Goal: Task Accomplishment & Management: Use online tool/utility

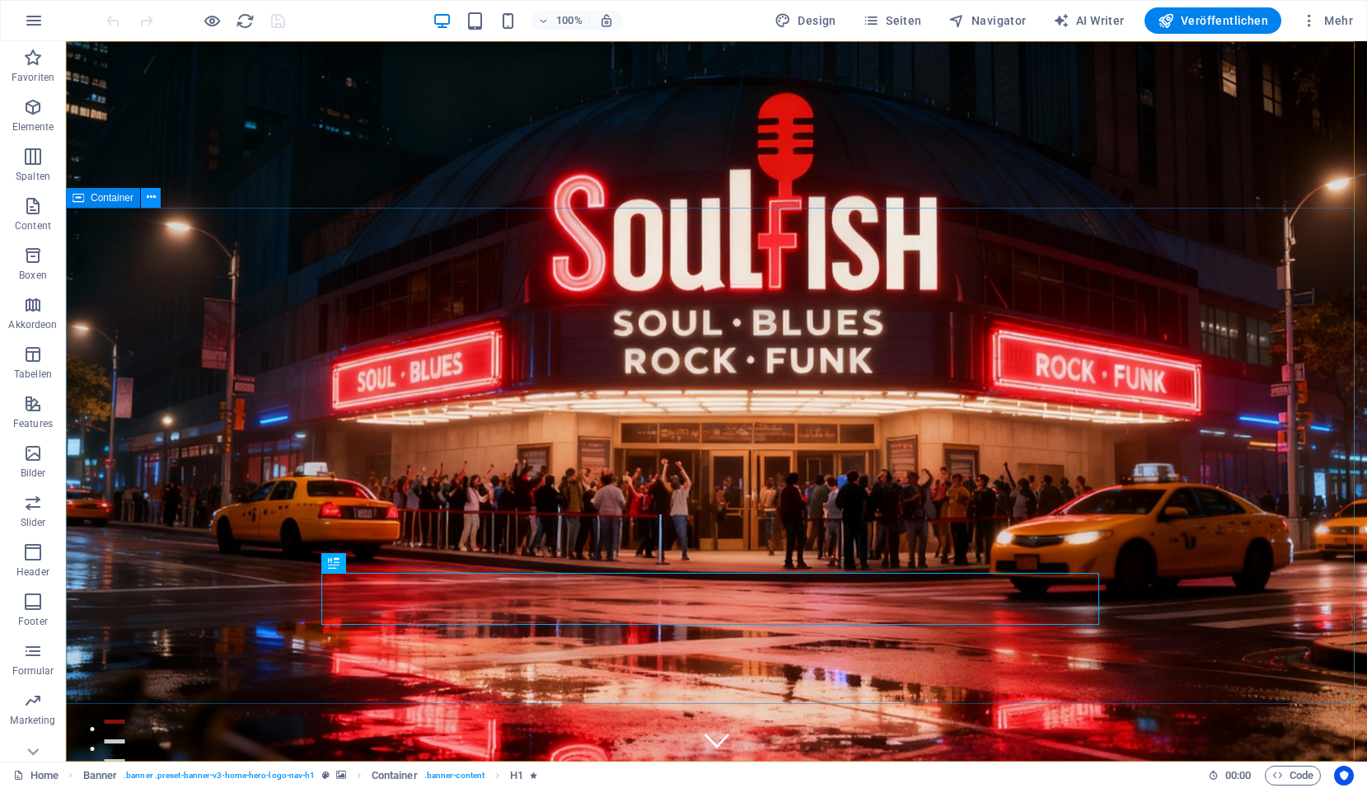
click at [150, 201] on icon at bounding box center [151, 197] width 9 height 17
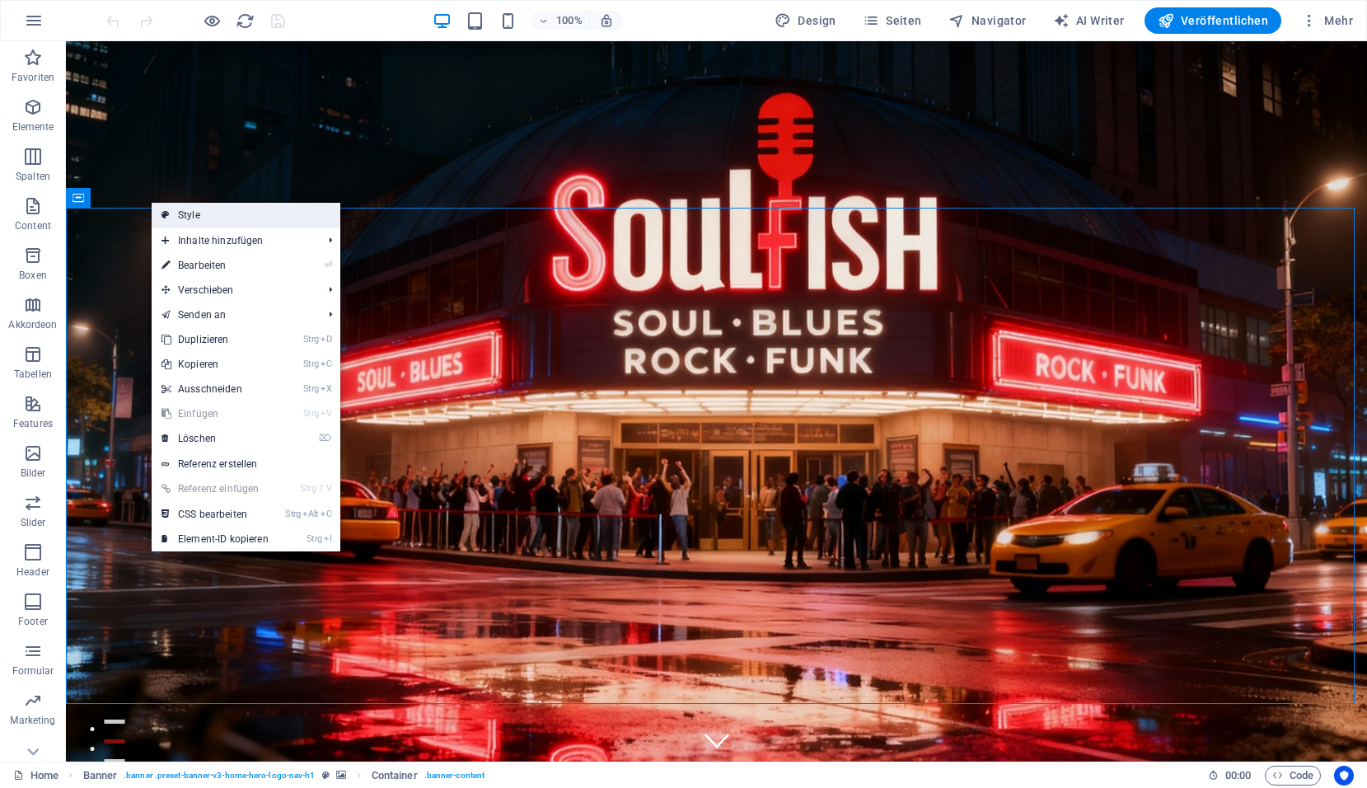
click at [182, 220] on link "Style" at bounding box center [246, 215] width 189 height 25
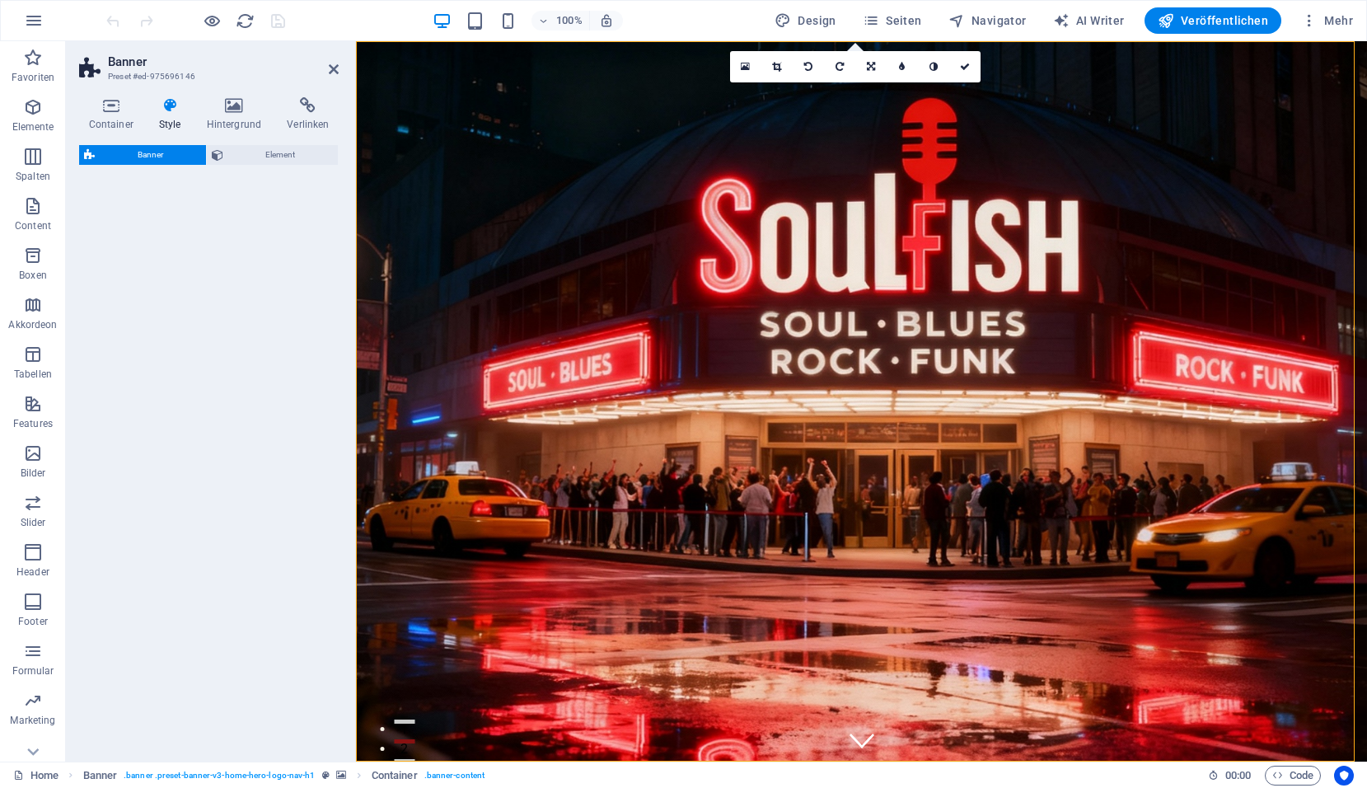
select select "preset-banner-v3-home-hero-logo-nav-h1"
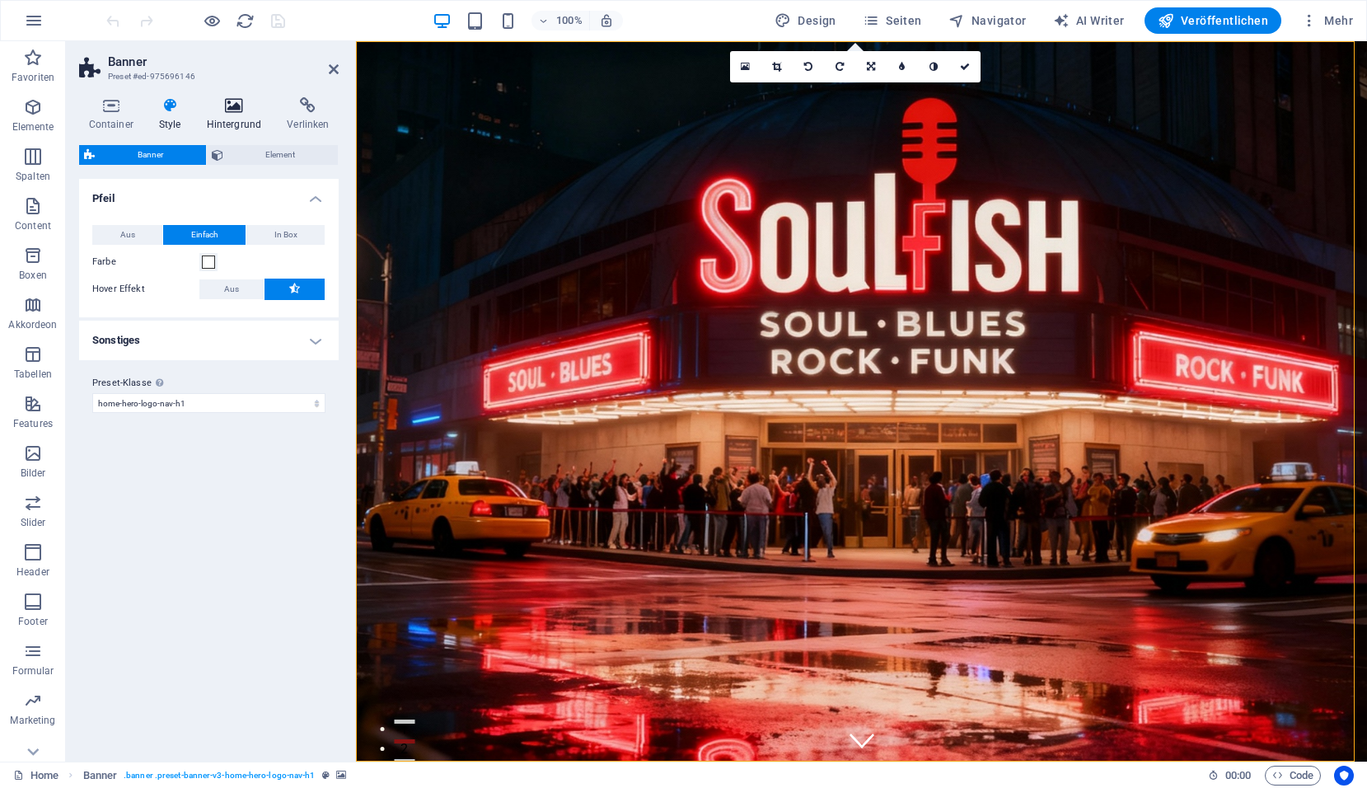
click at [244, 115] on h4 "Hintergrund" at bounding box center [237, 114] width 81 height 35
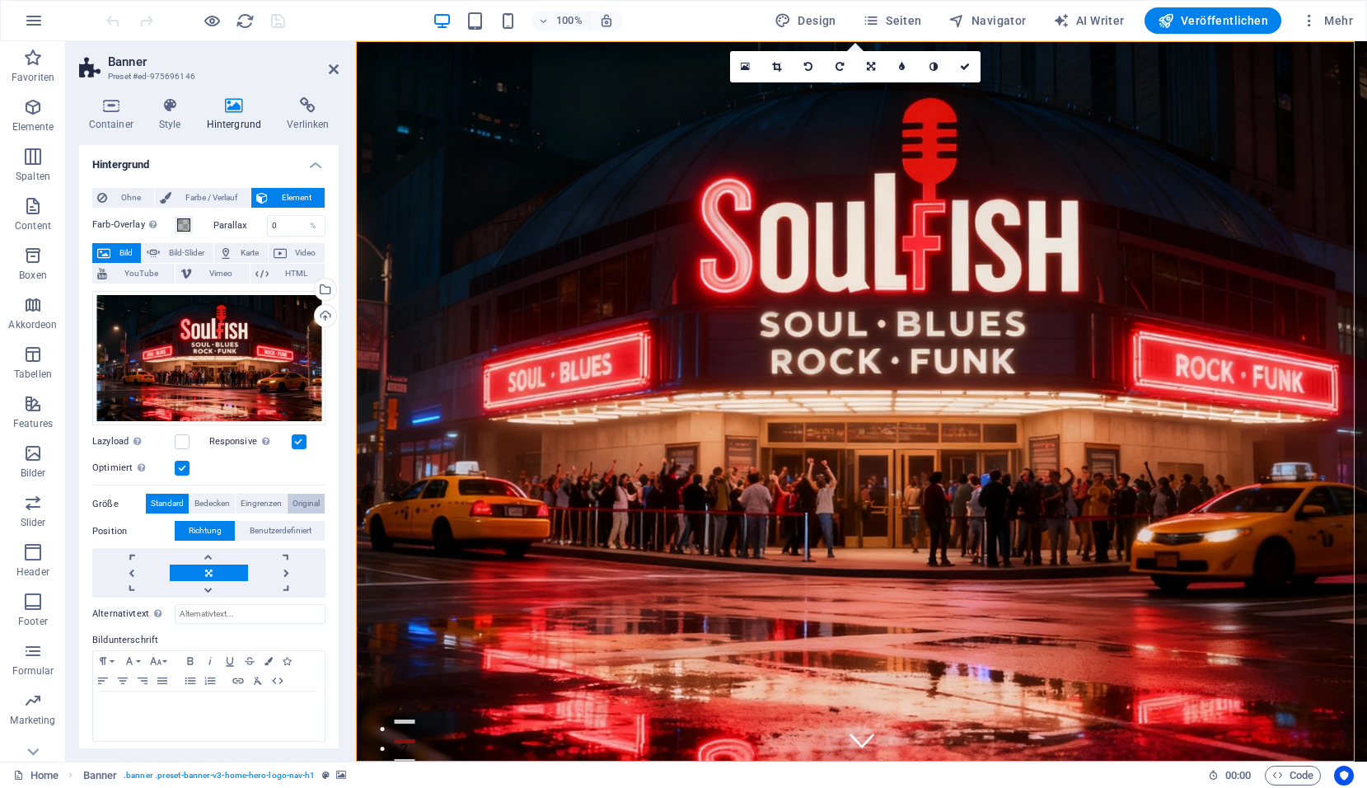
click at [311, 495] on span "Original" at bounding box center [306, 504] width 27 height 20
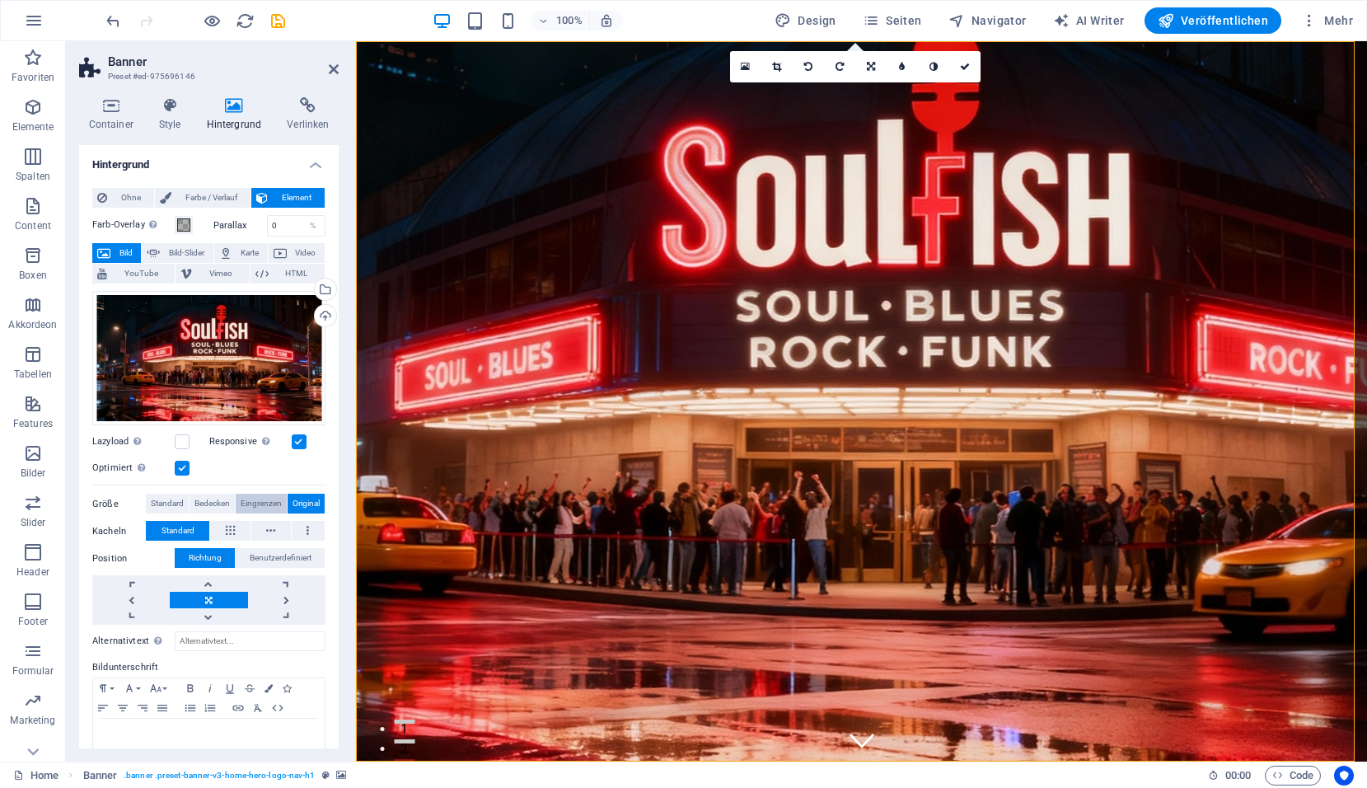
click at [261, 503] on span "Eingrenzen" at bounding box center [261, 504] width 41 height 20
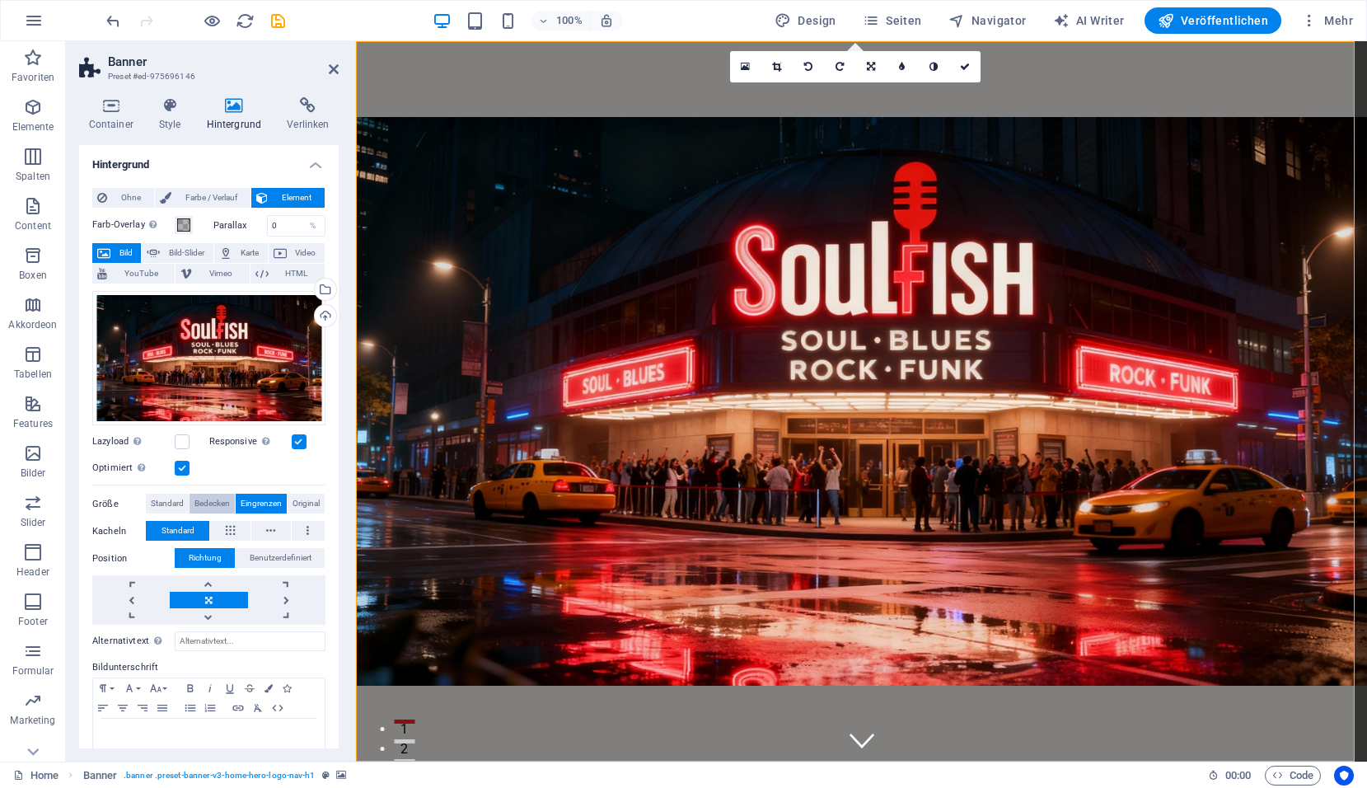
click at [204, 499] on span "Bedecken" at bounding box center [211, 504] width 35 height 20
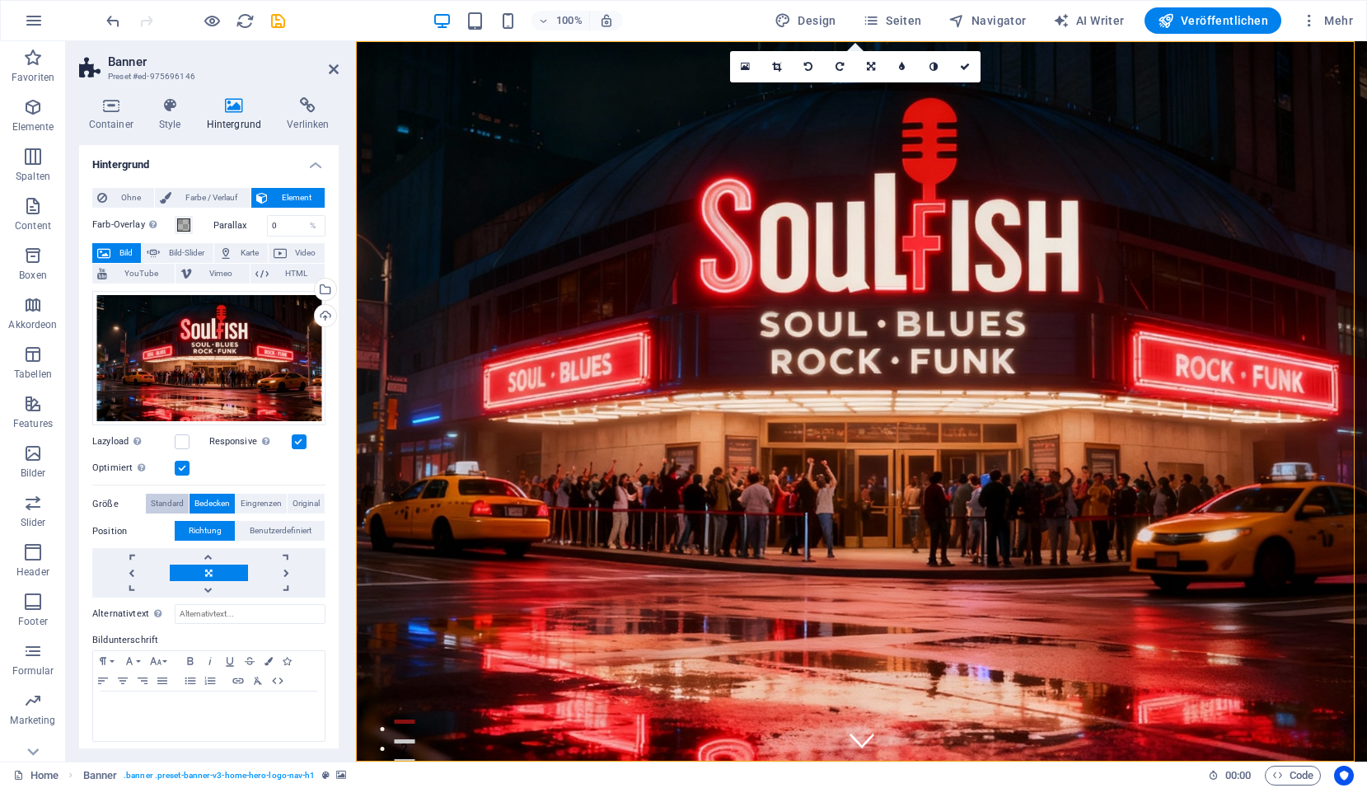
click at [173, 501] on span "Standard" at bounding box center [167, 504] width 33 height 20
click at [184, 468] on label at bounding box center [182, 468] width 15 height 15
click at [0, 0] on input "Optimiert Bilder werden komprimiert für eine bessere Ladegeschwindigkeit der We…" at bounding box center [0, 0] width 0 height 0
click at [179, 467] on label at bounding box center [182, 468] width 15 height 15
click at [0, 0] on input "Optimiert Bilder werden komprimiert für eine bessere Ladegeschwindigkeit der We…" at bounding box center [0, 0] width 0 height 0
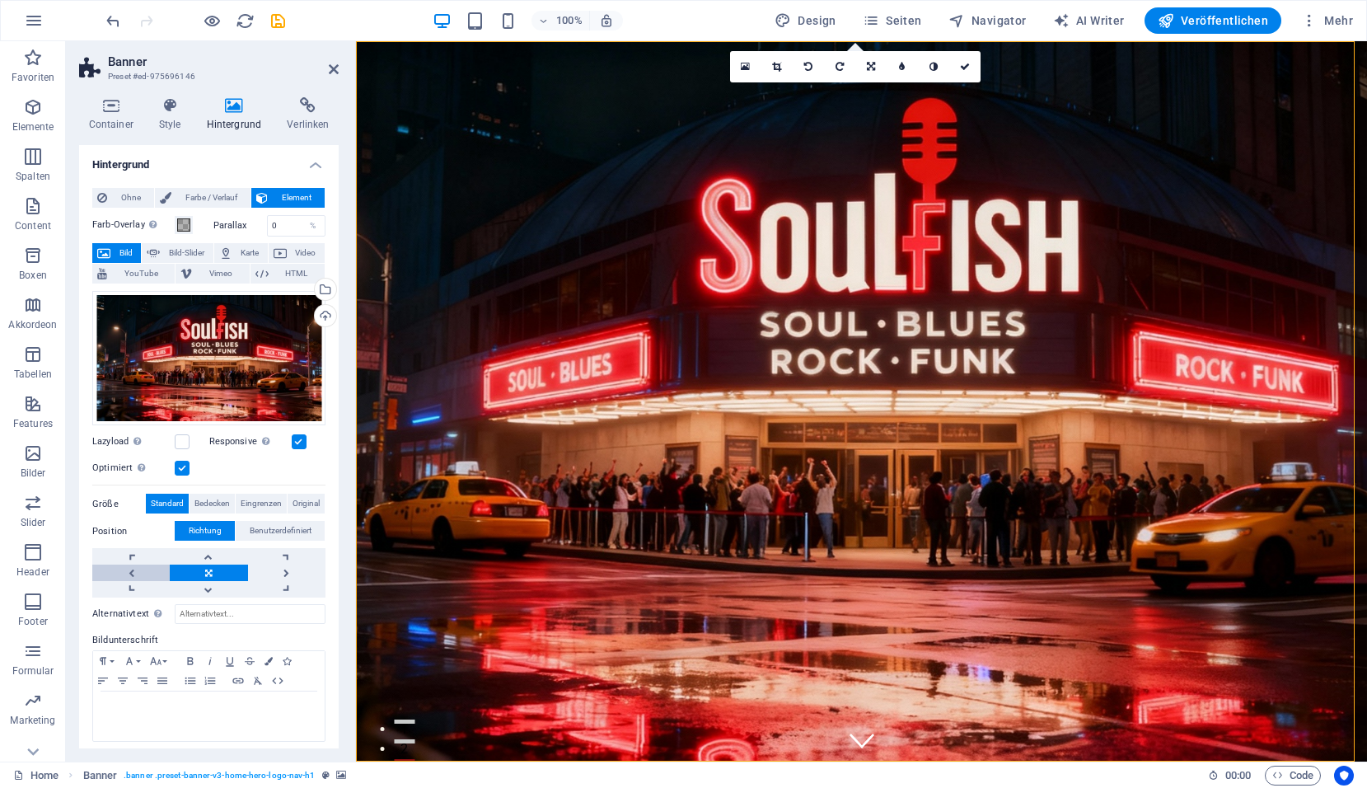
click at [133, 574] on link at bounding box center [130, 572] width 77 height 16
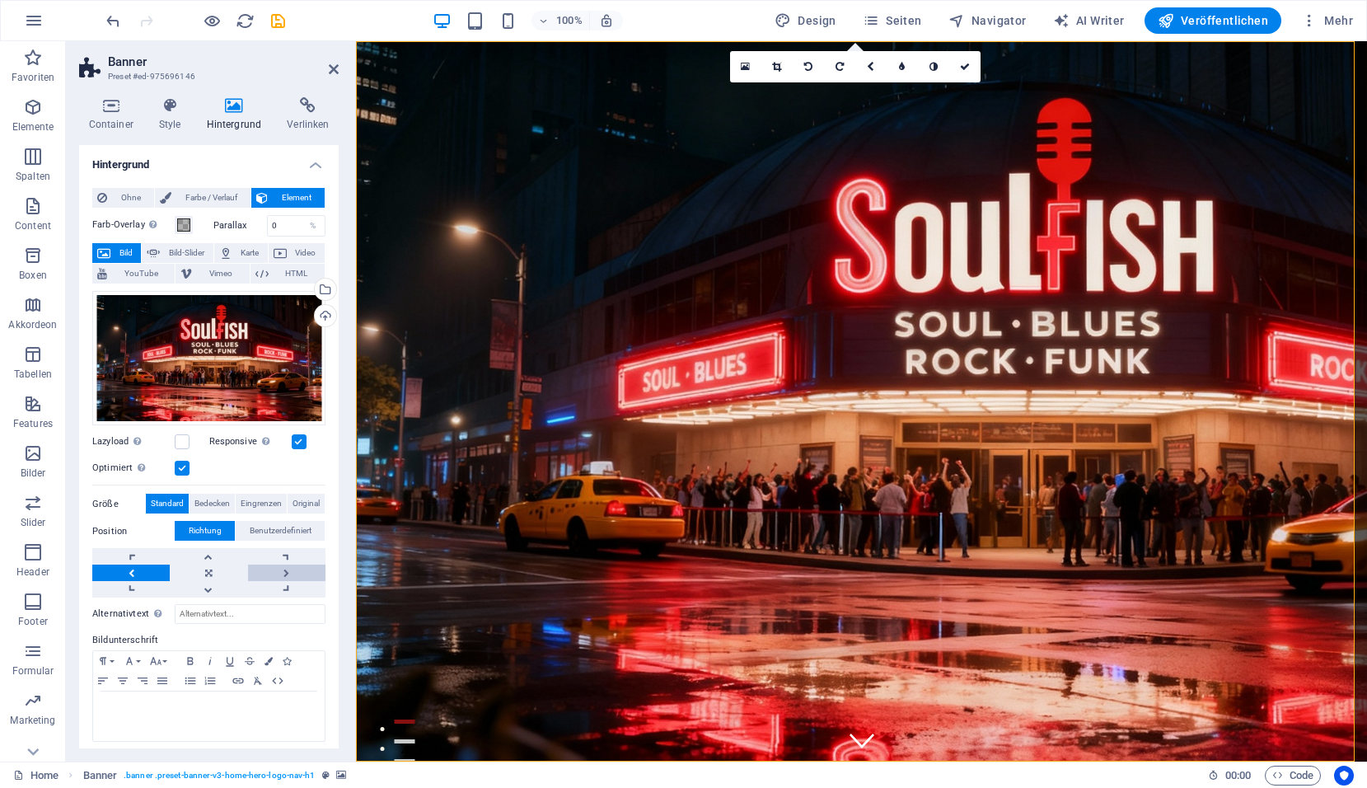
click at [277, 566] on link at bounding box center [286, 572] width 77 height 16
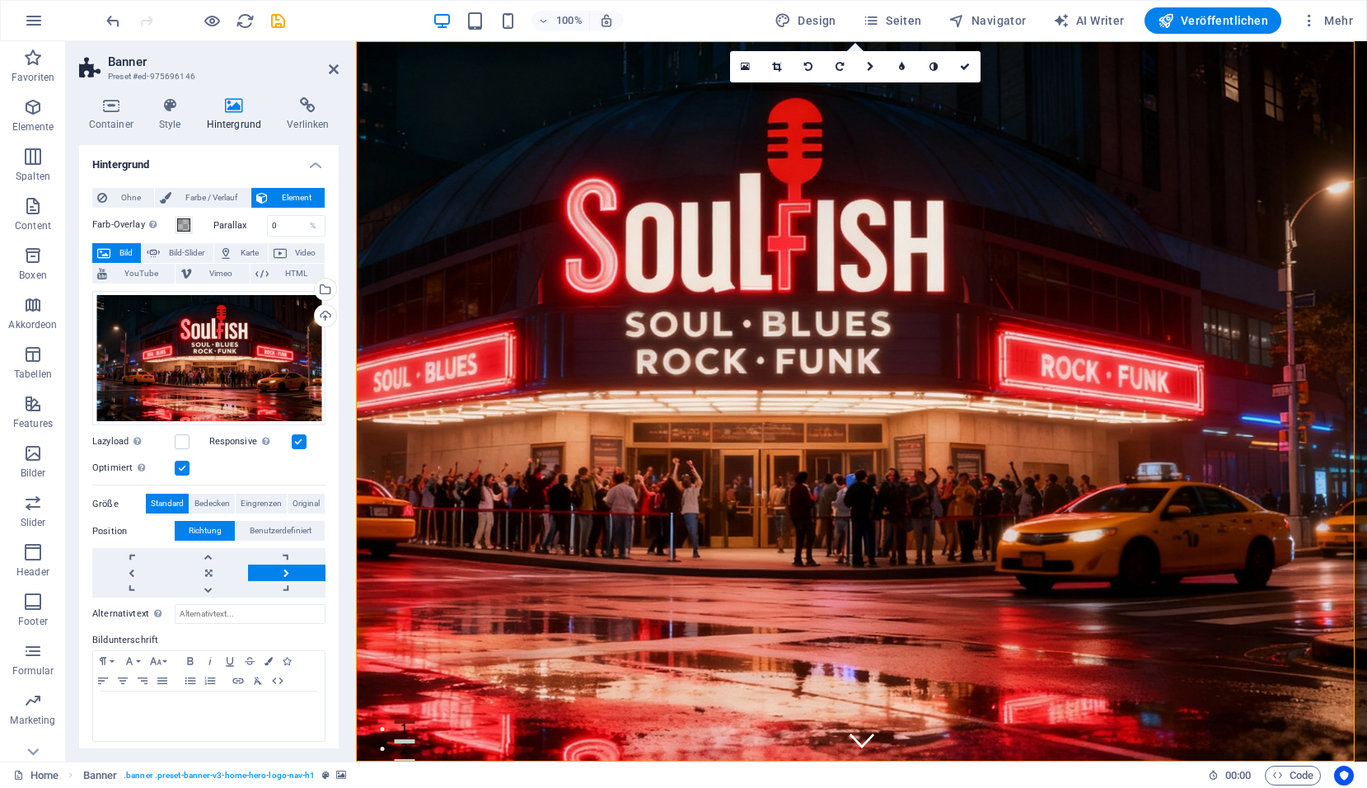
click at [277, 566] on link at bounding box center [286, 572] width 77 height 16
click at [202, 574] on link at bounding box center [208, 572] width 77 height 16
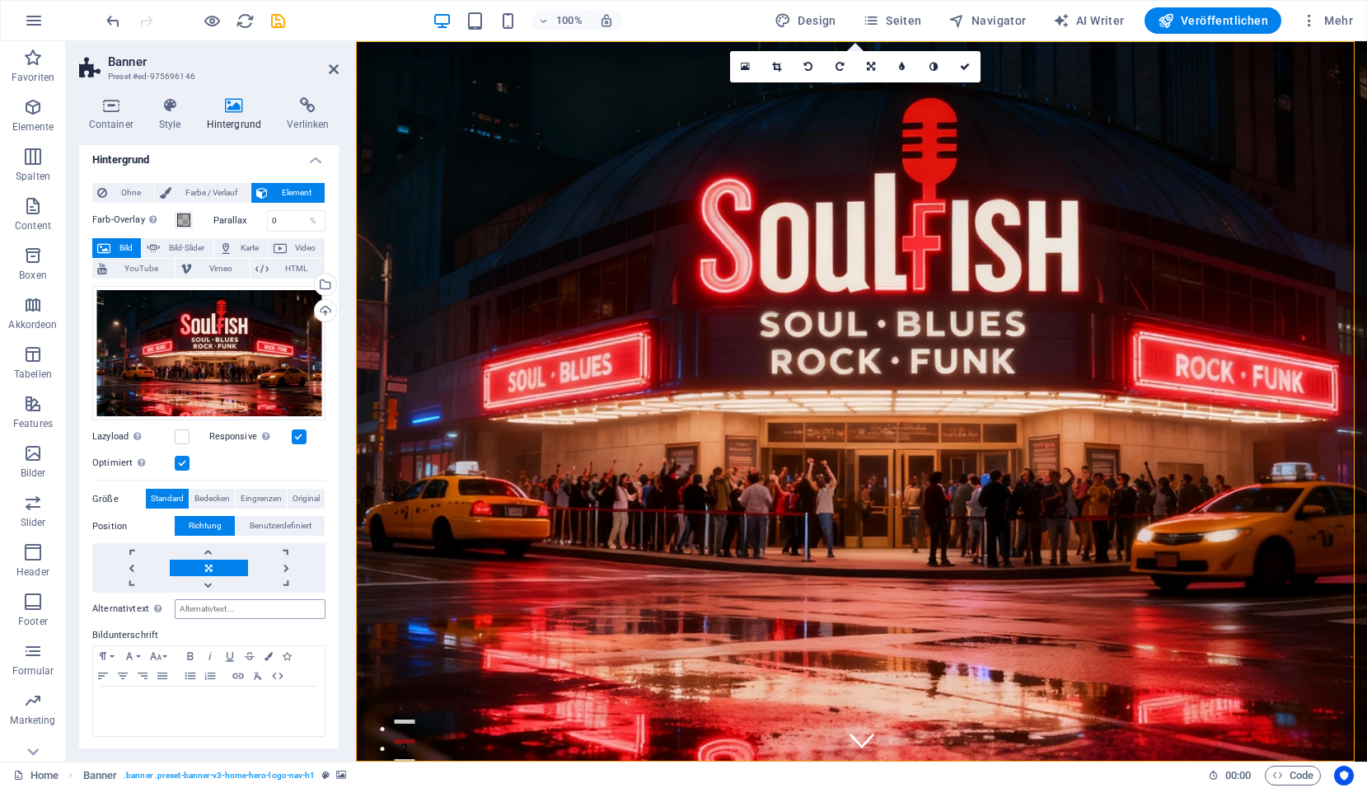
scroll to position [6, 0]
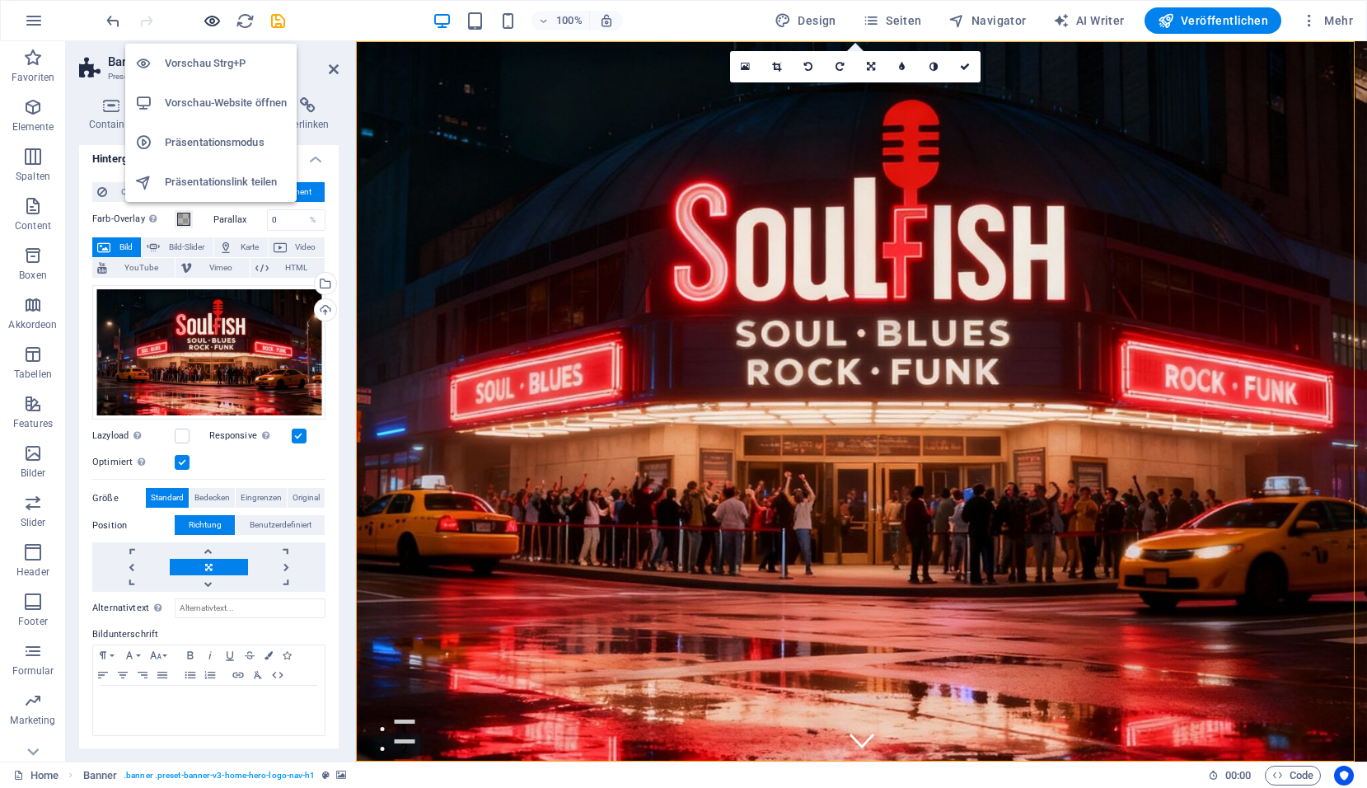
click at [211, 22] on icon "button" at bounding box center [212, 21] width 19 height 19
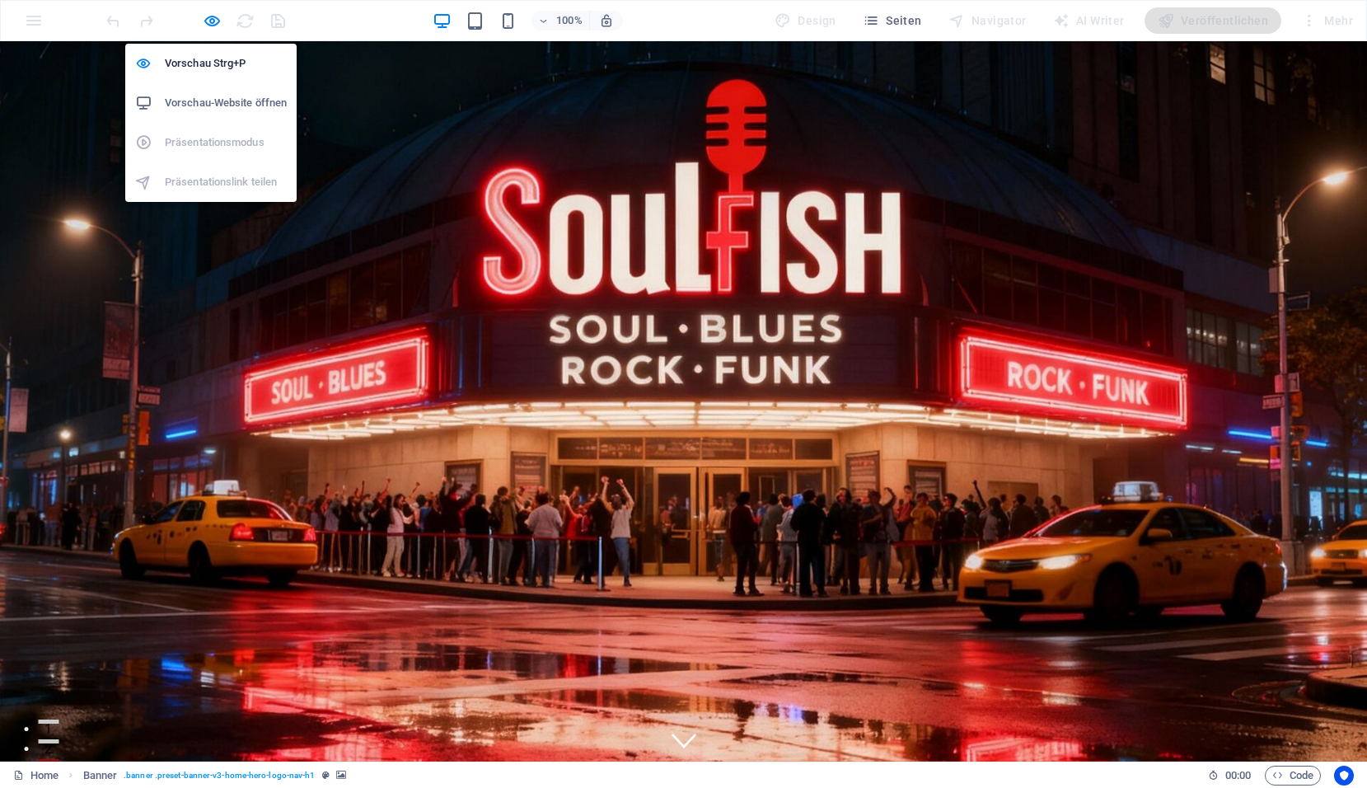
click at [208, 99] on h6 "Vorschau-Website öffnen" at bounding box center [226, 103] width 122 height 20
click at [217, 19] on icon "button" at bounding box center [212, 21] width 19 height 19
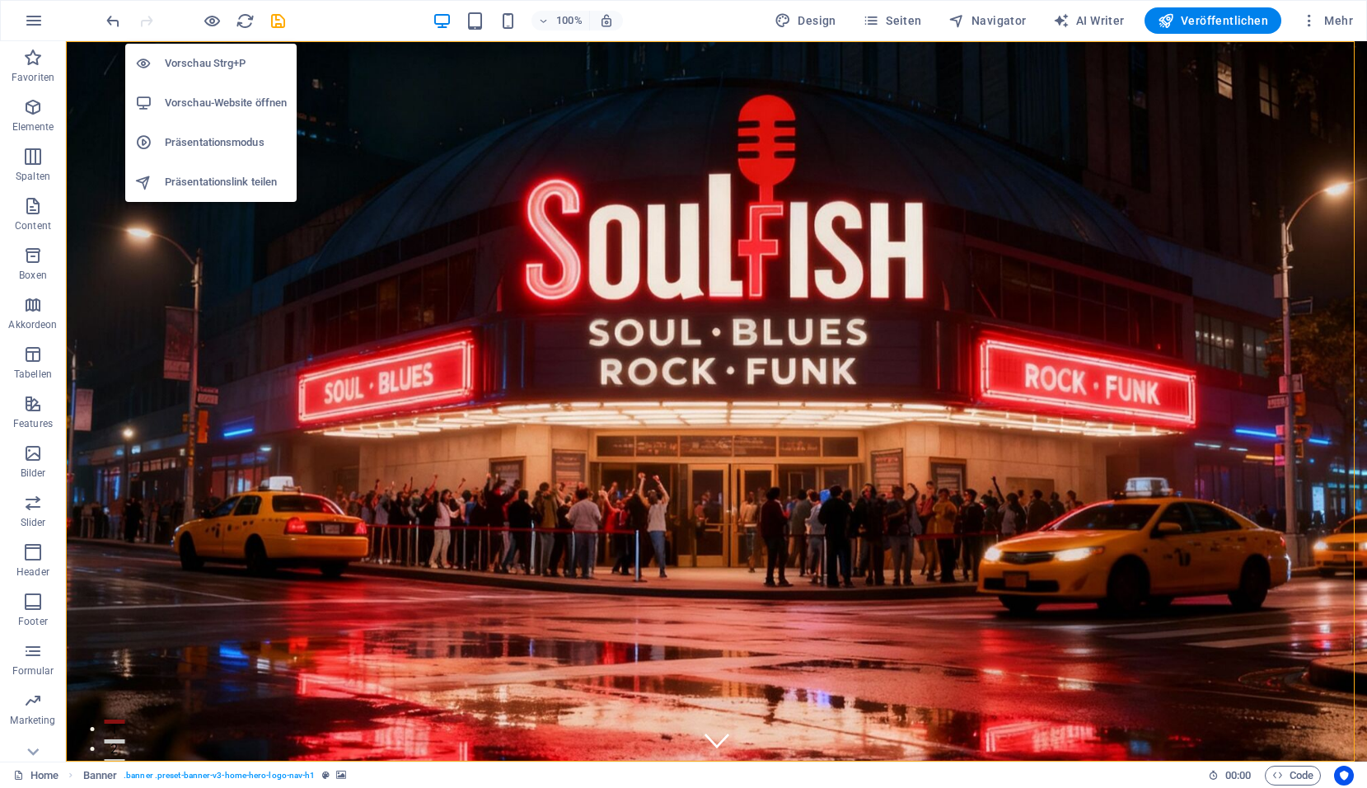
click at [204, 141] on h6 "Präsentationsmodus" at bounding box center [226, 143] width 122 height 20
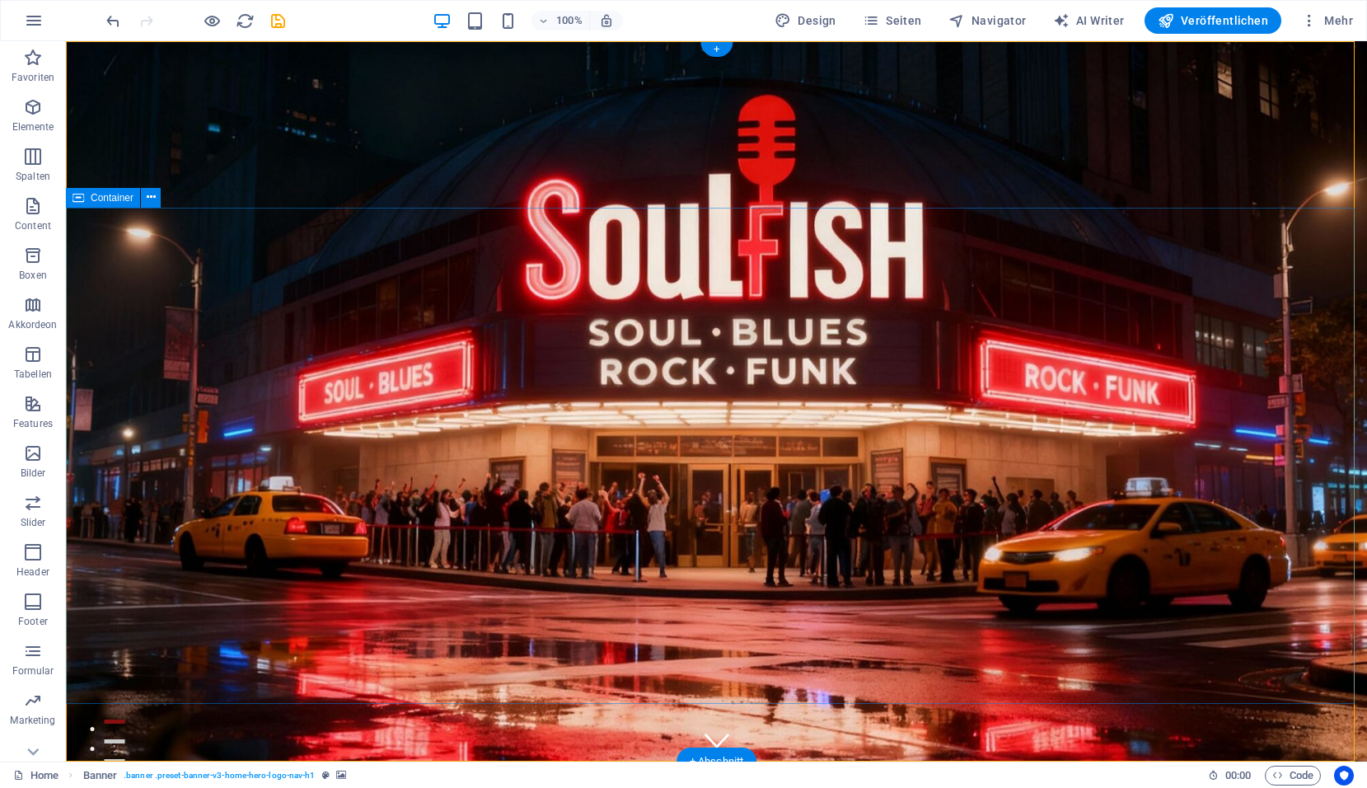
drag, startPoint x: 729, startPoint y: 270, endPoint x: 672, endPoint y: 274, distance: 57.8
drag, startPoint x: 717, startPoint y: 269, endPoint x: 670, endPoint y: 273, distance: 47.1
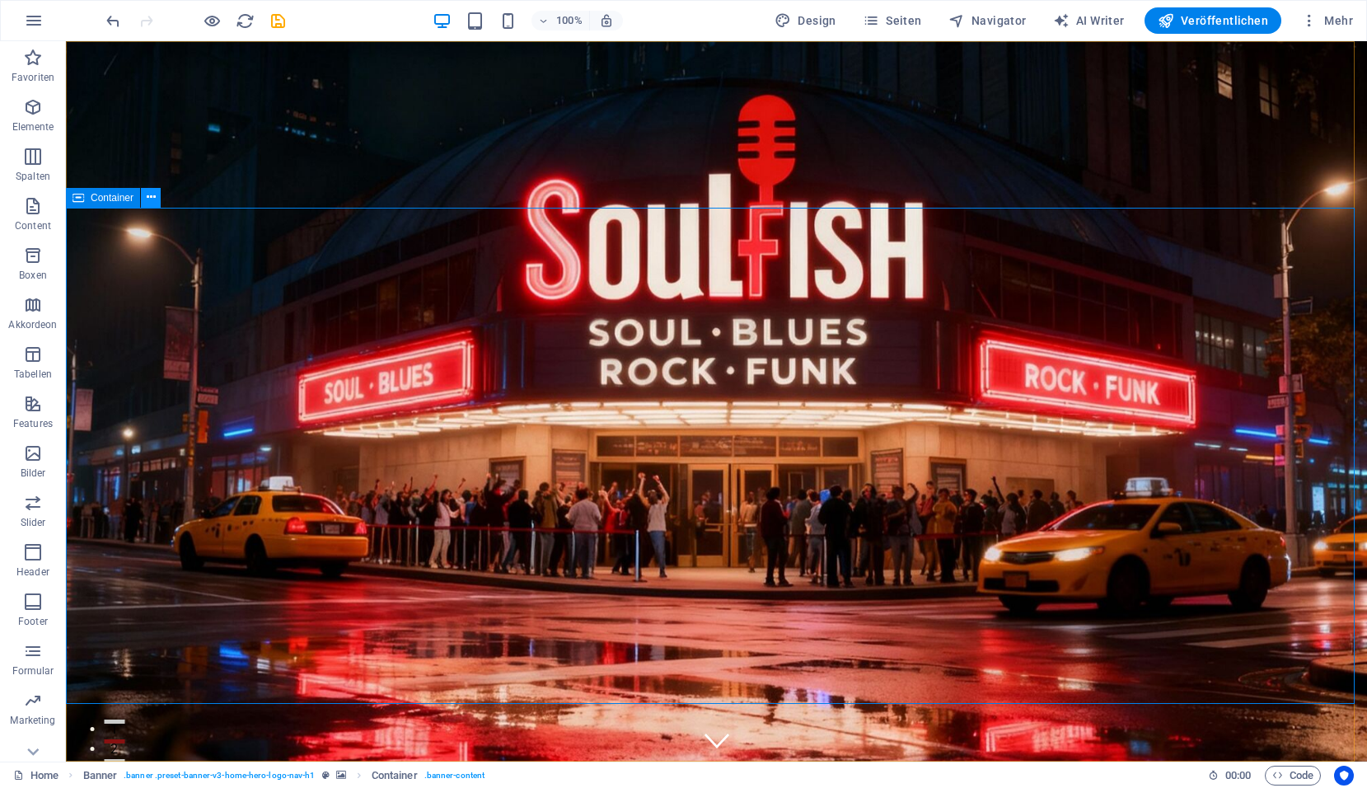
click at [149, 203] on icon at bounding box center [151, 197] width 9 height 17
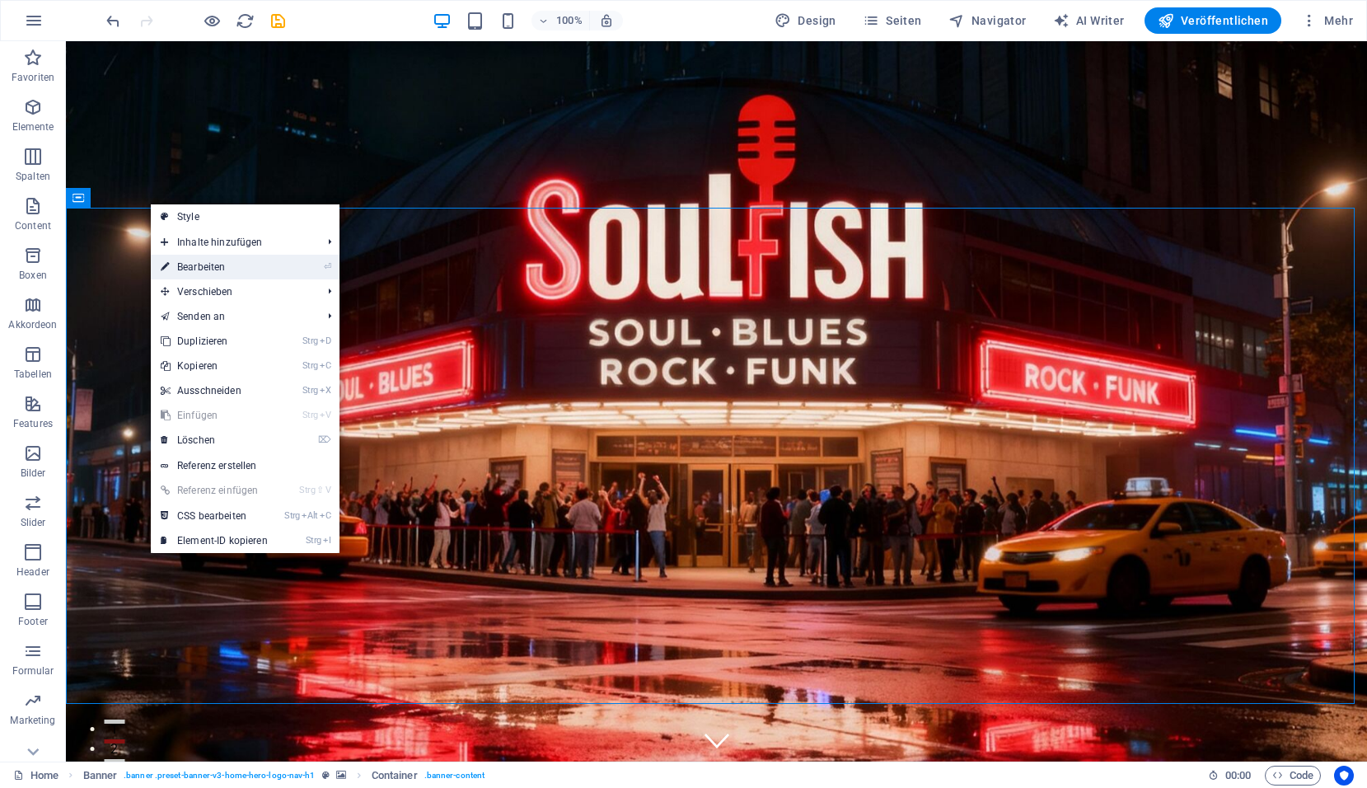
click at [183, 267] on link "⏎ Bearbeiten" at bounding box center [214, 267] width 127 height 25
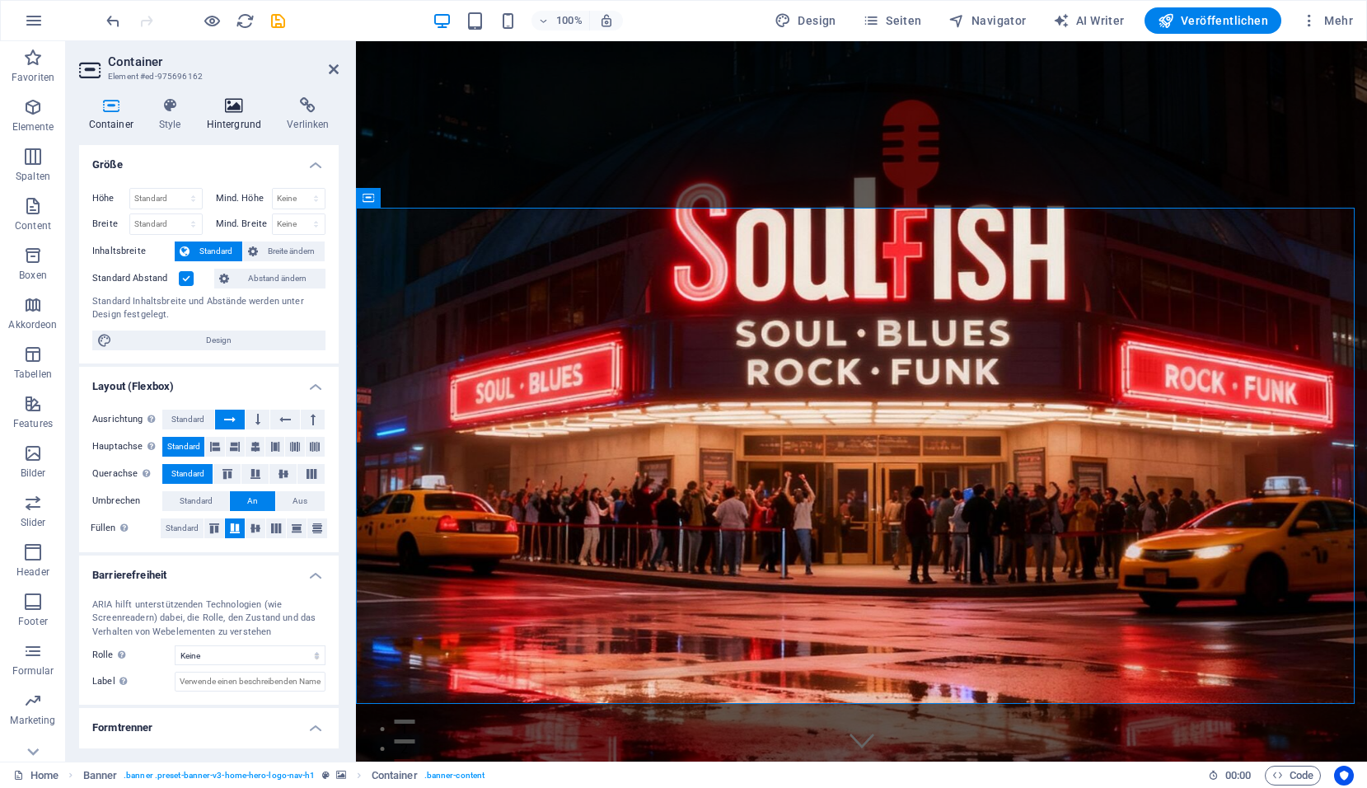
click at [237, 111] on icon at bounding box center [234, 105] width 74 height 16
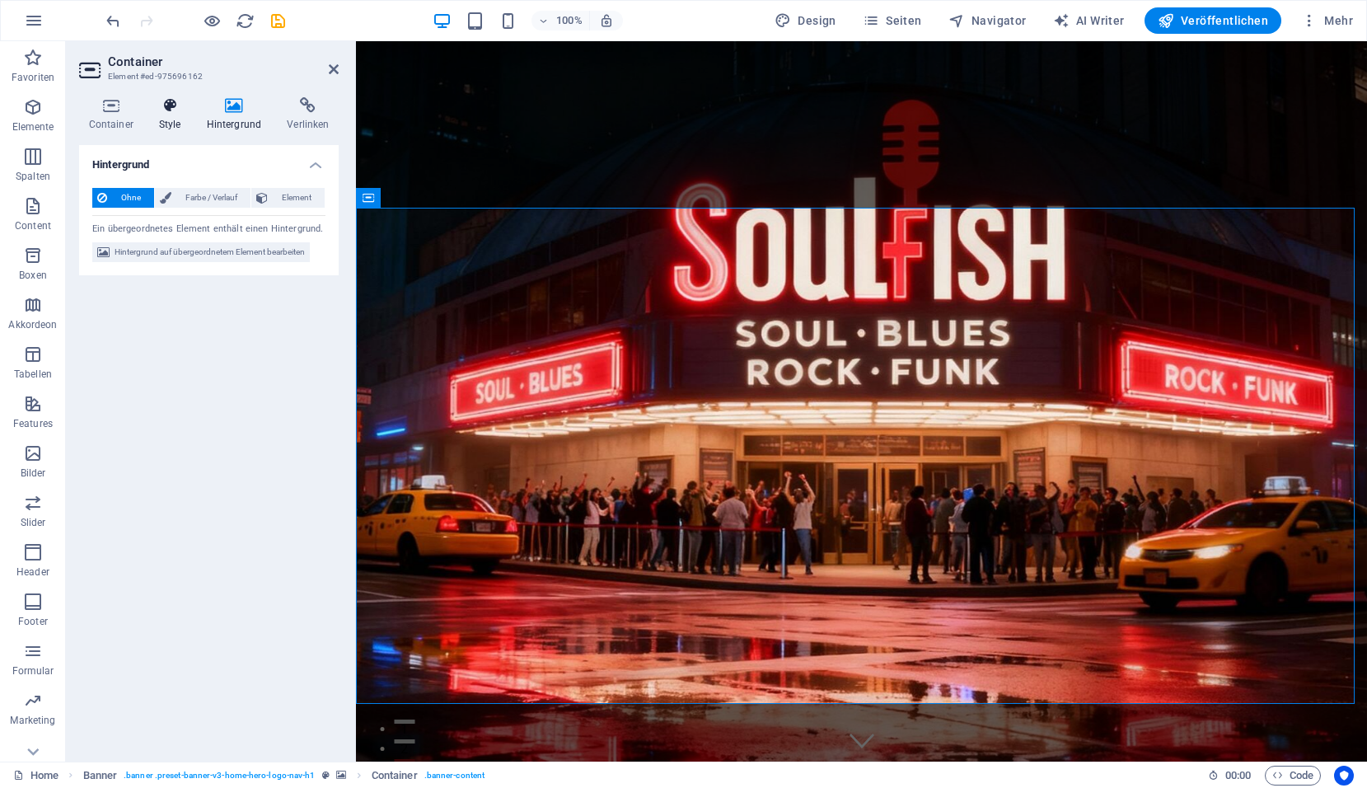
click at [170, 110] on icon at bounding box center [169, 105] width 41 height 16
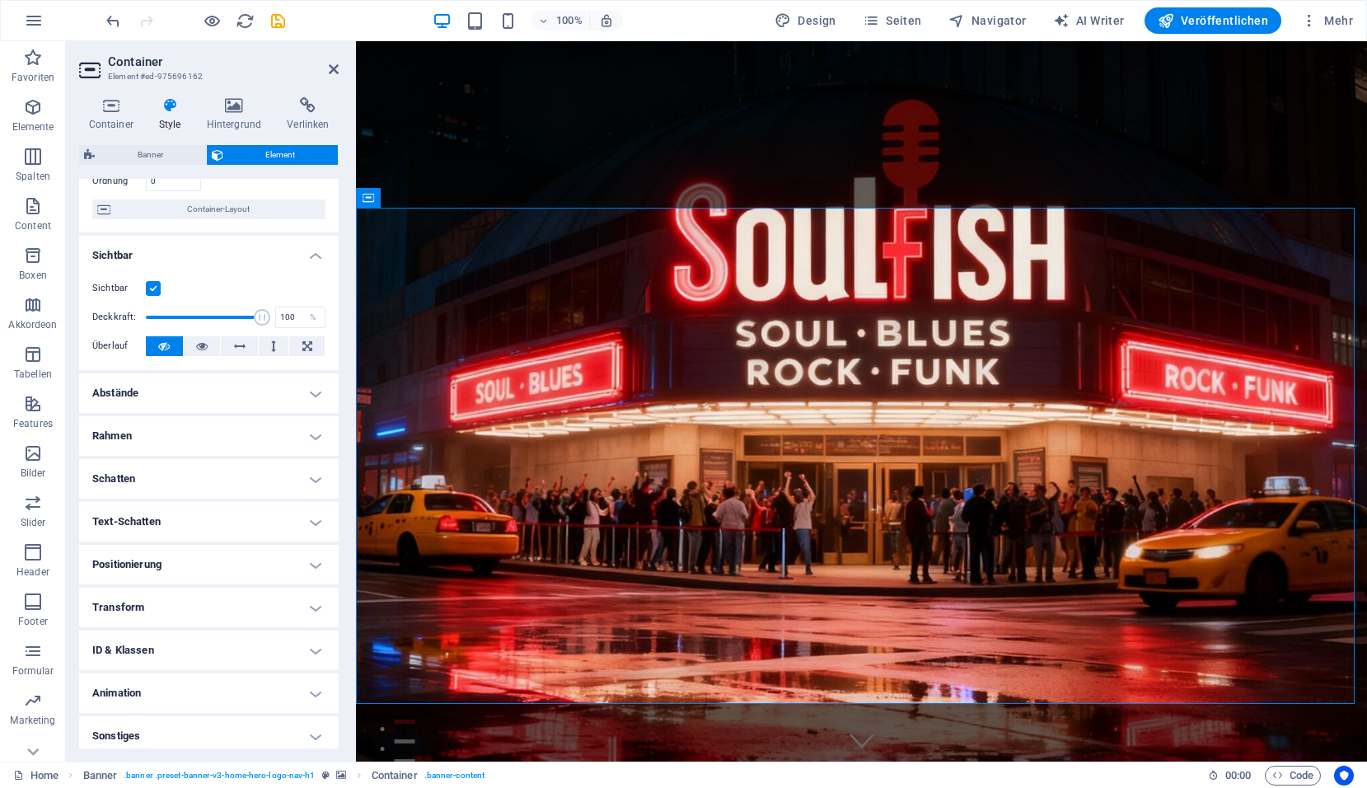
scroll to position [141, 0]
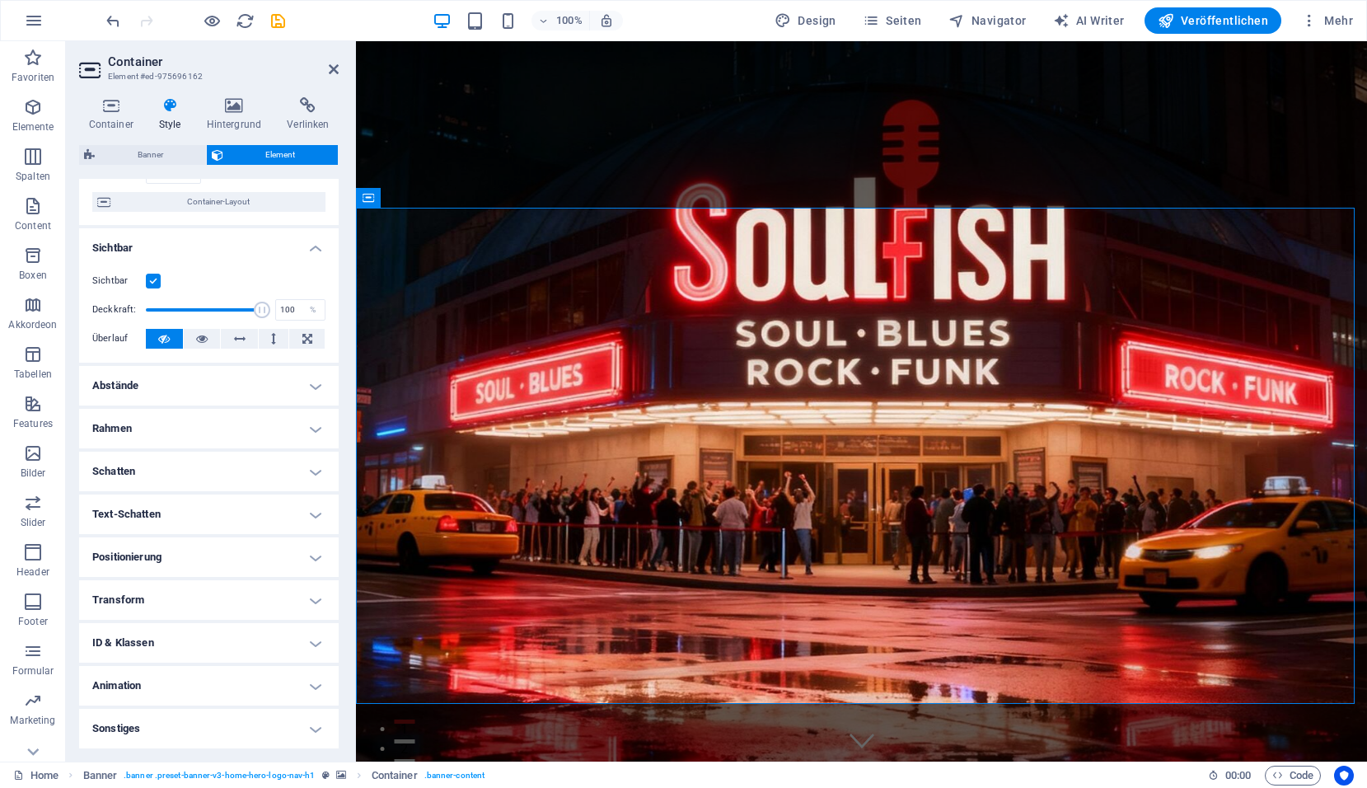
click at [244, 588] on h4 "Transform" at bounding box center [209, 600] width 260 height 40
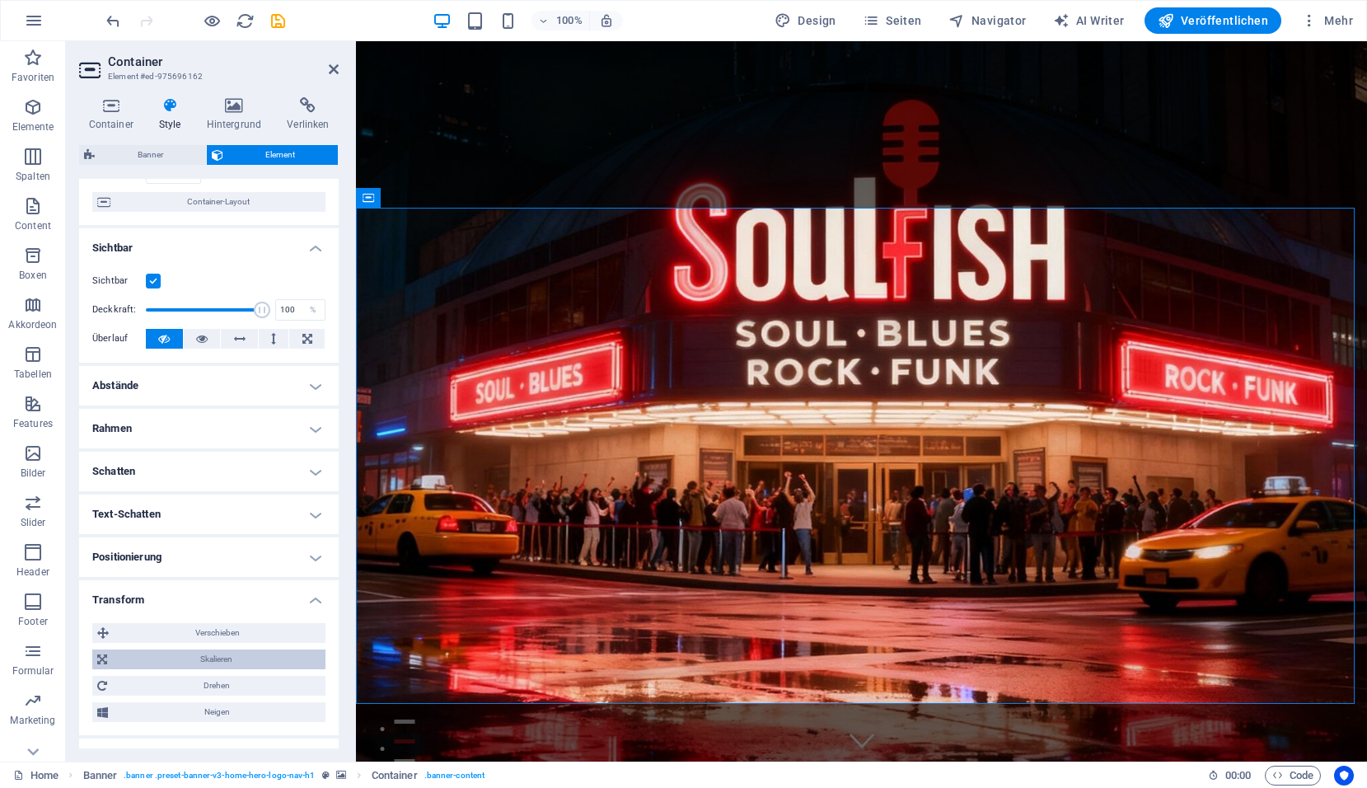
click at [238, 664] on span "Skalieren" at bounding box center [216, 659] width 208 height 20
click at [248, 693] on input "100" at bounding box center [238, 691] width 171 height 20
drag, startPoint x: 248, startPoint y: 693, endPoint x: 171, endPoint y: 679, distance: 78.7
click at [148, 695] on div "100 %" at bounding box center [229, 690] width 192 height 21
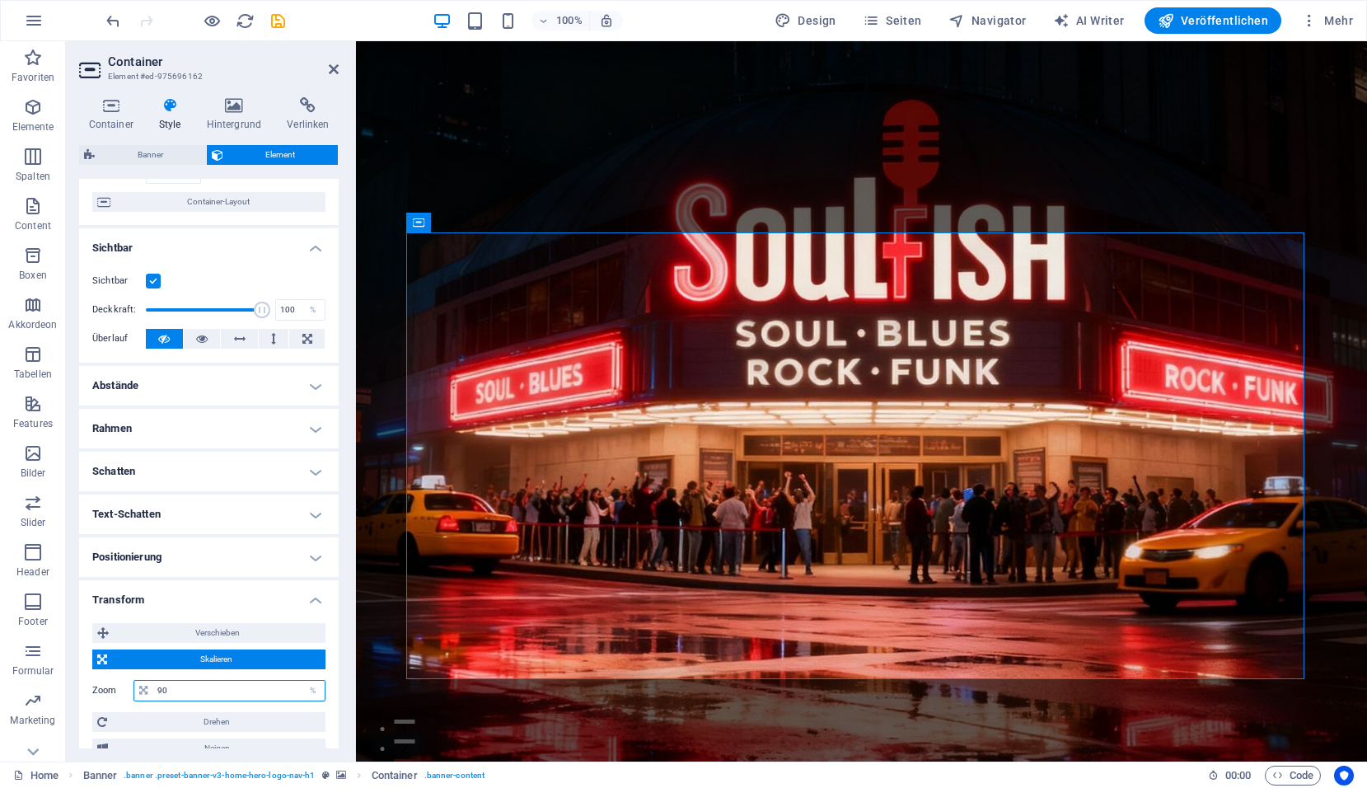
click at [190, 695] on input "90" at bounding box center [238, 691] width 171 height 20
type input "9"
type input "100"
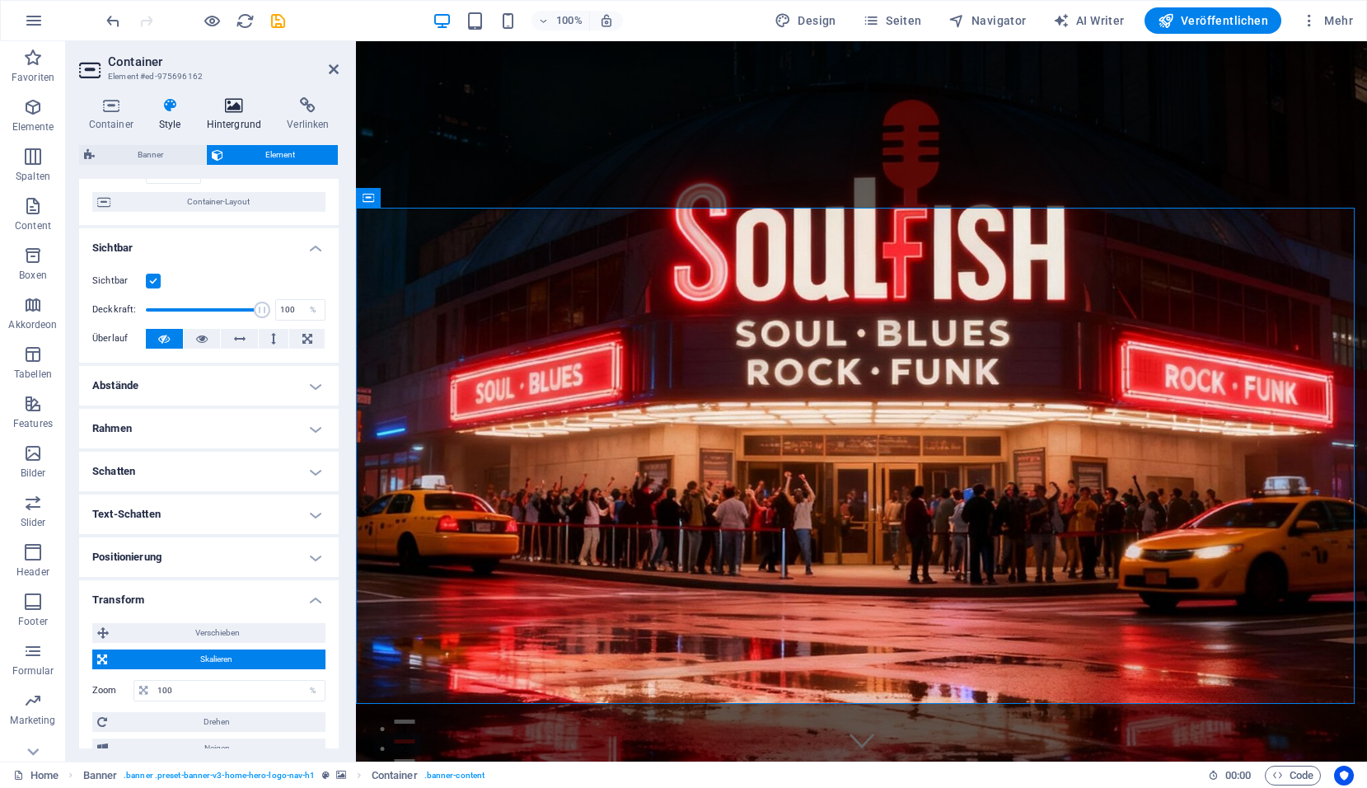
click at [241, 107] on icon at bounding box center [234, 105] width 74 height 16
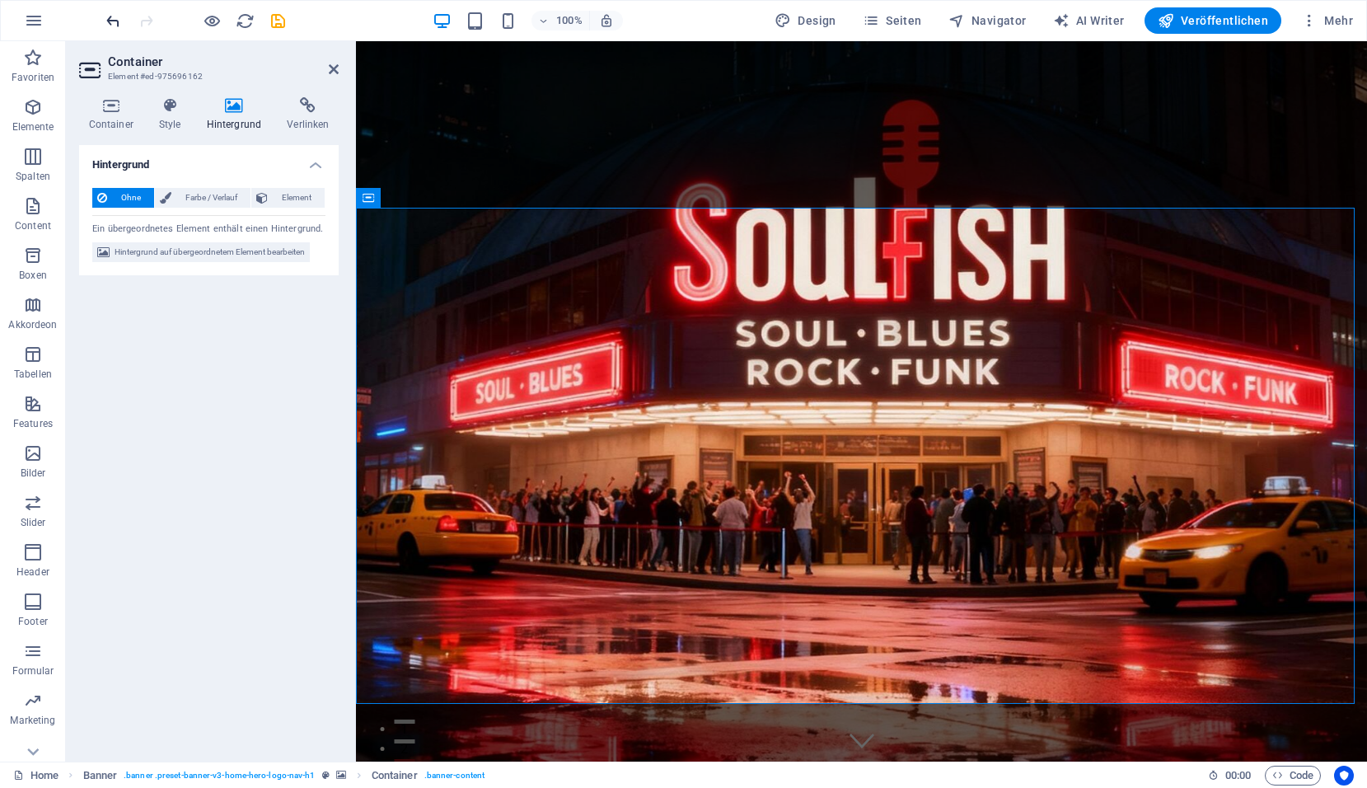
click at [114, 18] on icon "undo" at bounding box center [113, 21] width 19 height 19
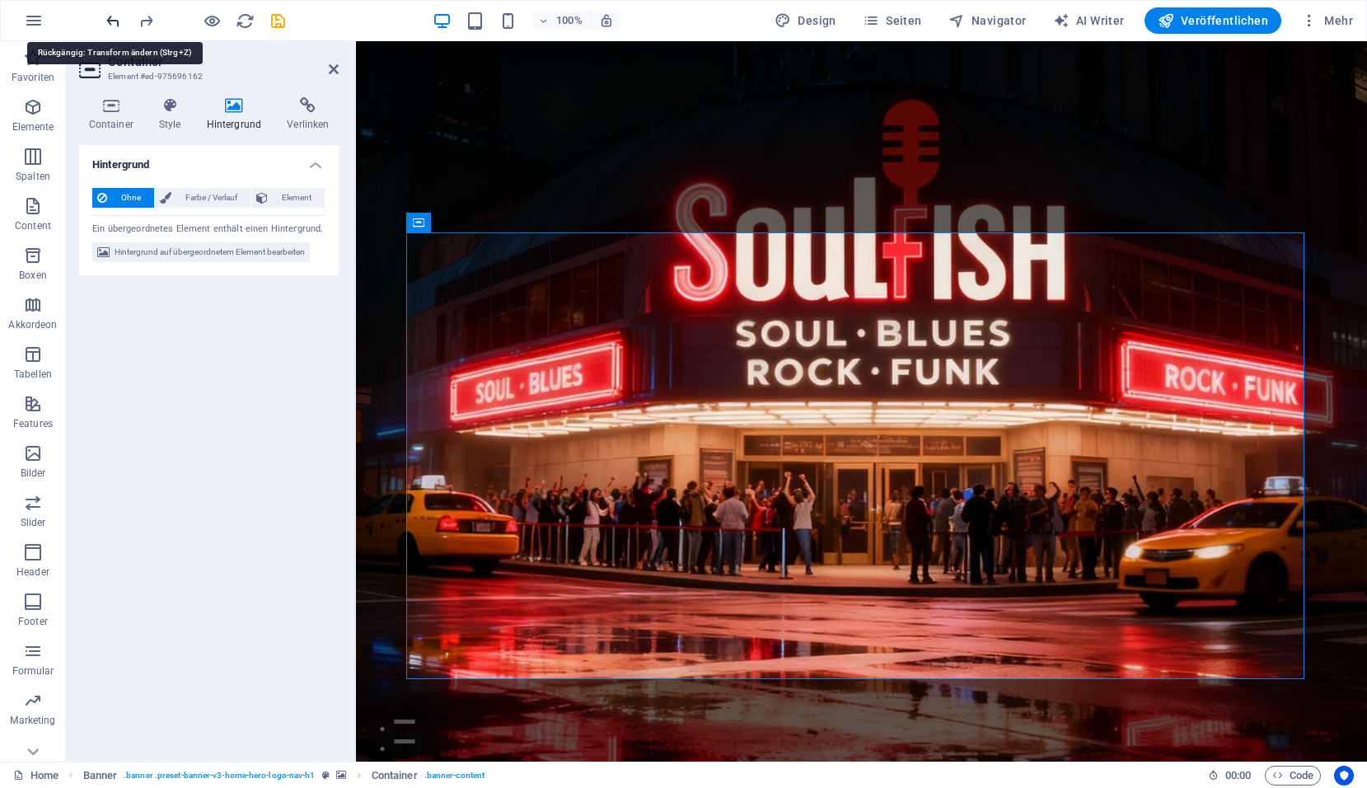
click at [114, 18] on icon "undo" at bounding box center [113, 21] width 19 height 19
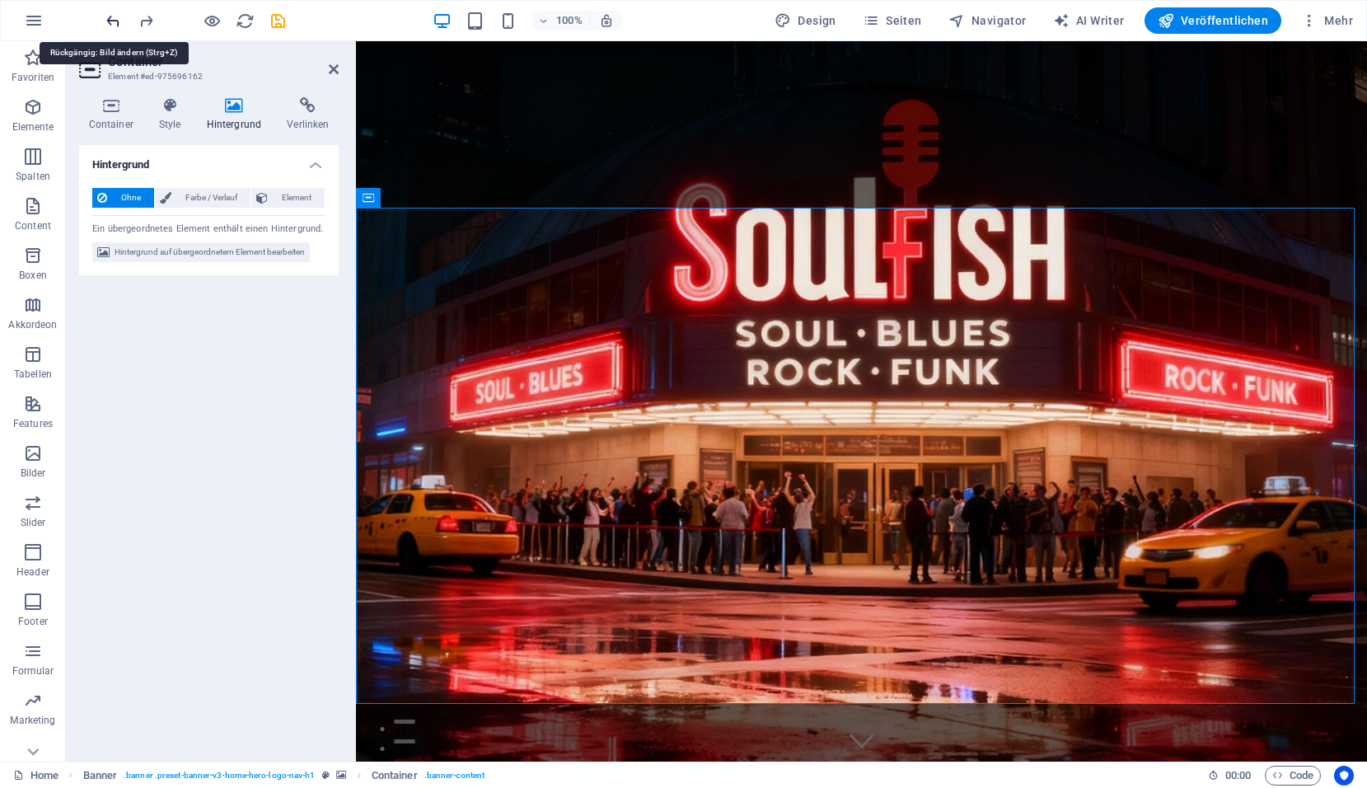
click at [114, 18] on icon "undo" at bounding box center [113, 21] width 19 height 19
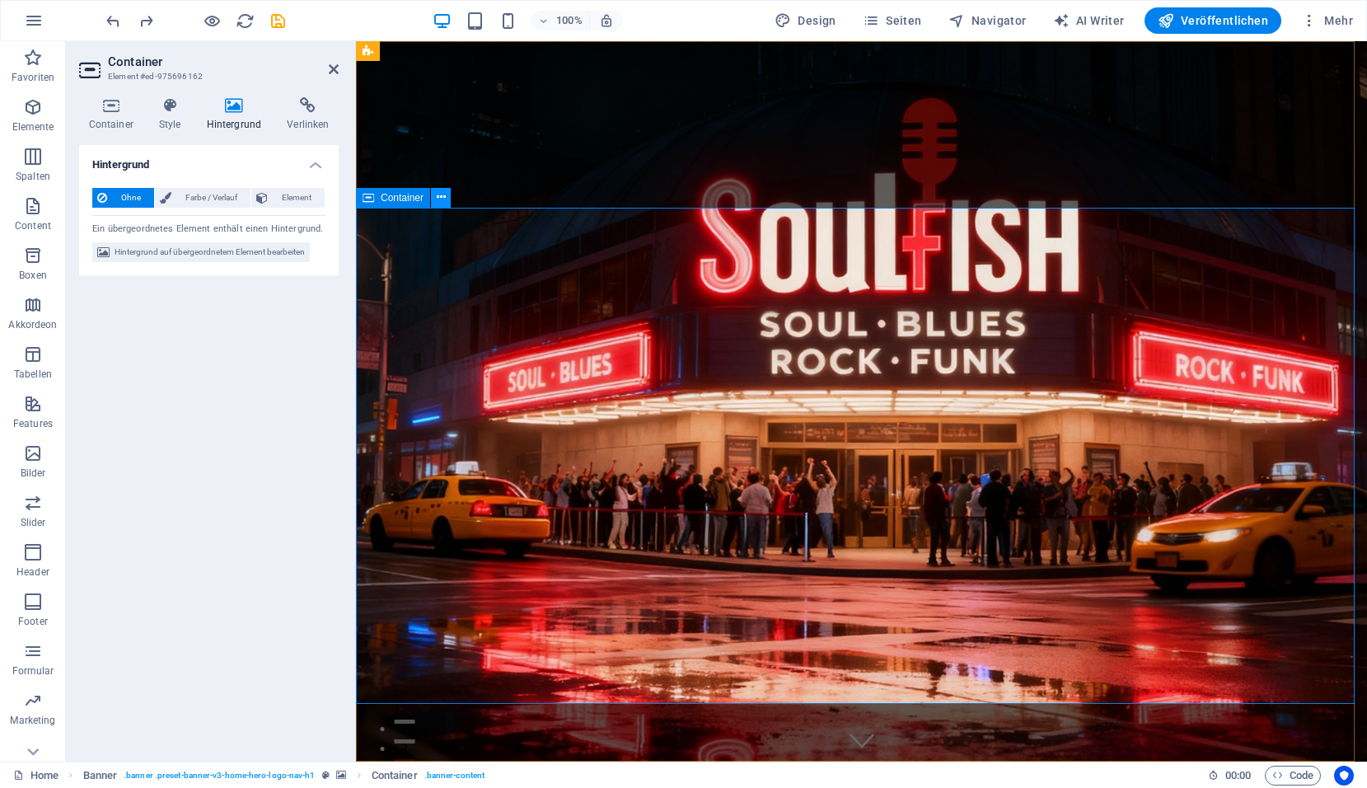
click at [437, 194] on icon at bounding box center [441, 197] width 9 height 17
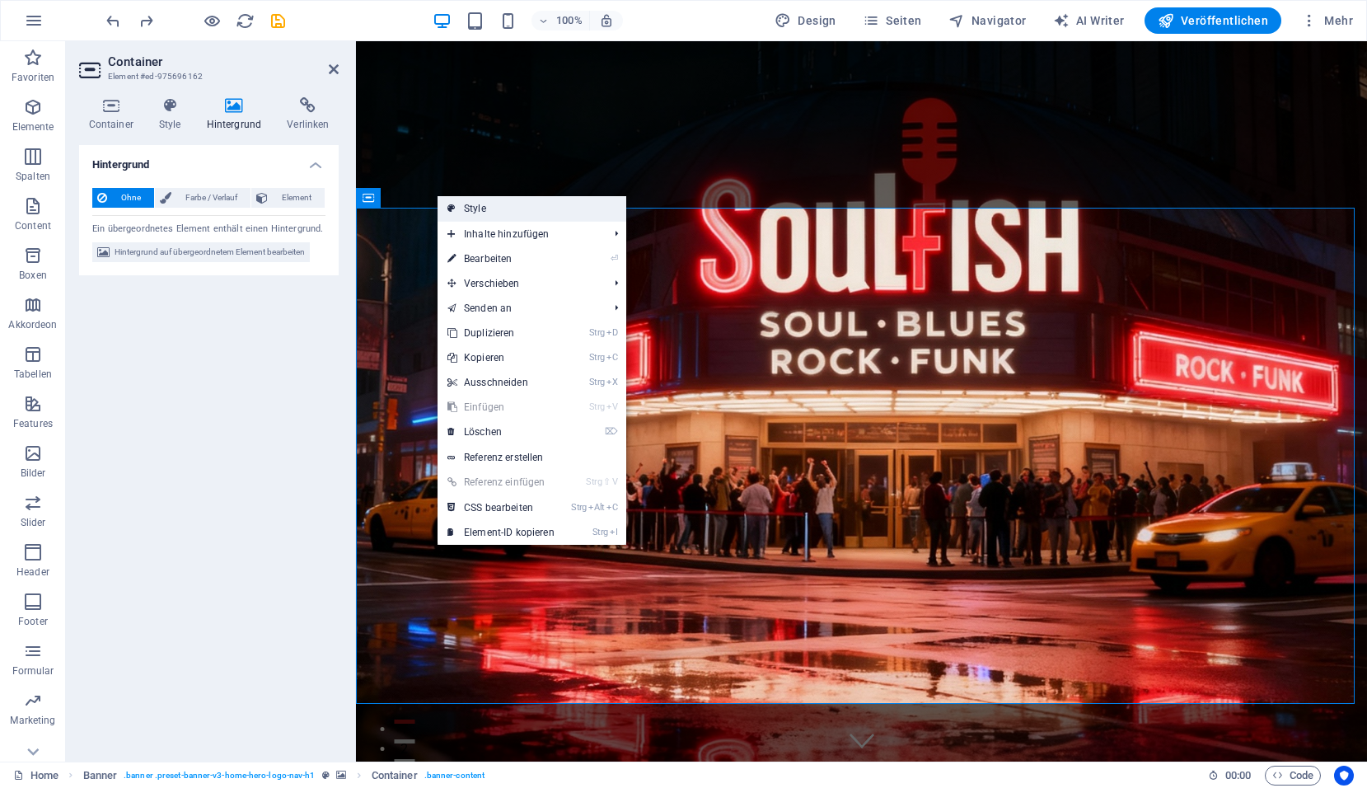
click at [476, 208] on link "Style" at bounding box center [532, 208] width 189 height 25
select select "preset-banner-v3-home-hero-logo-nav-h1"
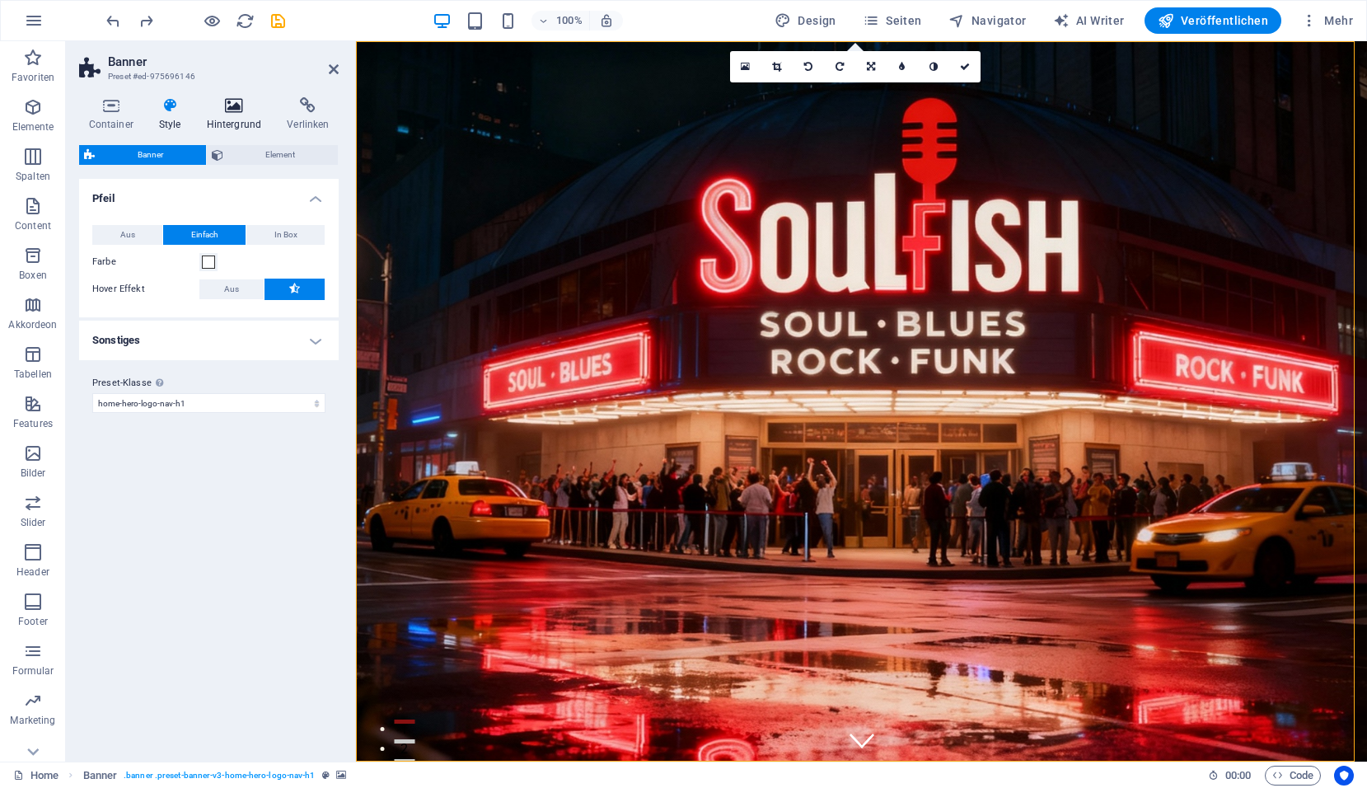
click at [239, 122] on h4 "Hintergrund" at bounding box center [237, 114] width 81 height 35
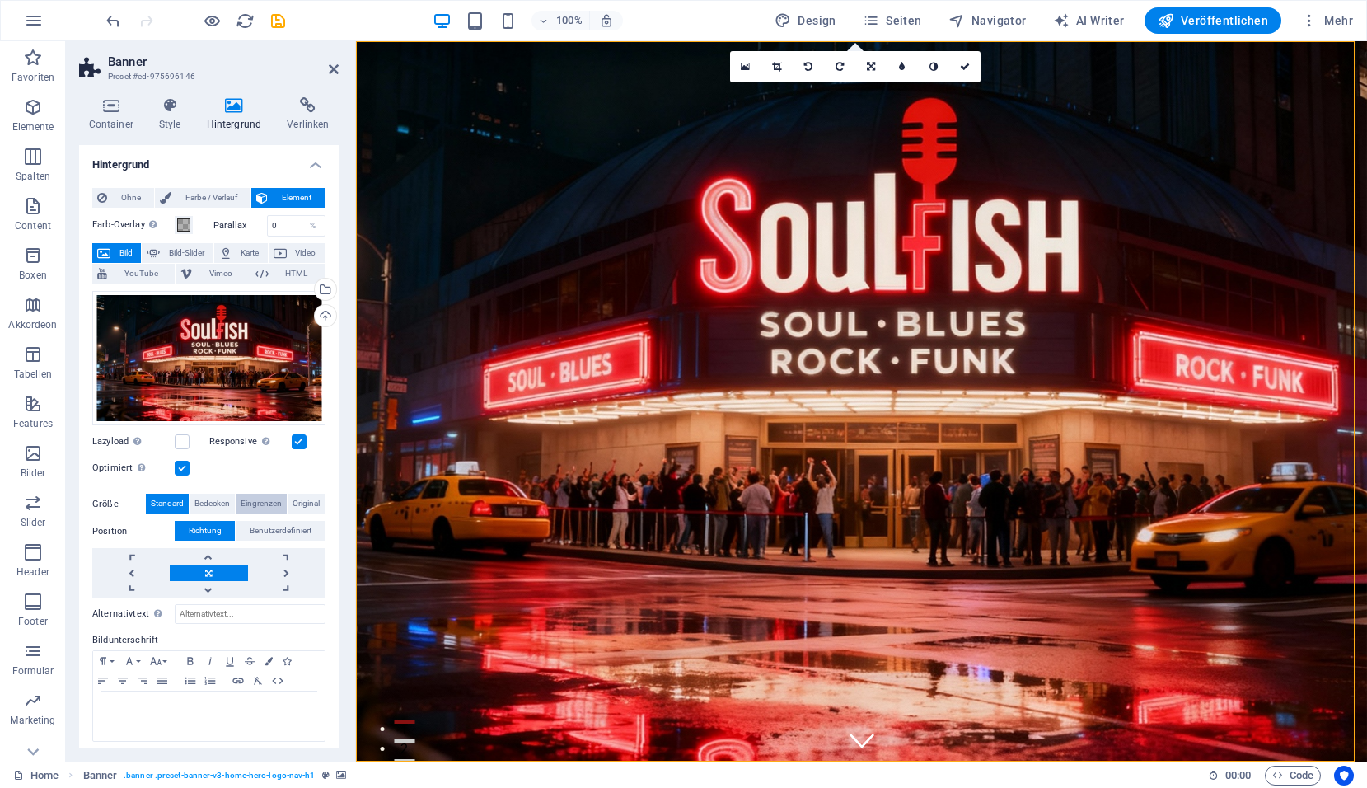
click at [260, 495] on span "Eingrenzen" at bounding box center [261, 504] width 41 height 20
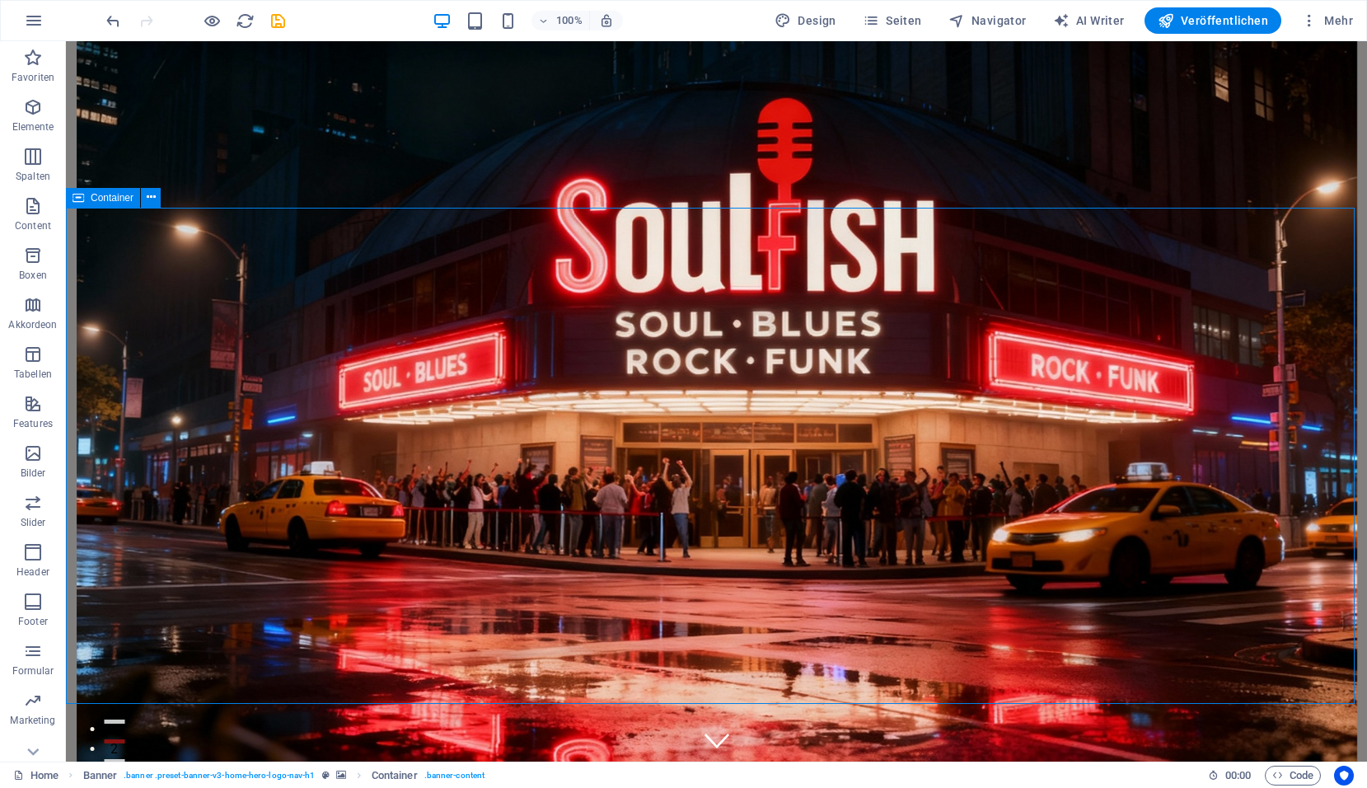
drag, startPoint x: 633, startPoint y: 382, endPoint x: 742, endPoint y: 404, distance: 111.7
drag, startPoint x: 743, startPoint y: 402, endPoint x: 684, endPoint y: 416, distance: 61.0
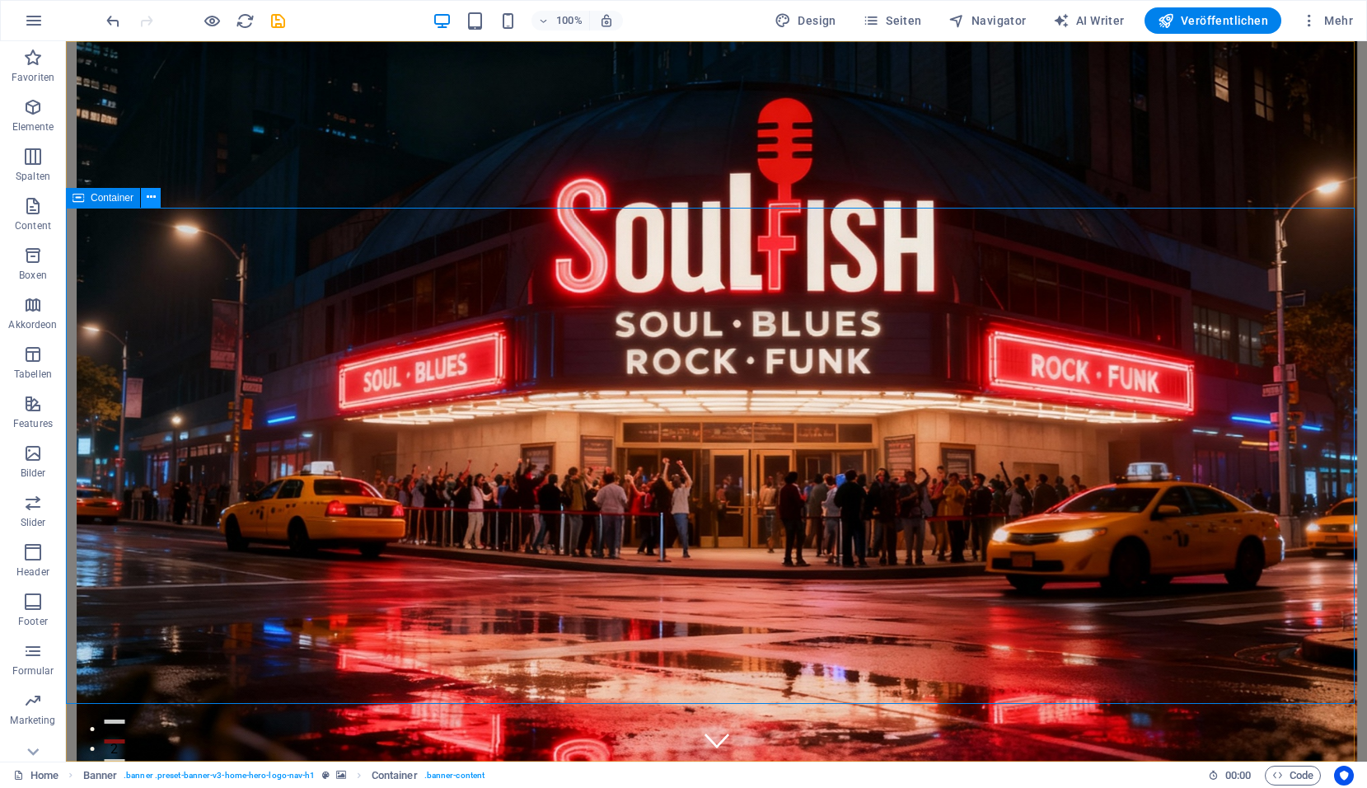
click at [154, 202] on icon at bounding box center [151, 197] width 9 height 17
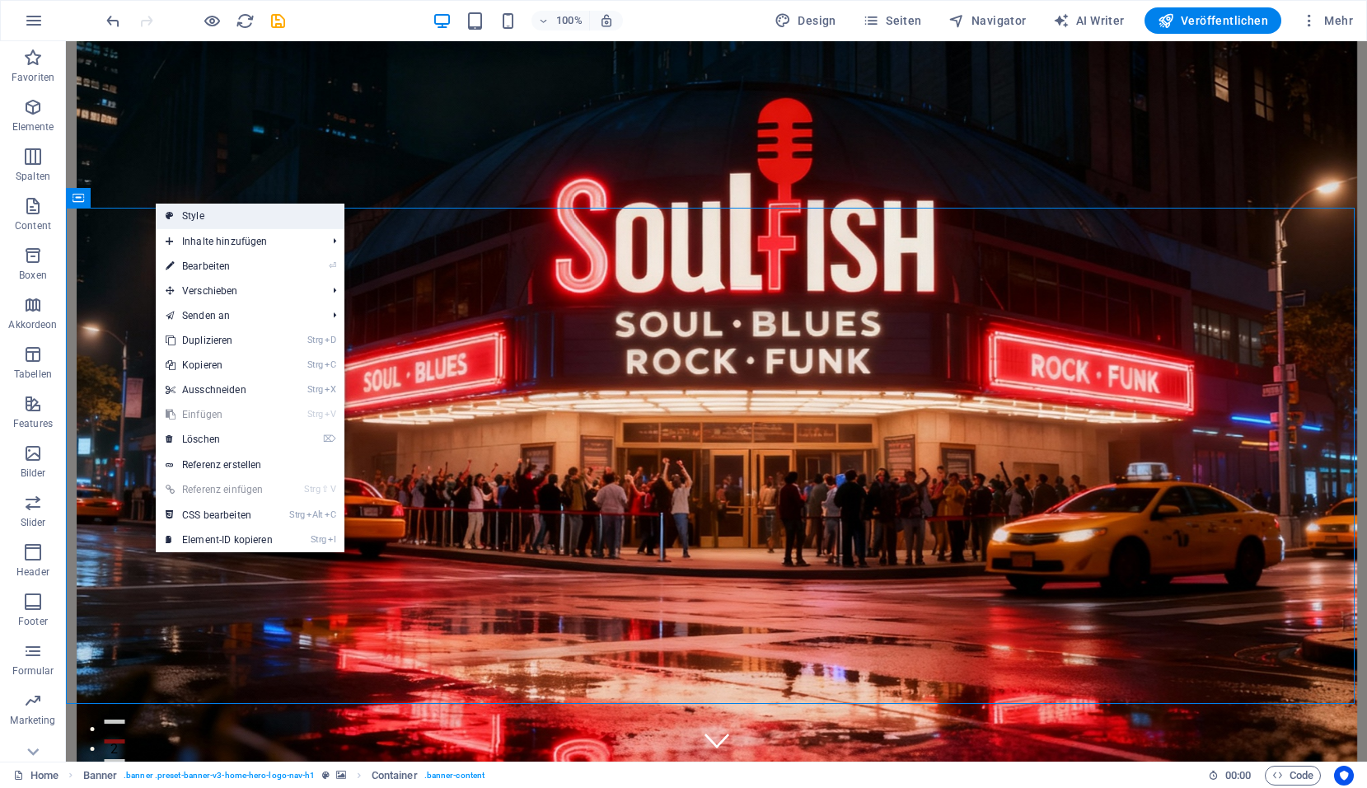
click at [199, 222] on link "Style" at bounding box center [250, 216] width 189 height 25
select select "preset-banner-v3-home-hero-logo-nav-h1"
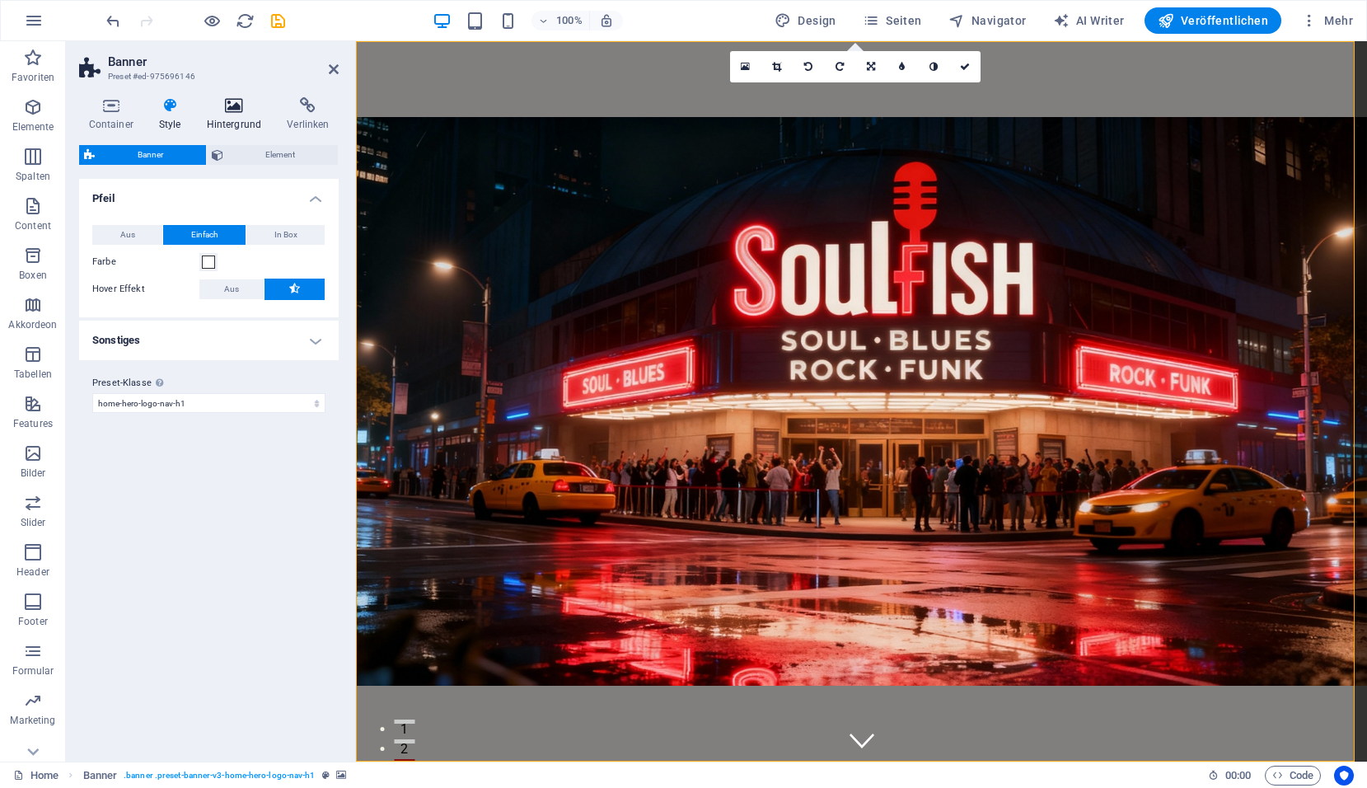
click at [227, 112] on icon at bounding box center [234, 105] width 74 height 16
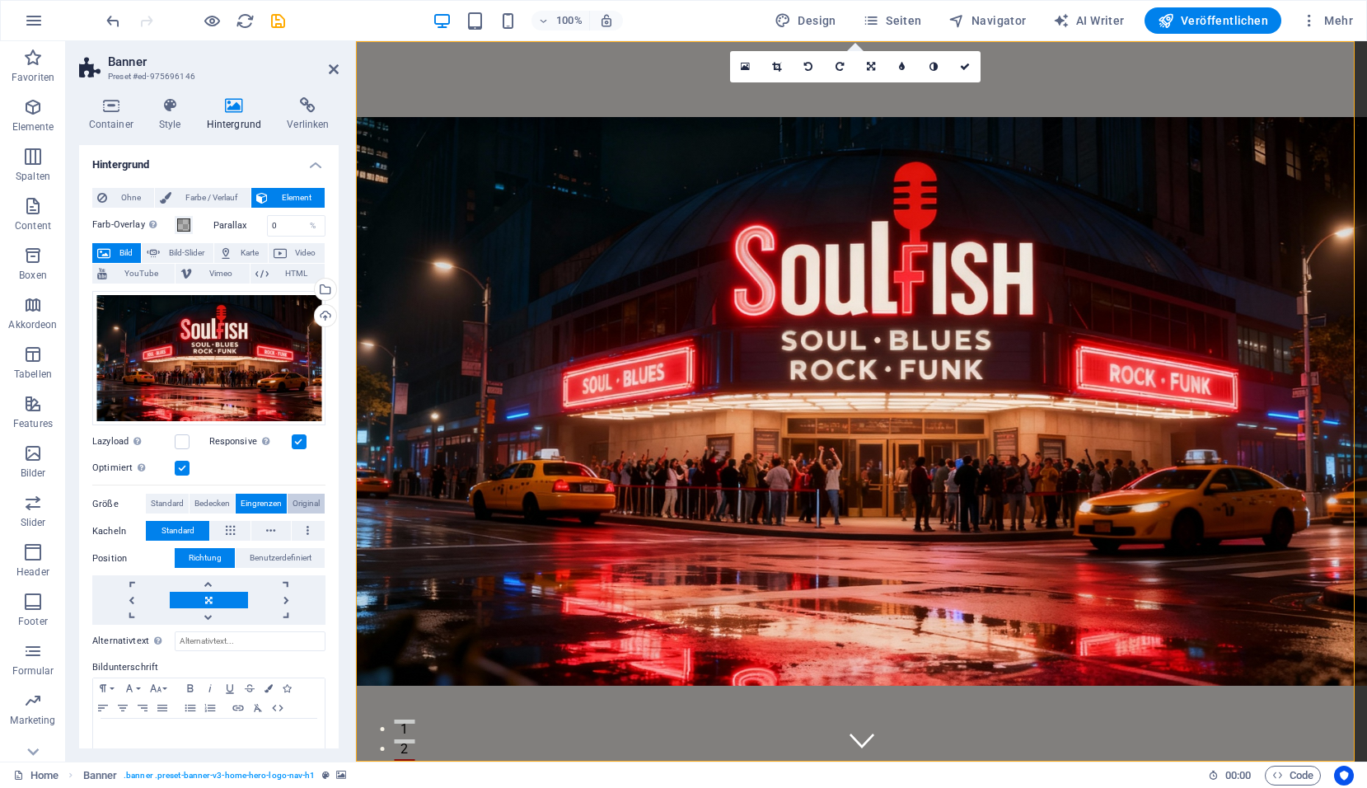
click at [293, 502] on span "Original" at bounding box center [306, 504] width 27 height 20
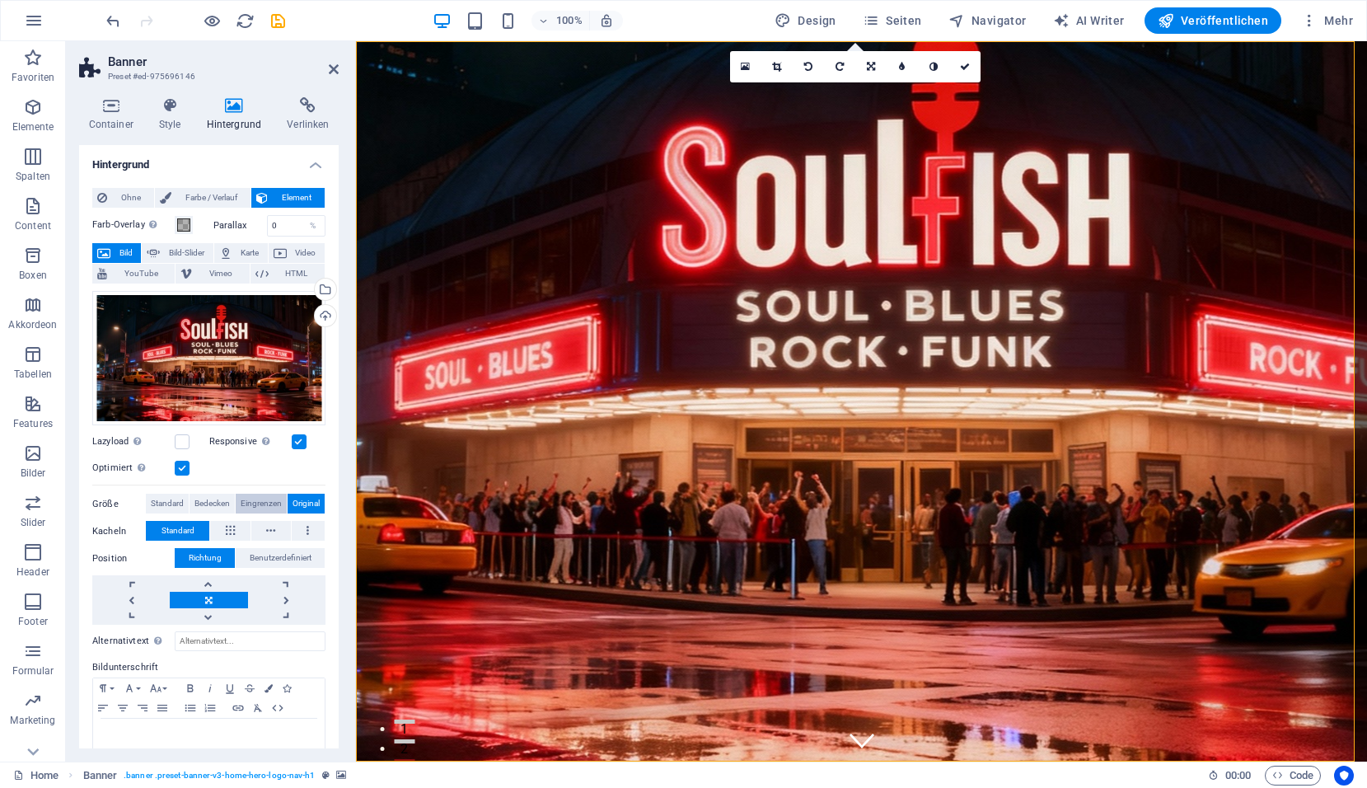
click at [267, 502] on span "Eingrenzen" at bounding box center [261, 504] width 41 height 20
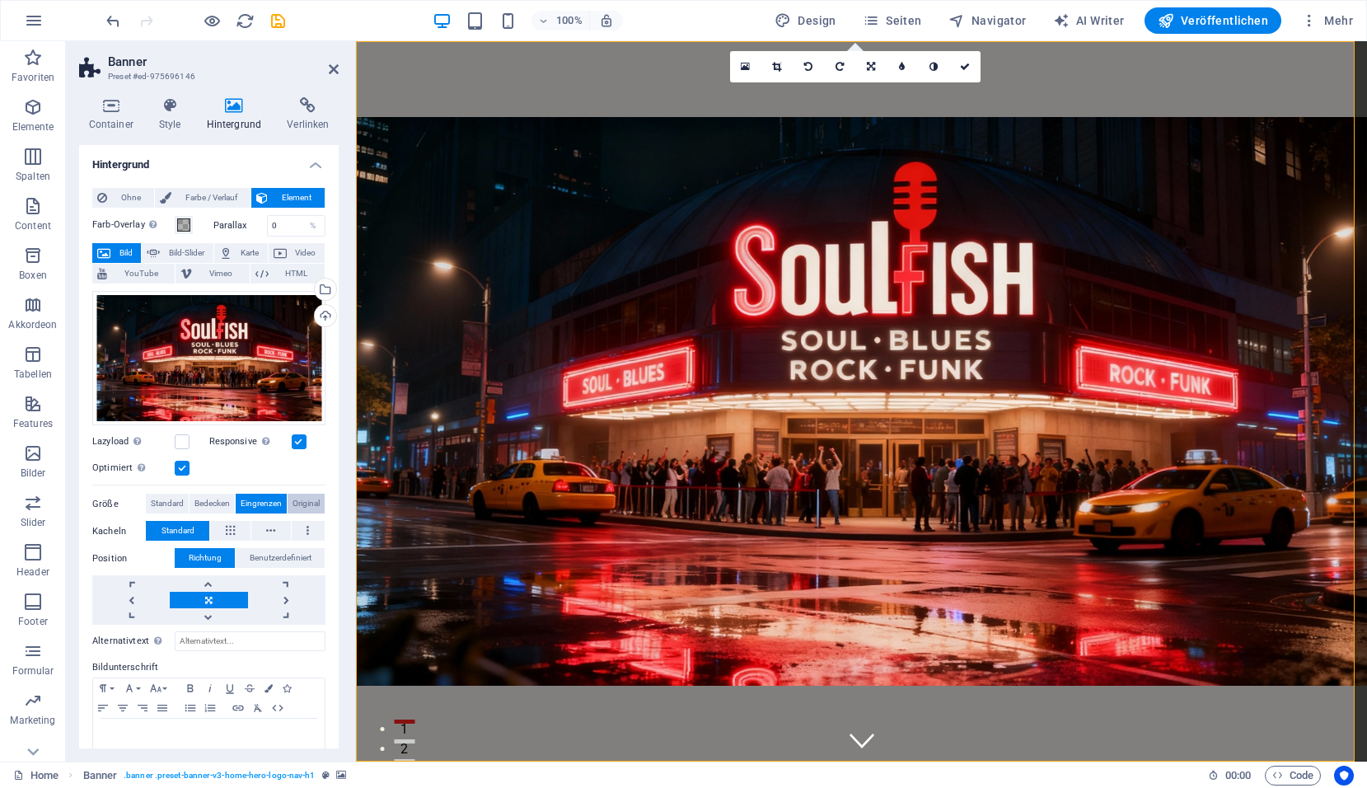
click at [311, 499] on span "Original" at bounding box center [306, 504] width 27 height 20
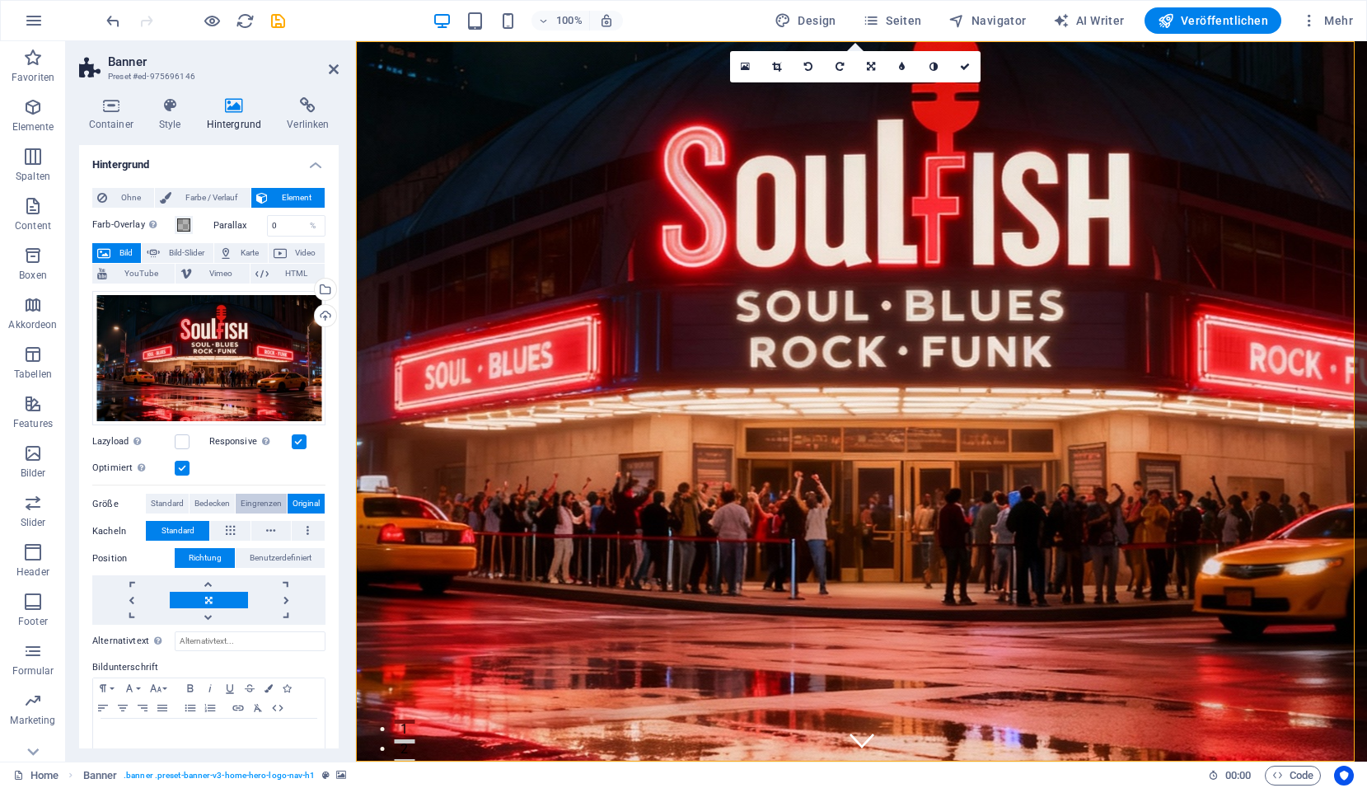
click at [255, 499] on span "Eingrenzen" at bounding box center [261, 504] width 41 height 20
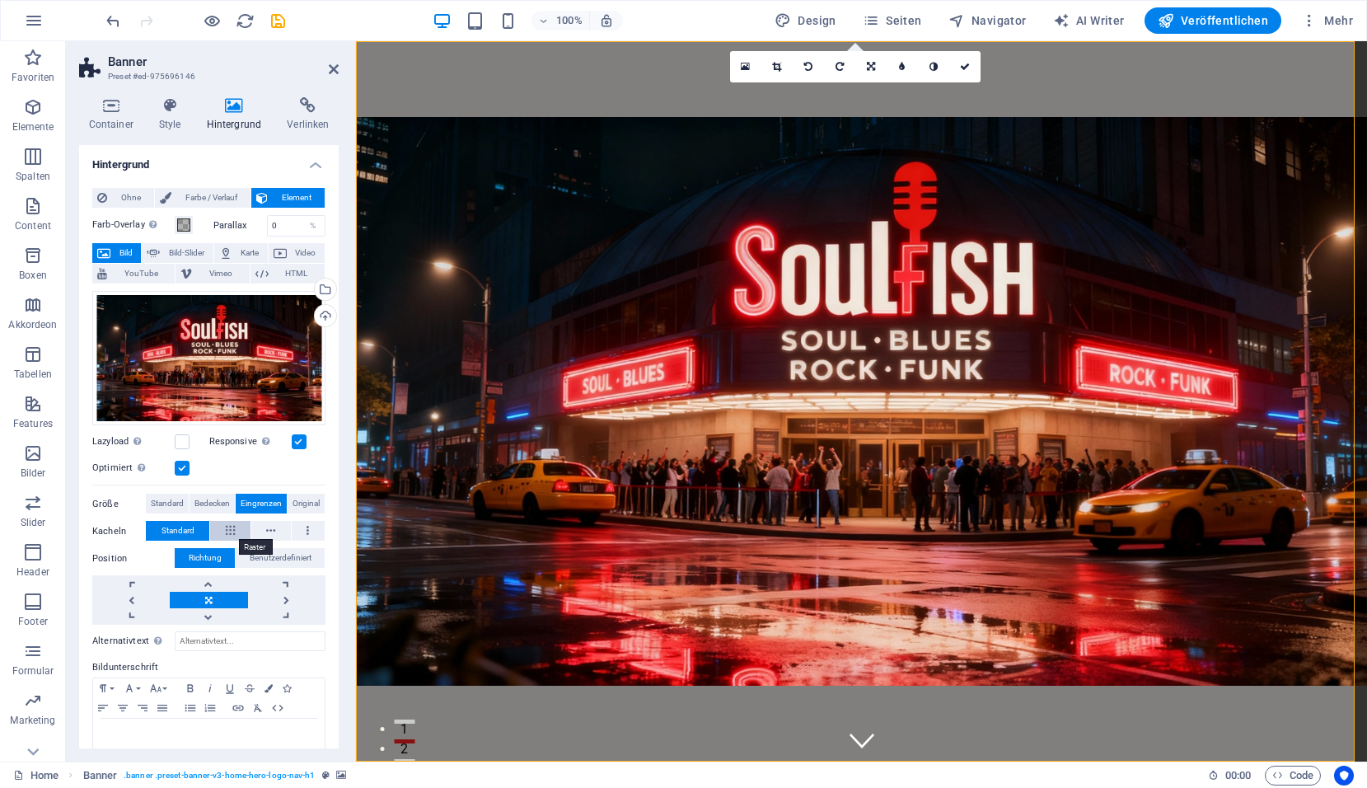
click at [230, 532] on icon at bounding box center [230, 531] width 9 height 20
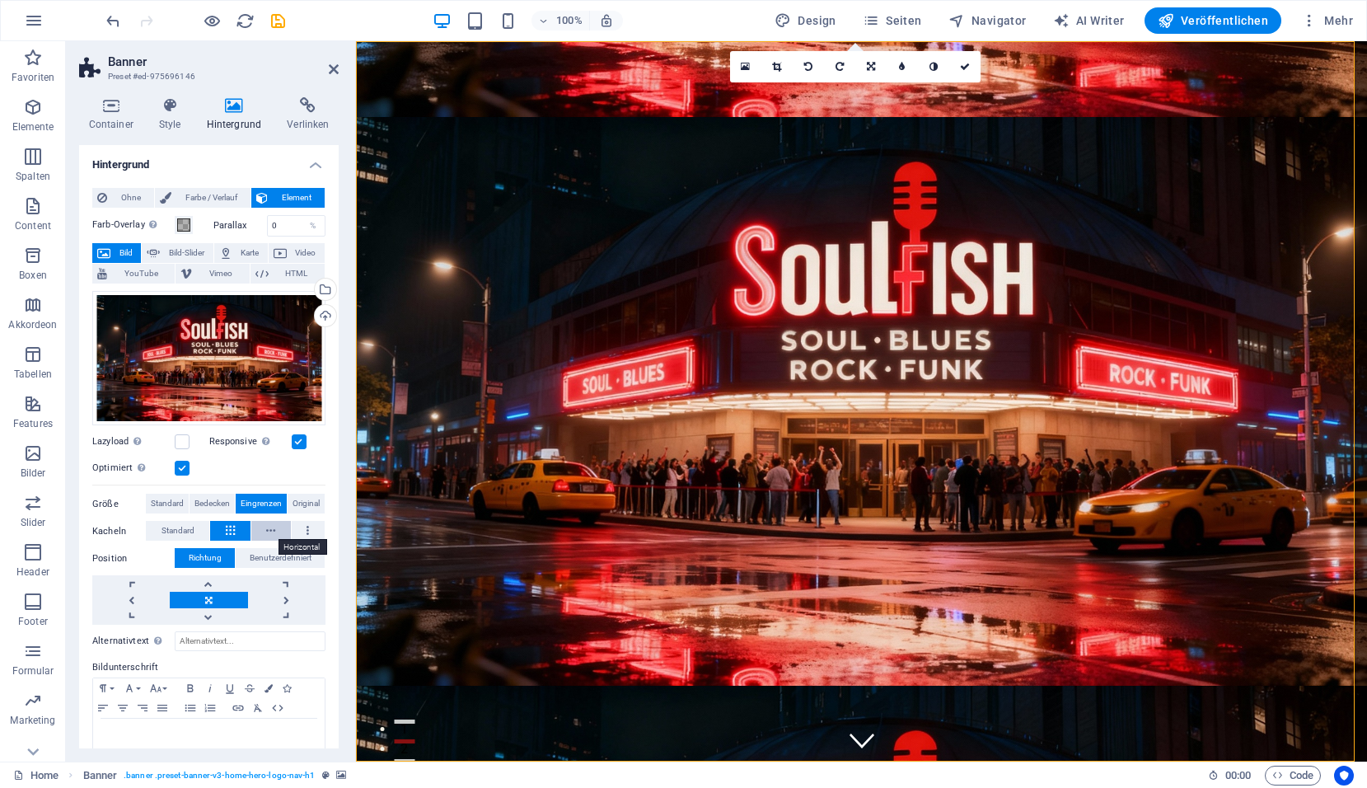
click at [270, 531] on icon at bounding box center [270, 531] width 9 height 20
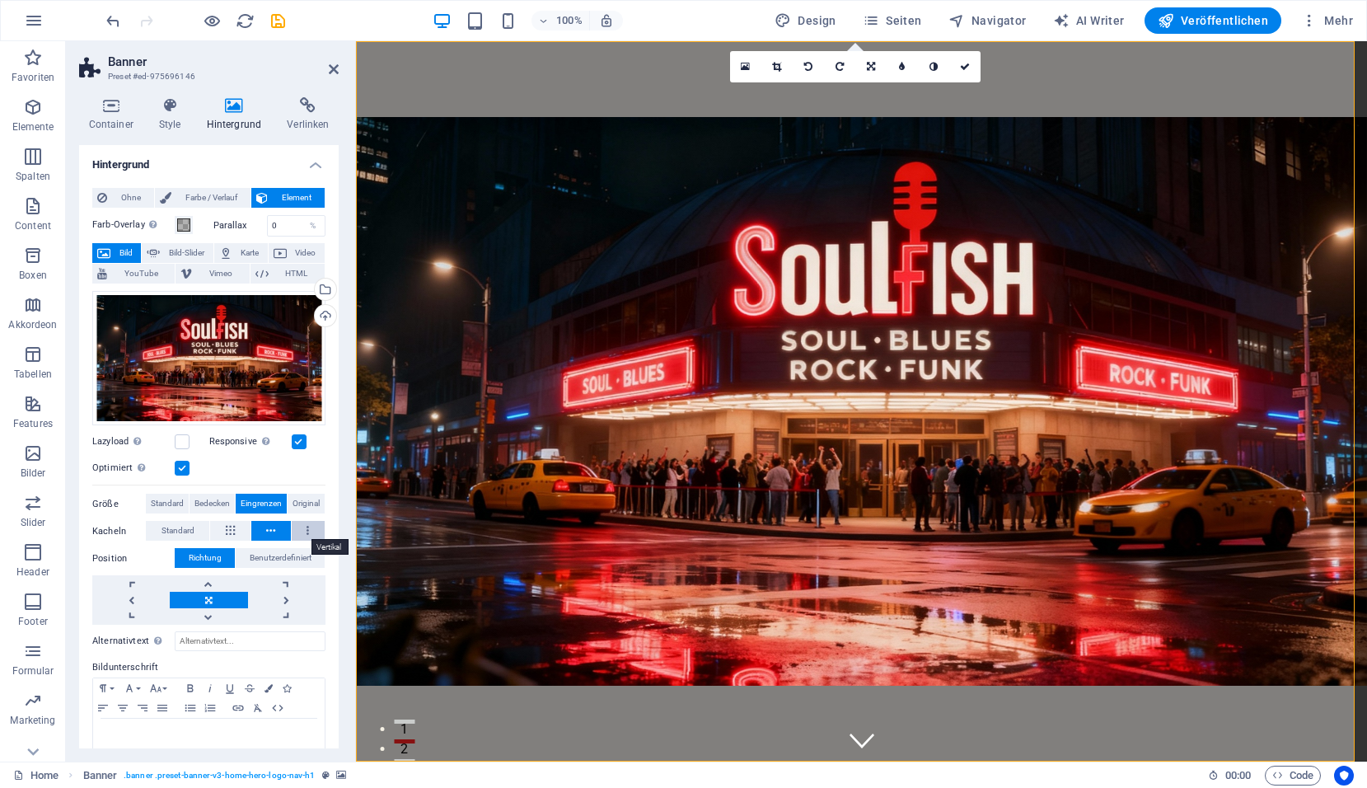
click at [303, 531] on button at bounding box center [308, 531] width 33 height 20
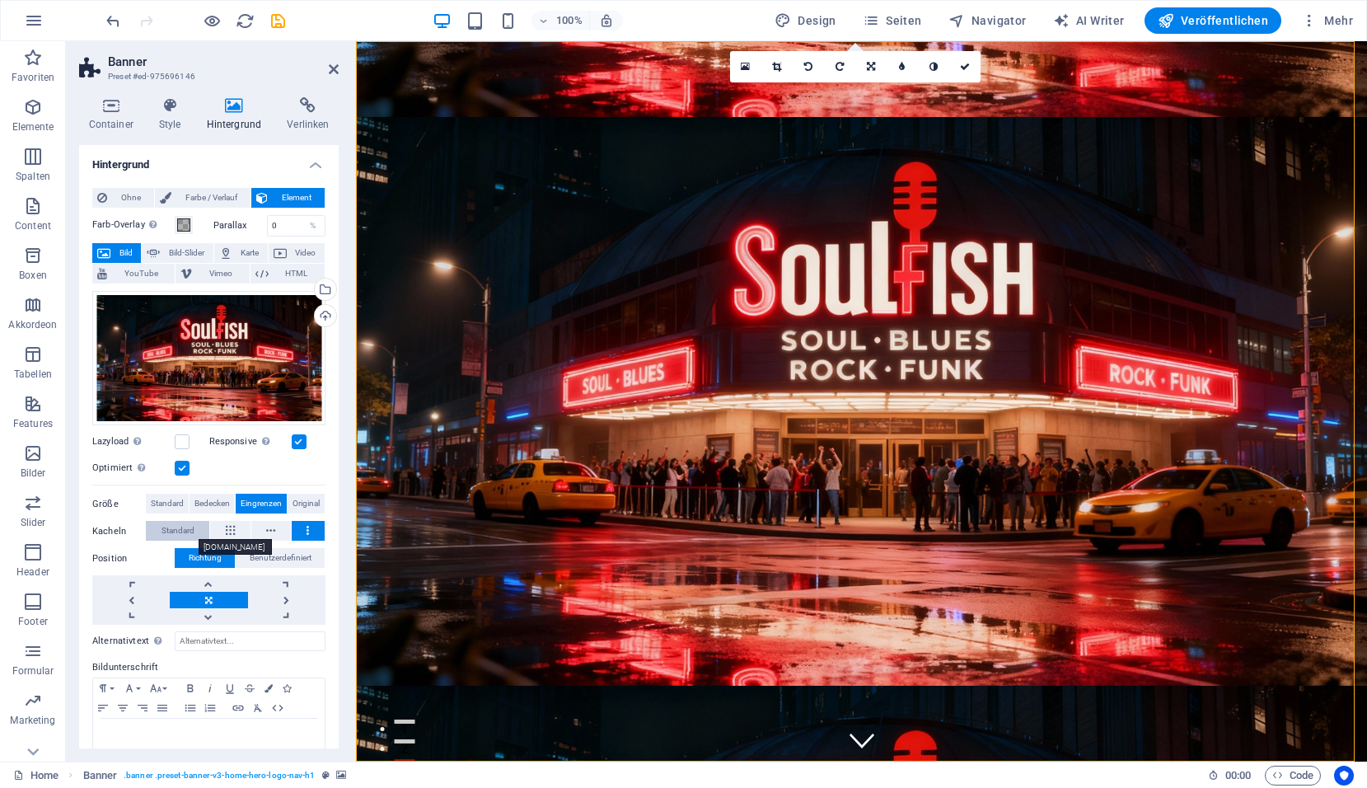
click at [187, 532] on span "Standard" at bounding box center [178, 531] width 33 height 20
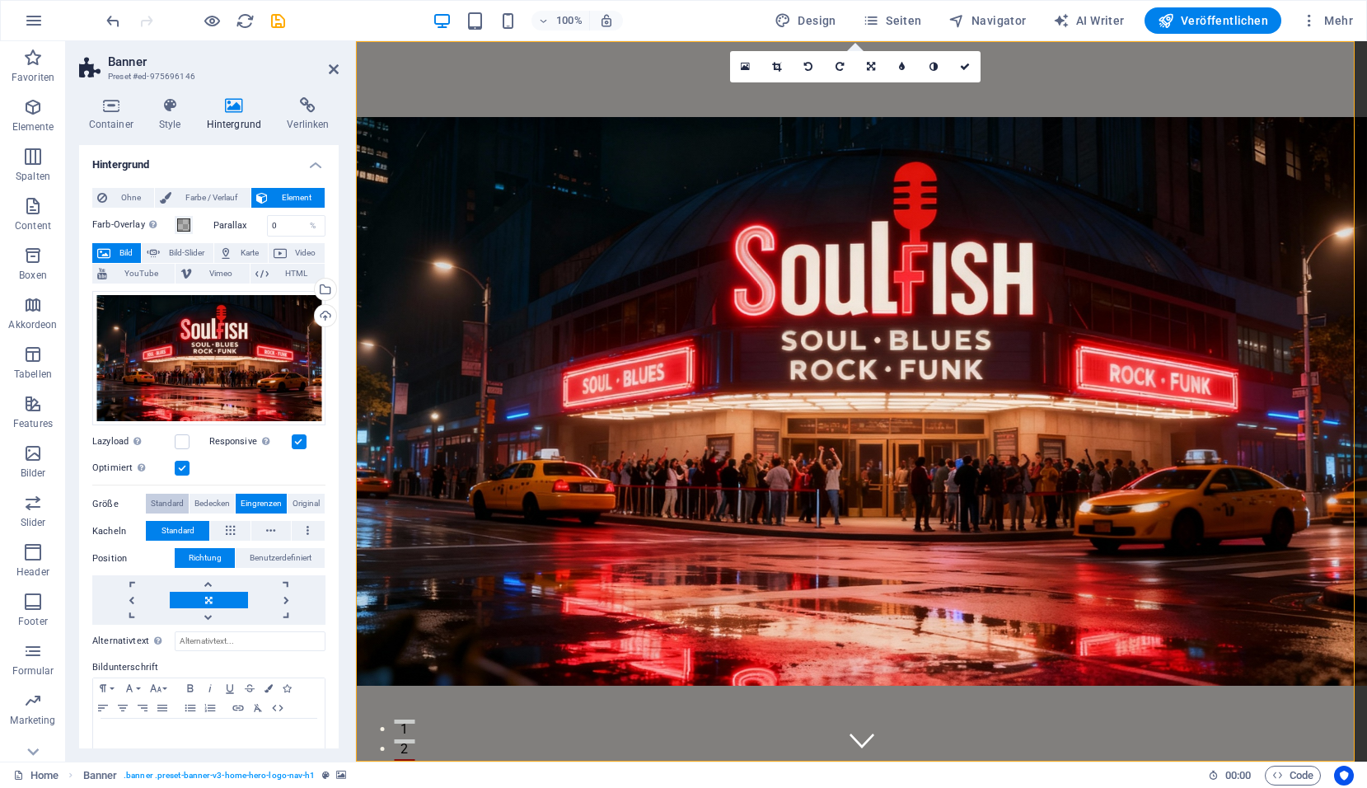
click at [174, 505] on span "Standard" at bounding box center [167, 504] width 33 height 20
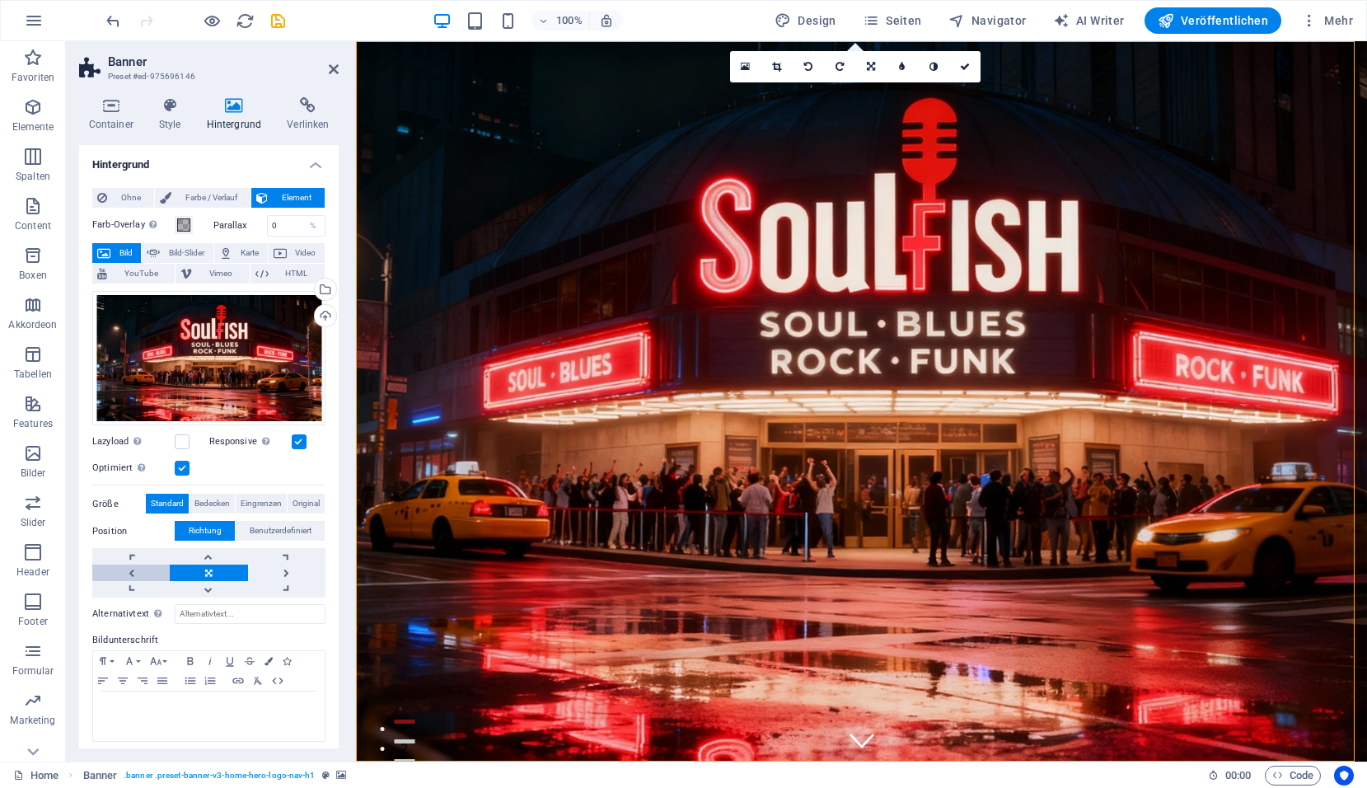
click at [134, 572] on link at bounding box center [130, 572] width 77 height 16
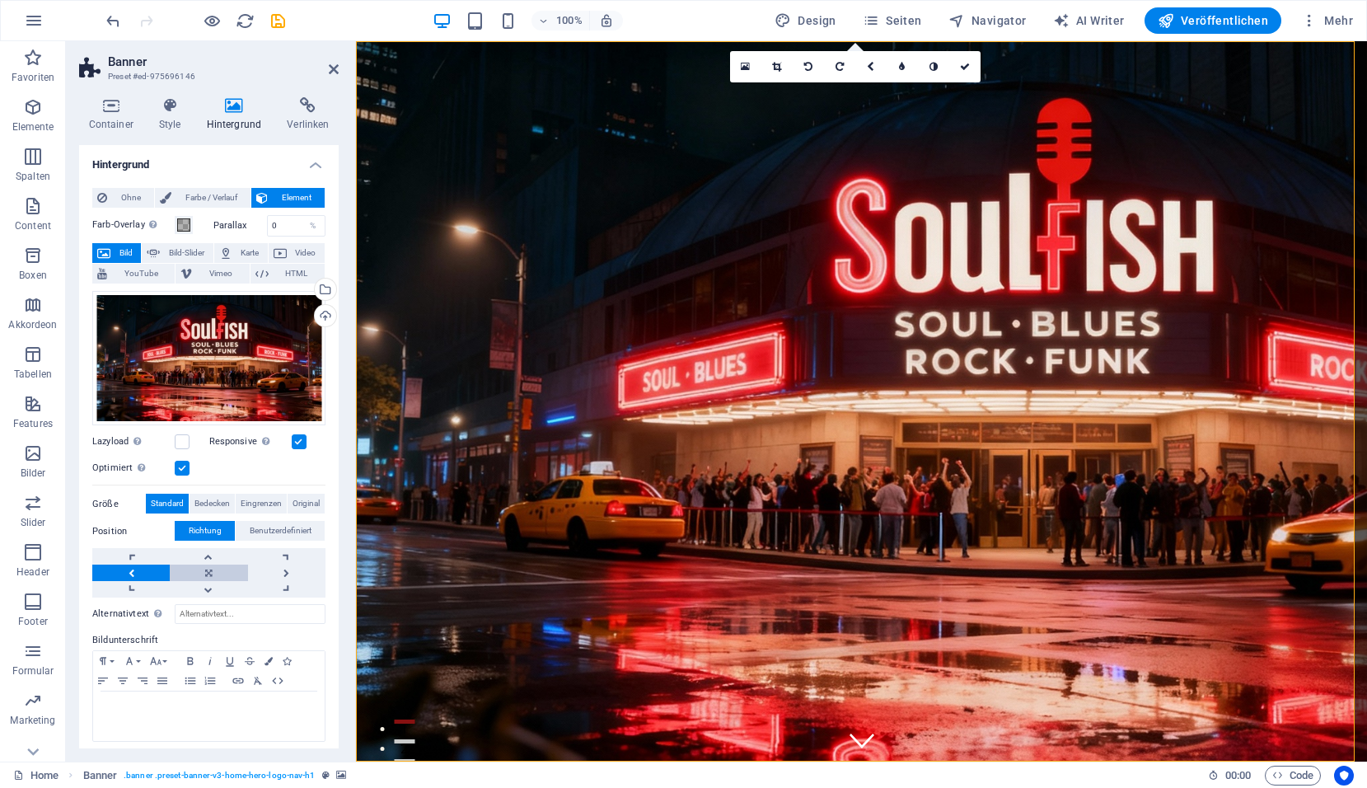
click at [213, 570] on link at bounding box center [208, 572] width 77 height 16
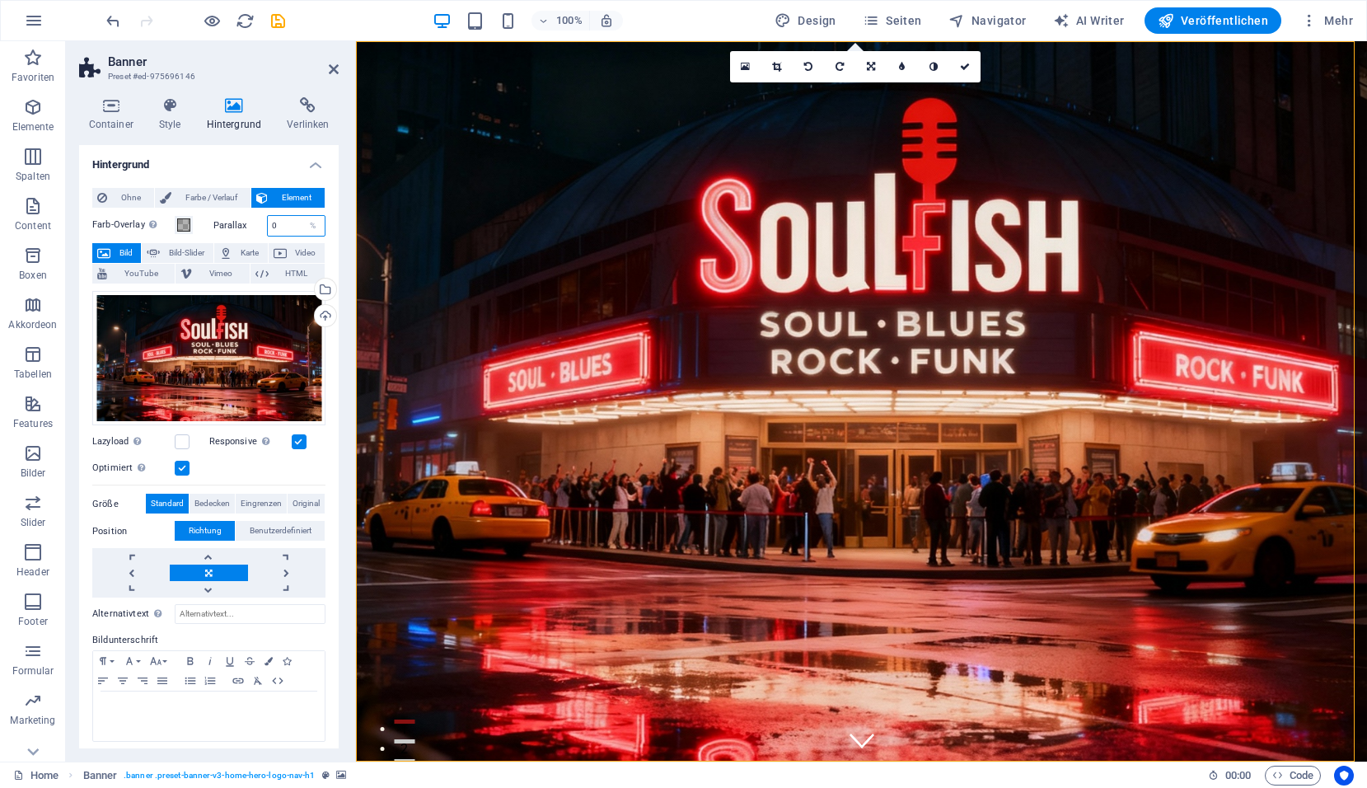
drag, startPoint x: 288, startPoint y: 225, endPoint x: 259, endPoint y: 217, distance: 30.0
click at [256, 224] on div "Parallax 0 %" at bounding box center [269, 225] width 113 height 21
type input "10"
drag, startPoint x: 286, startPoint y: 220, endPoint x: 133, endPoint y: 233, distance: 153.0
click at [190, 232] on div "Farb-Overlay Legt ein Farb-Overlay über das Hintergrundelement, um es einzufärb…" at bounding box center [208, 225] width 233 height 21
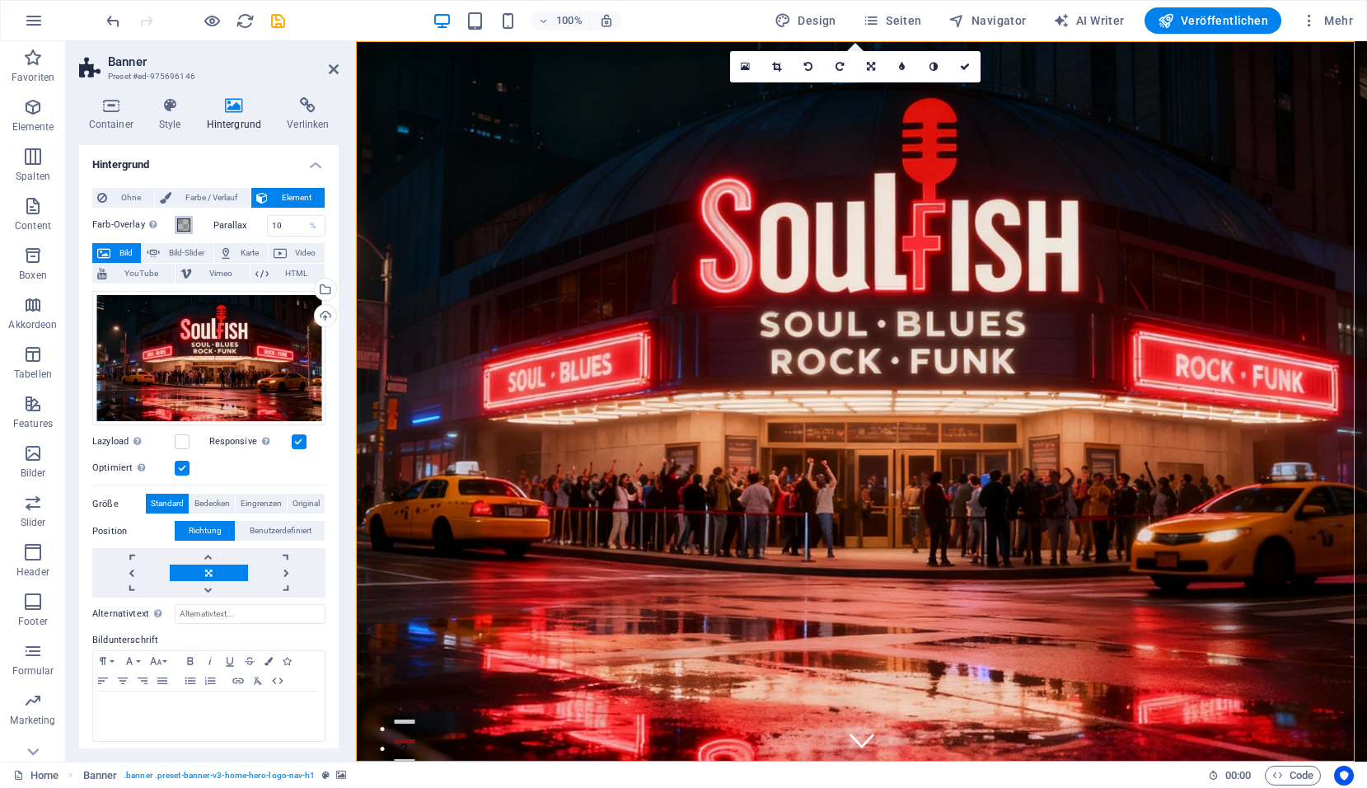
click at [189, 226] on span at bounding box center [183, 224] width 13 height 13
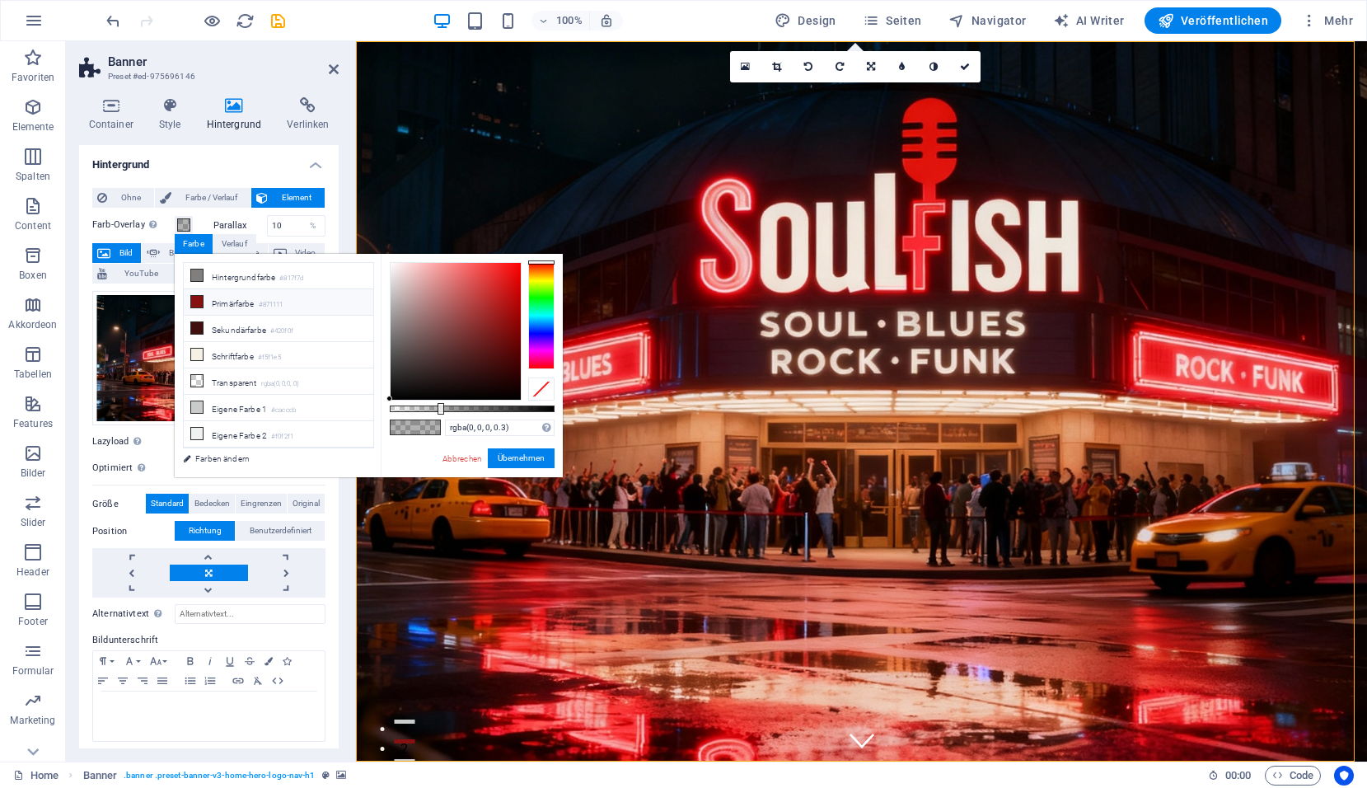
click at [217, 301] on li "Primärfarbe #871111" at bounding box center [279, 302] width 190 height 26
type input "rgba(135, 17, 17, 0.3)"
click at [442, 458] on link "Abbrechen" at bounding box center [462, 458] width 43 height 12
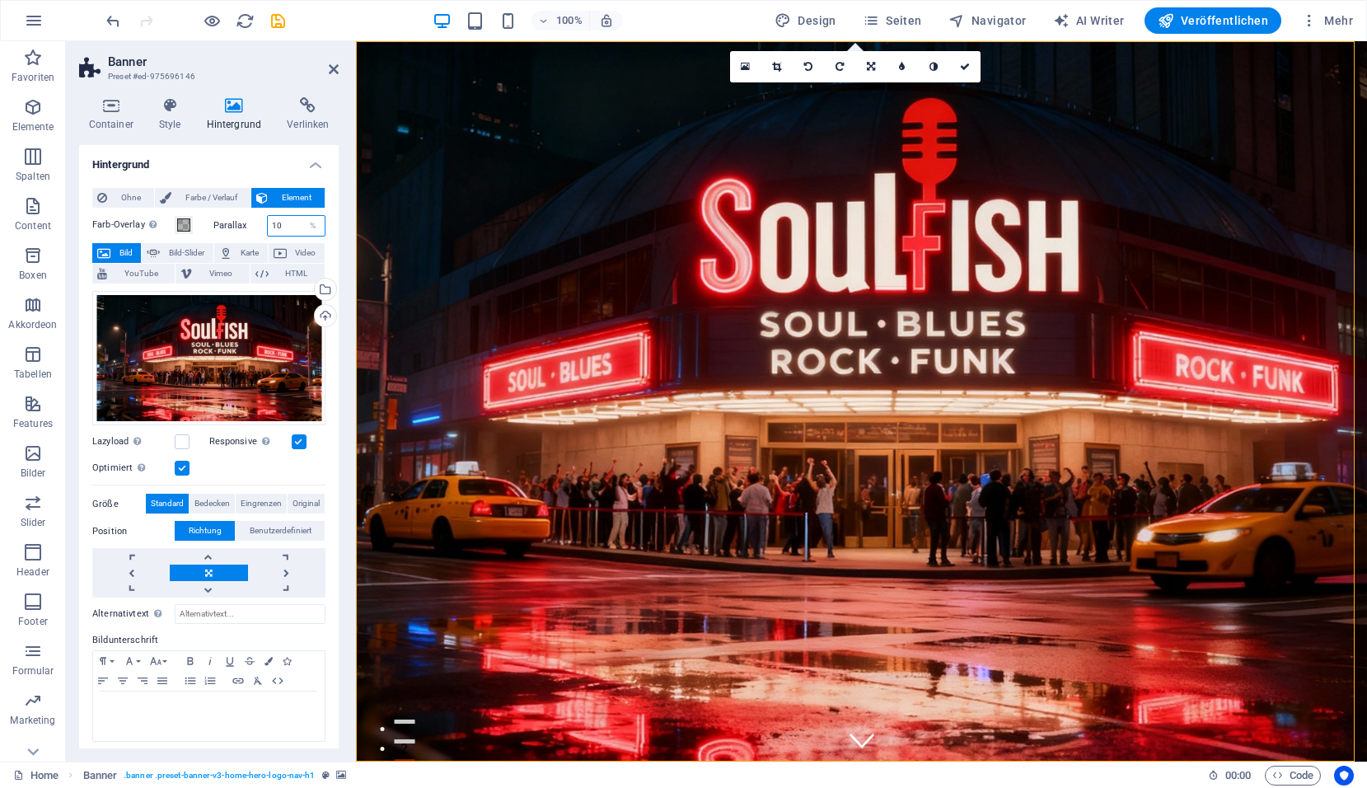
click at [283, 226] on input "10" at bounding box center [297, 226] width 58 height 20
type input "30"
click at [185, 228] on span at bounding box center [183, 224] width 13 height 13
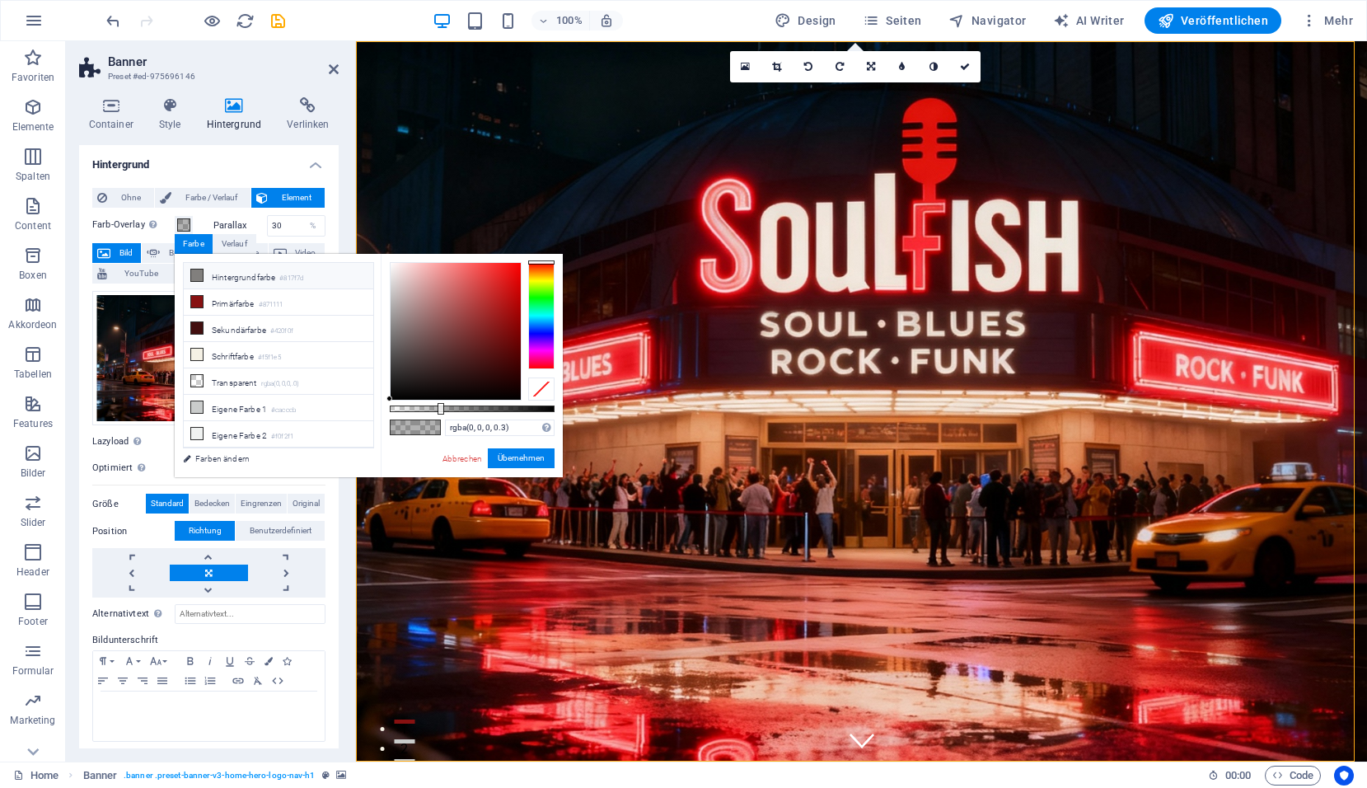
click at [247, 274] on li "Hintergrundfarbe #817f7d" at bounding box center [279, 276] width 190 height 26
type input "rgba(129, 127, 125, 0.3)"
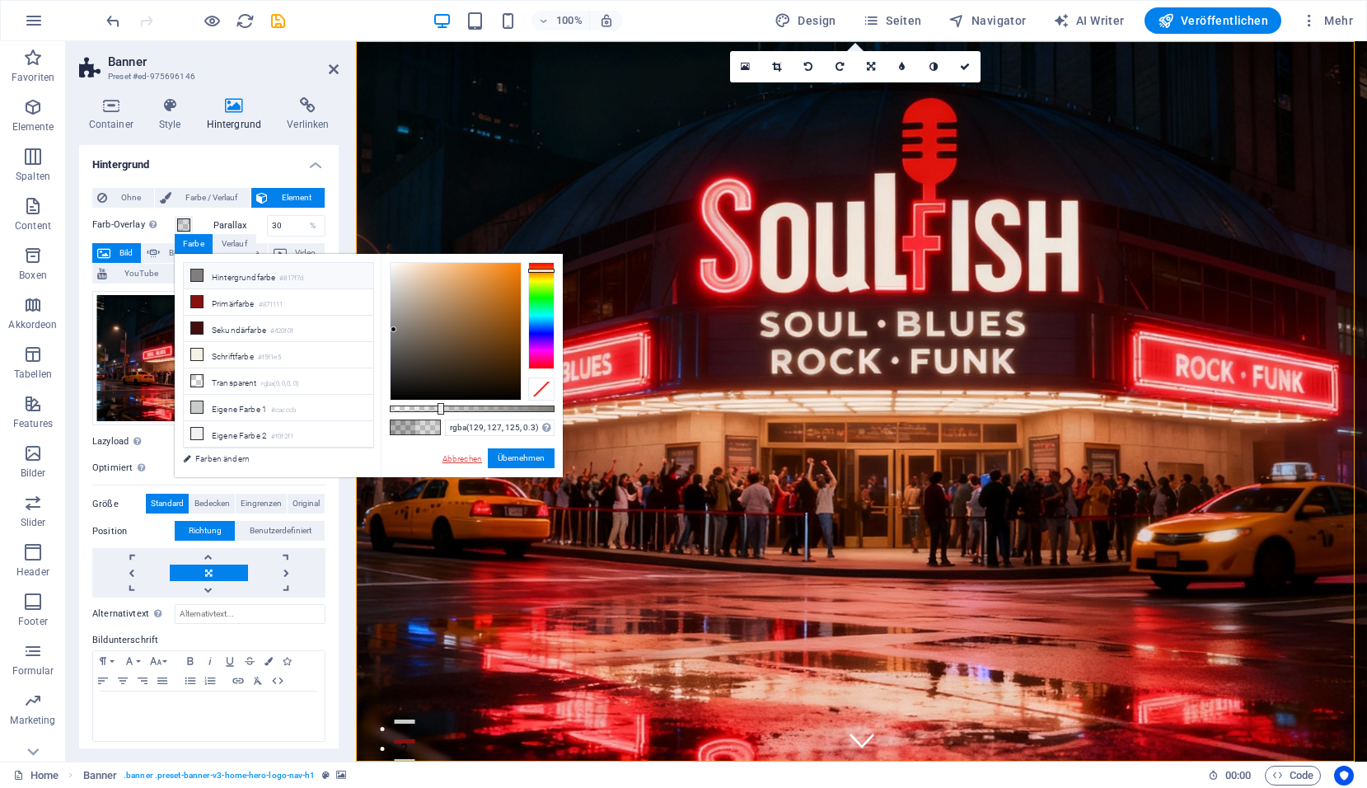
click at [468, 461] on link "Abbrechen" at bounding box center [462, 458] width 43 height 12
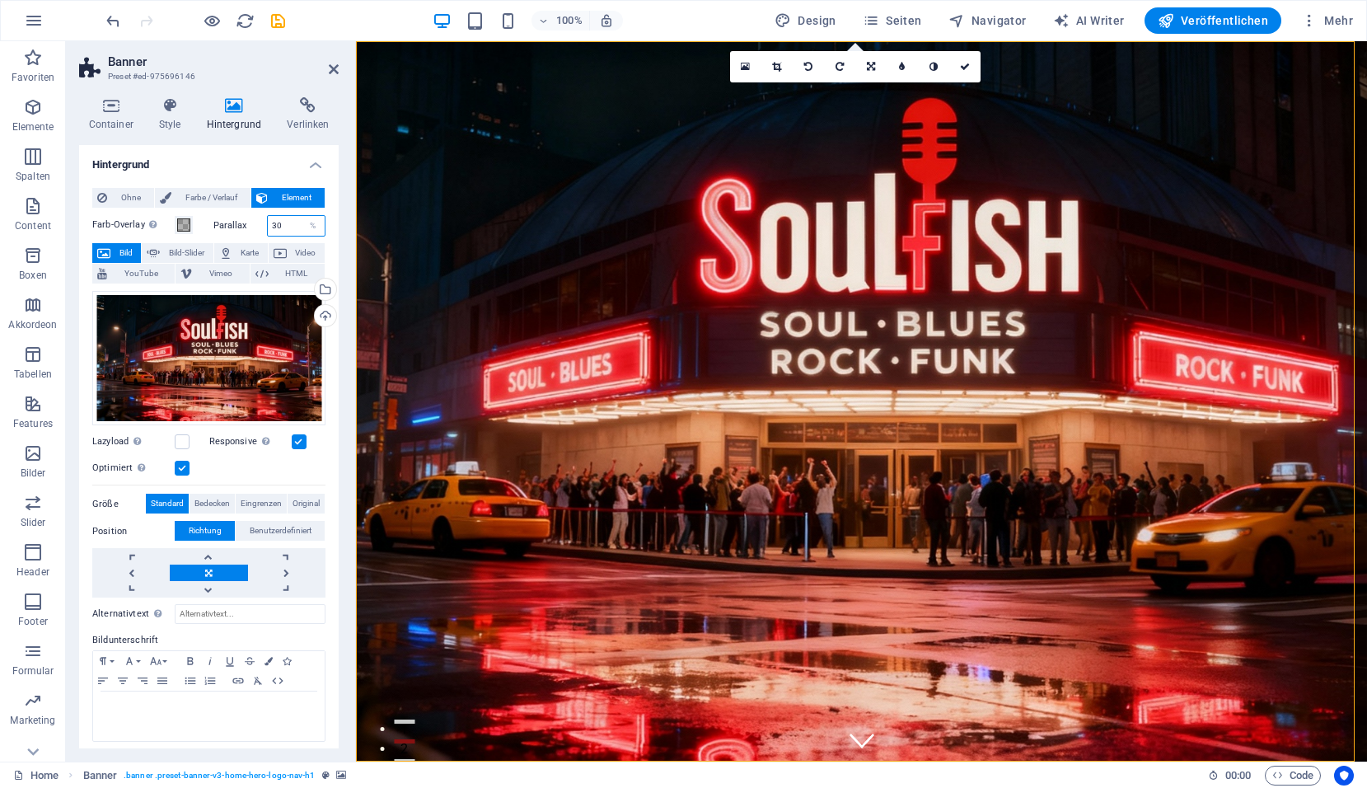
drag, startPoint x: 291, startPoint y: 225, endPoint x: 217, endPoint y: 232, distance: 74.5
click at [218, 230] on div "Parallax 30 %" at bounding box center [269, 225] width 113 height 21
type input "10"
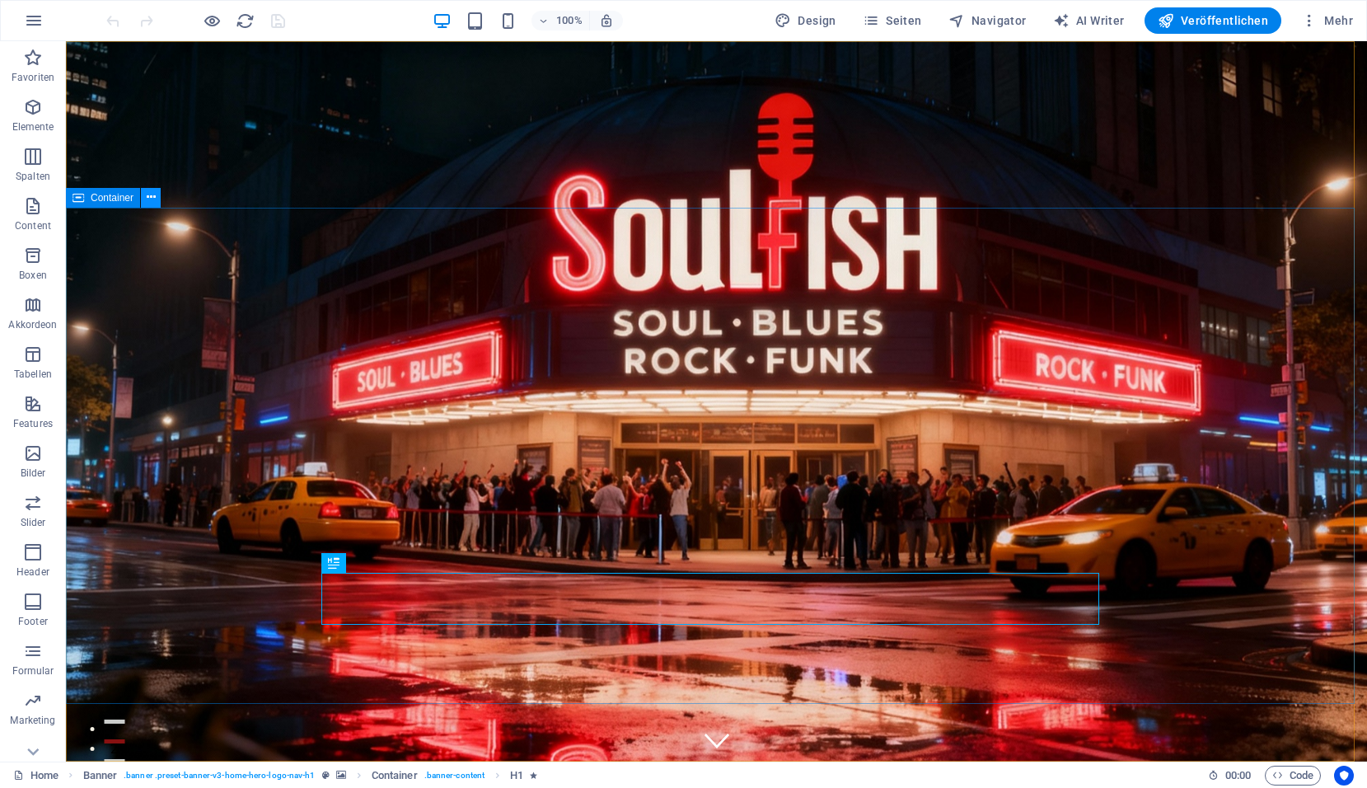
click at [156, 202] on button at bounding box center [151, 198] width 20 height 20
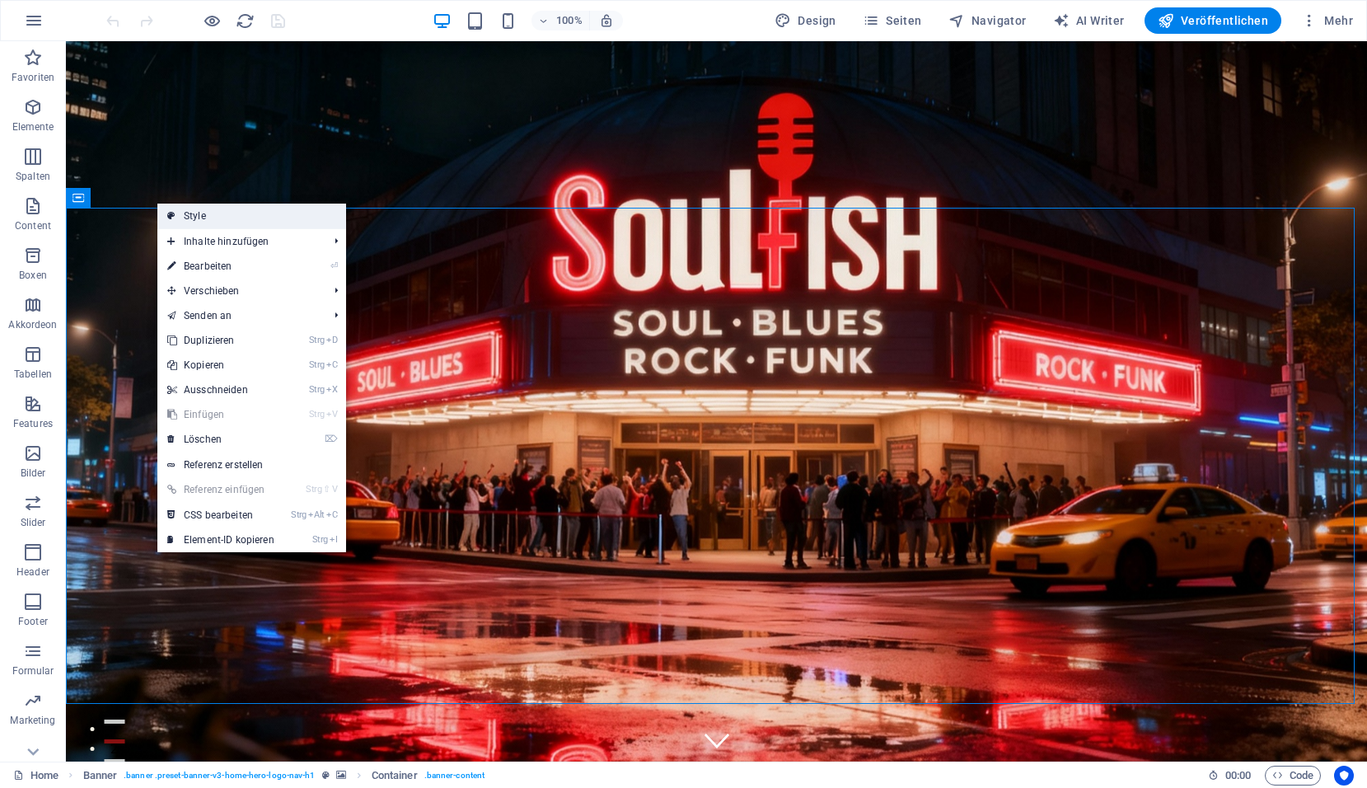
click at [201, 220] on link "Style" at bounding box center [251, 216] width 189 height 25
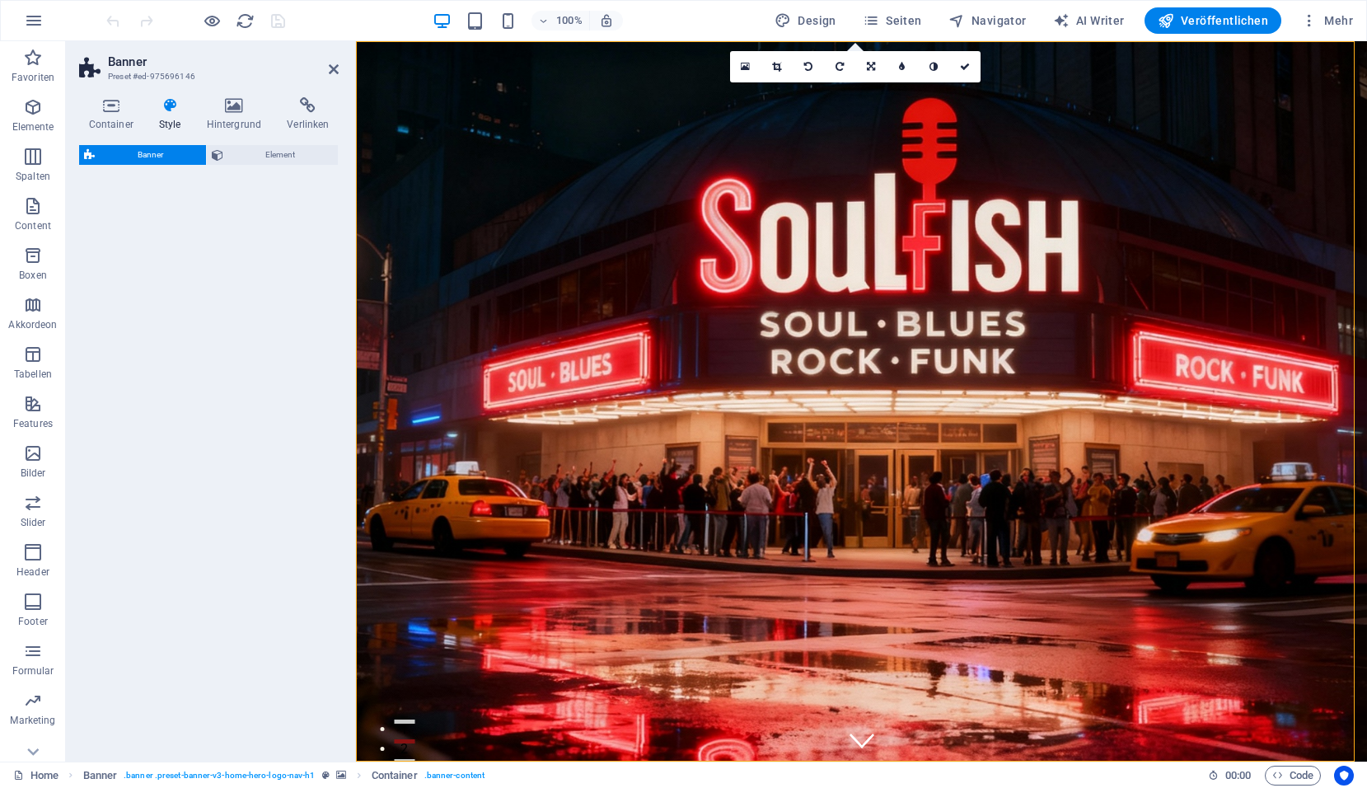
select select "preset-banner-v3-home-hero-logo-nav-h1"
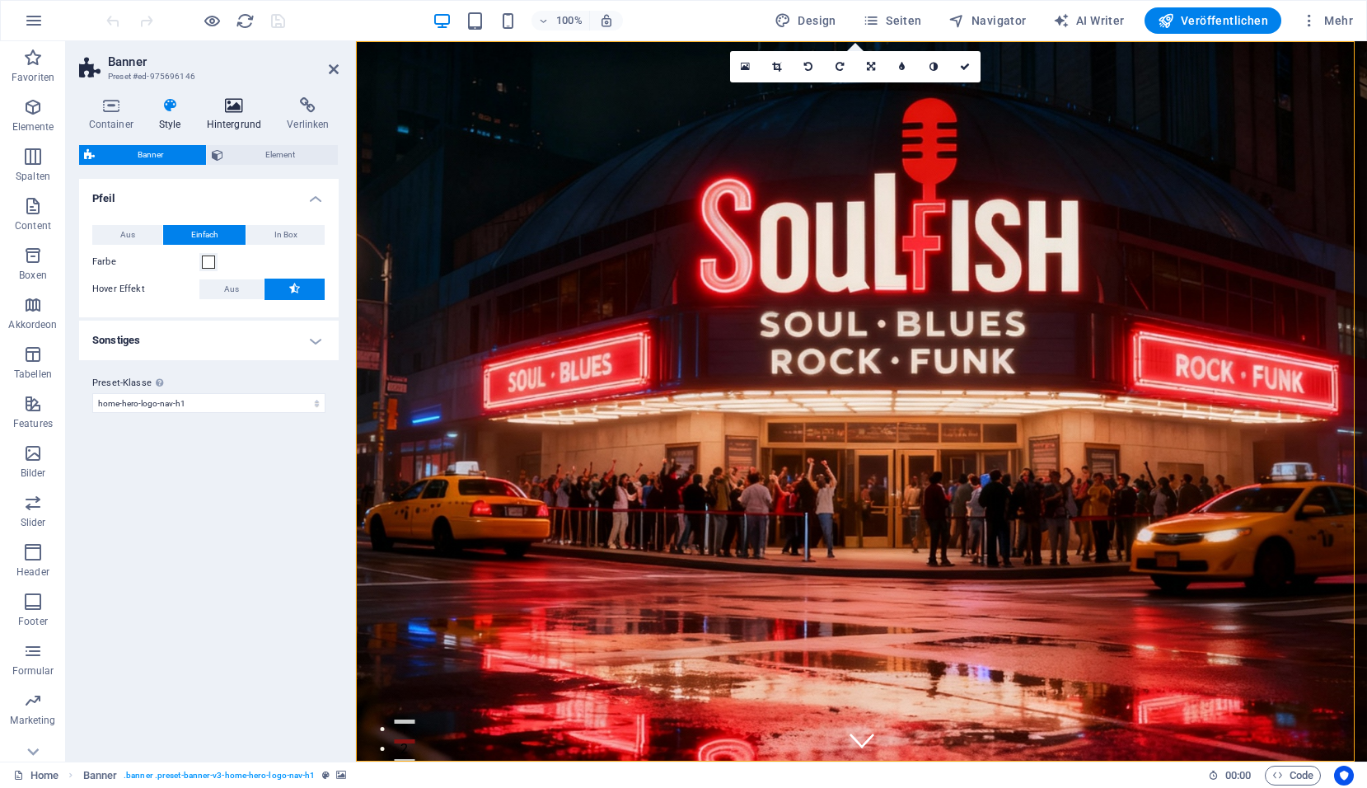
click at [232, 106] on icon at bounding box center [234, 105] width 74 height 16
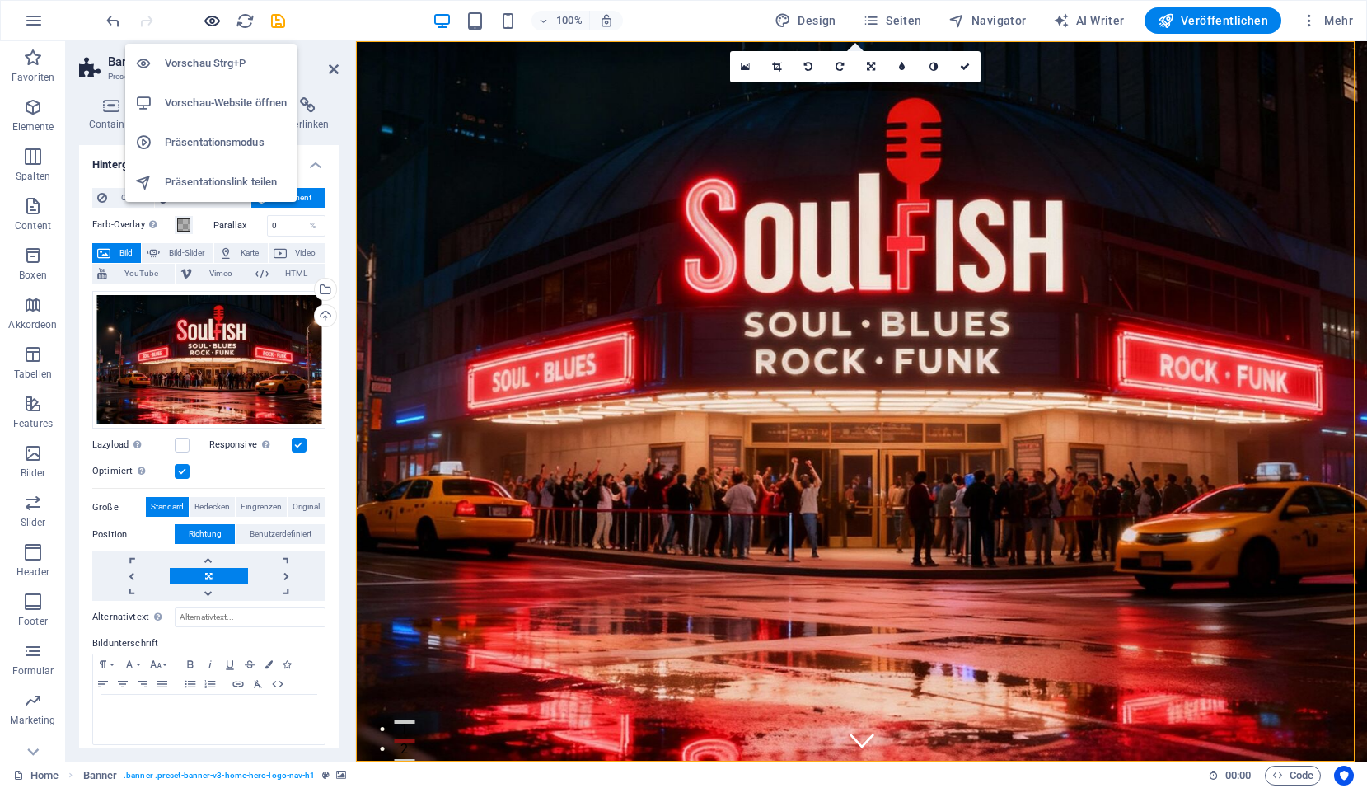
click at [220, 22] on icon "button" at bounding box center [212, 21] width 19 height 19
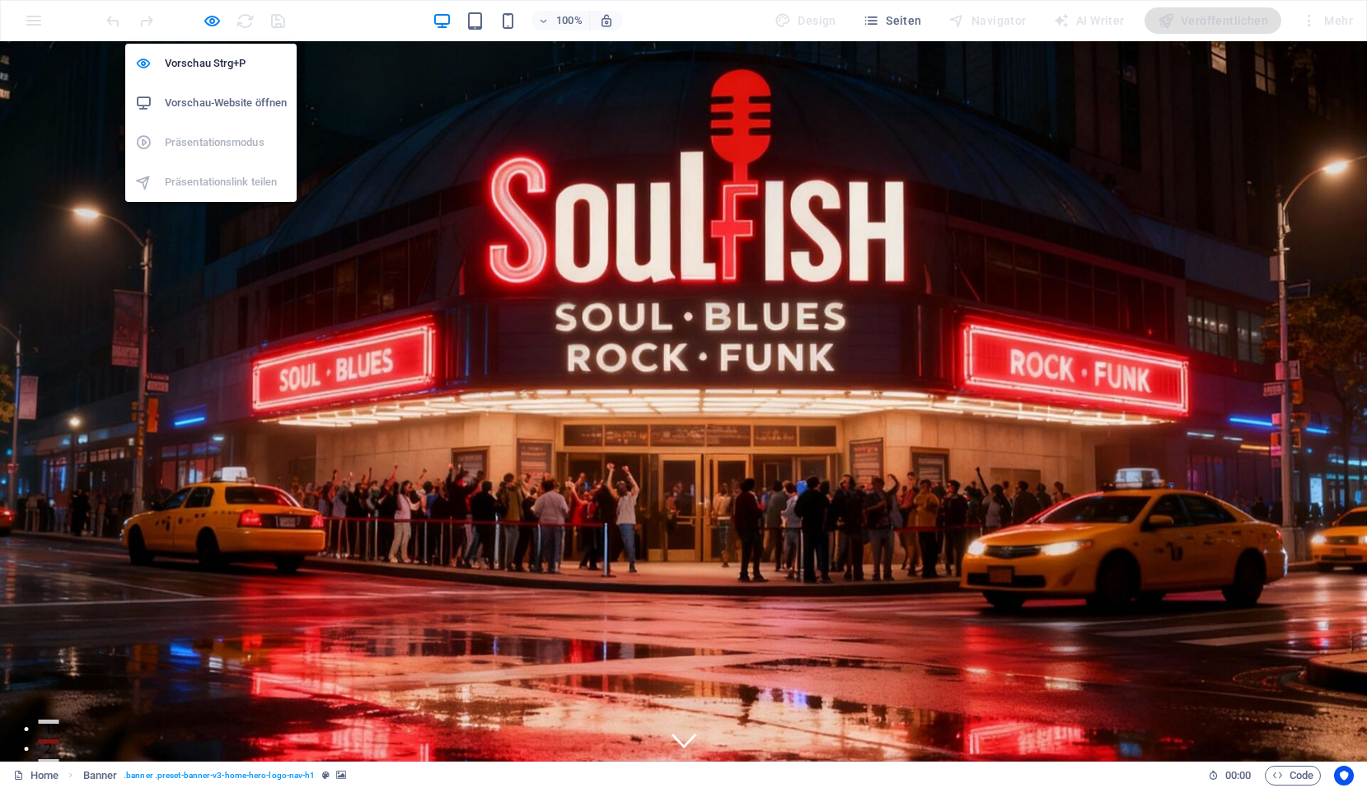
click at [212, 97] on h6 "Vorschau-Website öffnen" at bounding box center [226, 103] width 122 height 20
click at [212, 16] on icon "button" at bounding box center [212, 21] width 19 height 19
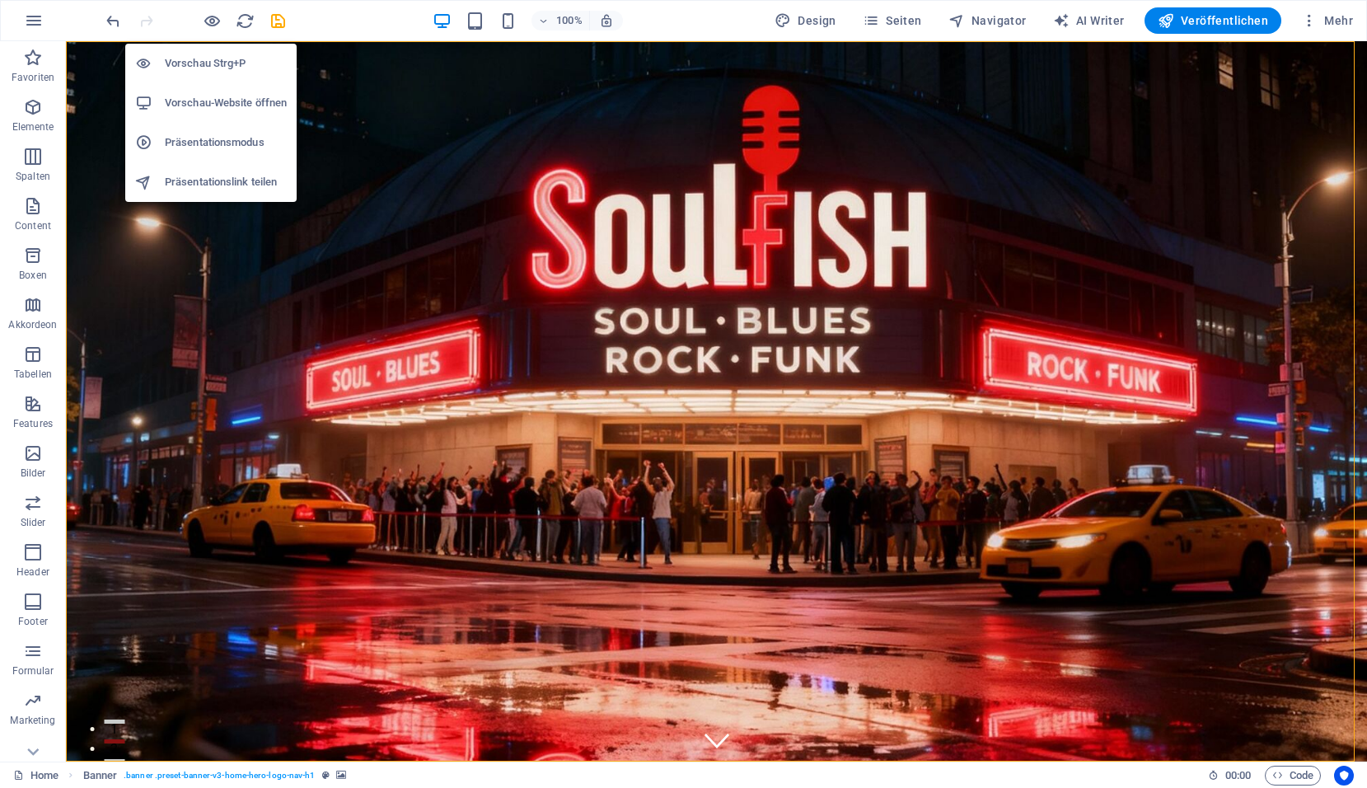
click at [201, 147] on h6 "Präsentationsmodus" at bounding box center [226, 143] width 122 height 20
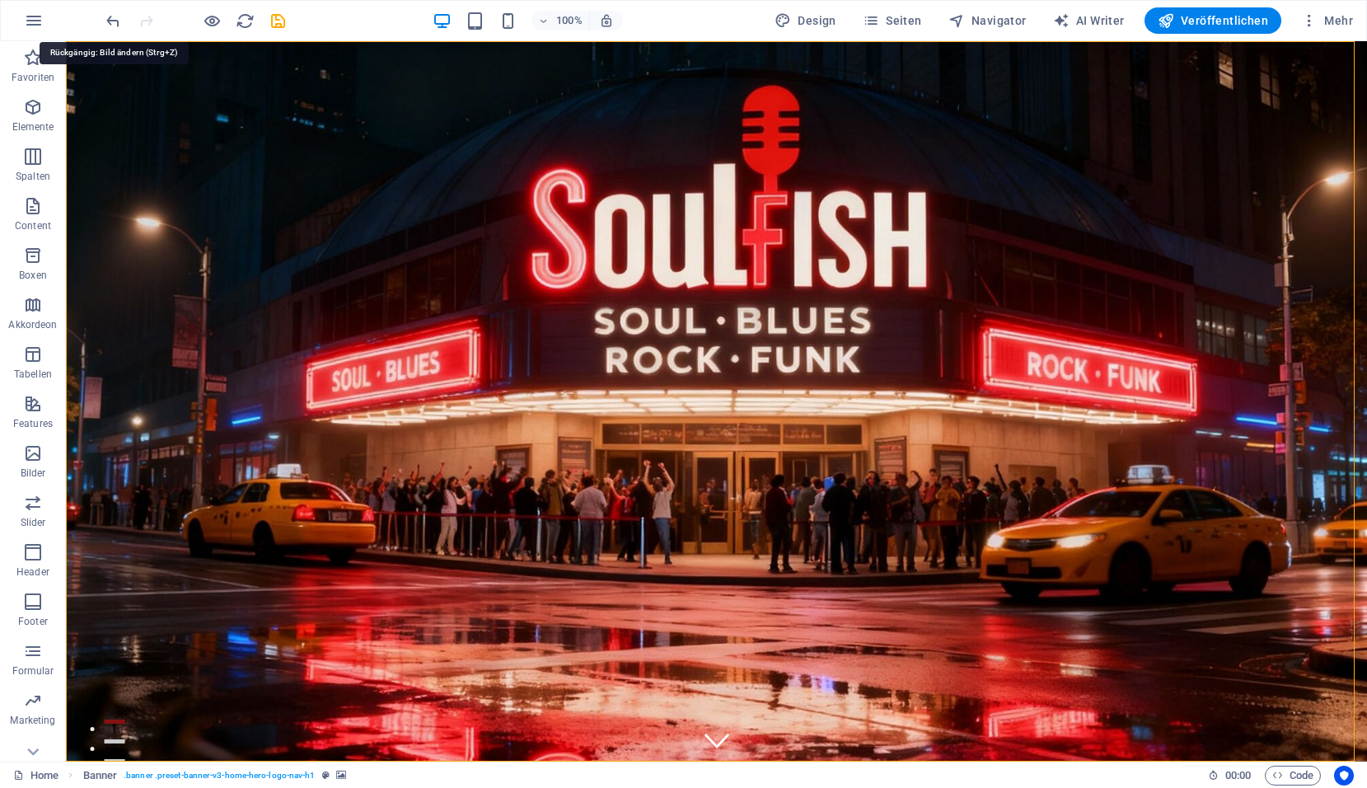
click at [115, 22] on icon "undo" at bounding box center [113, 21] width 19 height 19
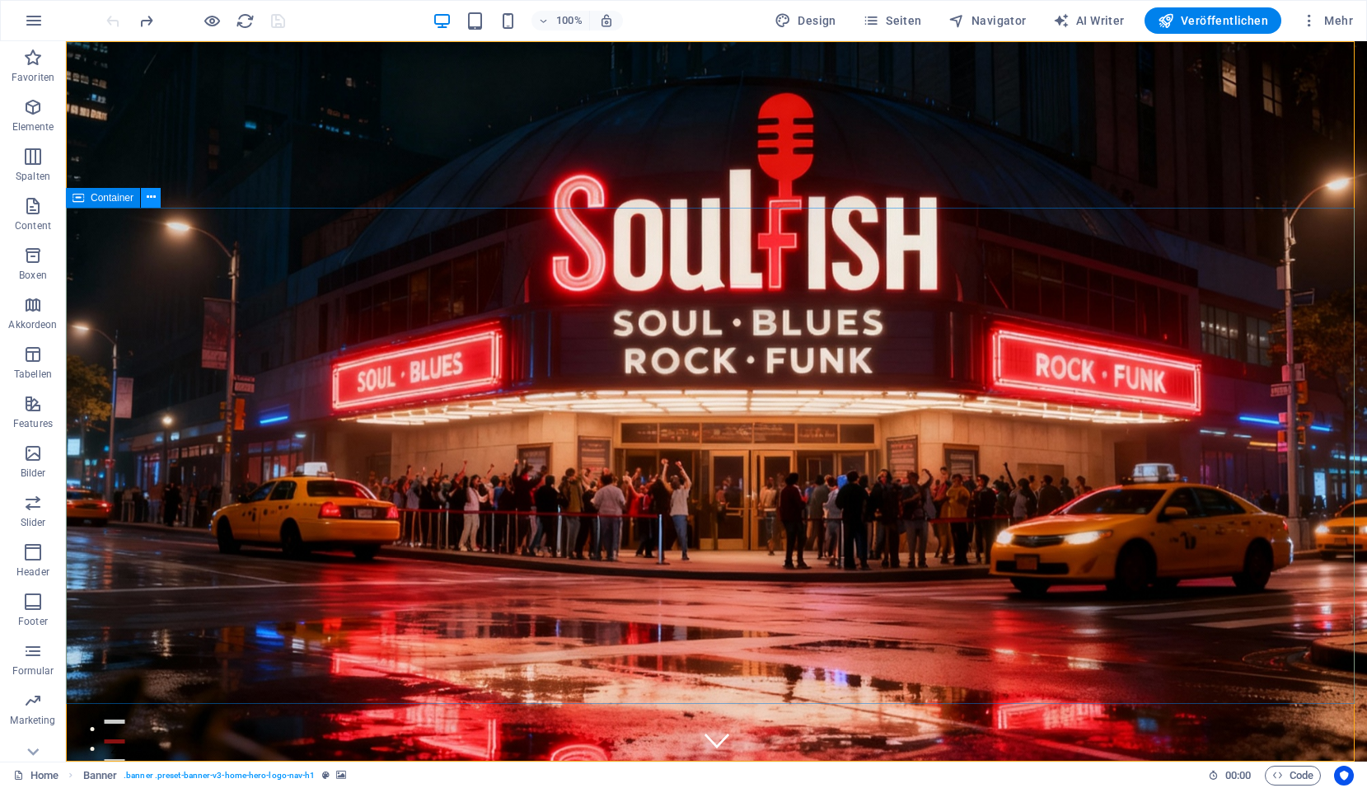
click at [148, 193] on icon at bounding box center [151, 197] width 9 height 17
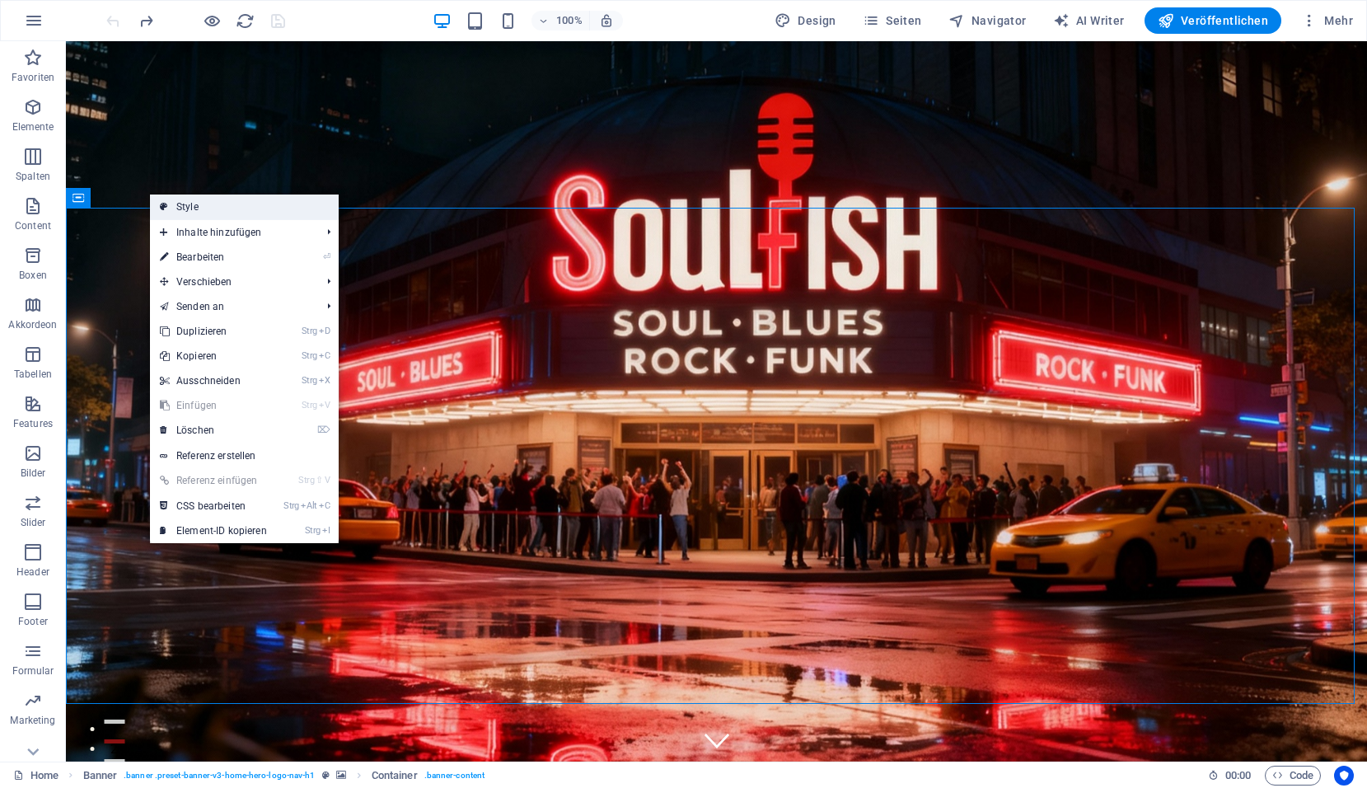
click at [202, 204] on link "Style" at bounding box center [244, 206] width 189 height 25
select select "preset-banner-v3-home-hero-logo-nav-h1"
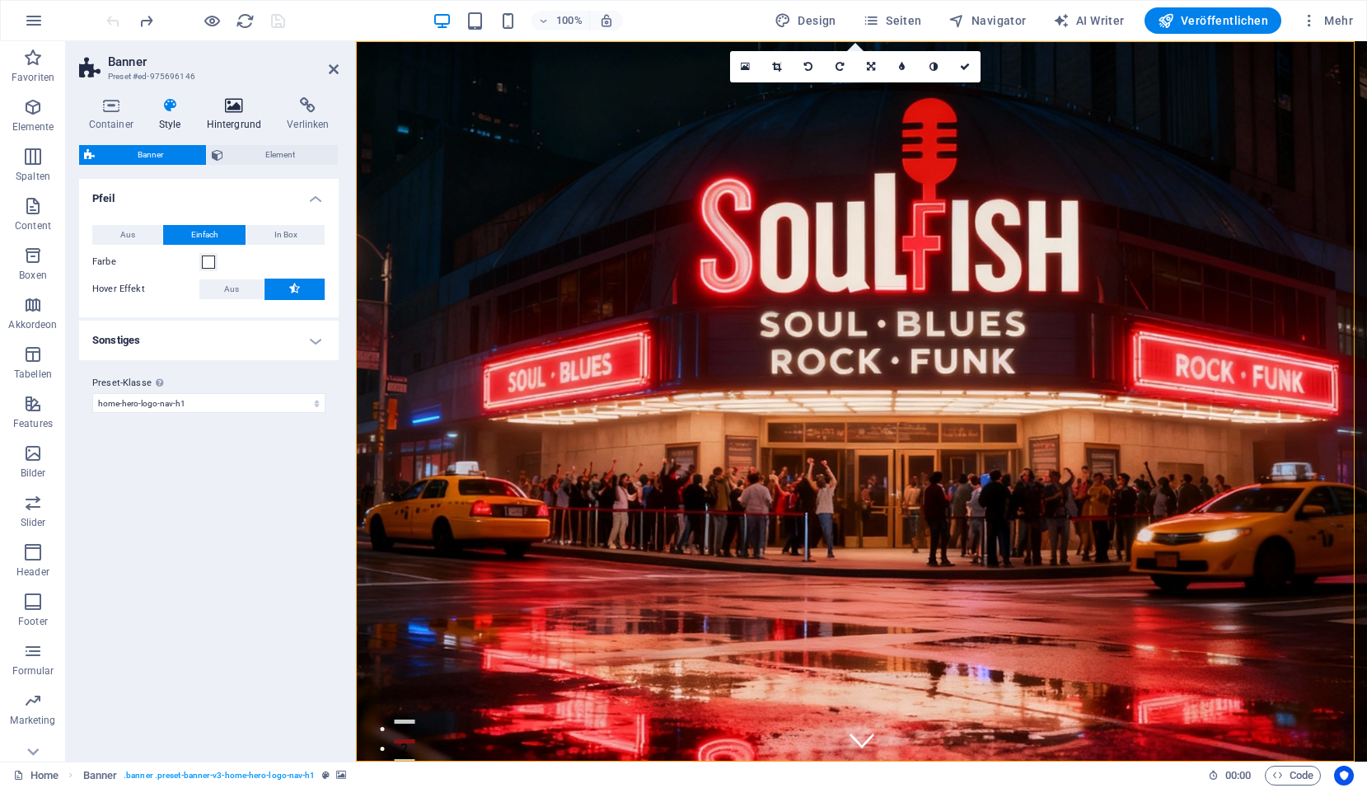
click at [226, 107] on icon at bounding box center [234, 105] width 74 height 16
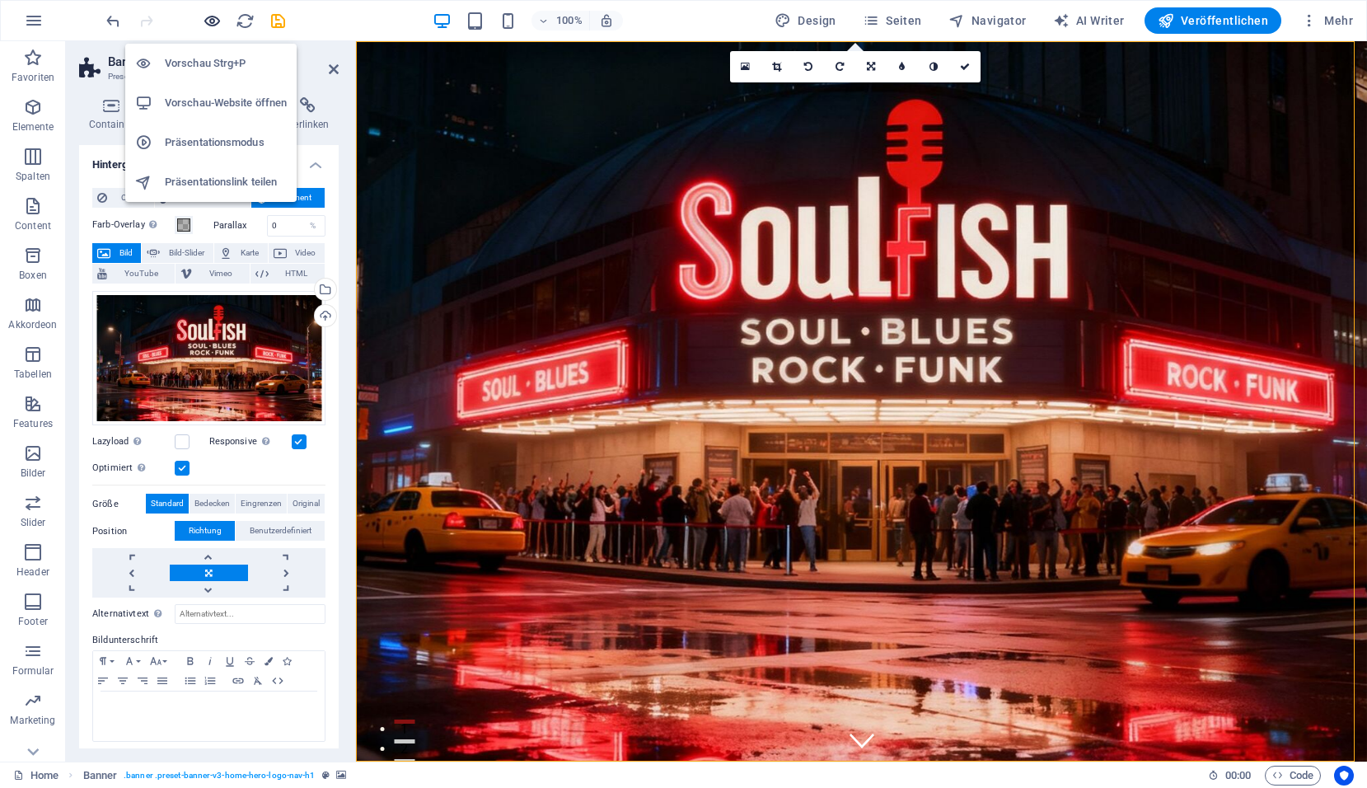
click at [218, 19] on icon "button" at bounding box center [212, 21] width 19 height 19
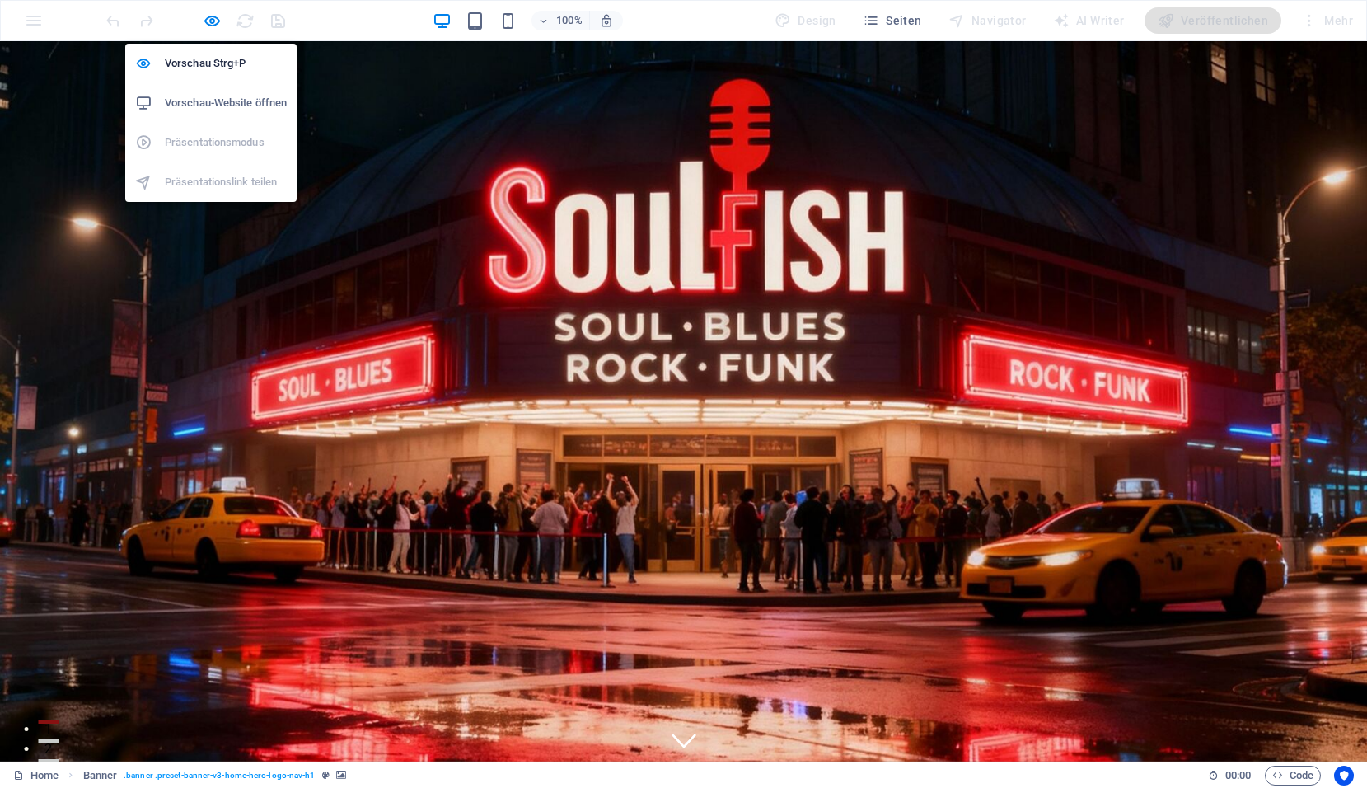
click at [196, 105] on h6 "Vorschau-Website öffnen" at bounding box center [226, 103] width 122 height 20
click at [218, 21] on icon "button" at bounding box center [212, 21] width 19 height 19
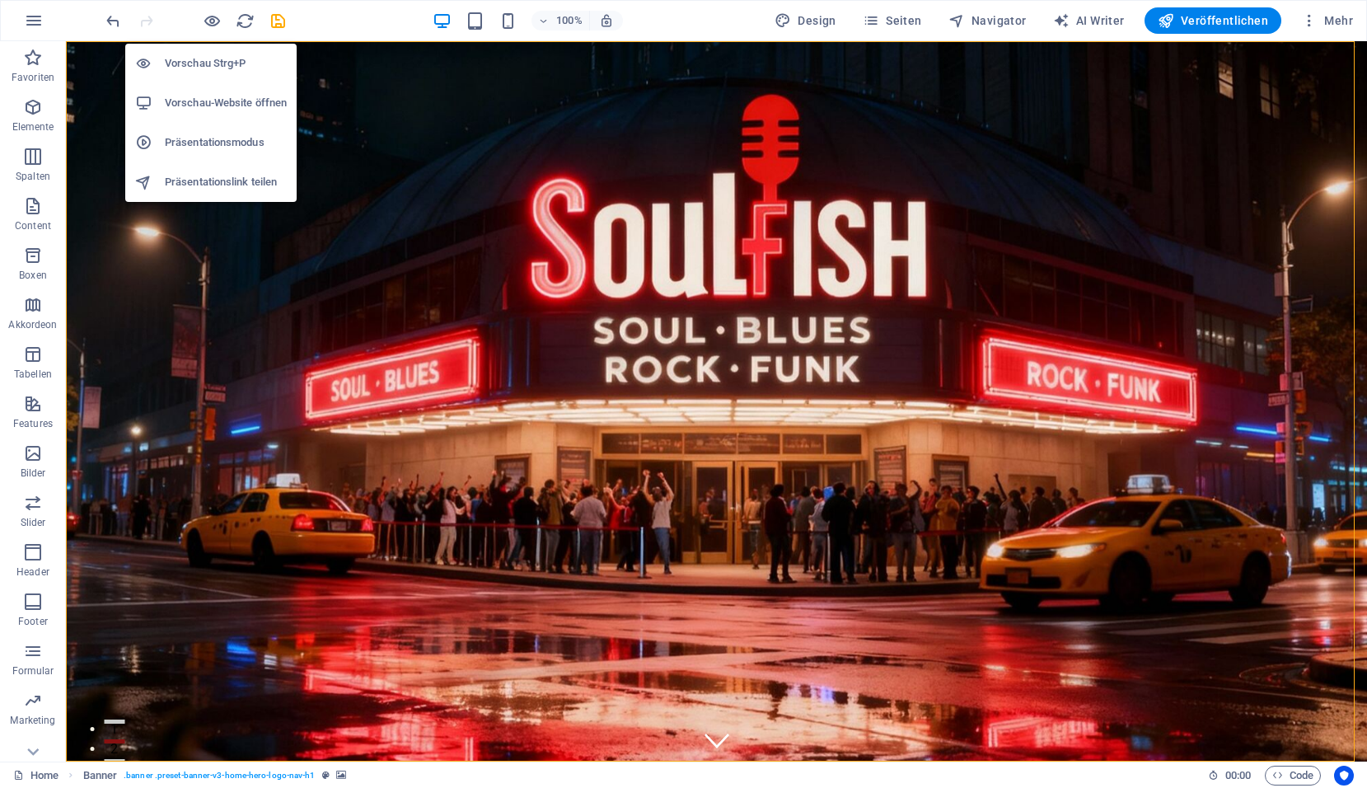
click at [200, 147] on h6 "Präsentationsmodus" at bounding box center [226, 143] width 122 height 20
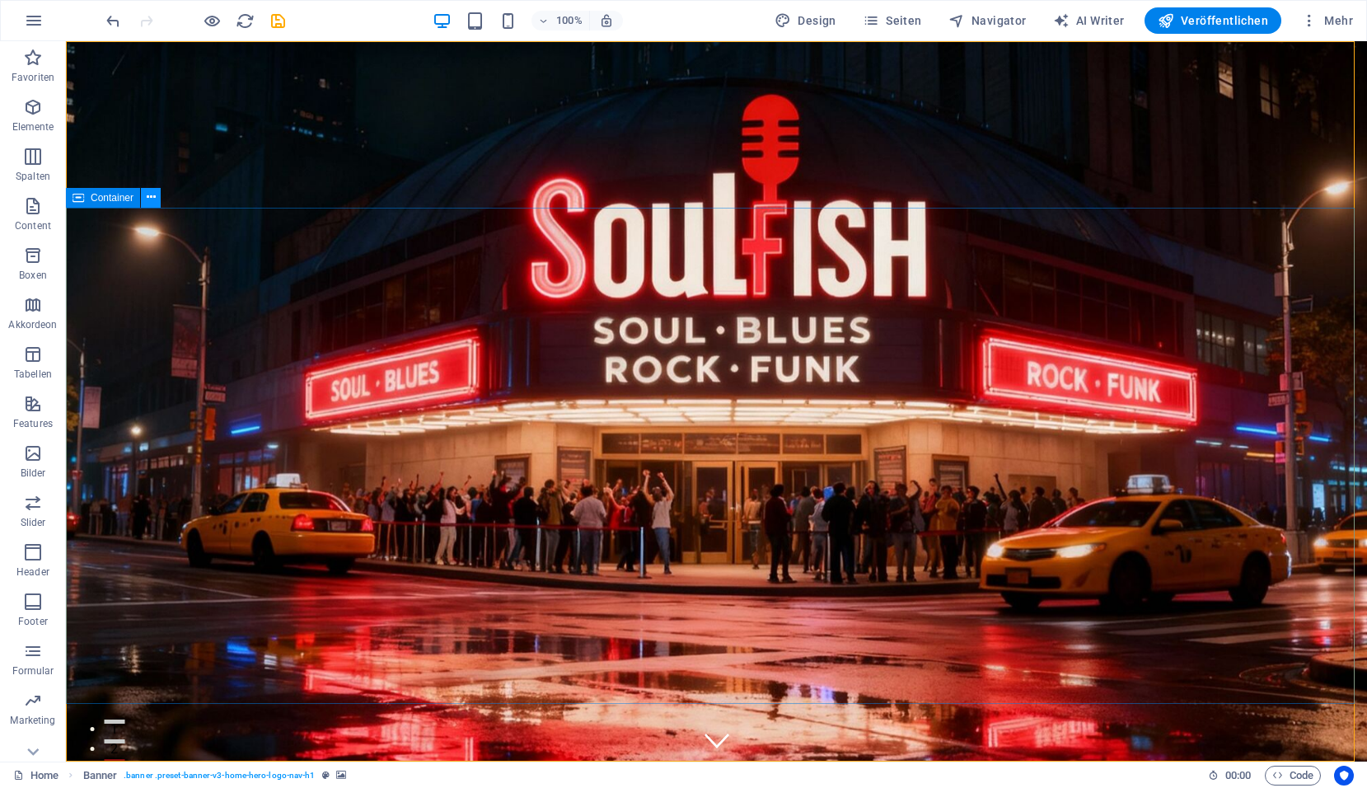
click at [152, 204] on icon at bounding box center [151, 197] width 9 height 17
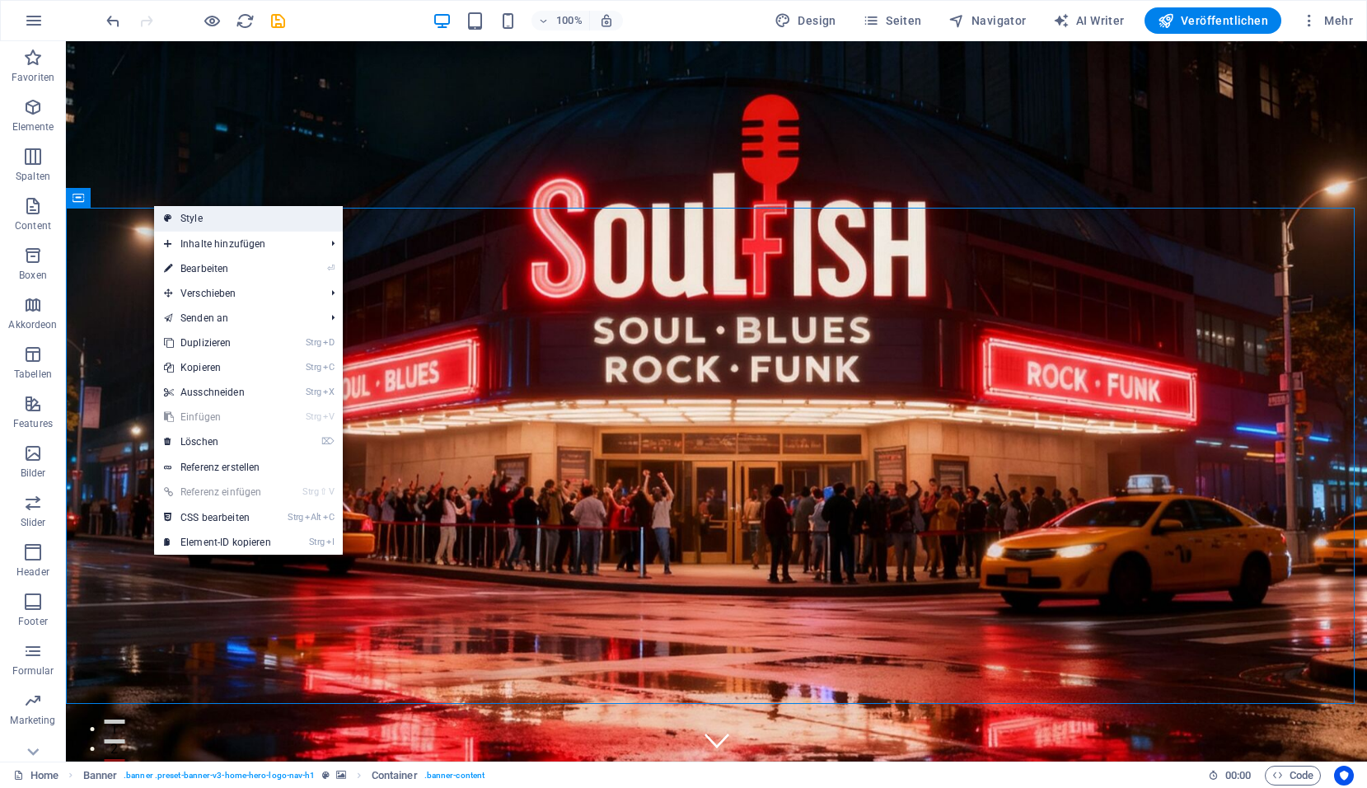
click at [206, 215] on link "Style" at bounding box center [248, 218] width 189 height 25
select select "preset-banner-v3-home-hero-logo-nav-h1"
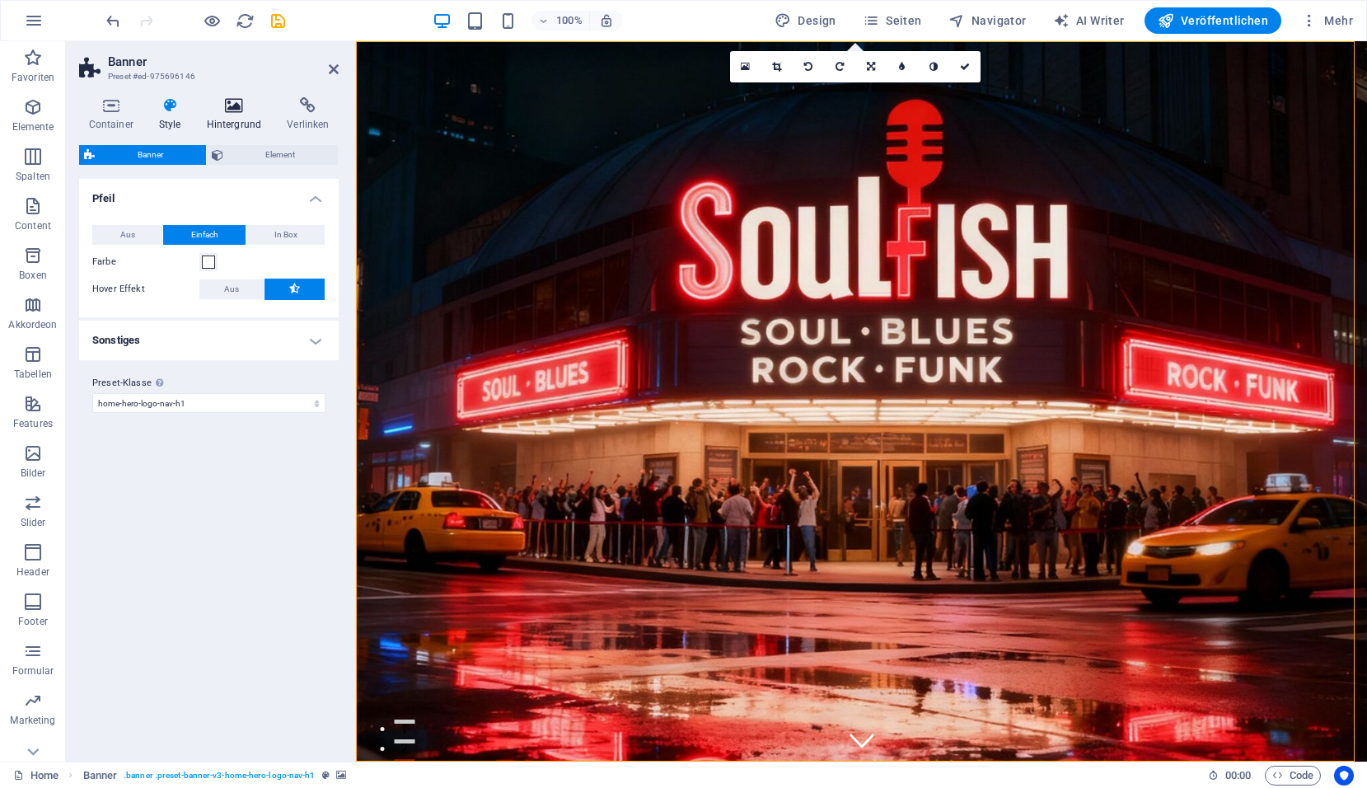
click at [236, 99] on icon at bounding box center [234, 105] width 74 height 16
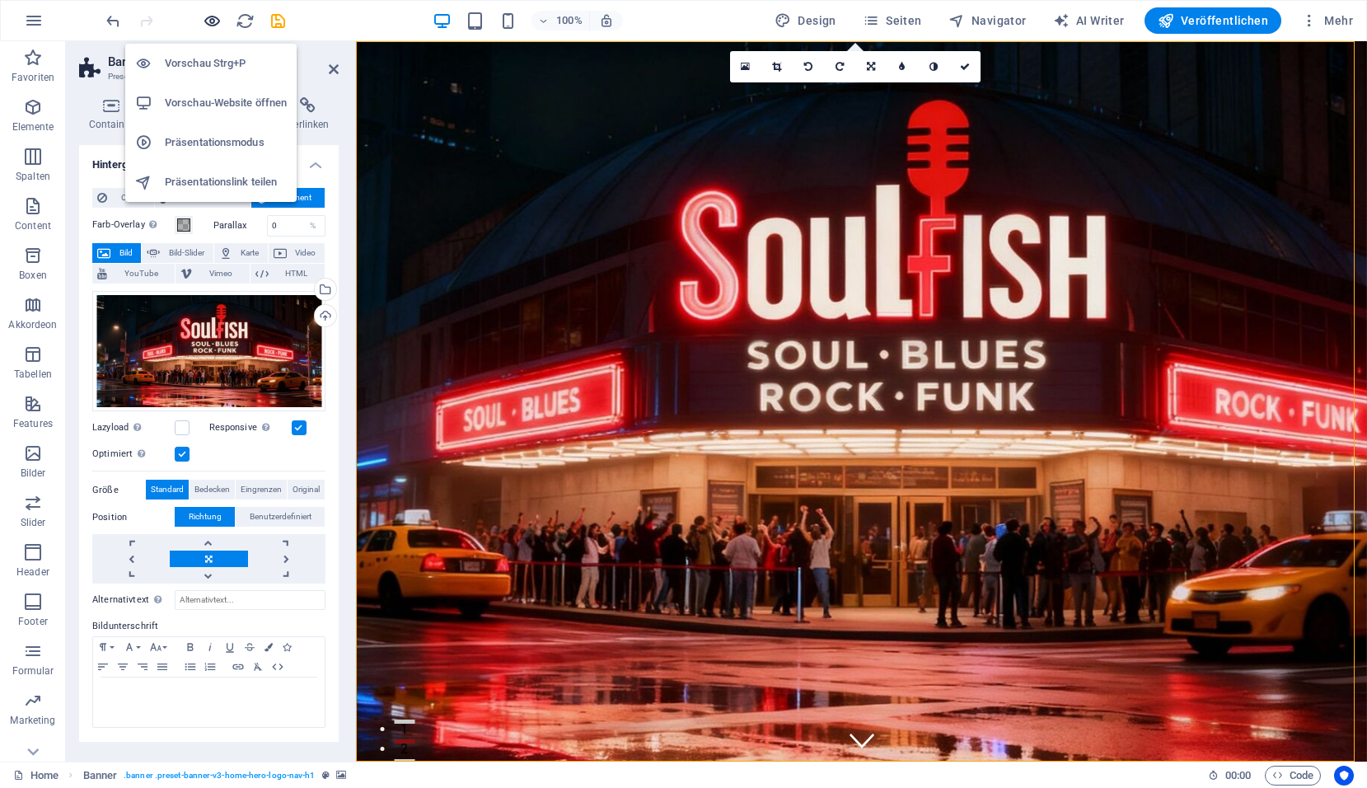
click at [217, 21] on icon "button" at bounding box center [212, 21] width 19 height 19
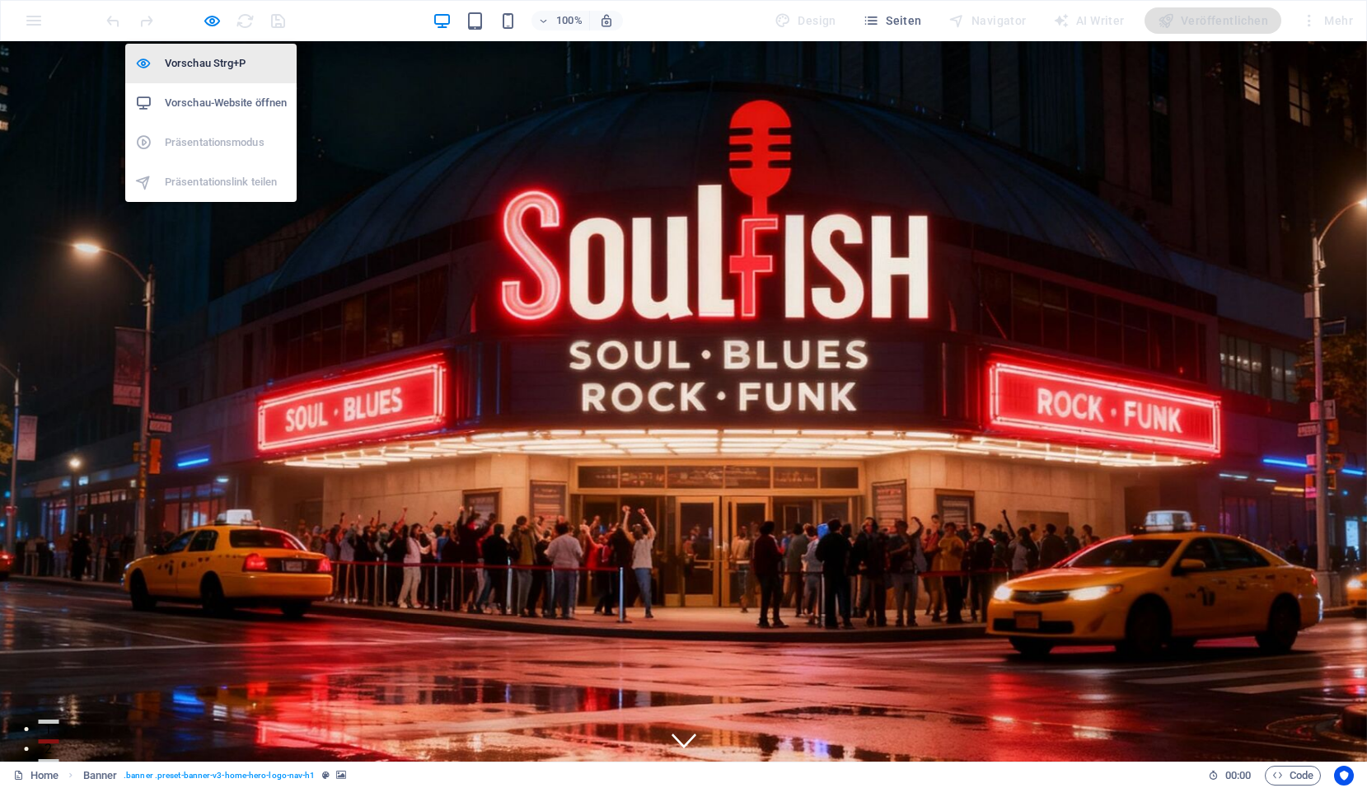
click at [193, 60] on h6 "Vorschau Strg+P" at bounding box center [226, 64] width 122 height 20
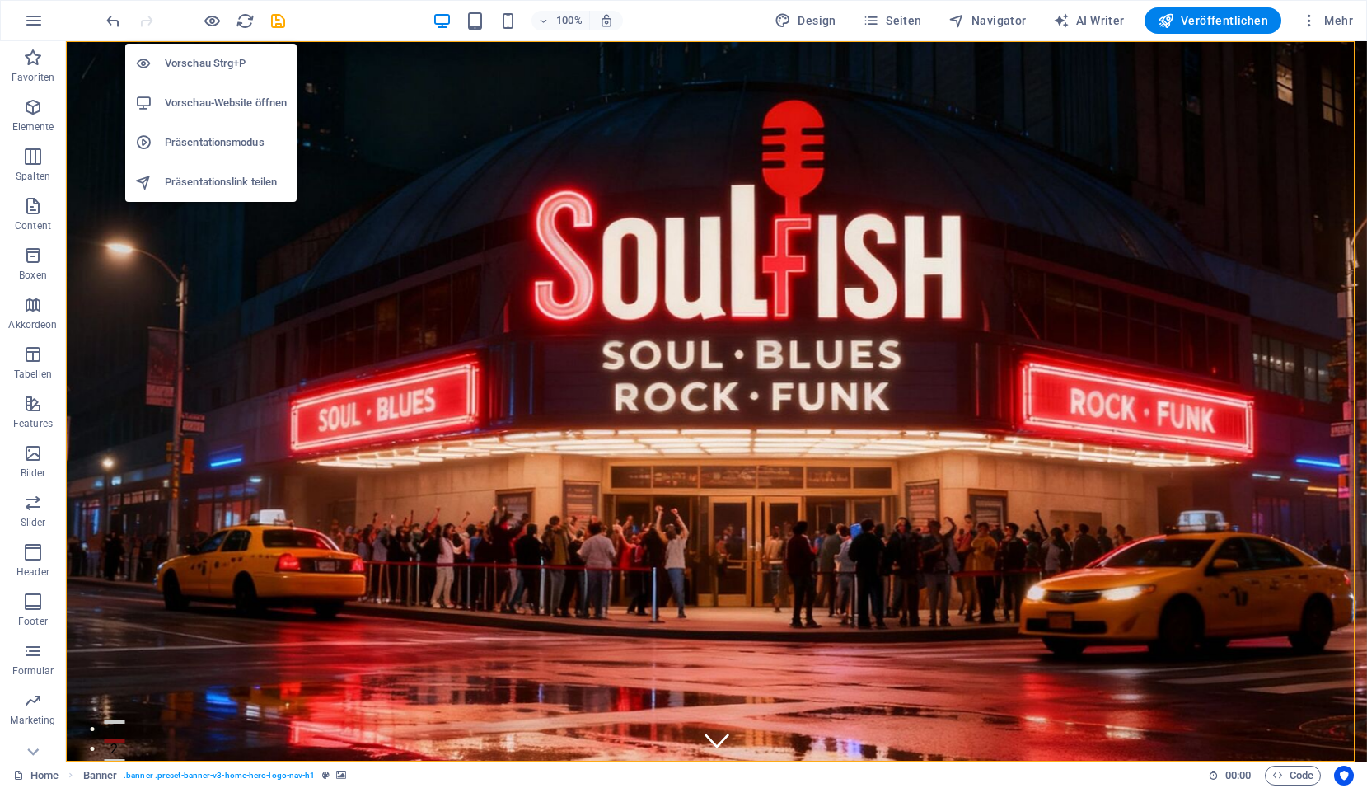
click at [194, 139] on h6 "Präsentationsmodus" at bounding box center [226, 143] width 122 height 20
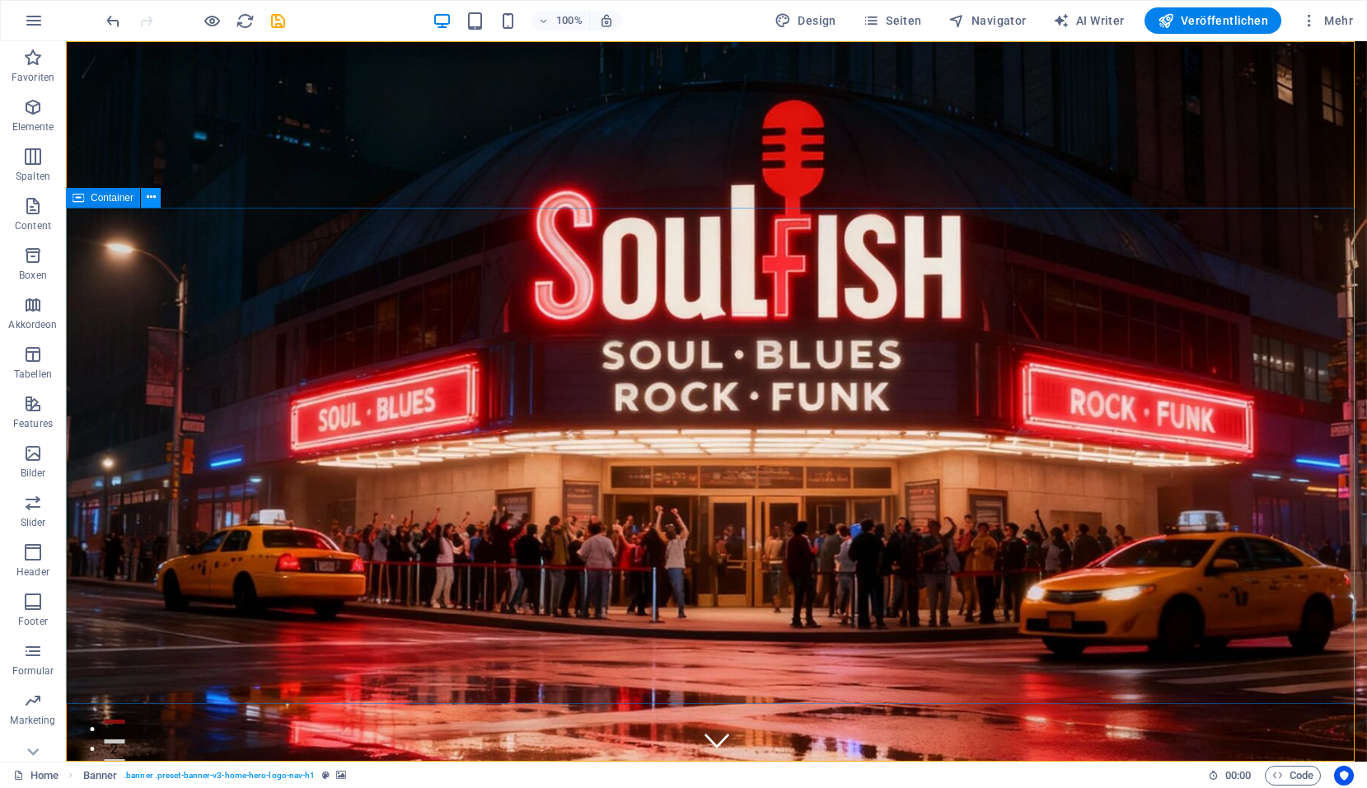
click at [154, 204] on icon at bounding box center [151, 197] width 9 height 17
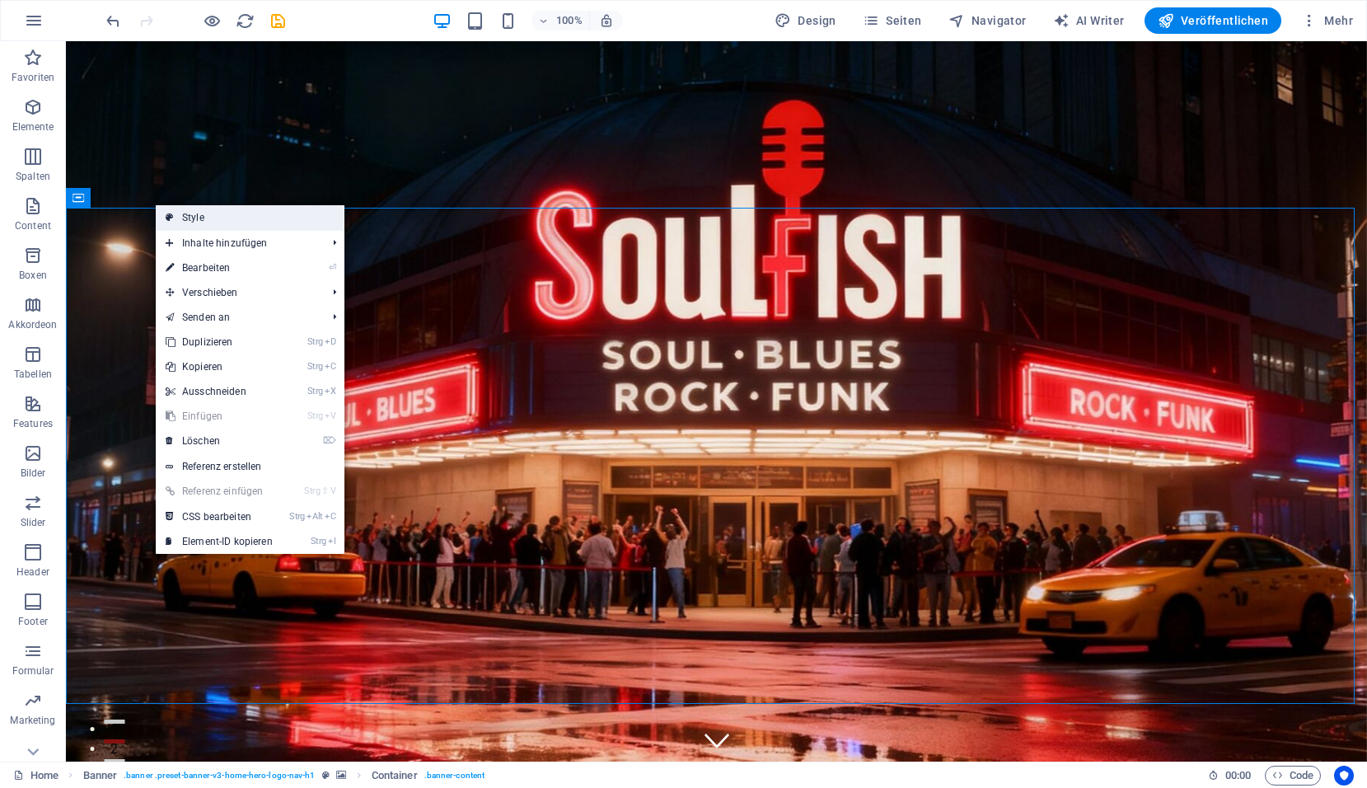
click at [185, 217] on link "Style" at bounding box center [250, 217] width 189 height 25
select select "preset-banner-v3-home-hero-logo-nav-h1"
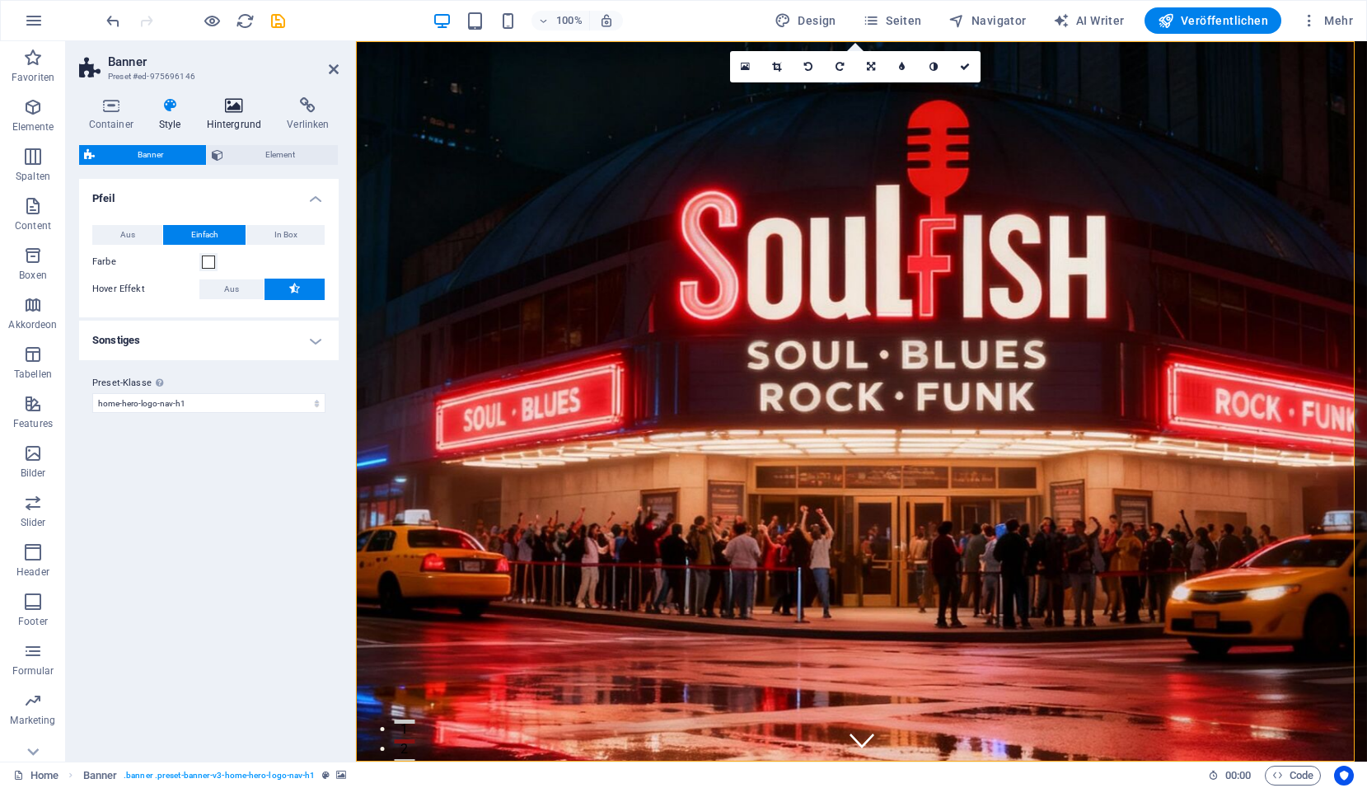
click at [218, 105] on icon at bounding box center [234, 105] width 74 height 16
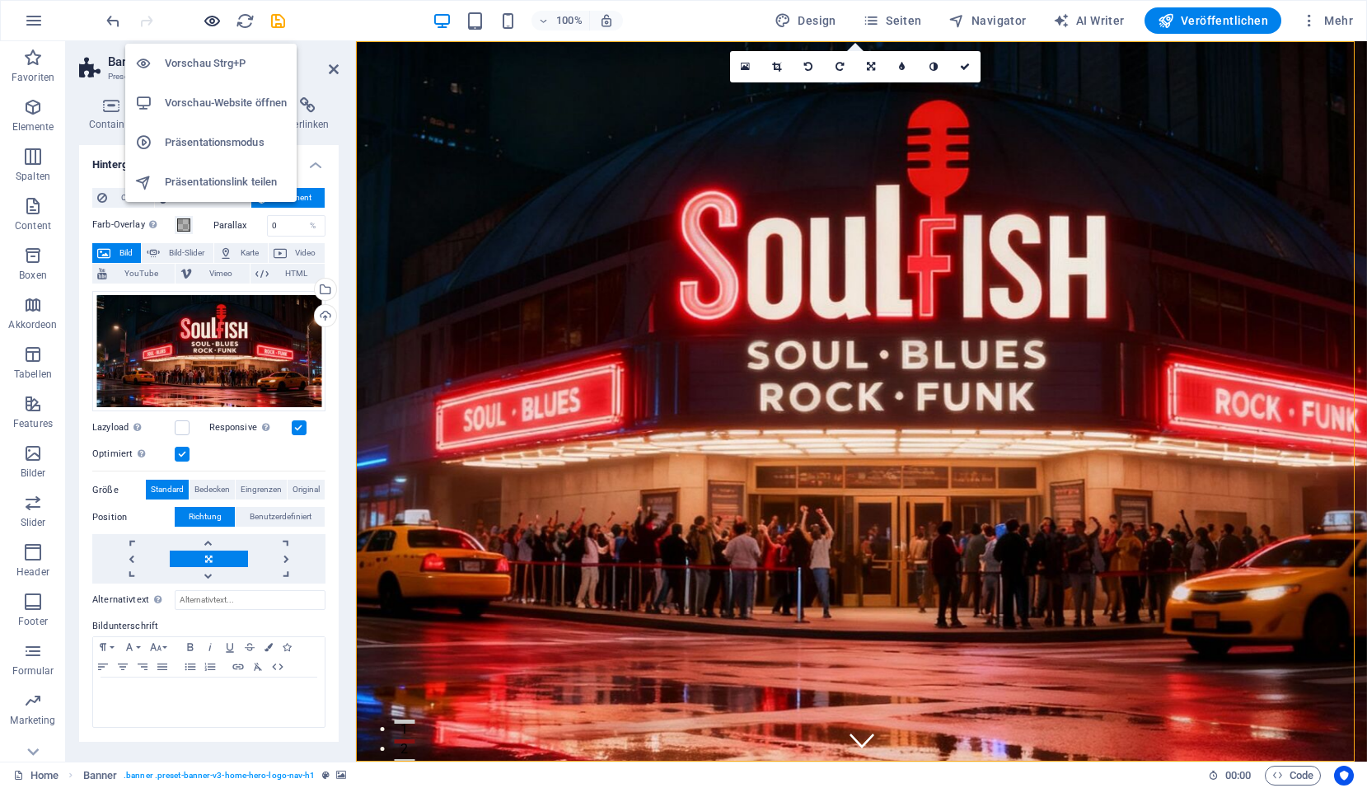
click at [205, 17] on icon "button" at bounding box center [212, 21] width 19 height 19
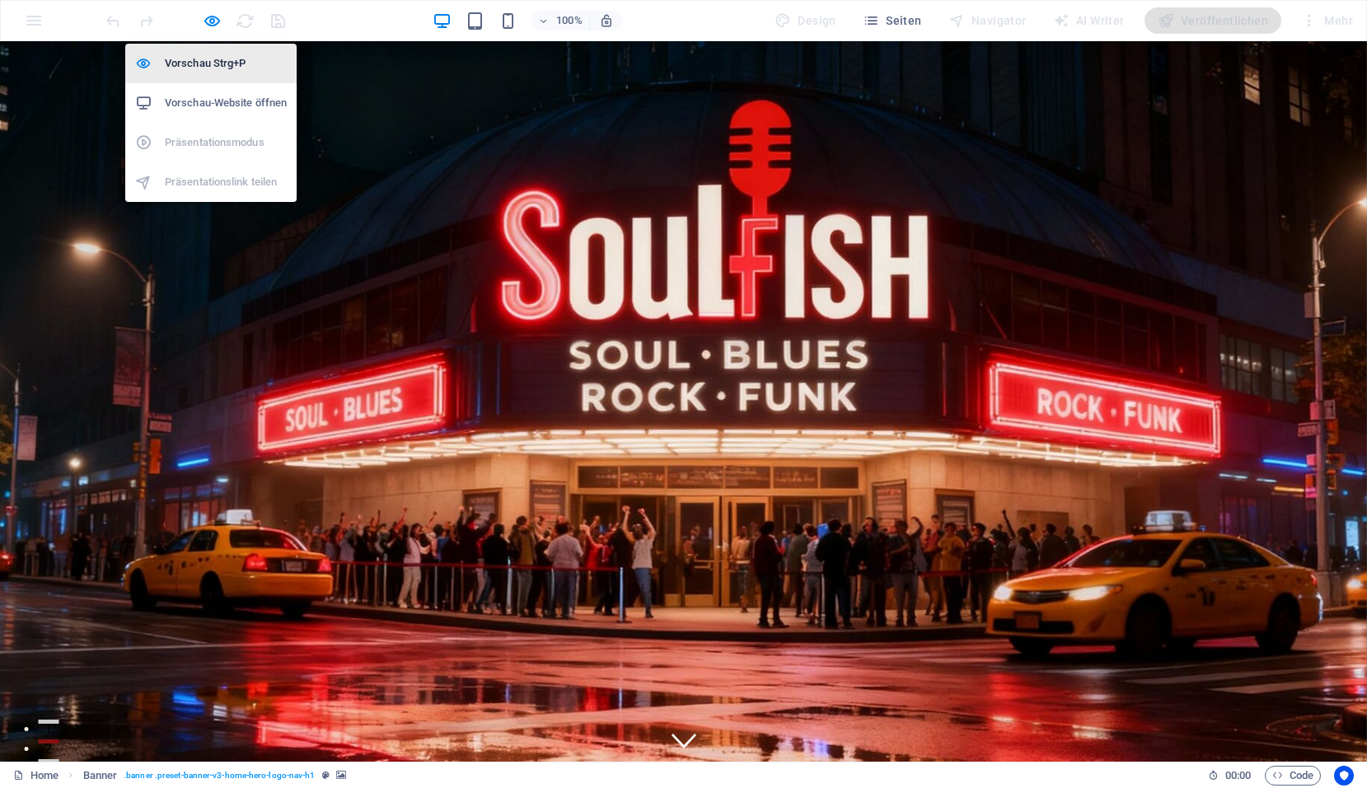
click at [198, 65] on h6 "Vorschau Strg+P" at bounding box center [226, 64] width 122 height 20
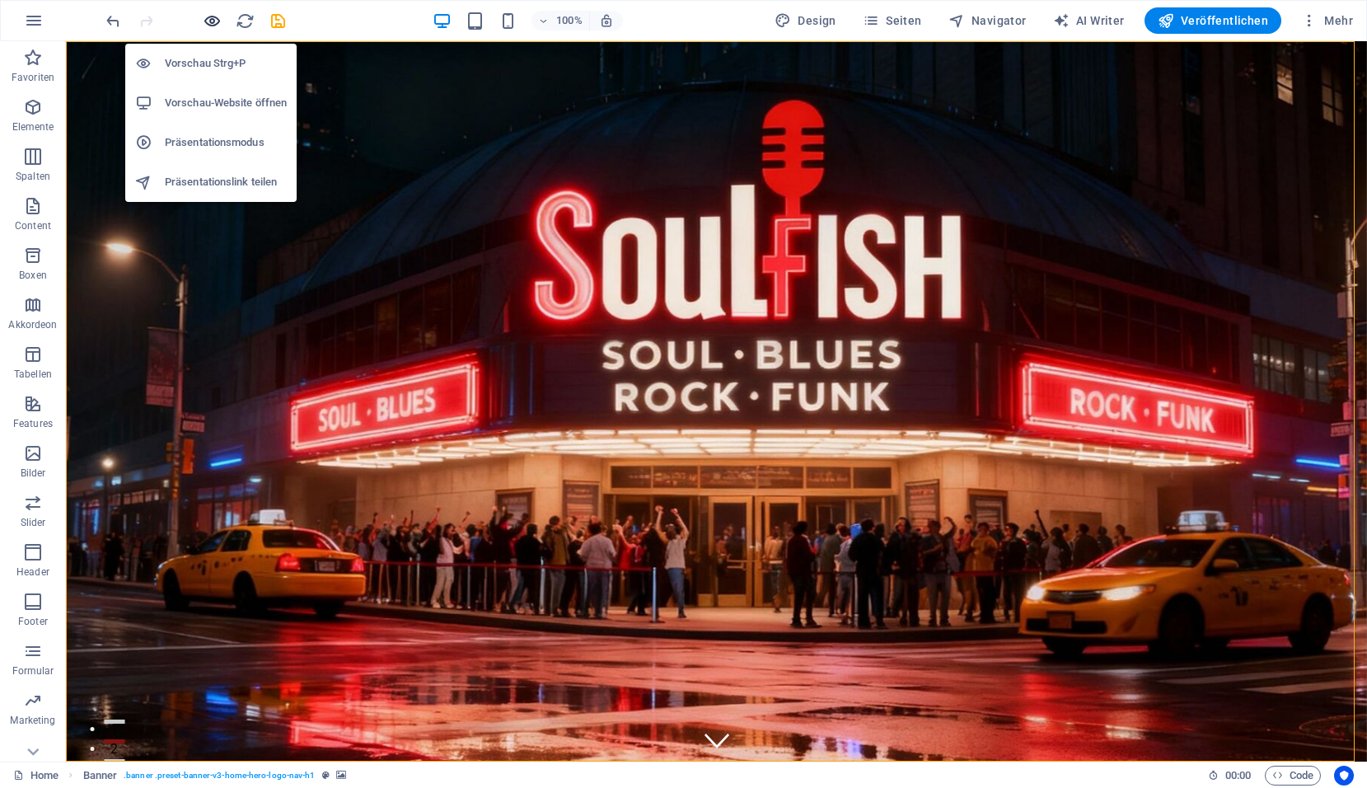
click at [213, 21] on icon "button" at bounding box center [212, 21] width 19 height 19
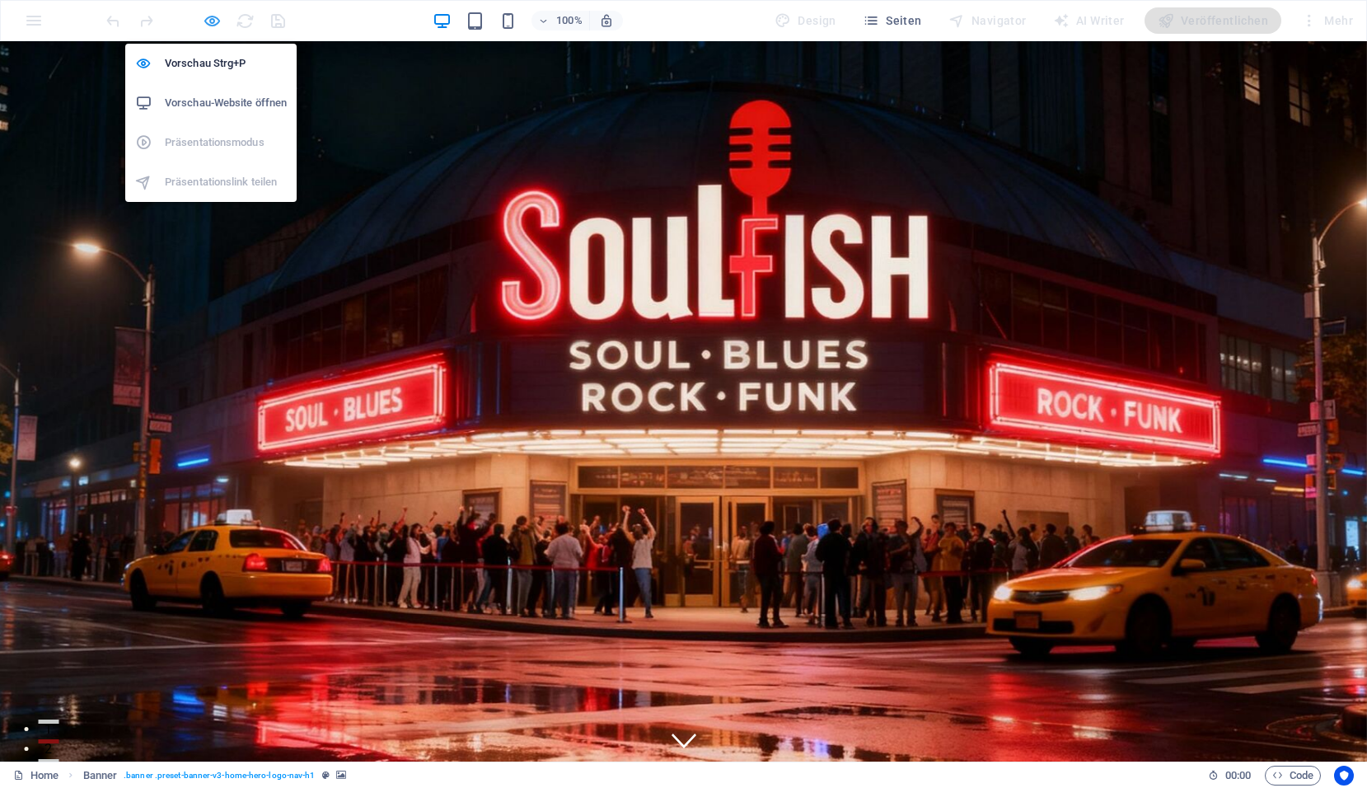
click at [213, 21] on icon "button" at bounding box center [212, 21] width 19 height 19
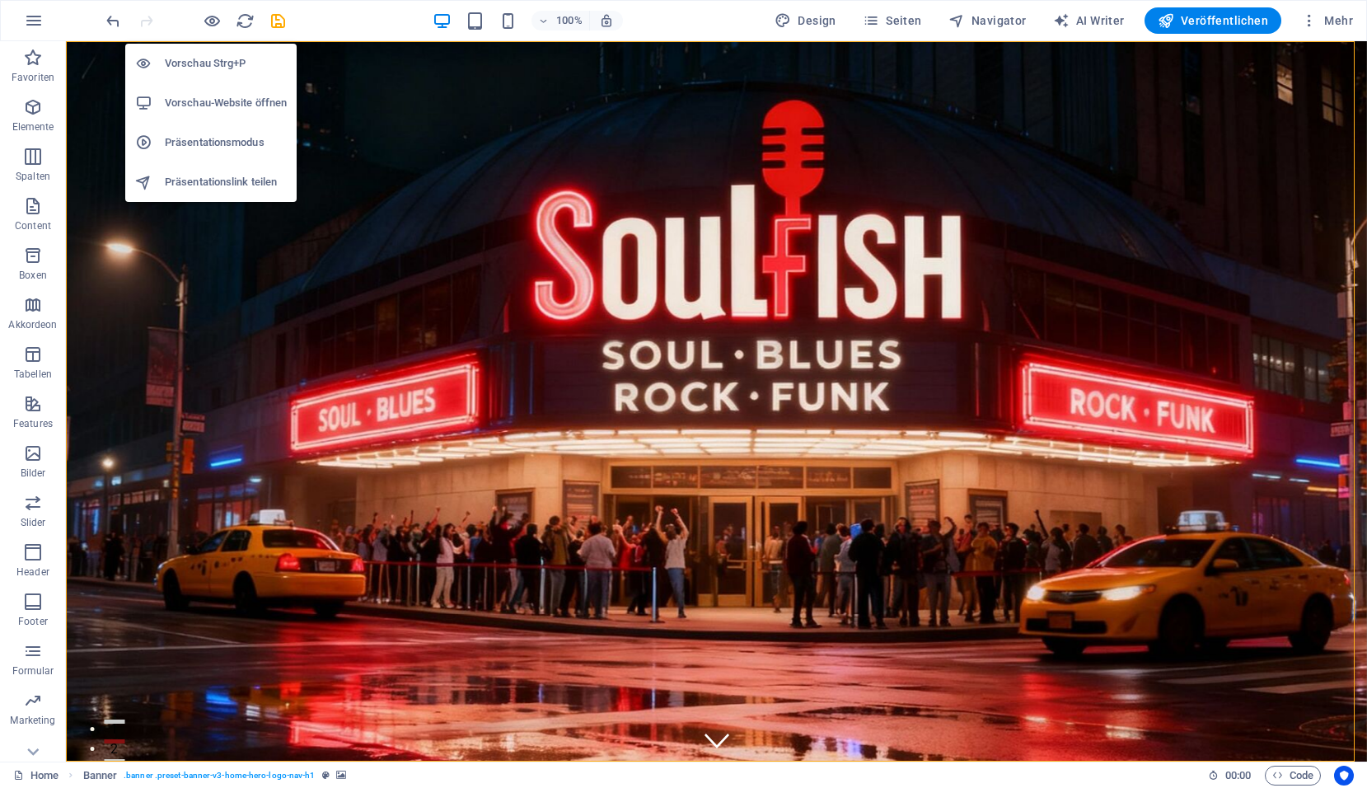
click at [204, 141] on h6 "Präsentationsmodus" at bounding box center [226, 143] width 122 height 20
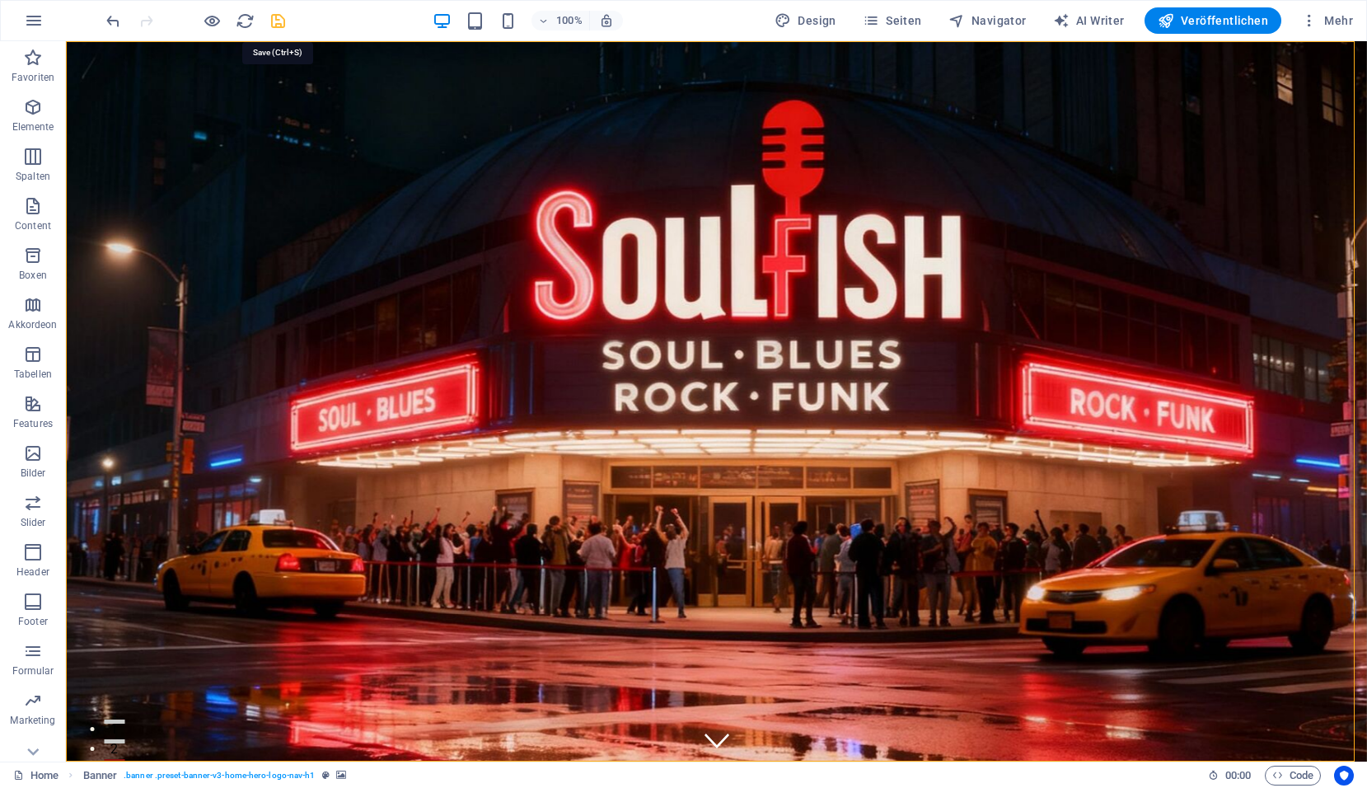
click at [287, 24] on icon "save" at bounding box center [278, 21] width 19 height 19
checkbox input "false"
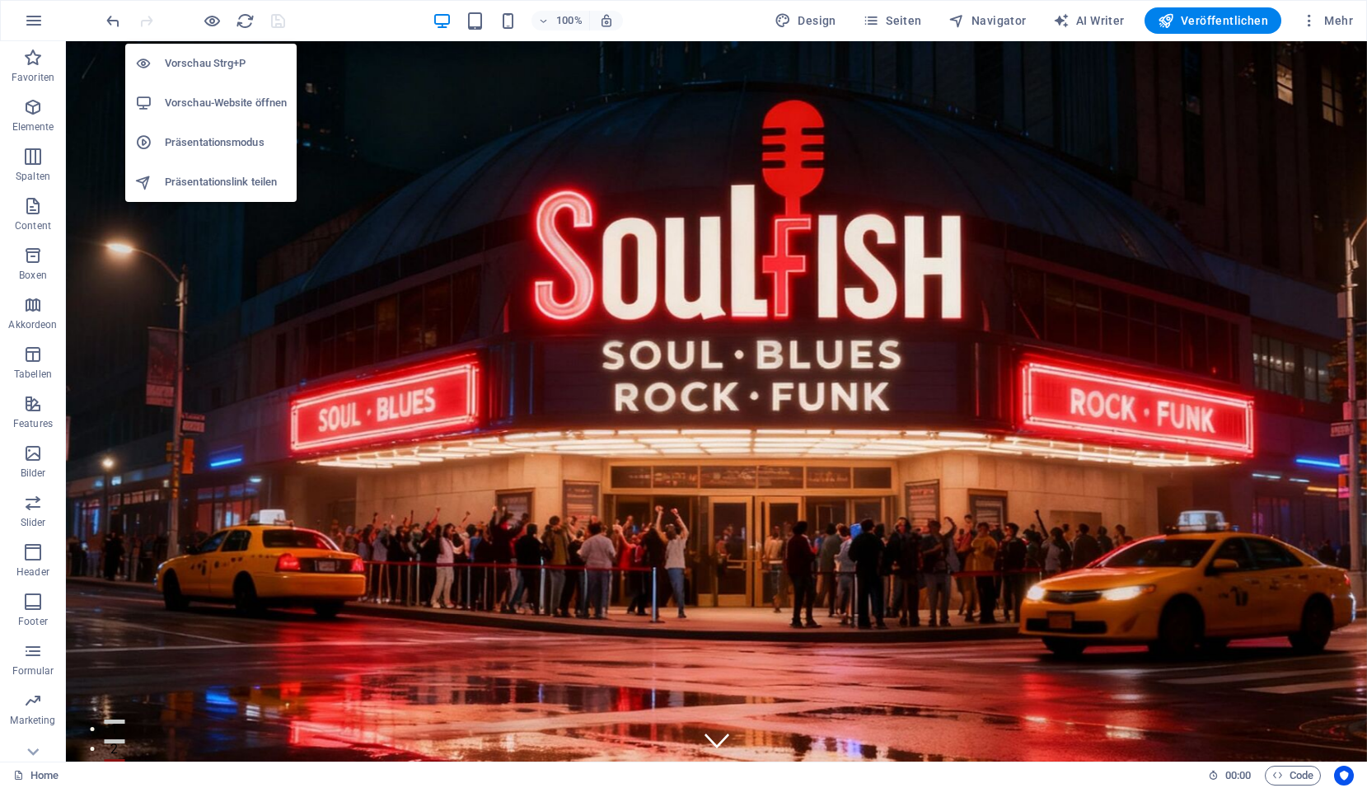
click at [207, 60] on h6 "Vorschau Strg+P" at bounding box center [226, 64] width 122 height 20
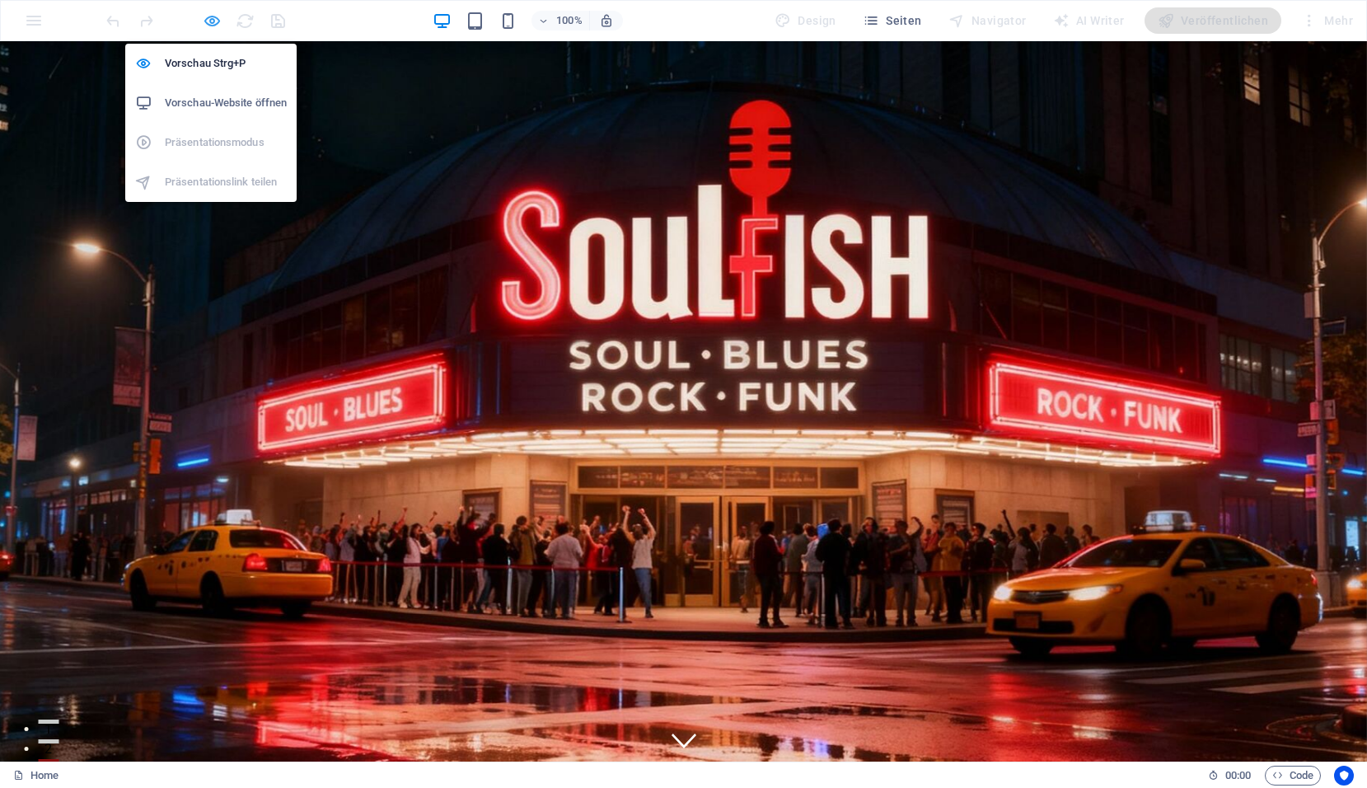
click at [208, 21] on icon "button" at bounding box center [212, 21] width 19 height 19
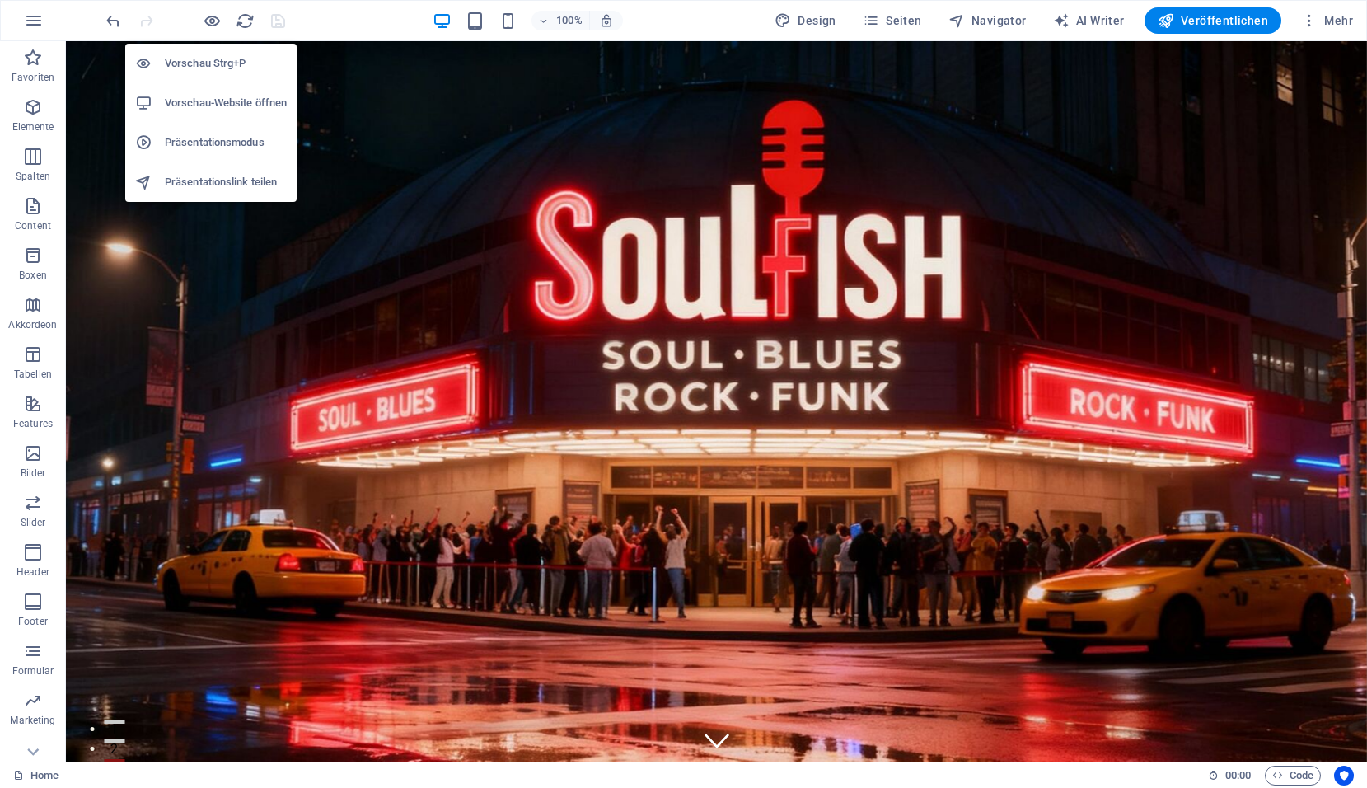
click at [206, 106] on h6 "Vorschau-Website öffnen" at bounding box center [226, 103] width 122 height 20
click at [219, 23] on icon "button" at bounding box center [212, 21] width 19 height 19
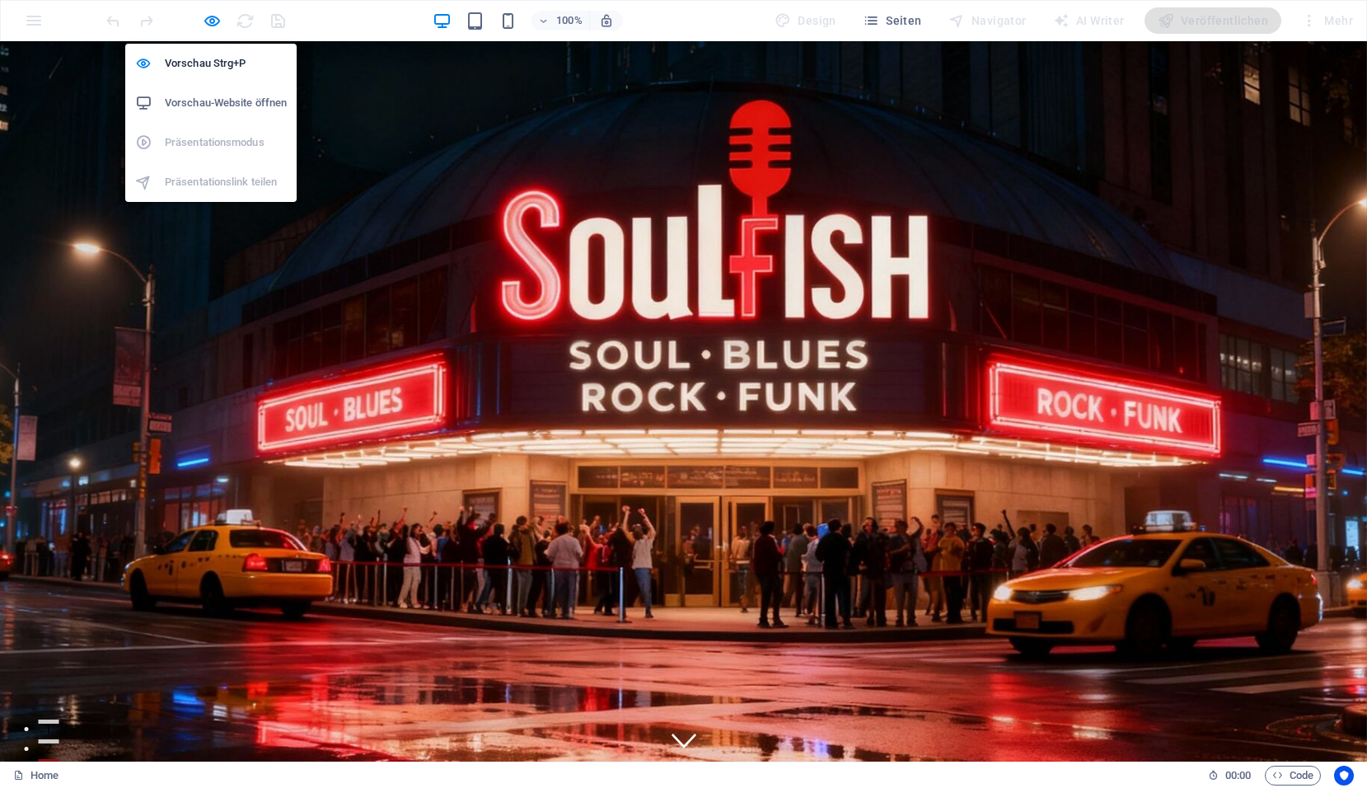
click at [214, 100] on h6 "Vorschau-Website öffnen" at bounding box center [226, 103] width 122 height 20
click at [213, 23] on icon "button" at bounding box center [212, 21] width 19 height 19
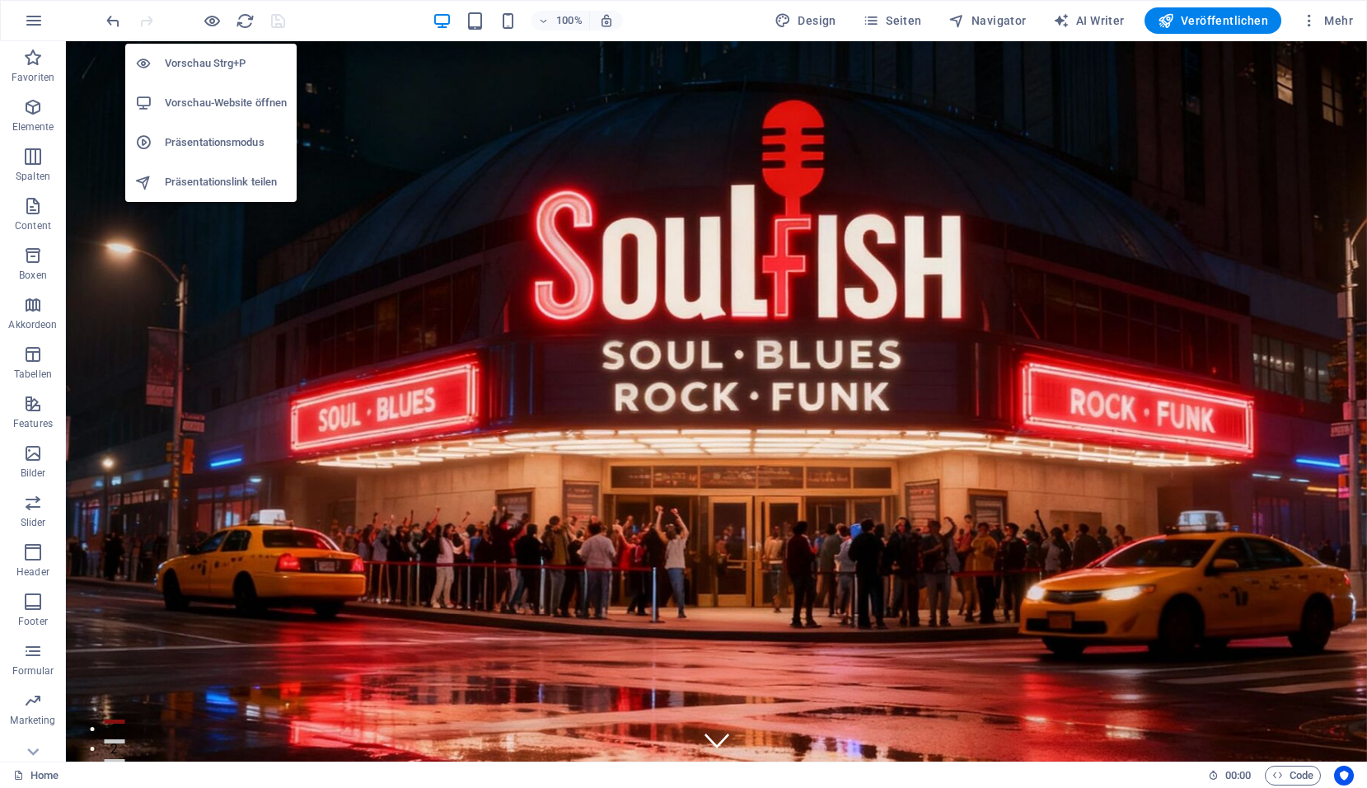
click at [218, 144] on h6 "Präsentationsmodus" at bounding box center [226, 143] width 122 height 20
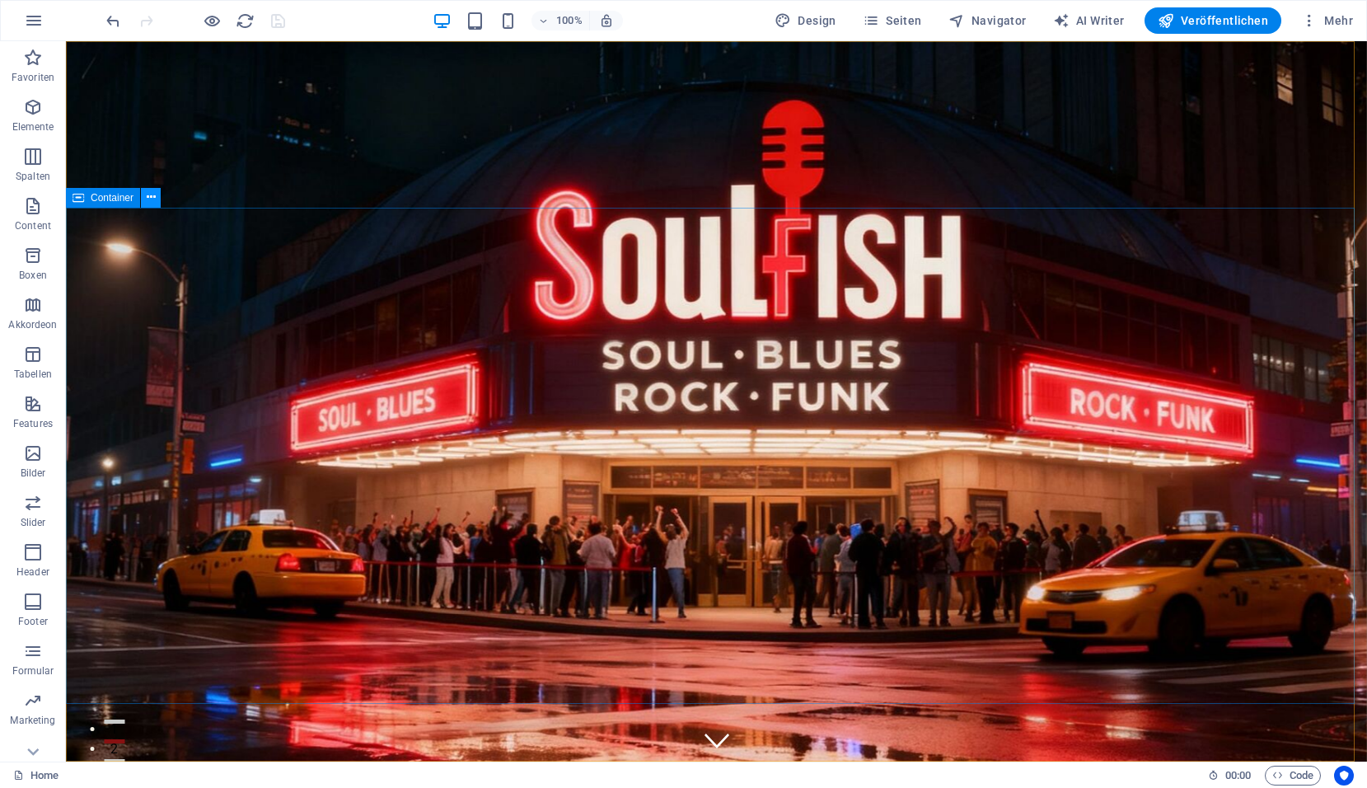
click at [154, 197] on icon at bounding box center [151, 197] width 9 height 17
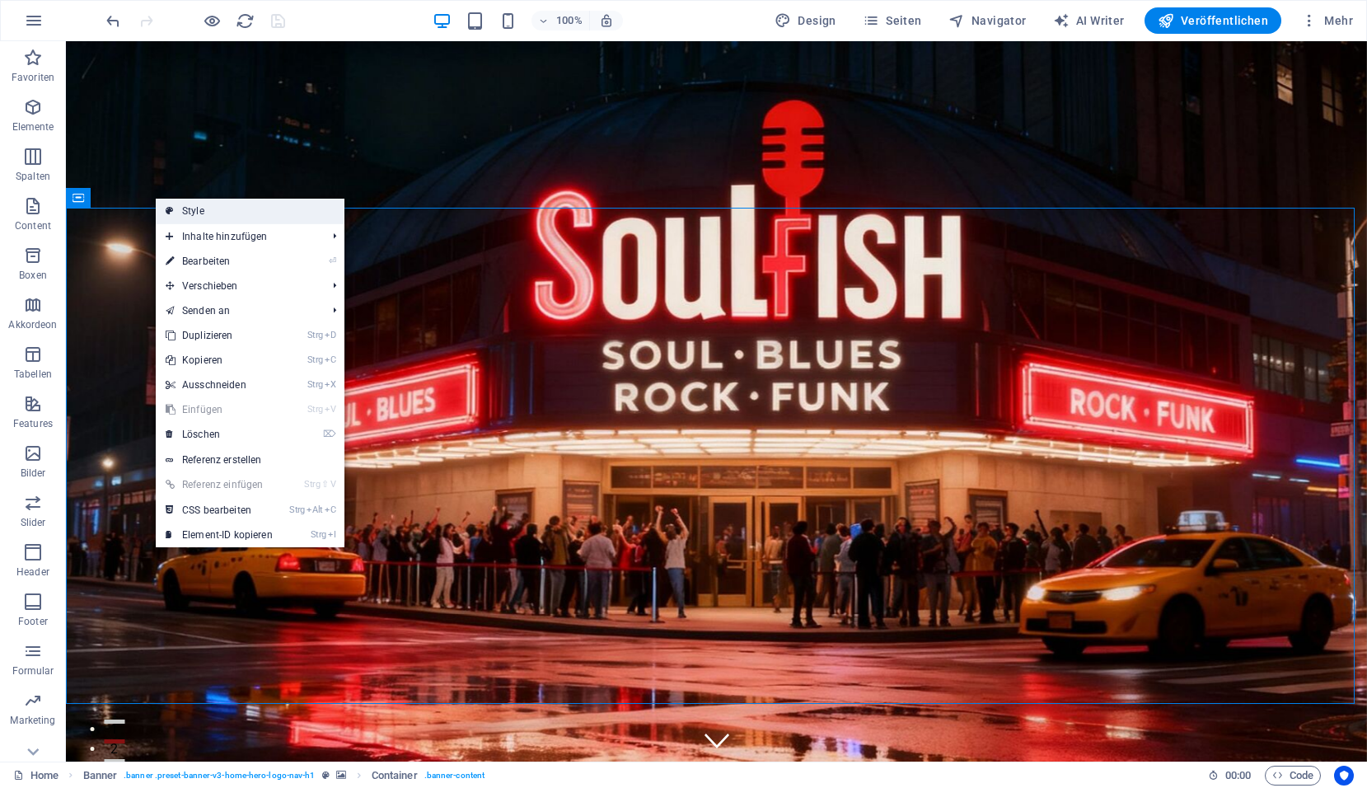
click at [171, 207] on icon at bounding box center [170, 211] width 8 height 25
select select "preset-banner-v3-home-hero-logo-nav-h1"
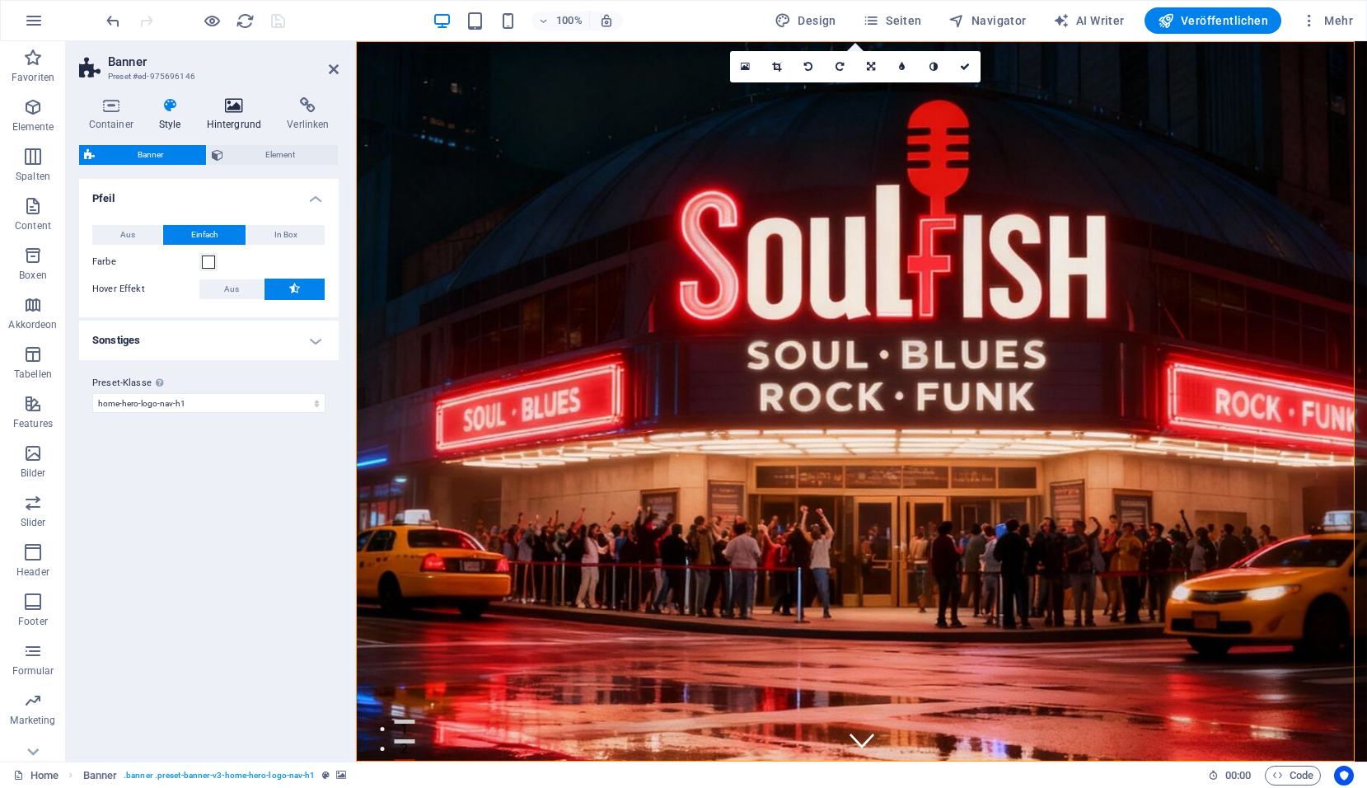
click at [244, 105] on icon at bounding box center [234, 105] width 74 height 16
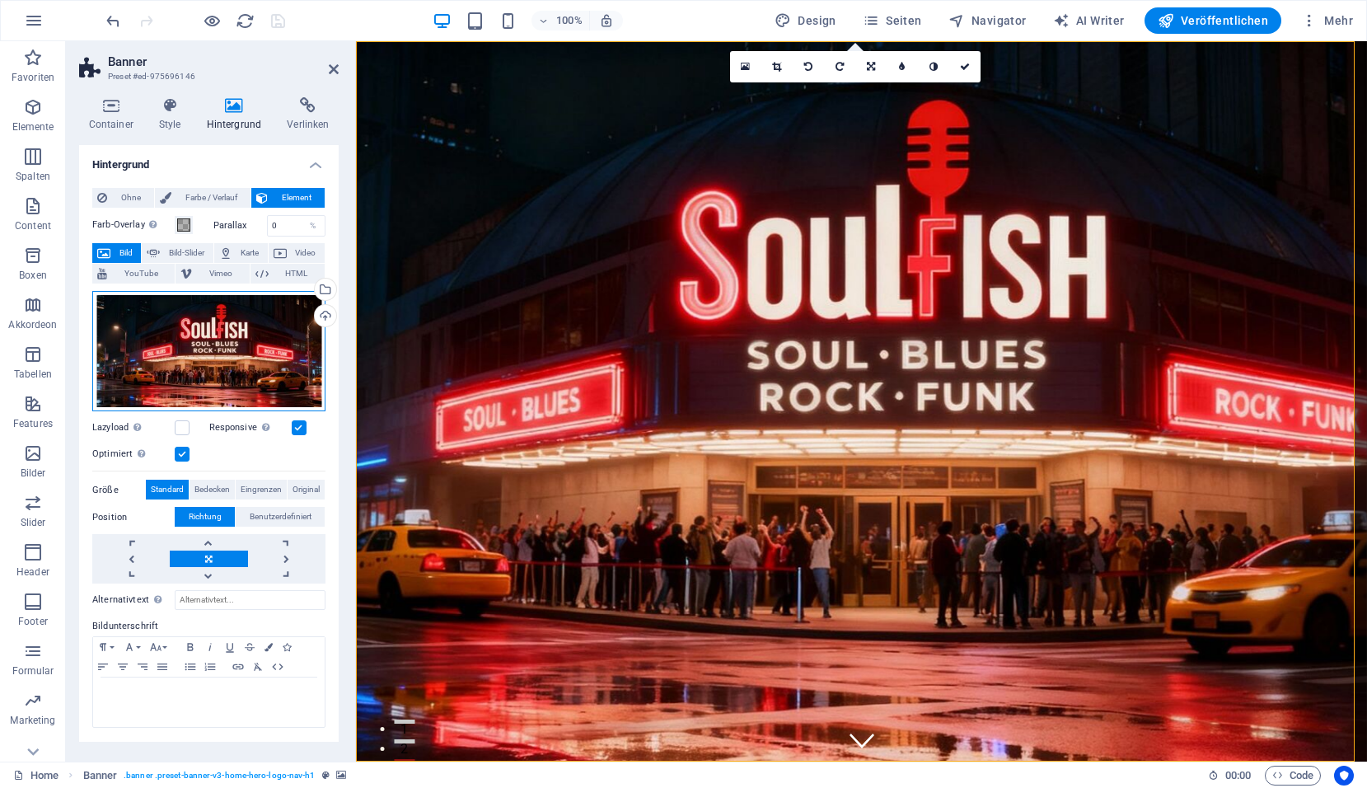
drag, startPoint x: 267, startPoint y: 340, endPoint x: 172, endPoint y: 347, distance: 95.0
click at [172, 347] on div "Ziehe Dateien zum Hochladen hierher oder klicke hier, um aus Dateien oder koste…" at bounding box center [208, 351] width 233 height 121
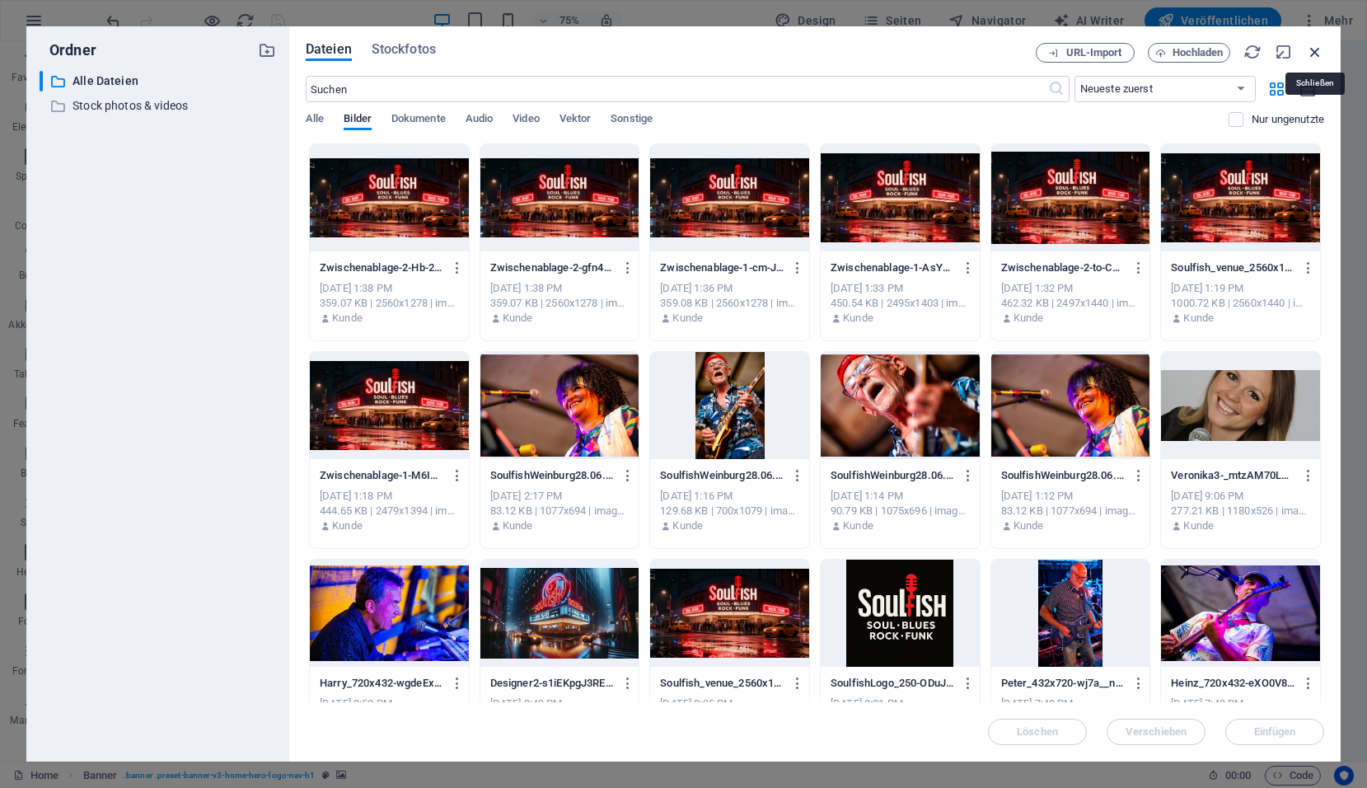
click at [1313, 48] on icon "button" at bounding box center [1315, 52] width 18 height 18
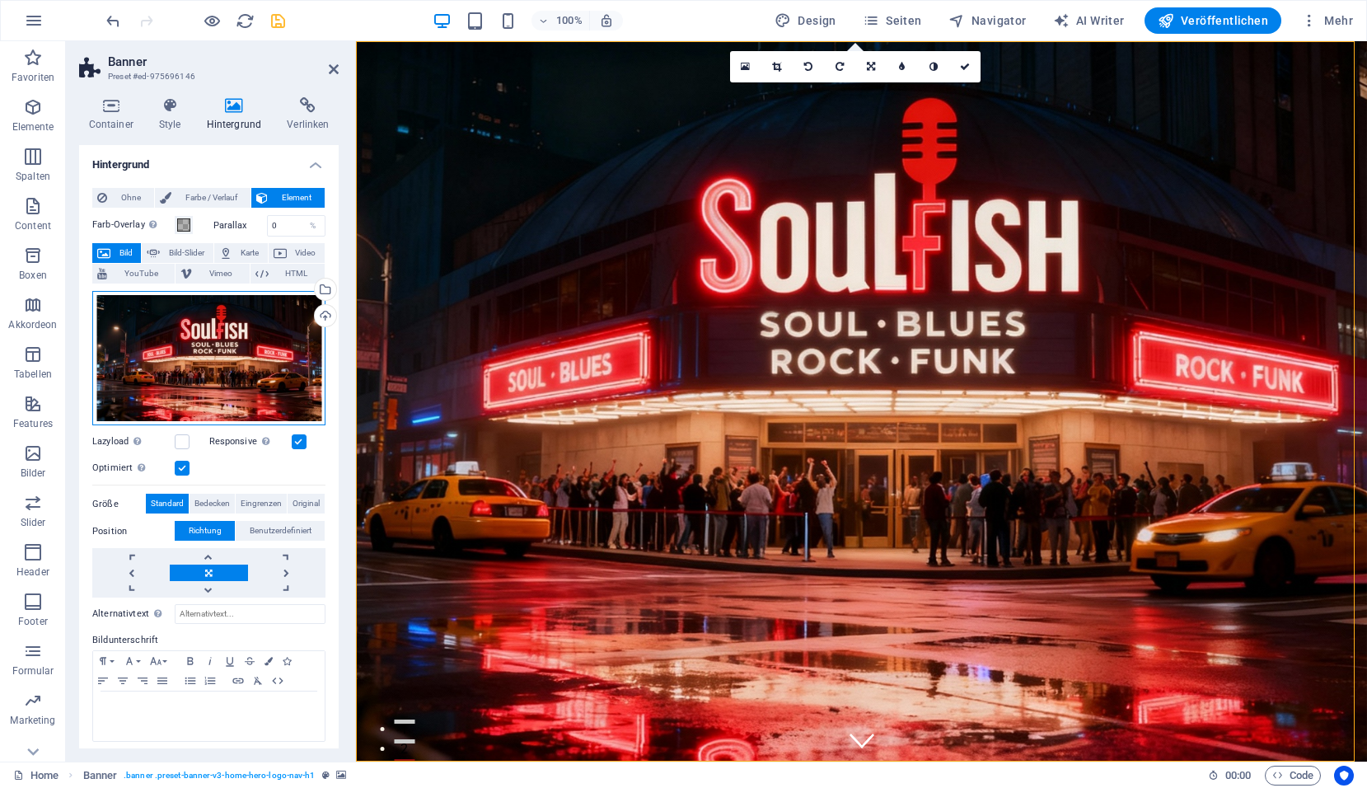
click at [194, 382] on div "Ziehe Dateien zum Hochladen hierher oder klicke hier, um aus Dateien oder koste…" at bounding box center [208, 358] width 233 height 135
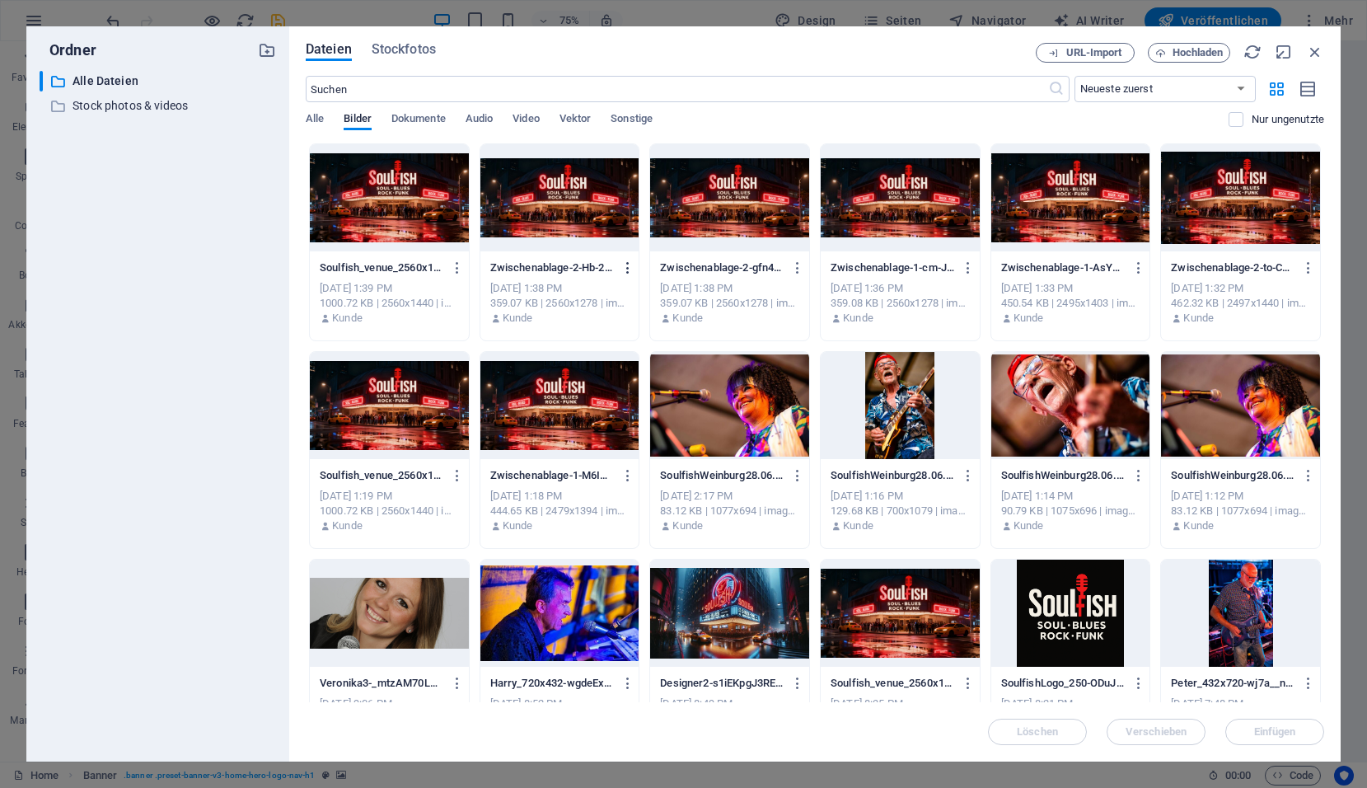
click at [623, 267] on icon "button" at bounding box center [628, 267] width 16 height 15
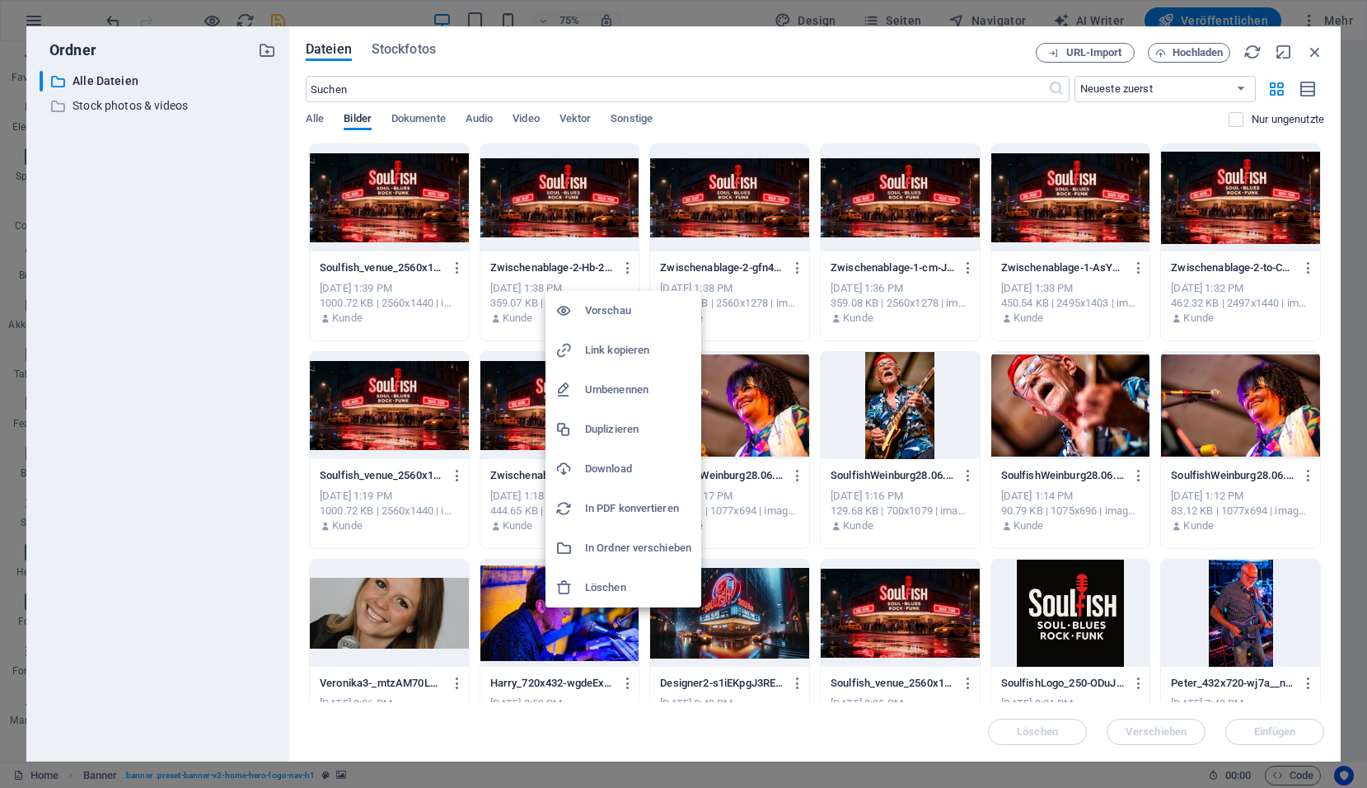
click at [595, 593] on h6 "Löschen" at bounding box center [638, 588] width 106 height 20
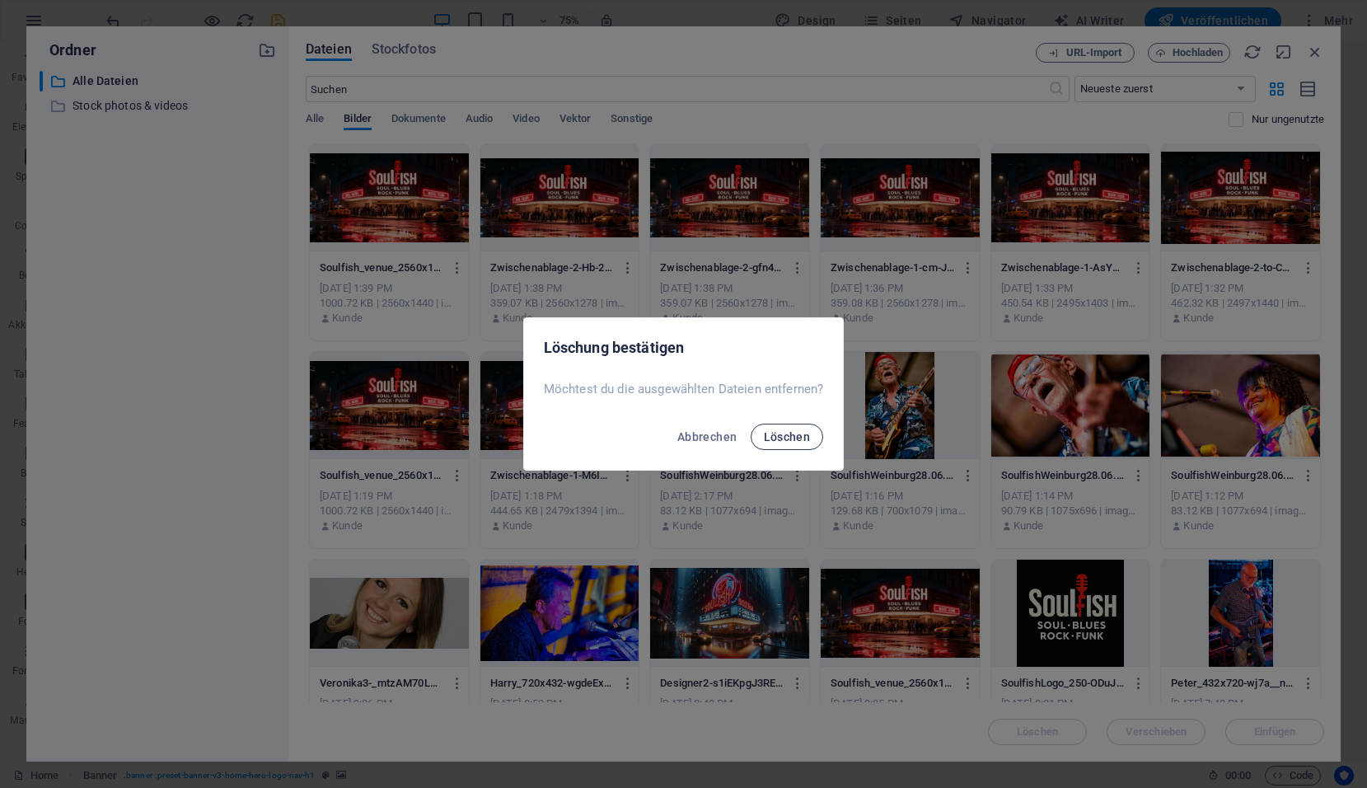
click at [774, 437] on span "Löschen" at bounding box center [787, 436] width 47 height 13
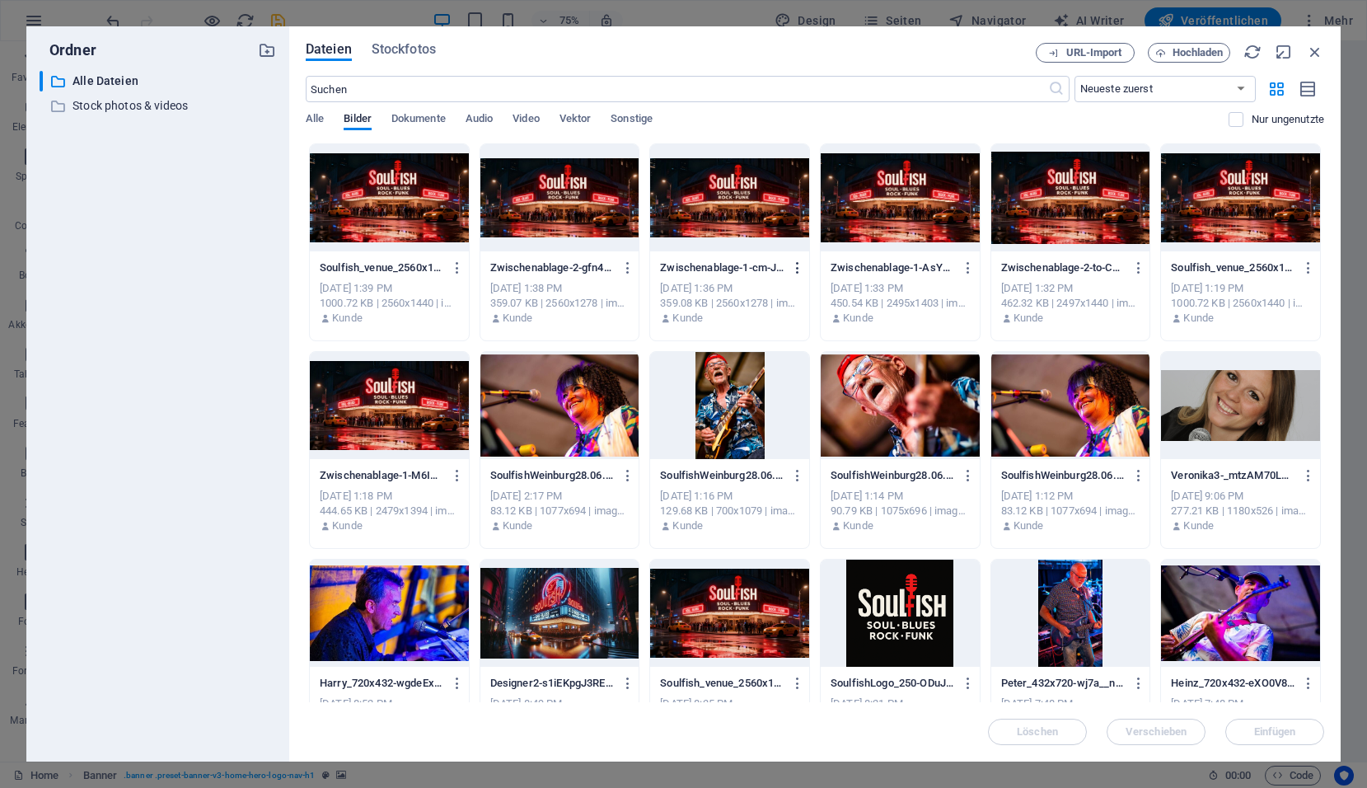
click at [802, 274] on icon "button" at bounding box center [798, 267] width 16 height 15
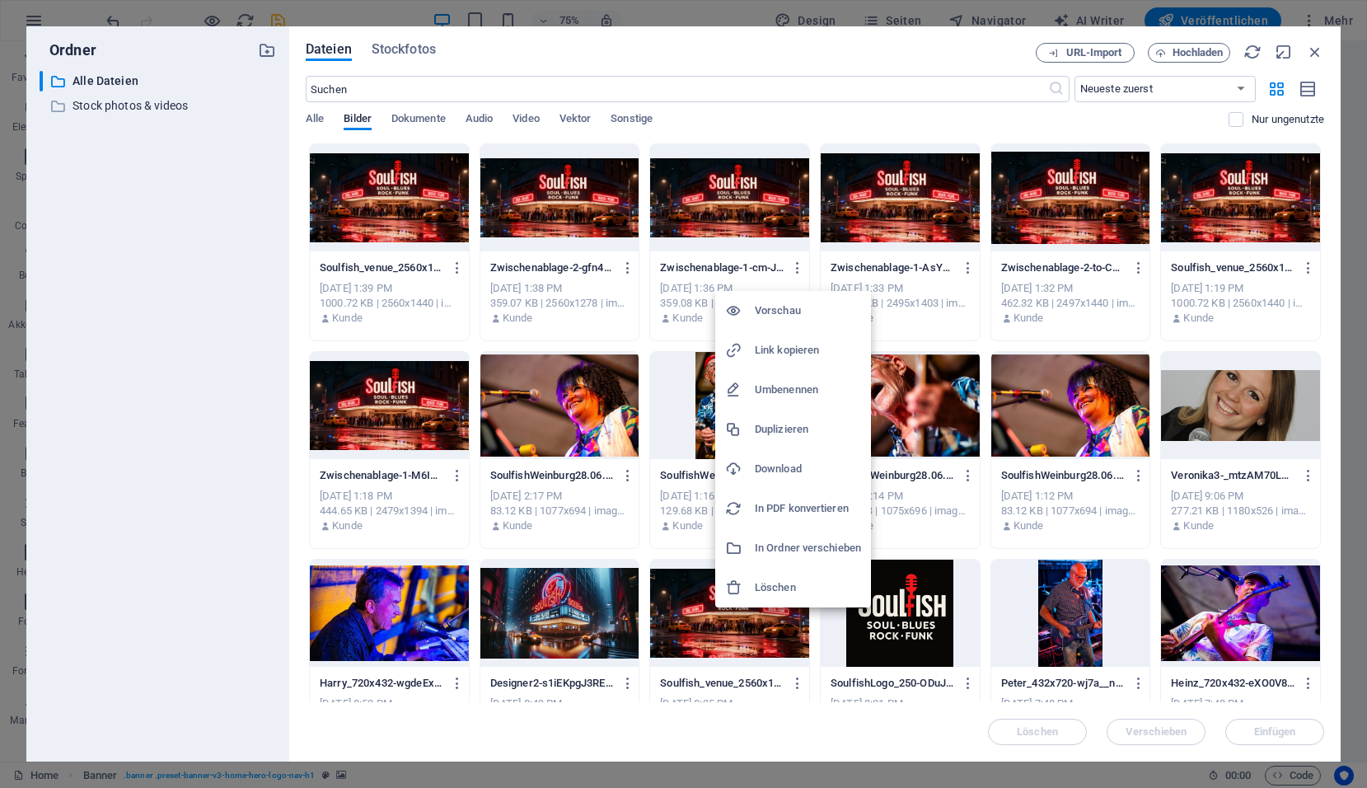
click at [772, 583] on h6 "Löschen" at bounding box center [808, 588] width 106 height 20
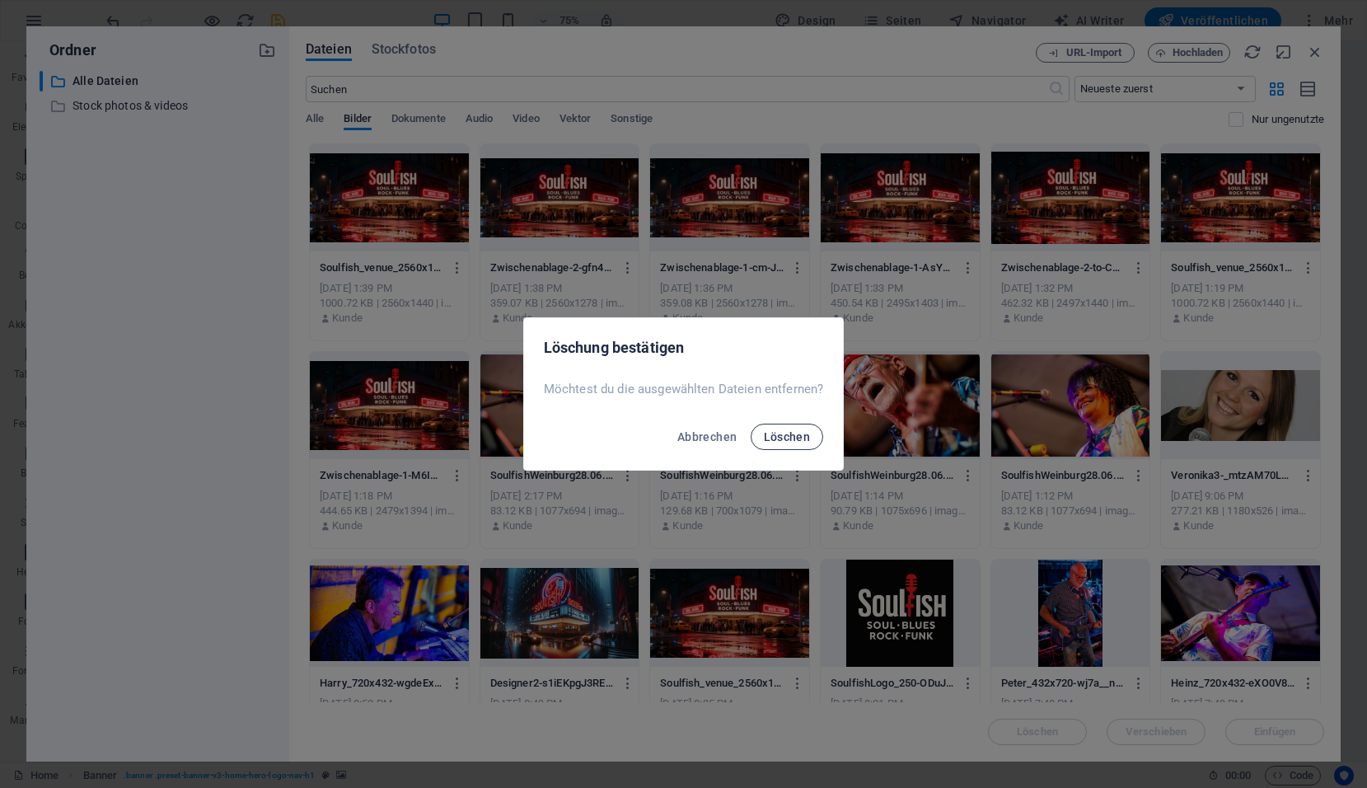
click at [792, 442] on span "Löschen" at bounding box center [787, 436] width 47 height 13
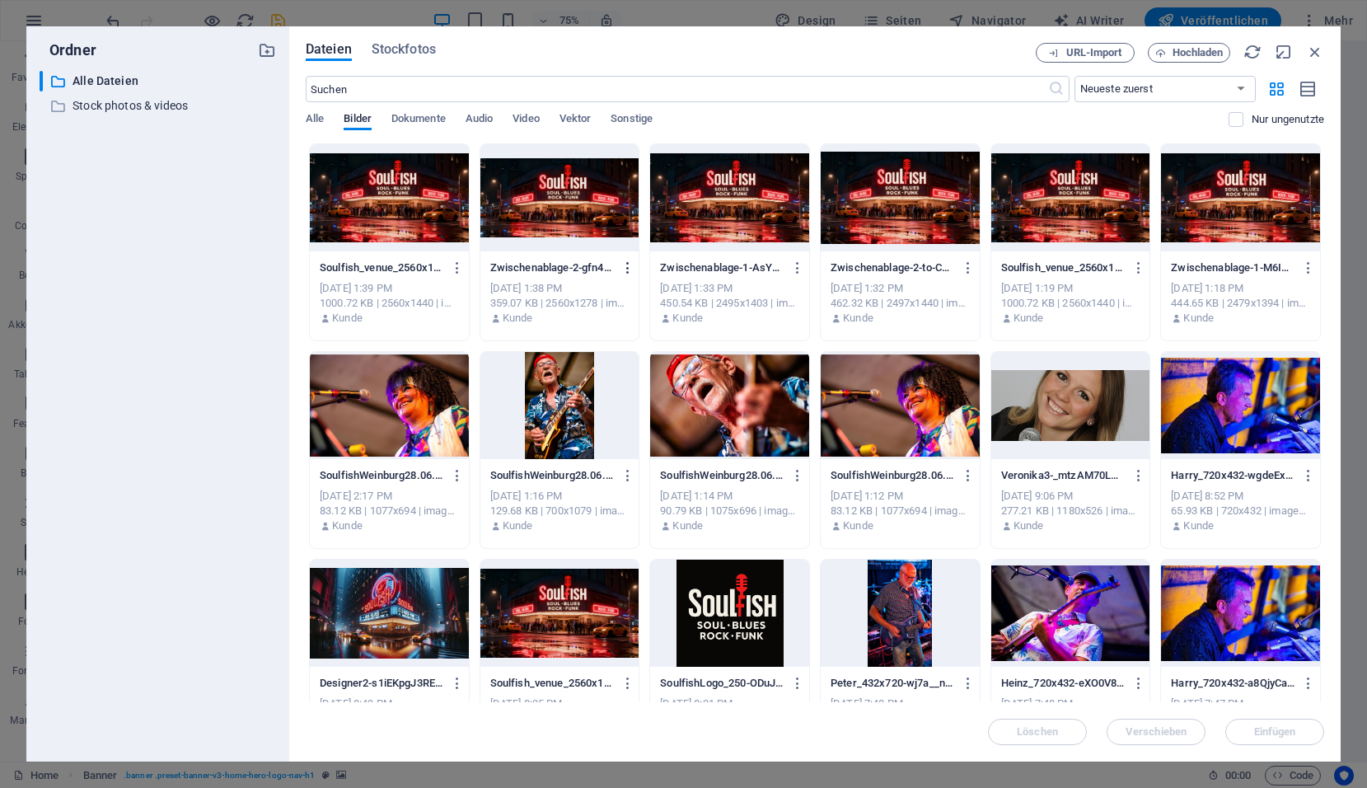
click at [623, 263] on icon "button" at bounding box center [628, 267] width 16 height 15
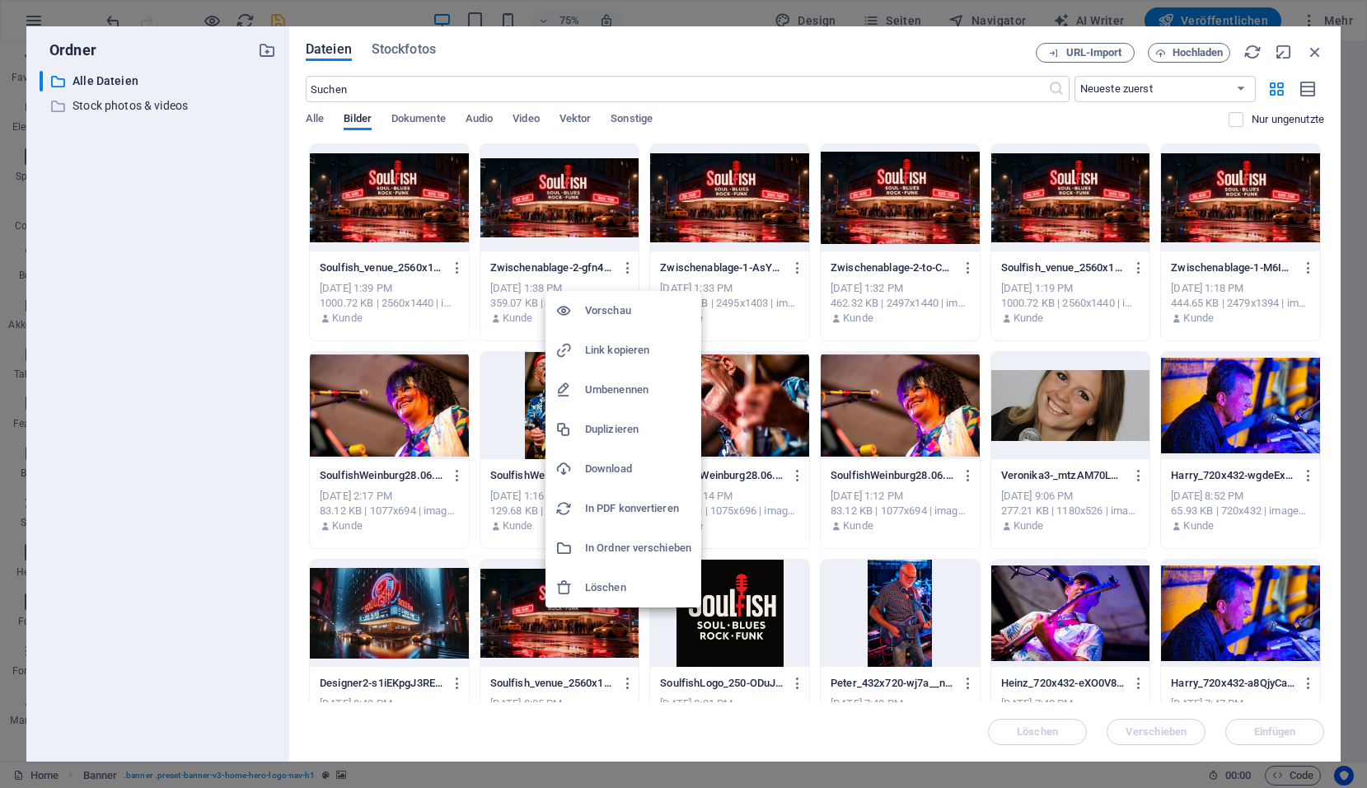
click at [614, 587] on h6 "Löschen" at bounding box center [638, 588] width 106 height 20
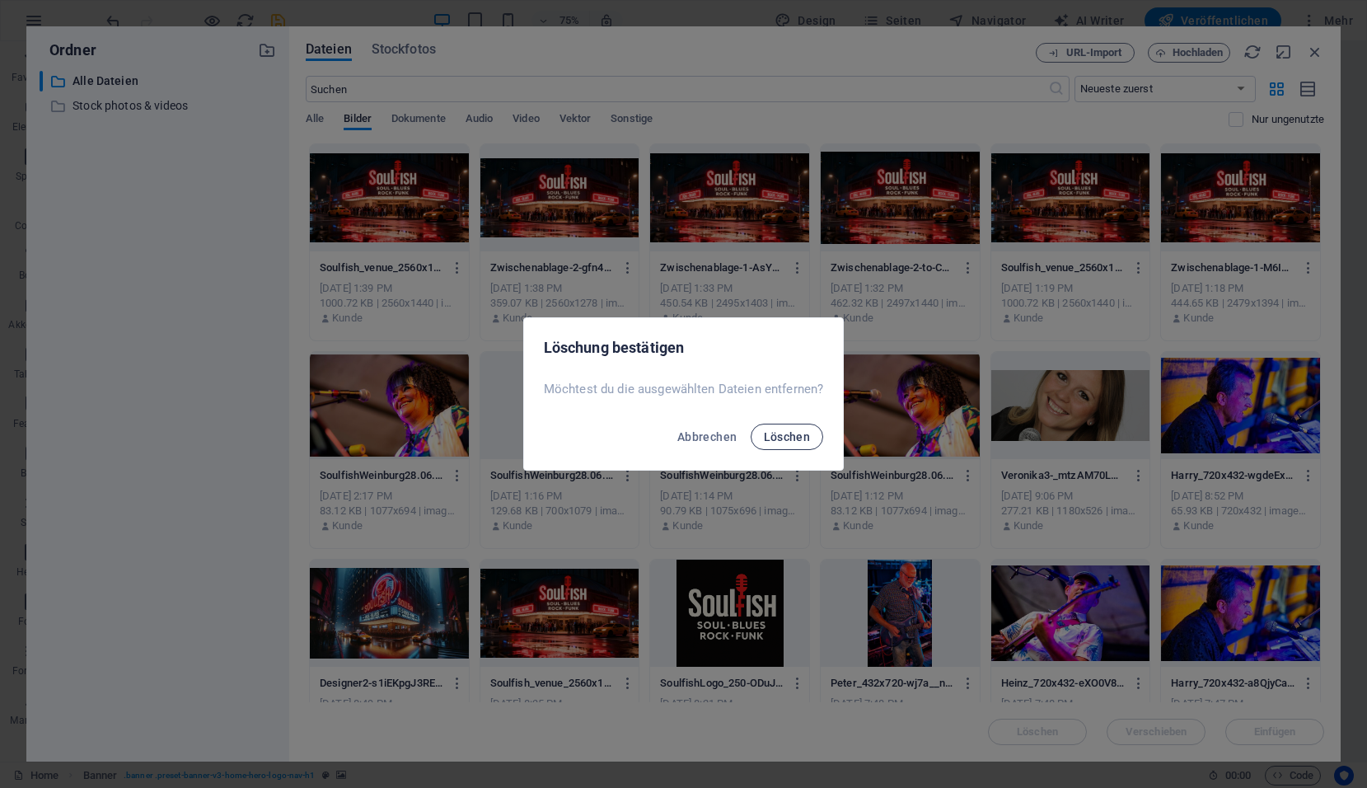
click at [803, 432] on span "Löschen" at bounding box center [787, 436] width 47 height 13
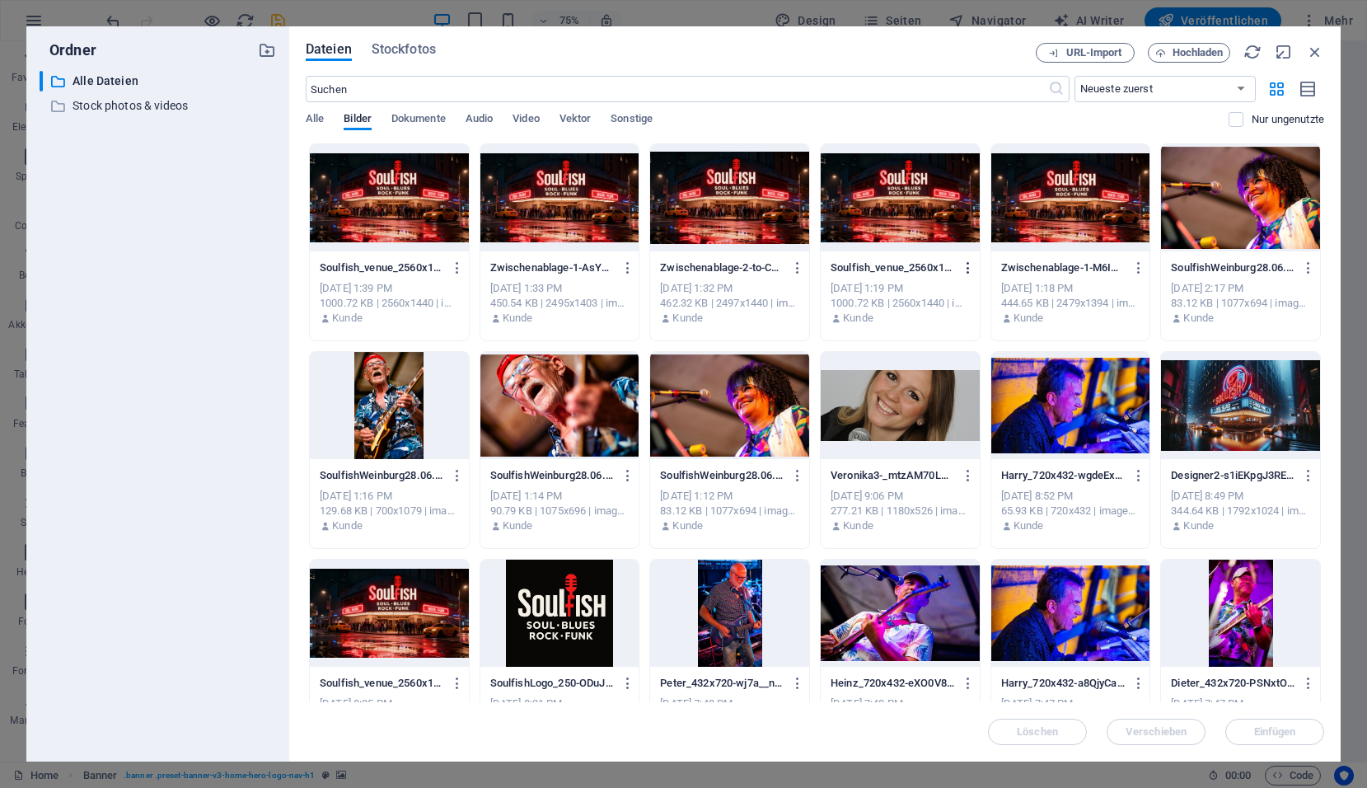
click at [967, 269] on icon "button" at bounding box center [969, 267] width 16 height 15
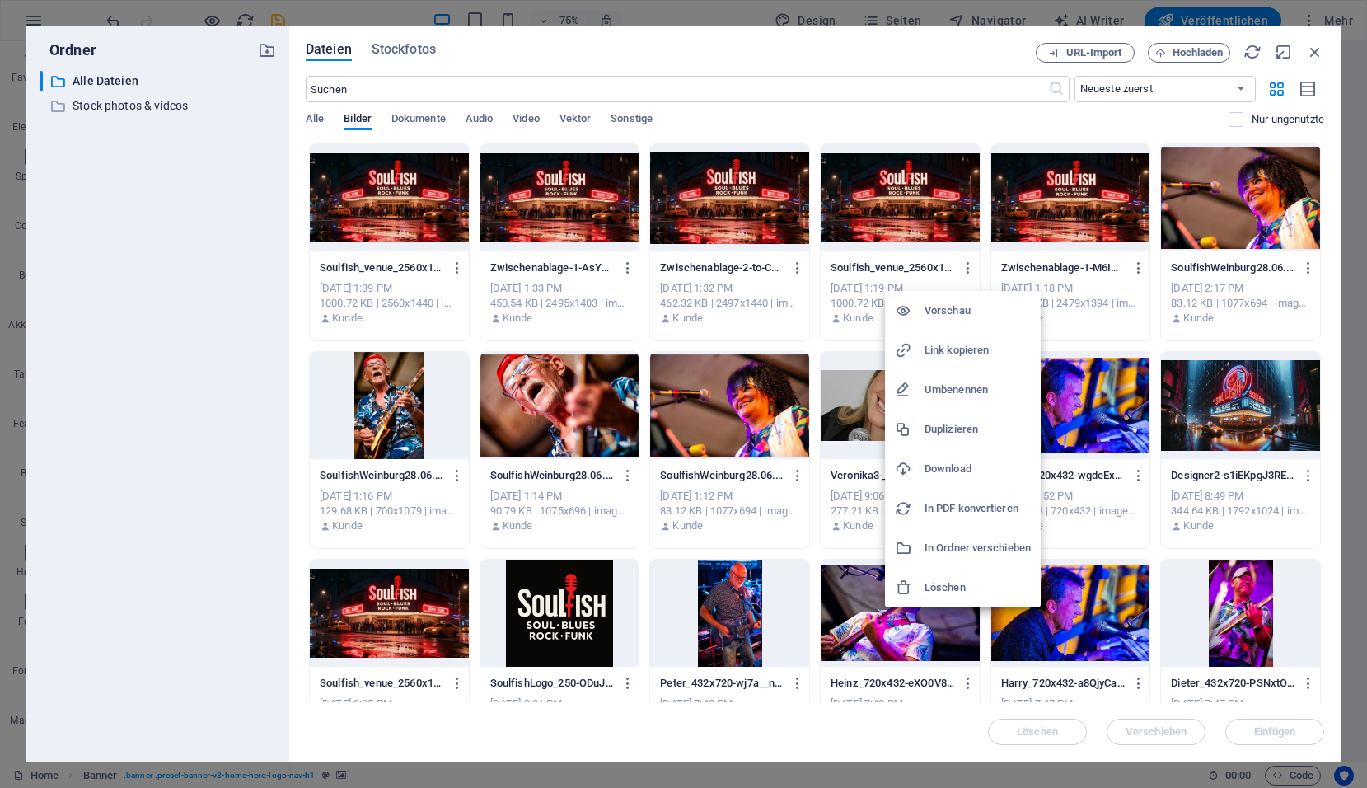
click at [957, 583] on h6 "Löschen" at bounding box center [978, 588] width 106 height 20
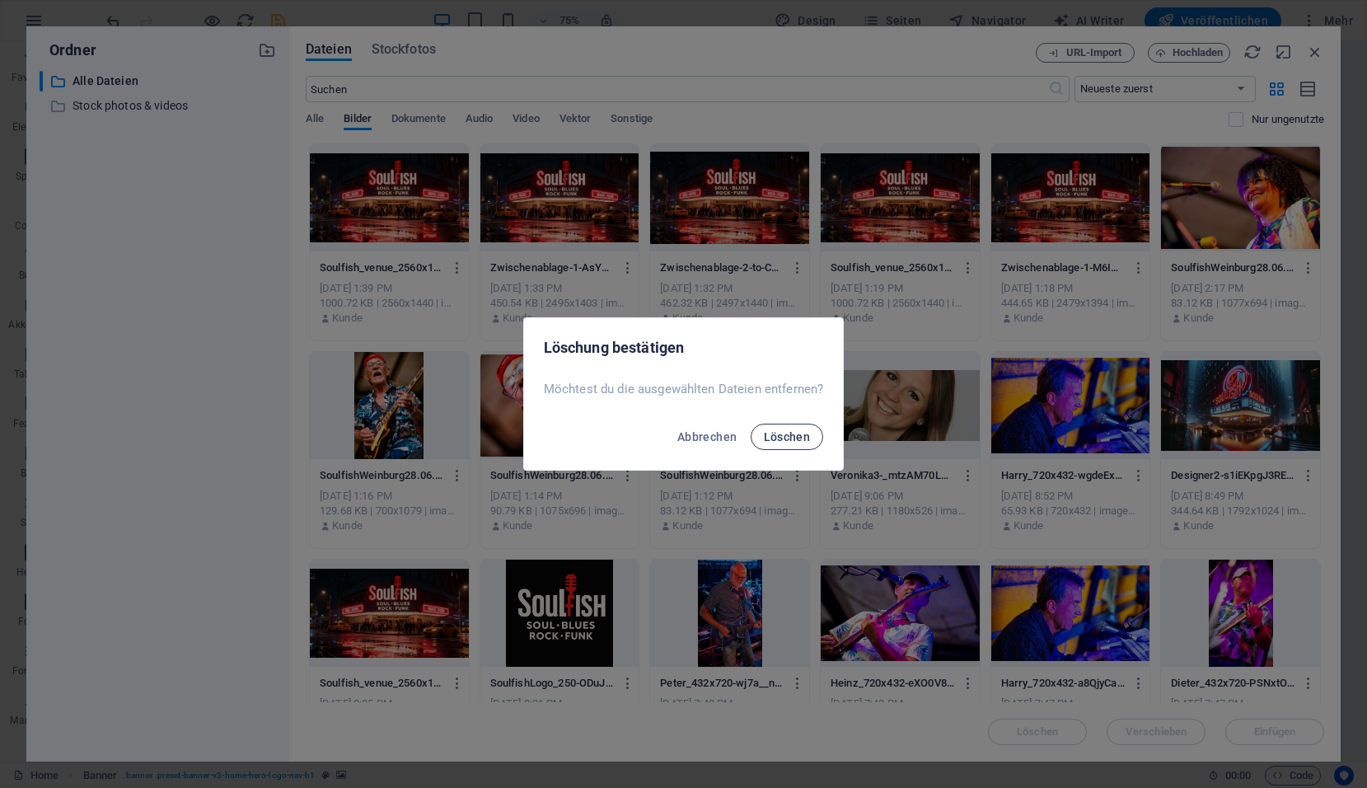
click at [782, 432] on span "Löschen" at bounding box center [787, 436] width 47 height 13
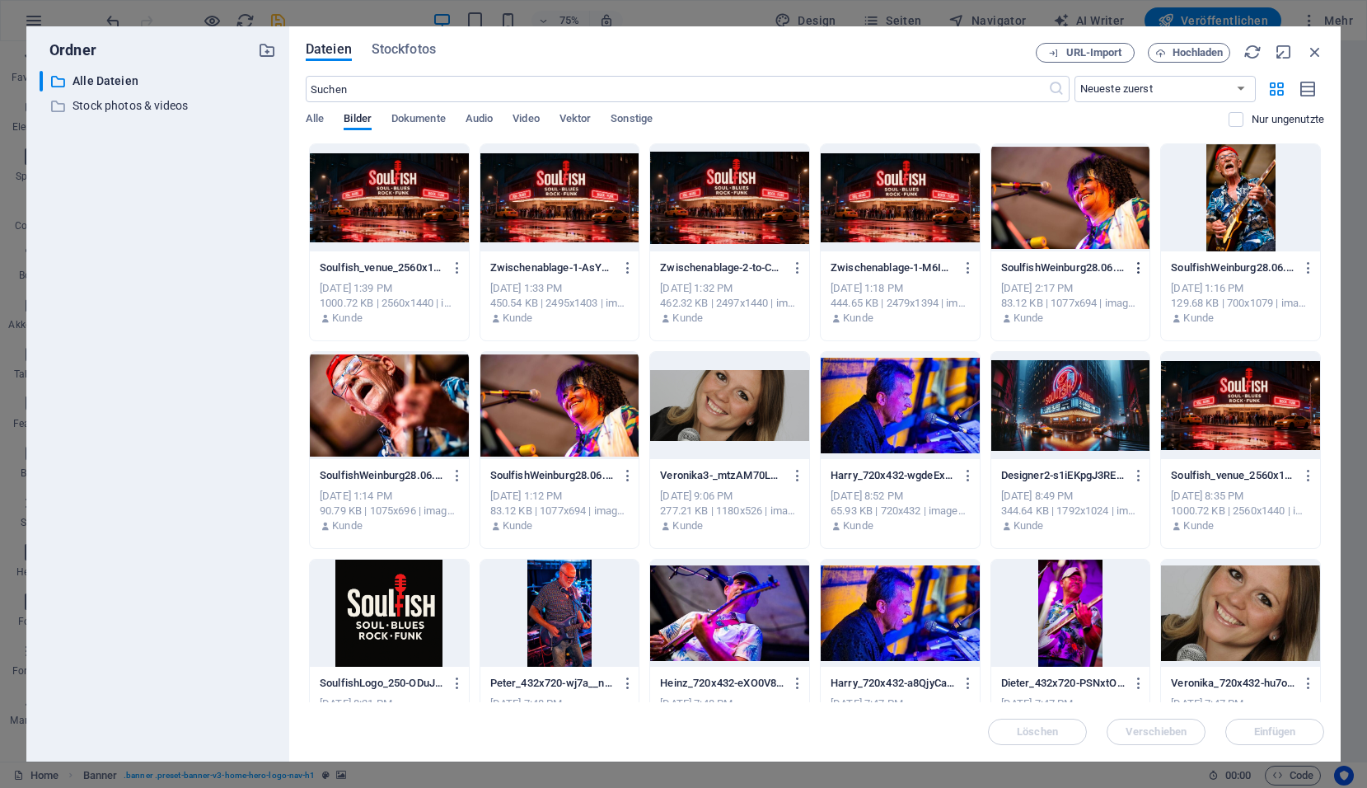
click at [1127, 268] on button "button" at bounding box center [1136, 268] width 22 height 26
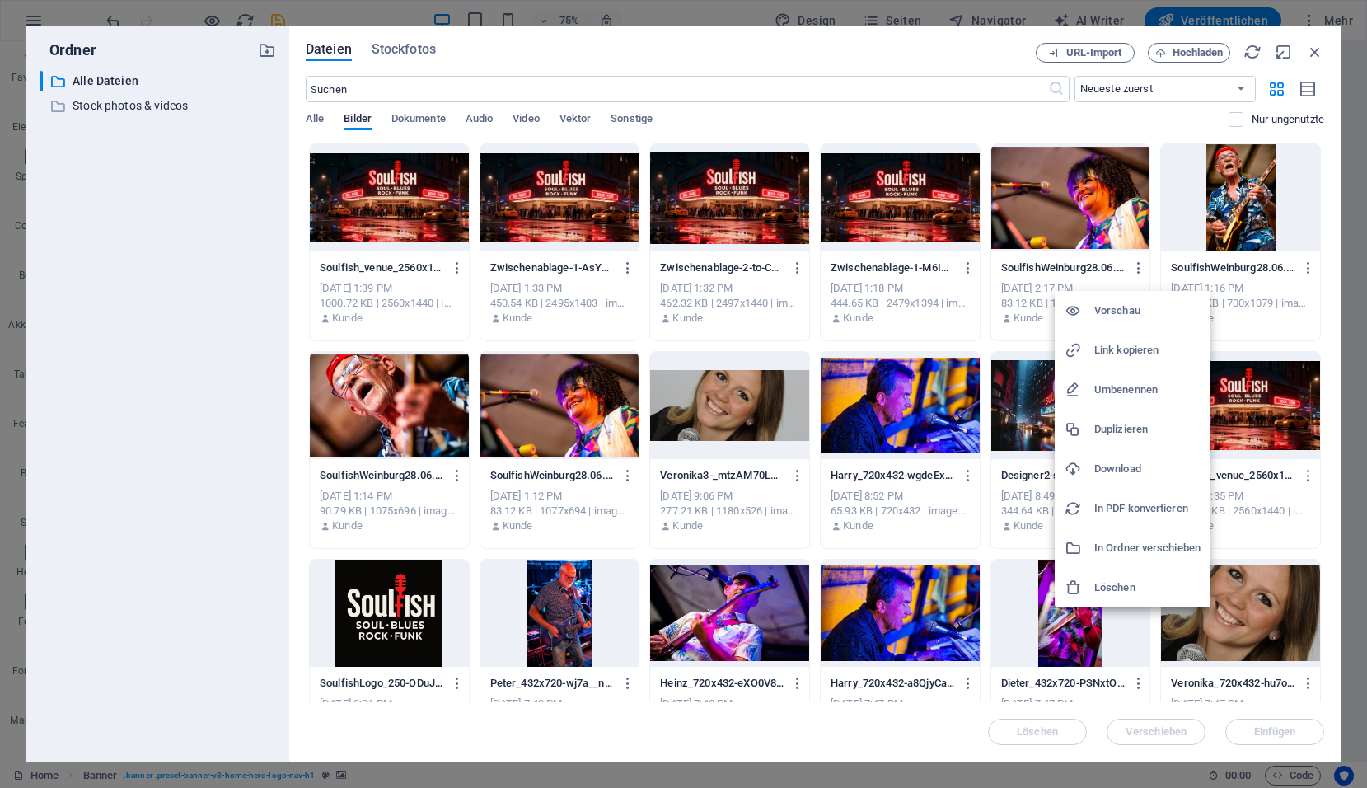
click at [1099, 578] on h6 "Löschen" at bounding box center [1147, 588] width 106 height 20
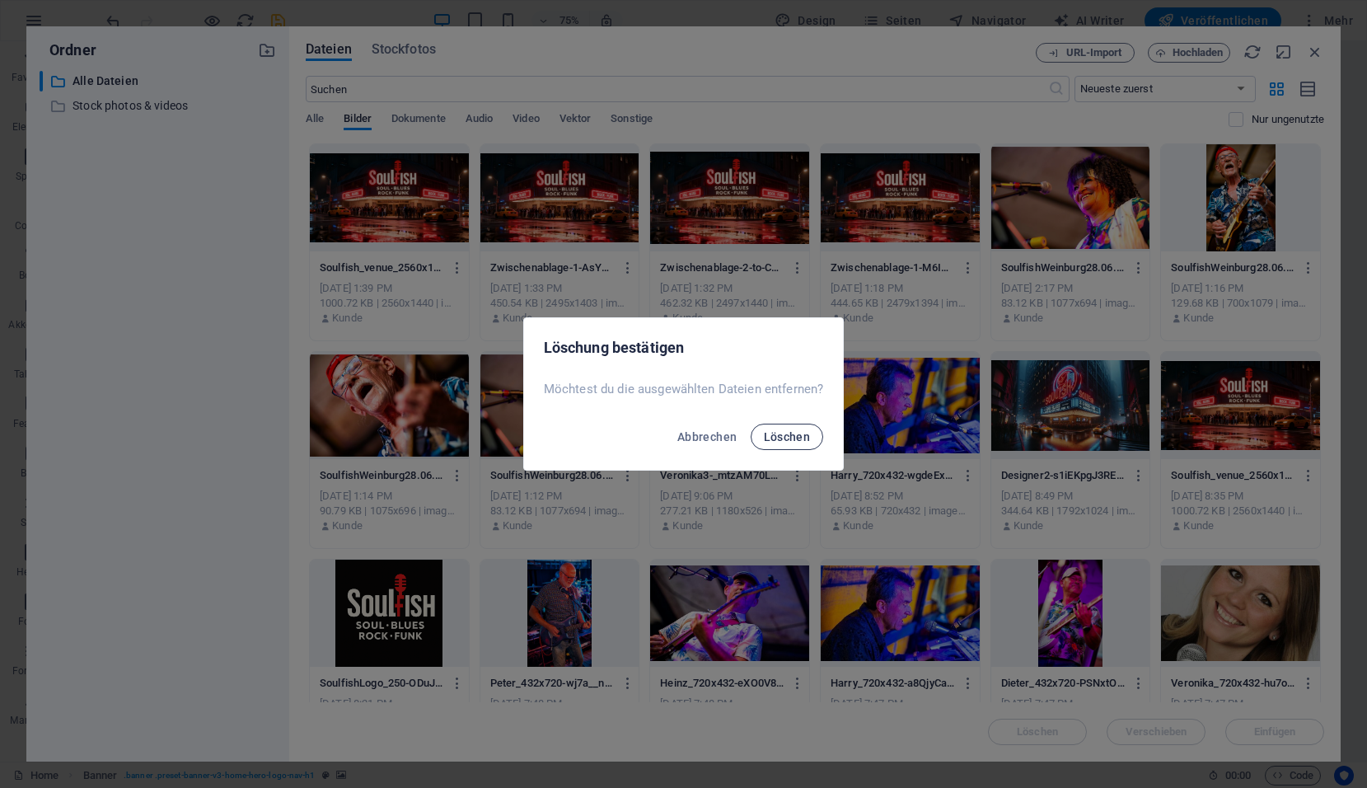
click at [794, 442] on span "Löschen" at bounding box center [787, 436] width 47 height 13
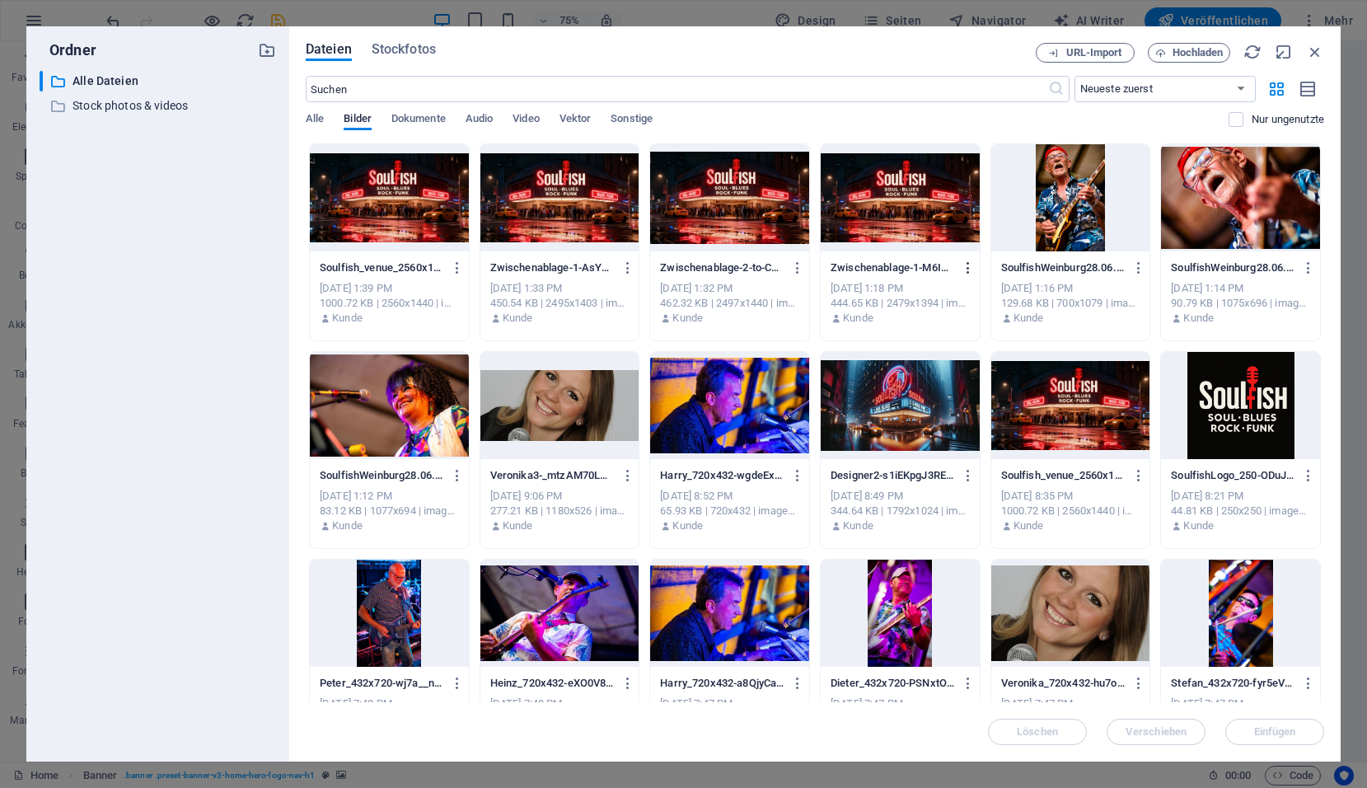
click at [962, 265] on icon "button" at bounding box center [969, 267] width 16 height 15
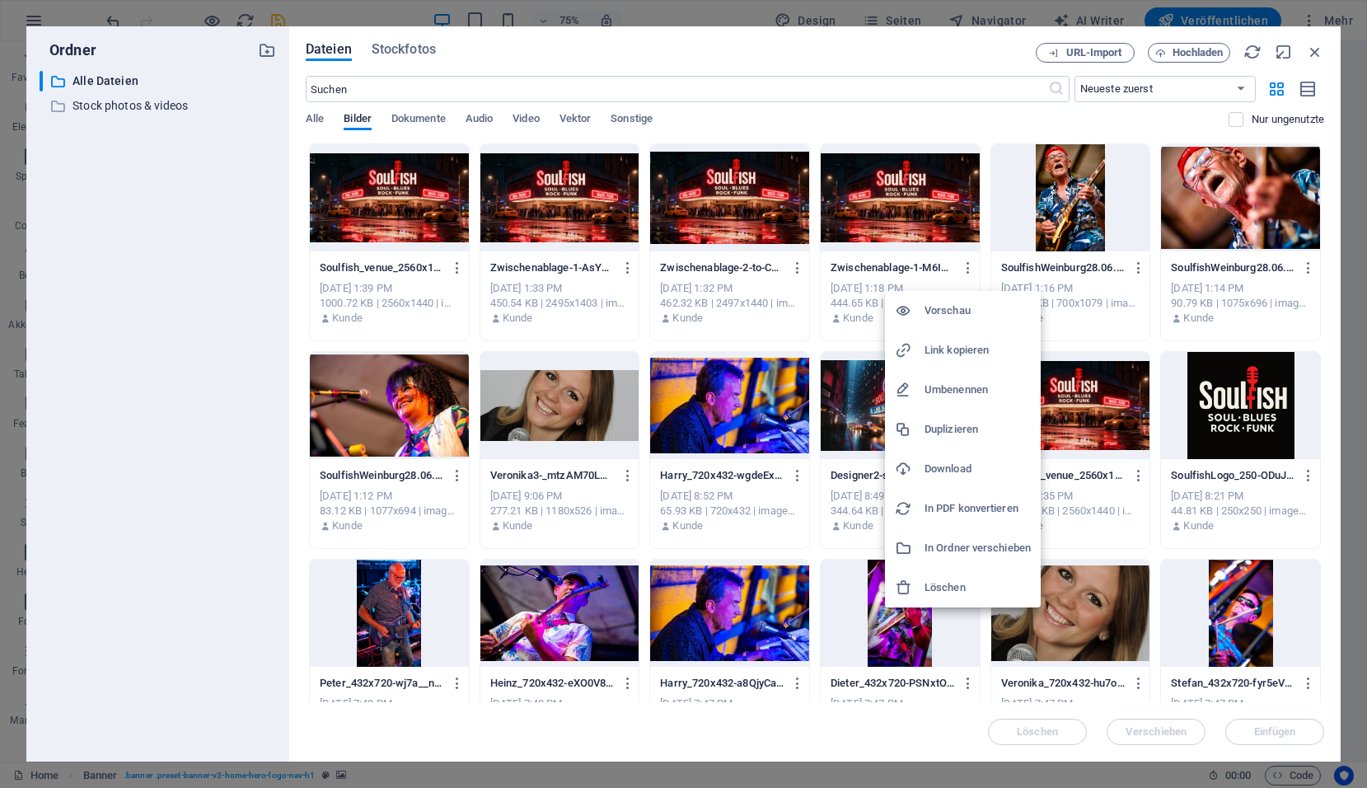
click at [939, 580] on h6 "Löschen" at bounding box center [978, 588] width 106 height 20
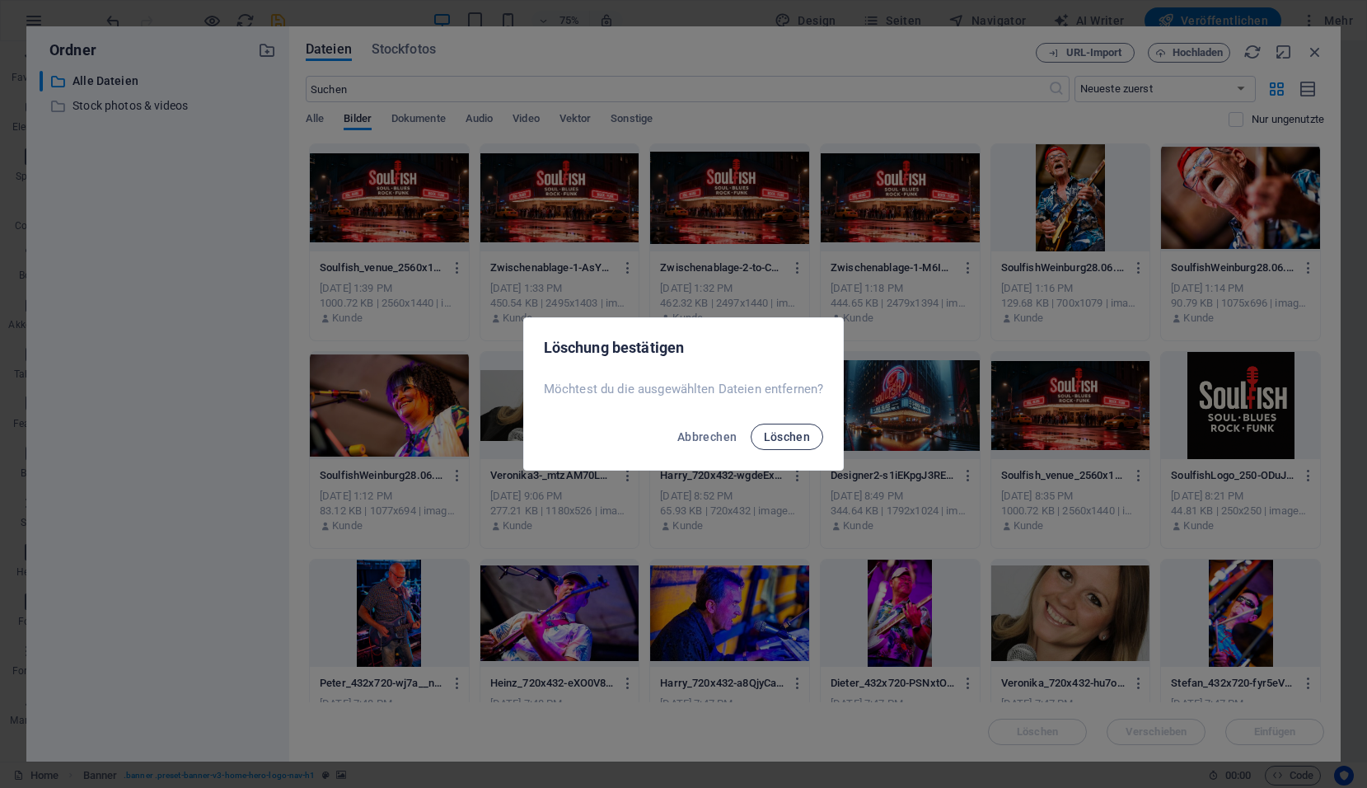
click at [785, 441] on span "Löschen" at bounding box center [787, 436] width 47 height 13
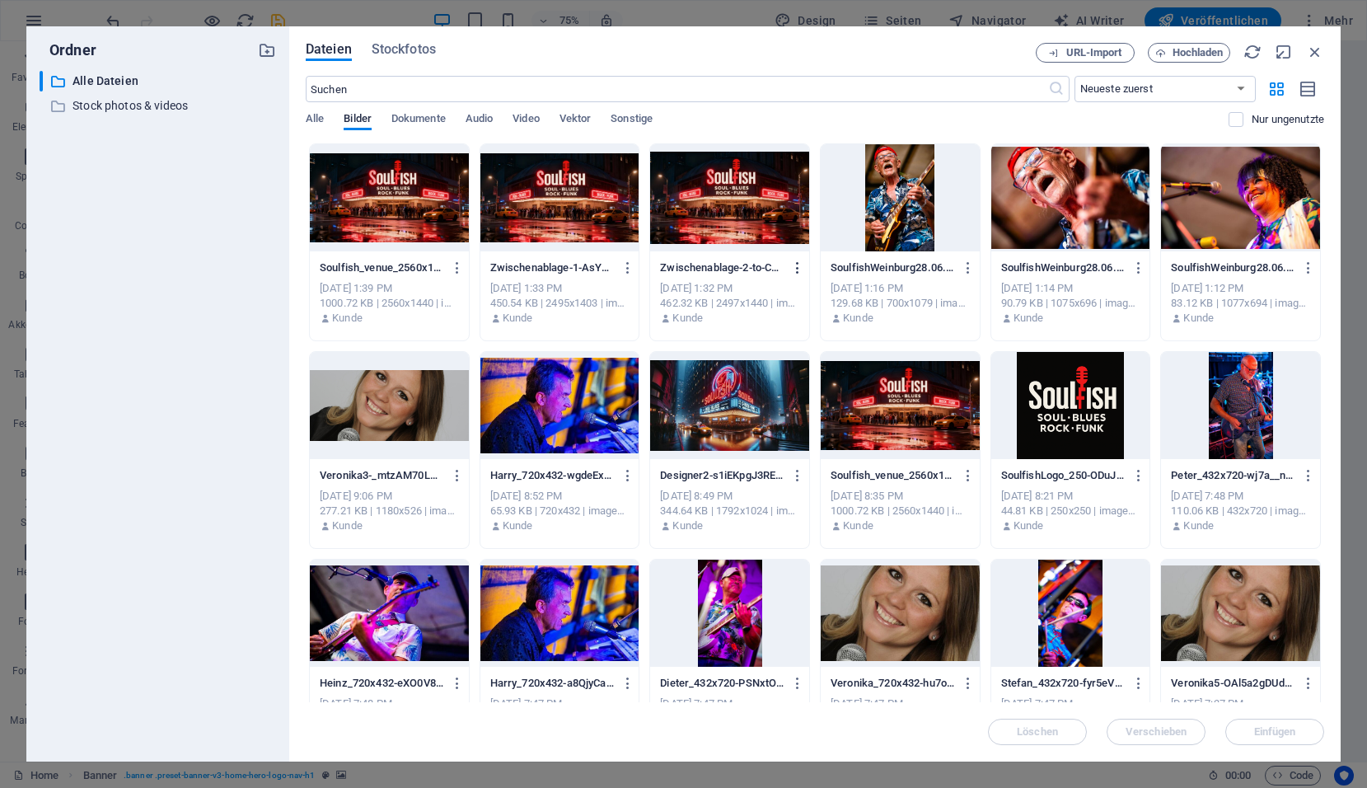
click at [797, 268] on icon "button" at bounding box center [798, 267] width 16 height 15
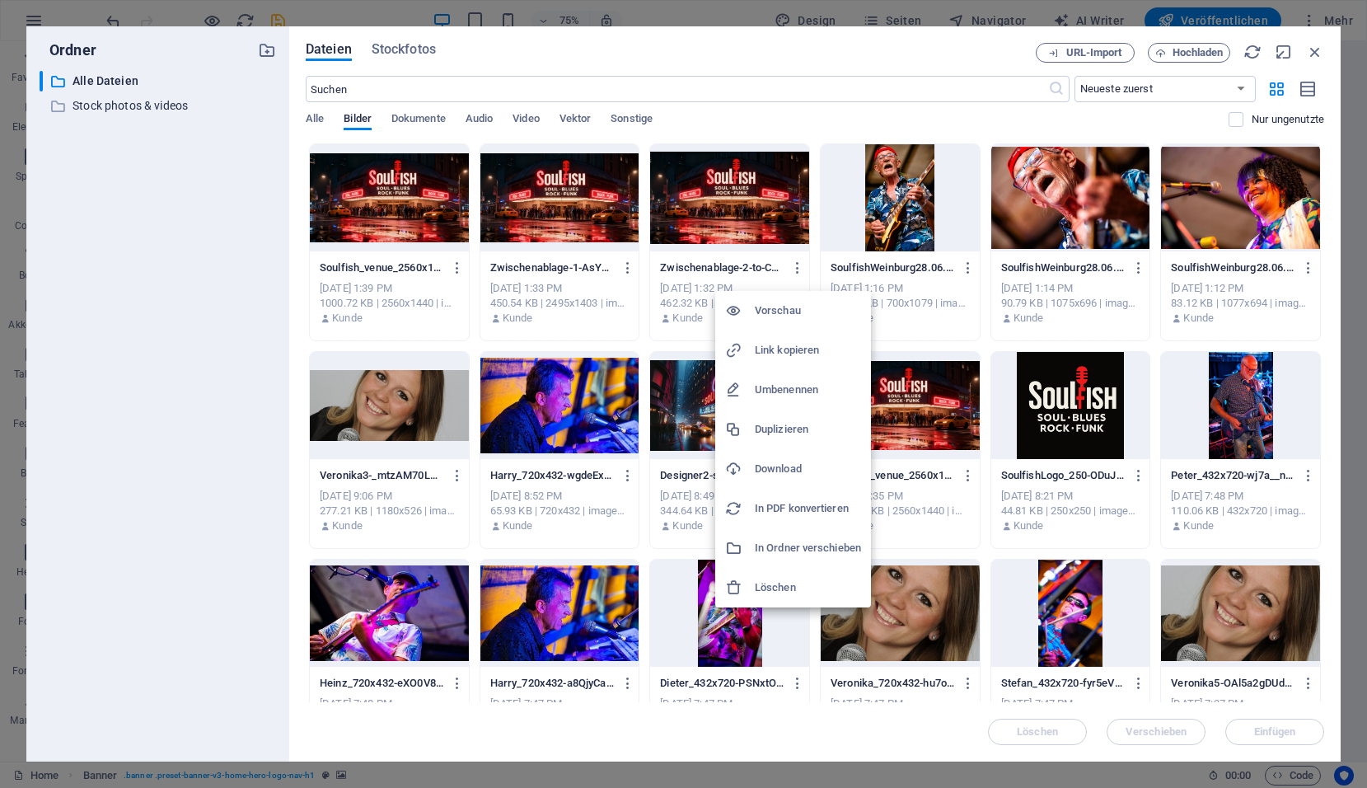
click at [780, 589] on h6 "Löschen" at bounding box center [808, 588] width 106 height 20
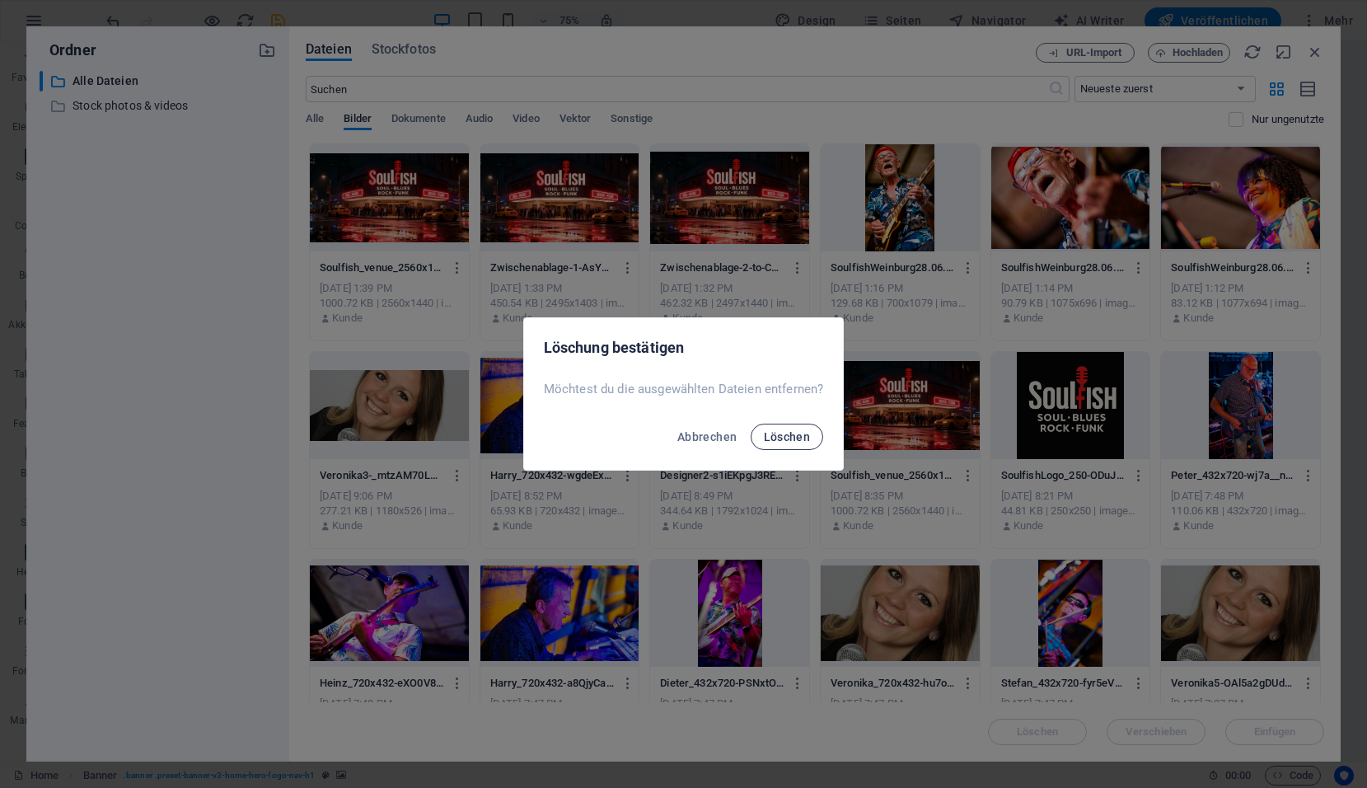
click at [801, 445] on button "Löschen" at bounding box center [787, 437] width 73 height 26
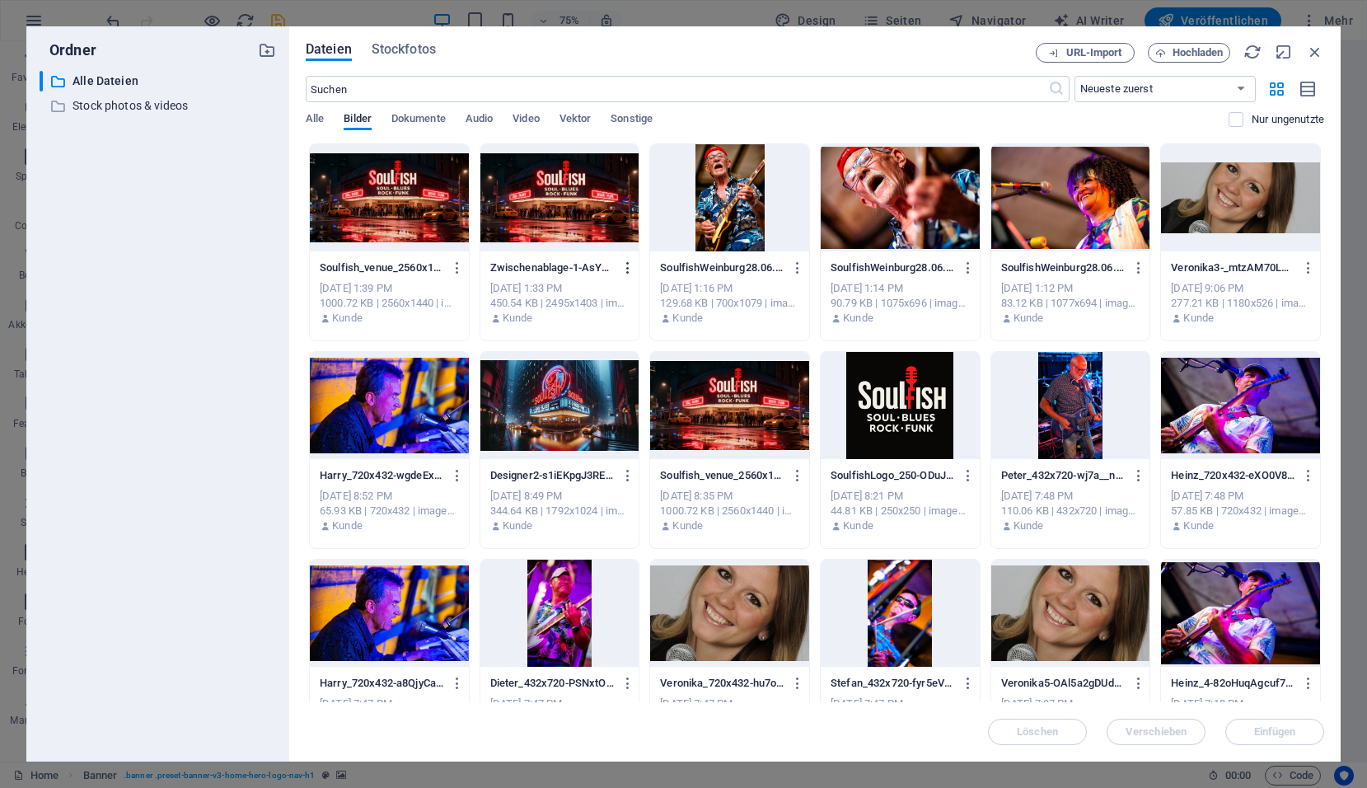
click at [621, 272] on icon "button" at bounding box center [628, 267] width 16 height 15
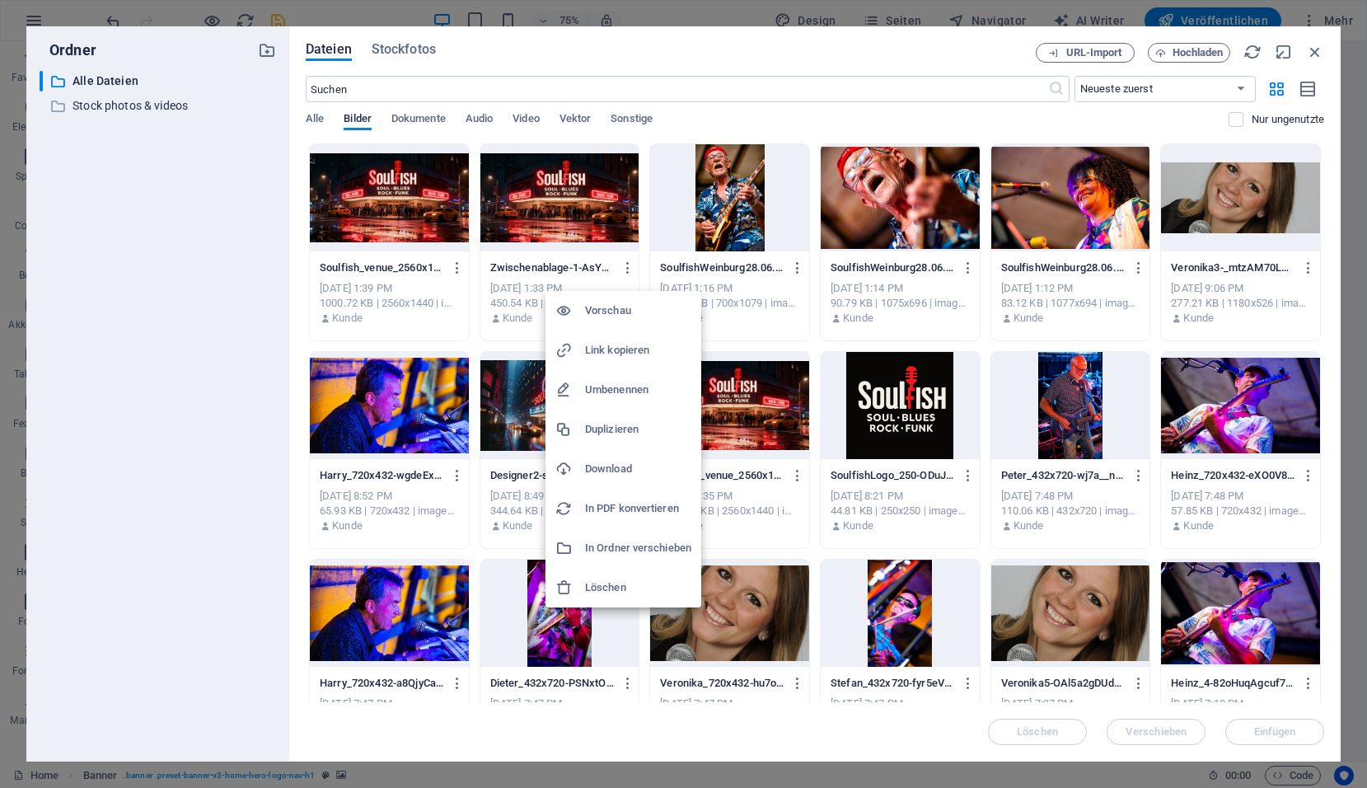
click at [613, 583] on h6 "Löschen" at bounding box center [638, 588] width 106 height 20
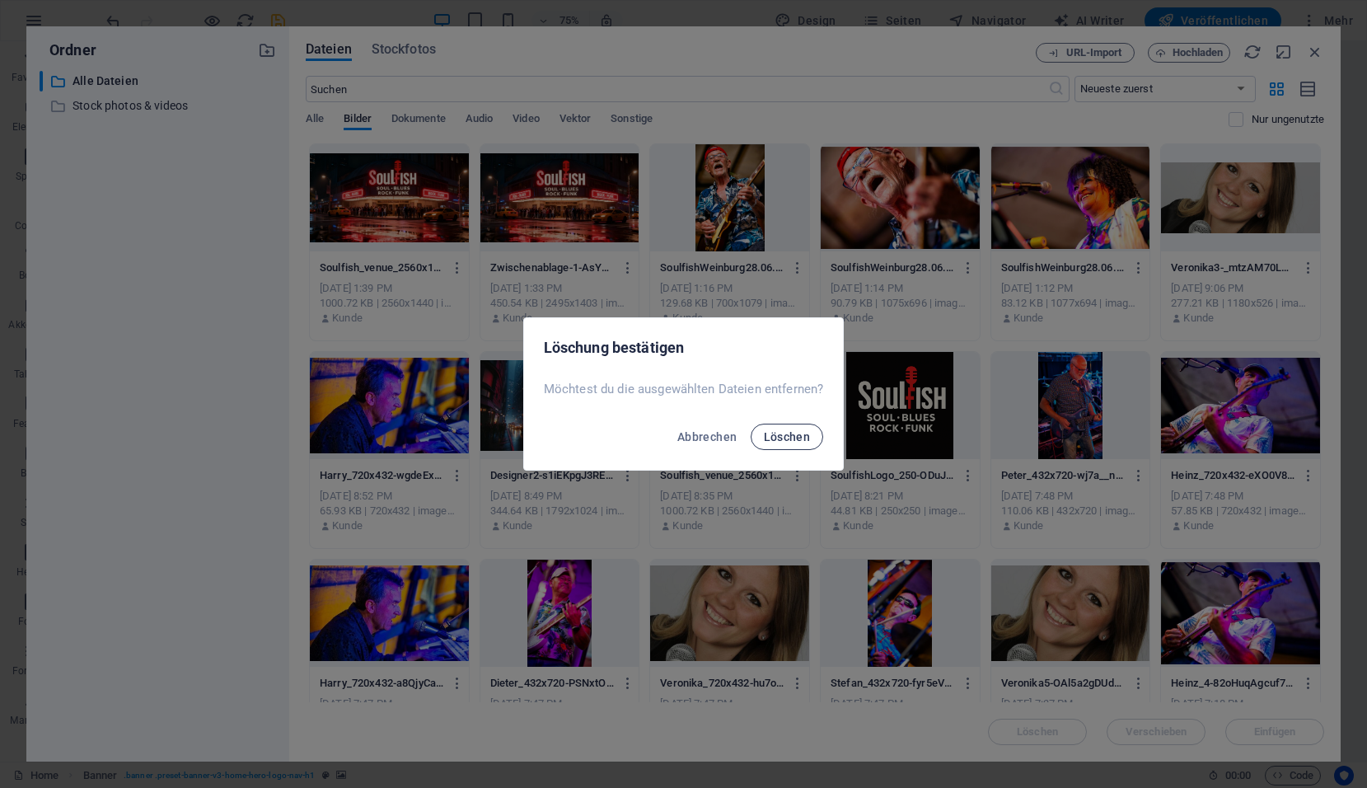
click at [788, 433] on span "Löschen" at bounding box center [787, 436] width 47 height 13
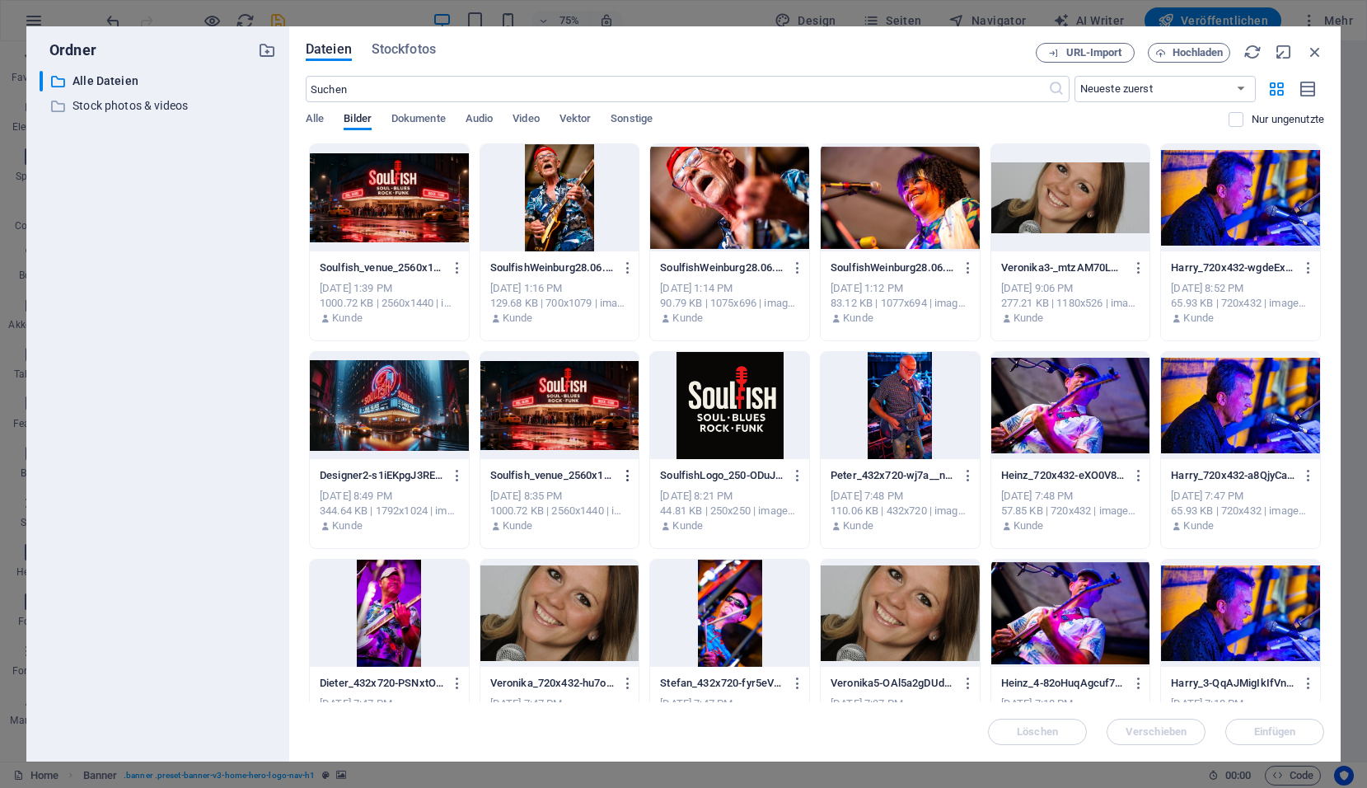
click at [625, 475] on icon "button" at bounding box center [628, 475] width 16 height 15
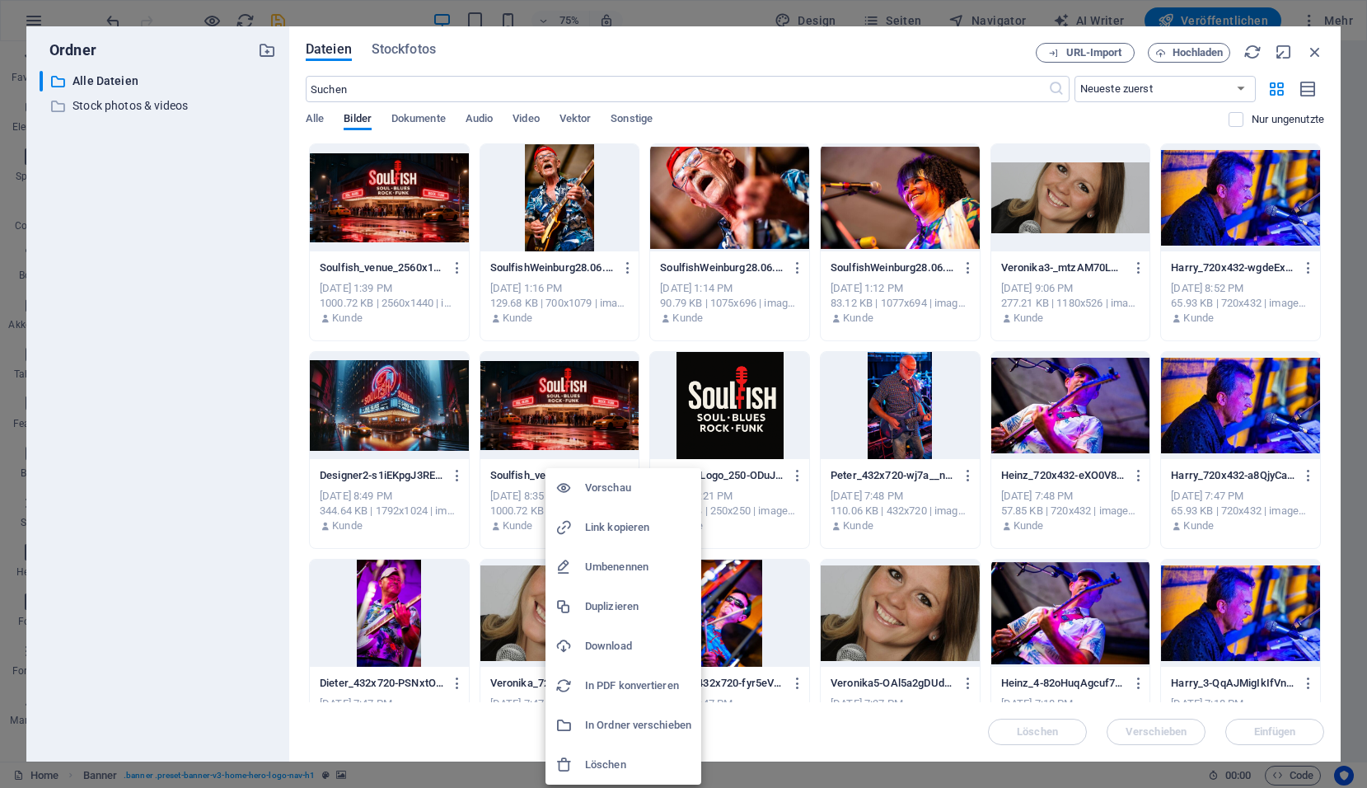
click at [617, 769] on h6 "Löschen" at bounding box center [638, 765] width 106 height 20
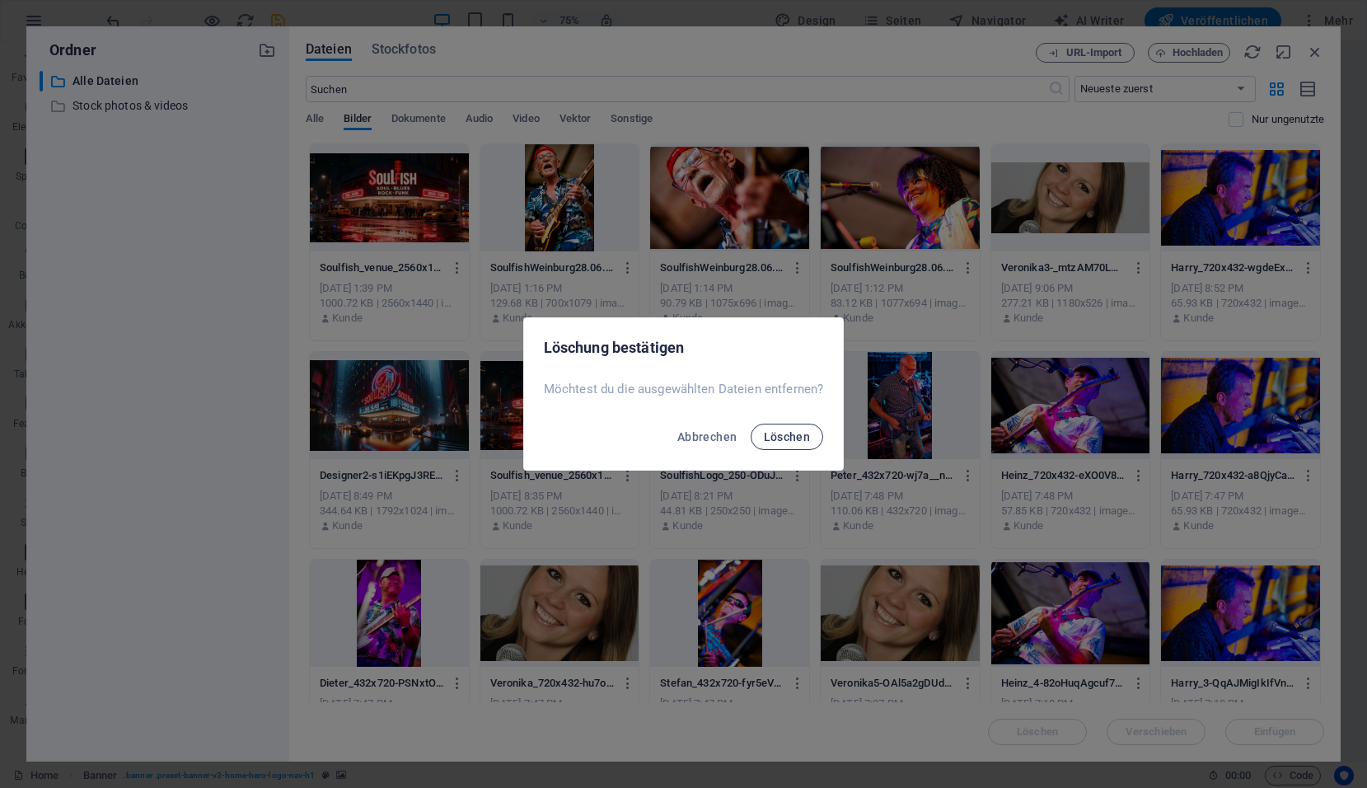
click at [780, 443] on button "Löschen" at bounding box center [787, 437] width 73 height 26
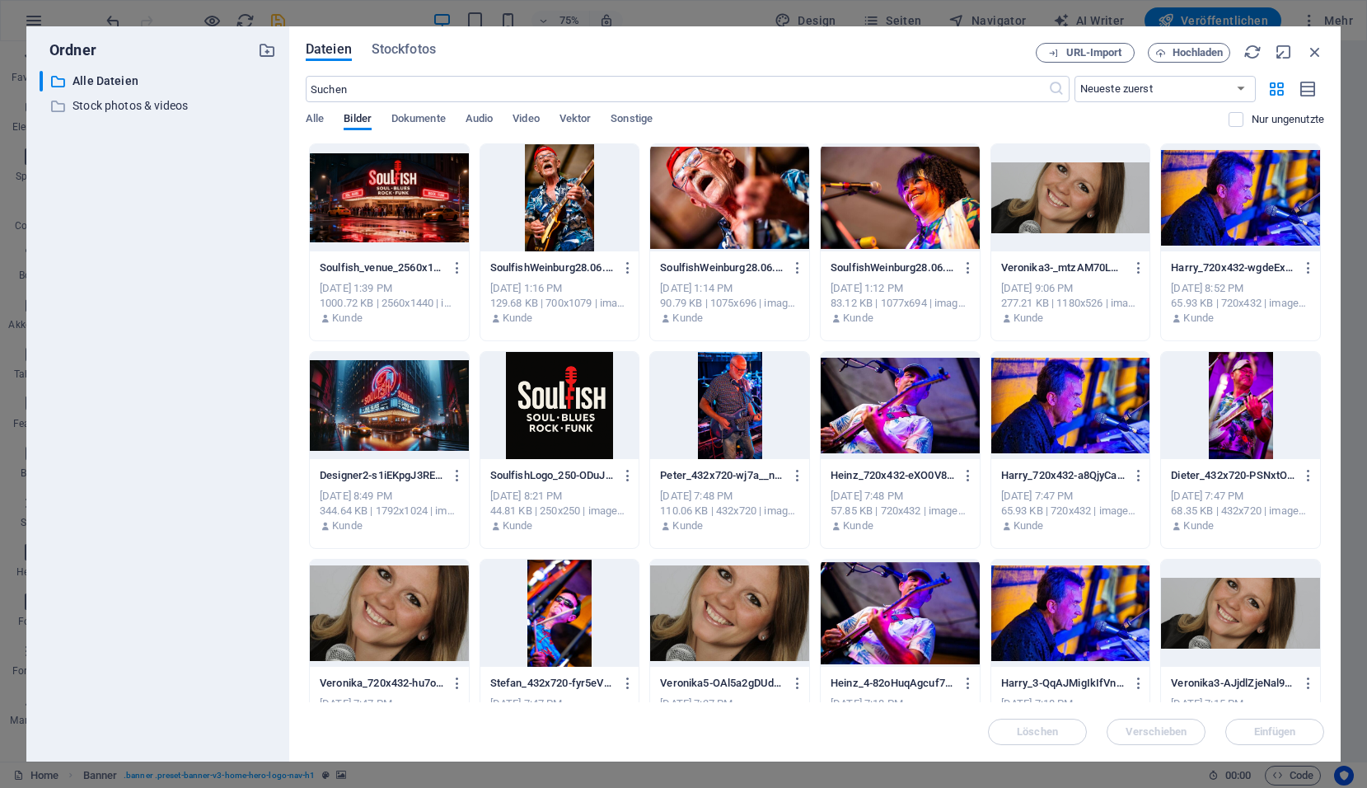
click at [396, 414] on div at bounding box center [389, 405] width 159 height 107
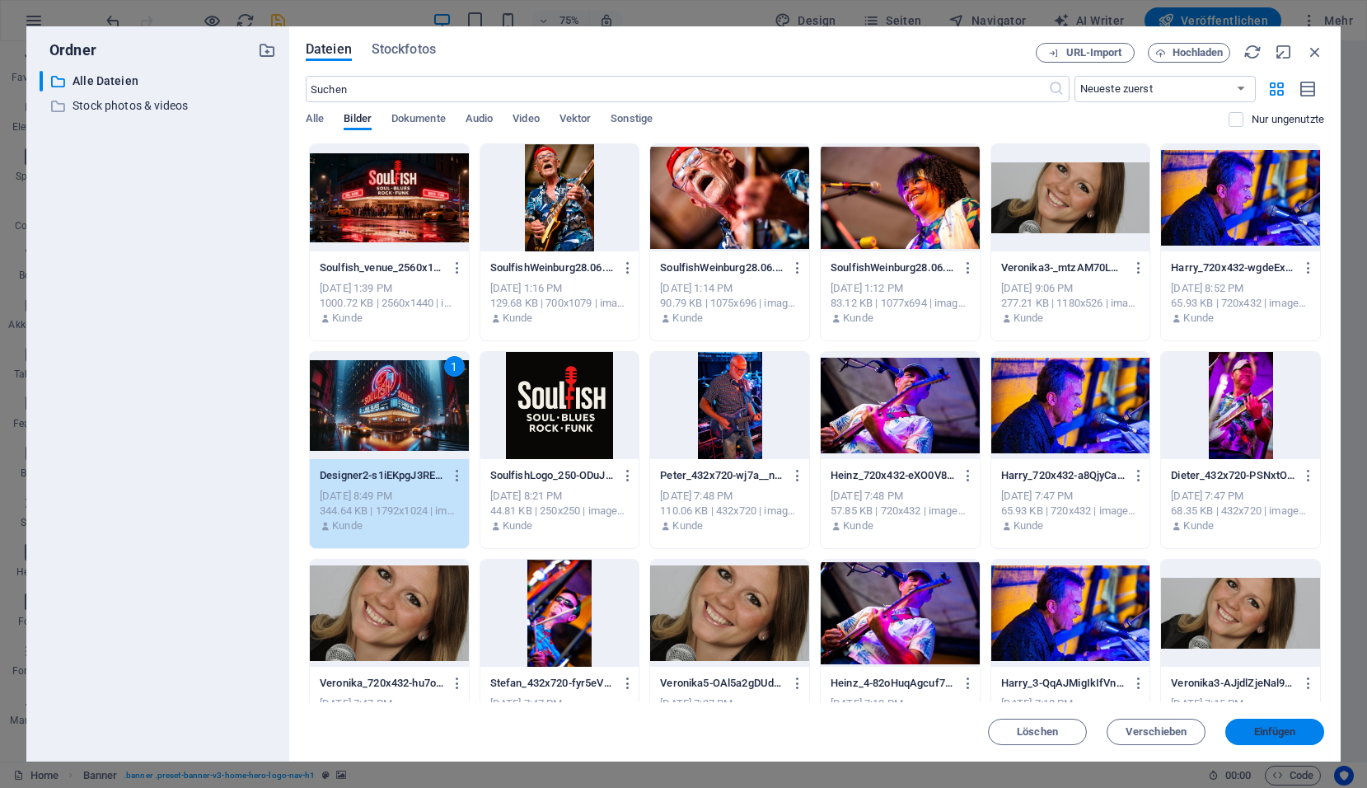
click at [1290, 734] on span "Einfügen" at bounding box center [1275, 732] width 42 height 10
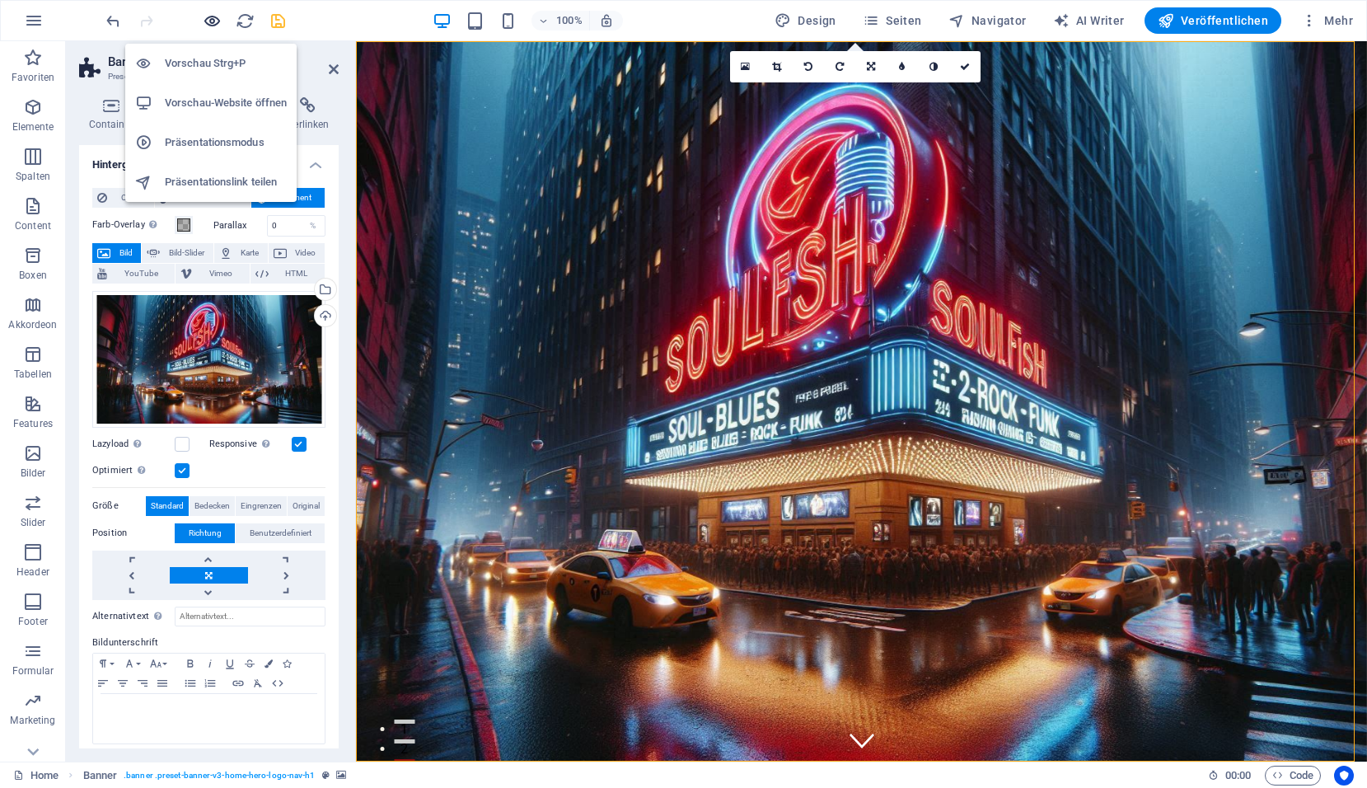
click at [212, 21] on icon "button" at bounding box center [212, 21] width 19 height 19
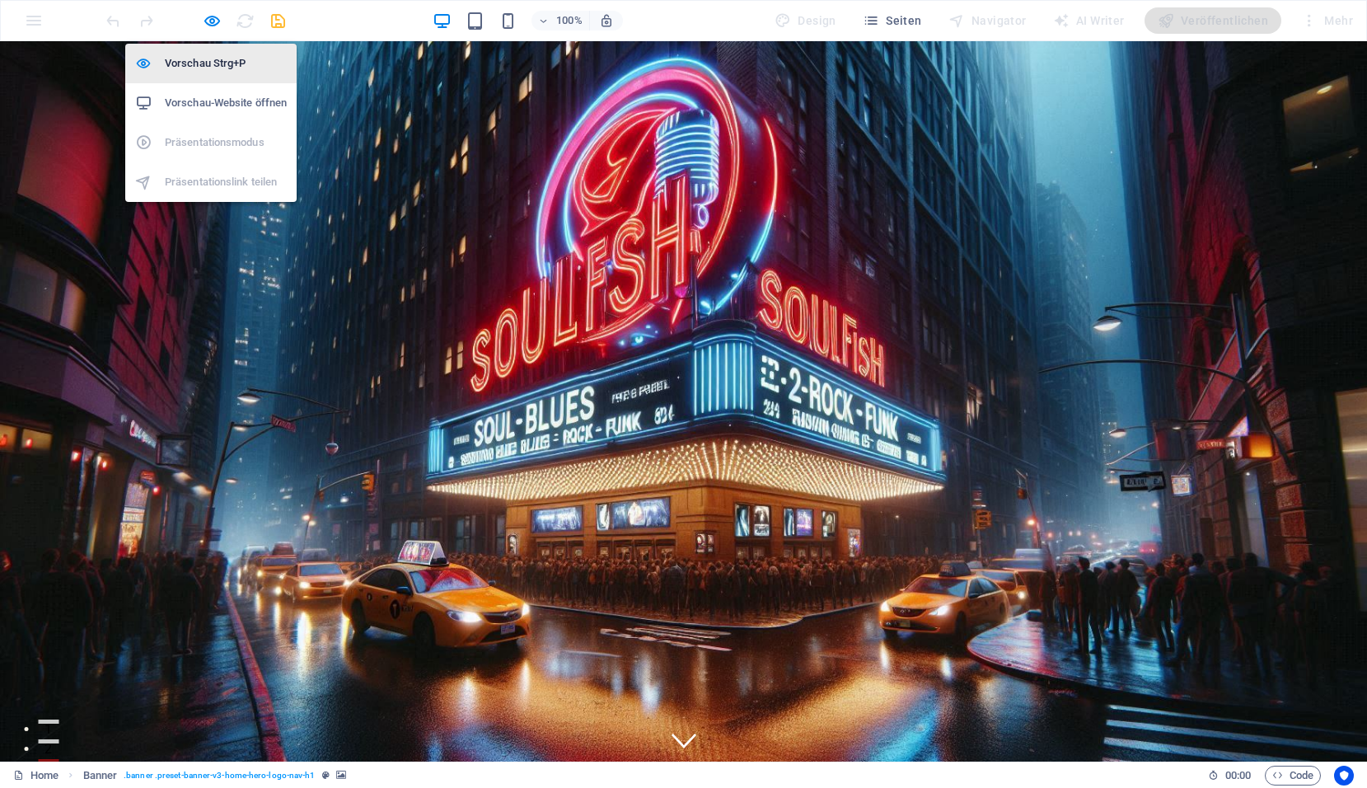
click at [208, 52] on li "Vorschau Strg+P" at bounding box center [210, 64] width 171 height 40
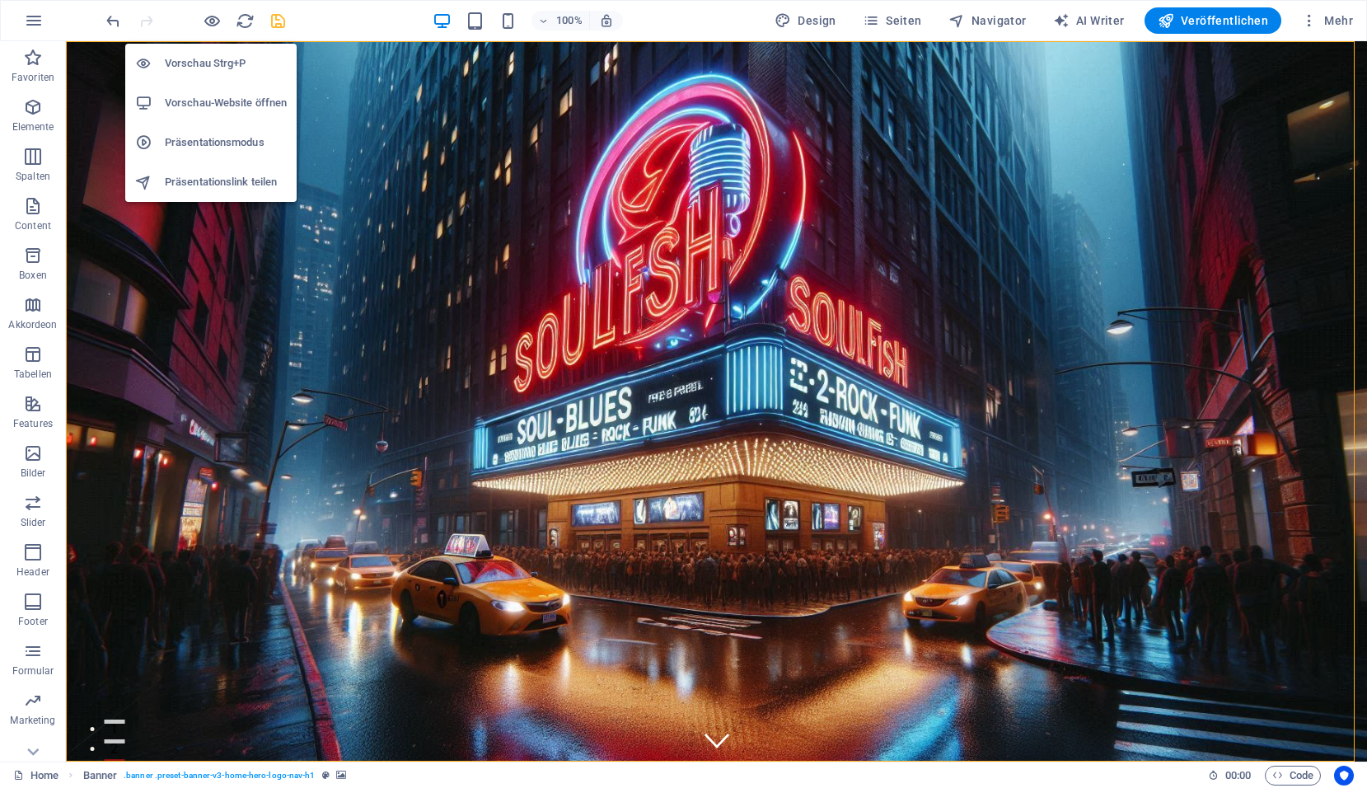
click at [209, 105] on h6 "Vorschau-Website öffnen" at bounding box center [226, 103] width 122 height 20
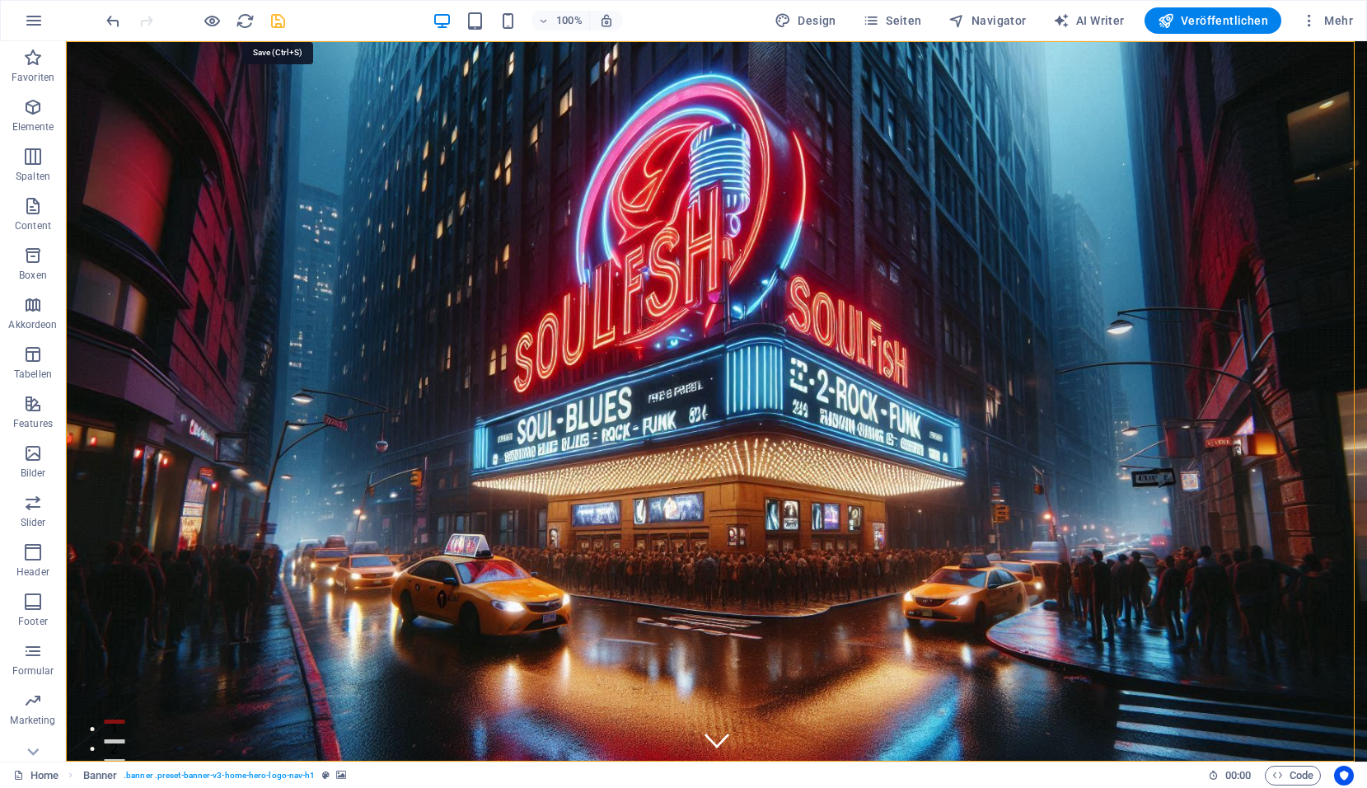
click at [285, 25] on icon "save" at bounding box center [278, 21] width 19 height 19
checkbox input "false"
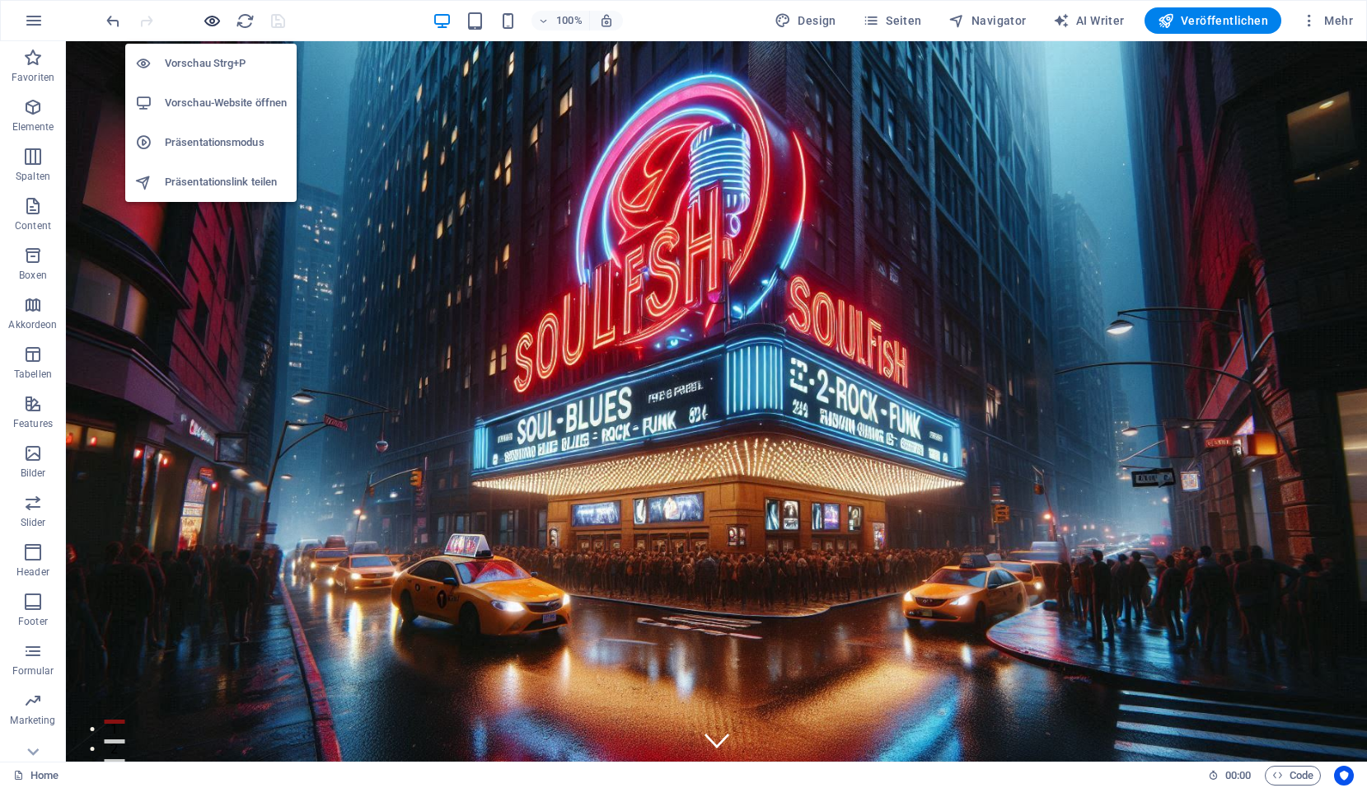
click at [213, 17] on icon "button" at bounding box center [212, 21] width 19 height 19
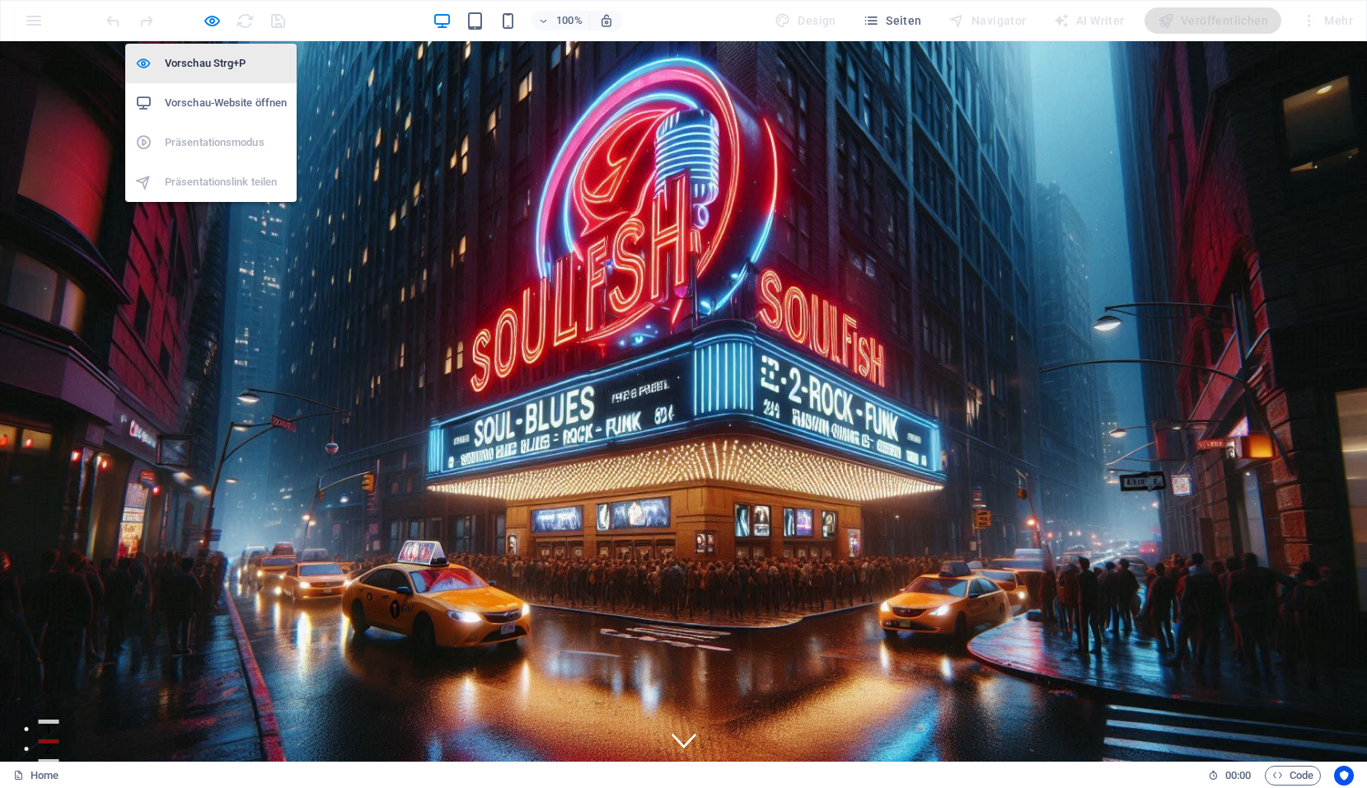
click at [208, 61] on h6 "Vorschau Strg+P" at bounding box center [226, 64] width 122 height 20
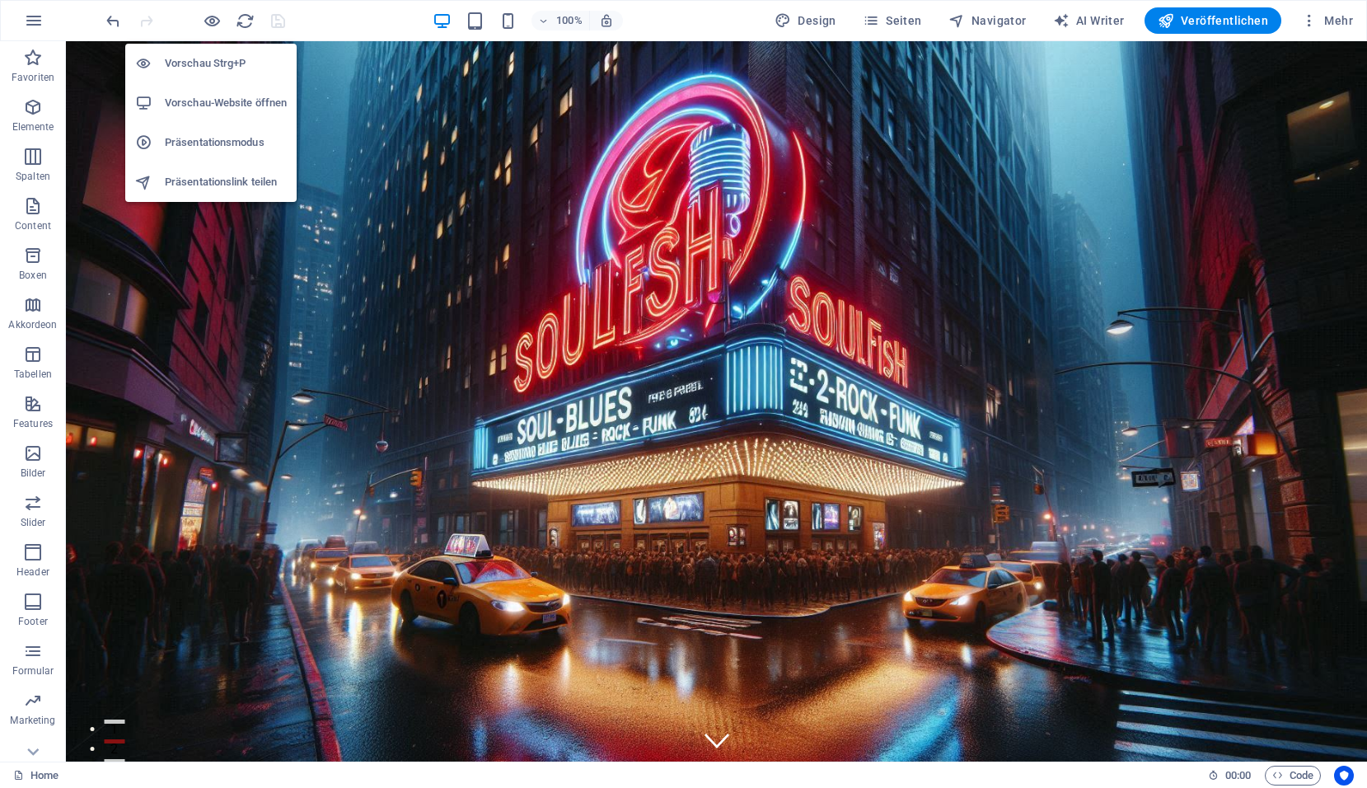
click at [201, 101] on h6 "Vorschau-Website öffnen" at bounding box center [226, 103] width 122 height 20
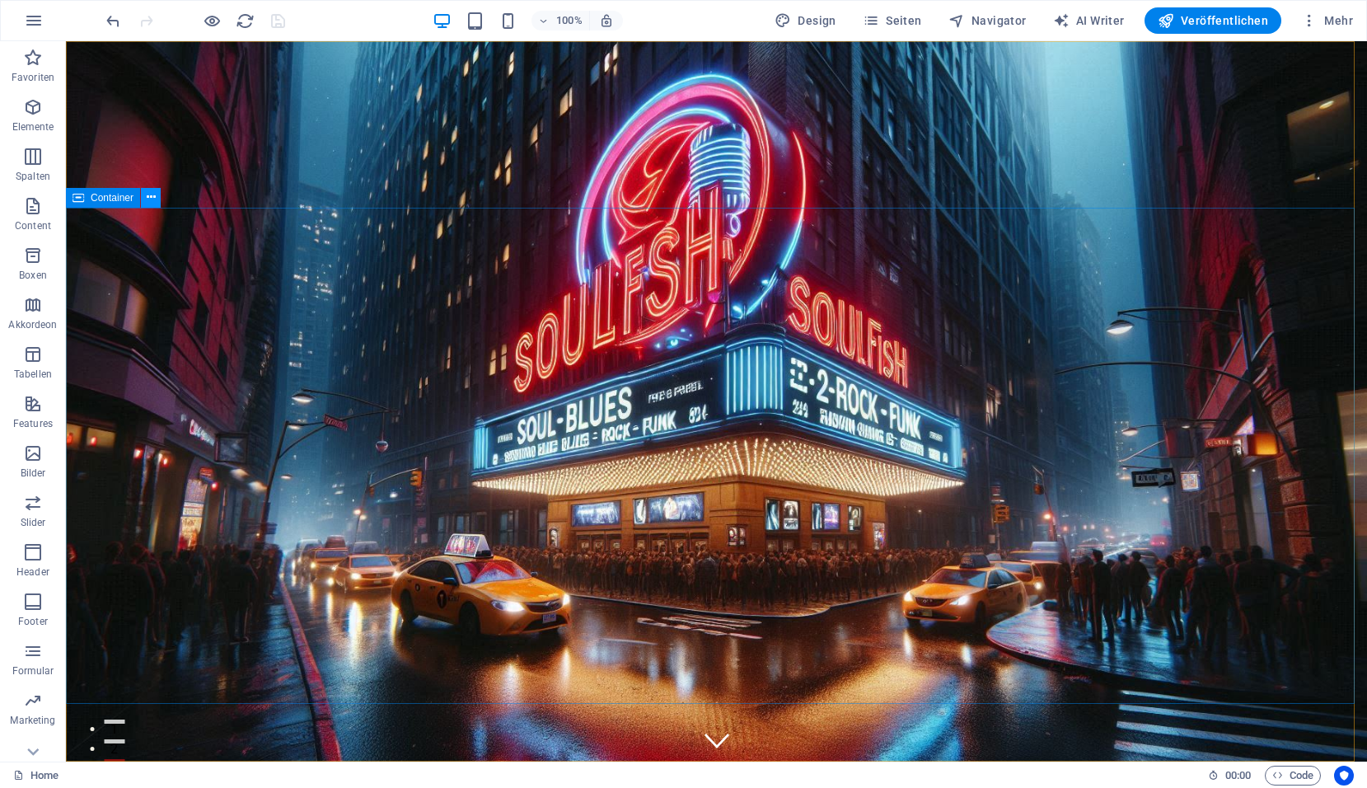
click at [153, 205] on icon at bounding box center [151, 197] width 9 height 17
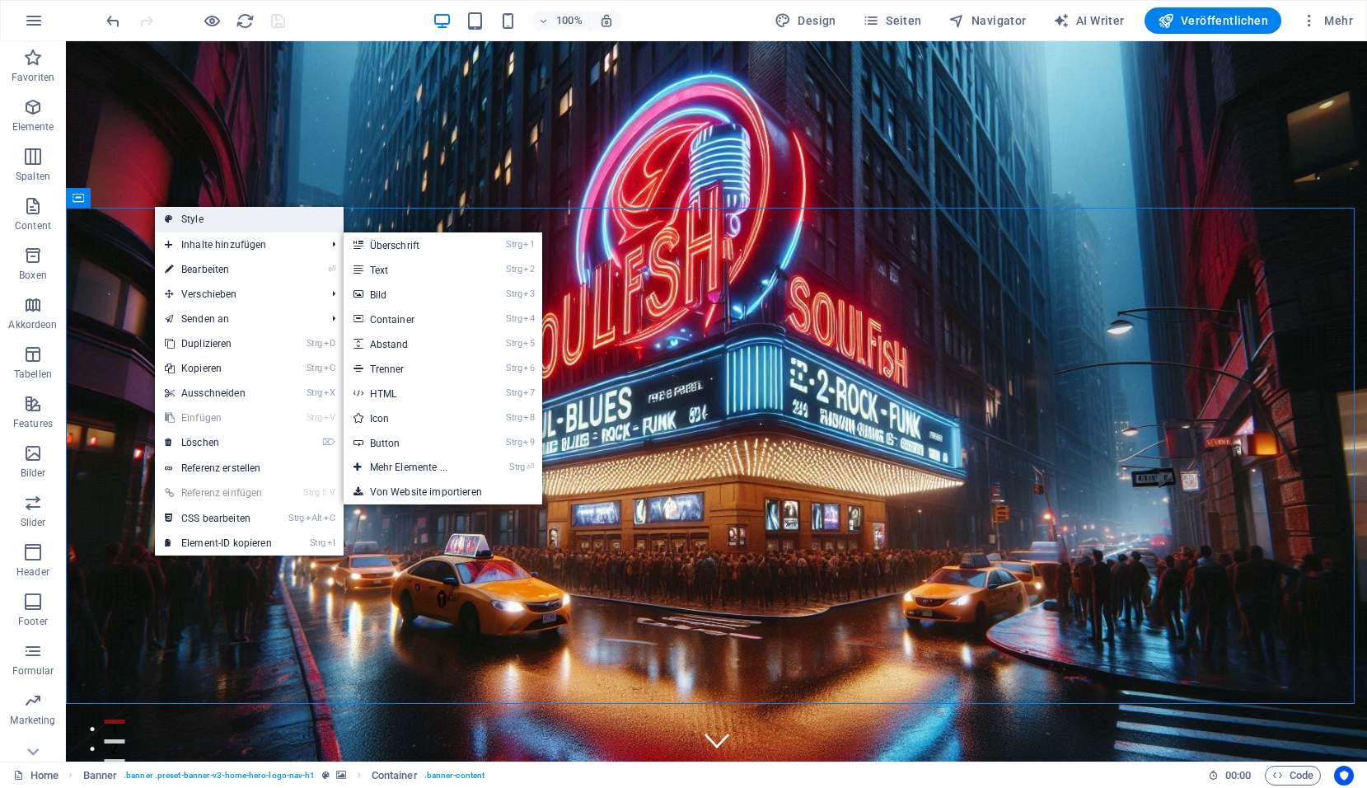
click at [204, 219] on link "Style" at bounding box center [249, 219] width 189 height 25
select select "preset-banner-v3-home-hero-logo-nav-h1"
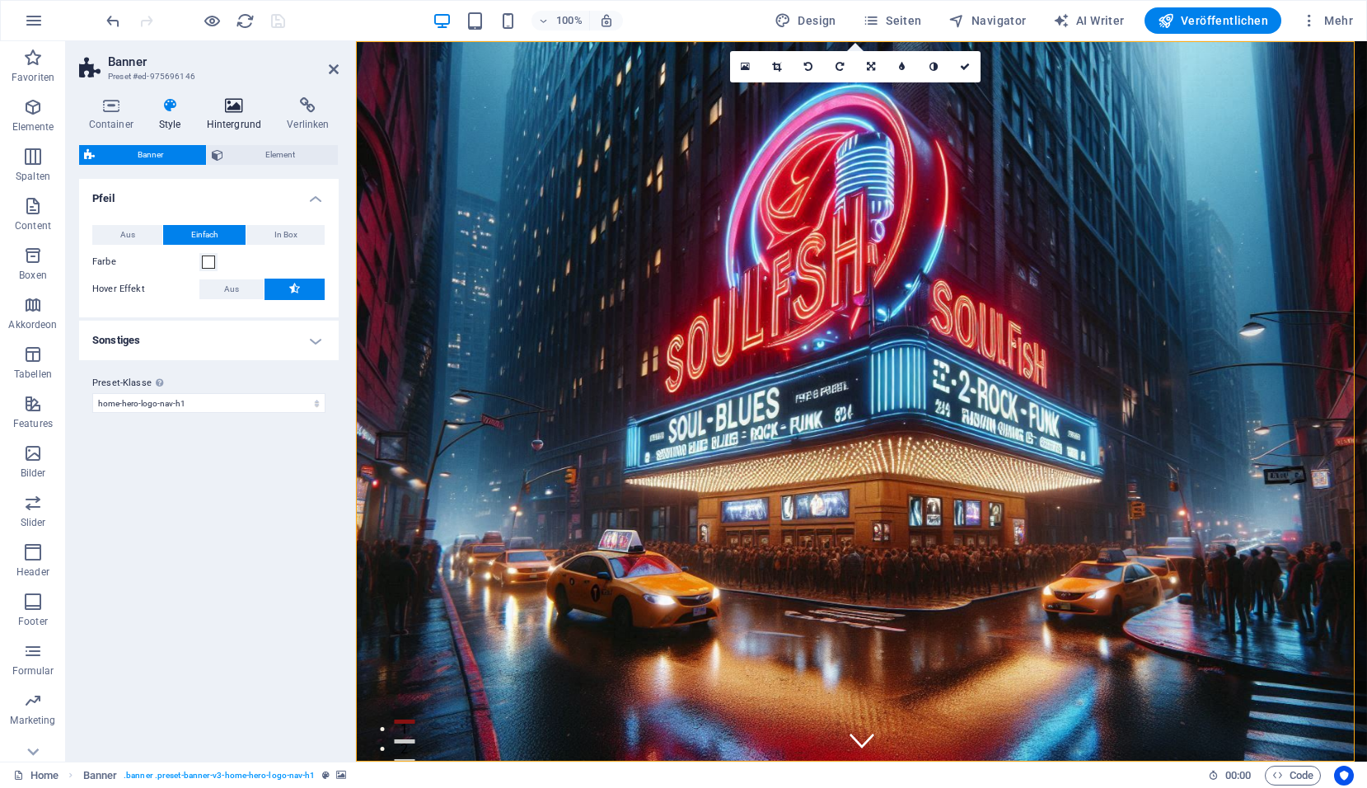
click at [232, 110] on icon at bounding box center [234, 105] width 74 height 16
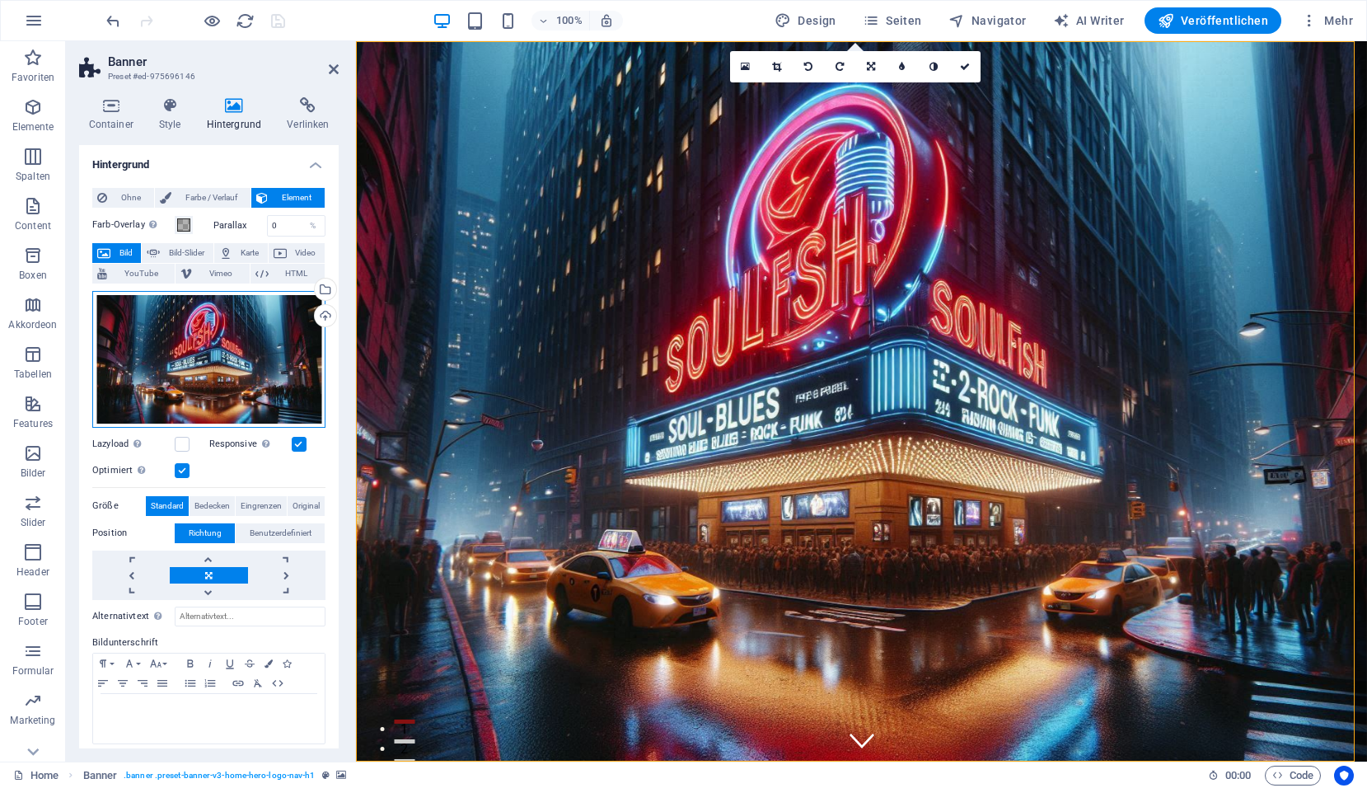
click at [288, 332] on div "Ziehe Dateien zum Hochladen hierher oder klicke hier, um aus Dateien oder koste…" at bounding box center [208, 359] width 233 height 137
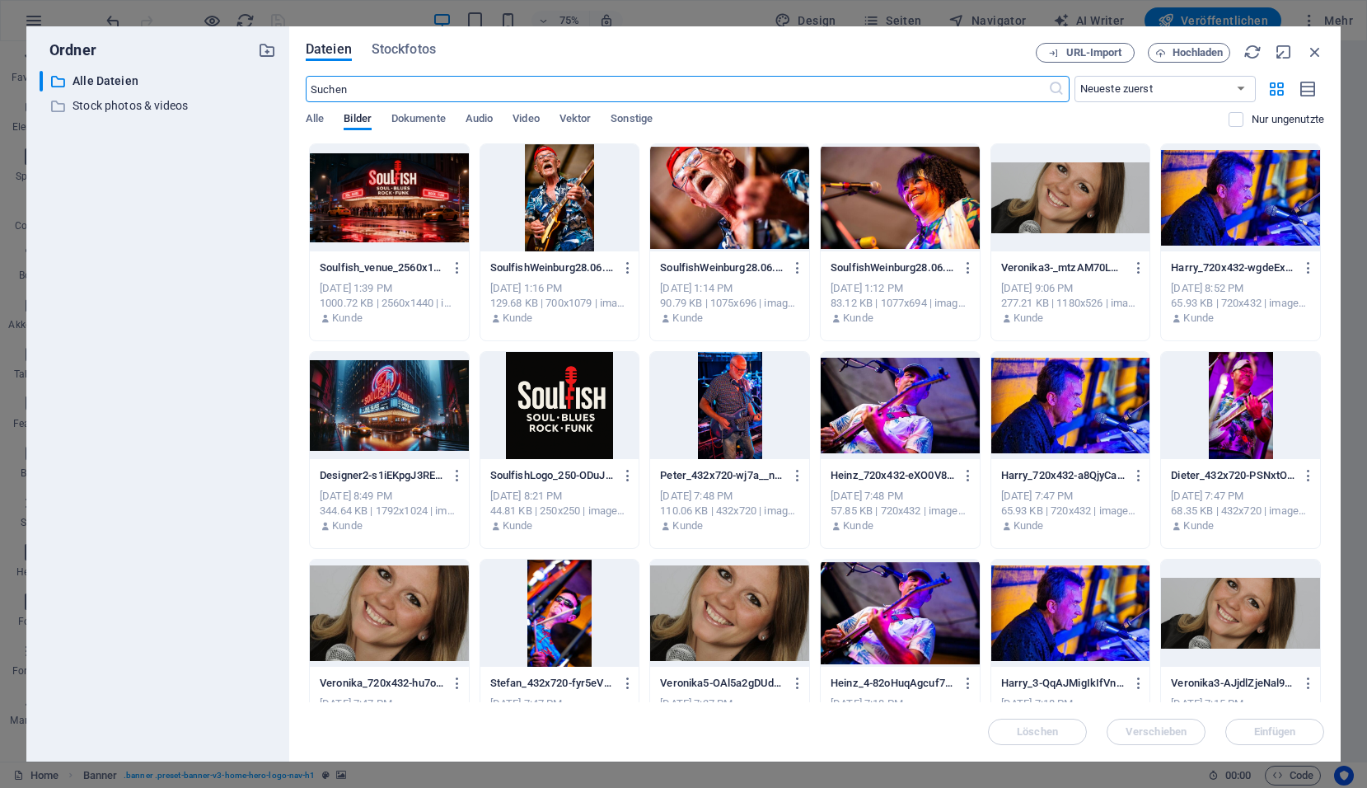
click at [419, 209] on div at bounding box center [389, 197] width 159 height 107
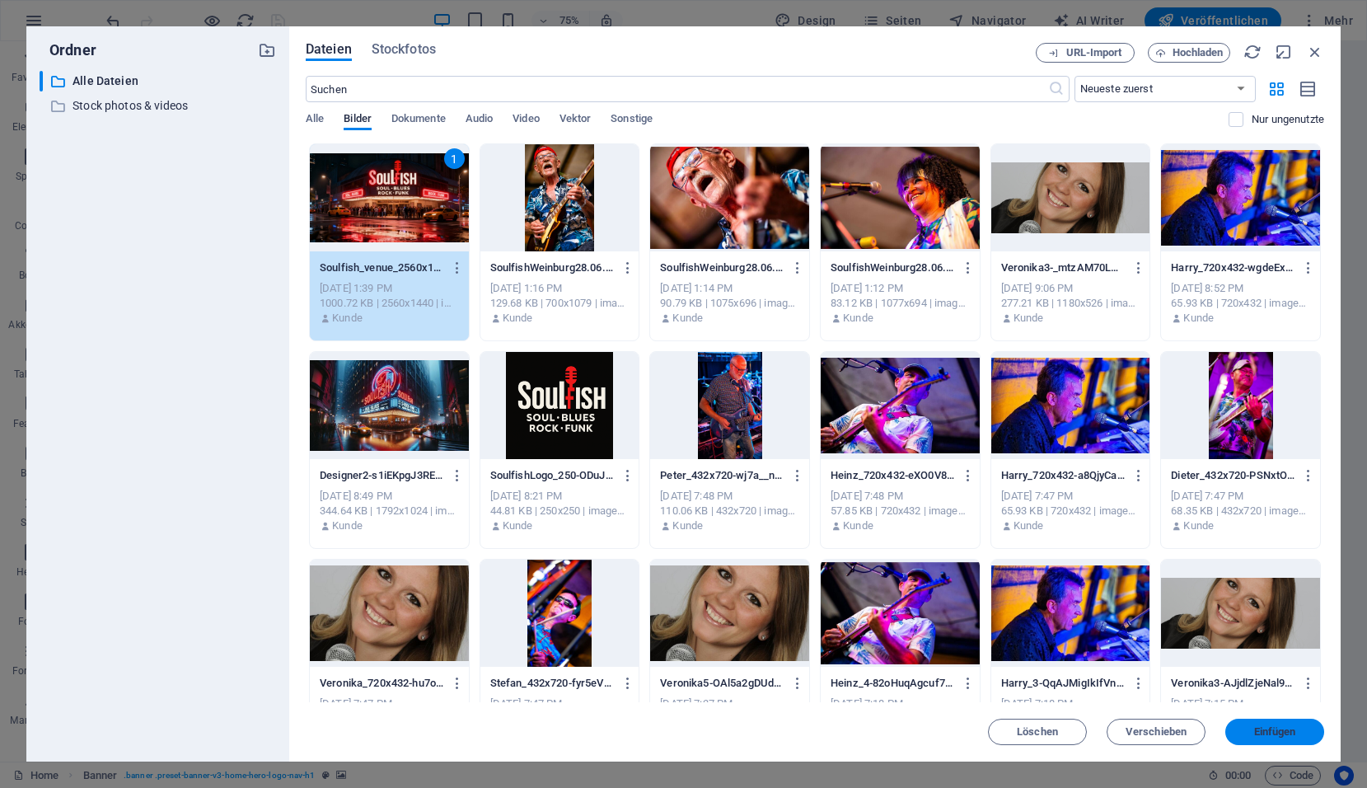
click at [1303, 730] on span "Einfügen" at bounding box center [1275, 732] width 86 height 10
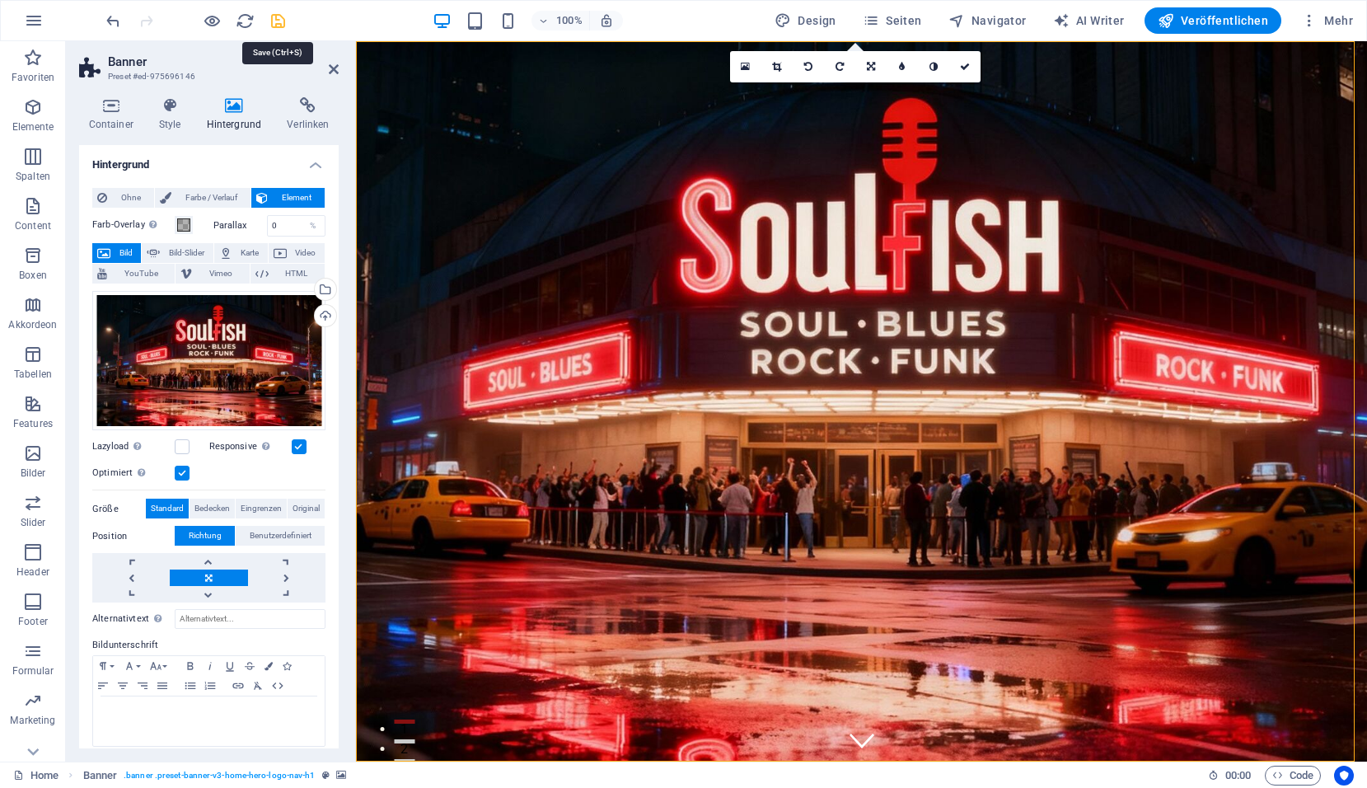
click at [277, 21] on icon "save" at bounding box center [278, 21] width 19 height 19
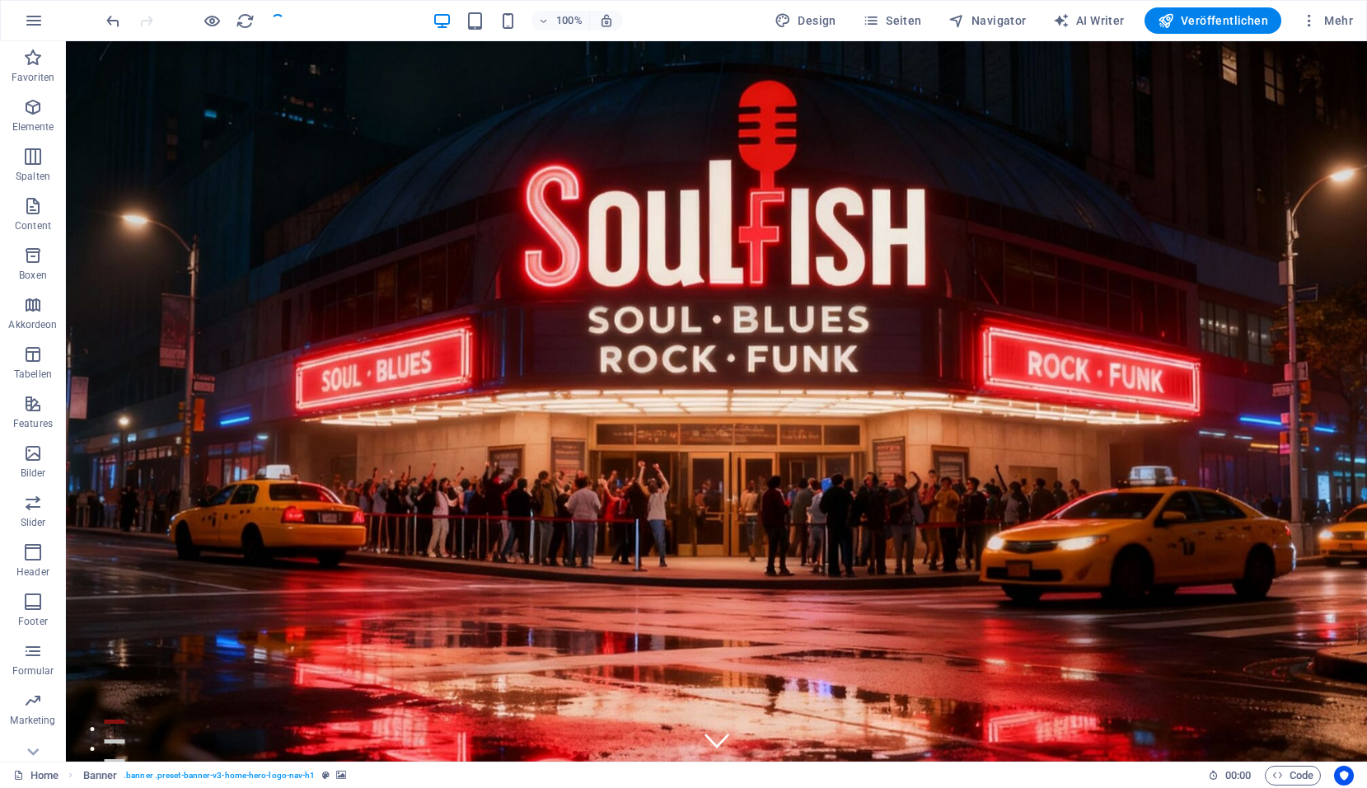
checkbox input "false"
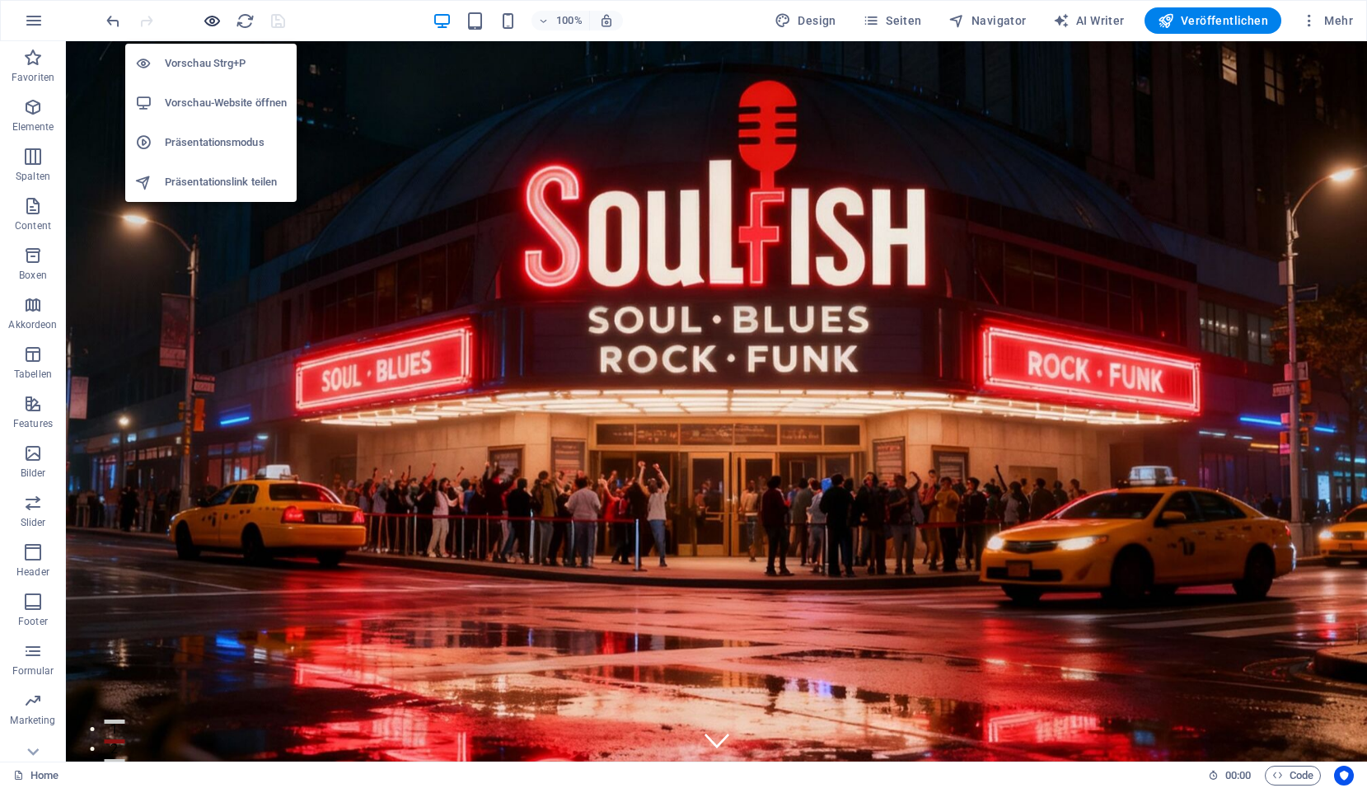
click at [218, 25] on icon "button" at bounding box center [212, 21] width 19 height 19
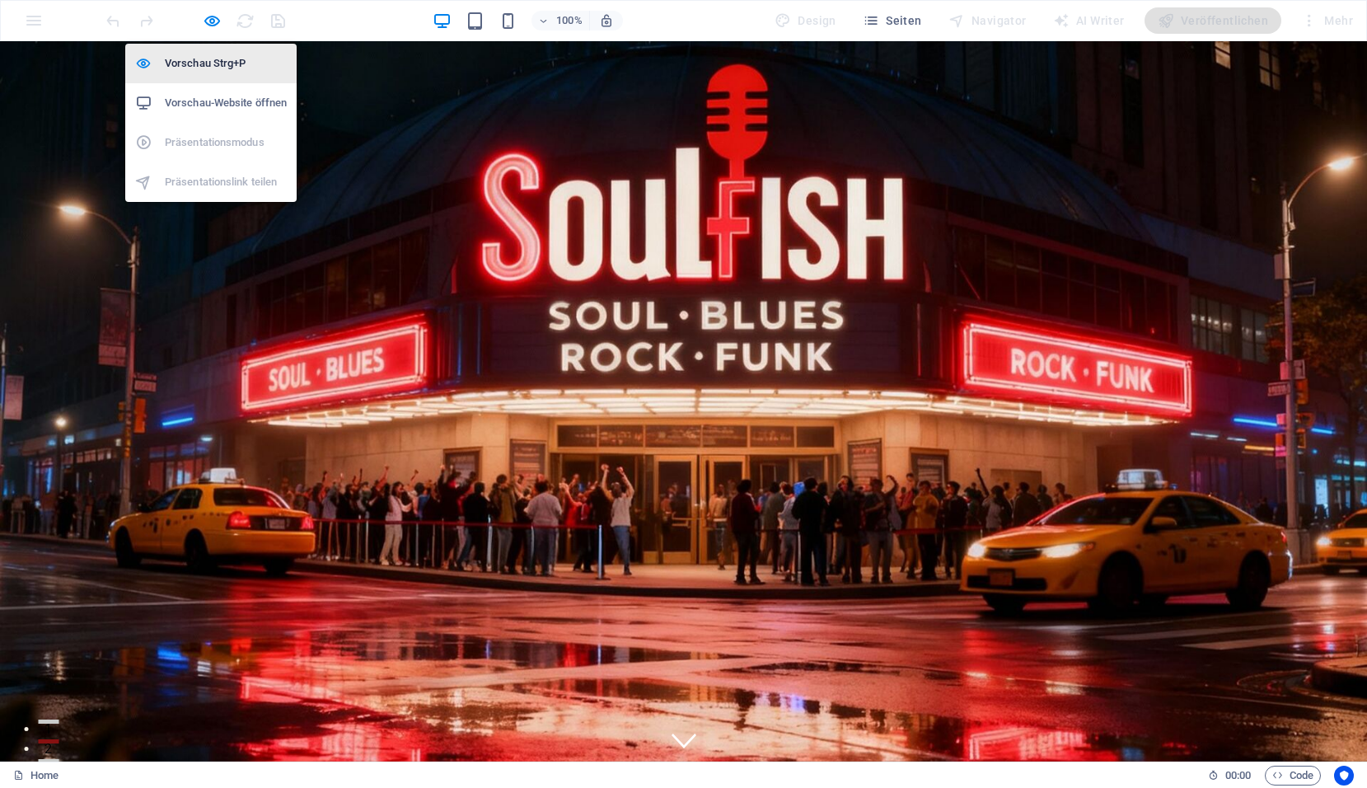
click at [194, 59] on h6 "Vorschau Strg+P" at bounding box center [226, 64] width 122 height 20
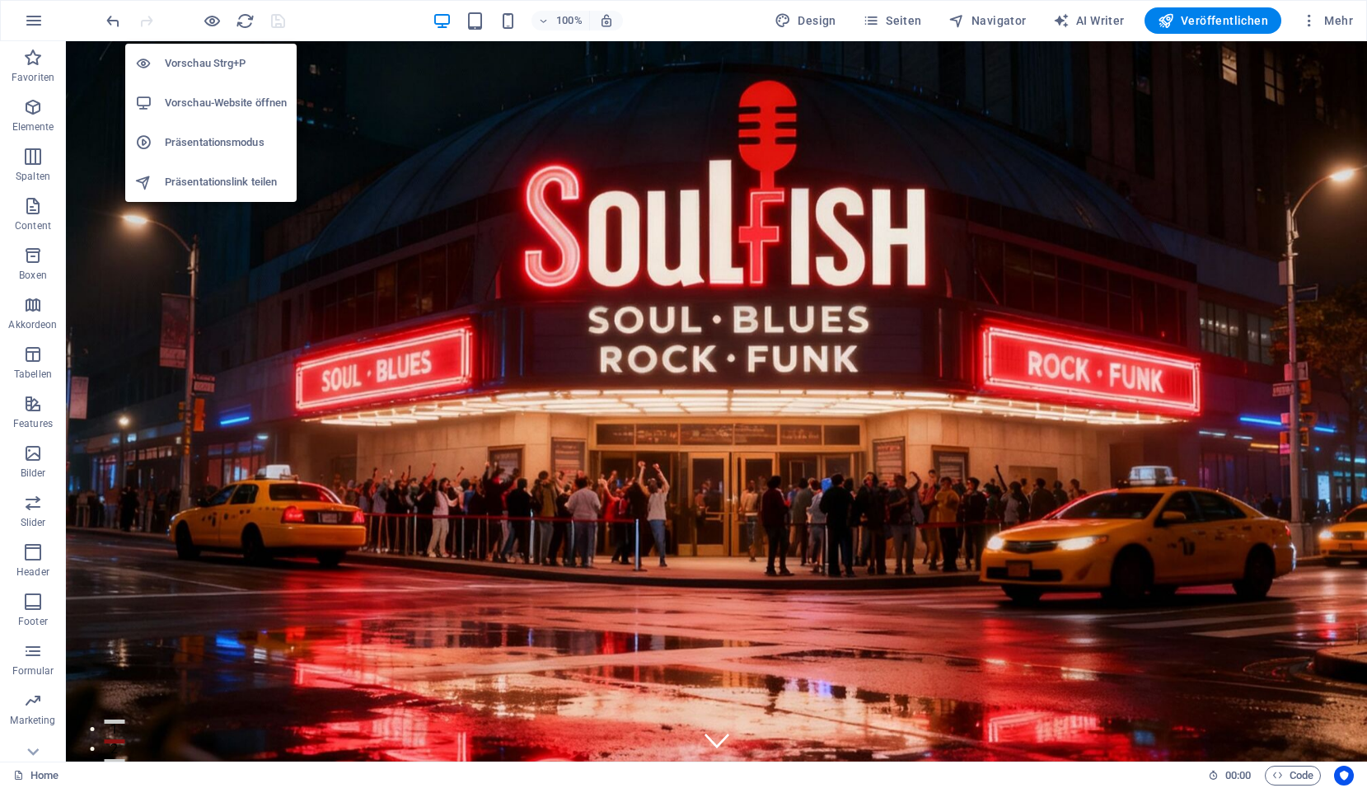
click at [190, 140] on h6 "Präsentationsmodus" at bounding box center [226, 143] width 122 height 20
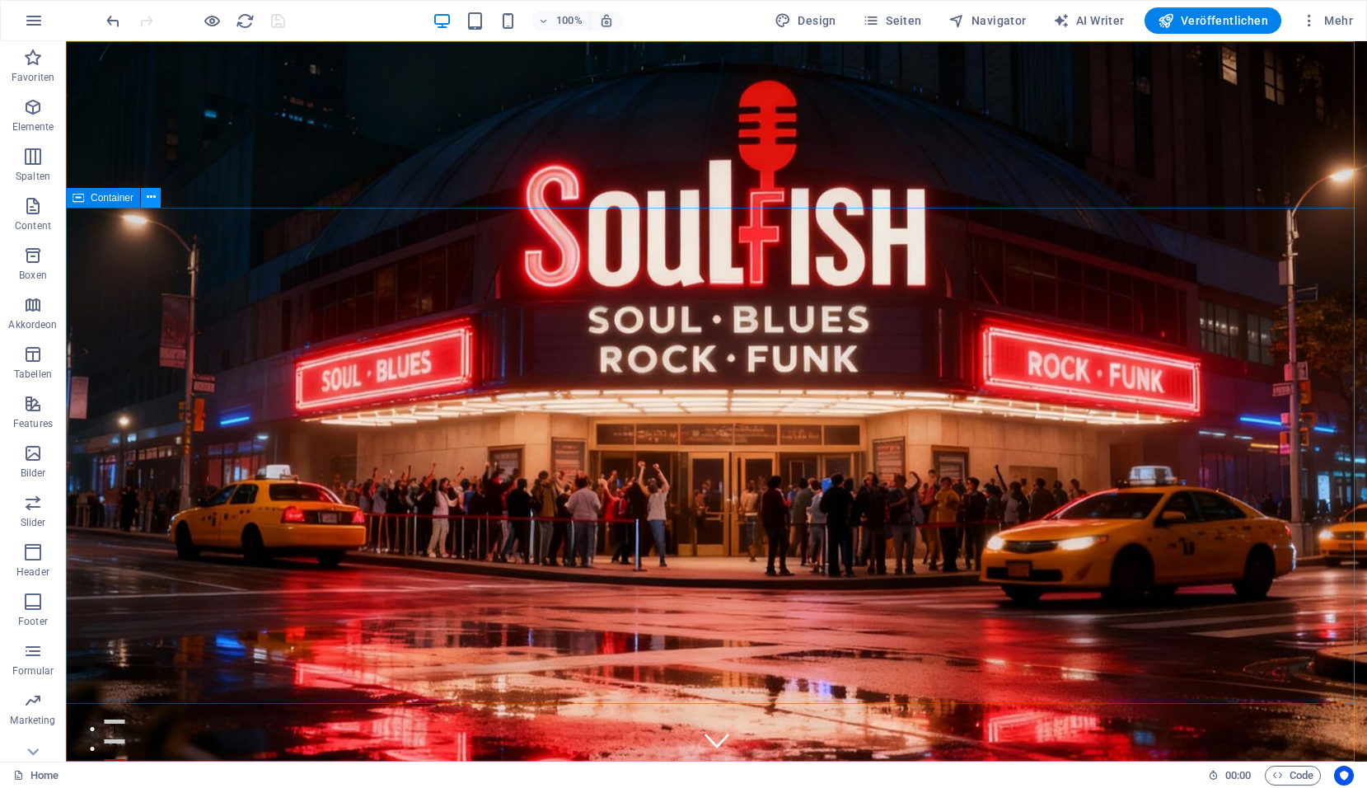
click at [147, 199] on icon at bounding box center [151, 197] width 9 height 17
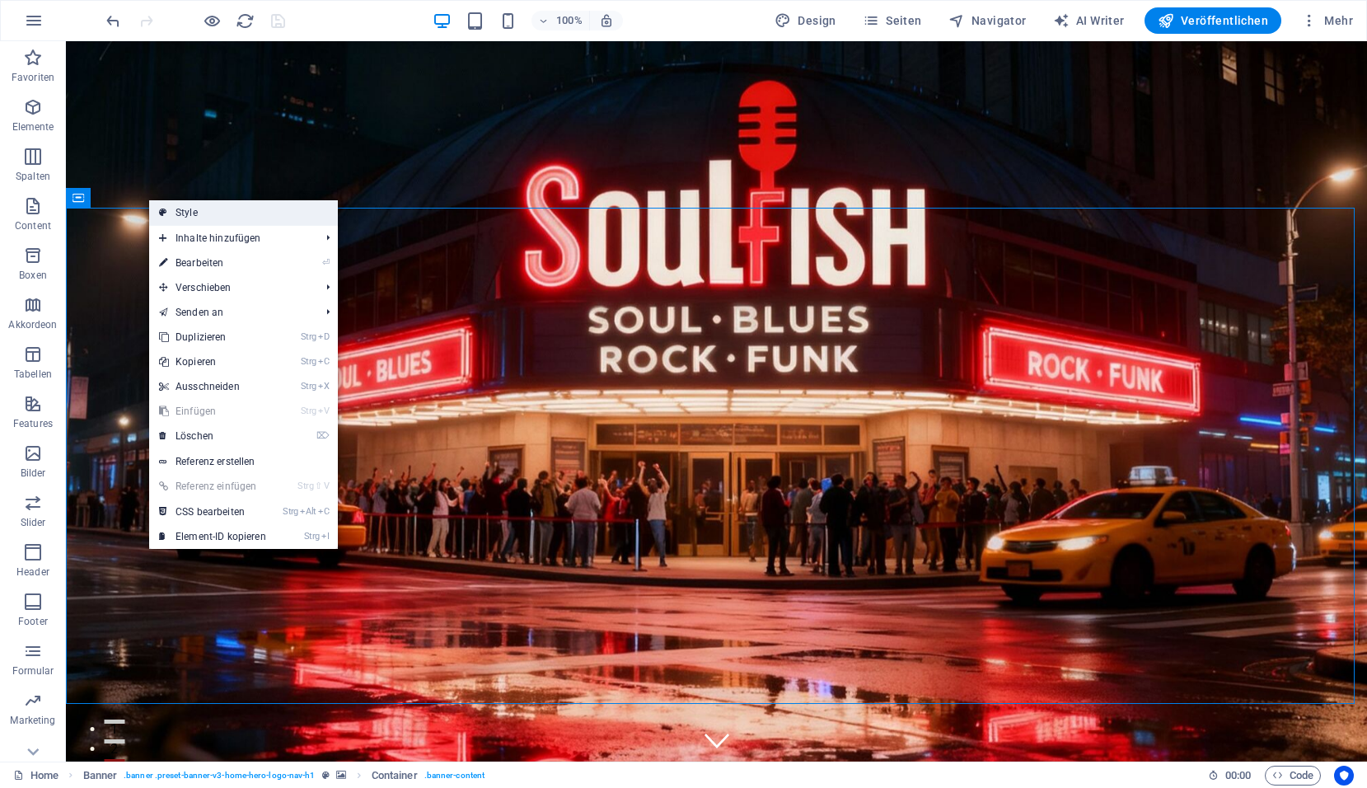
click at [170, 213] on link "Style" at bounding box center [243, 212] width 189 height 25
select select "preset-banner-v3-home-hero-logo-nav-h1"
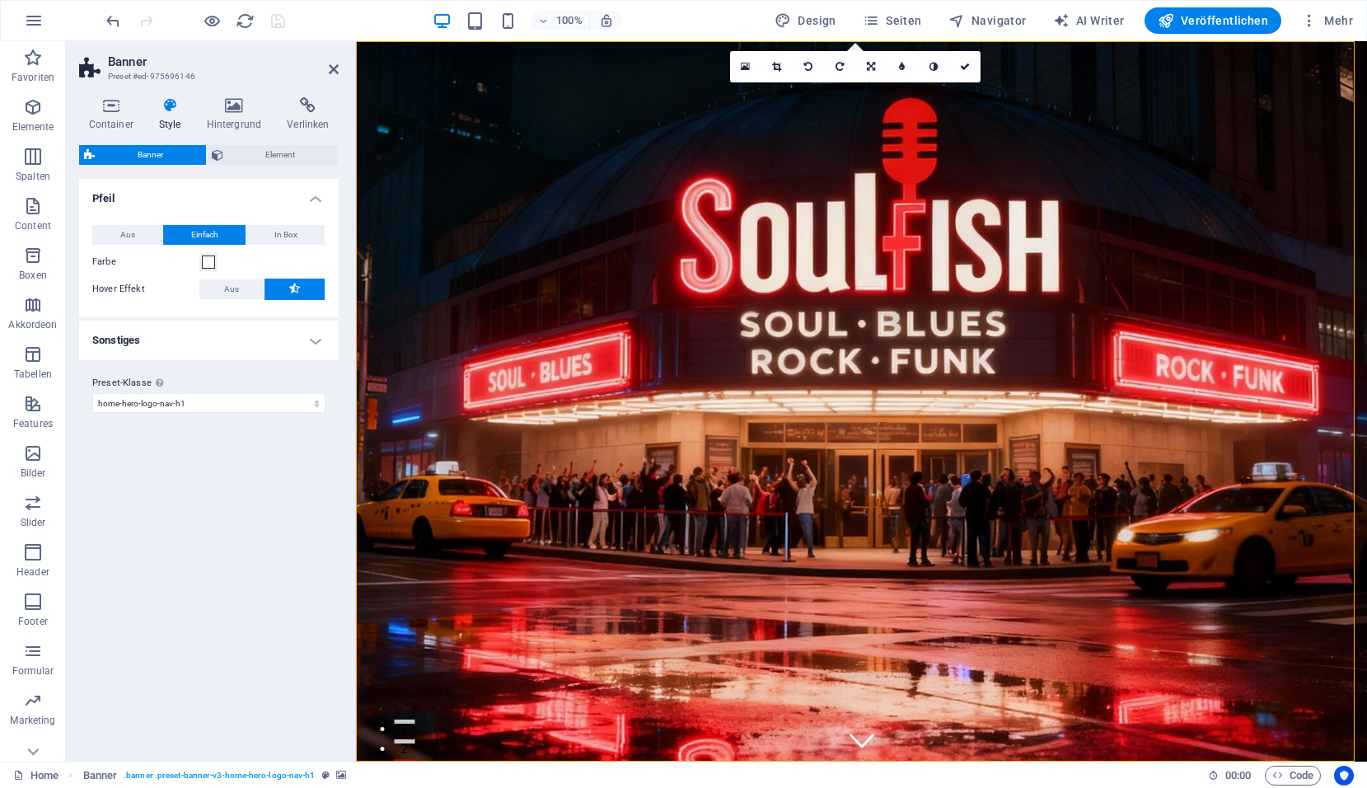
click at [238, 96] on div "Container Style Hintergrund Verlinken Größe Höhe Standard px rem % vh vw Mind. …" at bounding box center [209, 422] width 286 height 677
drag, startPoint x: 238, startPoint y: 101, endPoint x: 238, endPoint y: 110, distance: 9.9
click at [238, 110] on icon at bounding box center [234, 105] width 74 height 16
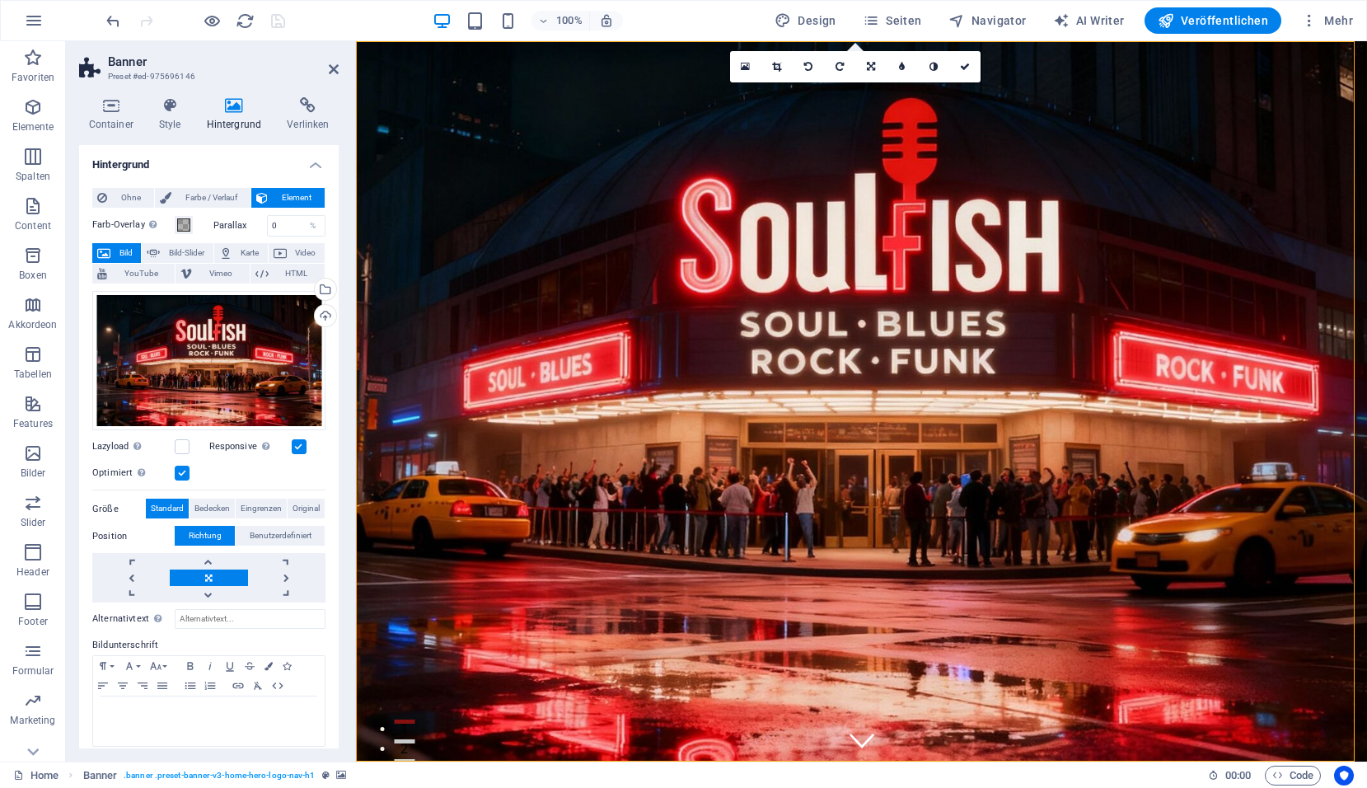
click at [183, 471] on label at bounding box center [182, 473] width 15 height 15
click at [0, 0] on input "Optimiert Bilder werden komprimiert für eine bessere Ladegeschwindigkeit der We…" at bounding box center [0, 0] width 0 height 0
click at [183, 471] on label at bounding box center [182, 473] width 15 height 15
click at [0, 0] on input "Optimiert Bilder werden komprimiert für eine bessere Ladegeschwindigkeit der We…" at bounding box center [0, 0] width 0 height 0
click at [187, 446] on label at bounding box center [182, 446] width 15 height 15
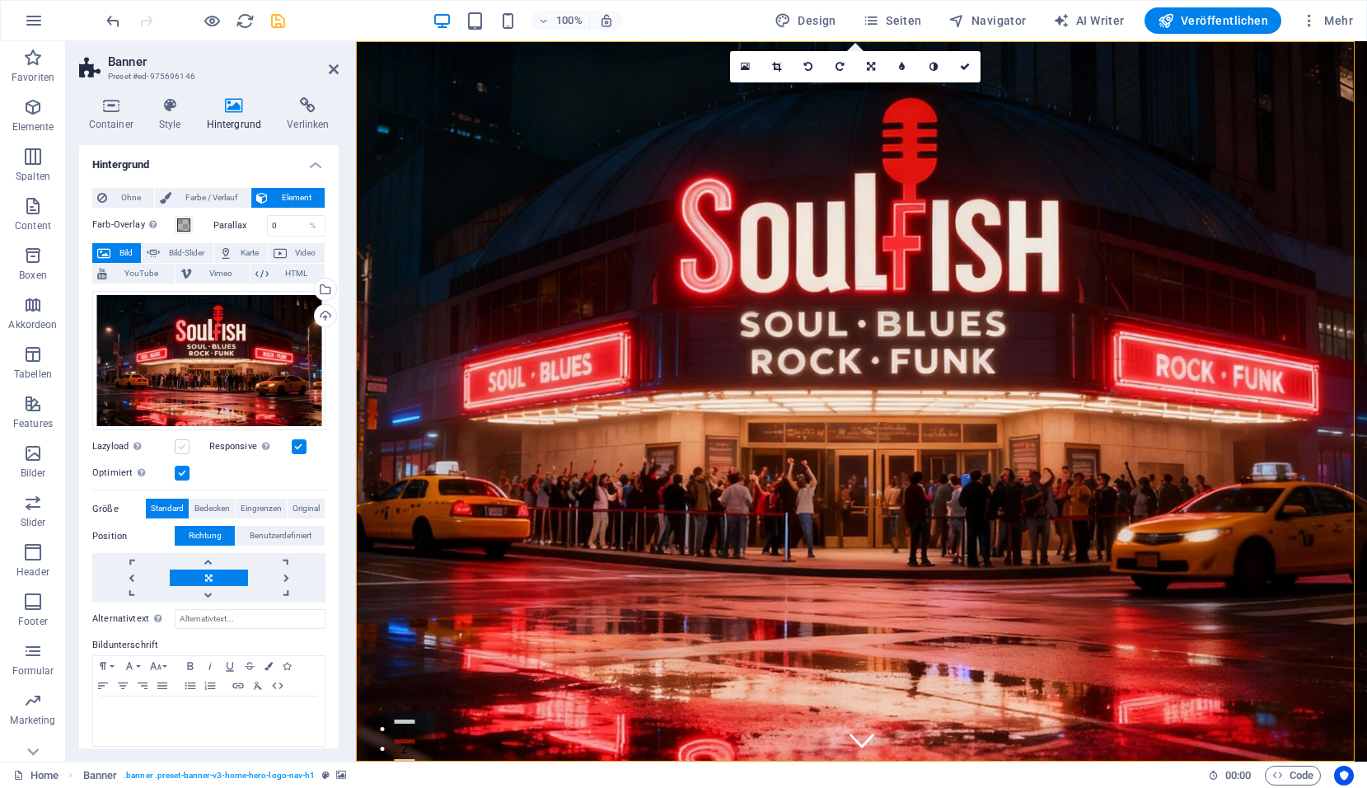
click at [0, 0] on input "Lazyload Bilder auf Seite nachträglich laden. Verbessert Ladezeit (Pagespeed)." at bounding box center [0, 0] width 0 height 0
click at [187, 446] on label at bounding box center [182, 446] width 15 height 15
click at [0, 0] on input "Lazyload Bilder auf Seite nachträglich laden. Verbessert Ladezeit (Pagespeed)." at bounding box center [0, 0] width 0 height 0
click at [299, 444] on label at bounding box center [299, 446] width 15 height 15
click at [0, 0] on input "Responsive Automatisch Retina-Bilder und kleinere Bilder auf Smartphones laden" at bounding box center [0, 0] width 0 height 0
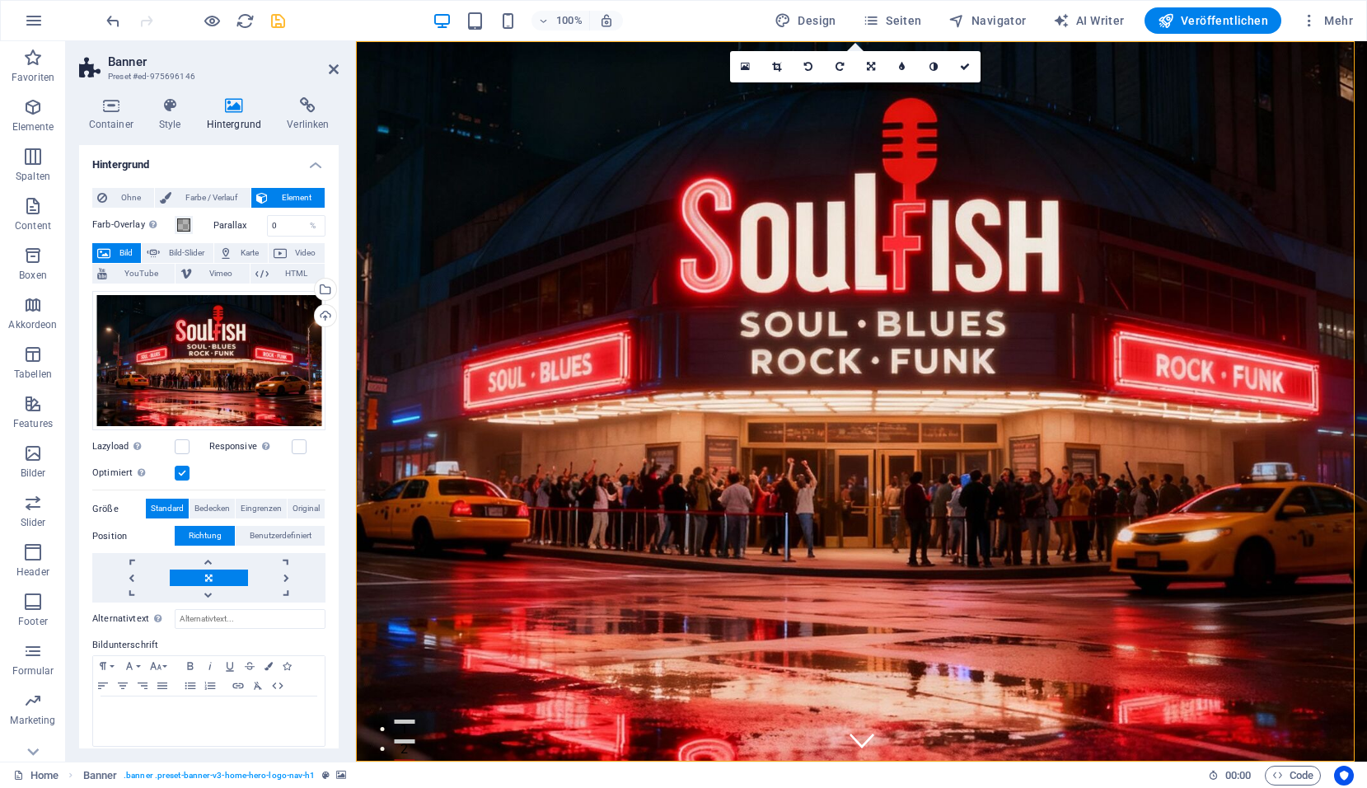
click at [180, 474] on label at bounding box center [182, 473] width 15 height 15
click at [0, 0] on input "Optimiert Bilder werden komprimiert für eine bessere Ladegeschwindigkeit der We…" at bounding box center [0, 0] width 0 height 0
click at [838, 71] on icon at bounding box center [840, 67] width 8 height 10
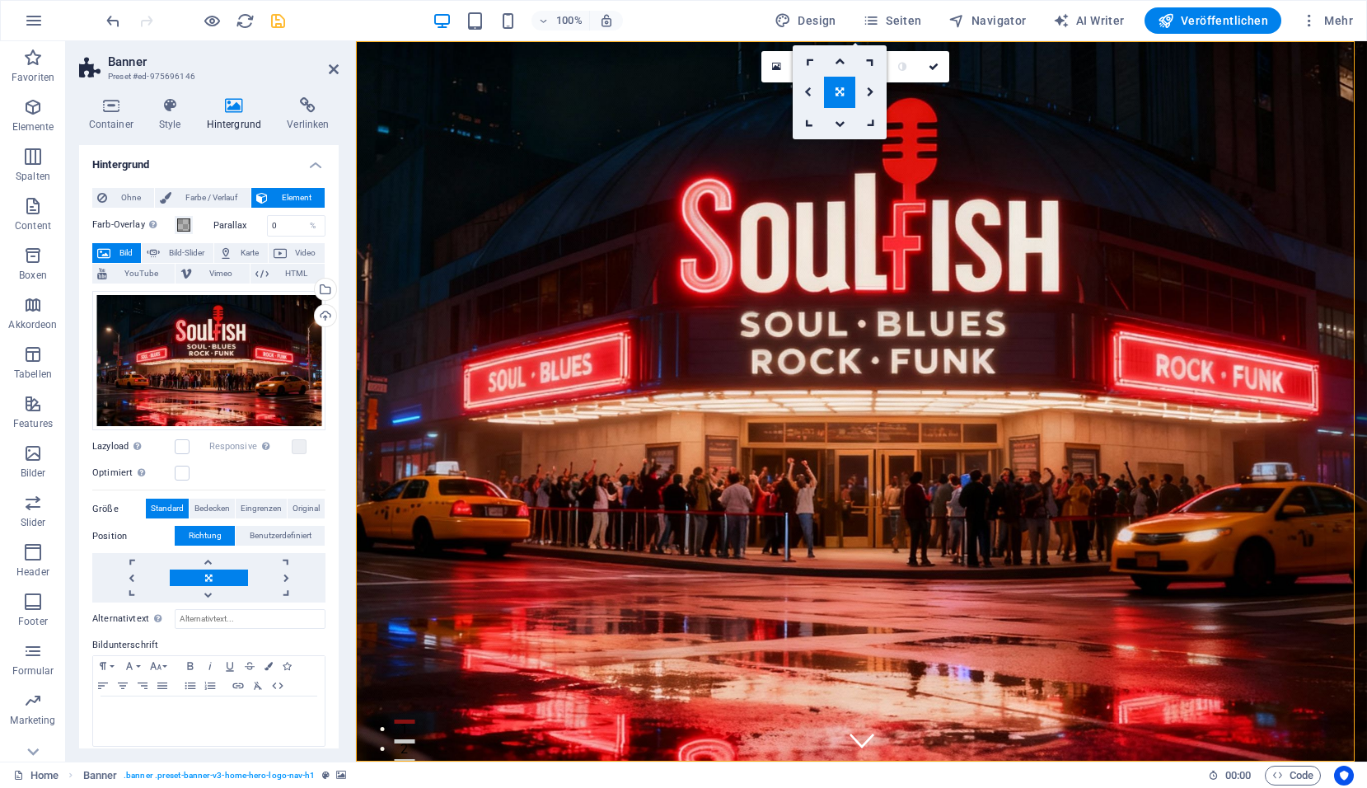
click at [807, 90] on icon at bounding box center [807, 92] width 7 height 10
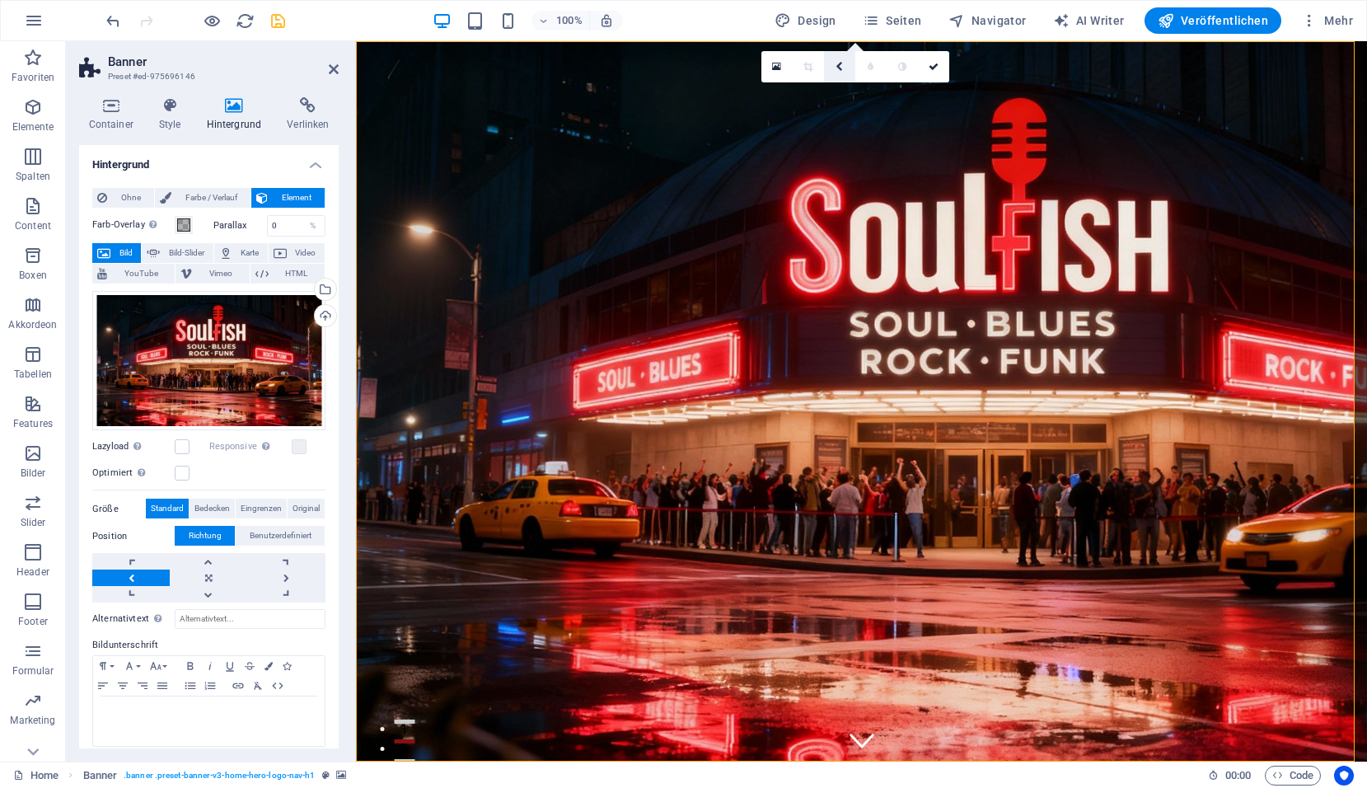
click at [836, 63] on icon at bounding box center [839, 67] width 7 height 10
click at [837, 91] on icon at bounding box center [840, 92] width 8 height 10
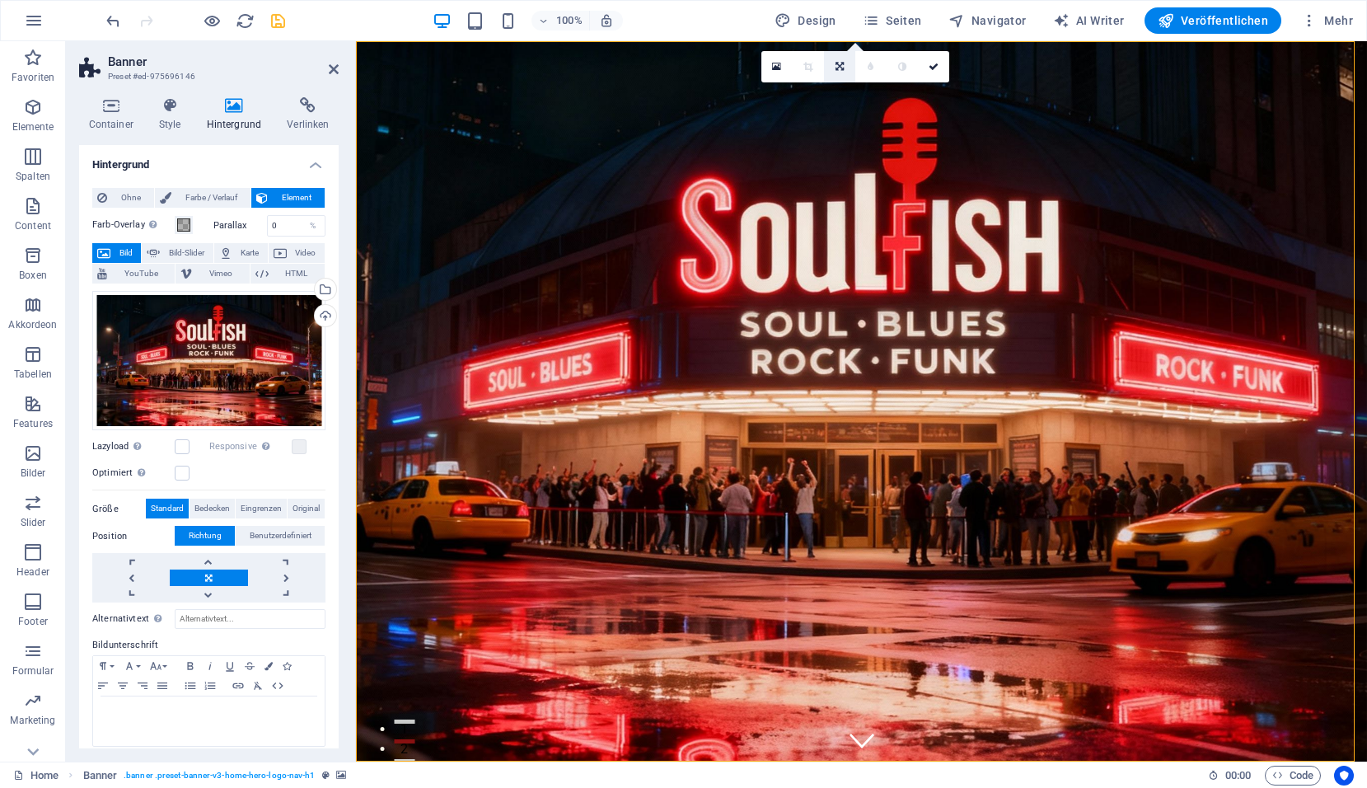
click at [844, 69] on icon at bounding box center [840, 67] width 8 height 10
click at [840, 87] on link at bounding box center [839, 92] width 31 height 31
drag, startPoint x: 232, startPoint y: 365, endPoint x: 186, endPoint y: 373, distance: 46.9
click at [186, 373] on div "Ziehe Dateien zum Hochladen hierher oder klicke hier, um aus Dateien oder koste…" at bounding box center [208, 361] width 233 height 140
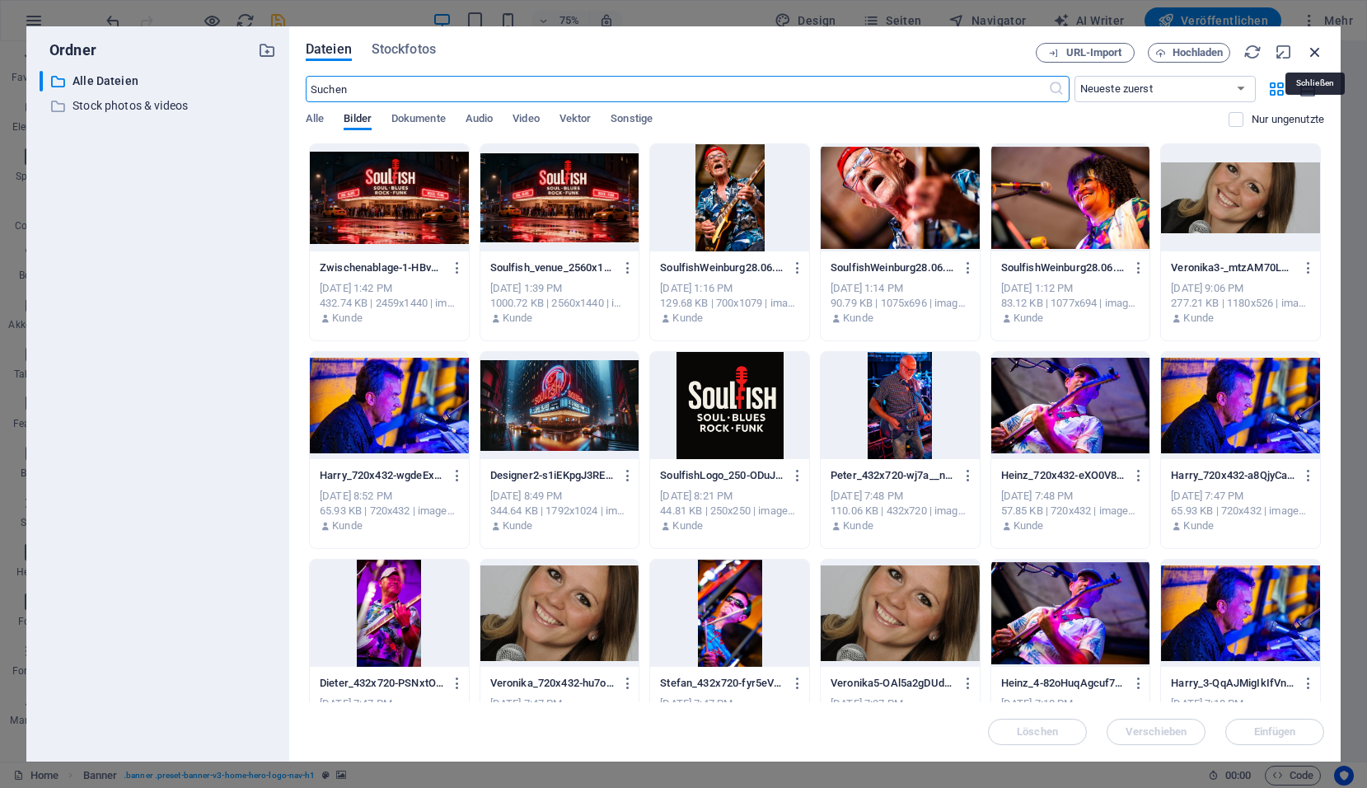
click at [1318, 47] on icon "button" at bounding box center [1315, 52] width 18 height 18
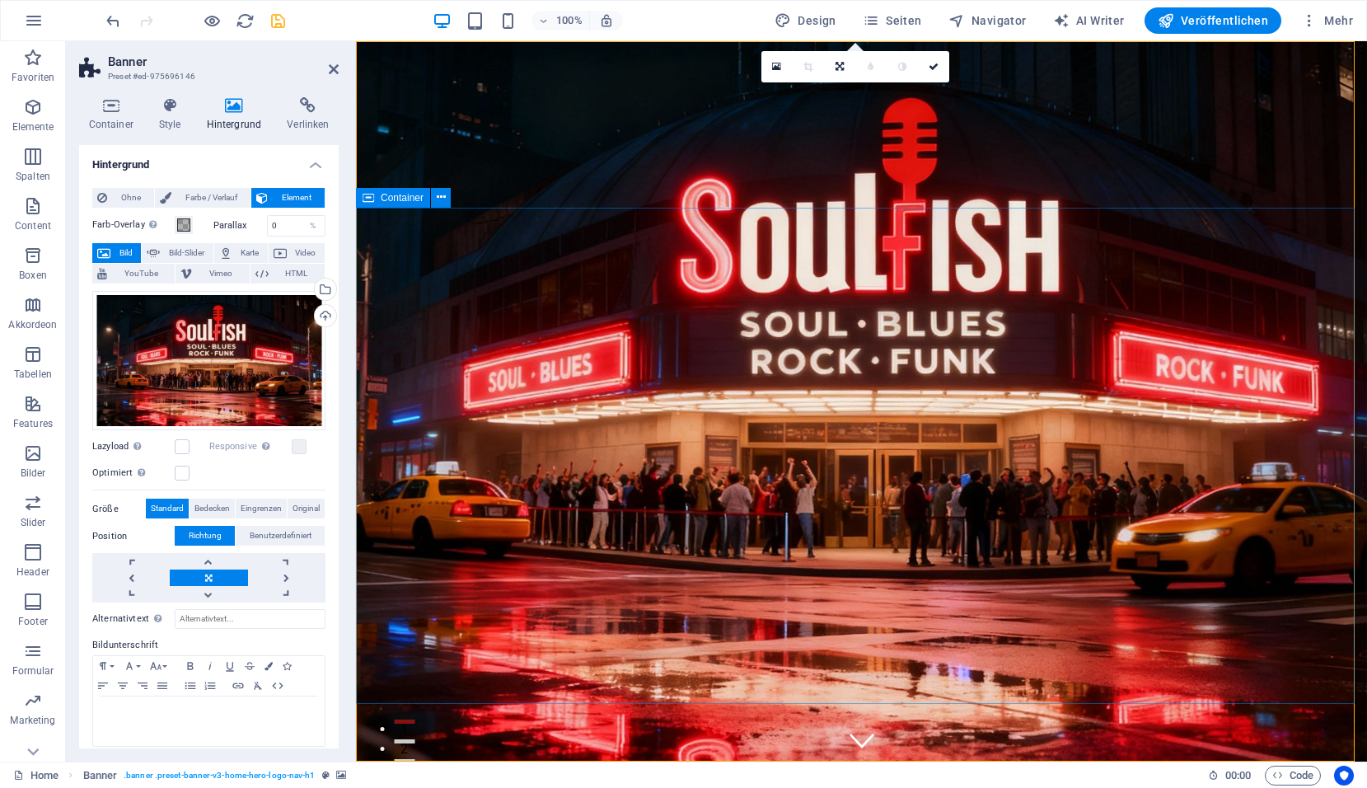
click at [836, 67] on icon at bounding box center [840, 67] width 8 height 10
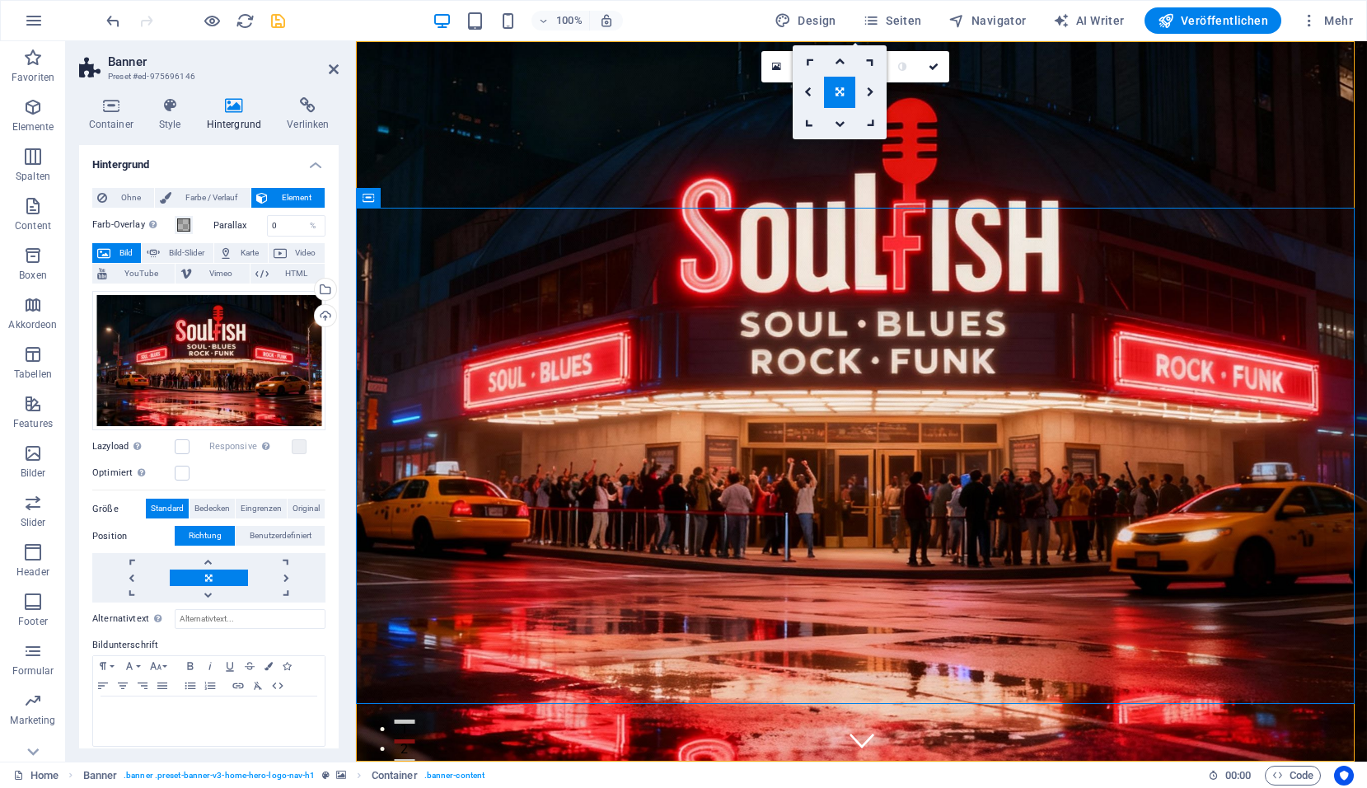
click at [843, 89] on icon at bounding box center [840, 92] width 8 height 10
click at [931, 70] on icon at bounding box center [934, 67] width 10 height 10
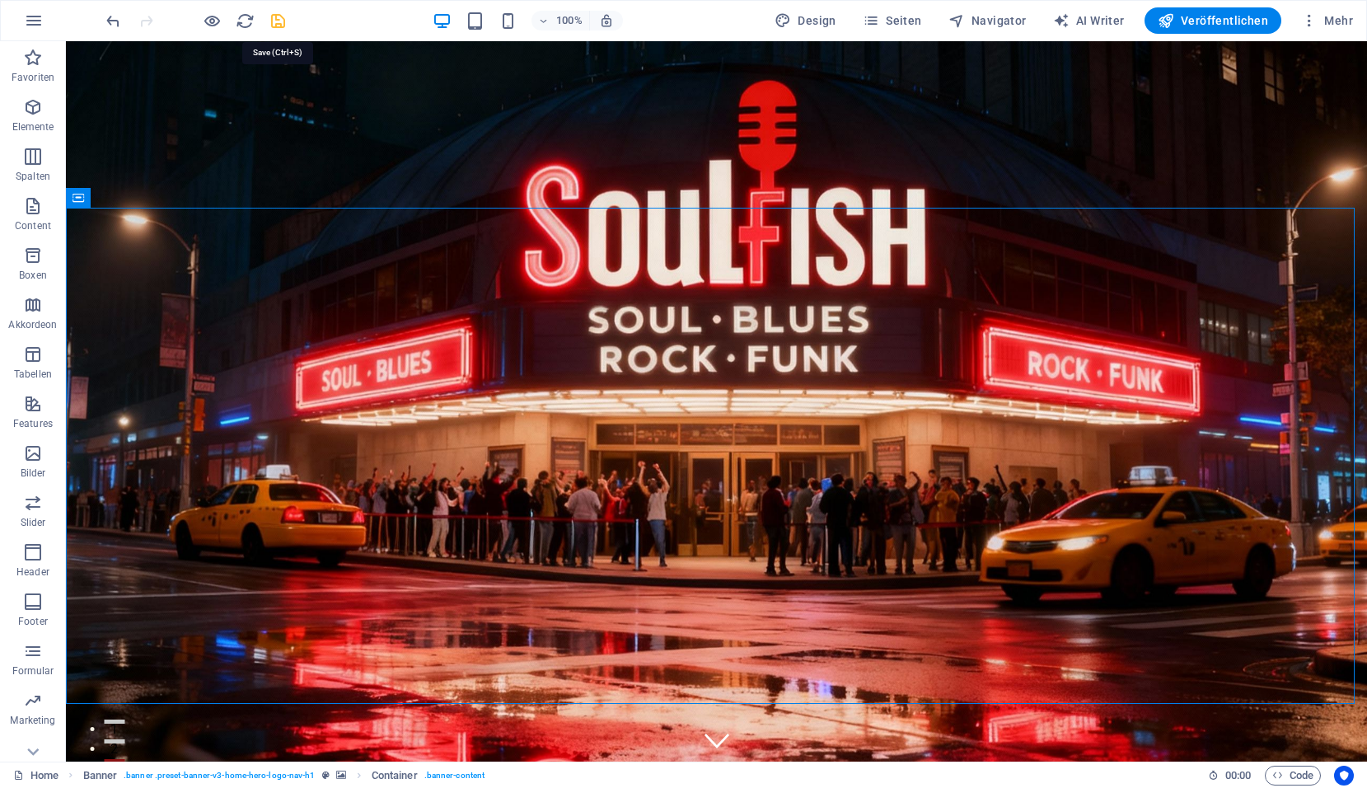
click at [278, 24] on icon "save" at bounding box center [278, 21] width 19 height 19
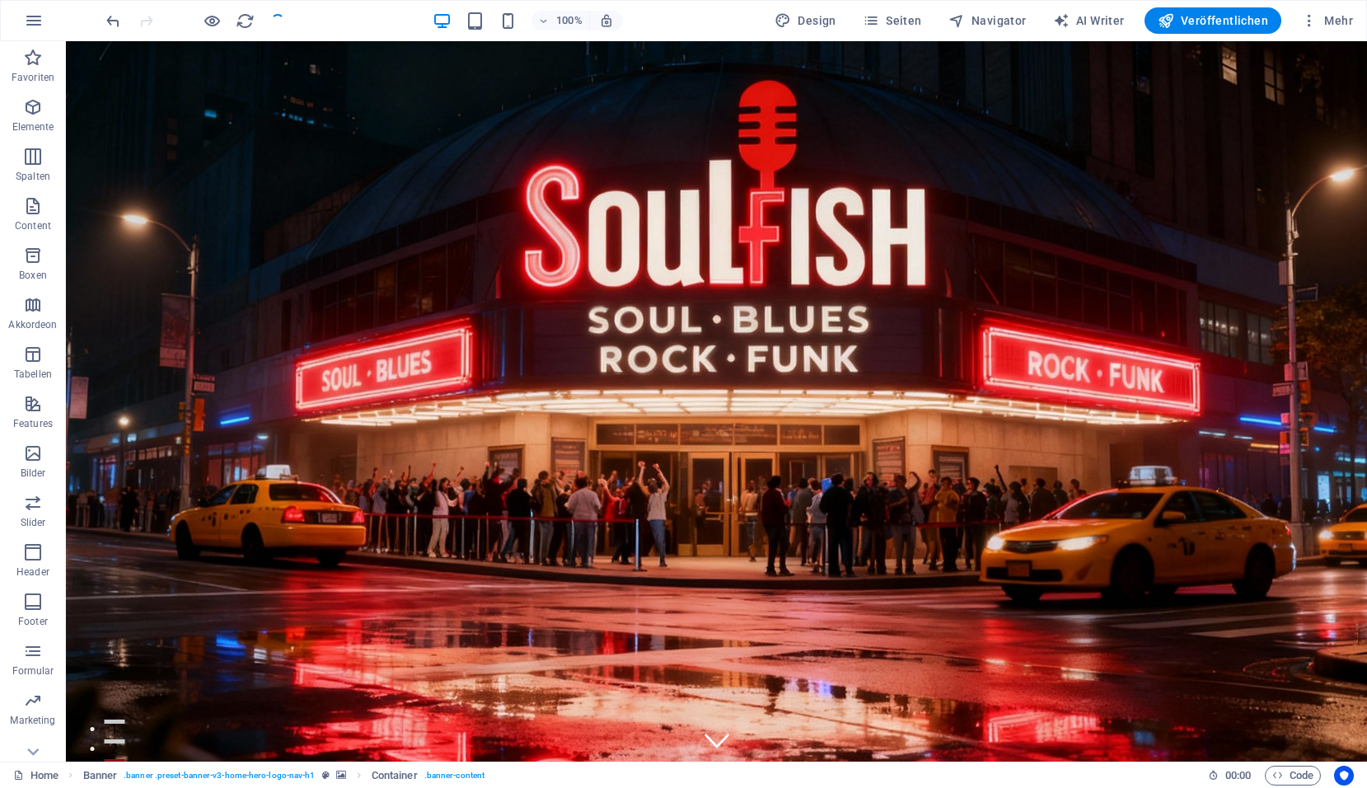
checkbox input "false"
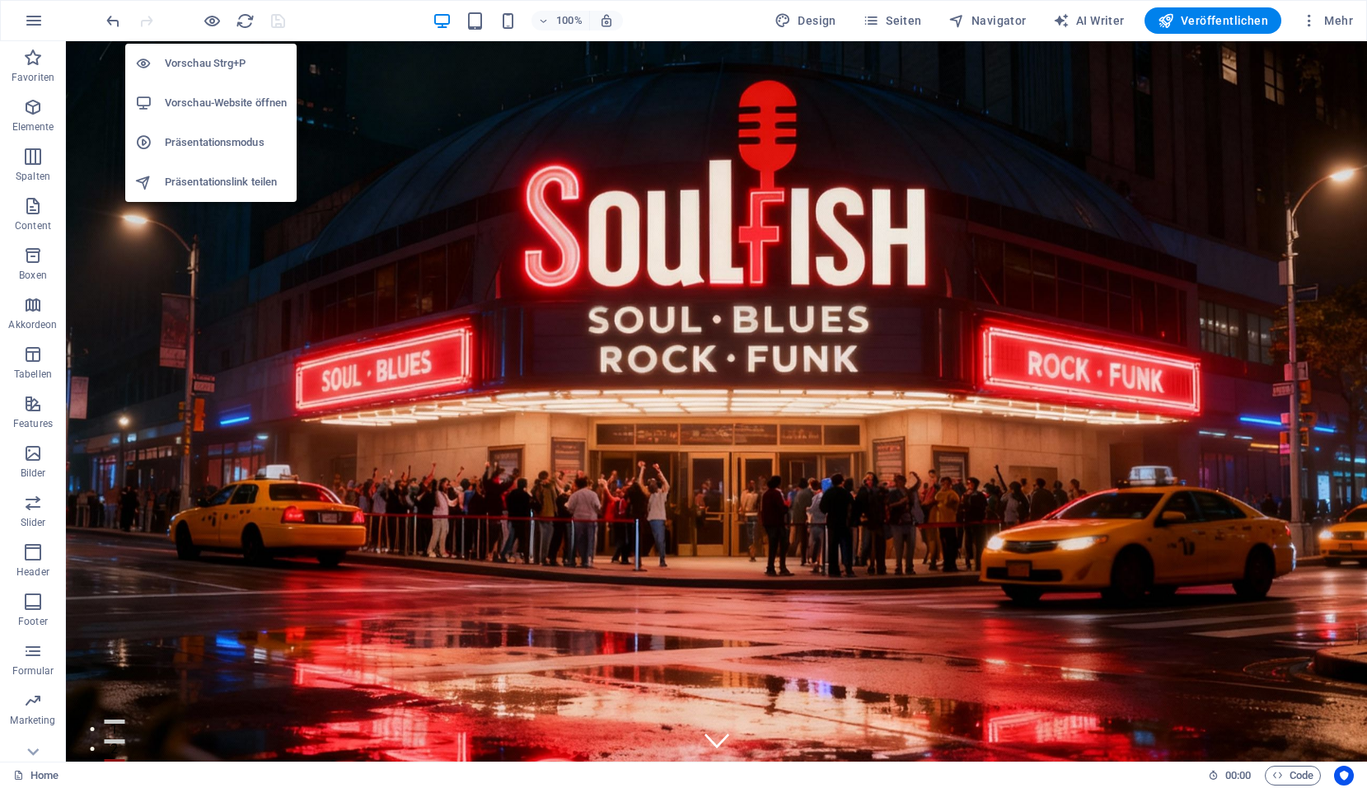
click at [195, 140] on h6 "Präsentationsmodus" at bounding box center [226, 143] width 122 height 20
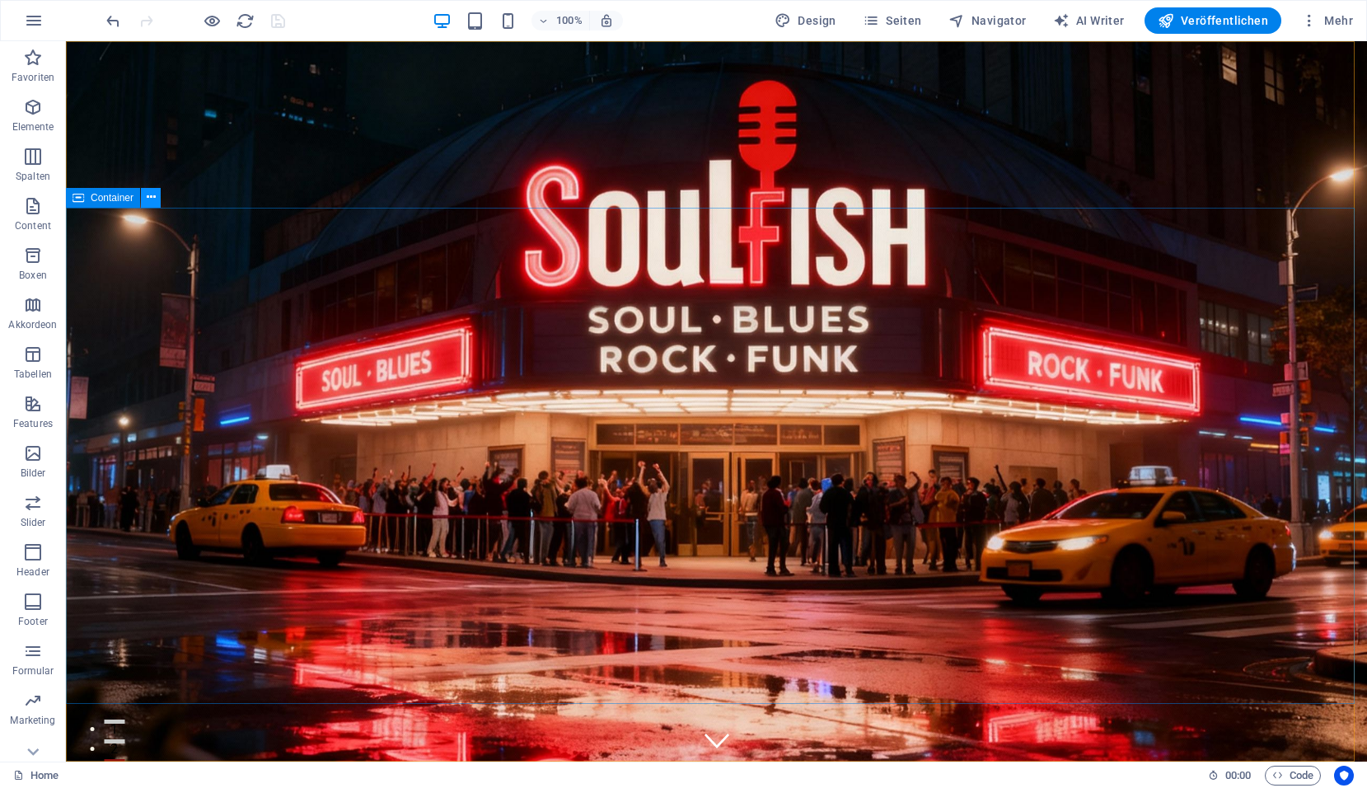
click at [149, 203] on icon at bounding box center [151, 197] width 9 height 17
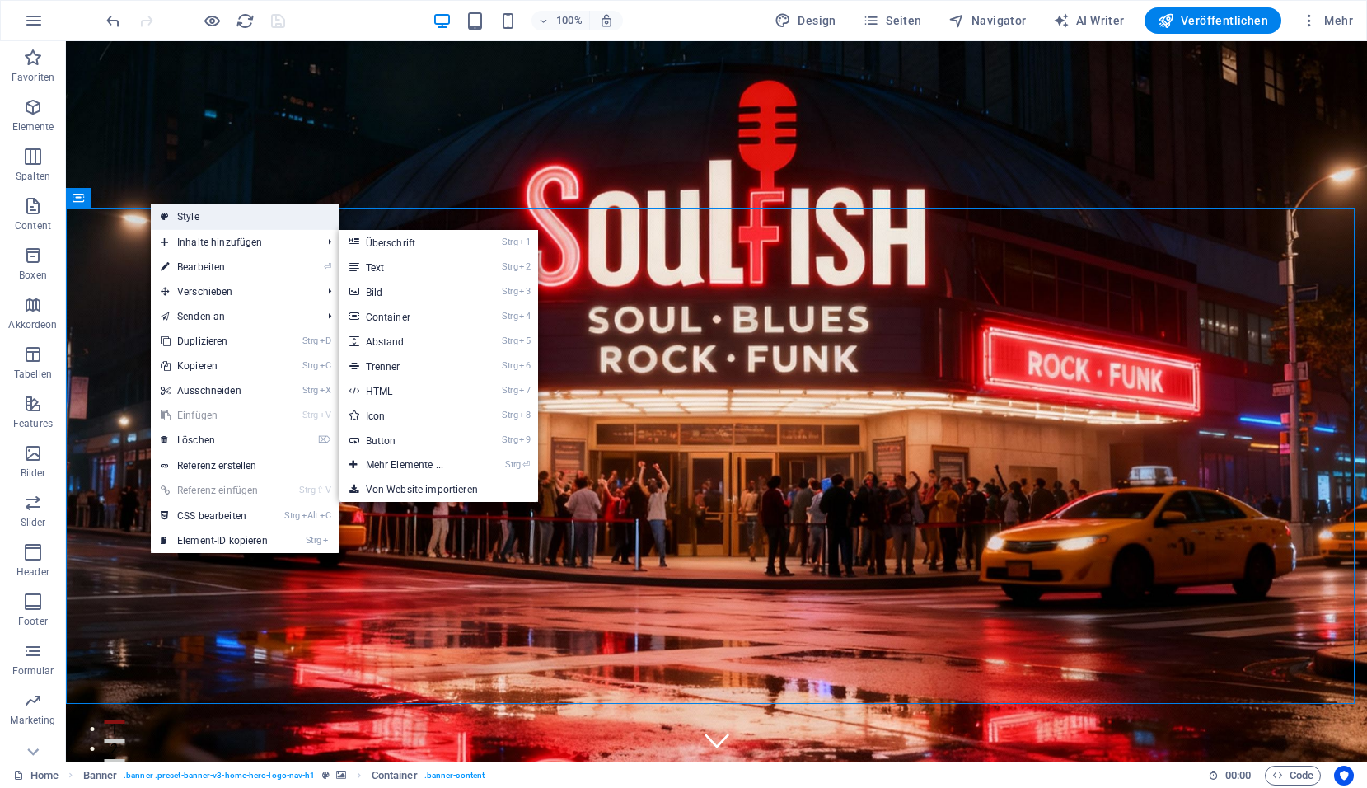
click at [195, 222] on link "Style" at bounding box center [245, 216] width 189 height 25
select select "preset-banner-v3-home-hero-logo-nav-h1"
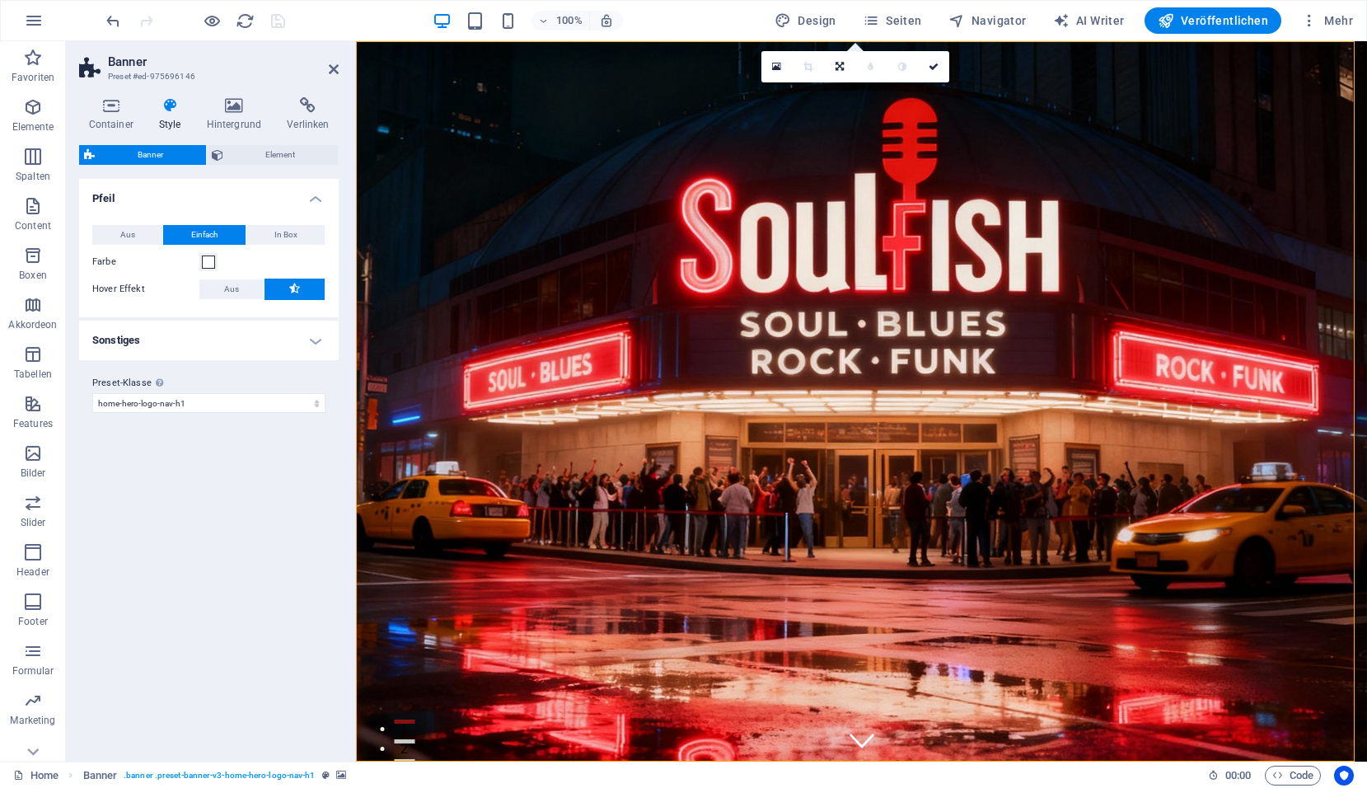
click at [239, 96] on div "Container Style Hintergrund Verlinken Größe Höhe Standard px rem % vh vw Mind. …" at bounding box center [209, 422] width 286 height 677
click at [236, 103] on icon at bounding box center [234, 105] width 74 height 16
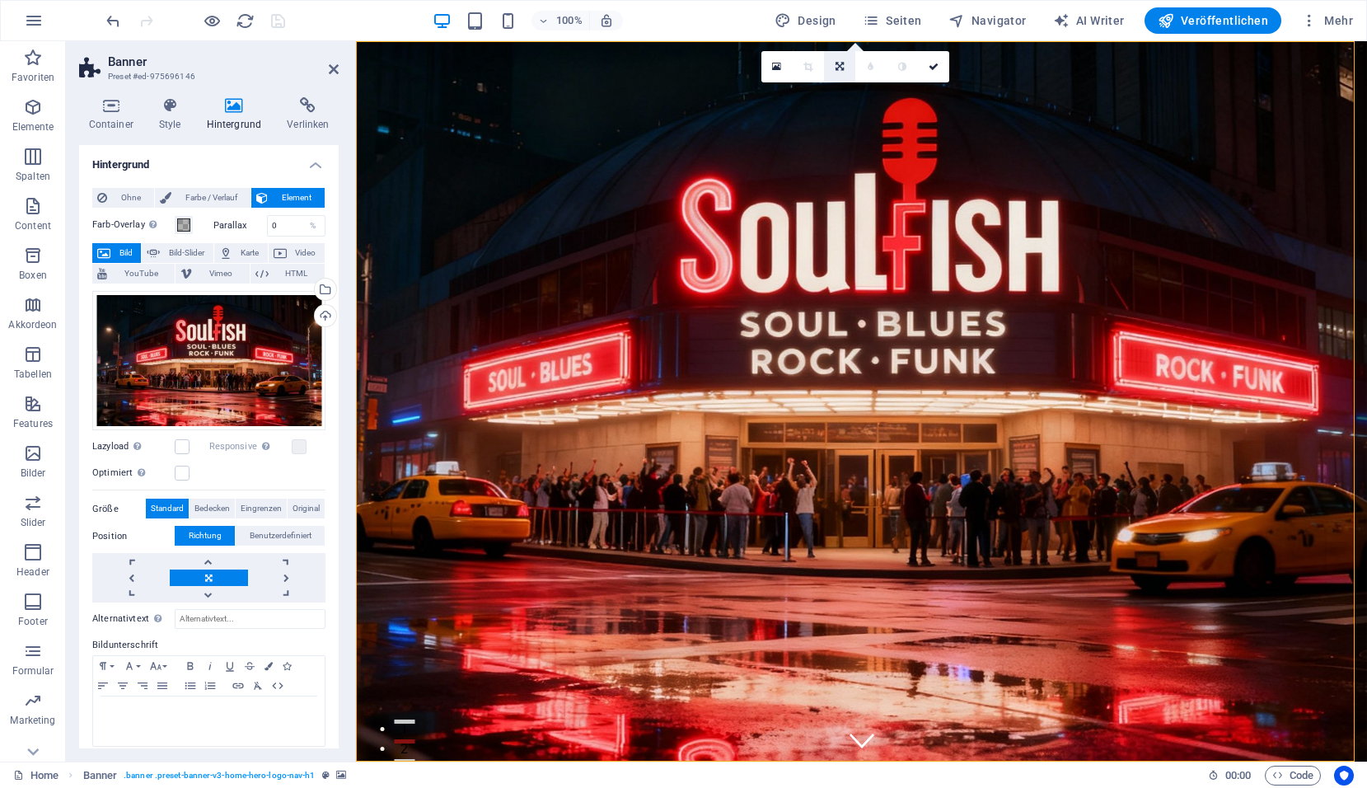
click at [838, 66] on icon at bounding box center [840, 67] width 8 height 10
click at [840, 60] on icon at bounding box center [840, 61] width 10 height 10
click at [841, 70] on icon at bounding box center [840, 67] width 10 height 10
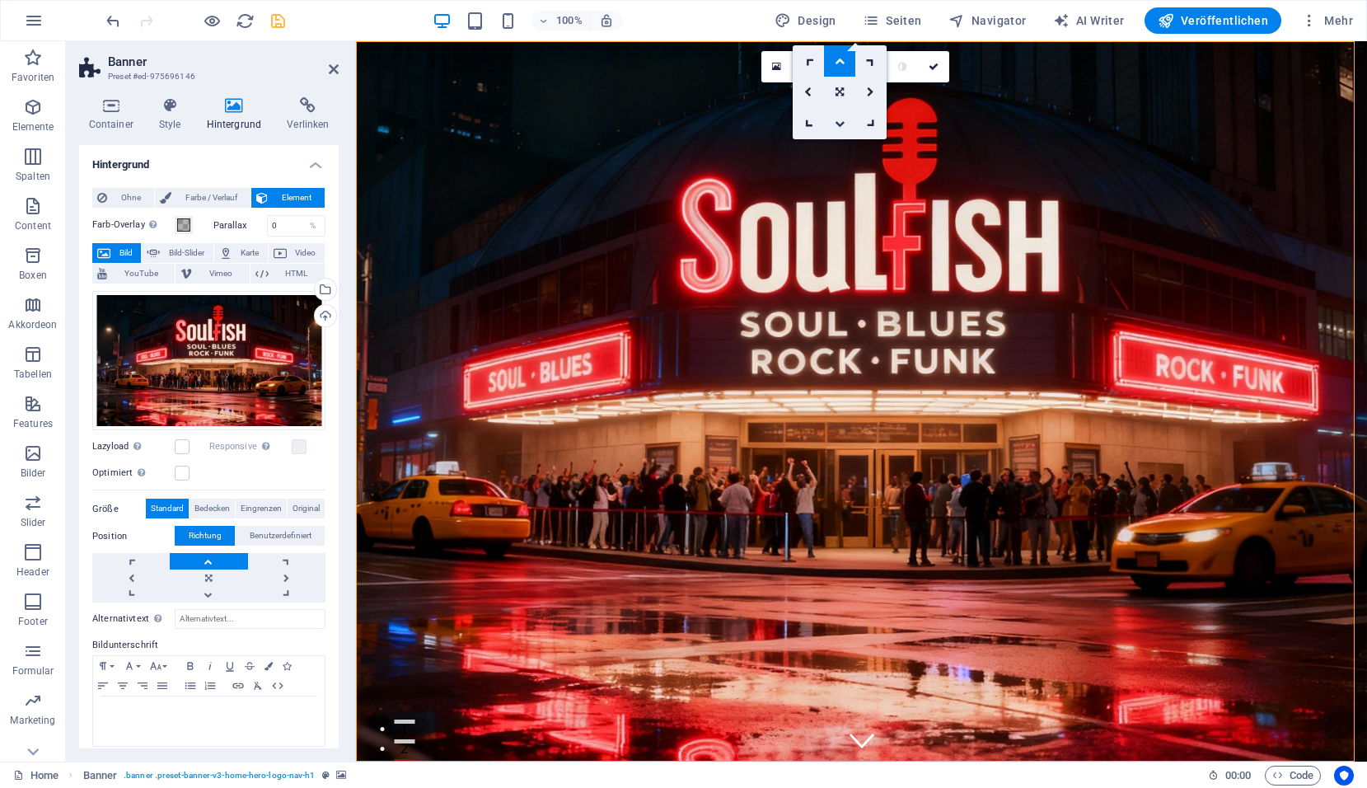
click at [839, 119] on icon at bounding box center [840, 124] width 10 height 10
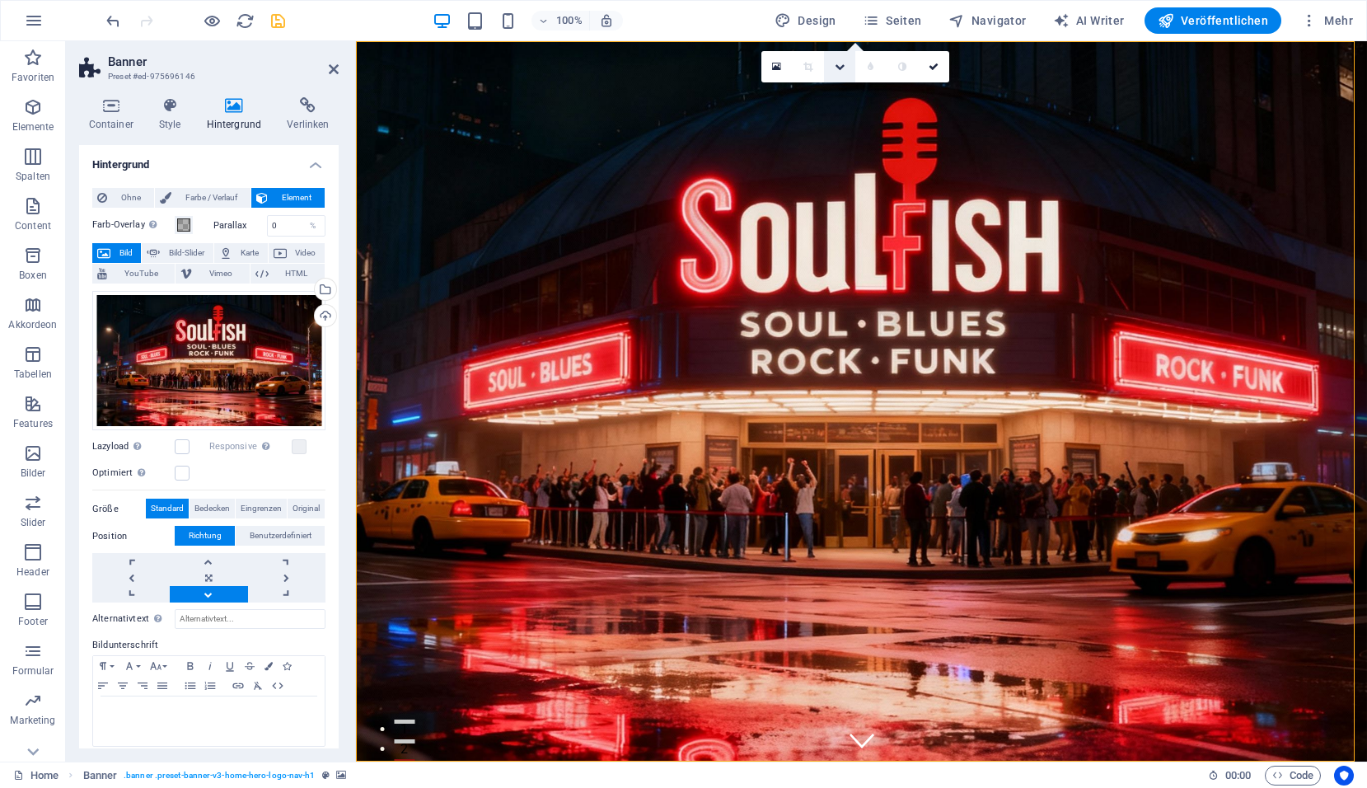
click at [840, 65] on icon at bounding box center [840, 67] width 10 height 10
click at [840, 91] on icon at bounding box center [840, 92] width 8 height 10
click at [783, 74] on link at bounding box center [776, 66] width 31 height 31
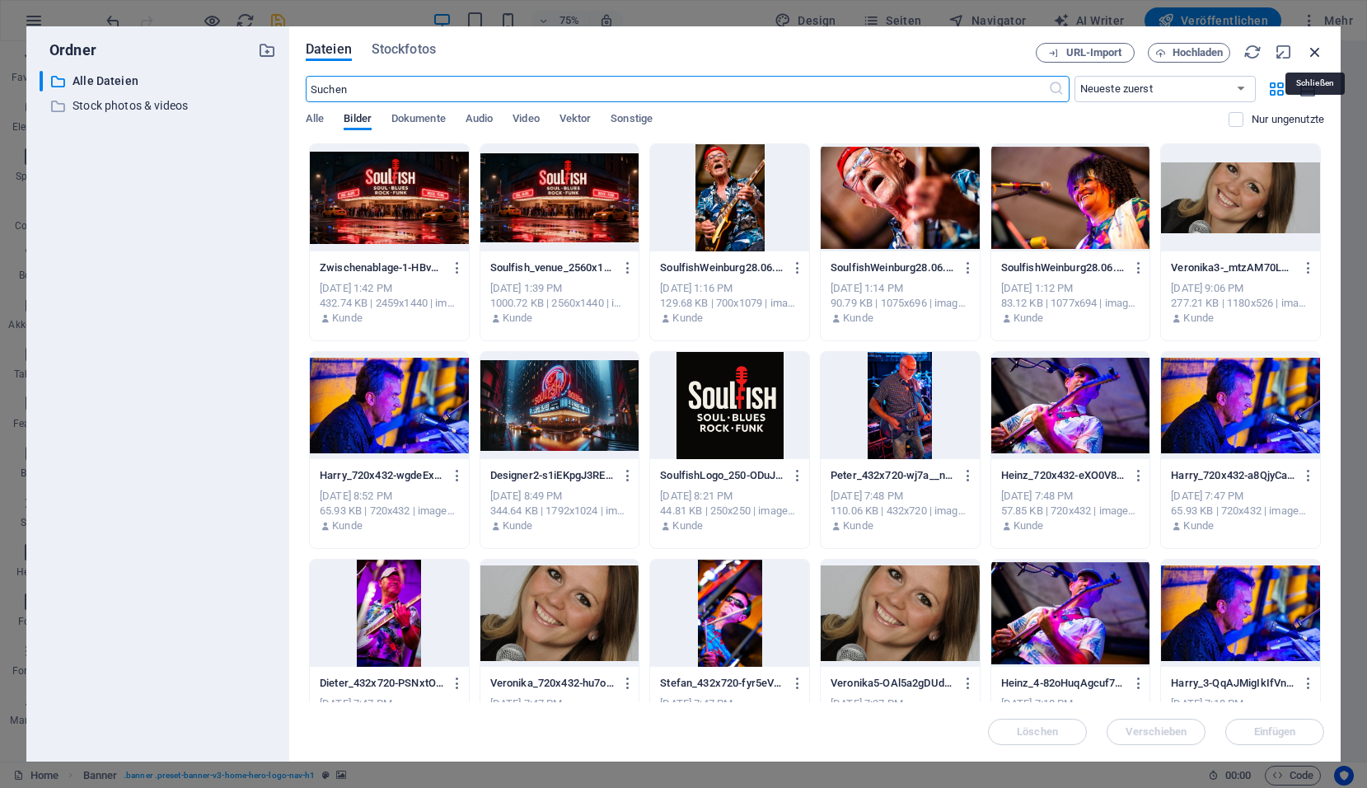
click at [1313, 51] on icon "button" at bounding box center [1315, 52] width 18 height 18
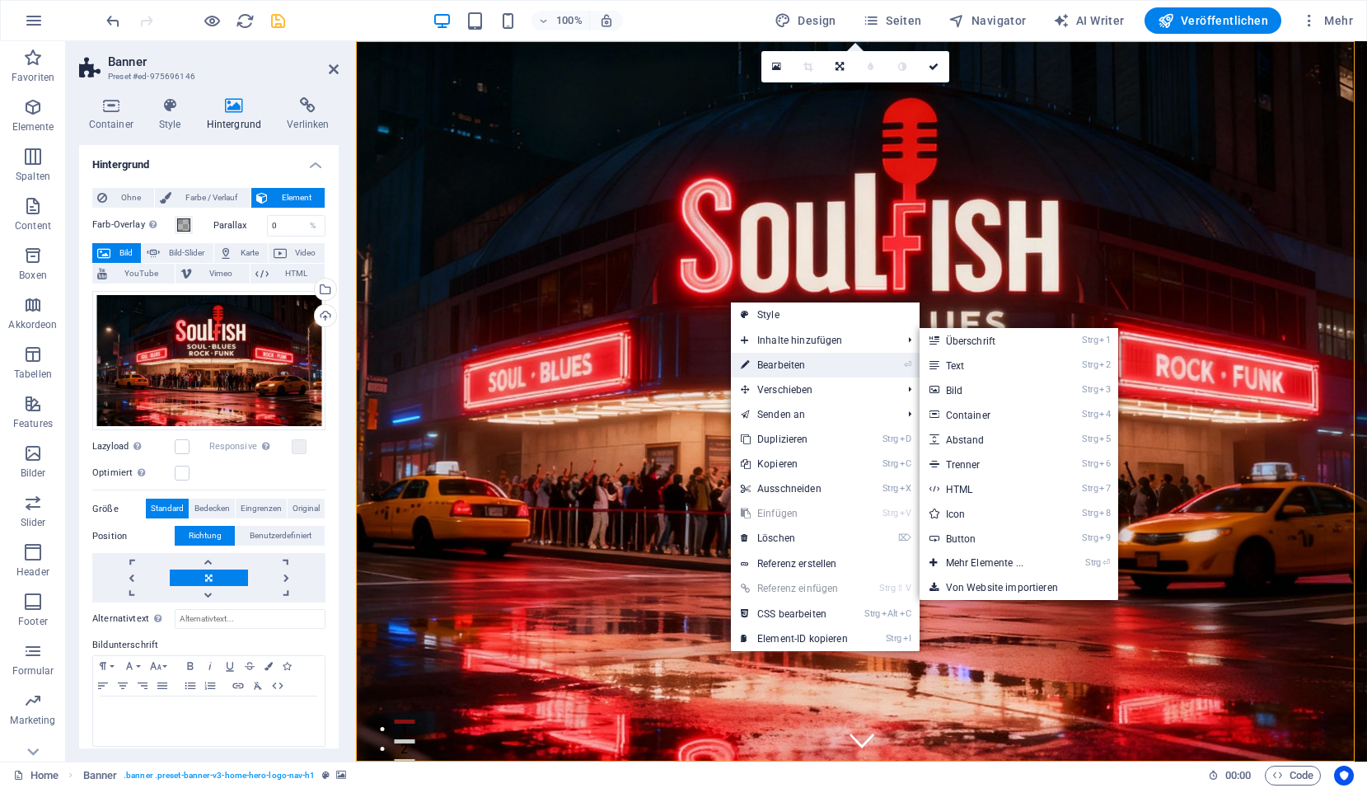
click at [761, 361] on link "⏎ Bearbeiten" at bounding box center [794, 365] width 127 height 25
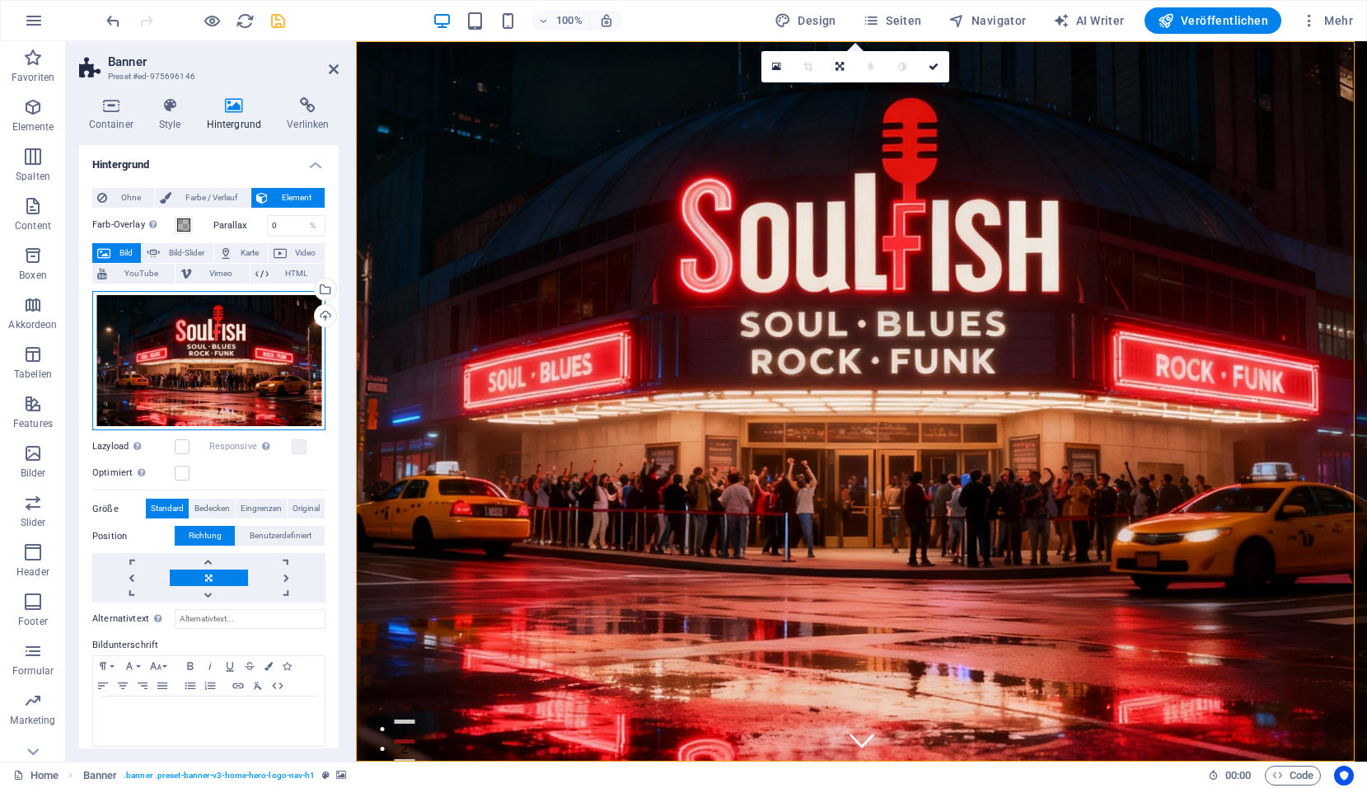
drag, startPoint x: 236, startPoint y: 381, endPoint x: 204, endPoint y: 382, distance: 32.1
click at [204, 382] on div "Ziehe Dateien zum Hochladen hierher oder klicke hier, um aus Dateien oder koste…" at bounding box center [208, 361] width 233 height 140
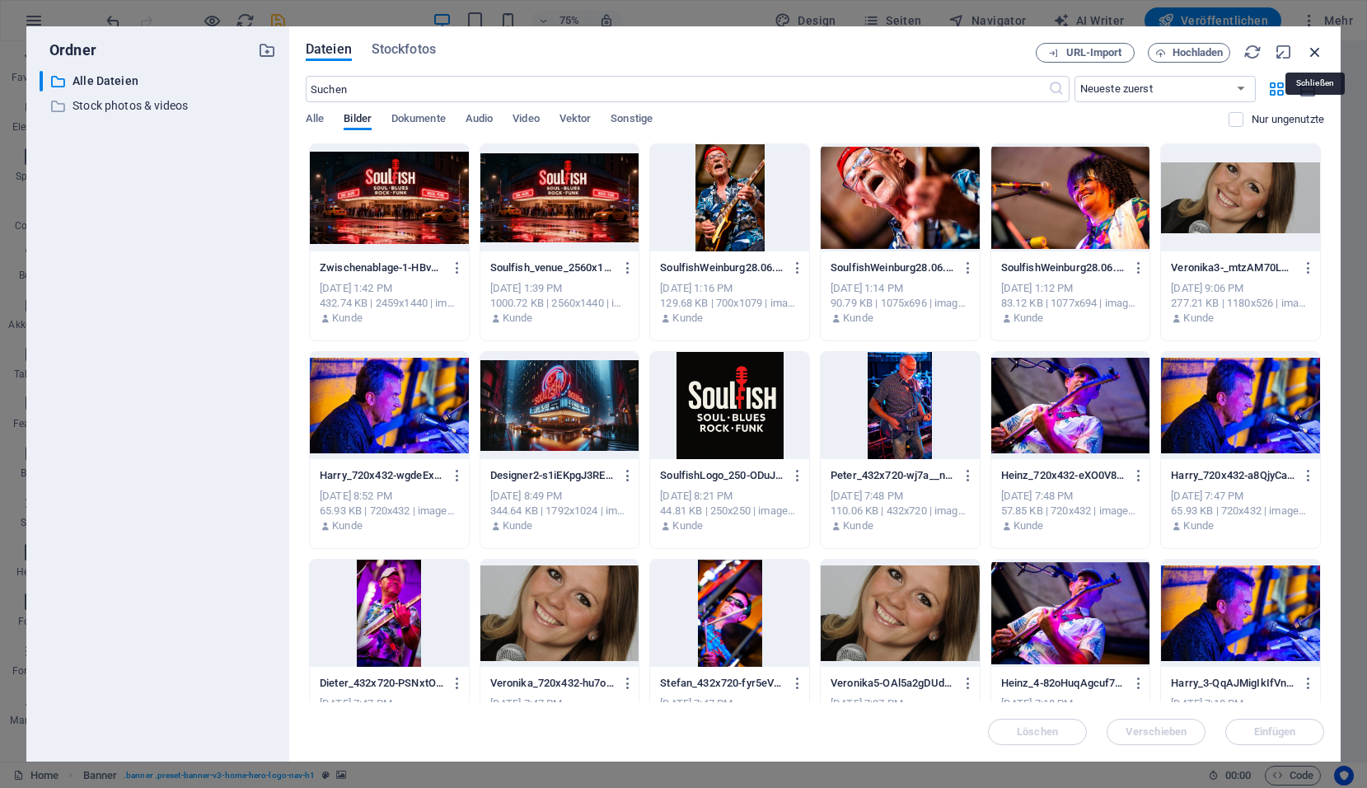
click at [1322, 47] on icon "button" at bounding box center [1315, 52] width 18 height 18
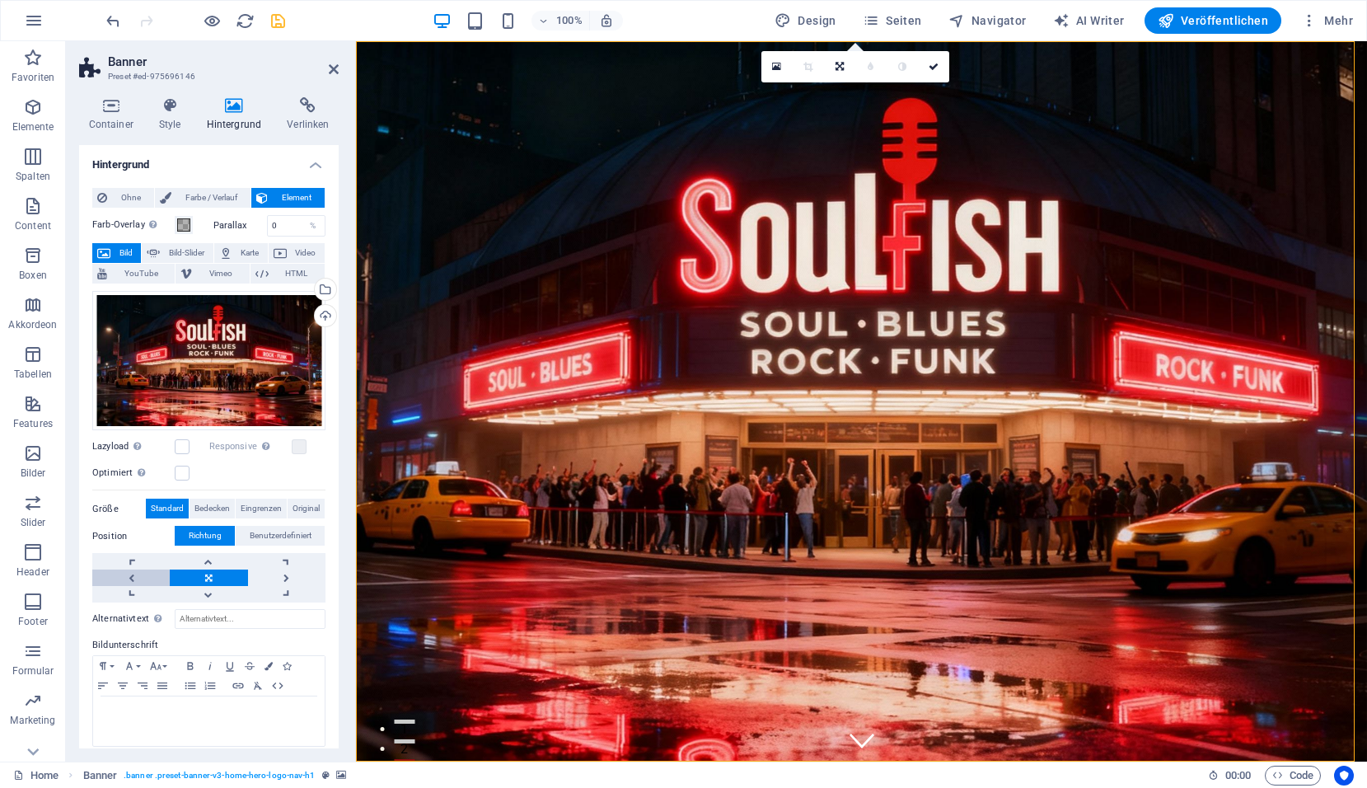
click at [135, 580] on link at bounding box center [130, 577] width 77 height 16
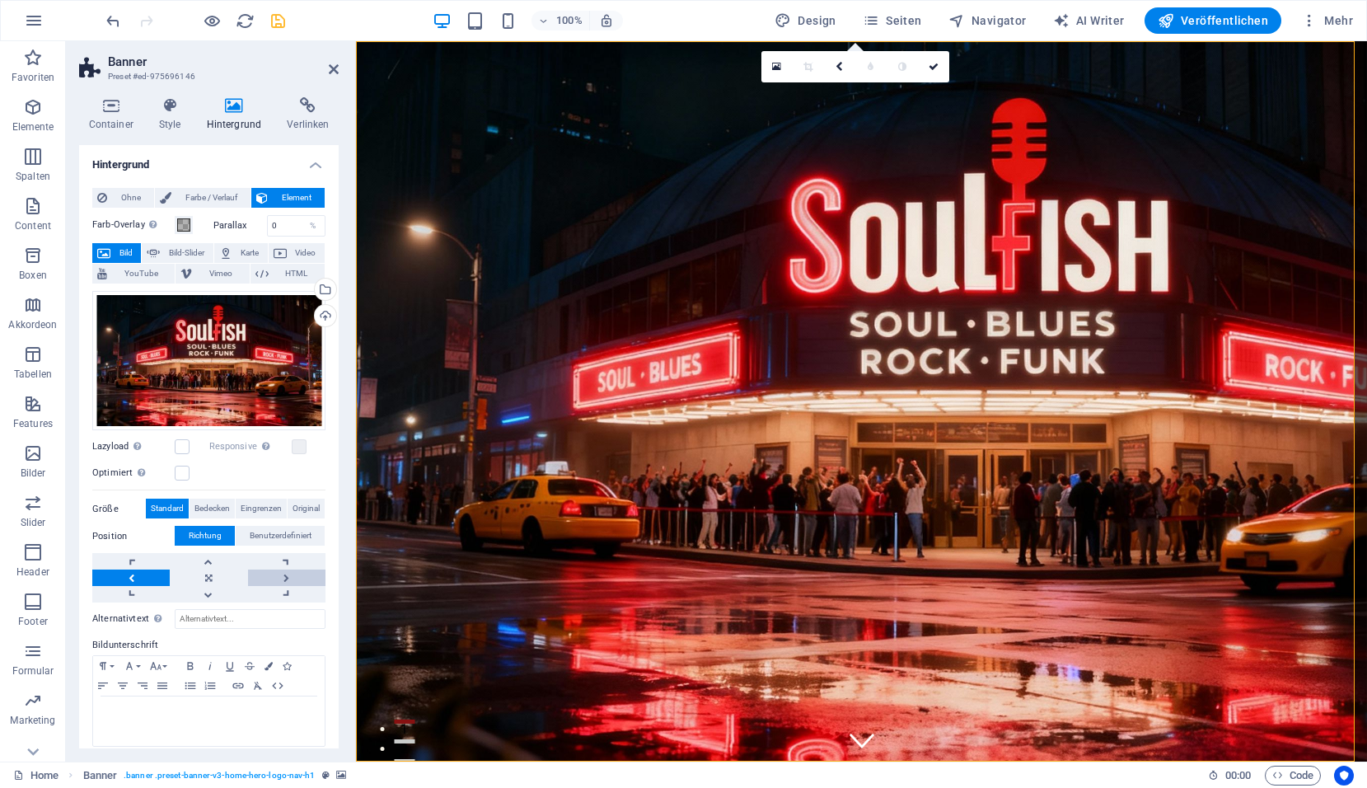
click at [277, 578] on link at bounding box center [286, 577] width 77 height 16
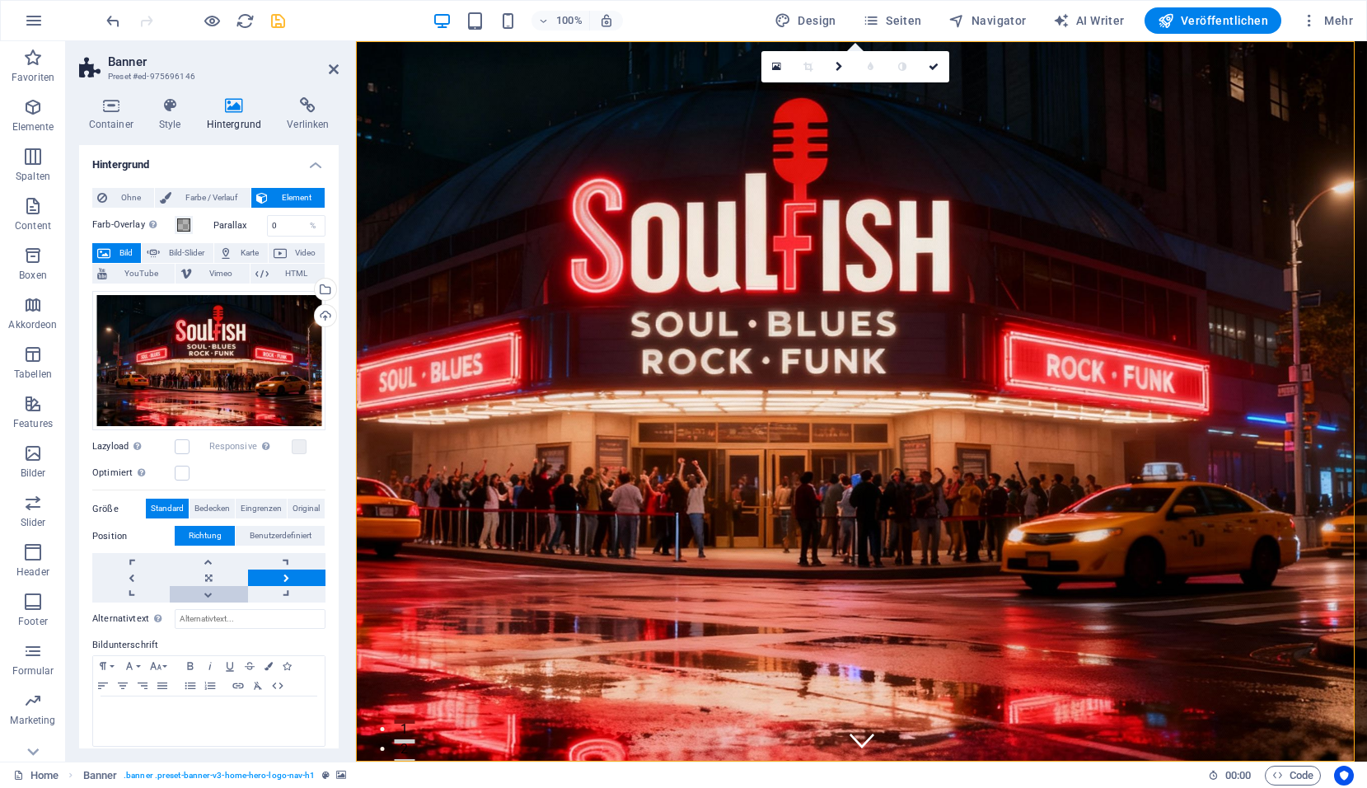
click at [208, 597] on link at bounding box center [208, 594] width 77 height 16
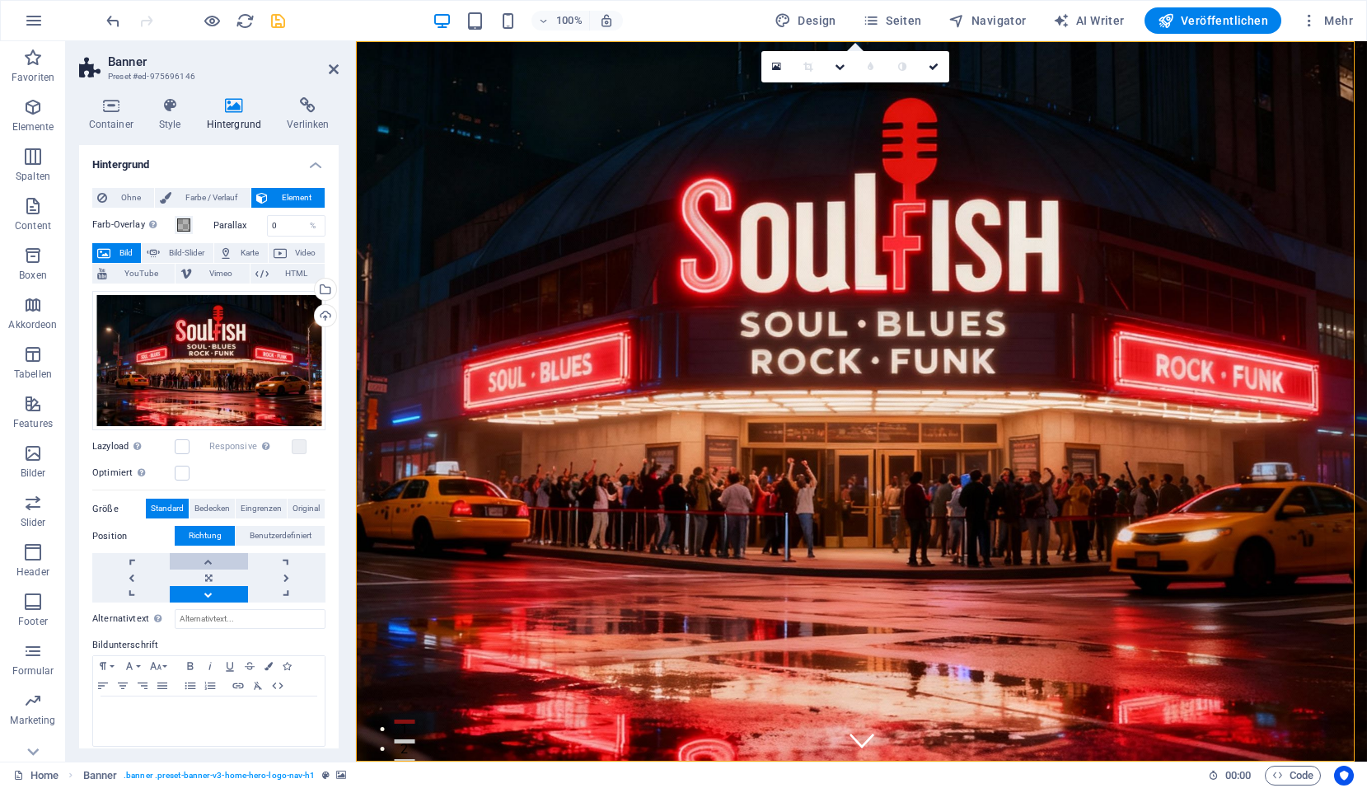
click at [212, 560] on link at bounding box center [208, 561] width 77 height 16
click at [201, 578] on link at bounding box center [208, 577] width 77 height 16
click at [183, 467] on label at bounding box center [182, 473] width 15 height 15
click at [0, 0] on input "Optimiert Bilder werden komprimiert für eine bessere Ladegeschwindigkeit der We…" at bounding box center [0, 0] width 0 height 0
click at [779, 66] on icon at bounding box center [776, 67] width 9 height 10
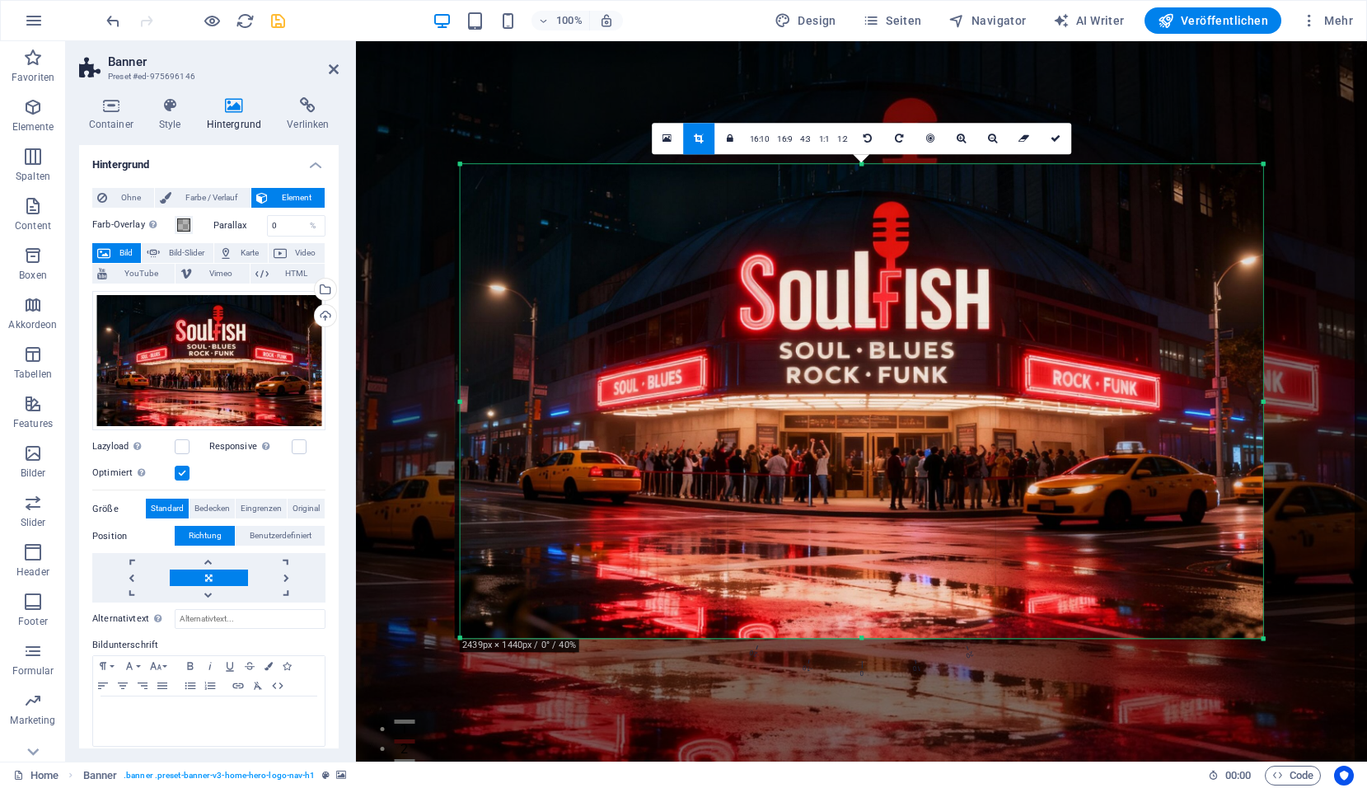
click at [465, 402] on div "180 170 160 150 140 130 120 110 100 90 80 70 60 50 40 30 20 10 0 -10 -20 -30 -4…" at bounding box center [861, 401] width 803 height 474
click at [991, 141] on icon at bounding box center [992, 139] width 9 height 10
click at [991, 139] on icon at bounding box center [992, 139] width 9 height 10
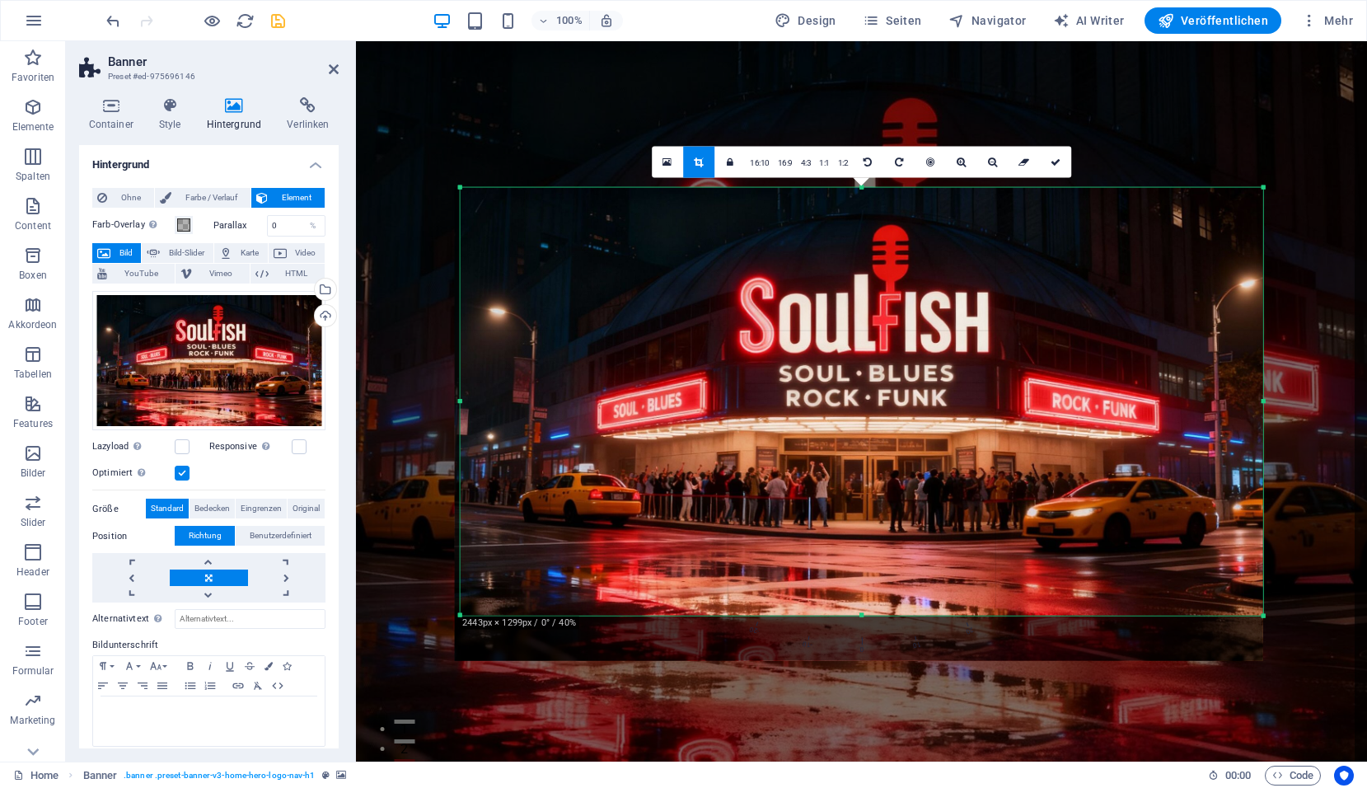
drag, startPoint x: 860, startPoint y: 639, endPoint x: 858, endPoint y: 592, distance: 47.9
click at [858, 592] on div "180 170 160 150 140 130 120 110 100 90 80 70 60 50 40 30 20 10 0 -10 -20 -30 -4…" at bounding box center [861, 402] width 803 height 428
click at [988, 165] on icon at bounding box center [992, 163] width 9 height 10
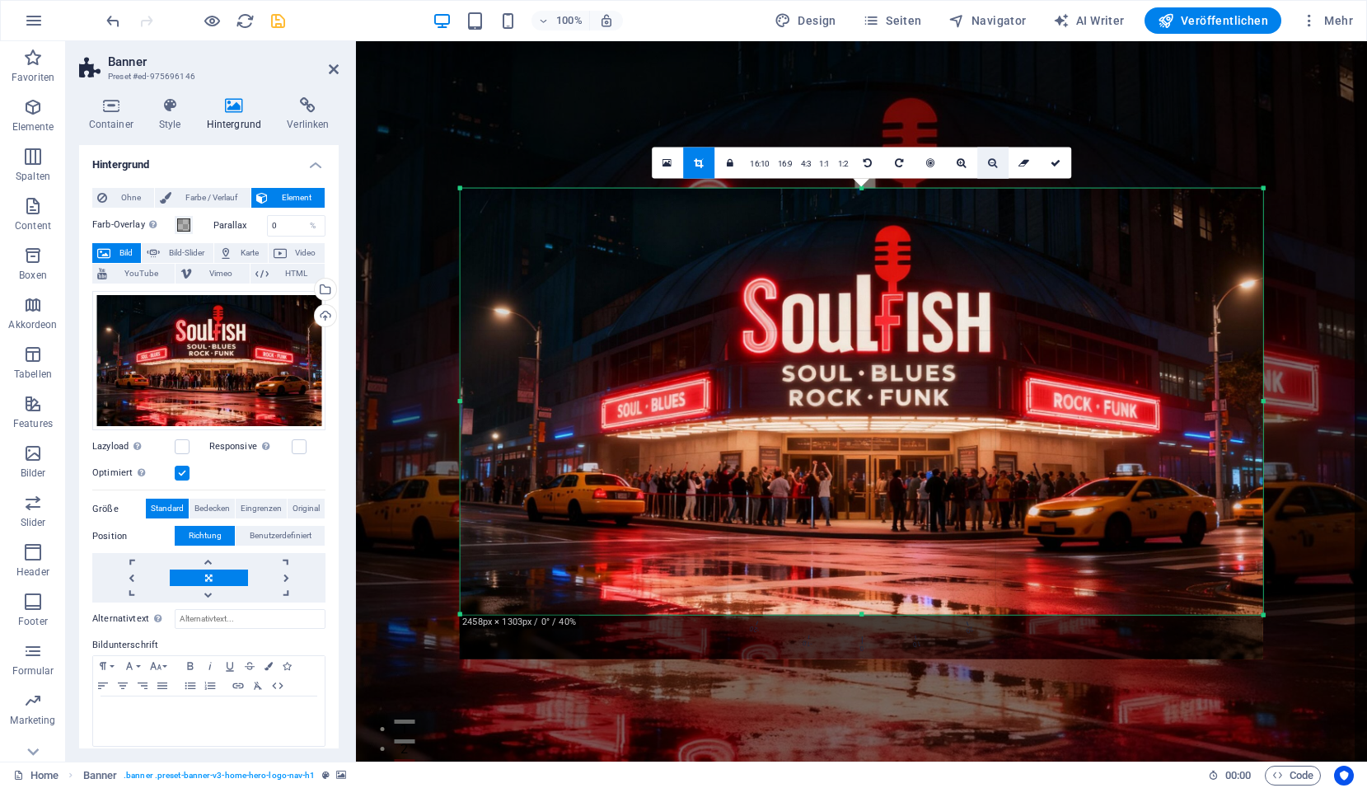
click at [988, 165] on icon at bounding box center [992, 163] width 9 height 10
click at [988, 166] on icon at bounding box center [992, 163] width 9 height 10
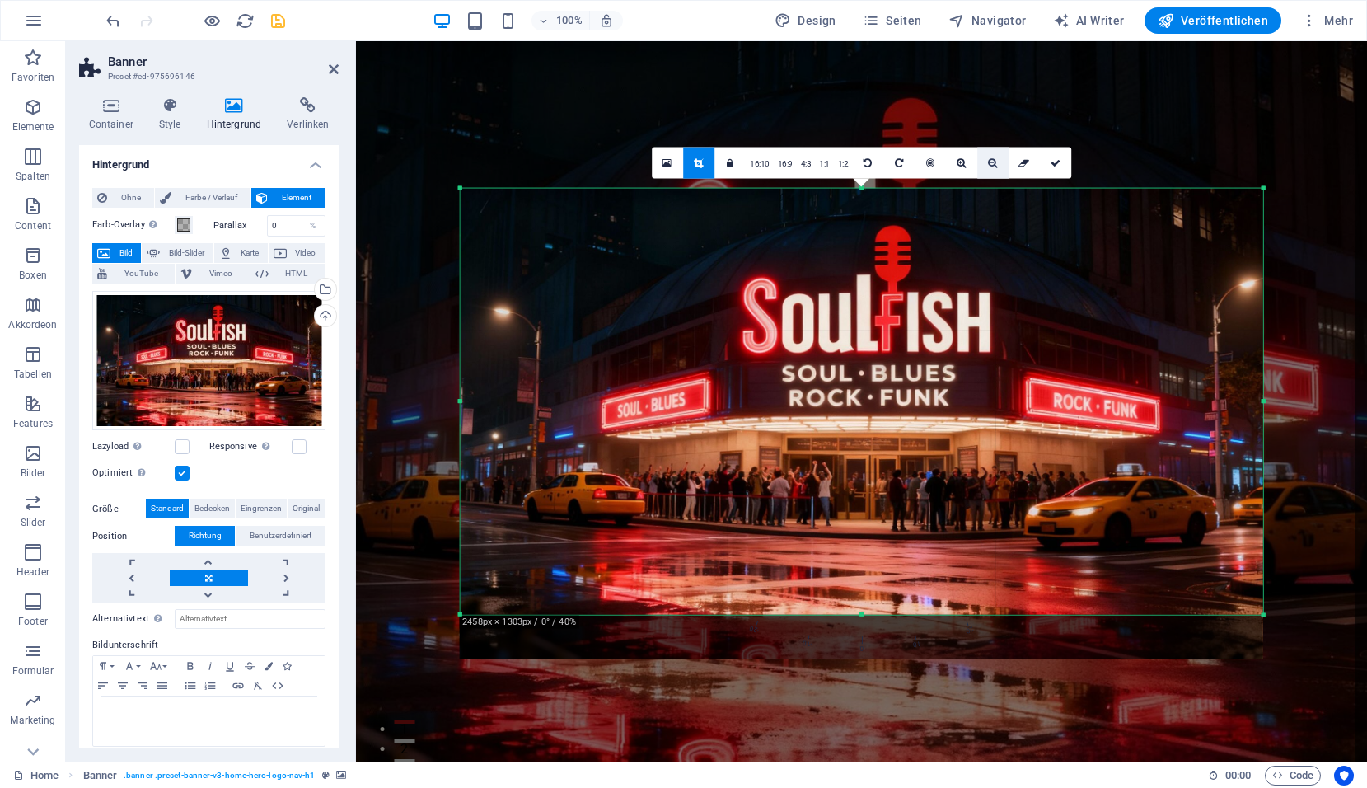
click at [988, 166] on icon at bounding box center [992, 163] width 9 height 10
click at [988, 167] on icon at bounding box center [992, 163] width 9 height 10
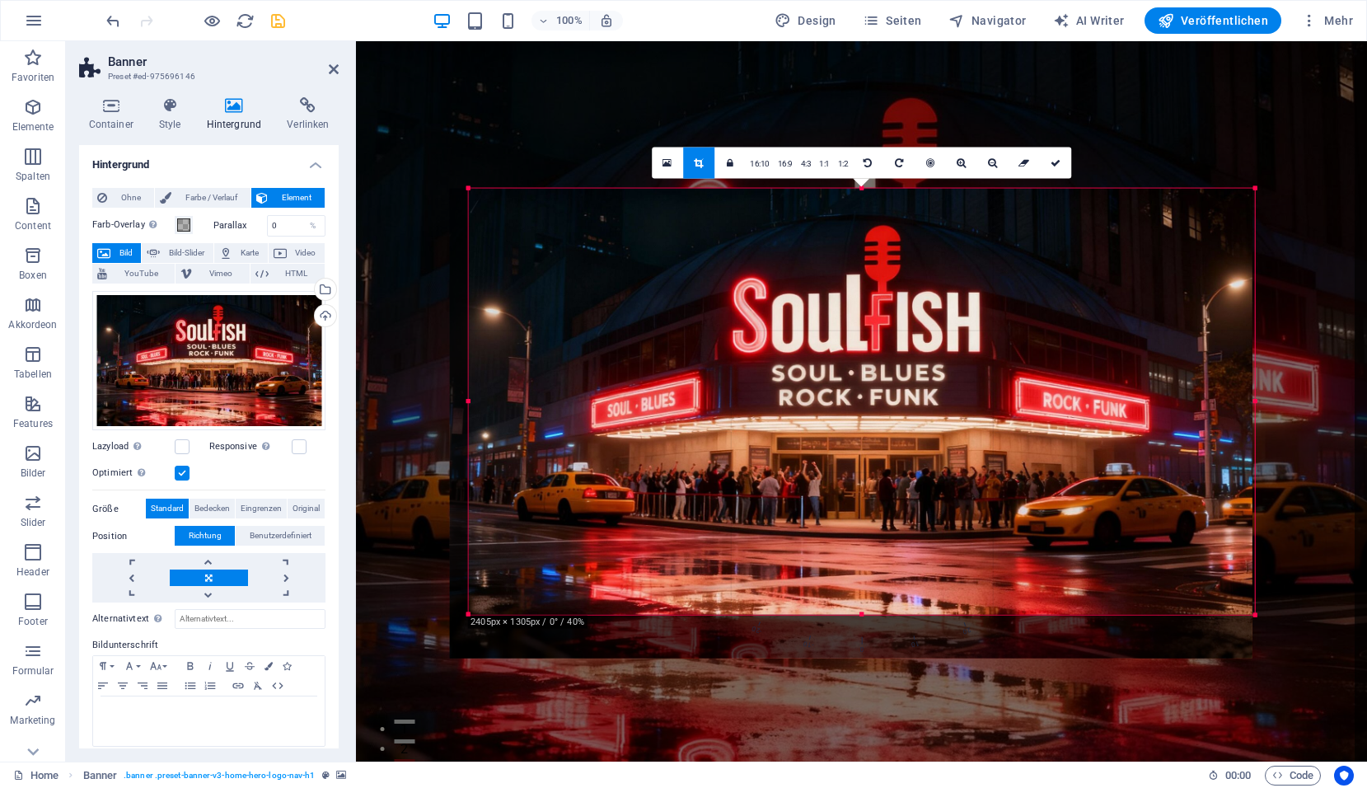
drag, startPoint x: 460, startPoint y: 400, endPoint x: 479, endPoint y: 409, distance: 20.7
click at [479, 409] on div "180 170 160 150 140 130 120 110 100 90 80 70 60 50 40 30 20 10 0 -10 -20 -30 -4…" at bounding box center [861, 402] width 787 height 426
click at [996, 168] on link at bounding box center [992, 162] width 31 height 31
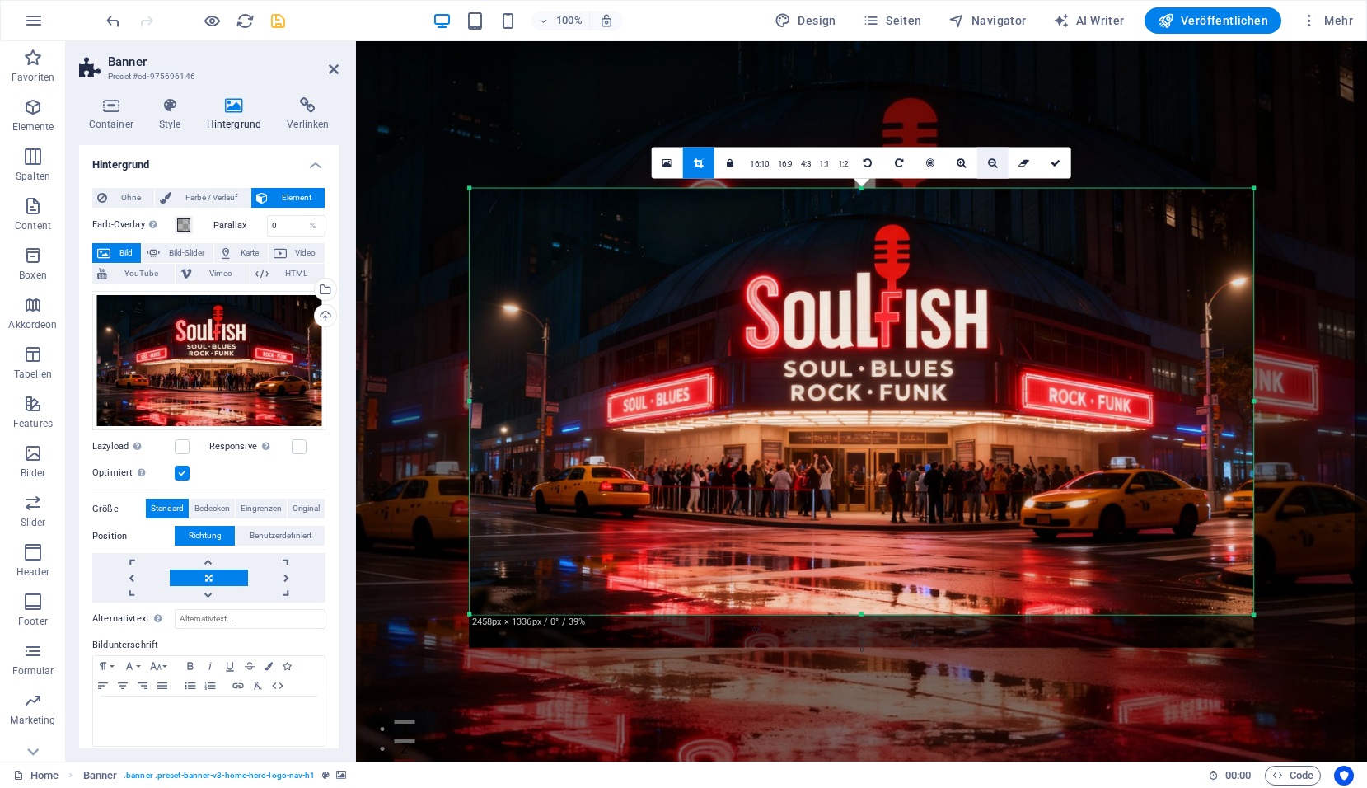
click at [996, 168] on link at bounding box center [992, 162] width 31 height 31
drag, startPoint x: 996, startPoint y: 168, endPoint x: 979, endPoint y: 174, distance: 18.2
click at [995, 168] on link at bounding box center [992, 162] width 31 height 31
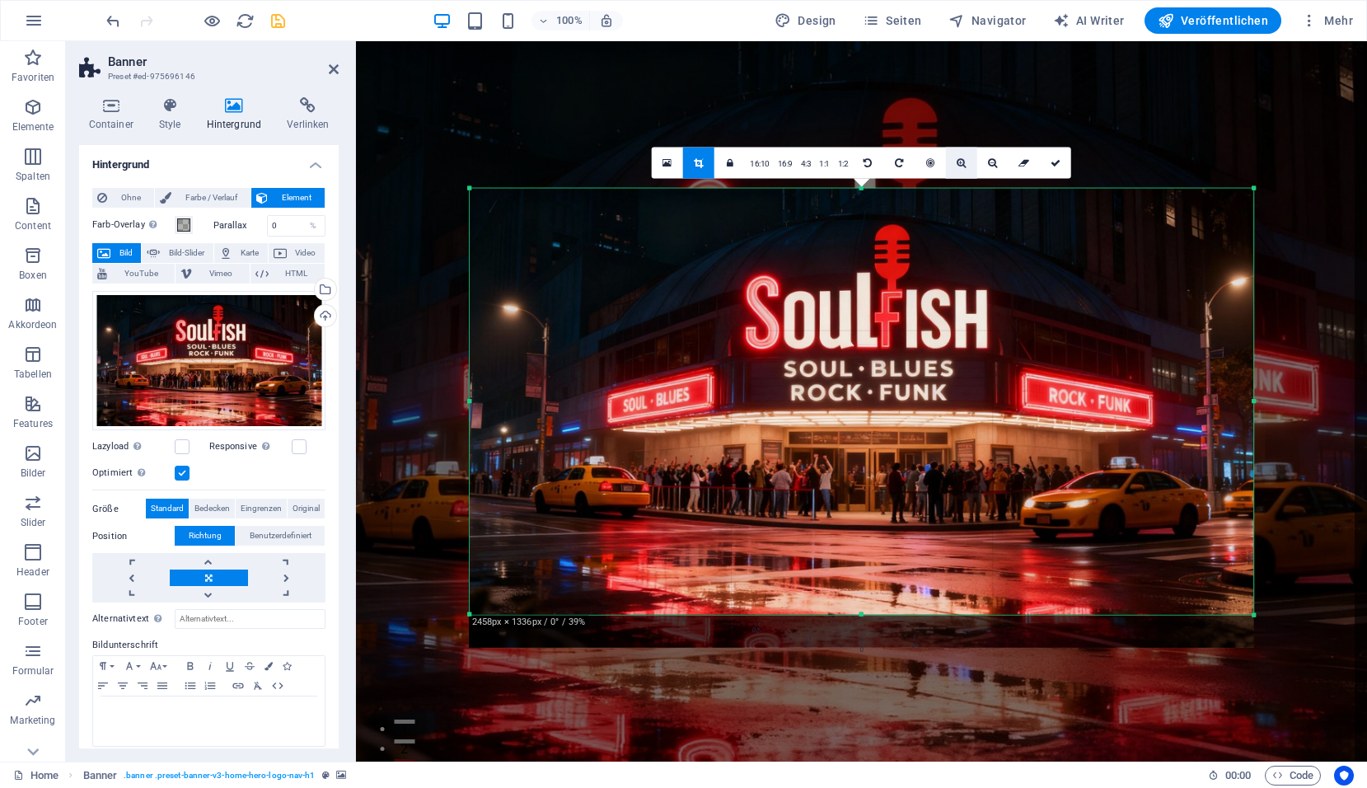
click at [969, 166] on link at bounding box center [961, 162] width 31 height 31
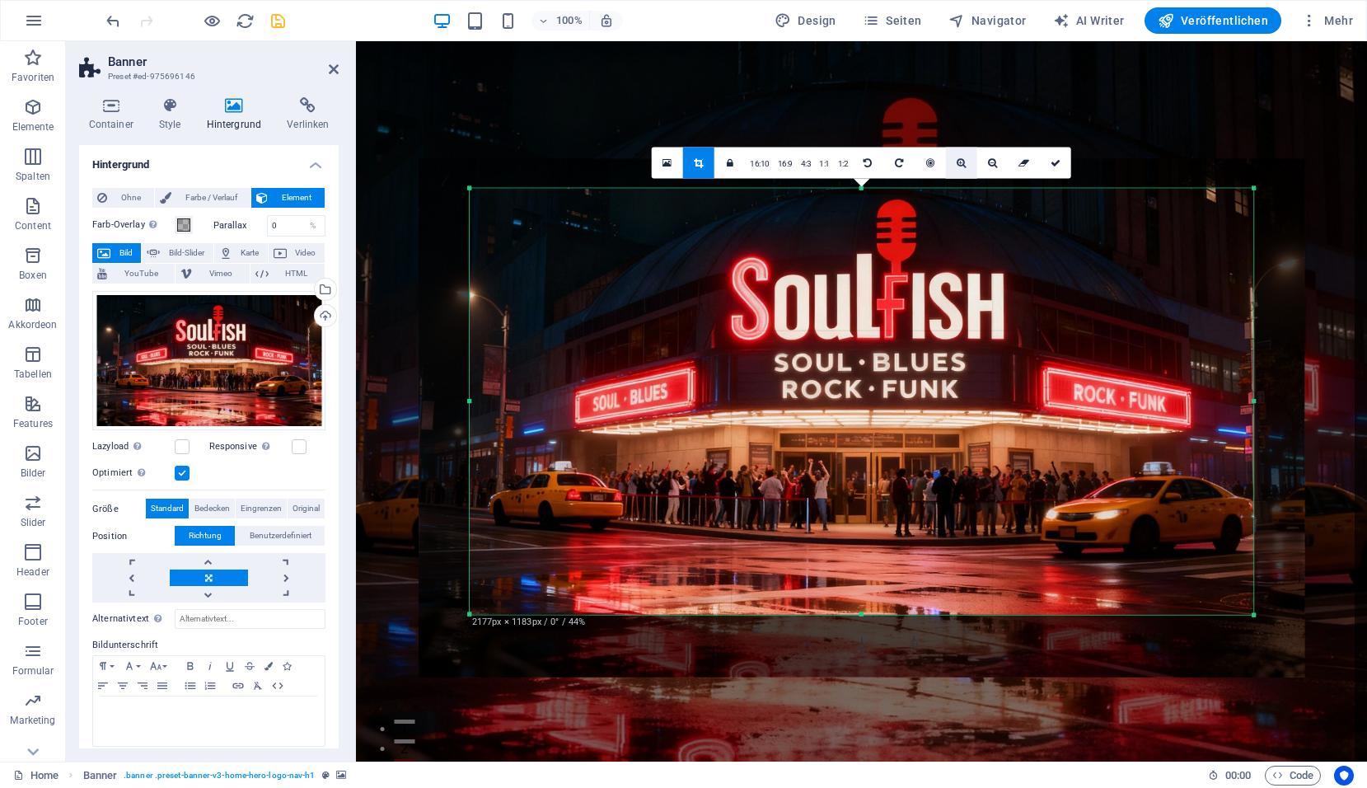
click at [964, 166] on link at bounding box center [961, 162] width 31 height 31
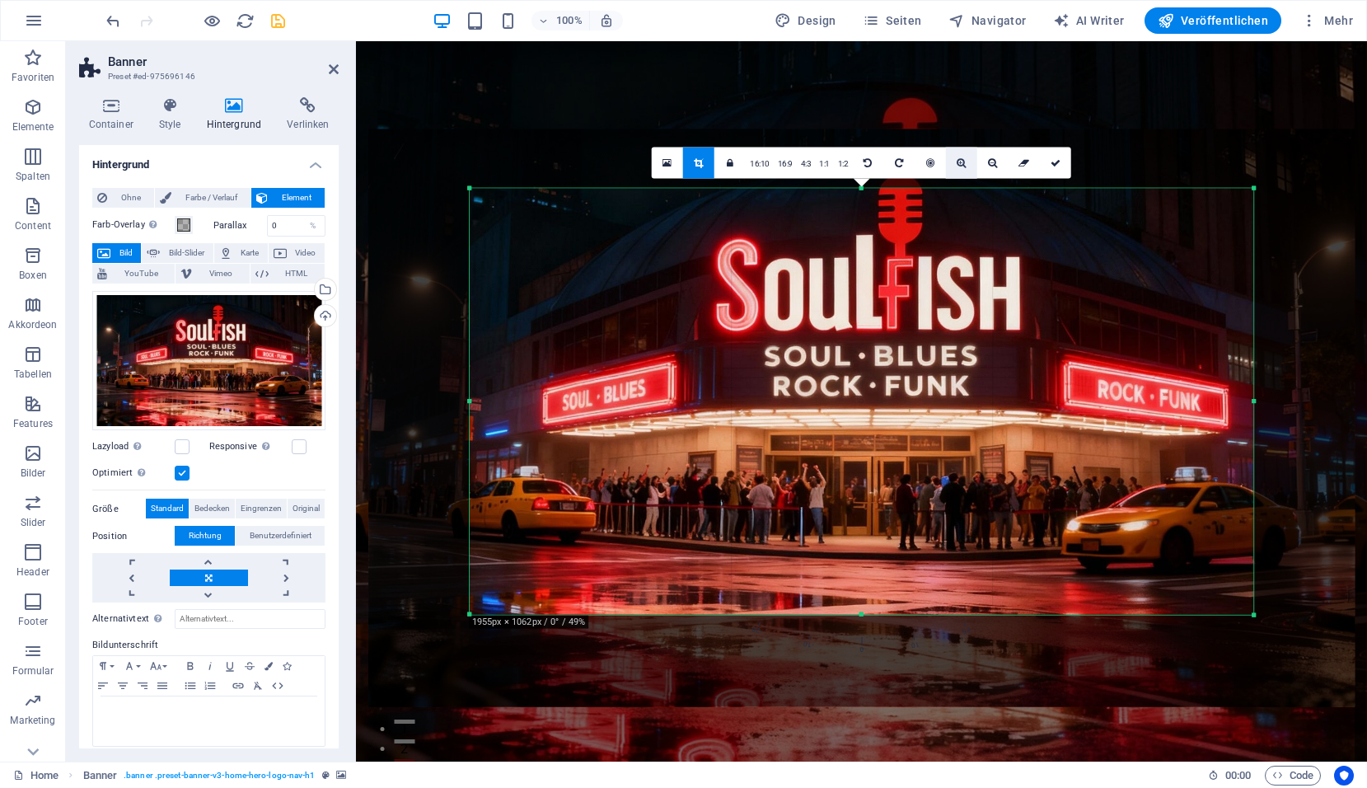
click at [964, 166] on icon at bounding box center [961, 163] width 9 height 10
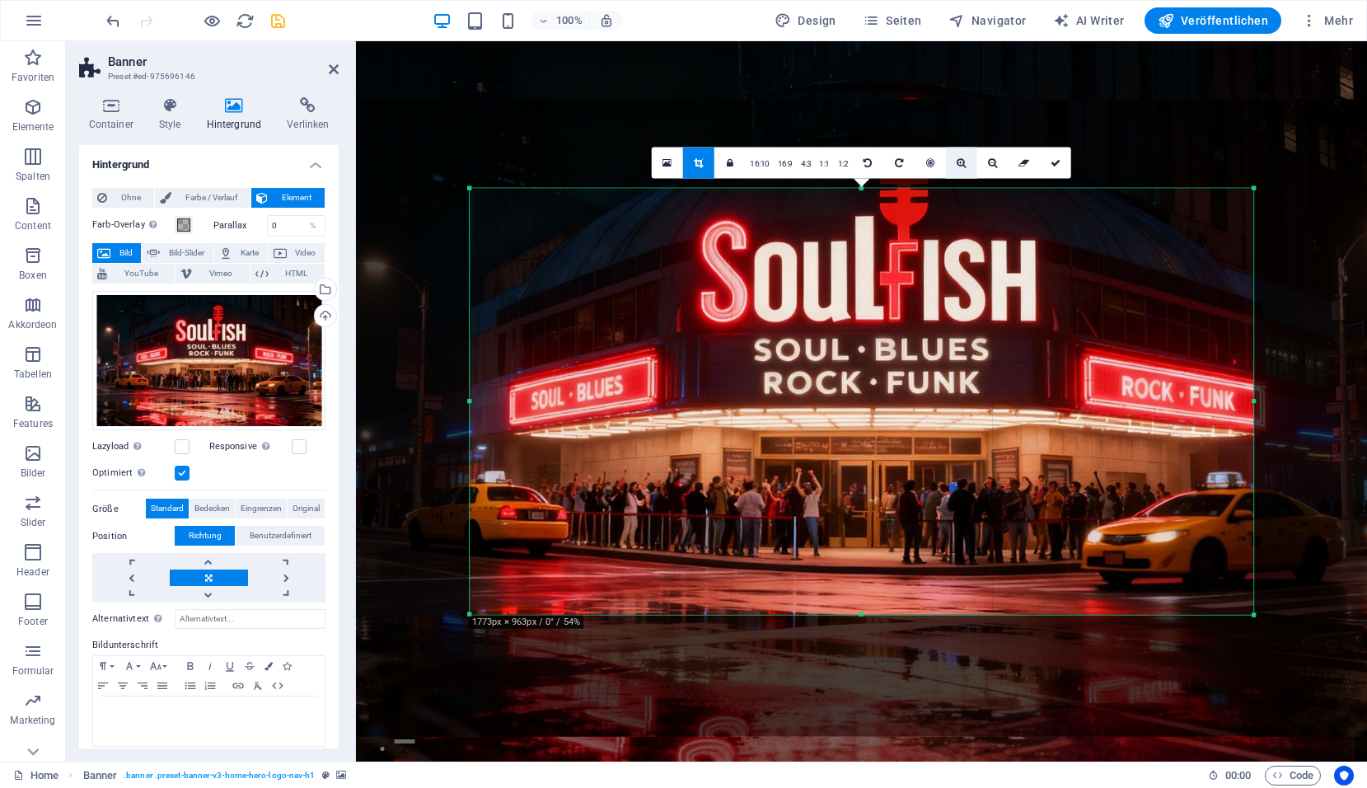
click at [964, 166] on icon at bounding box center [961, 163] width 9 height 10
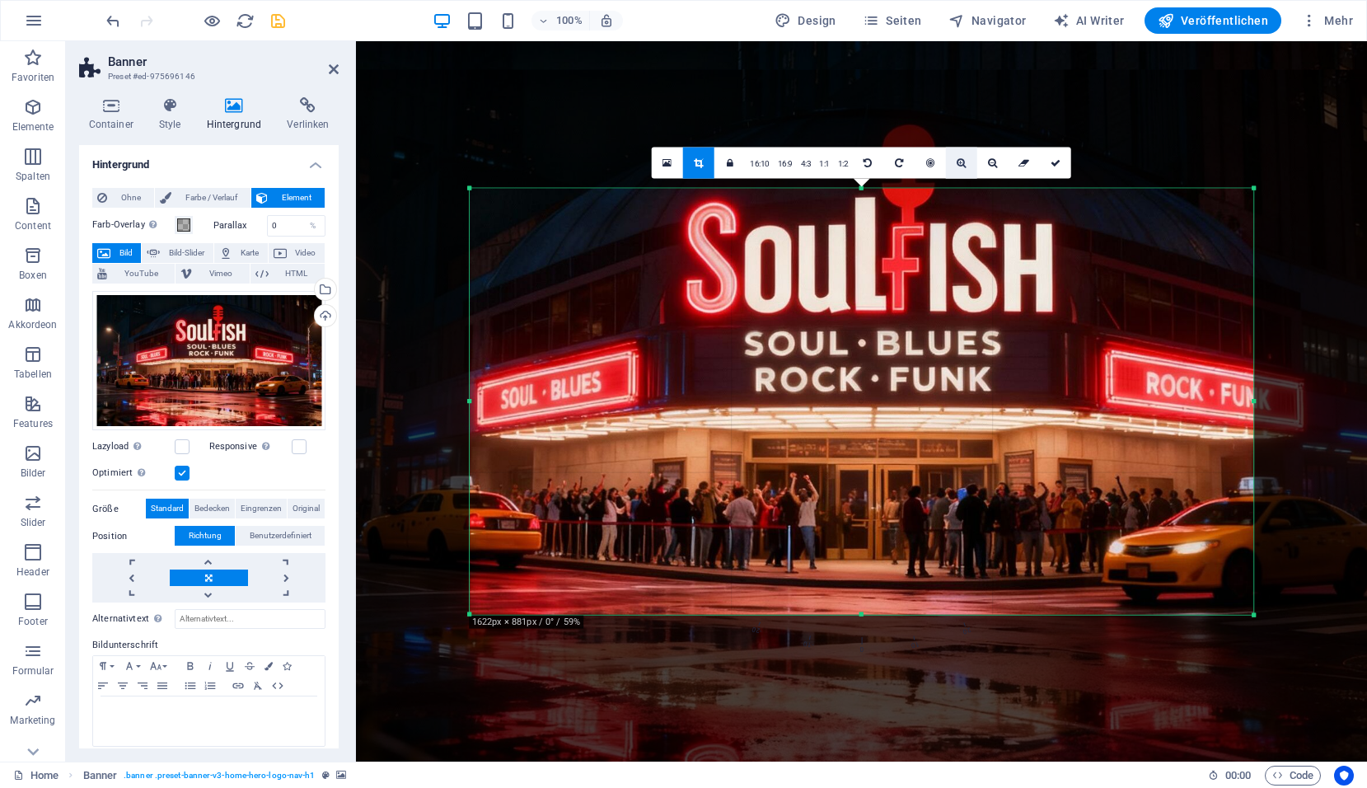
click at [964, 166] on icon at bounding box center [961, 163] width 9 height 10
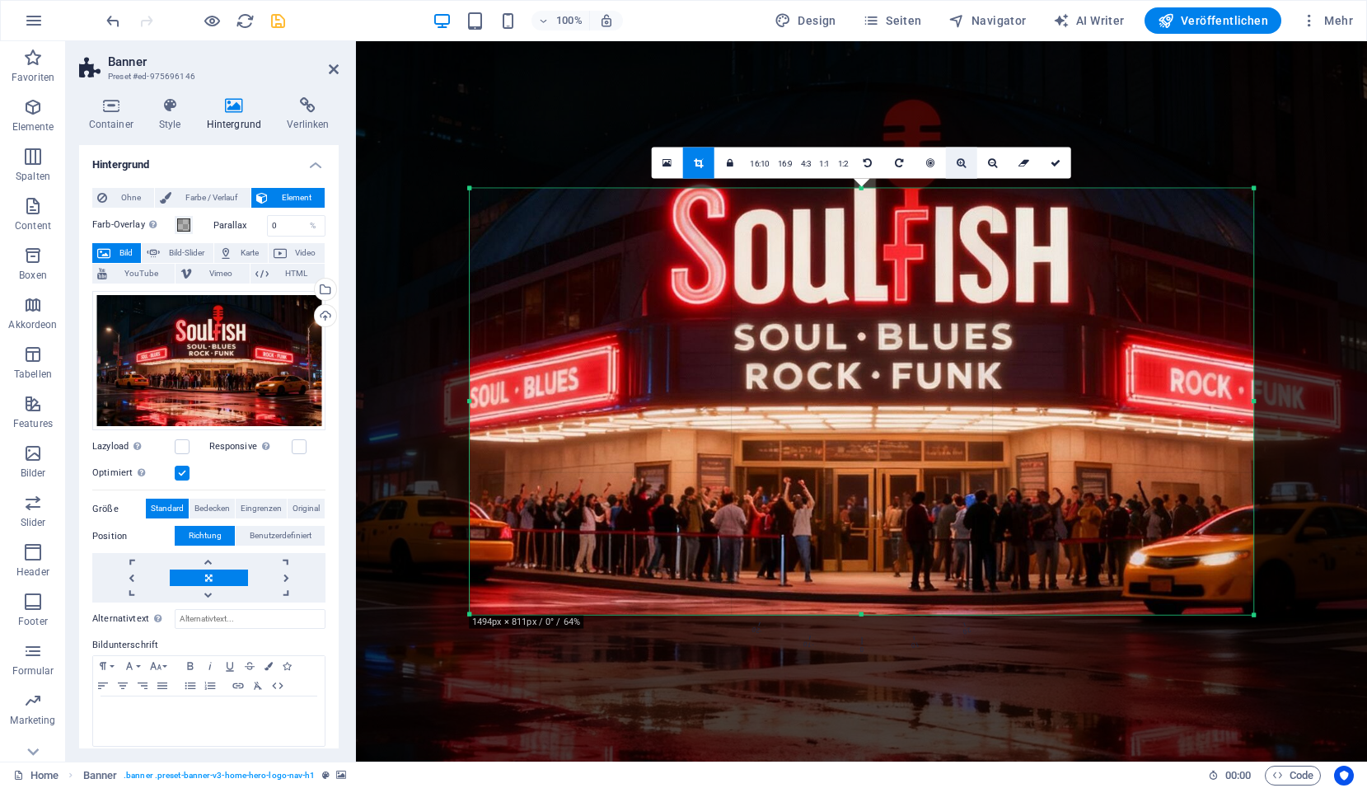
click at [964, 164] on icon at bounding box center [961, 163] width 9 height 10
click at [964, 163] on icon at bounding box center [961, 163] width 9 height 10
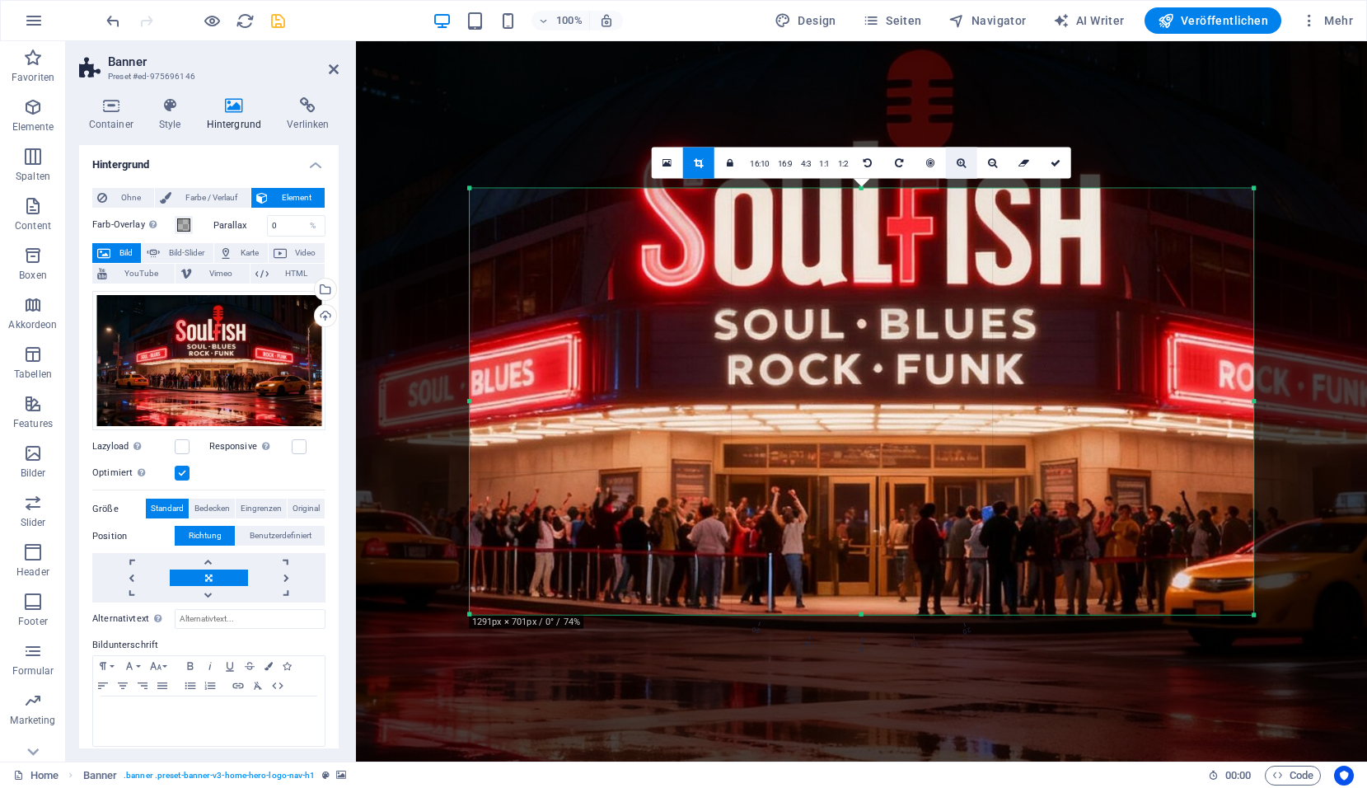
click at [964, 163] on icon at bounding box center [961, 163] width 9 height 10
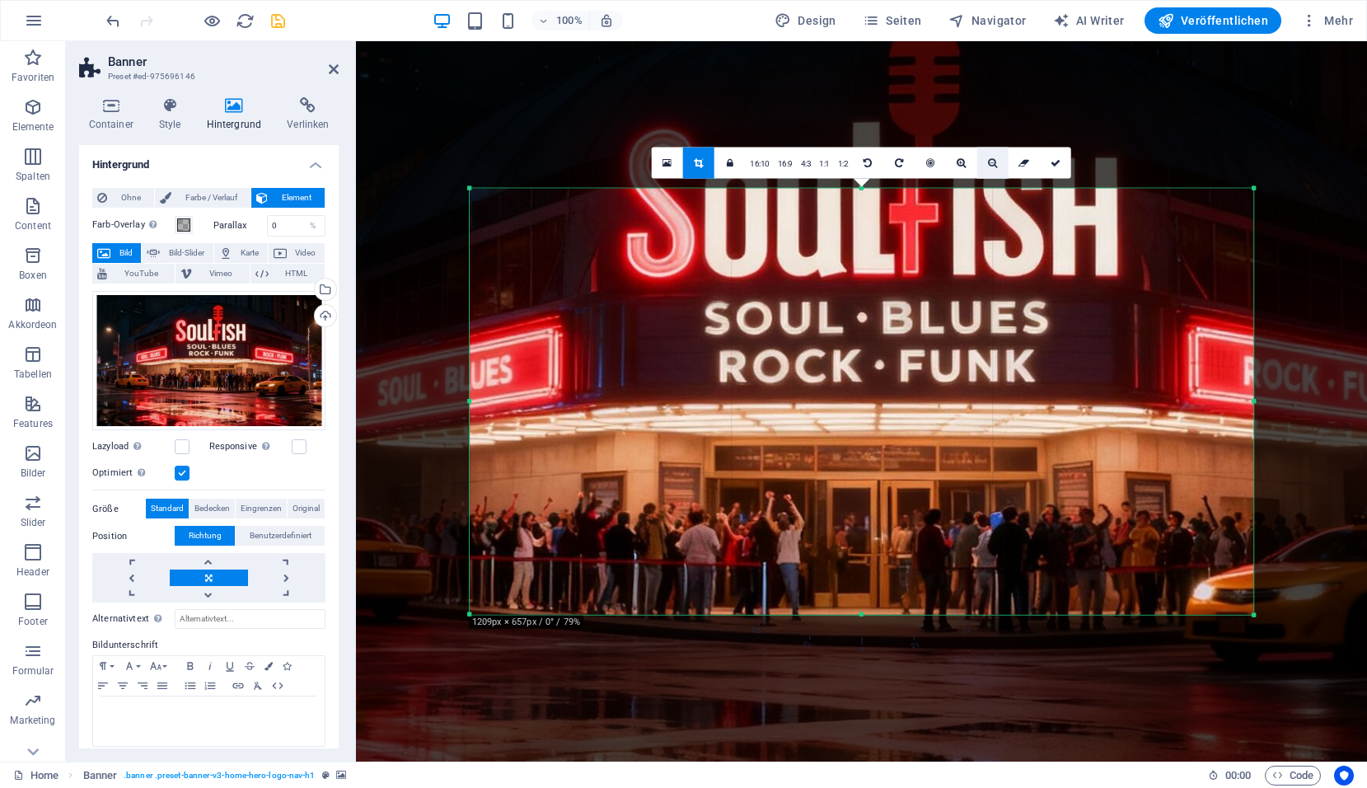
click at [991, 163] on icon at bounding box center [992, 163] width 9 height 10
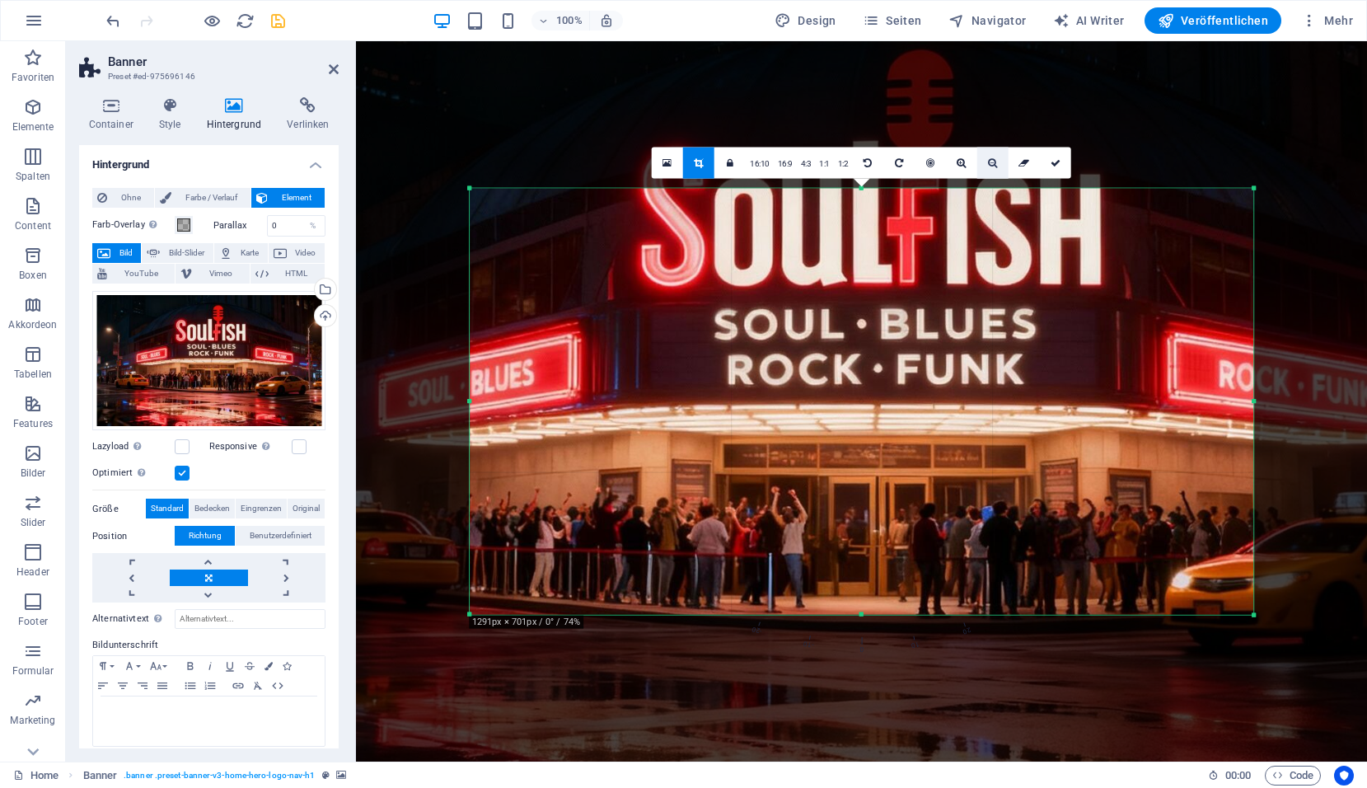
click at [991, 163] on icon at bounding box center [992, 163] width 9 height 10
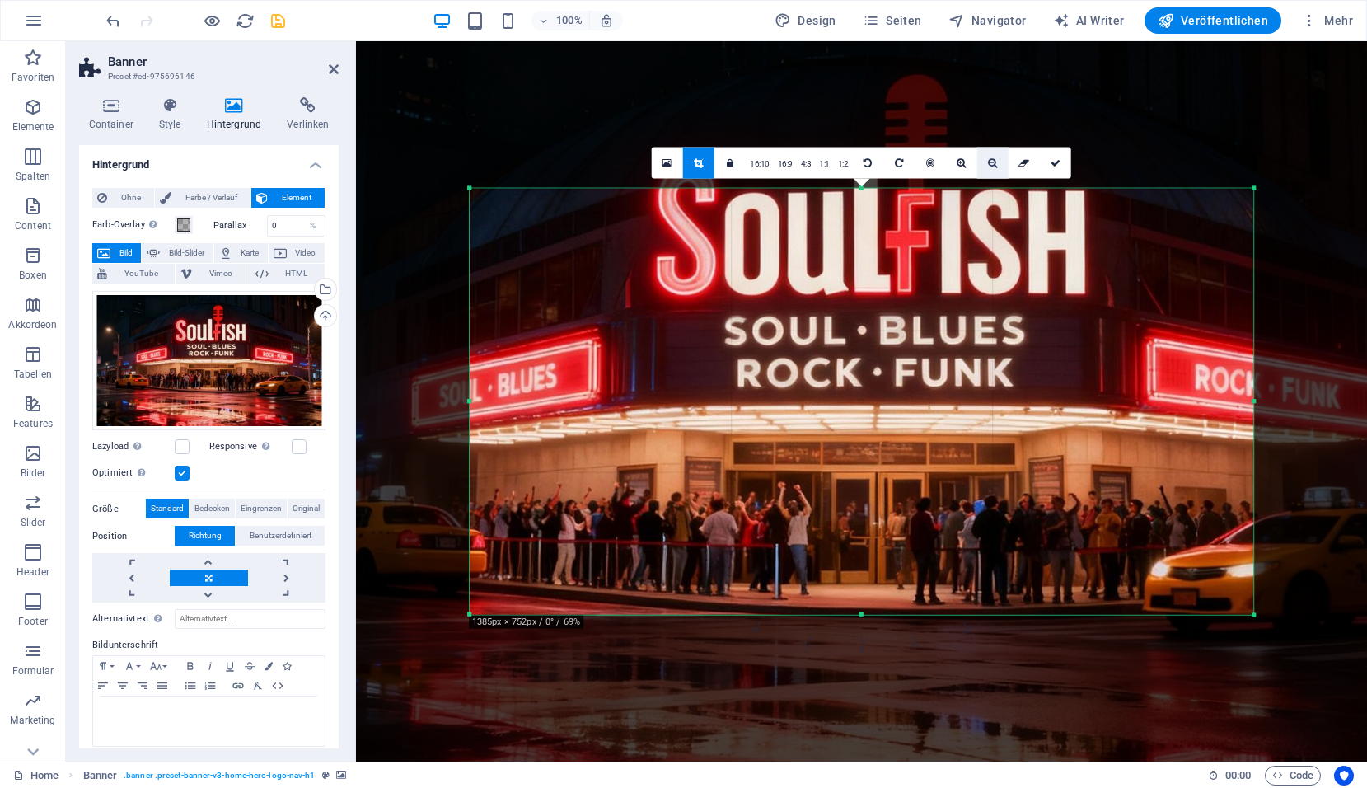
click at [991, 163] on icon at bounding box center [992, 163] width 9 height 10
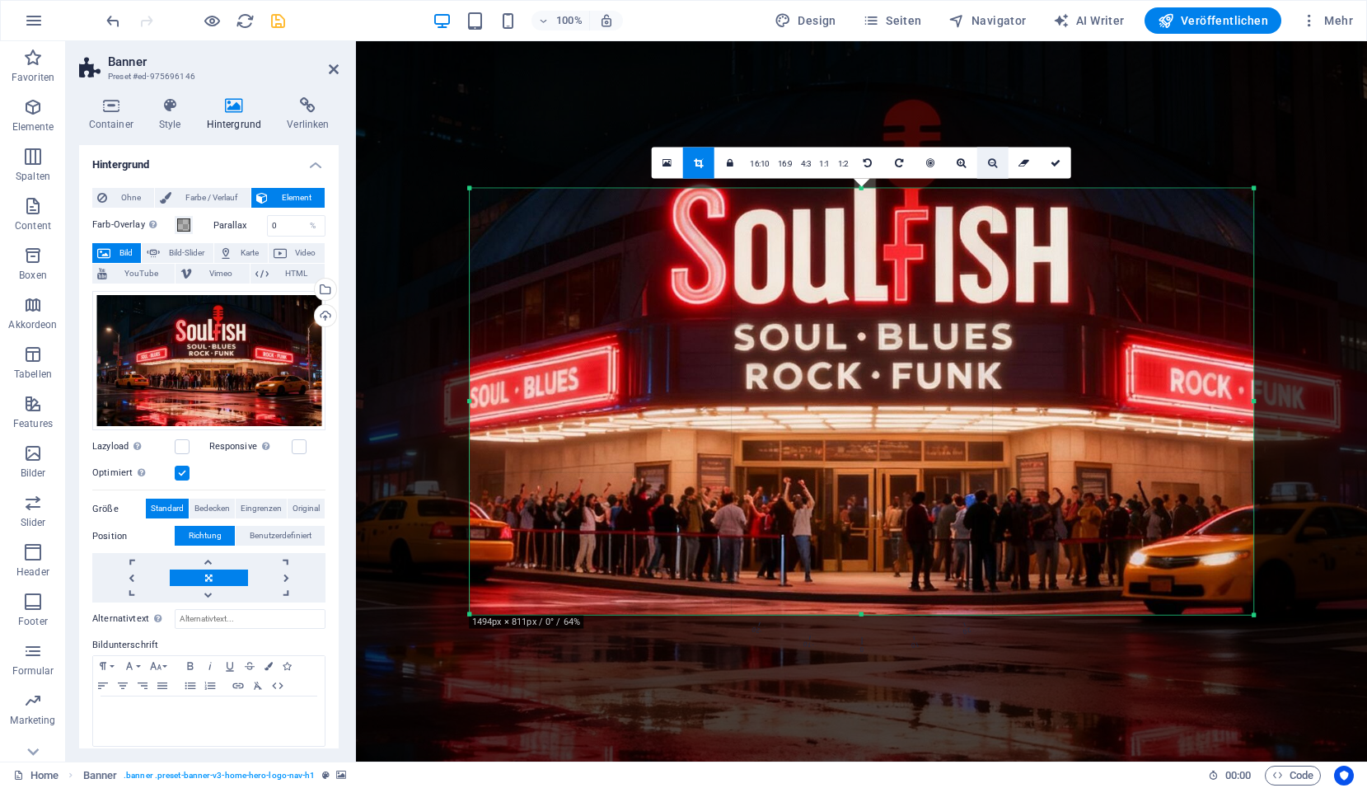
click at [991, 163] on icon at bounding box center [992, 163] width 9 height 10
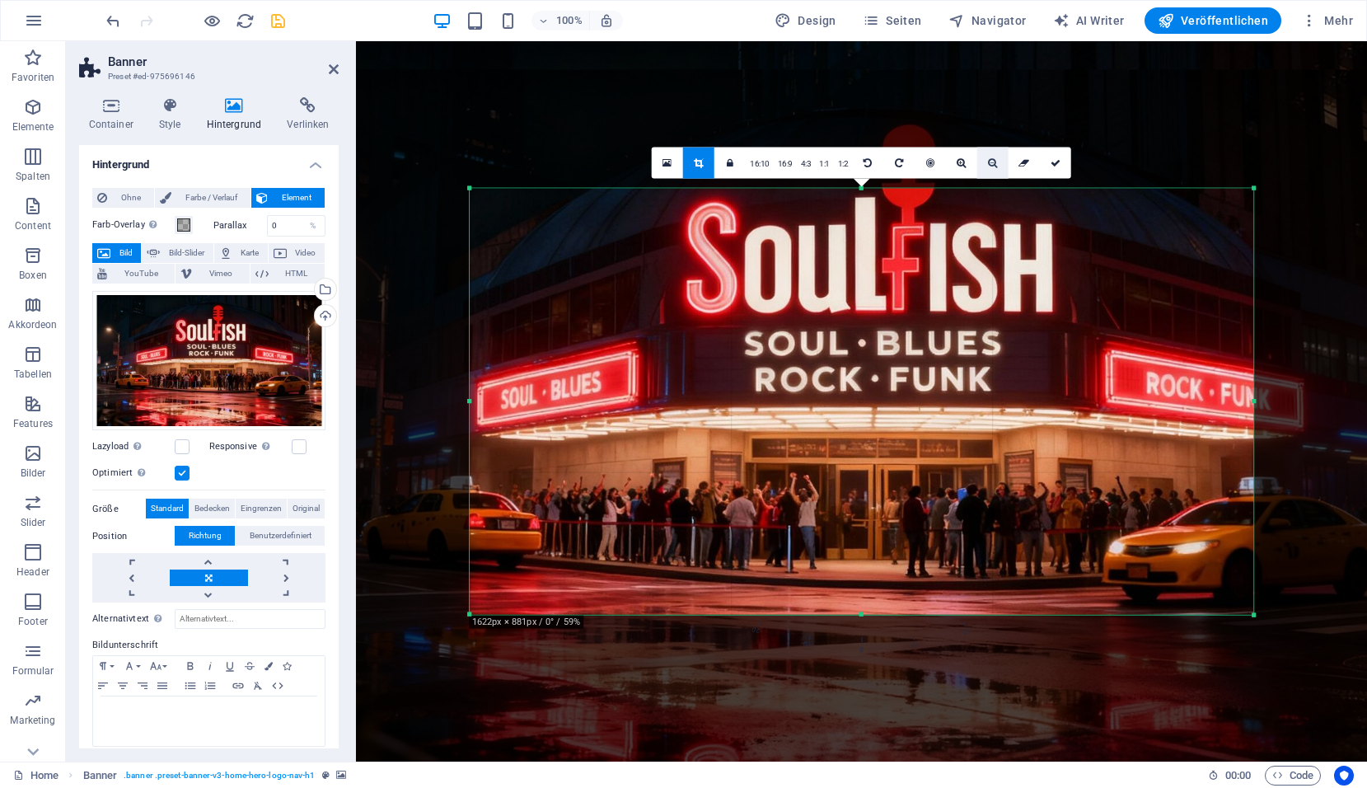
click at [991, 163] on icon at bounding box center [992, 163] width 9 height 10
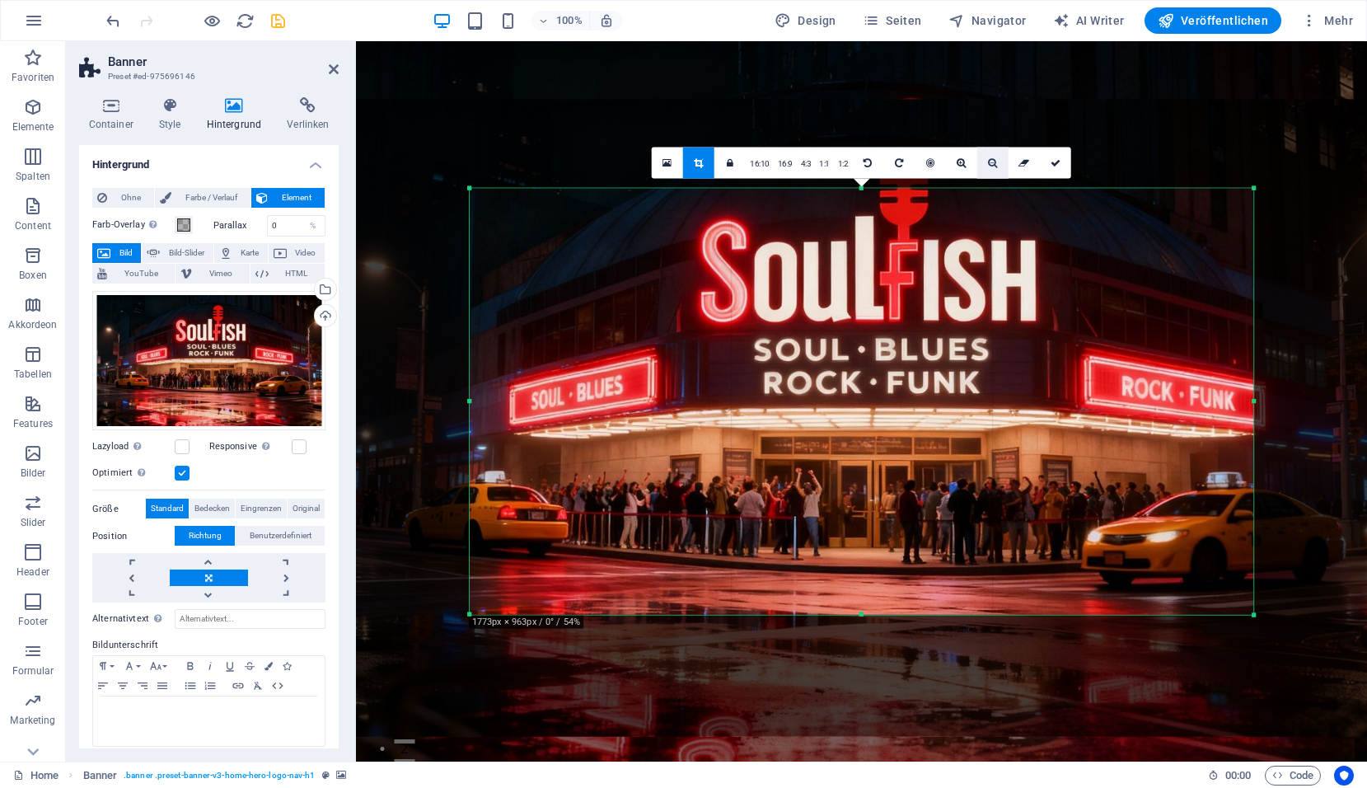
click at [991, 163] on icon at bounding box center [992, 163] width 9 height 10
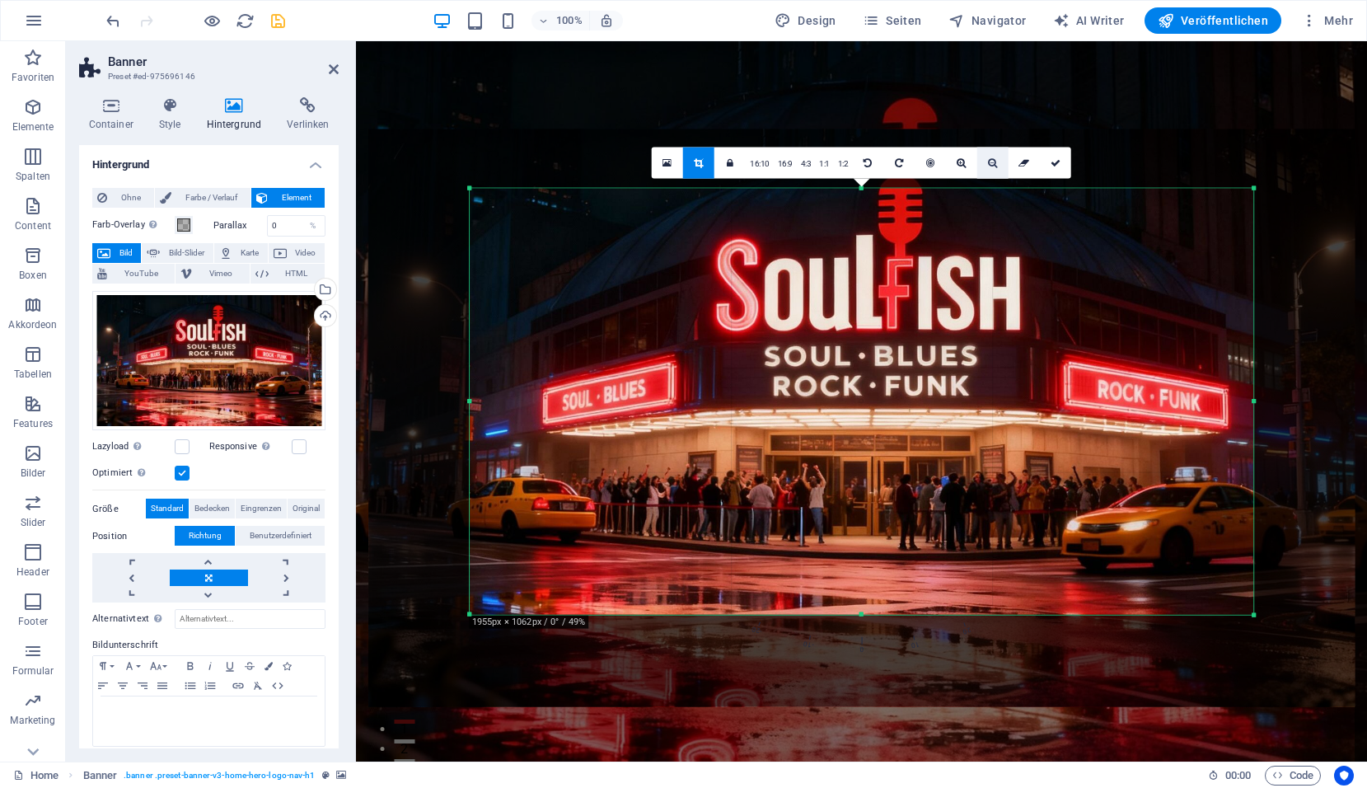
click at [991, 163] on icon at bounding box center [992, 163] width 9 height 10
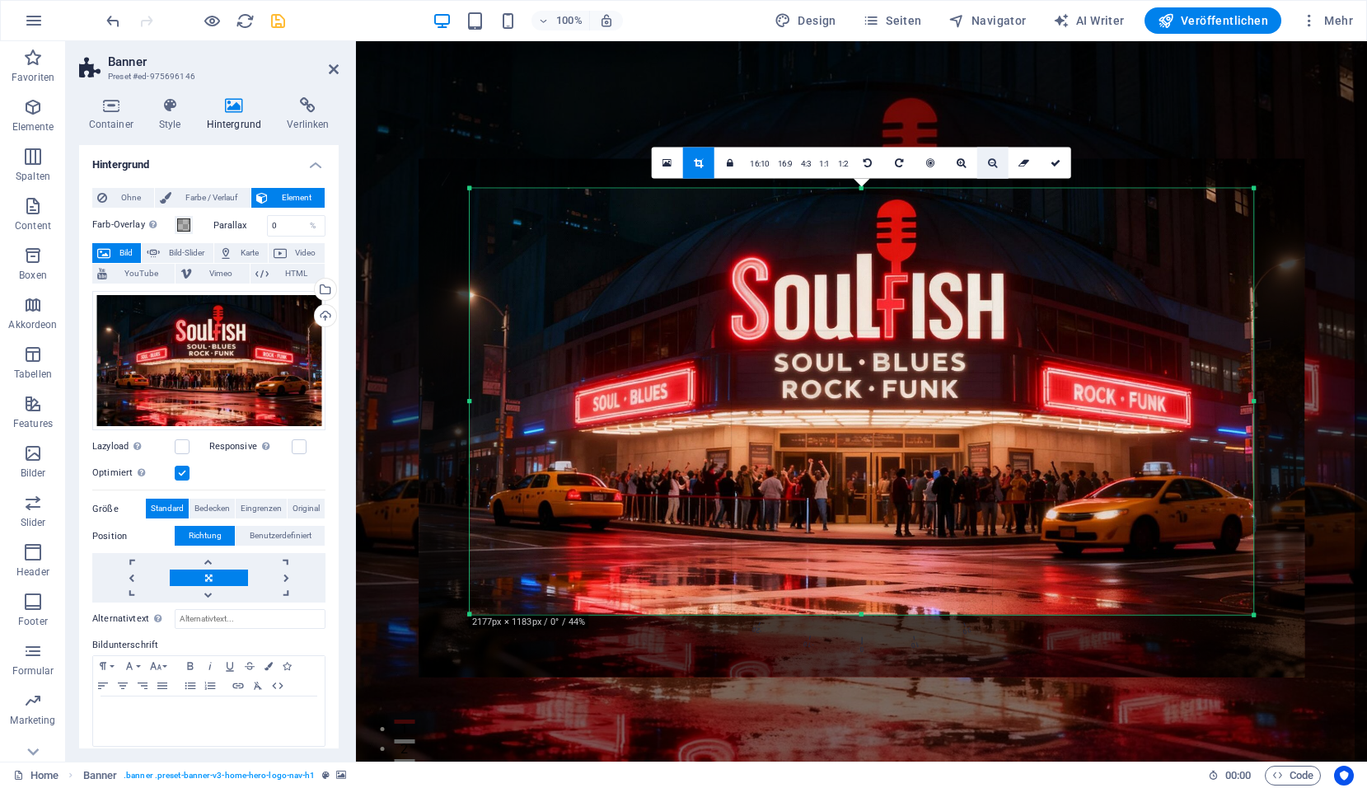
click at [991, 163] on icon at bounding box center [992, 163] width 9 height 10
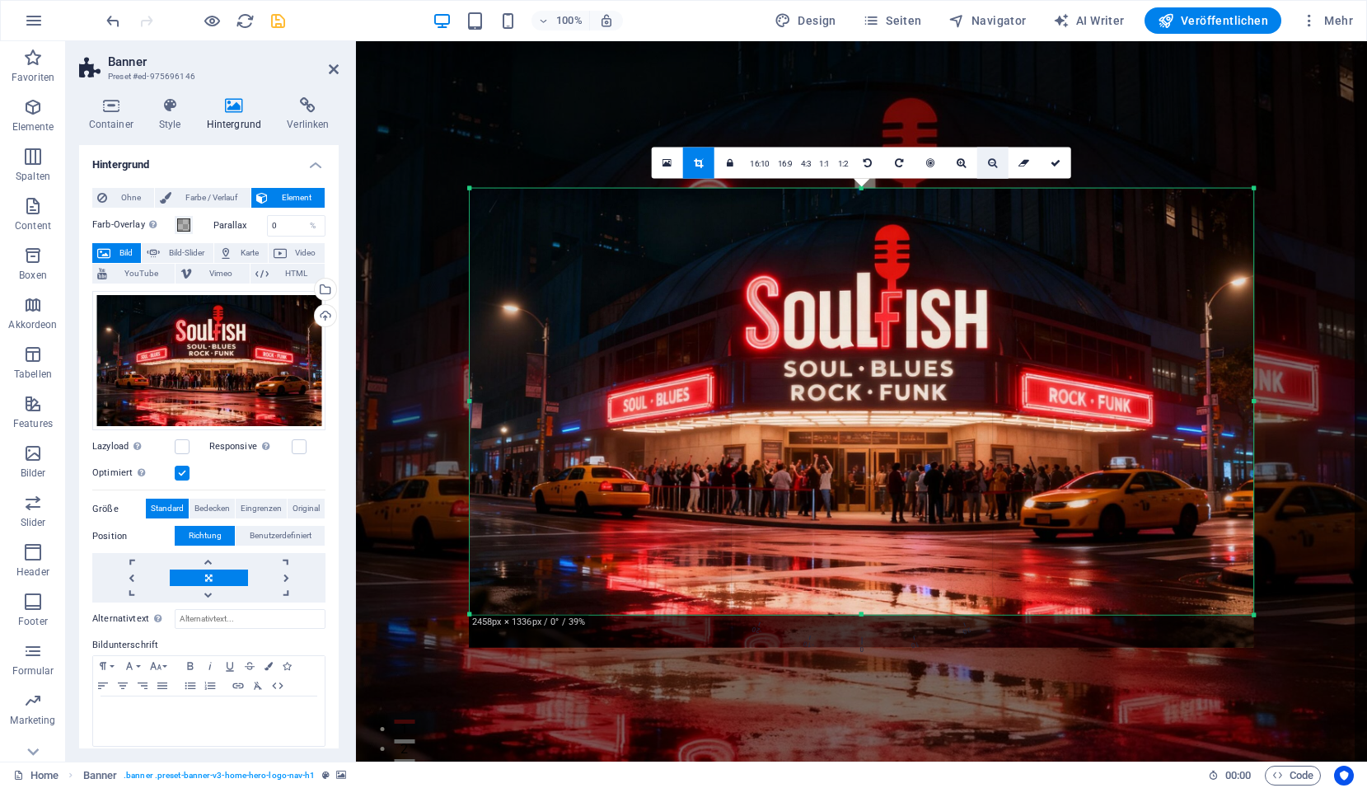
click at [991, 163] on icon at bounding box center [992, 163] width 9 height 10
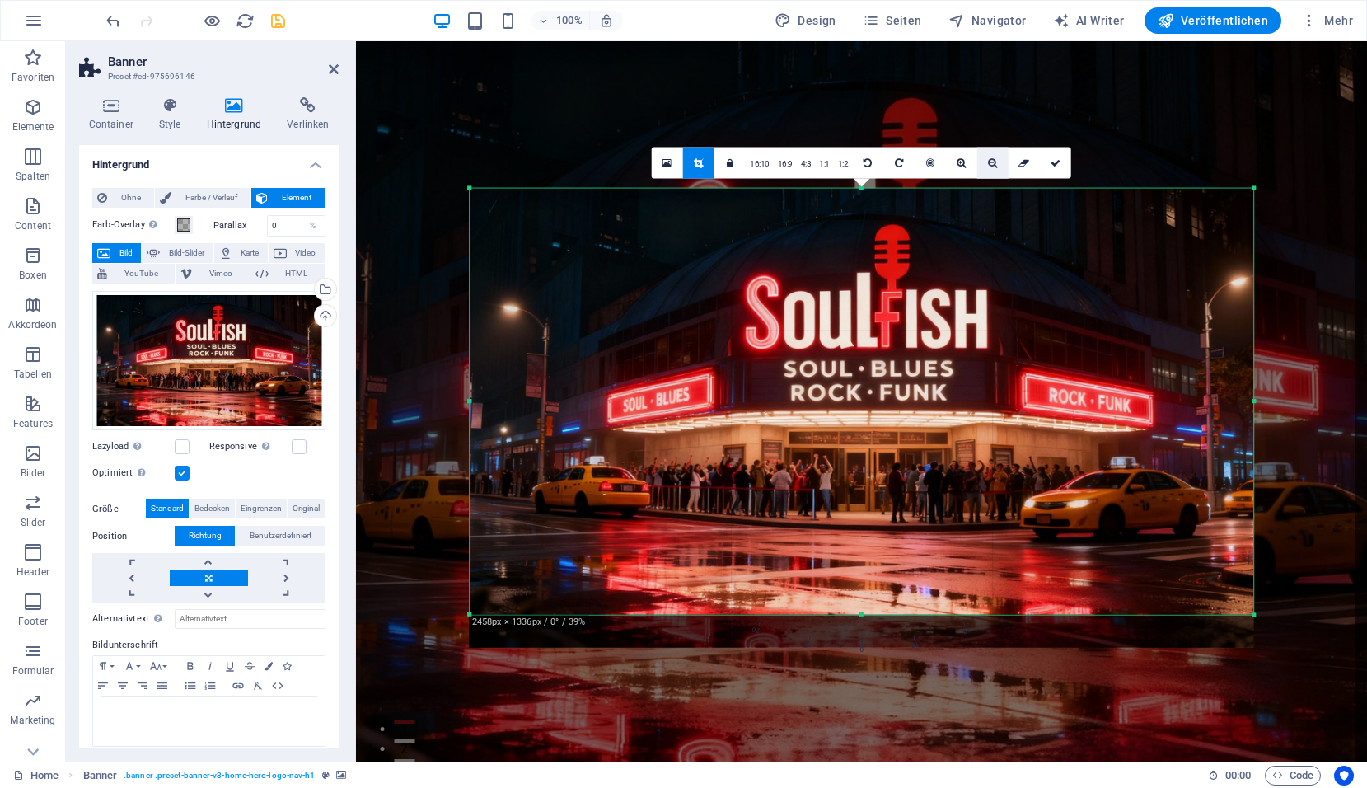
click at [991, 163] on icon at bounding box center [992, 163] width 9 height 10
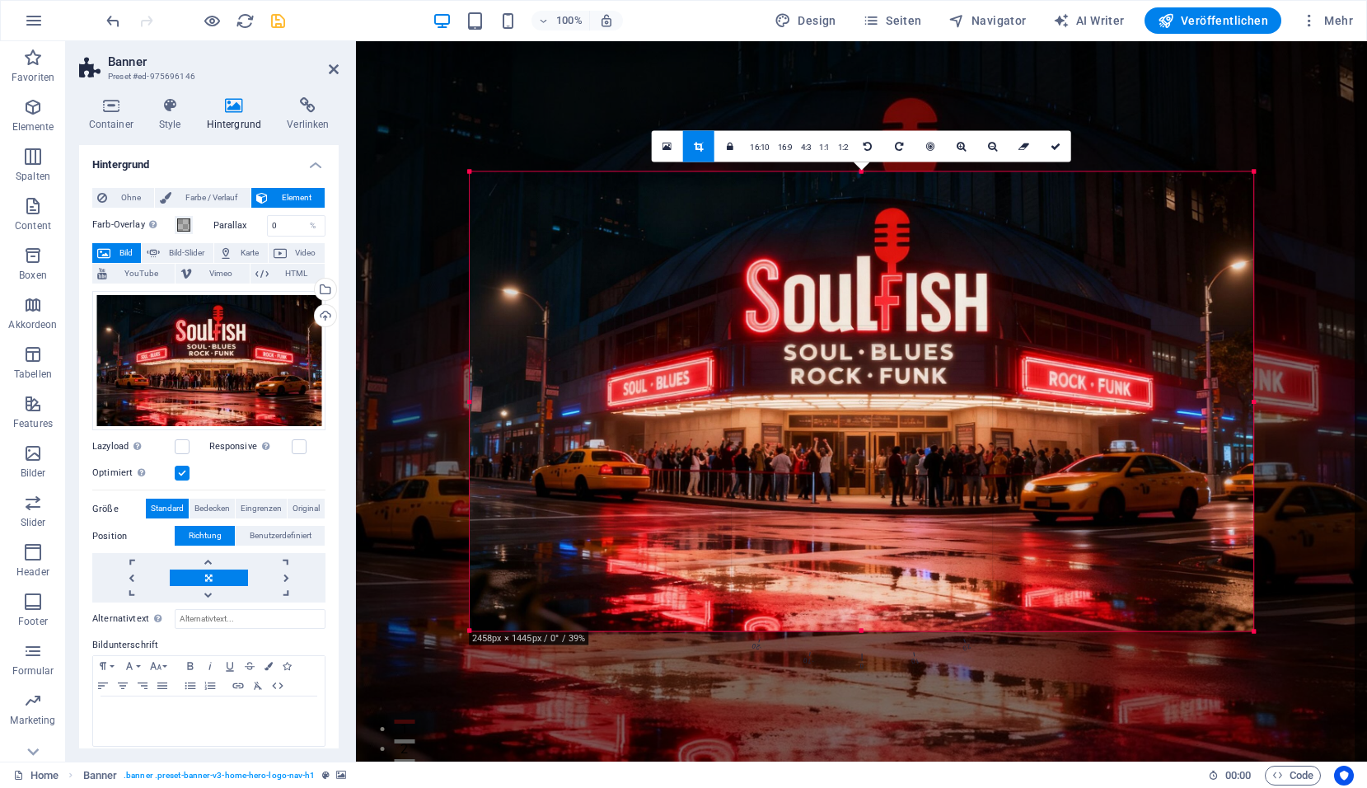
drag, startPoint x: 862, startPoint y: 615, endPoint x: 897, endPoint y: 649, distance: 48.9
click at [897, 631] on div "180 170 160 150 140 130 120 110 100 90 80 70 60 50 40 30 20 10 0 -10 -20 -30 -4…" at bounding box center [862, 401] width 784 height 459
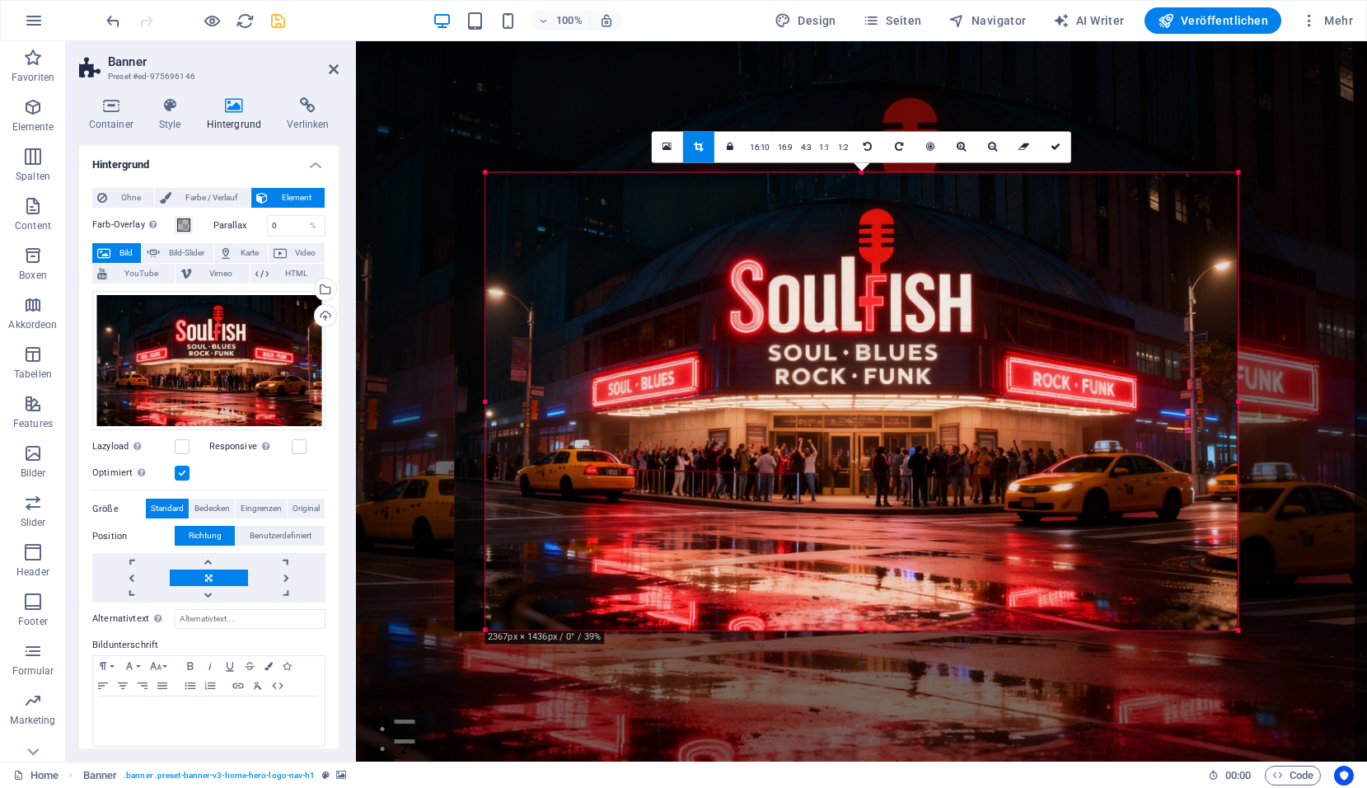
drag, startPoint x: 468, startPoint y: 405, endPoint x: 499, endPoint y: 409, distance: 30.8
click at [499, 409] on div "180 170 160 150 140 130 120 110 100 90 80 70 60 50 40 30 20 10 0 -10 -20 -30 -4…" at bounding box center [861, 400] width 752 height 457
click at [990, 146] on icon at bounding box center [992, 147] width 9 height 10
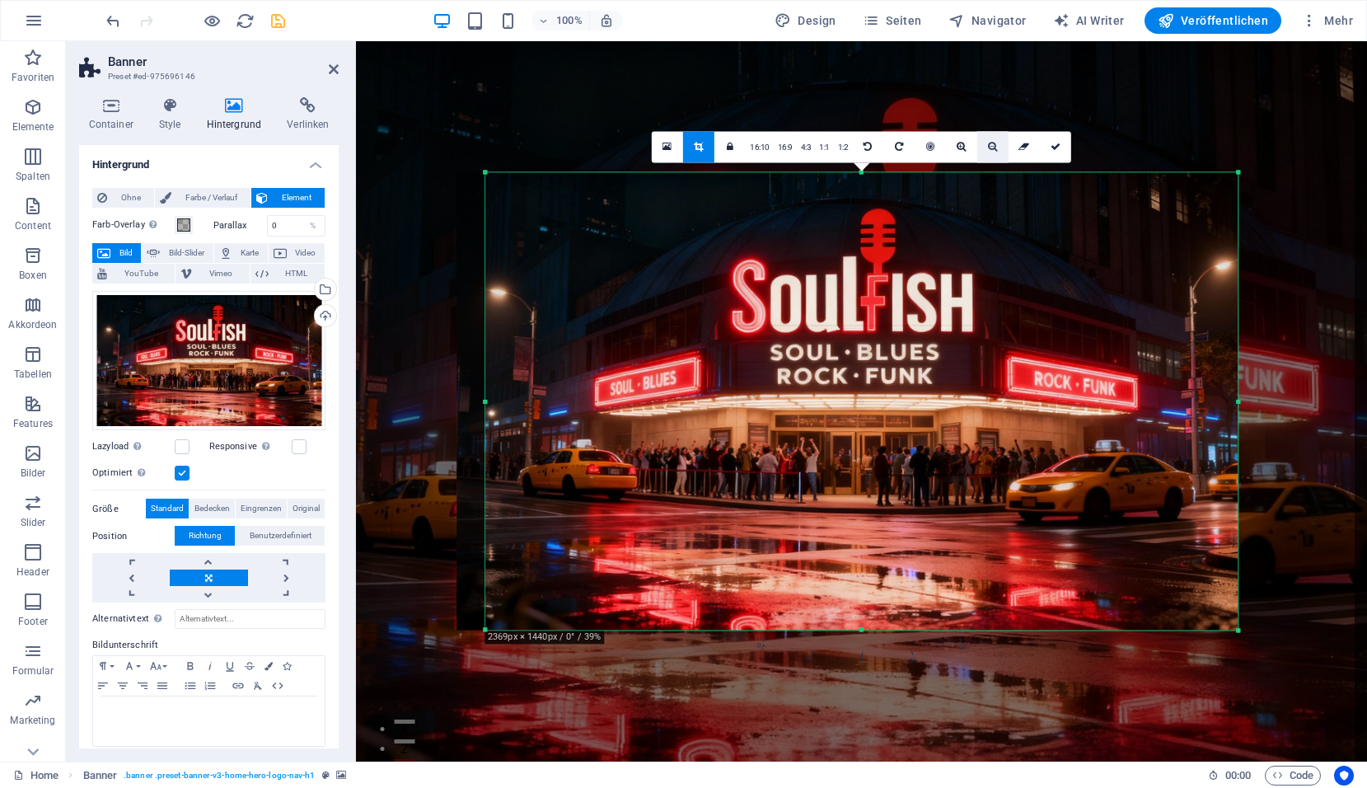
click at [990, 147] on icon at bounding box center [992, 147] width 9 height 10
click at [990, 149] on icon at bounding box center [992, 147] width 9 height 10
click at [991, 147] on icon at bounding box center [992, 147] width 9 height 10
click at [992, 147] on icon at bounding box center [992, 147] width 9 height 10
click at [993, 147] on icon at bounding box center [992, 147] width 9 height 10
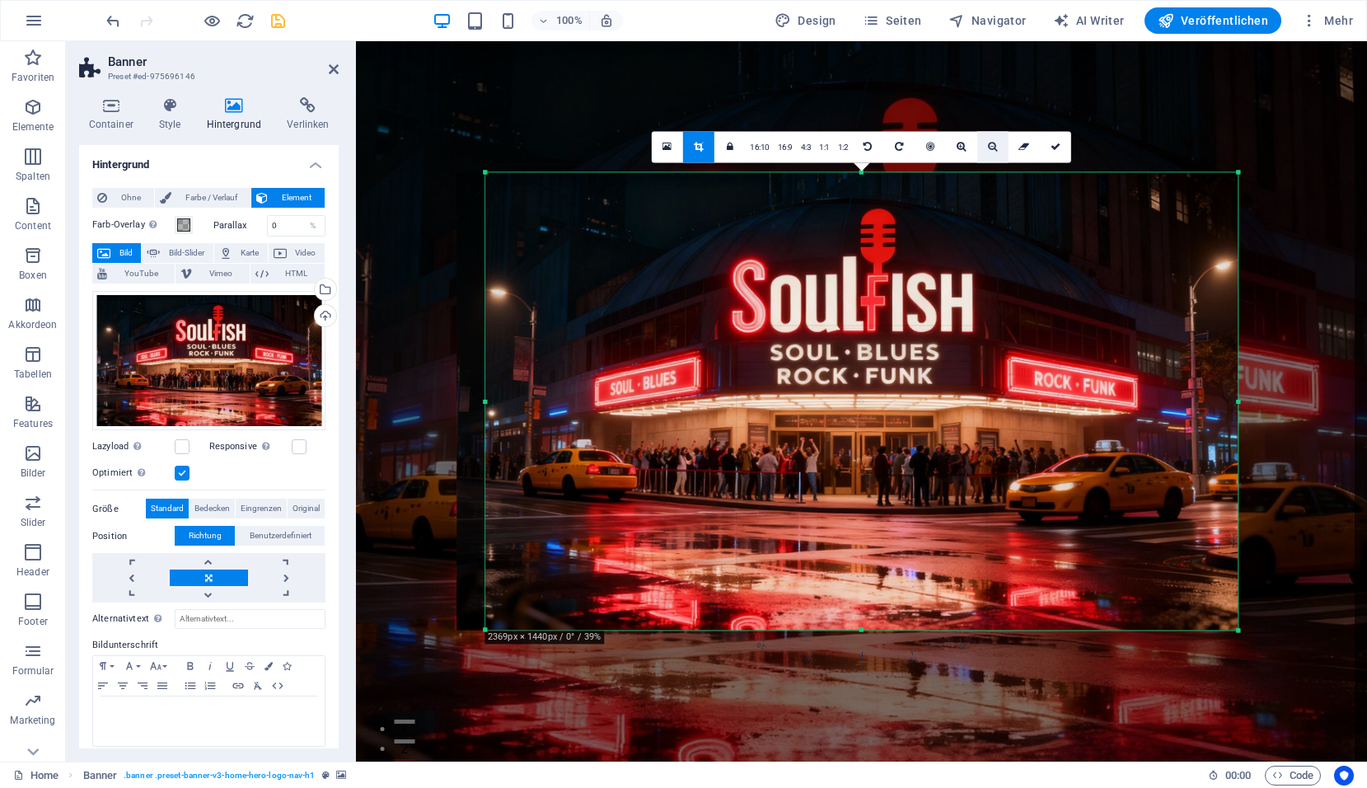
click at [993, 147] on icon at bounding box center [992, 147] width 9 height 10
click at [994, 147] on icon at bounding box center [992, 147] width 9 height 10
click at [797, 147] on link "4:3" at bounding box center [806, 147] width 19 height 31
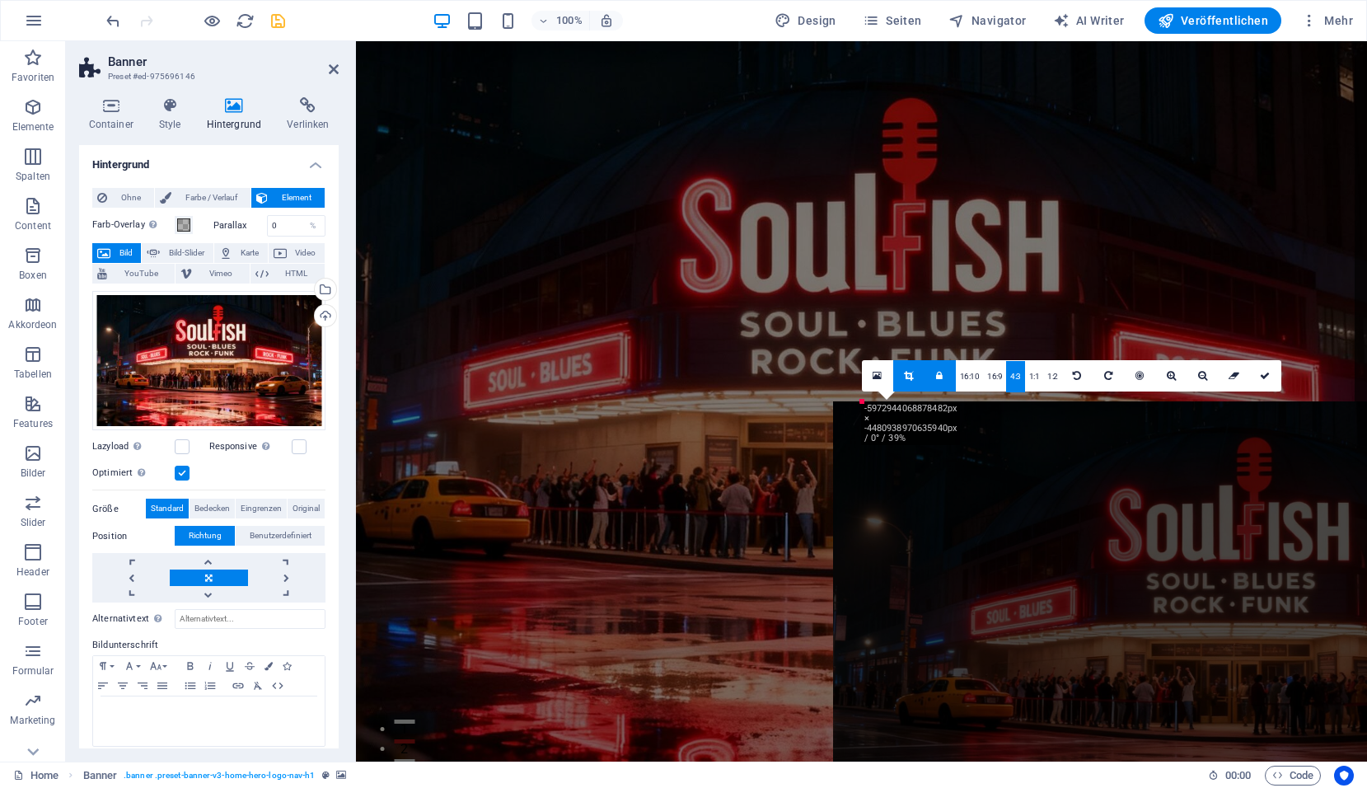
click at [1015, 382] on link "4:3" at bounding box center [1015, 376] width 19 height 31
click at [994, 379] on link "16:9" at bounding box center [994, 376] width 23 height 31
click at [906, 379] on icon at bounding box center [908, 376] width 9 height 10
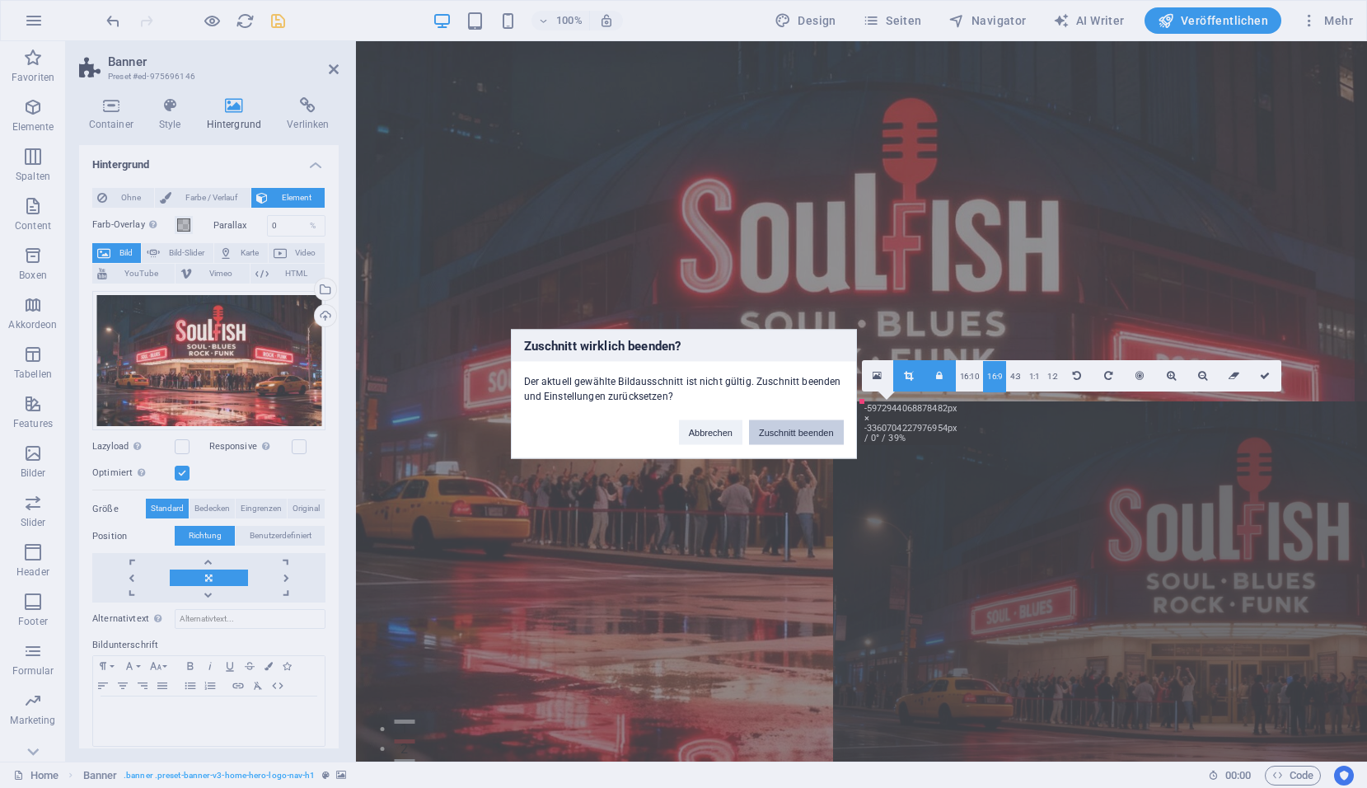
click at [794, 431] on button "Zuschnitt beenden" at bounding box center [796, 432] width 95 height 25
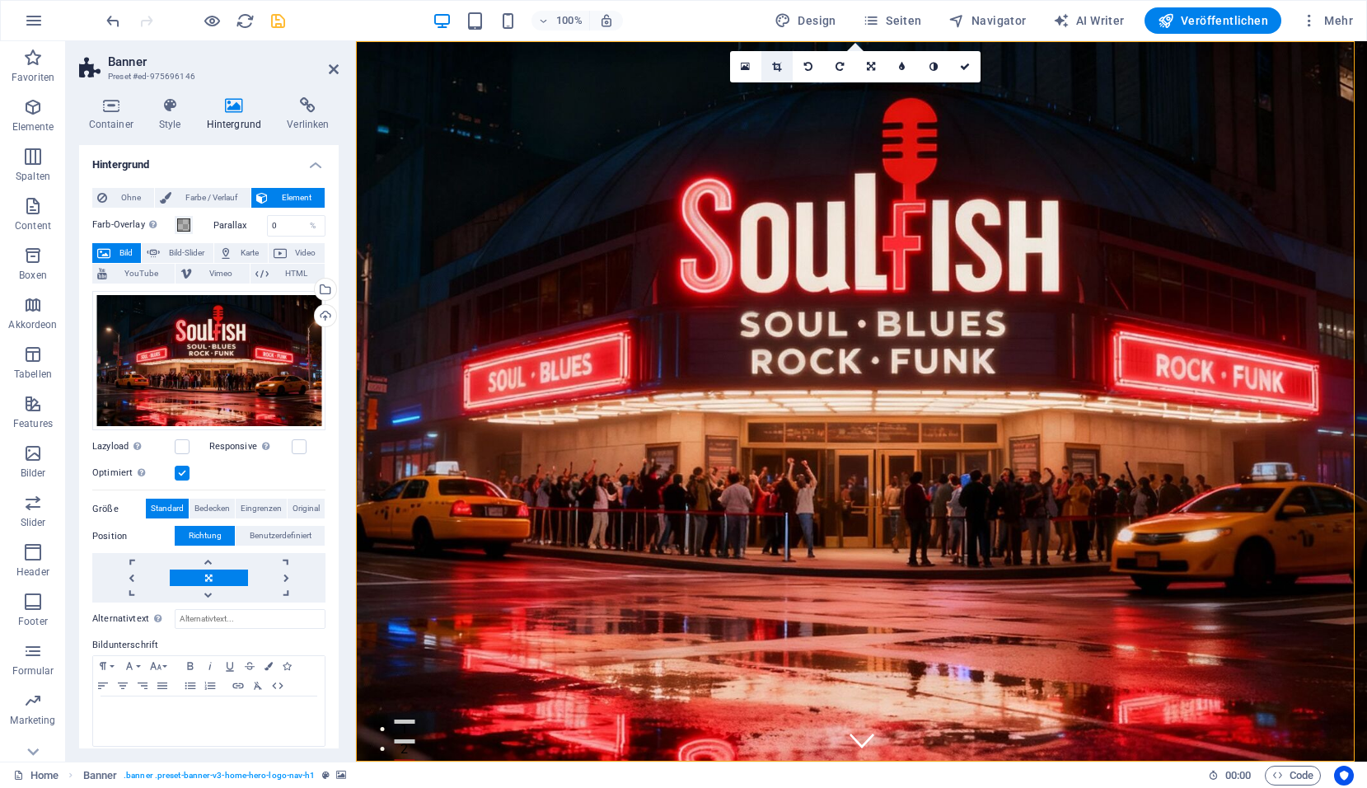
click at [775, 64] on icon at bounding box center [776, 67] width 9 height 10
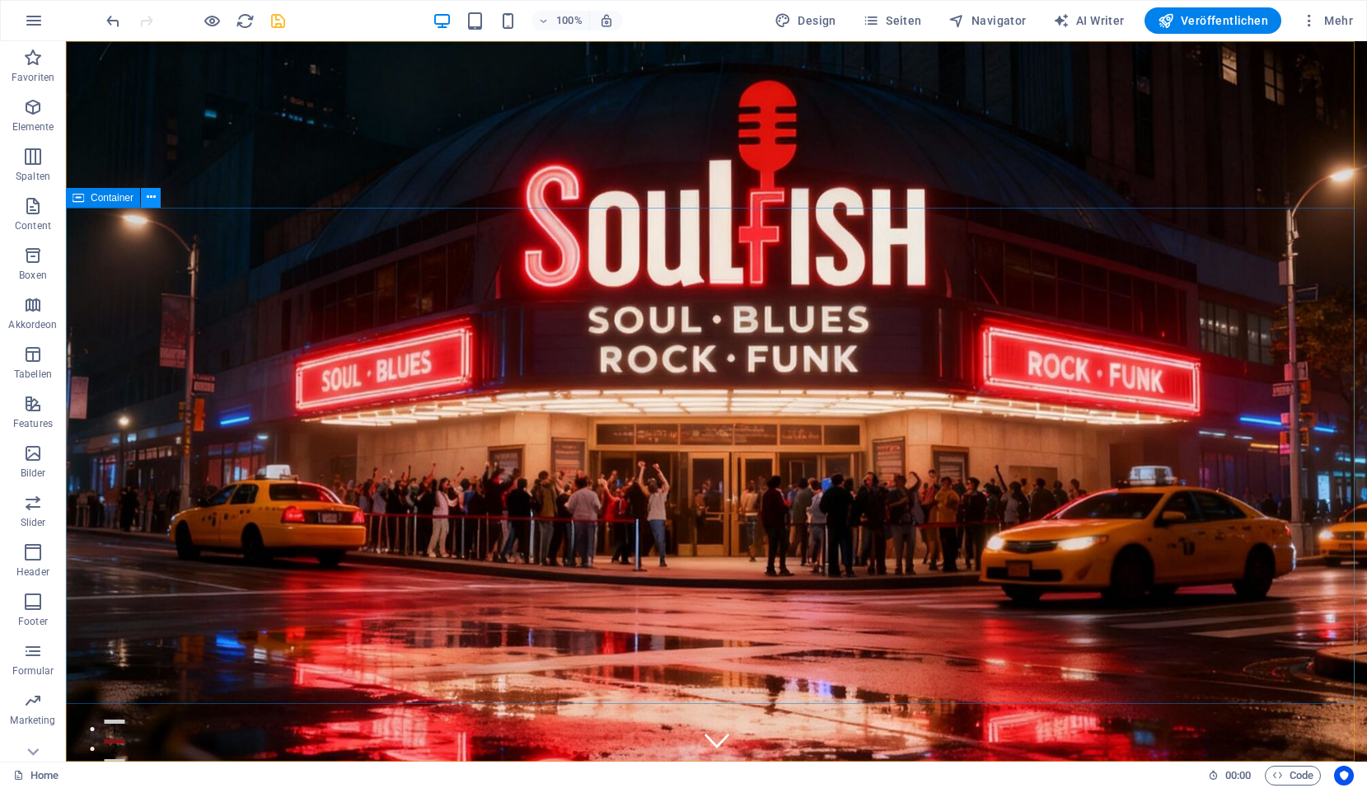
click at [158, 200] on button at bounding box center [151, 198] width 20 height 20
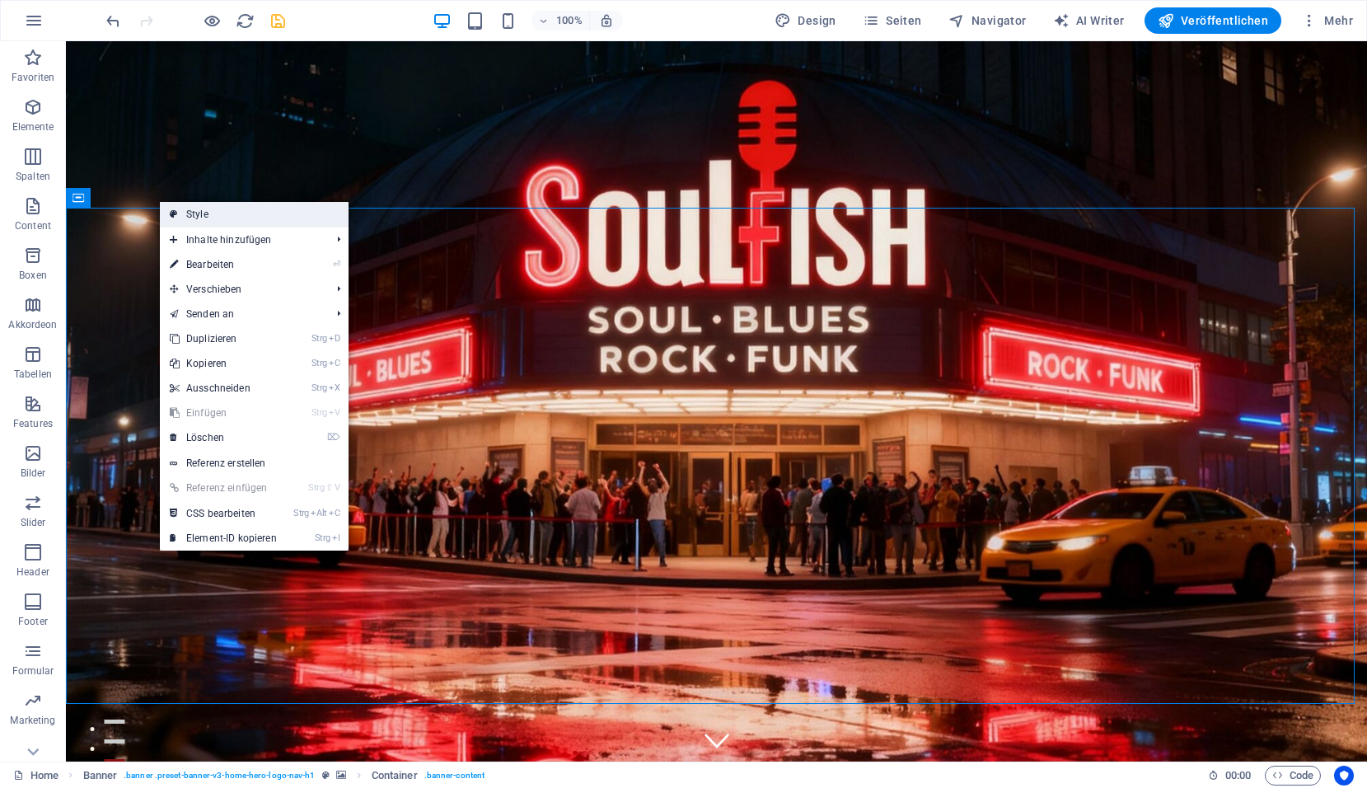
click at [220, 211] on link "Style" at bounding box center [254, 214] width 189 height 25
select select "preset-banner-v3-home-hero-logo-nav-h1"
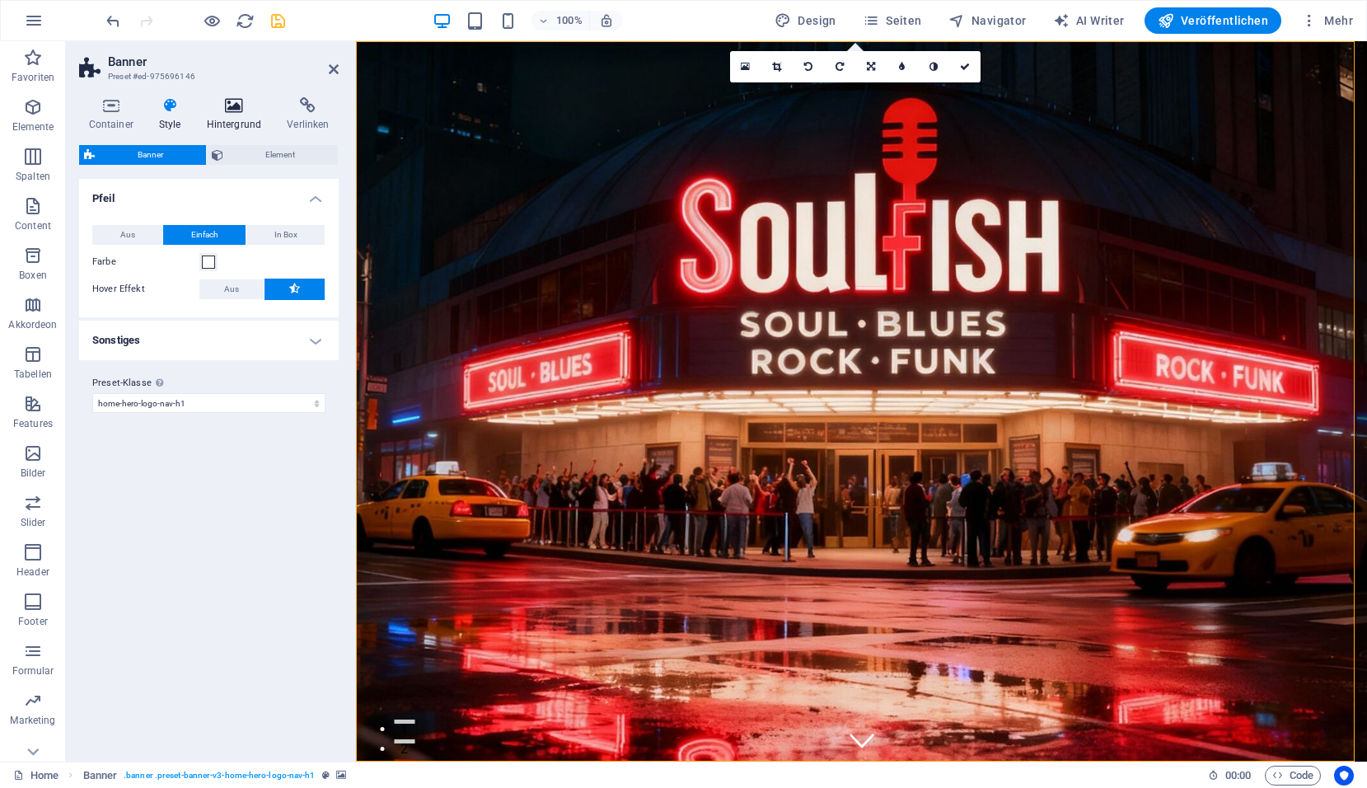
click at [230, 111] on icon at bounding box center [234, 105] width 74 height 16
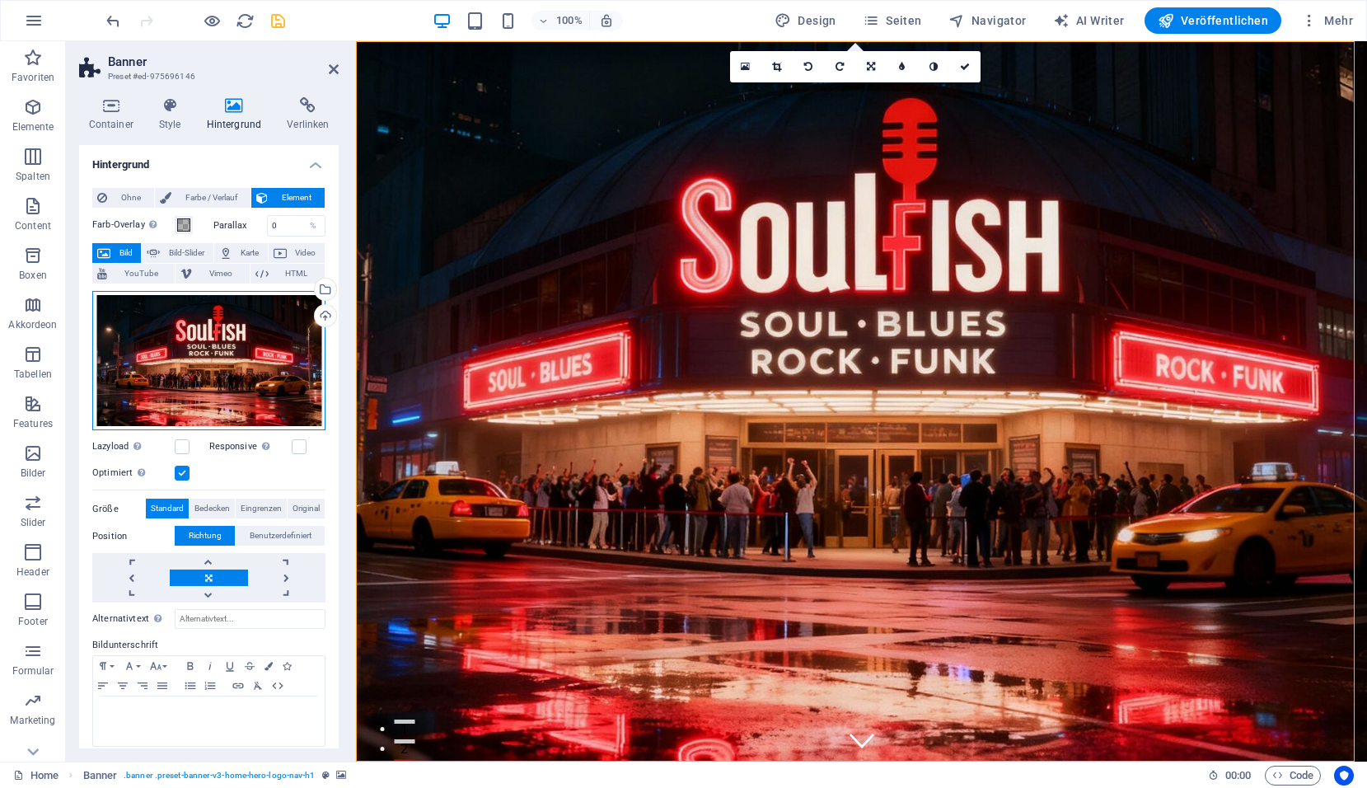
click at [206, 322] on div "Ziehe Dateien zum Hochladen hierher oder klicke hier, um aus Dateien oder koste…" at bounding box center [208, 361] width 233 height 140
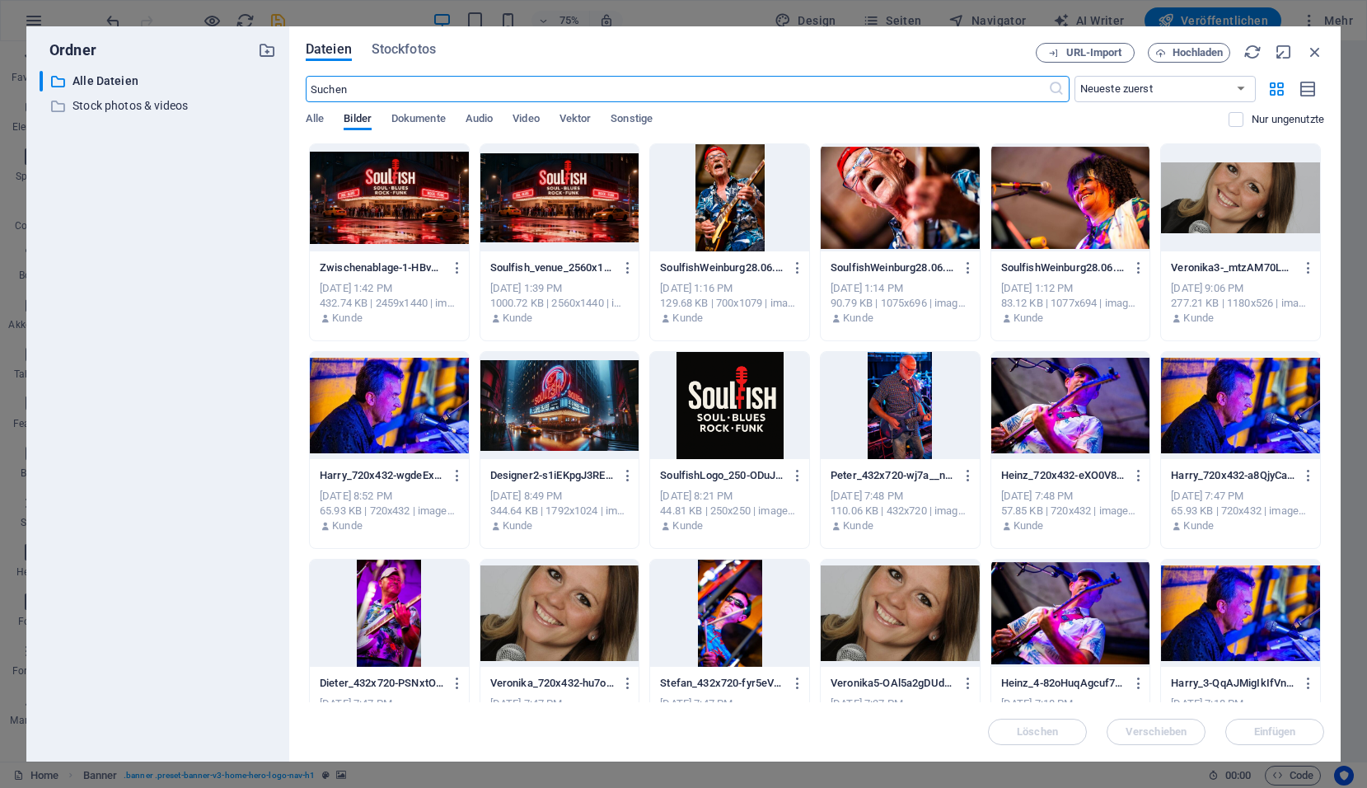
click at [557, 198] on div at bounding box center [559, 197] width 159 height 107
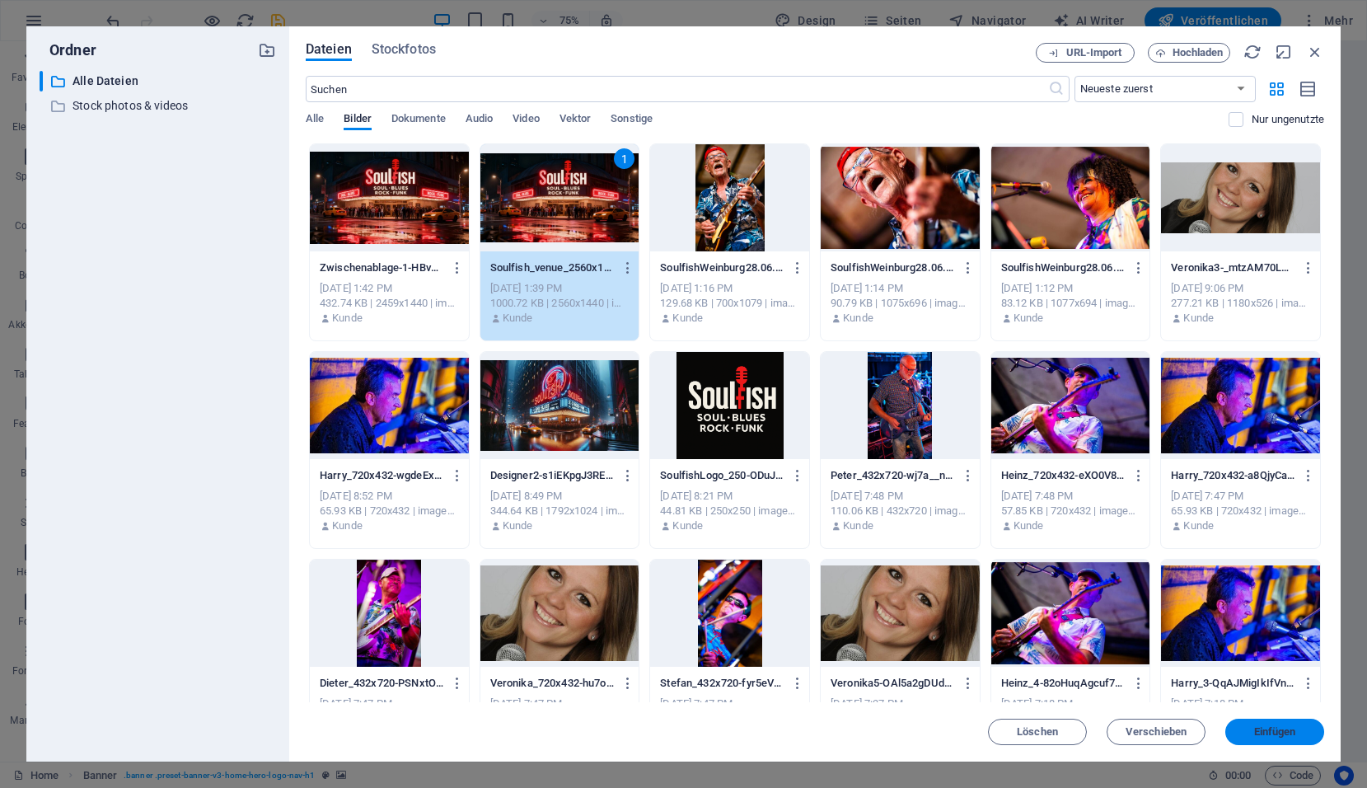
click at [1257, 732] on span "Einfügen" at bounding box center [1275, 732] width 42 height 10
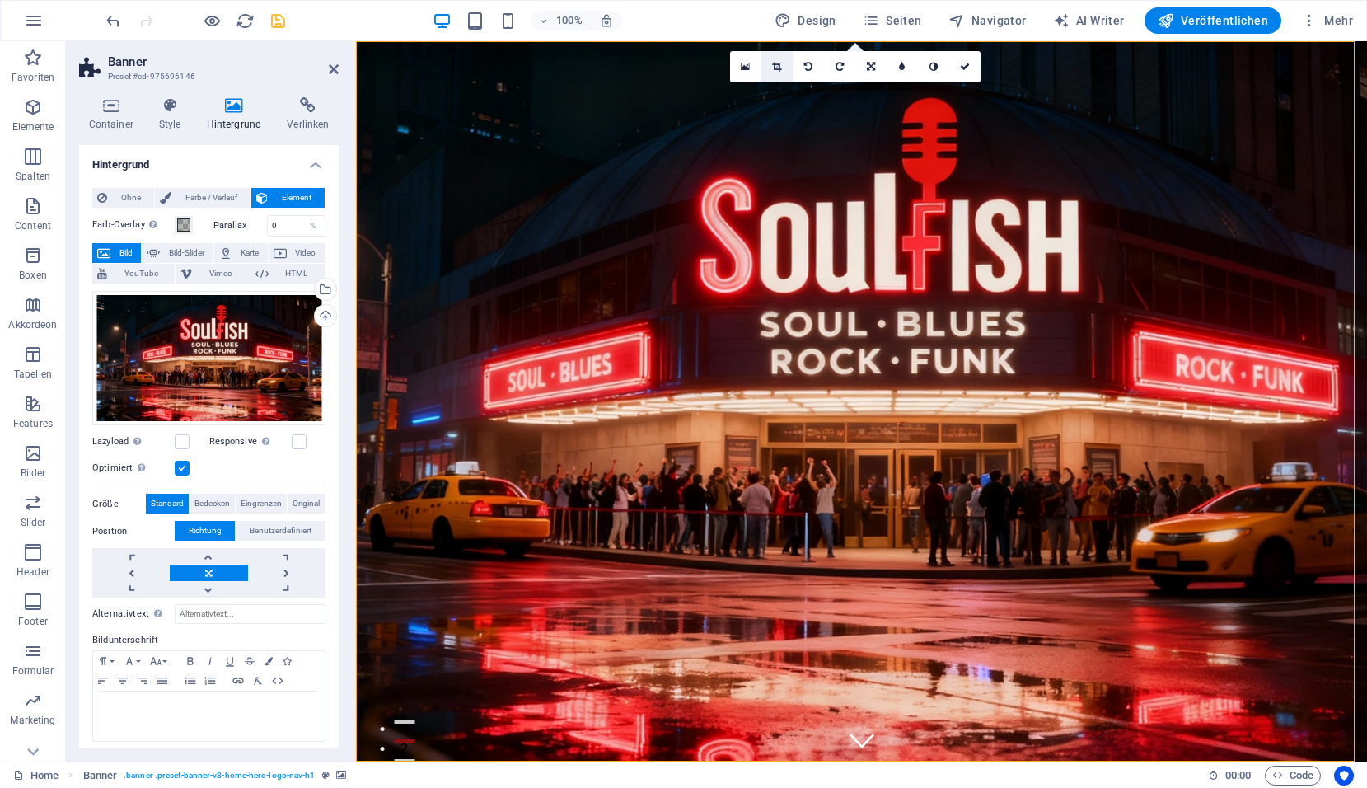
click at [781, 55] on link at bounding box center [776, 66] width 31 height 31
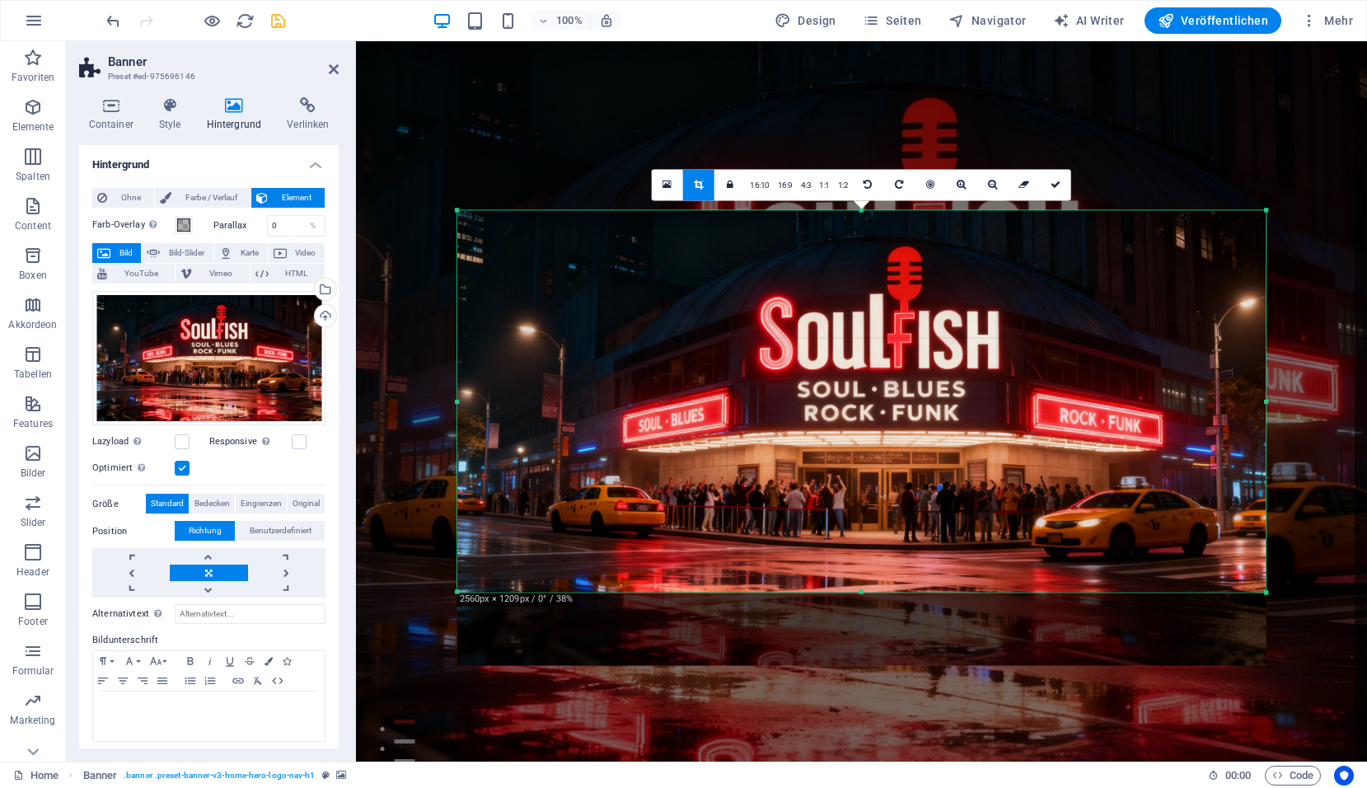
drag, startPoint x: 862, startPoint y: 630, endPoint x: 873, endPoint y: 556, distance: 74.1
click at [873, 556] on div "180 170 160 150 140 130 120 110 100 90 80 70 60 50 40 30 20 10 0 -10 -20 -30 -4…" at bounding box center [861, 401] width 809 height 382
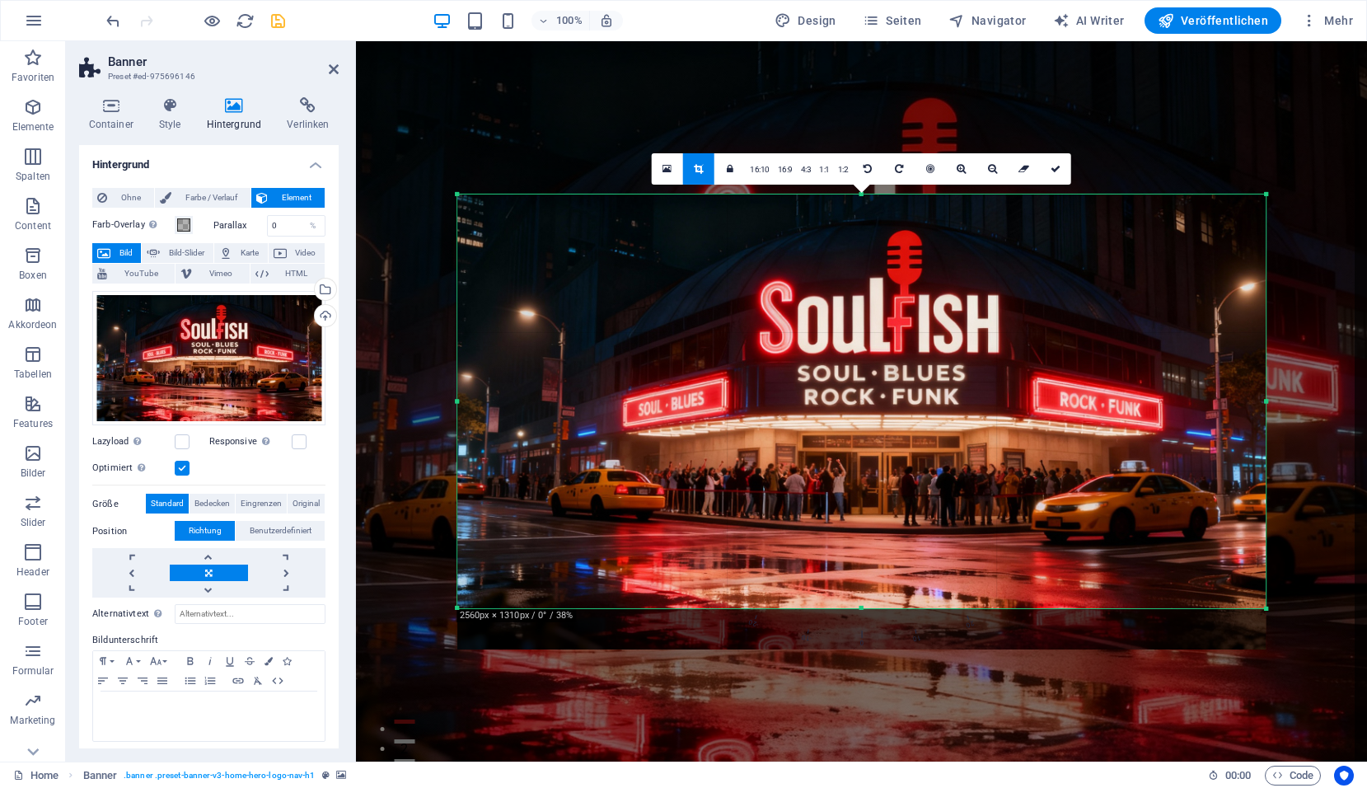
drag, startPoint x: 862, startPoint y: 593, endPoint x: 861, endPoint y: 625, distance: 32.1
click at [861, 608] on div "180 170 160 150 140 130 120 110 100 90 80 70 60 50 40 30 20 10 0 -10 -20 -30 -4…" at bounding box center [861, 401] width 809 height 414
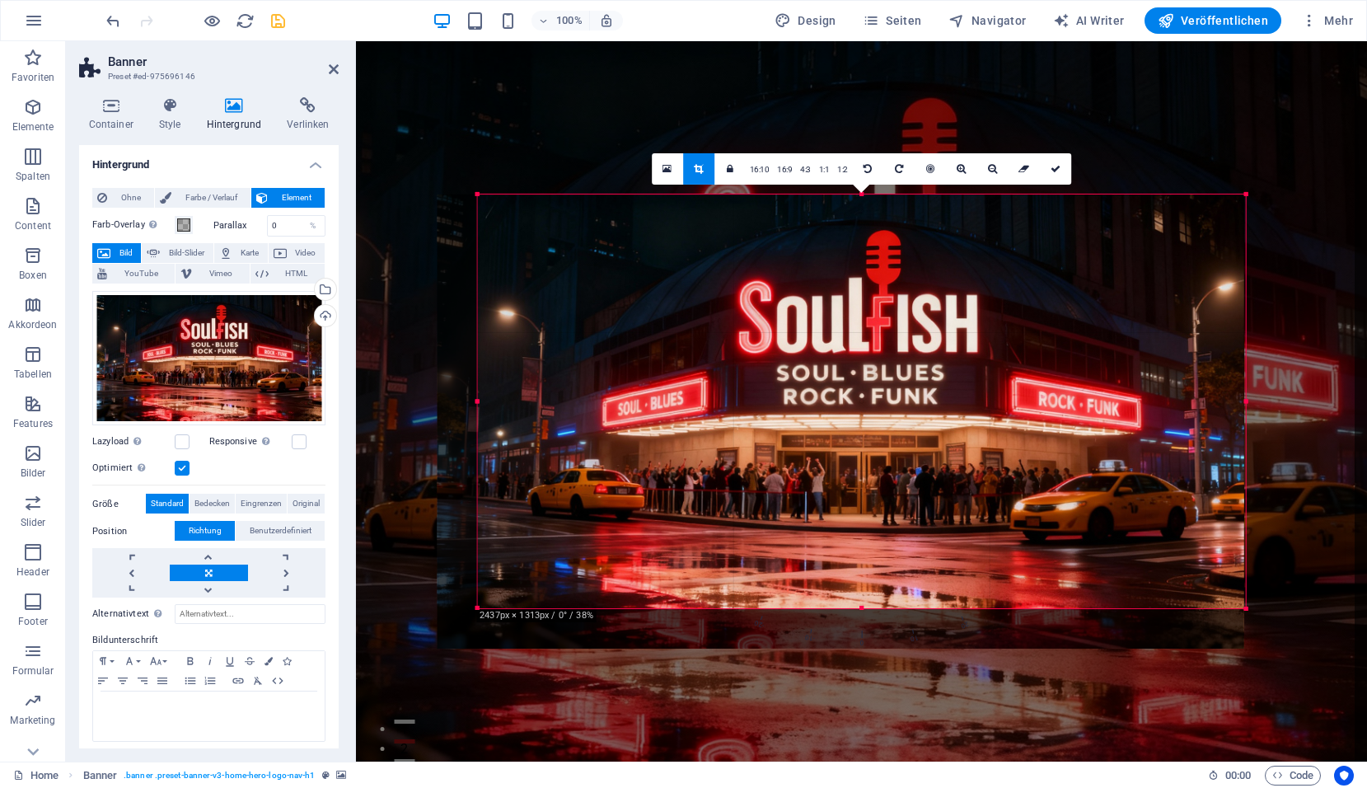
drag, startPoint x: 459, startPoint y: 403, endPoint x: 500, endPoint y: 405, distance: 41.2
click at [500, 405] on div "180 170 160 150 140 130 120 110 100 90 80 70 60 50 40 30 20 10 0 -10 -20 -30 -4…" at bounding box center [861, 401] width 769 height 414
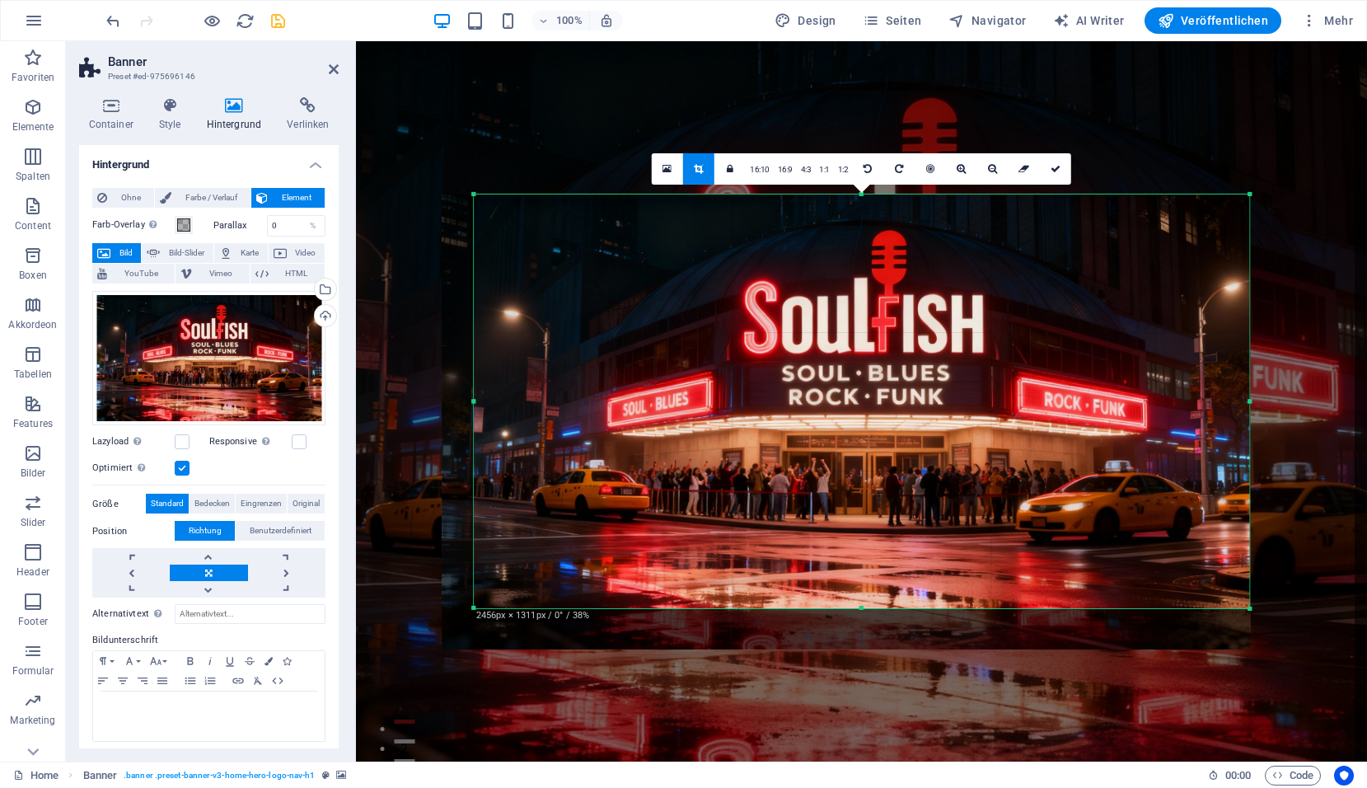
drag, startPoint x: 480, startPoint y: 402, endPoint x: 471, endPoint y: 407, distance: 10.3
click at [471, 407] on div at bounding box center [474, 401] width 6 height 414
click at [1055, 163] on link at bounding box center [1055, 168] width 31 height 31
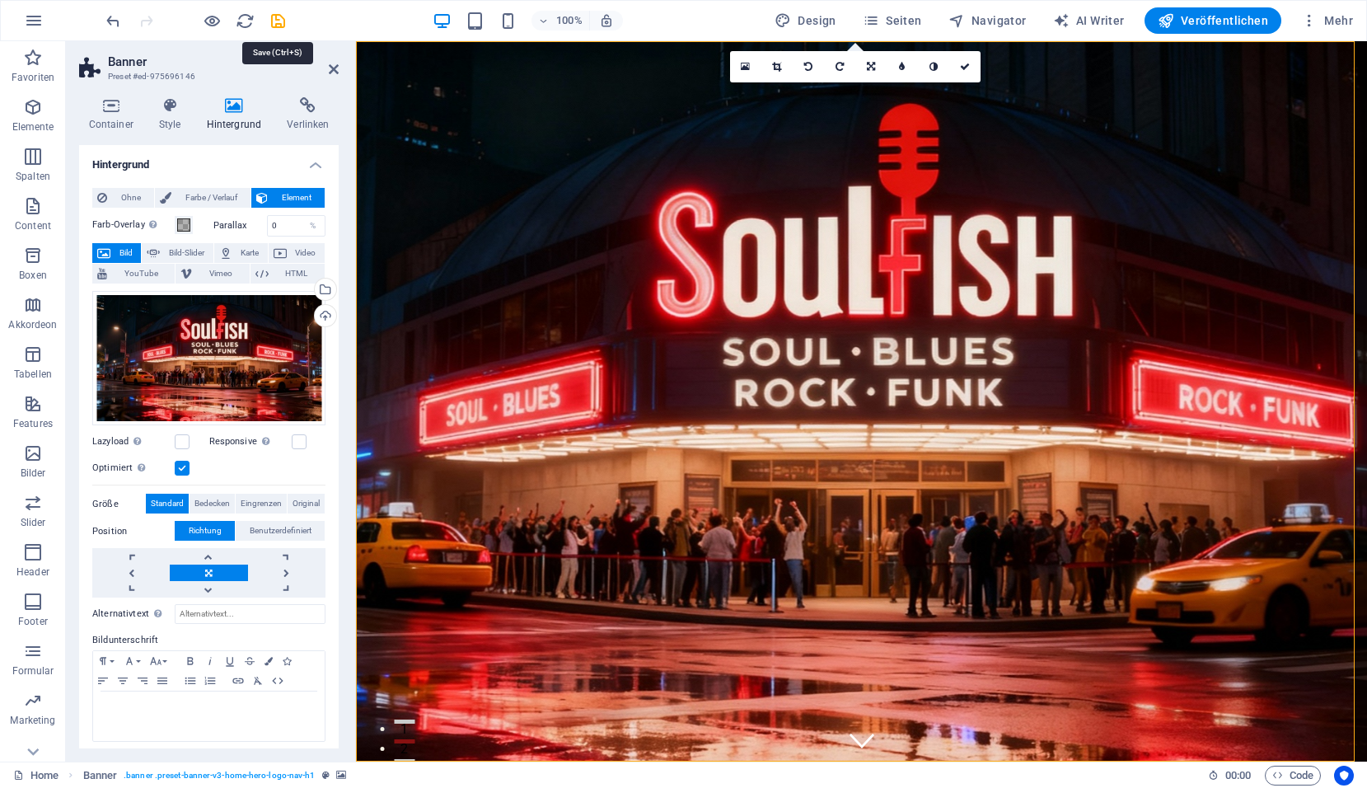
click at [276, 24] on icon "save" at bounding box center [278, 21] width 19 height 19
checkbox input "false"
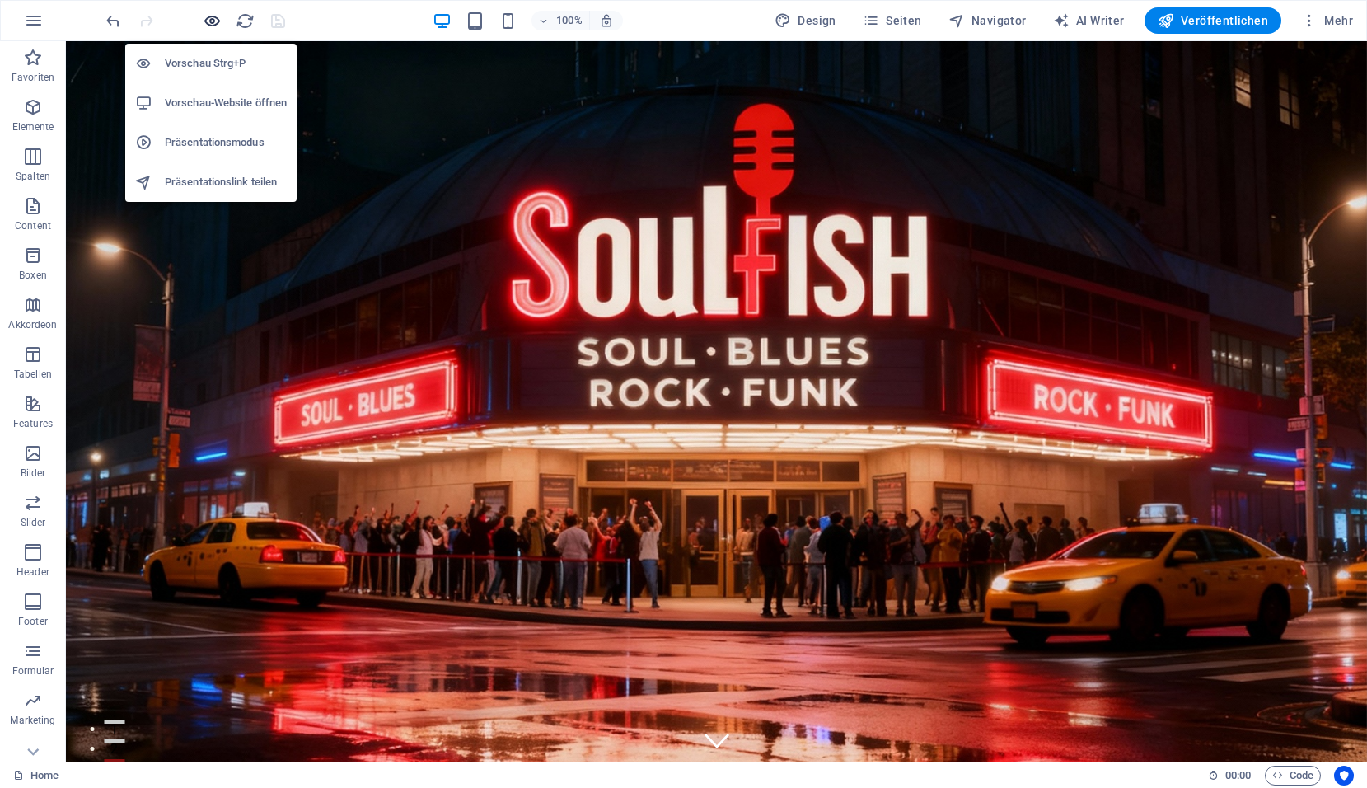
click at [206, 24] on icon "button" at bounding box center [212, 21] width 19 height 19
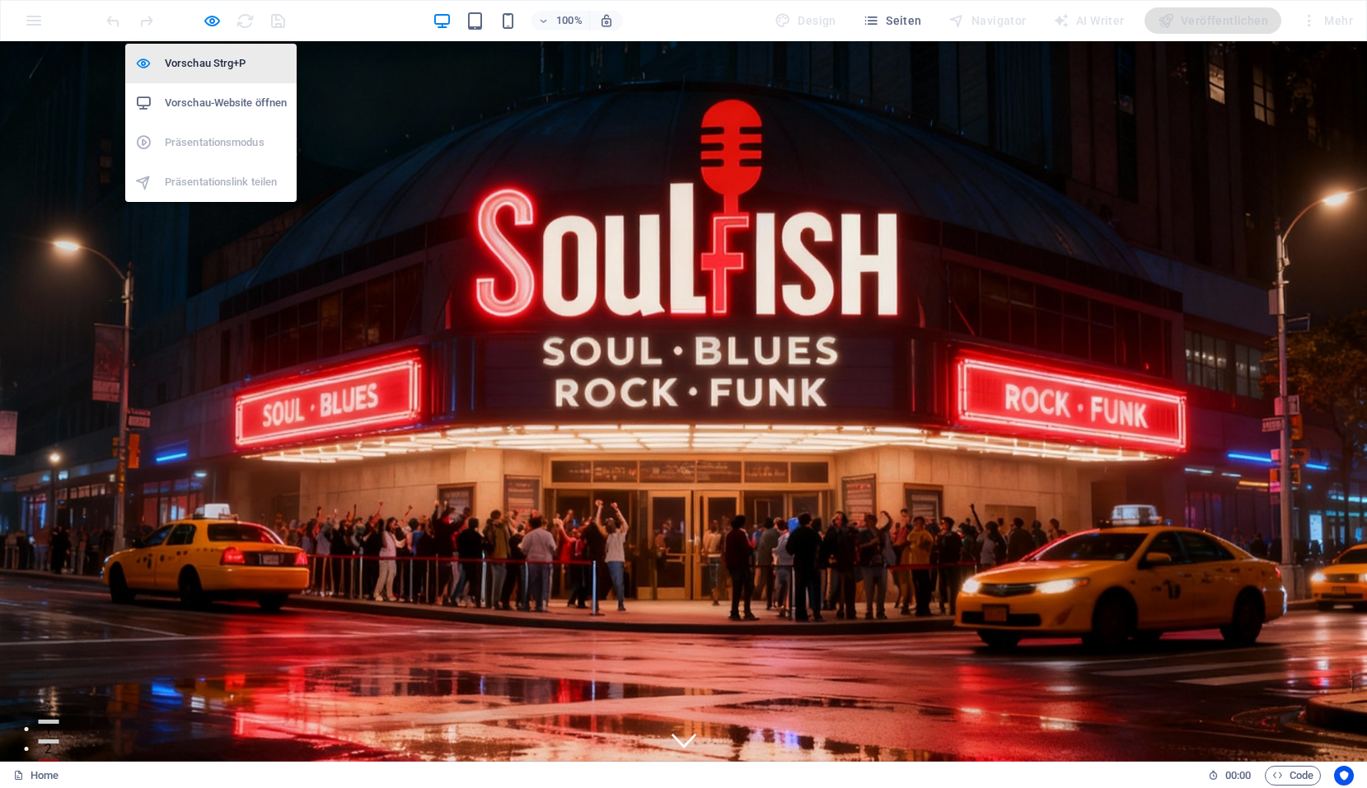
click at [221, 68] on h6 "Vorschau Strg+P" at bounding box center [226, 64] width 122 height 20
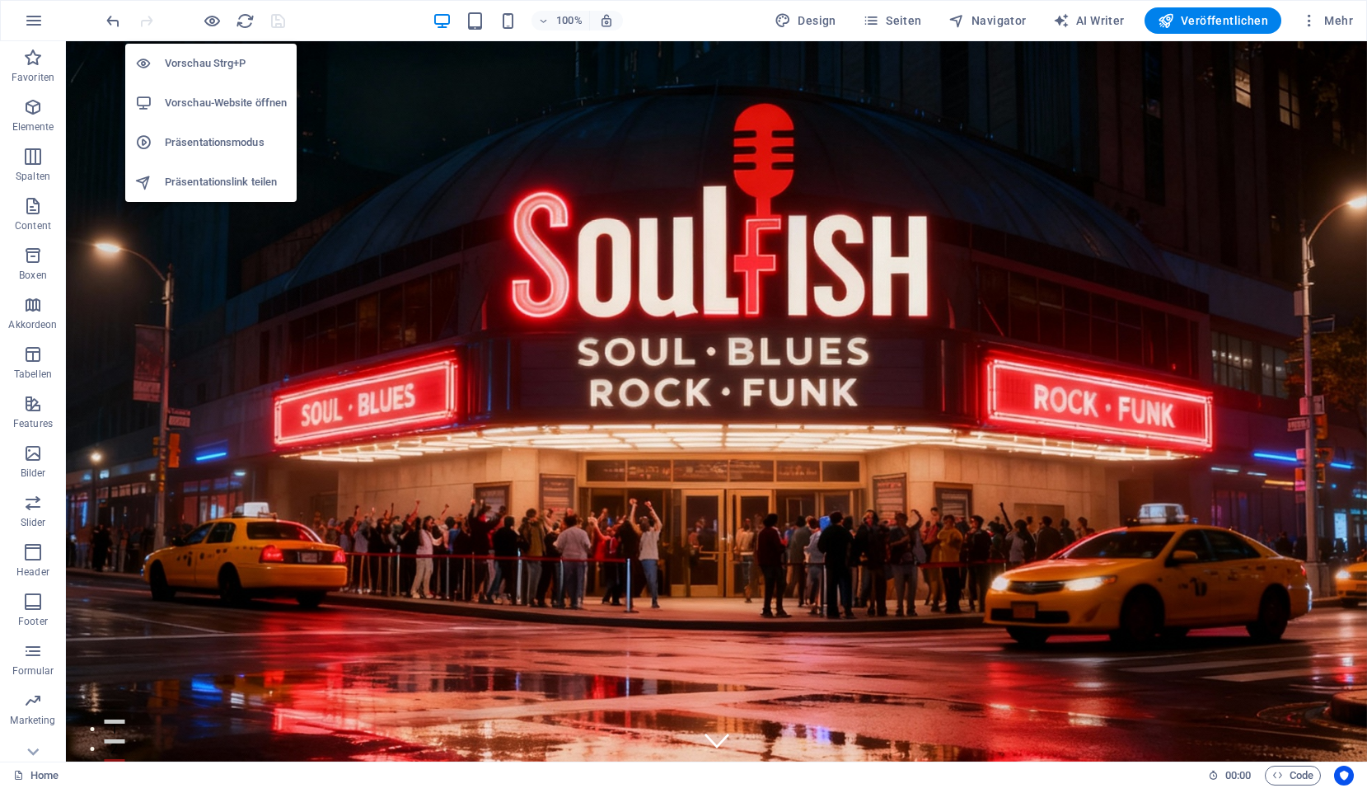
click at [212, 146] on h6 "Präsentationsmodus" at bounding box center [226, 143] width 122 height 20
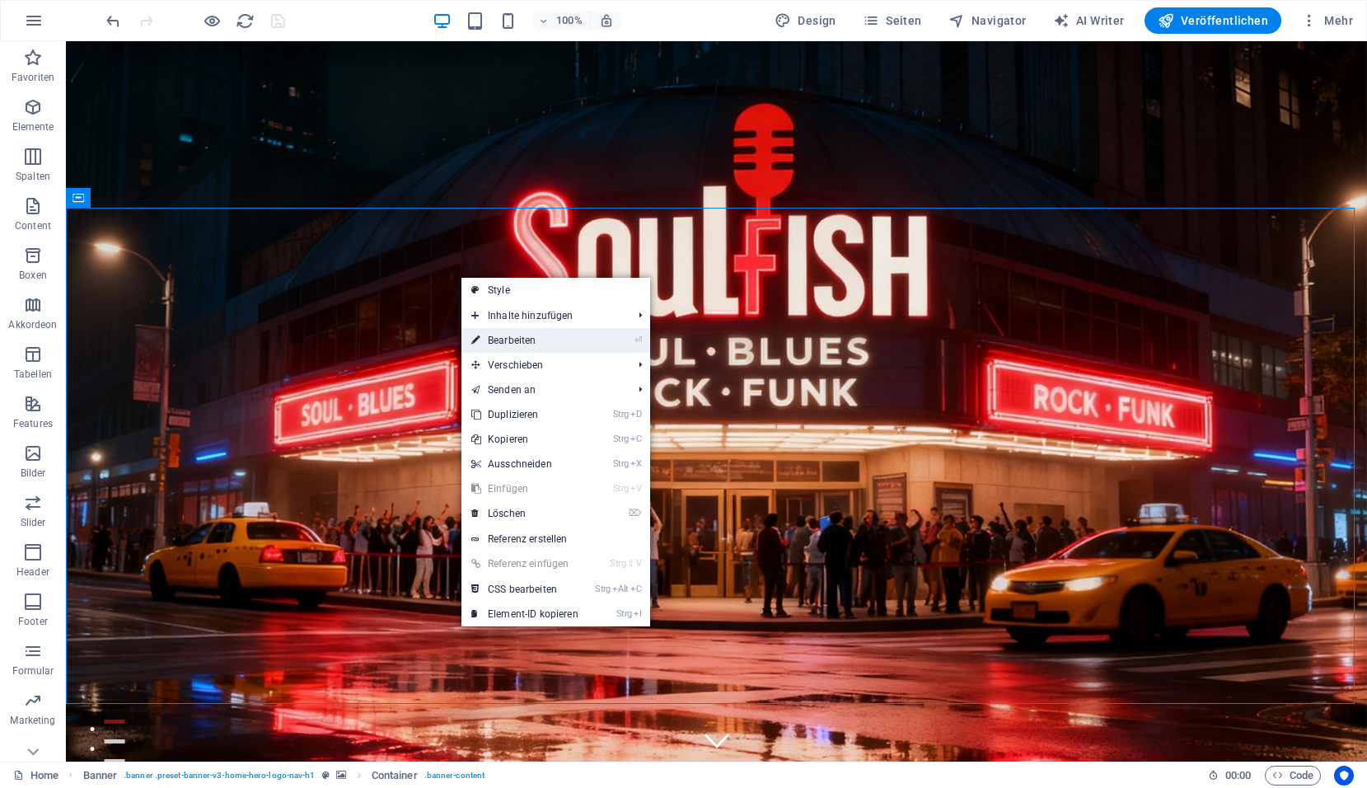
click at [512, 343] on link "⏎ Bearbeiten" at bounding box center [524, 340] width 127 height 25
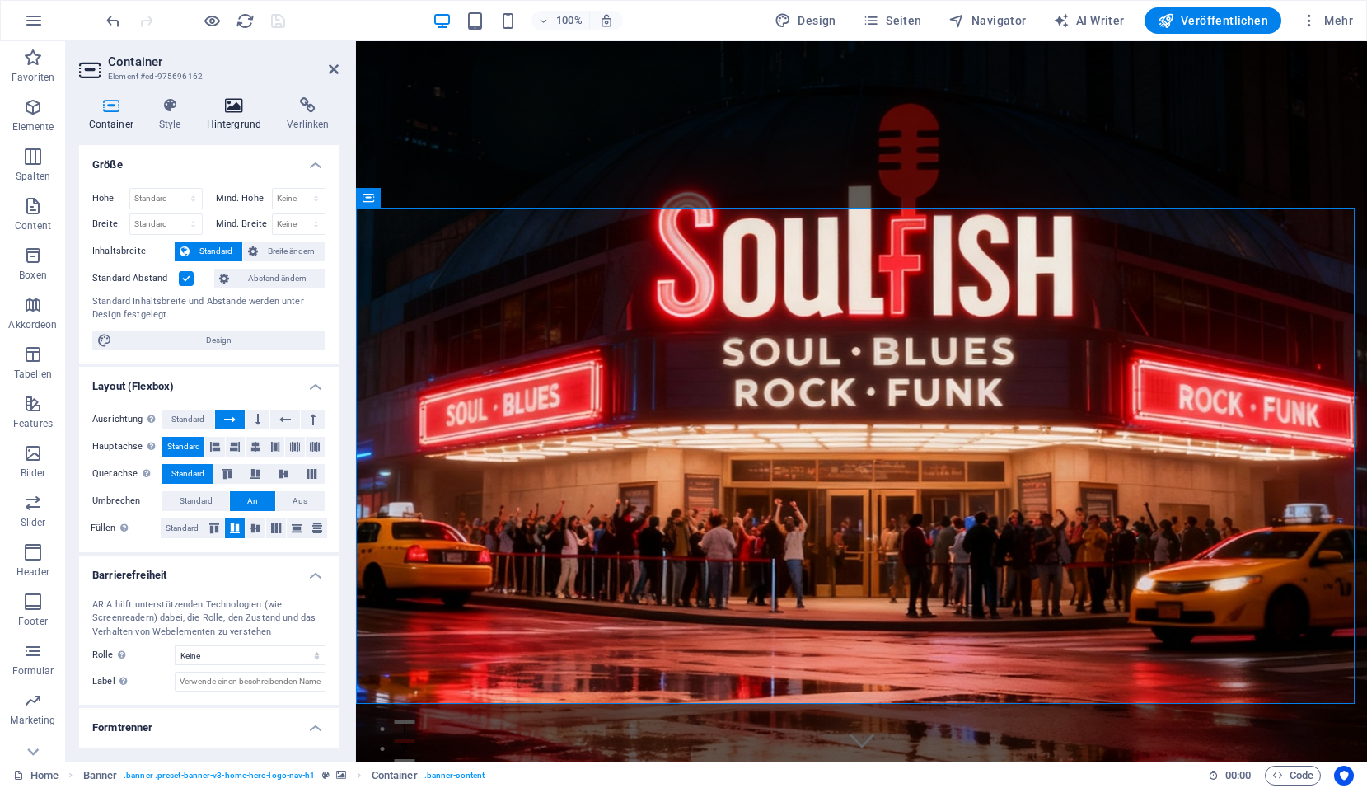
click at [236, 104] on icon at bounding box center [234, 105] width 74 height 16
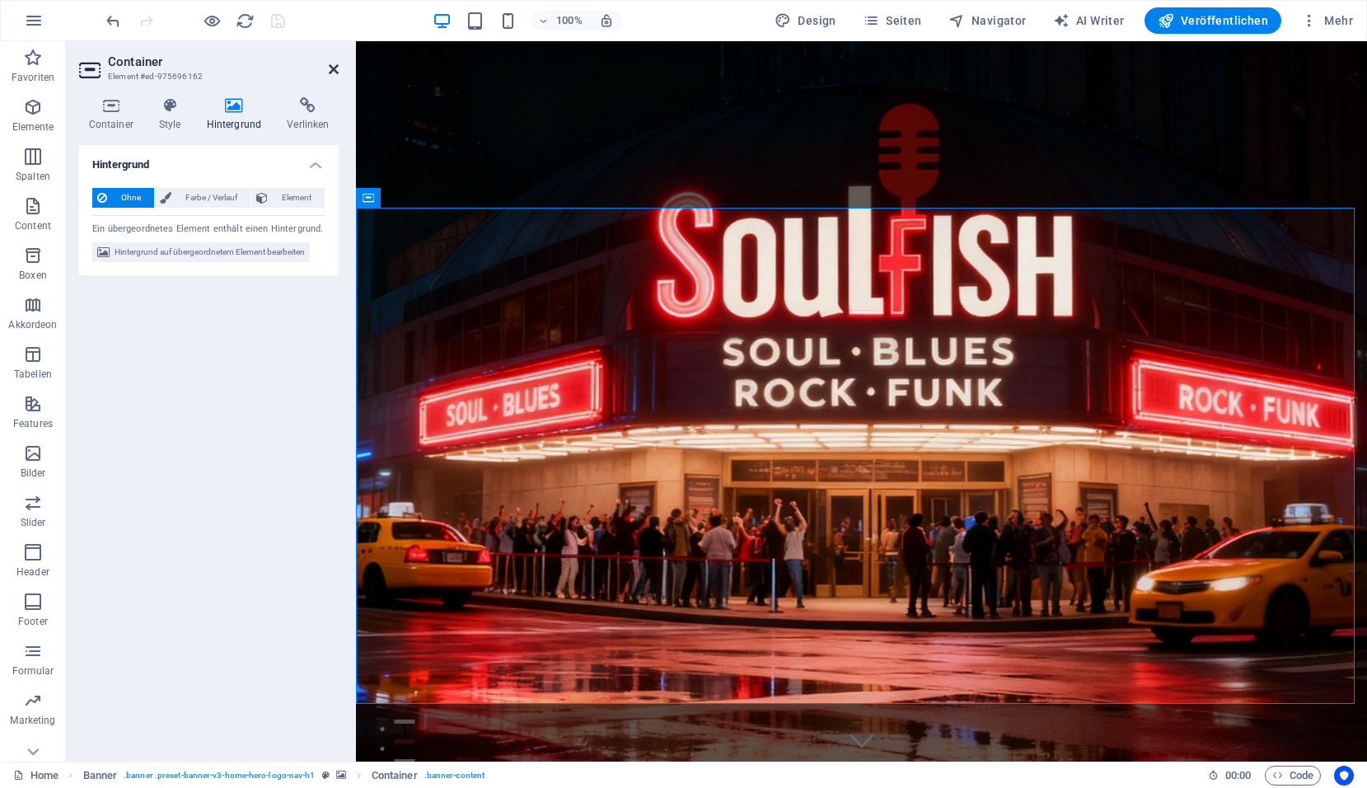
click at [338, 68] on icon at bounding box center [334, 69] width 10 height 13
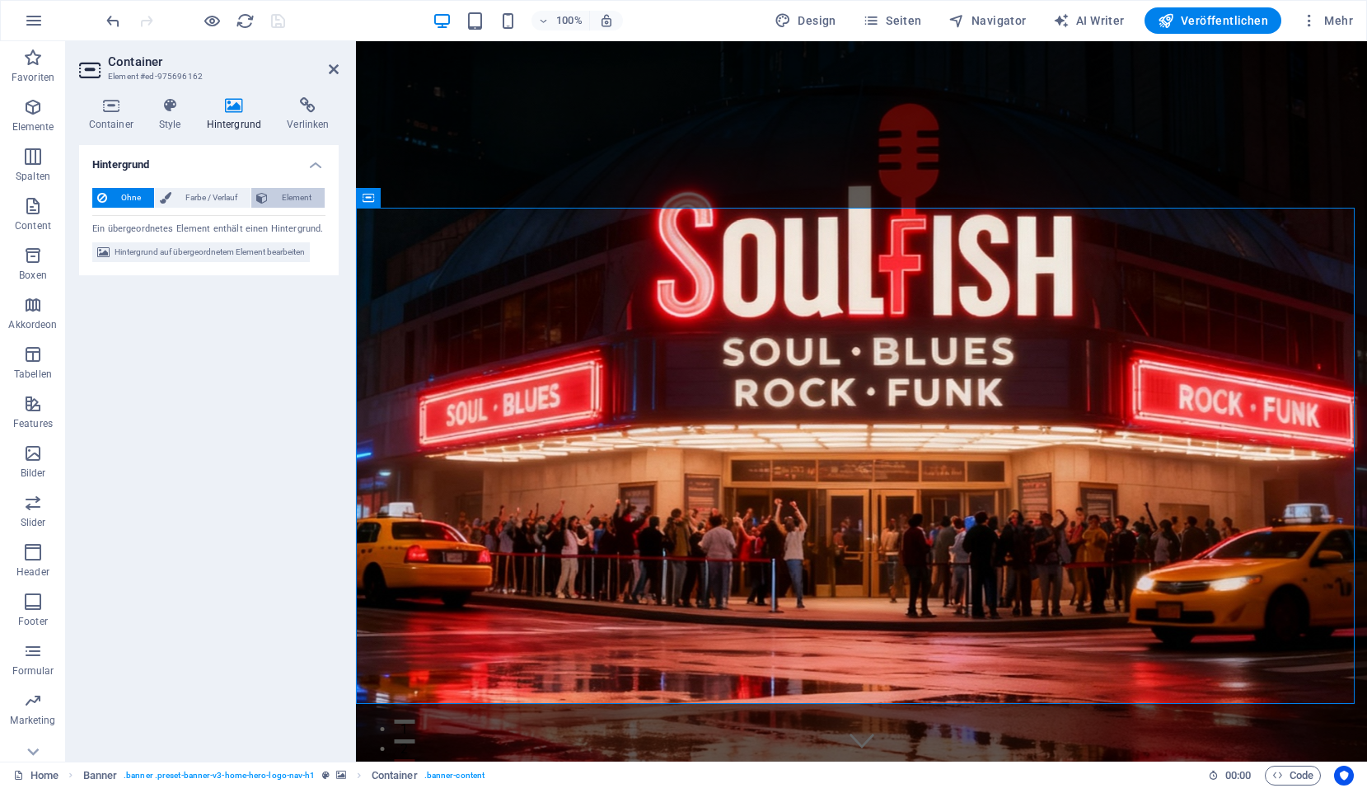
click at [279, 196] on span "Element" at bounding box center [296, 198] width 47 height 20
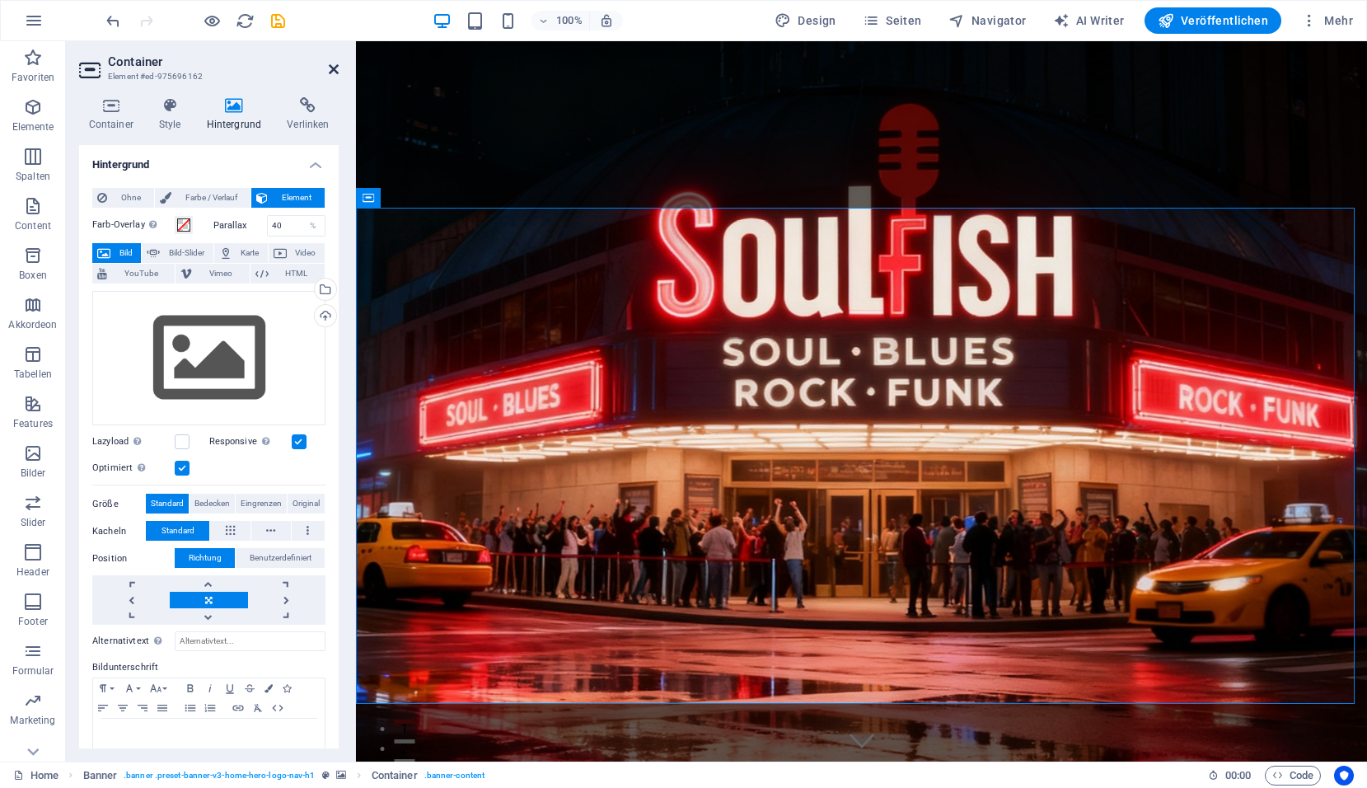
click at [334, 68] on icon at bounding box center [334, 69] width 10 height 13
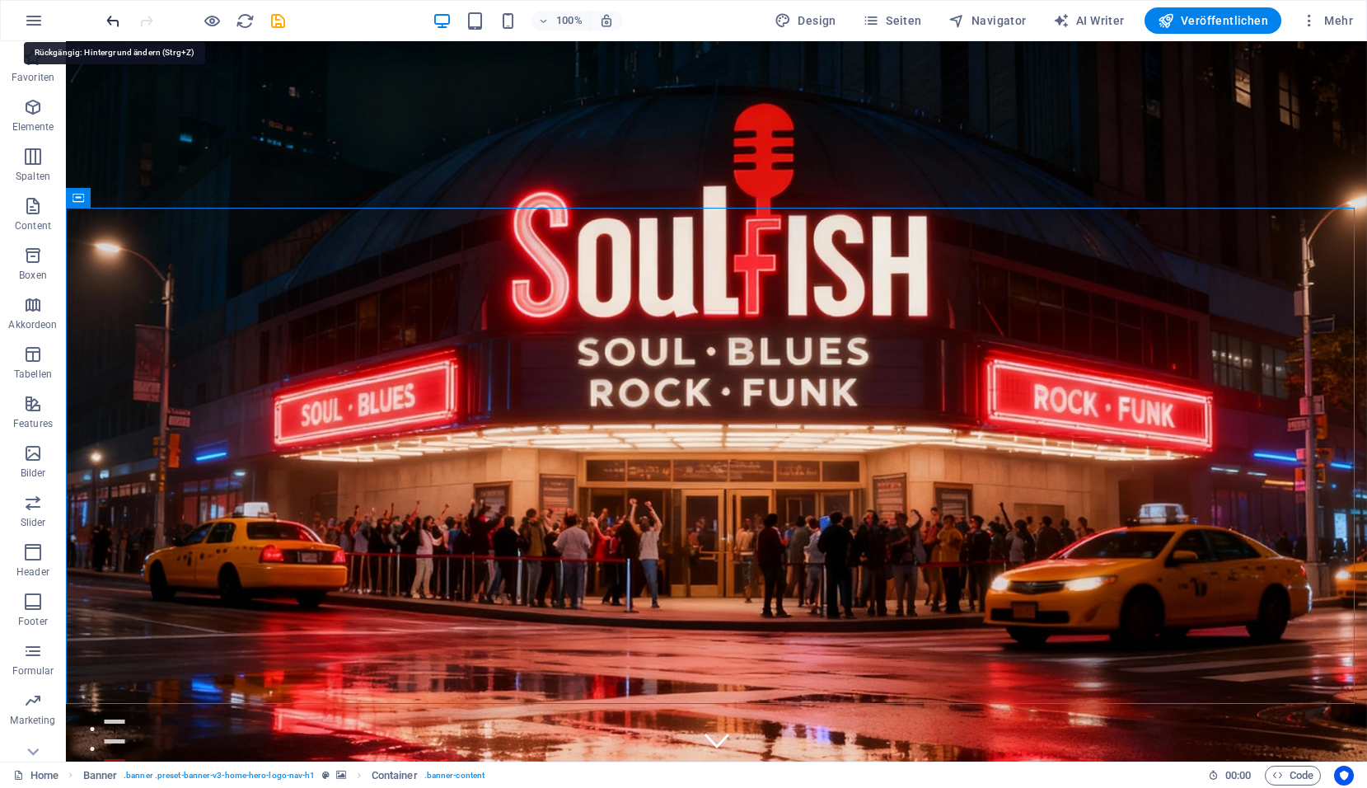
click at [111, 21] on icon "undo" at bounding box center [113, 21] width 19 height 19
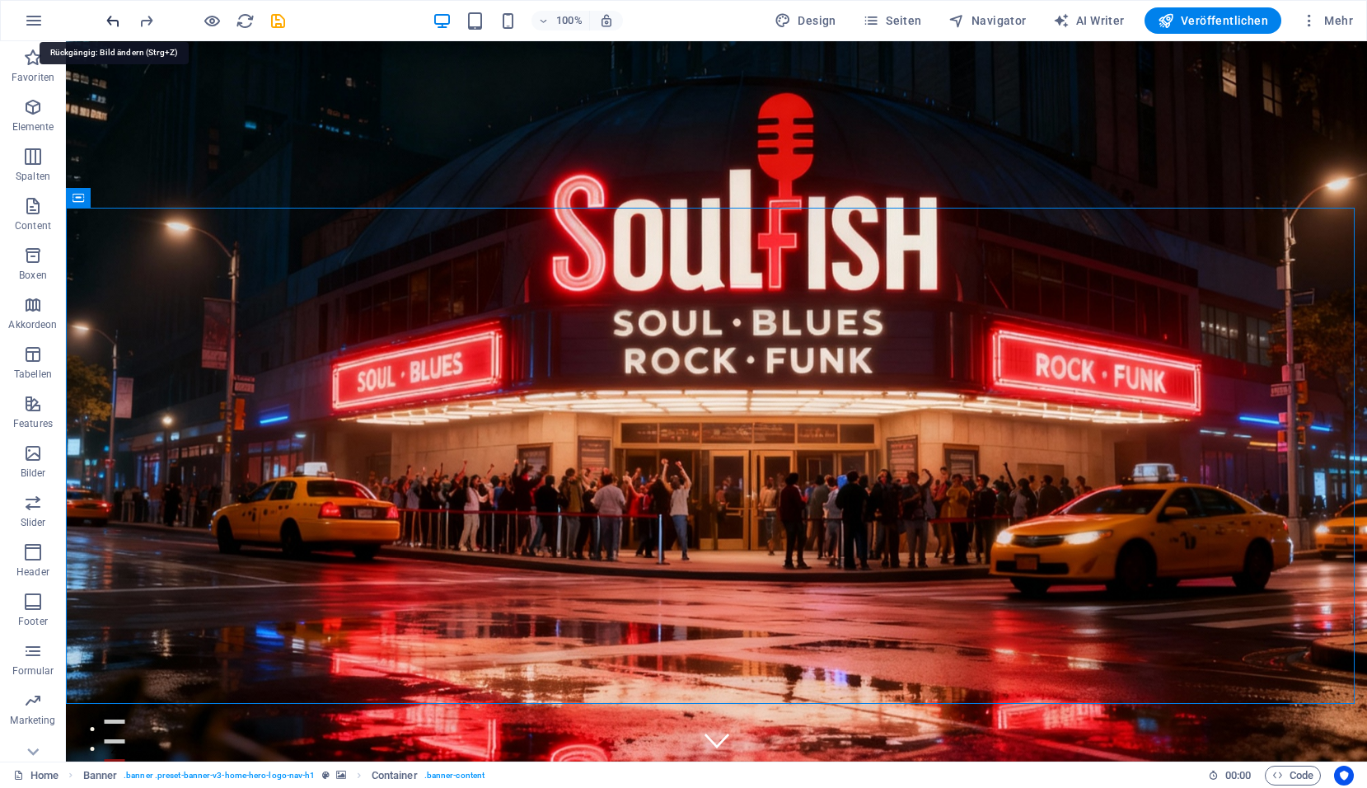
click at [112, 21] on icon "undo" at bounding box center [113, 21] width 19 height 19
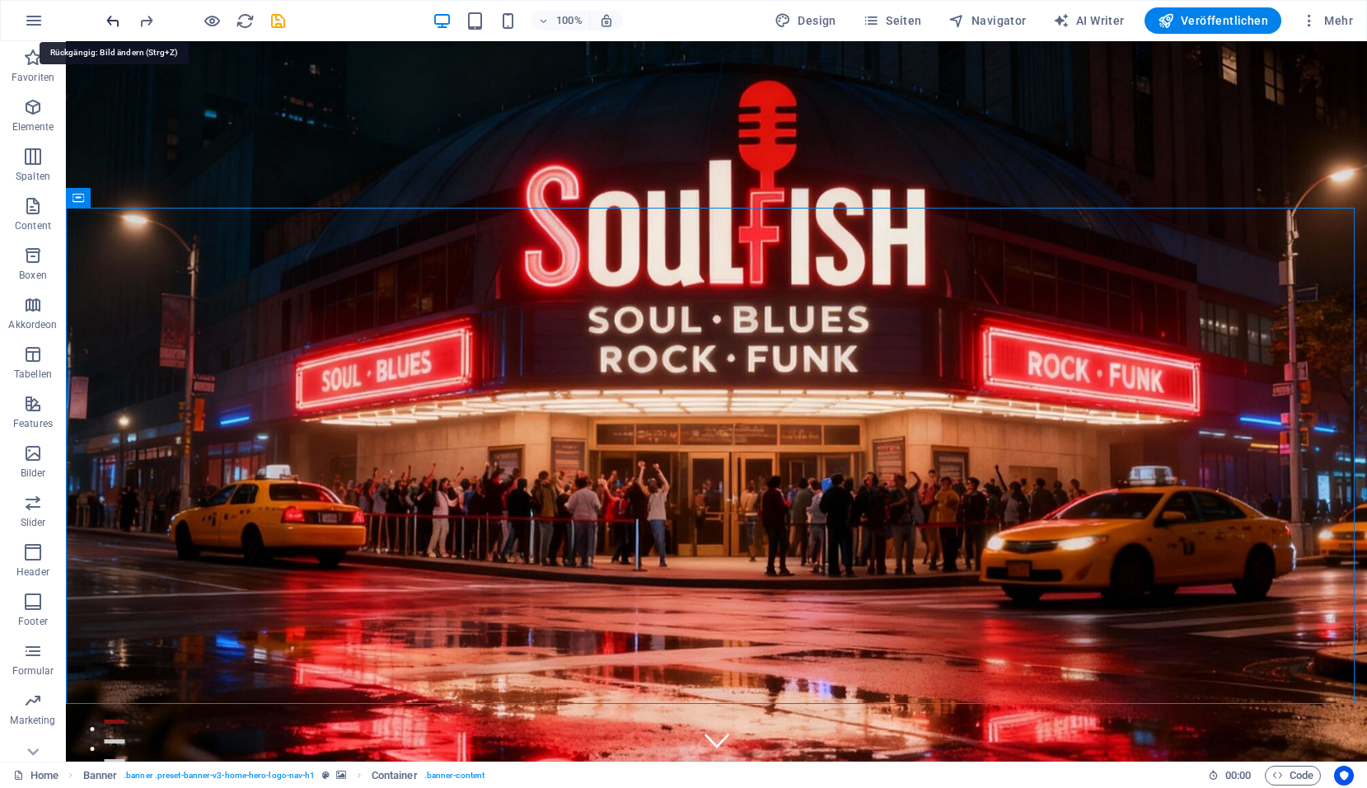
click at [113, 21] on icon "undo" at bounding box center [113, 21] width 19 height 19
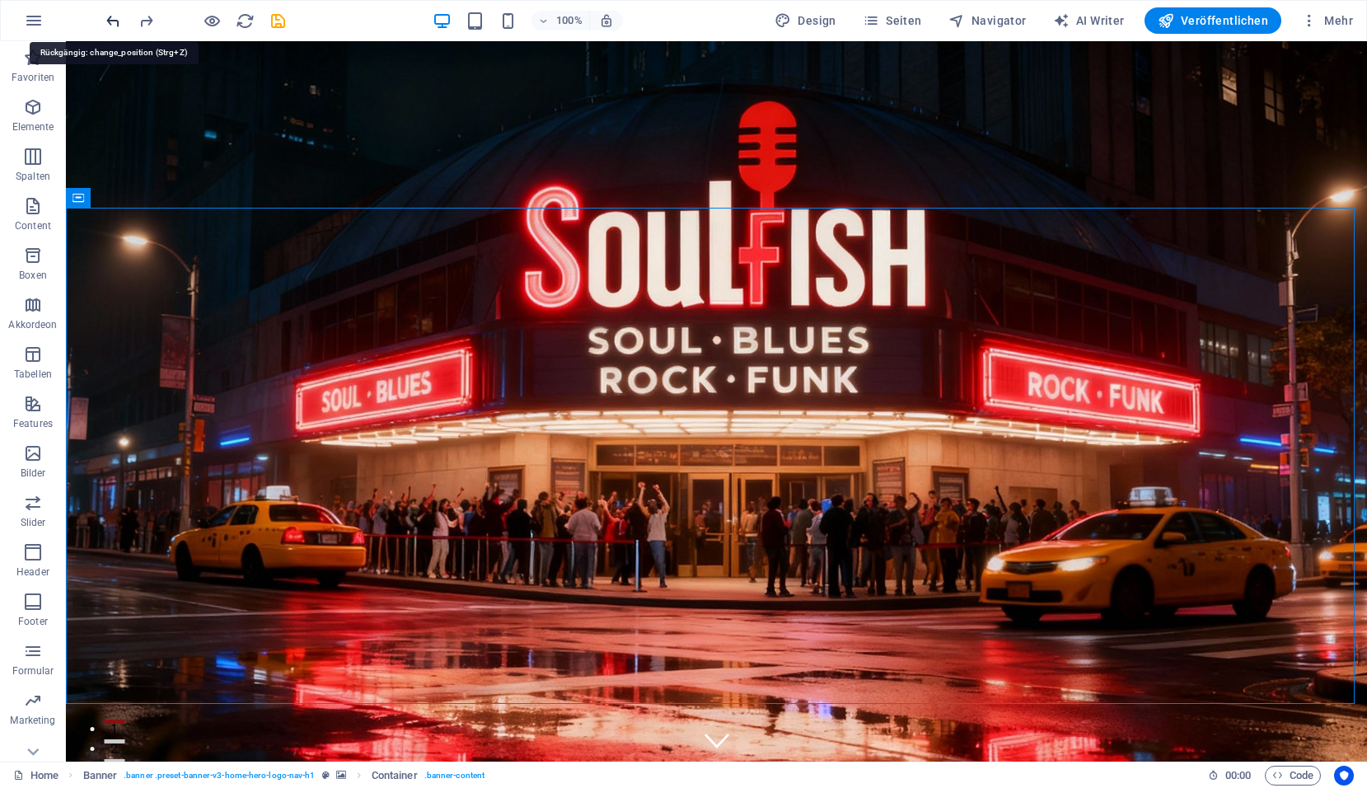
click at [113, 21] on icon "undo" at bounding box center [113, 21] width 19 height 19
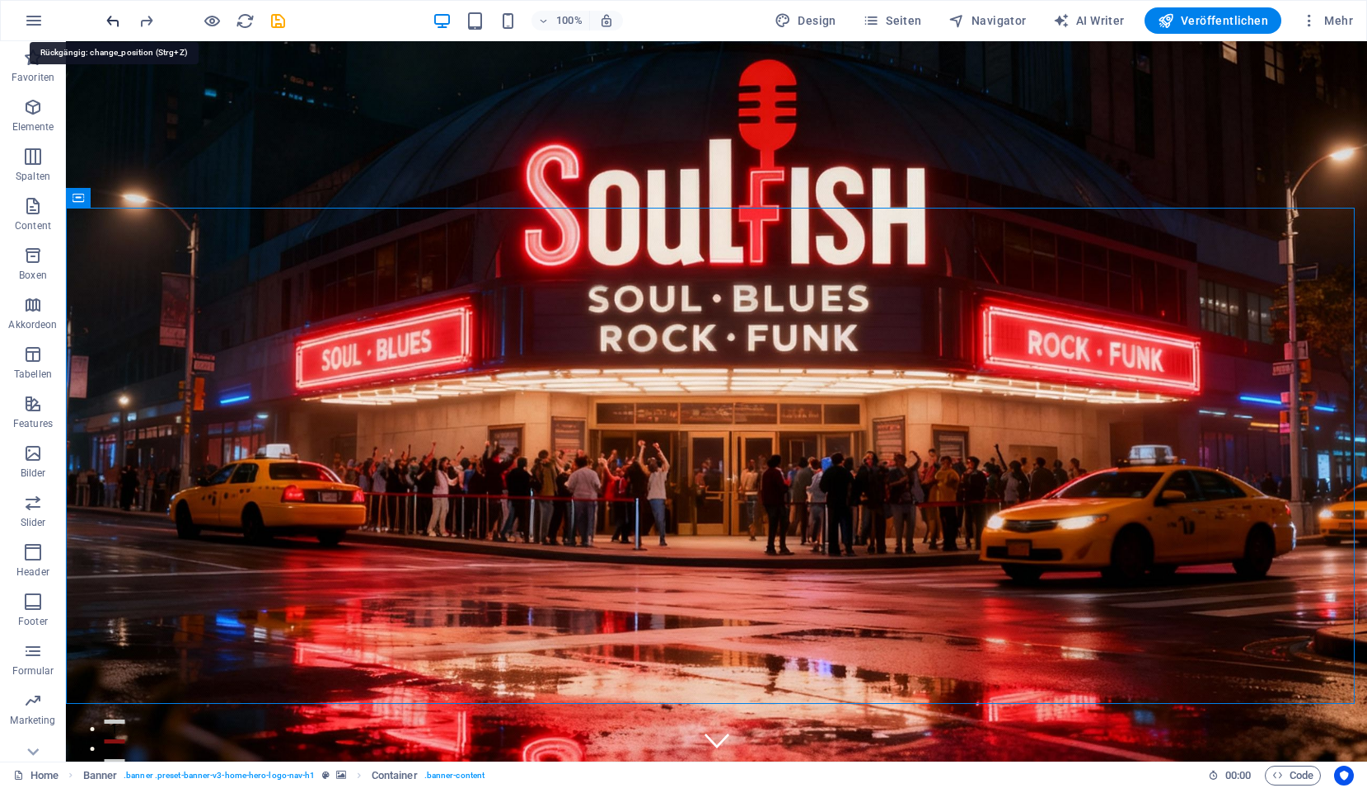
click at [113, 21] on icon "undo" at bounding box center [113, 21] width 19 height 19
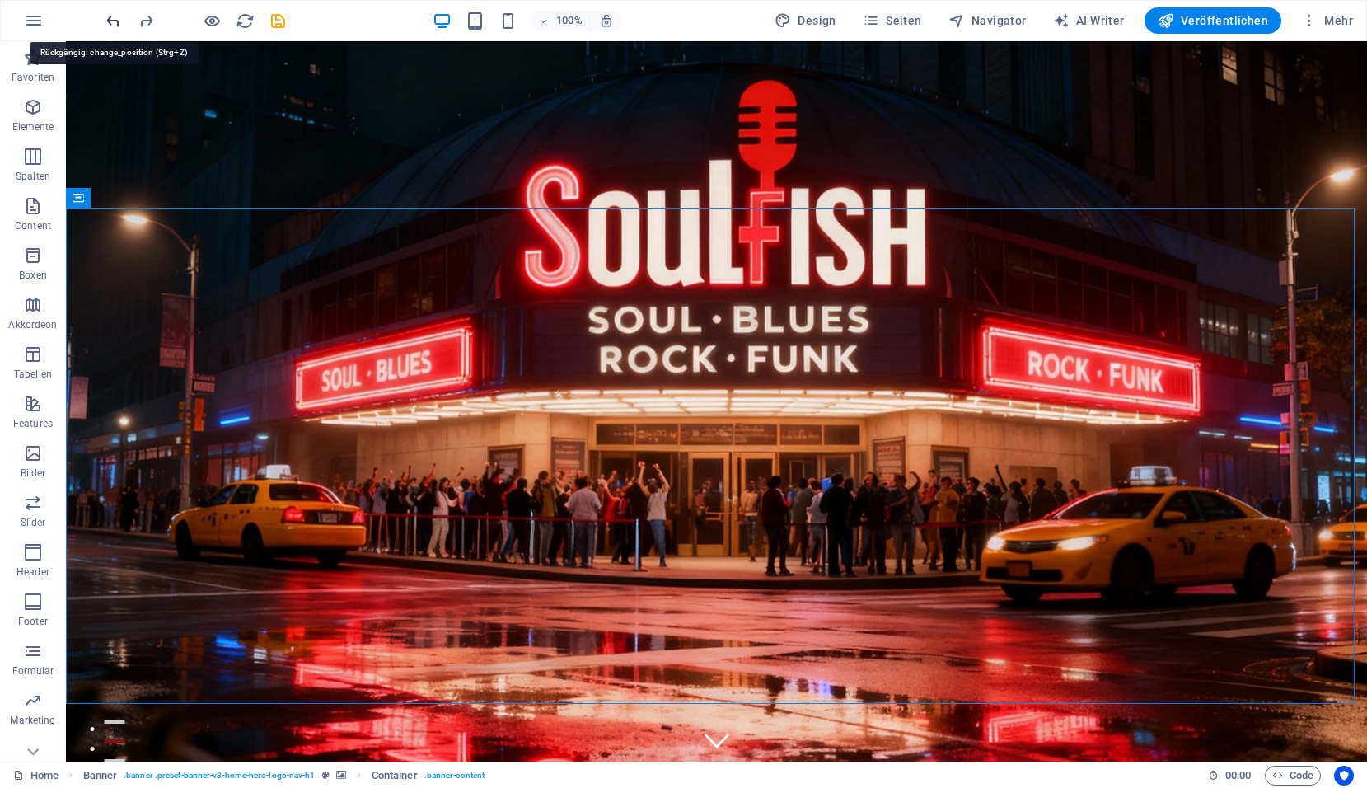
click at [113, 21] on icon "undo" at bounding box center [113, 21] width 19 height 19
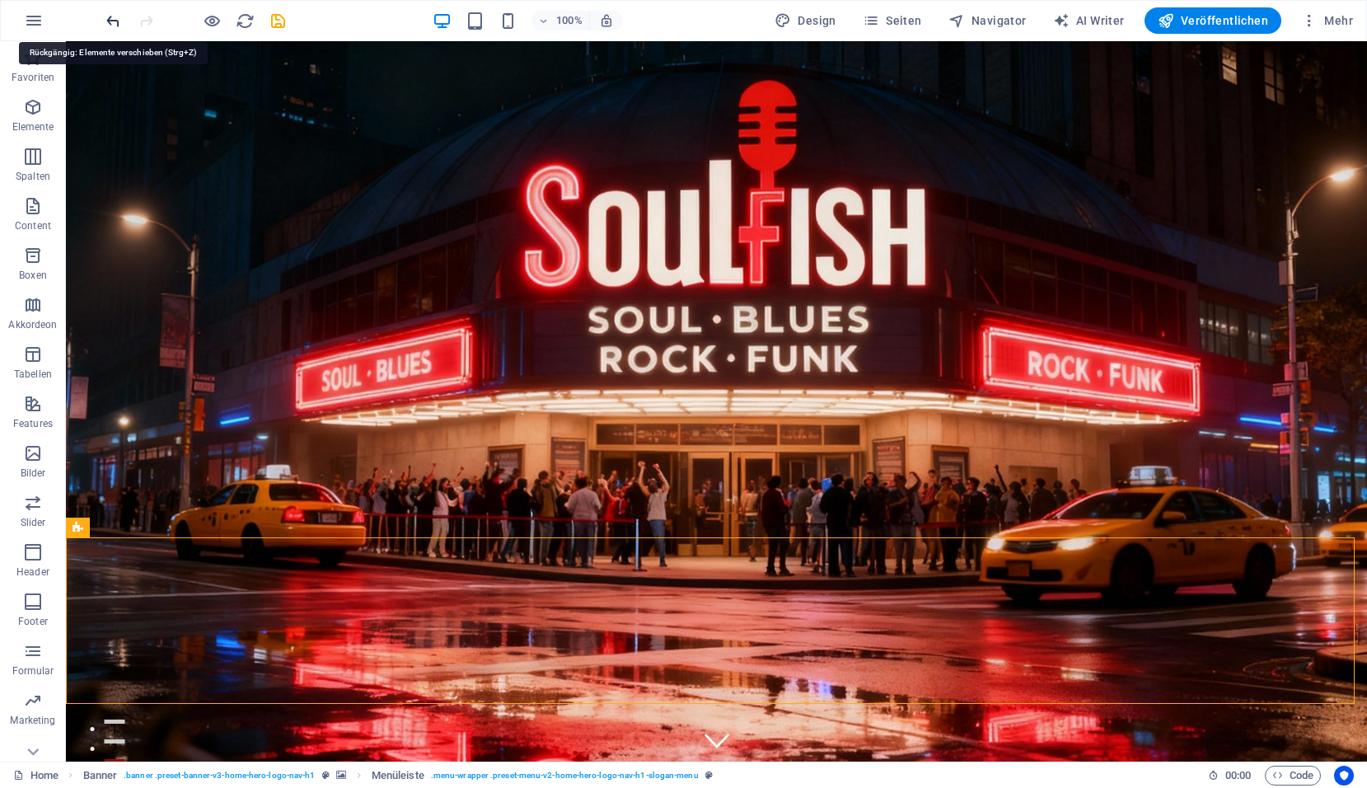
click at [106, 20] on icon "undo" at bounding box center [113, 21] width 19 height 19
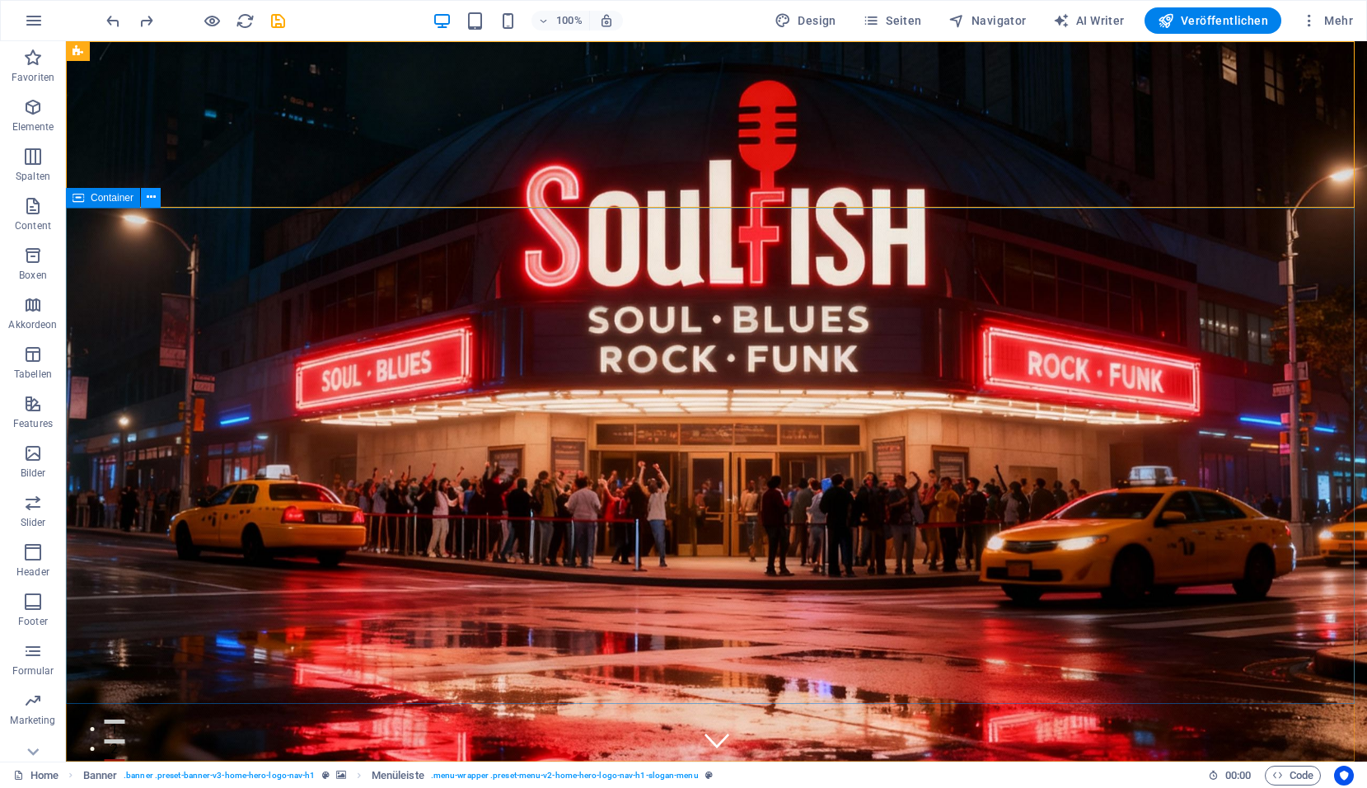
click at [144, 197] on button at bounding box center [151, 198] width 20 height 20
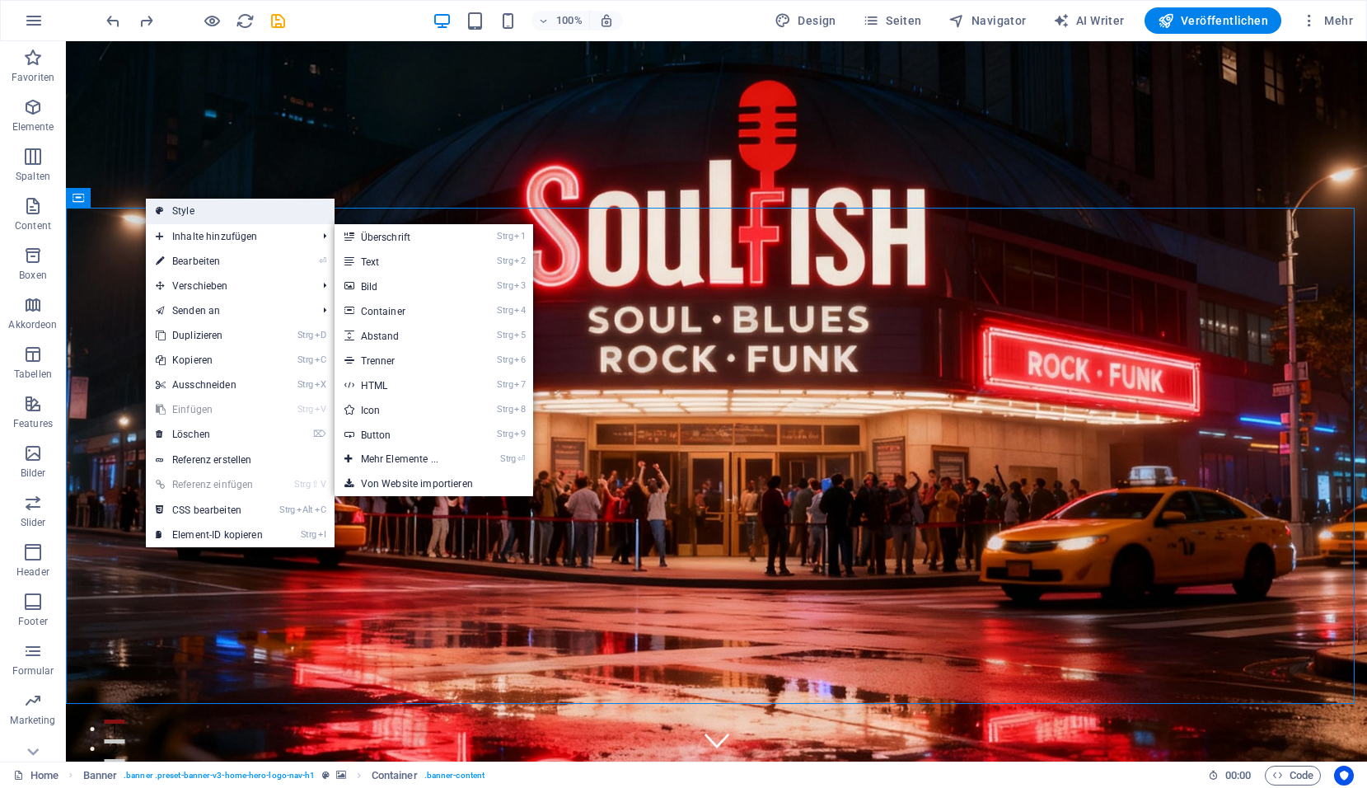
click at [184, 212] on link "Style" at bounding box center [240, 211] width 189 height 25
select select "preset-banner-v3-home-hero-logo-nav-h1"
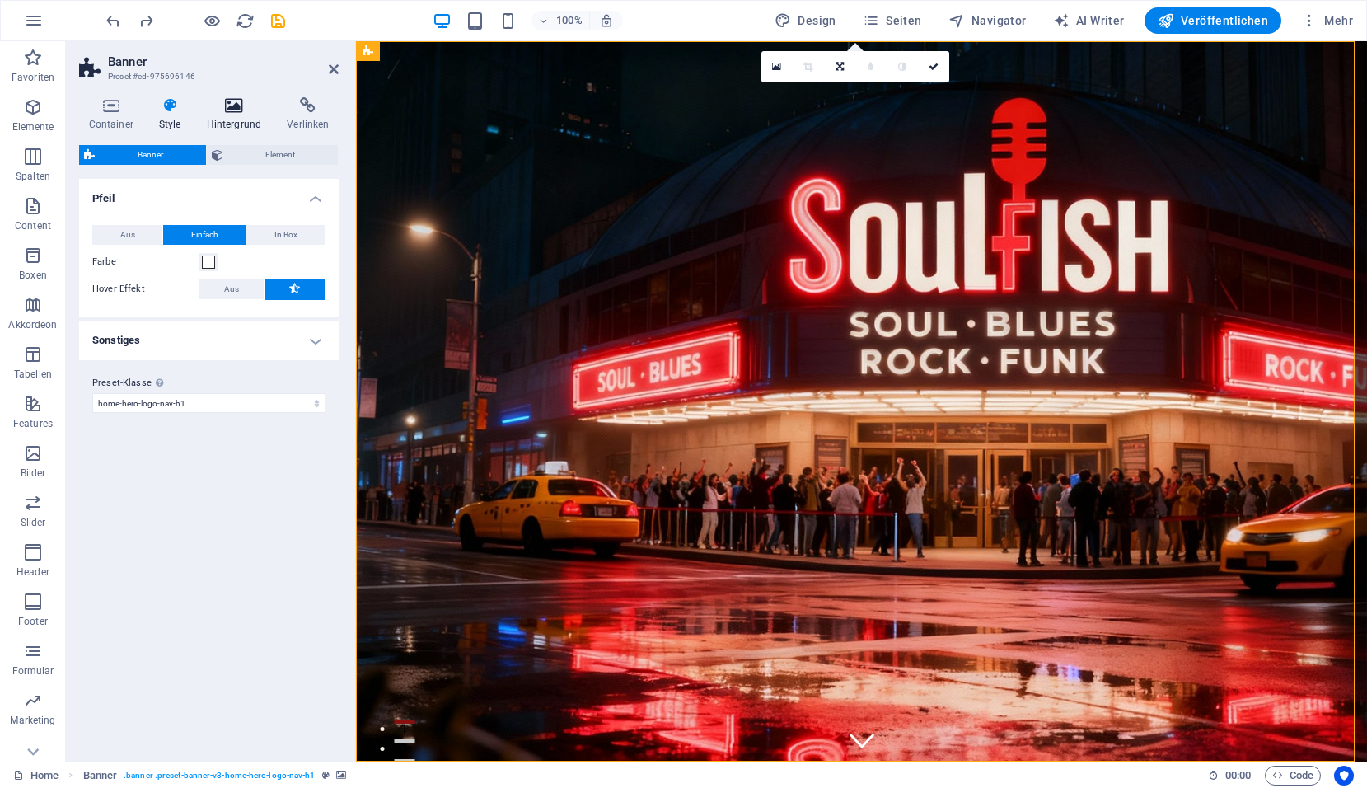
click at [225, 106] on icon at bounding box center [234, 105] width 74 height 16
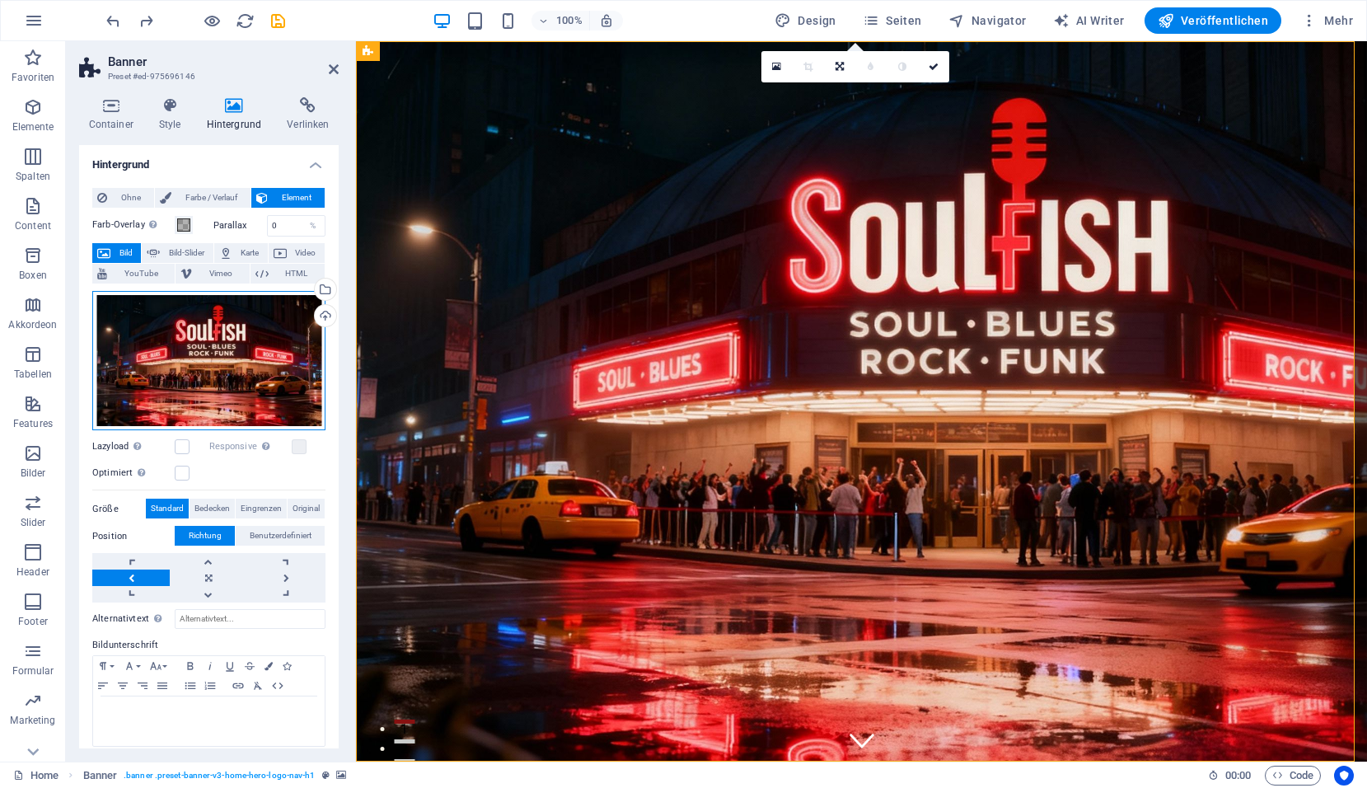
click at [222, 344] on div "Ziehe Dateien zum Hochladen hierher oder klicke hier, um aus Dateien oder koste…" at bounding box center [208, 361] width 233 height 140
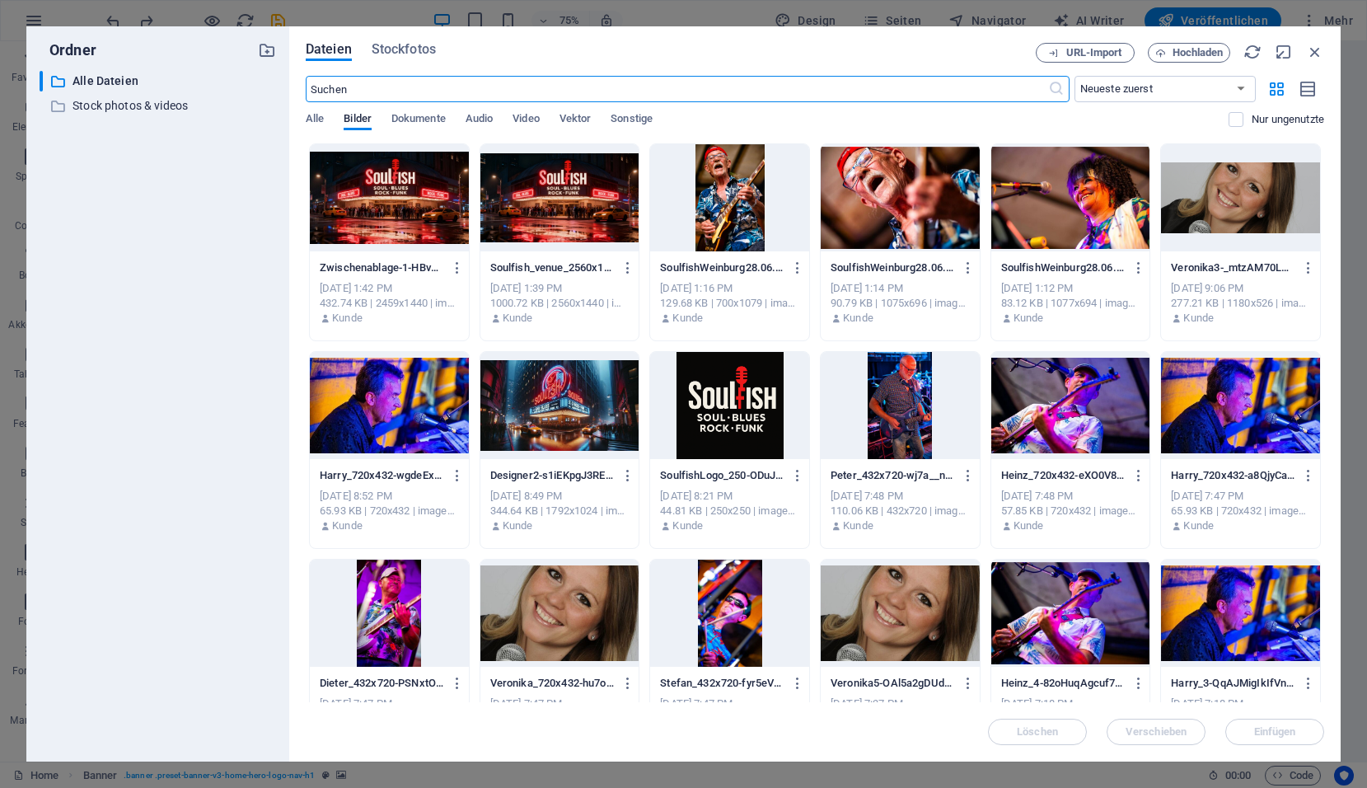
click at [366, 203] on div at bounding box center [389, 197] width 159 height 107
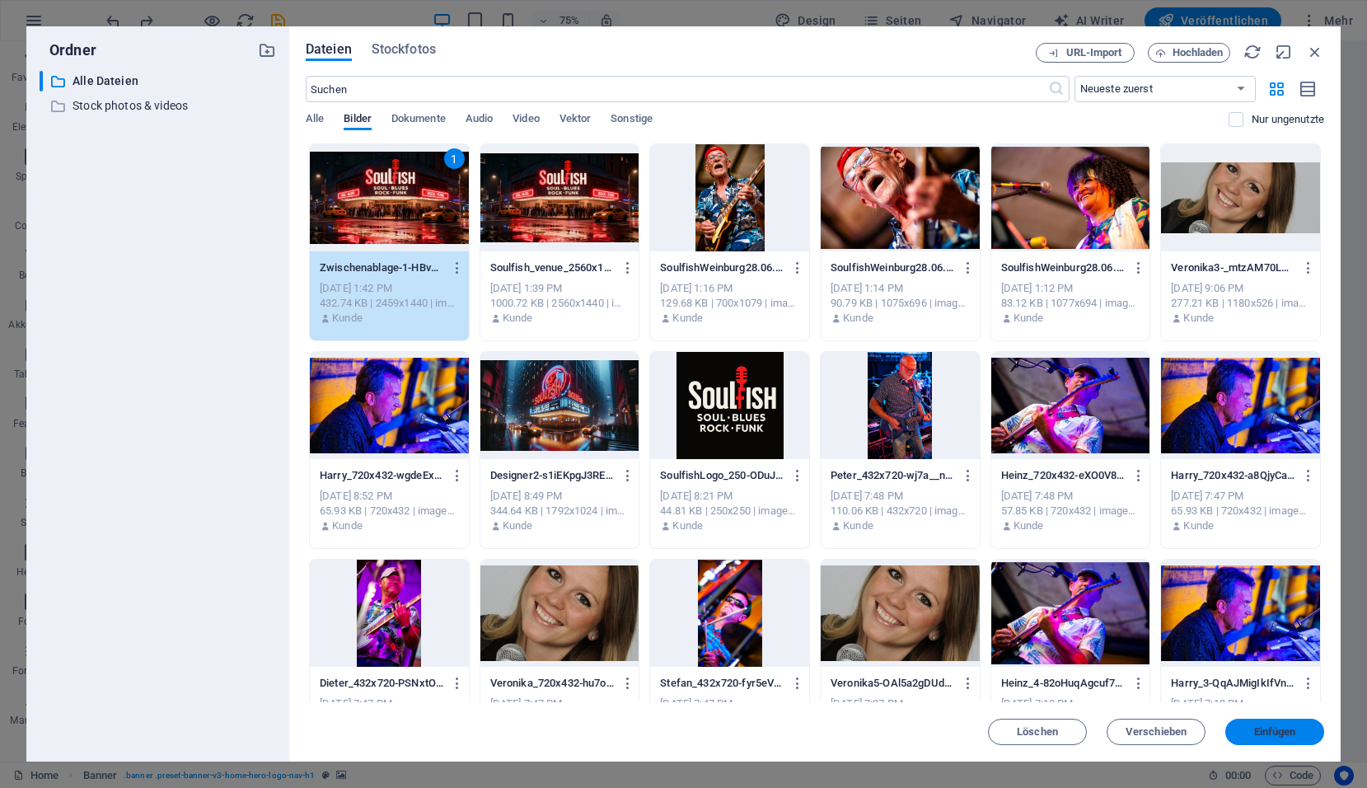
click at [1297, 741] on button "Einfügen" at bounding box center [1274, 732] width 99 height 26
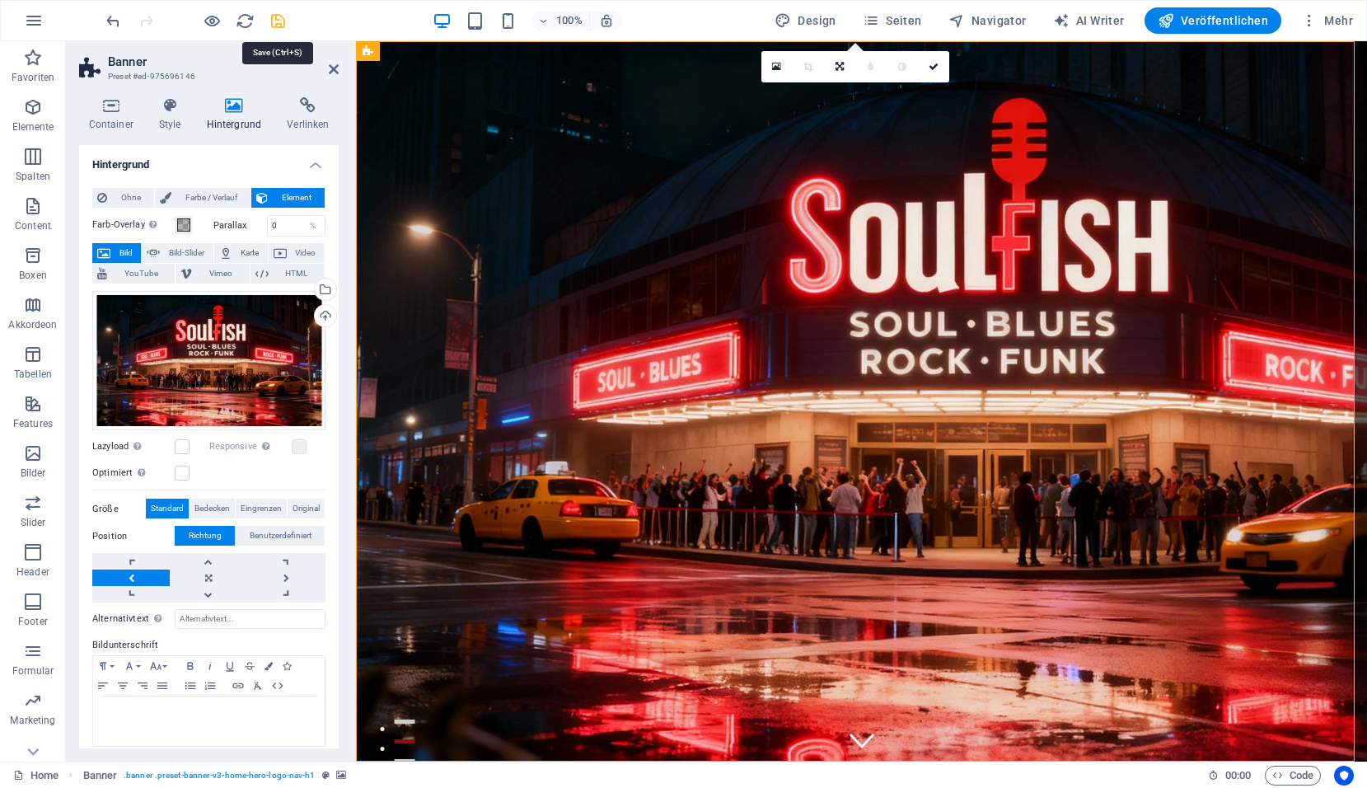
click at [276, 19] on icon "save" at bounding box center [278, 21] width 19 height 19
checkbox input "false"
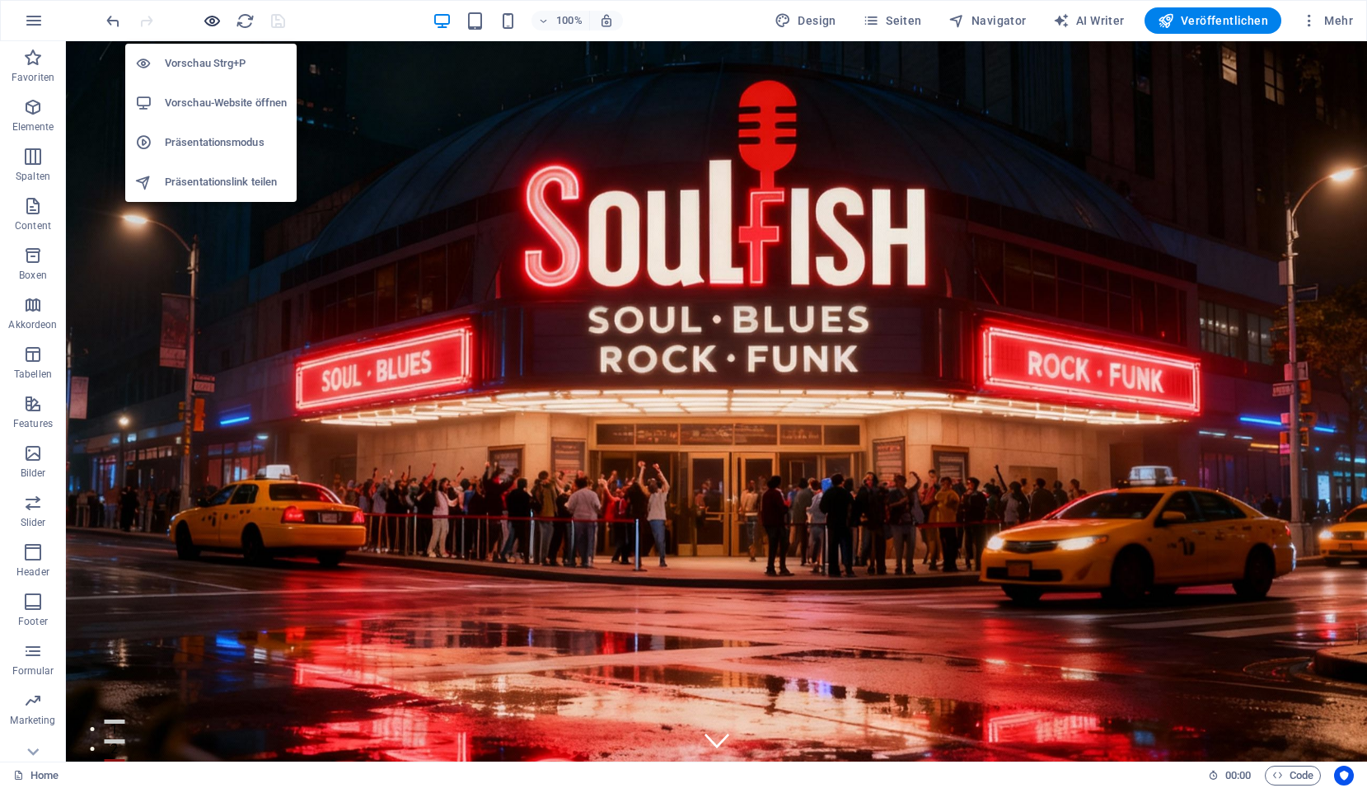
click at [213, 18] on icon "button" at bounding box center [212, 21] width 19 height 19
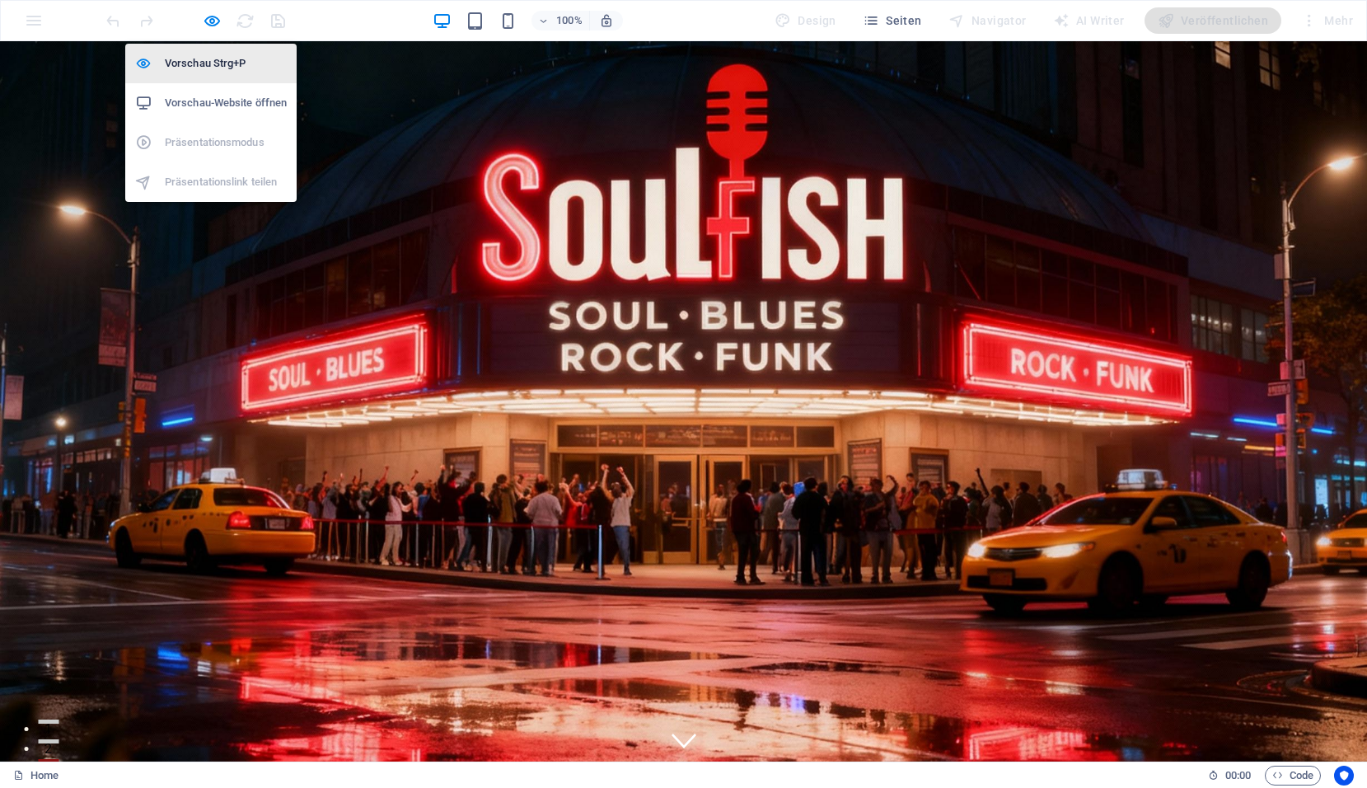
click at [228, 63] on h6 "Vorschau Strg+P" at bounding box center [226, 64] width 122 height 20
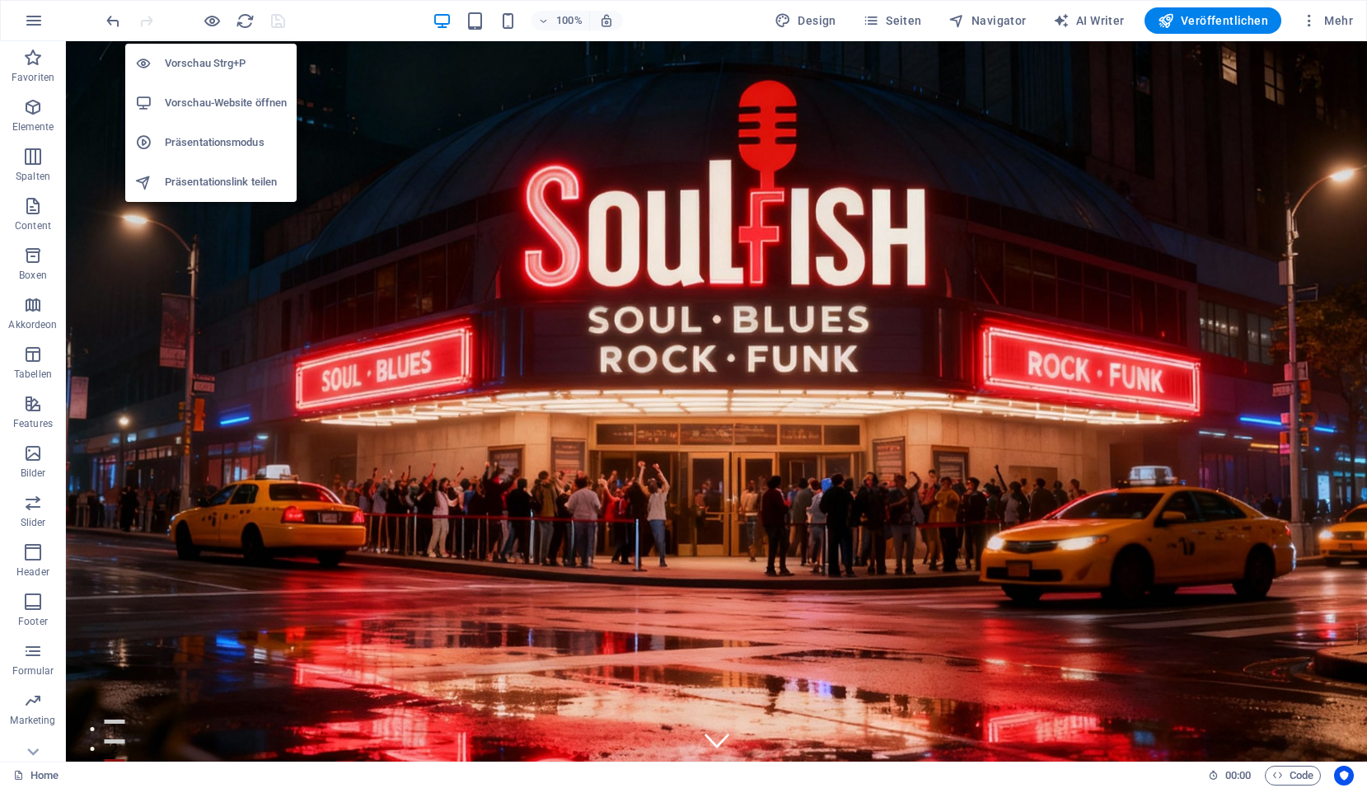
click at [224, 148] on h6 "Präsentationsmodus" at bounding box center [226, 143] width 122 height 20
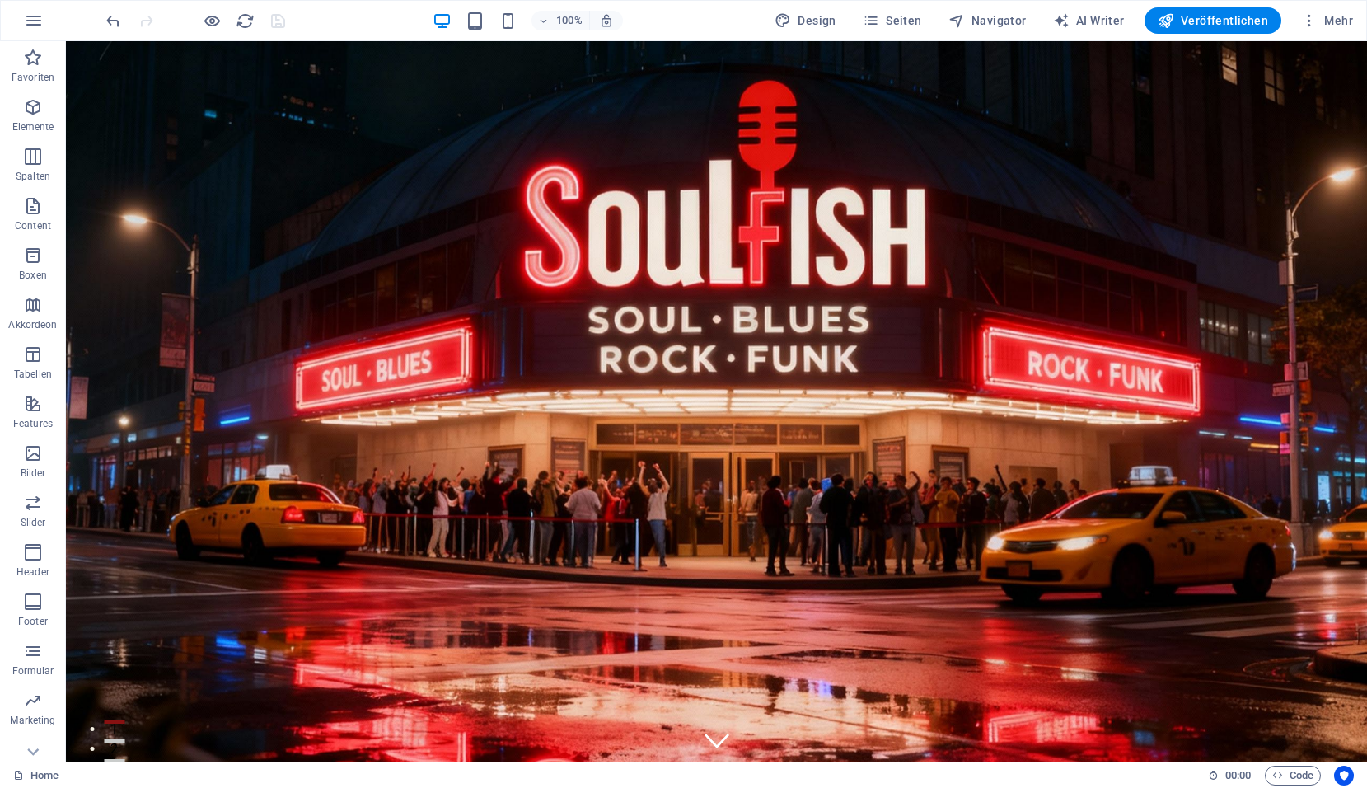
click at [233, 20] on div at bounding box center [195, 20] width 185 height 26
click at [250, 17] on icon "reload" at bounding box center [245, 21] width 19 height 19
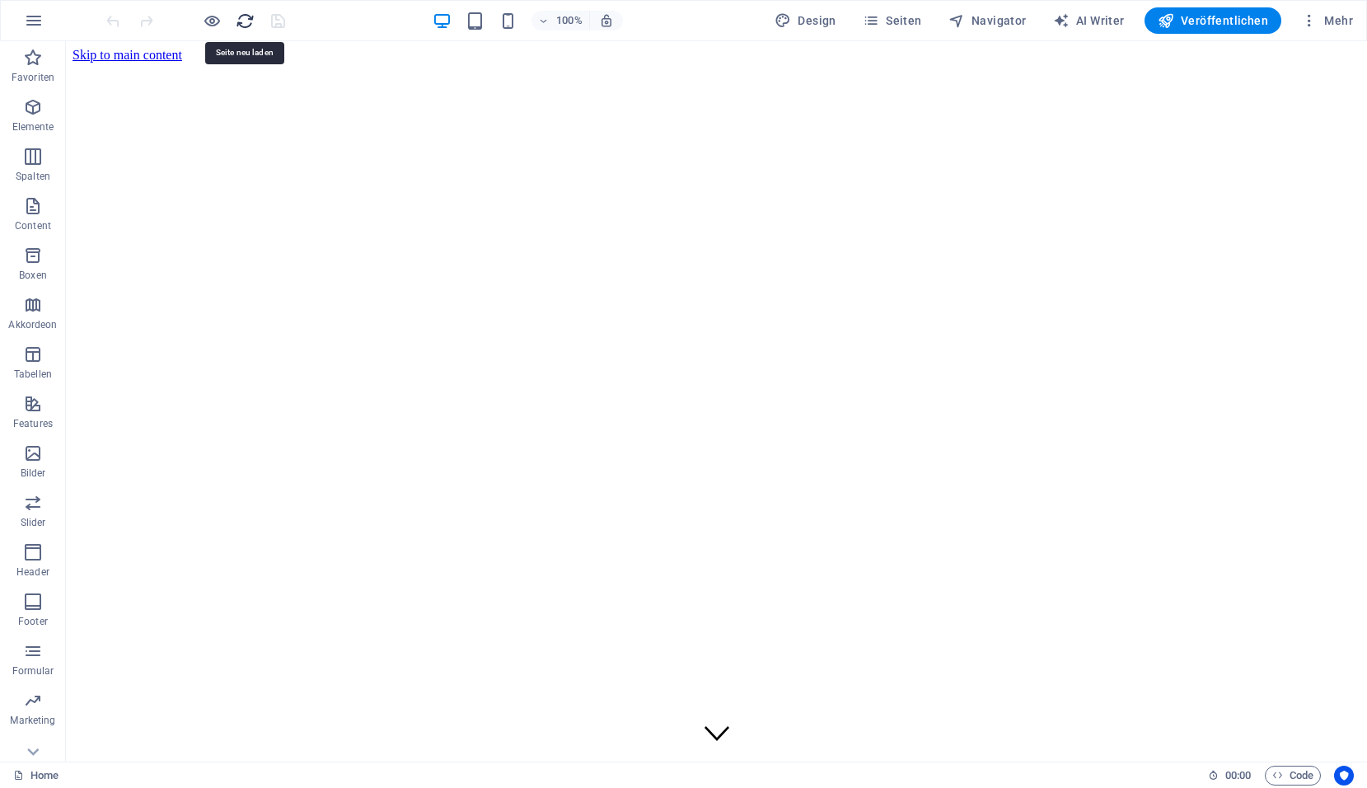
click at [250, 15] on icon "reload" at bounding box center [245, 21] width 19 height 19
click at [246, 16] on icon "reload" at bounding box center [245, 21] width 19 height 19
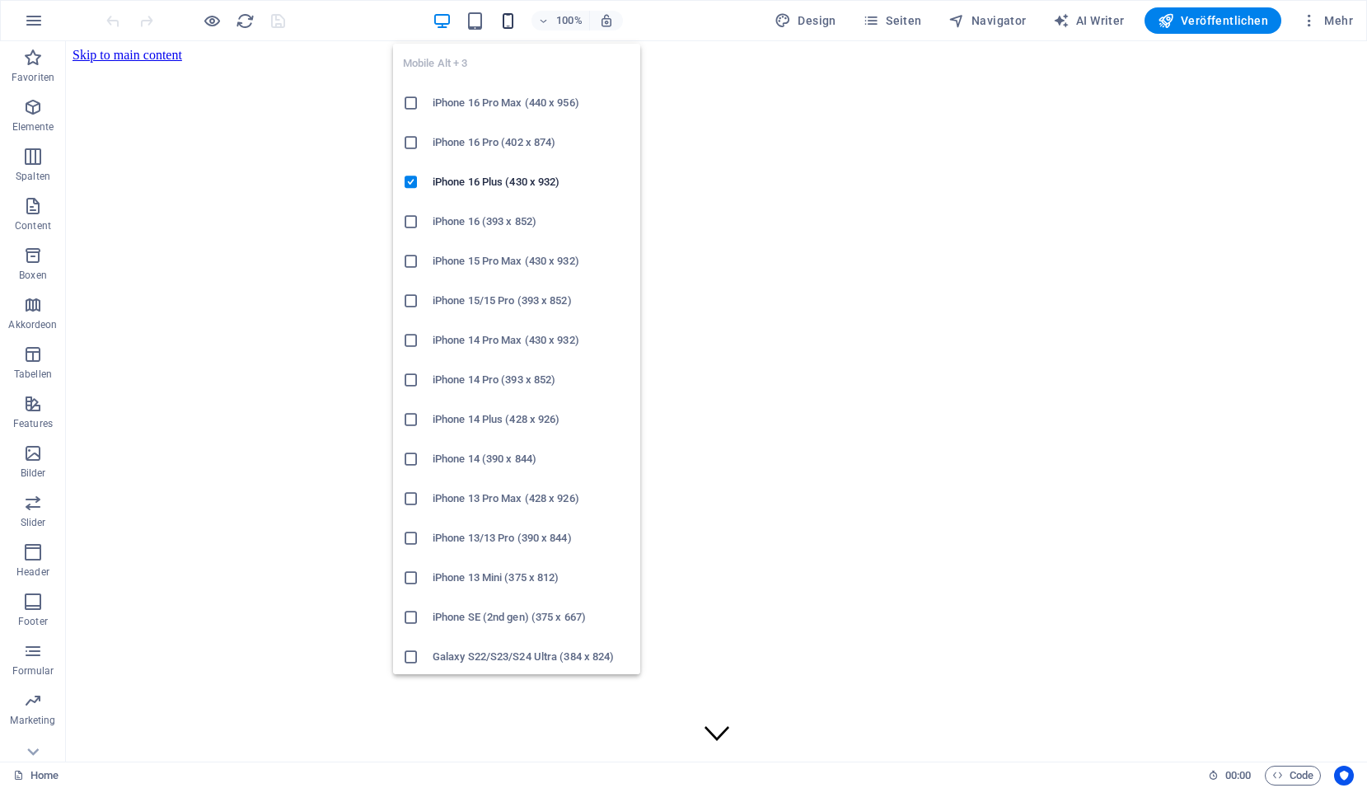
click at [517, 19] on icon "button" at bounding box center [508, 21] width 19 height 19
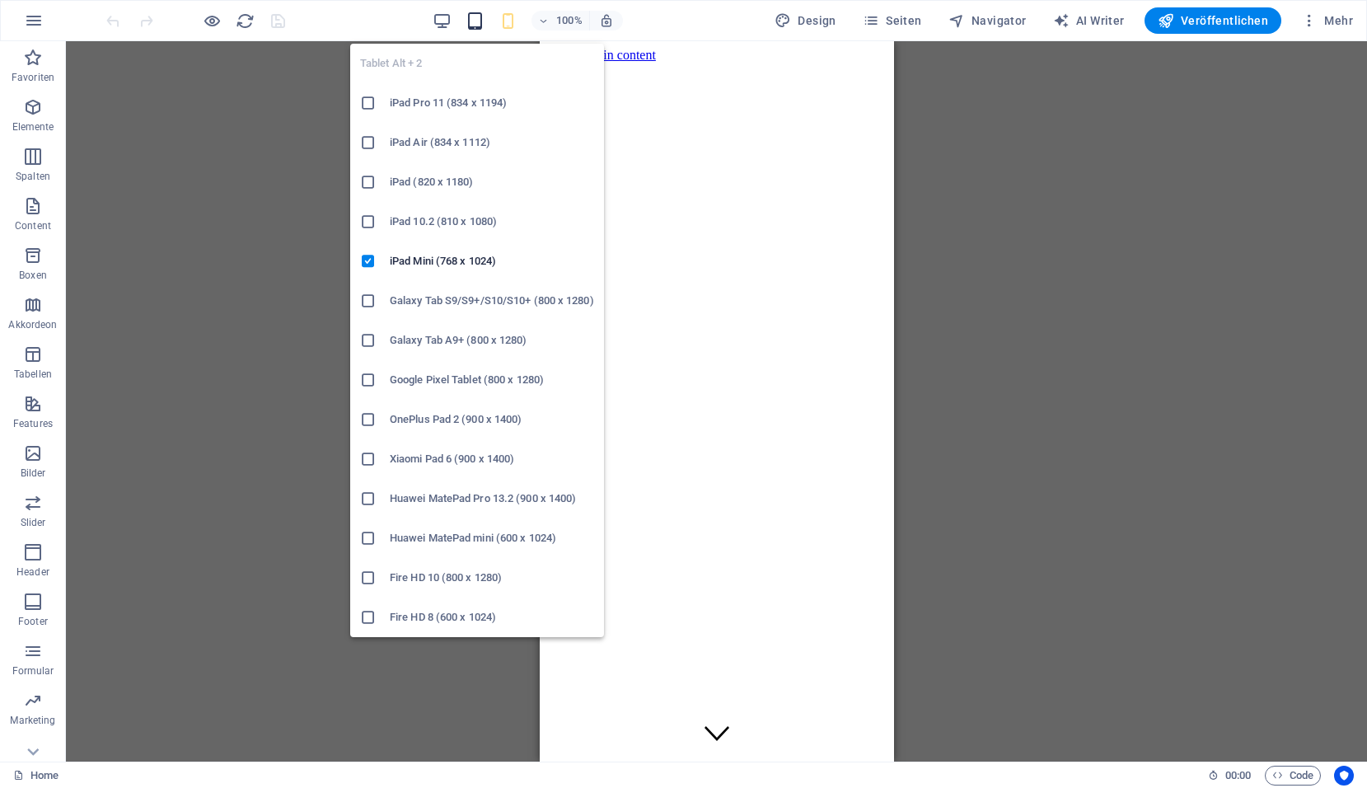
click at [478, 25] on icon "button" at bounding box center [475, 21] width 19 height 19
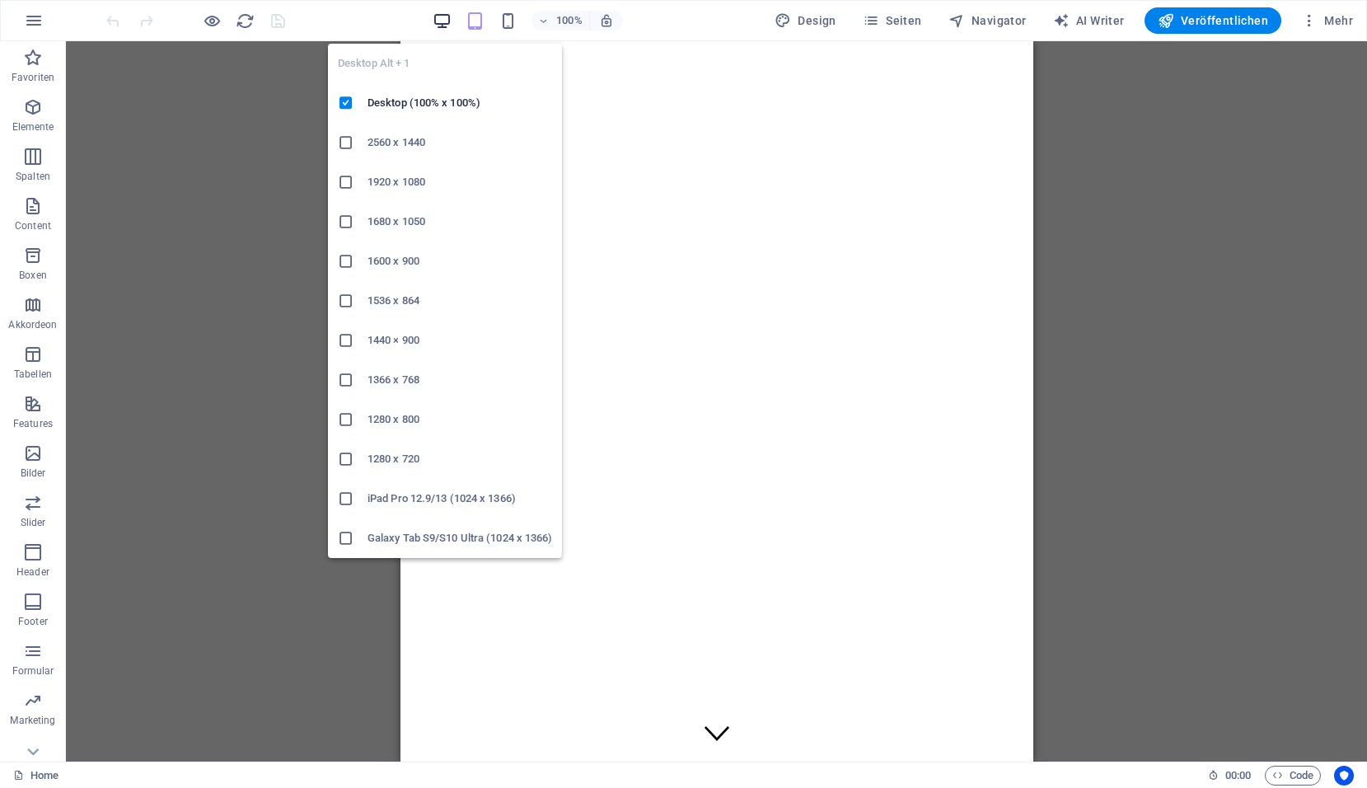
click at [448, 24] on icon "button" at bounding box center [442, 21] width 19 height 19
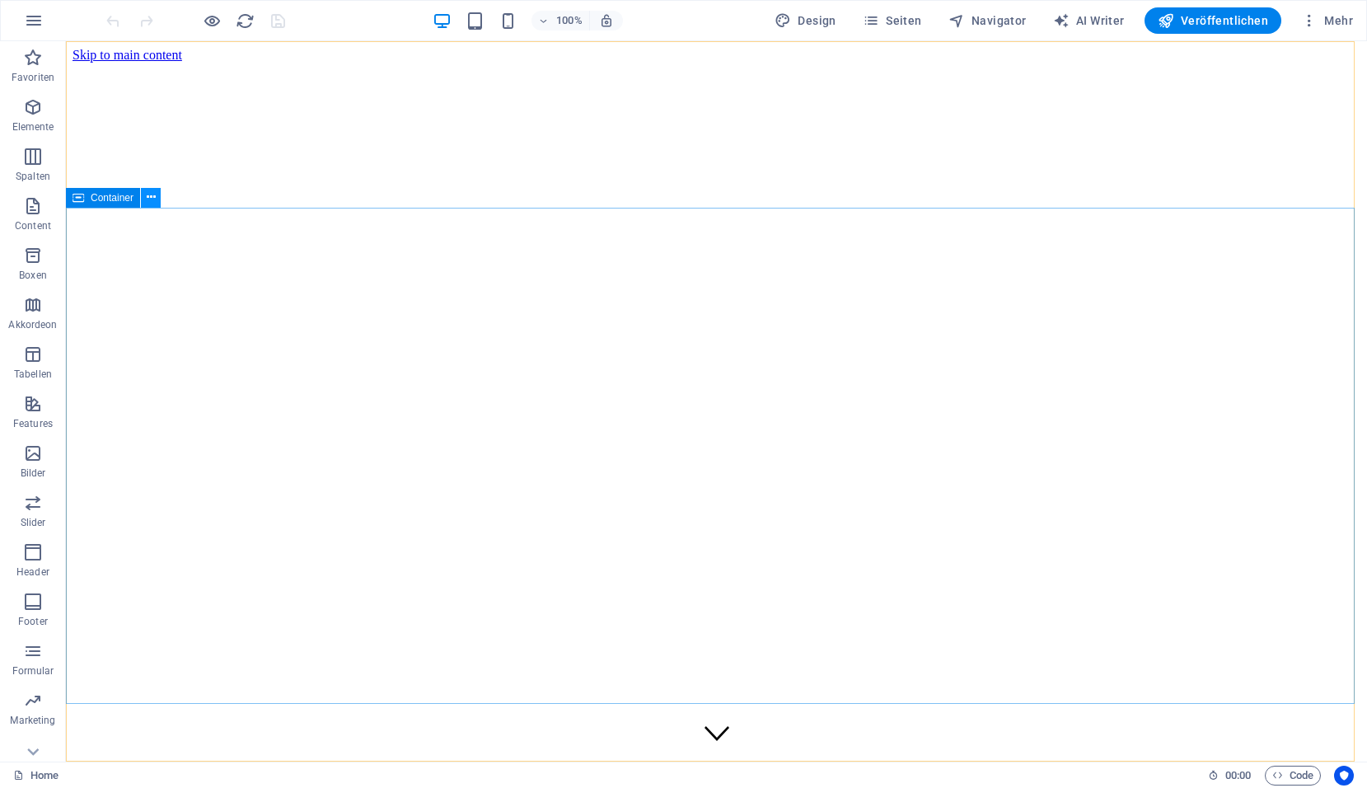
click at [152, 202] on icon at bounding box center [151, 197] width 9 height 17
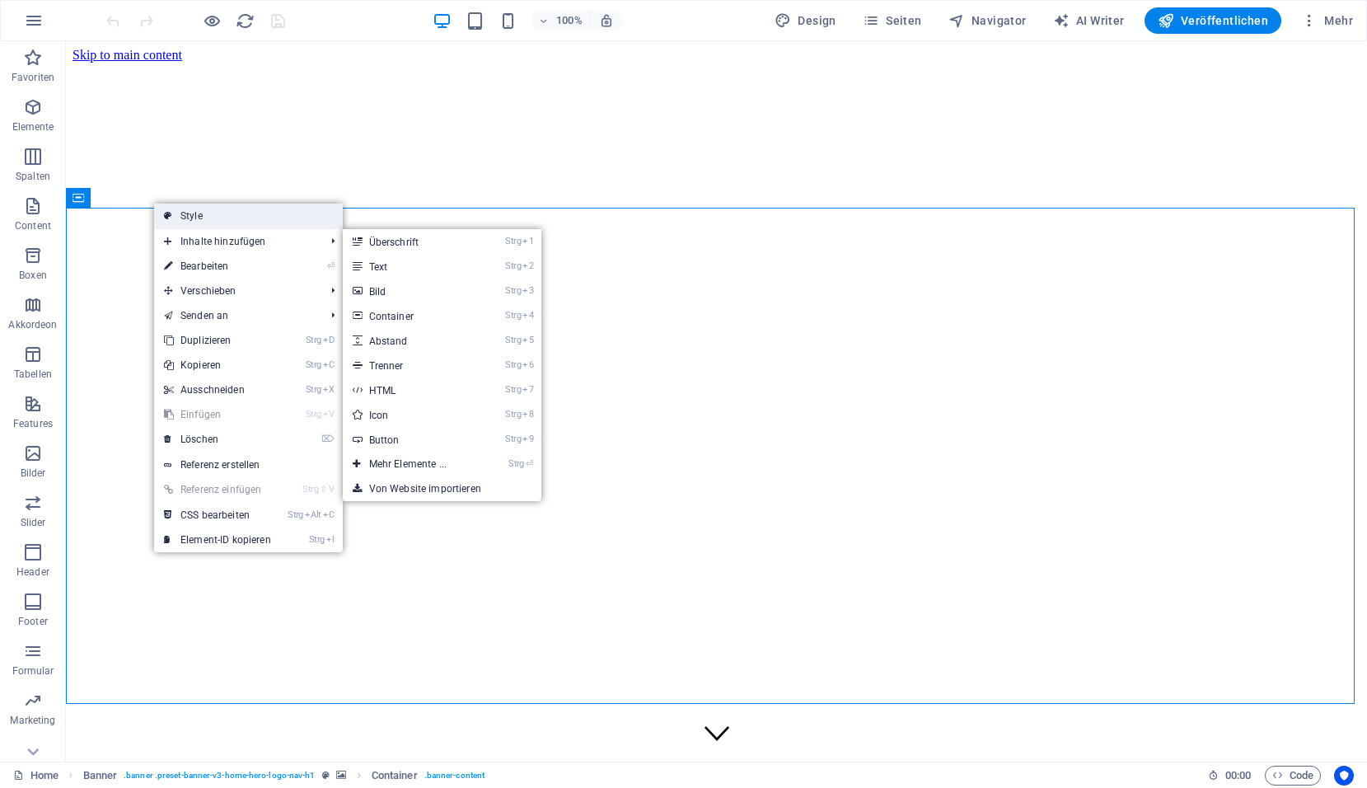
click at [196, 219] on link "Style" at bounding box center [248, 216] width 189 height 25
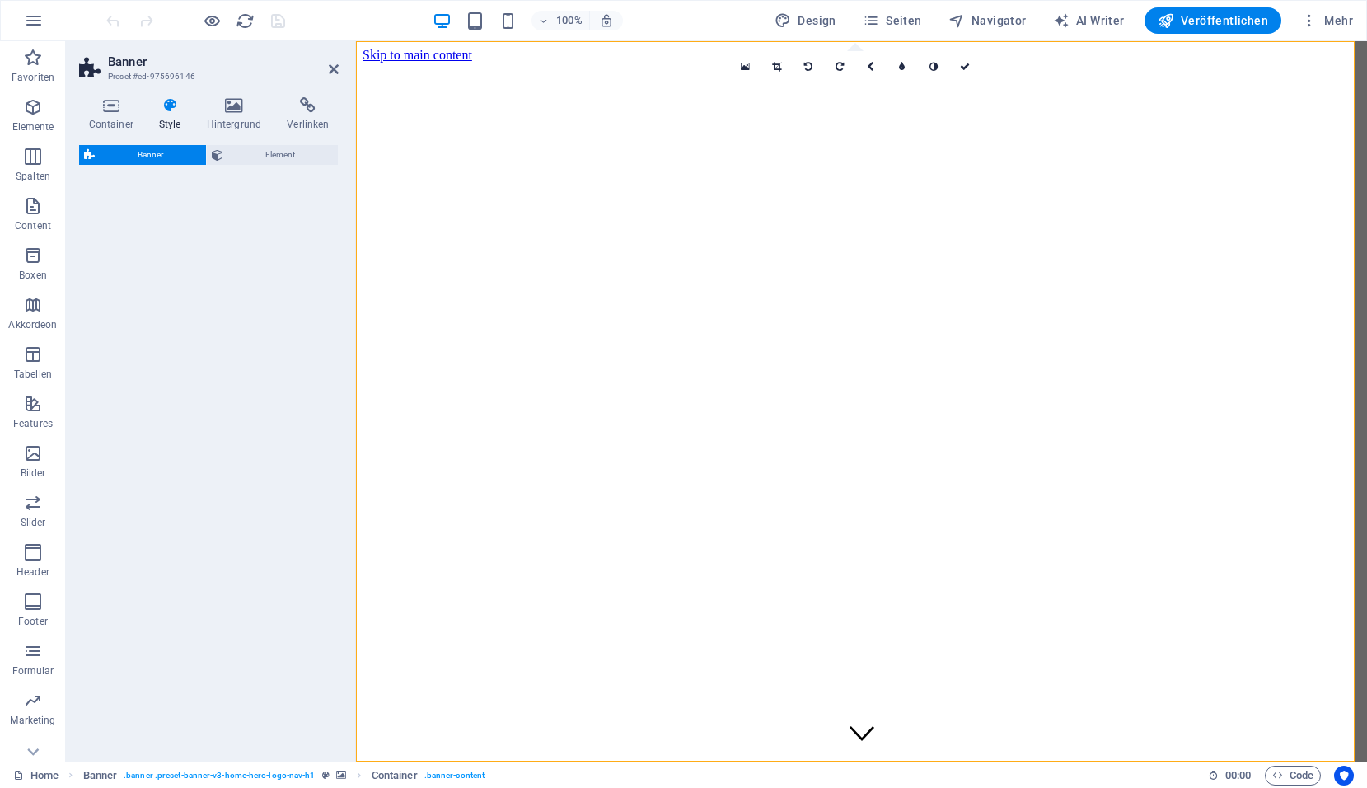
select select "preset-banner-v3-home-hero-logo-nav-h1"
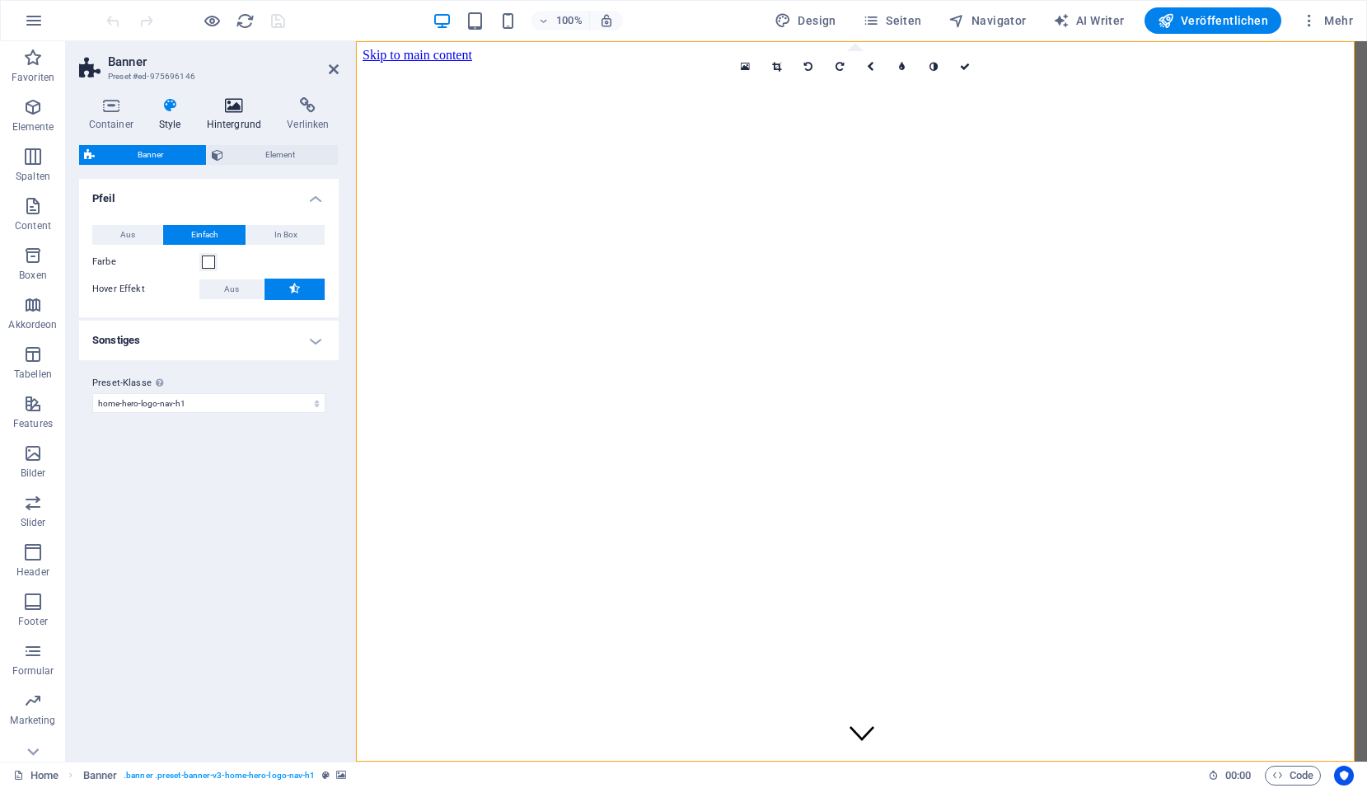
click at [232, 113] on icon at bounding box center [234, 105] width 74 height 16
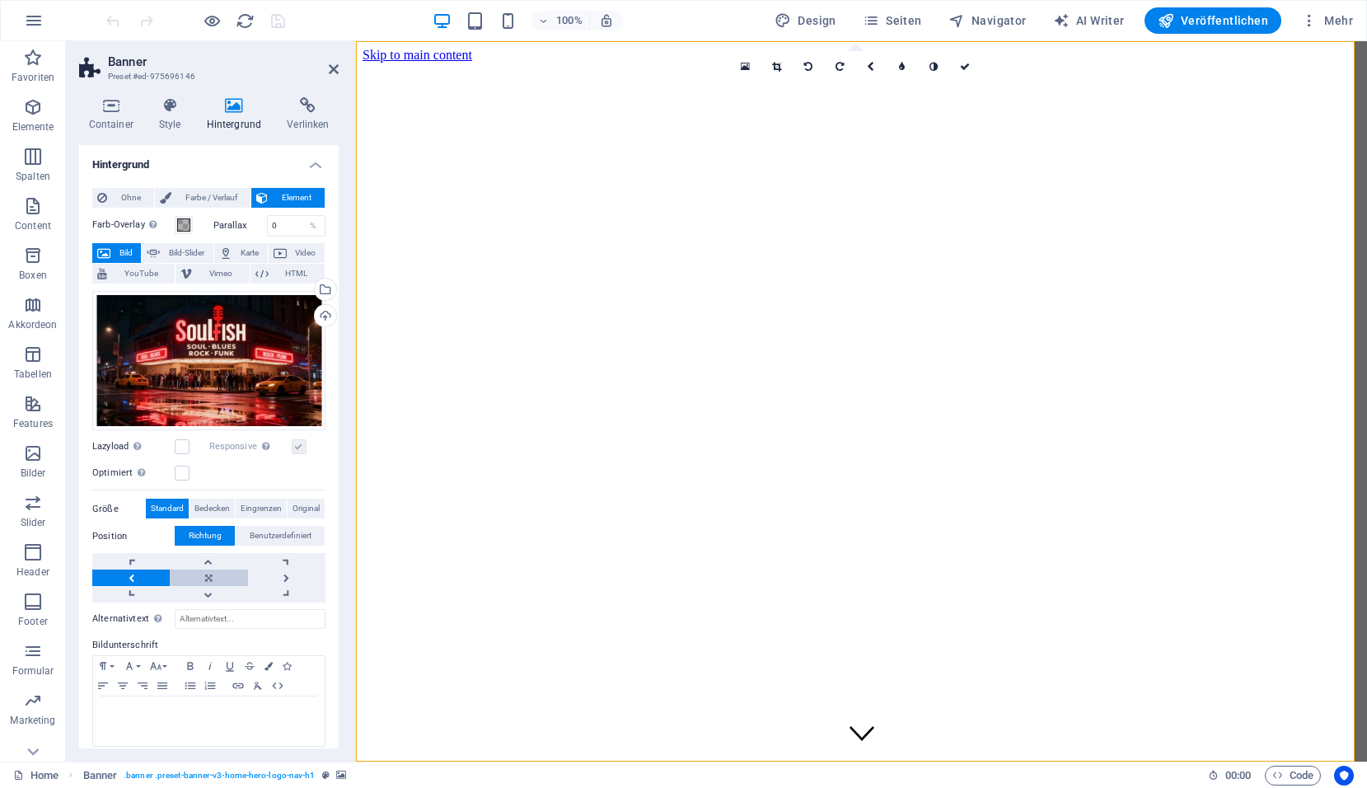
click at [215, 578] on link at bounding box center [208, 577] width 77 height 16
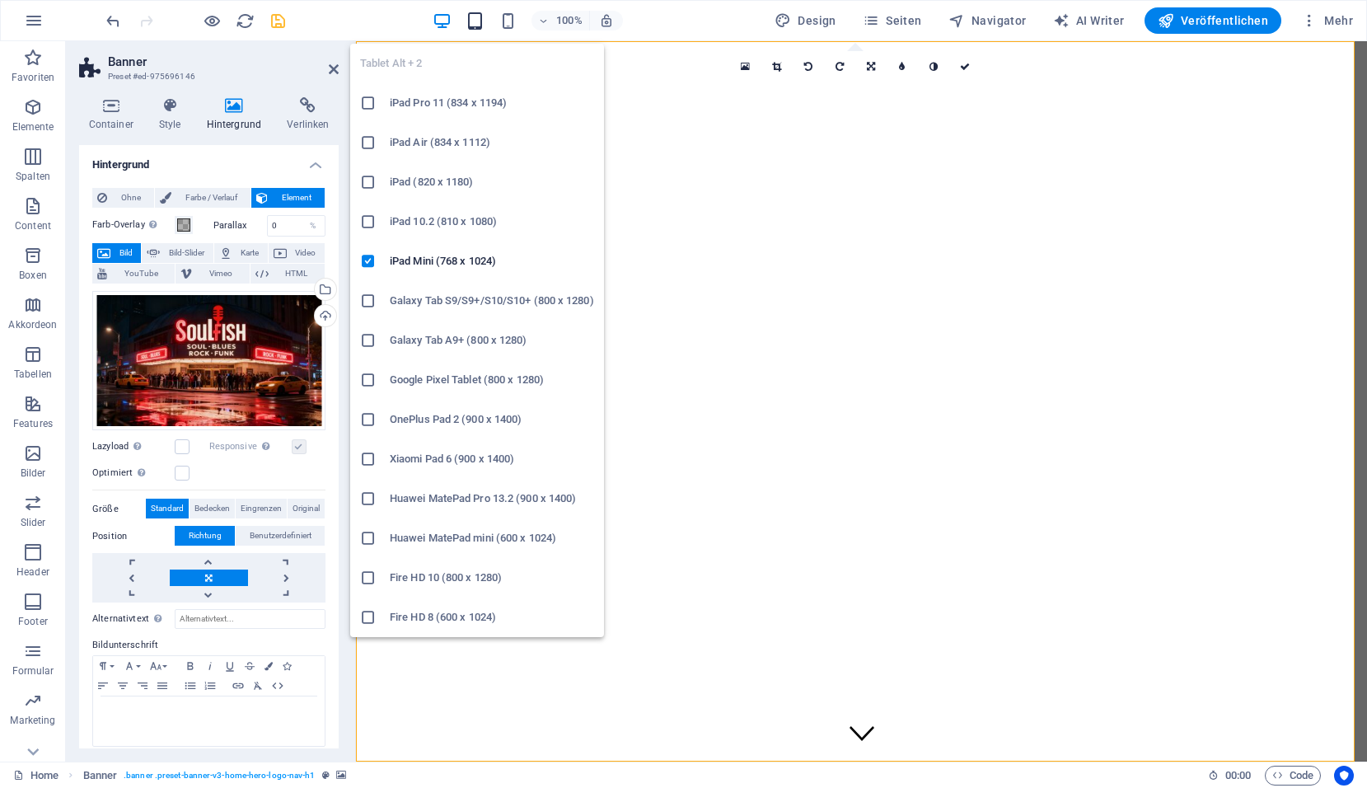
click at [476, 26] on icon "button" at bounding box center [475, 21] width 19 height 19
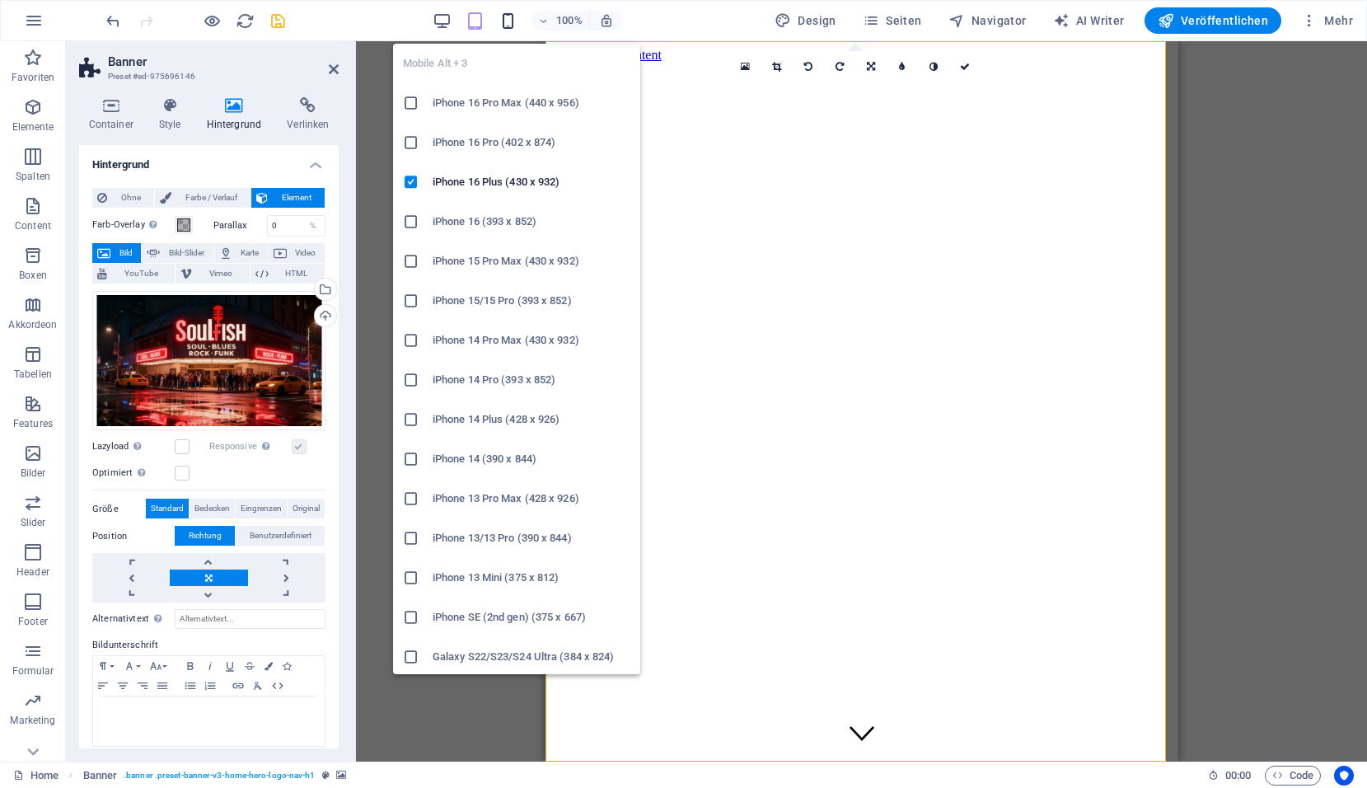
click at [508, 18] on icon "button" at bounding box center [508, 21] width 19 height 19
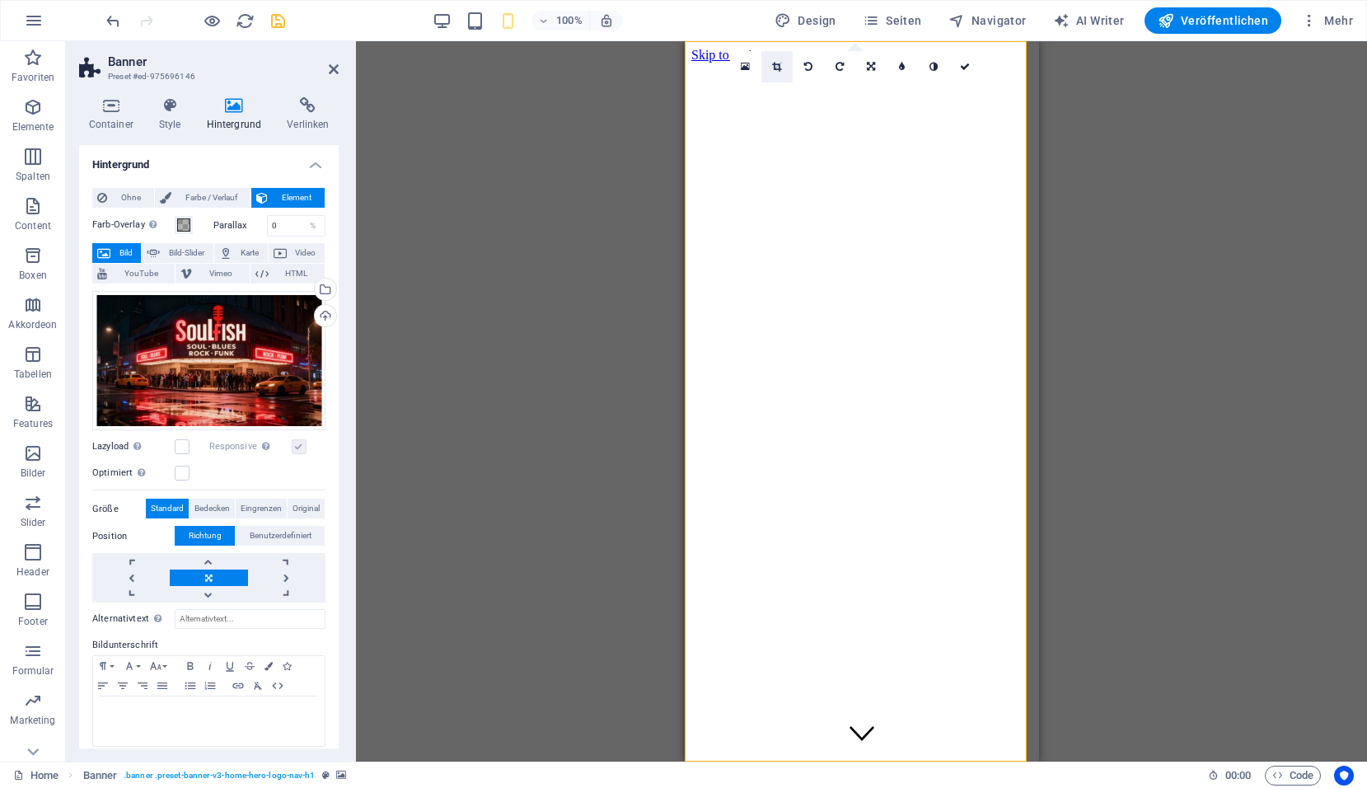
click at [781, 68] on icon at bounding box center [776, 67] width 9 height 10
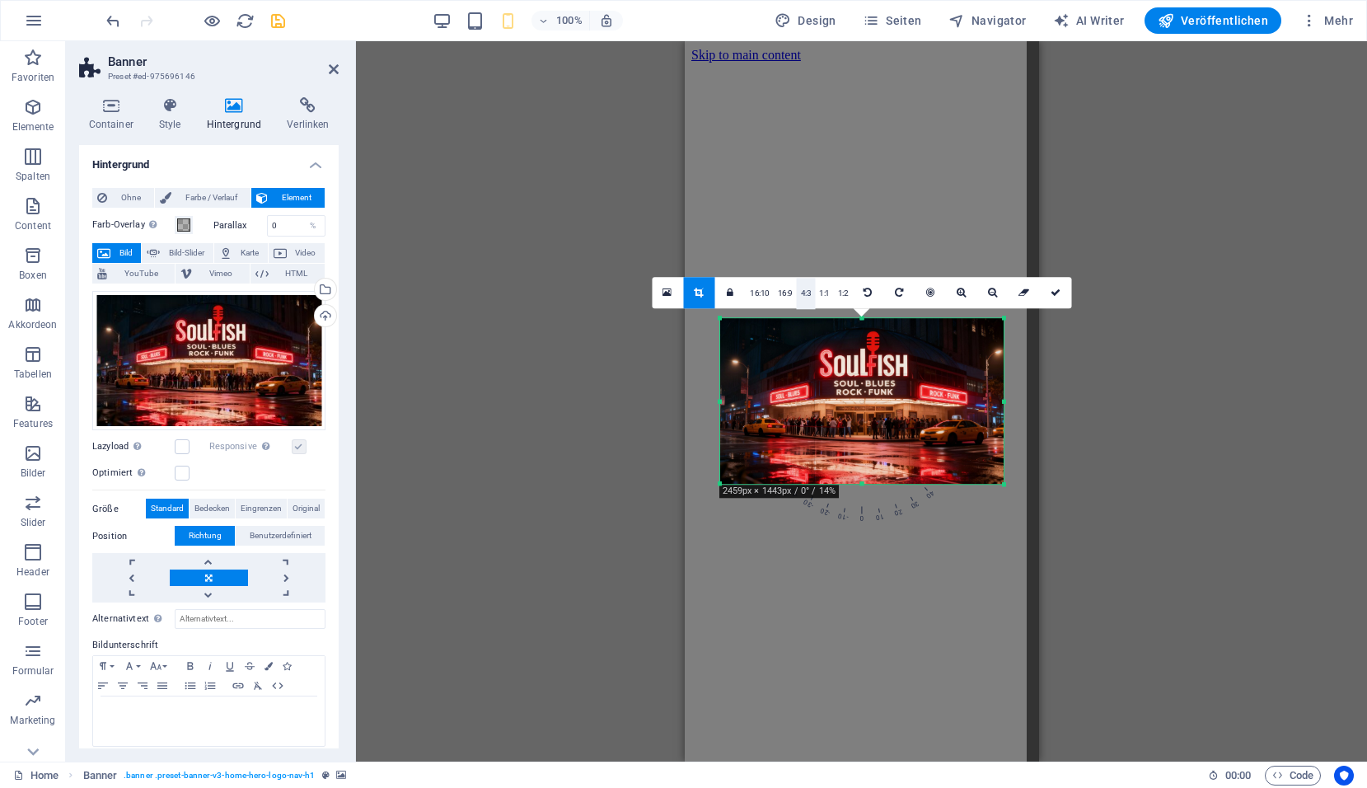
click at [800, 293] on link "4:3" at bounding box center [806, 293] width 19 height 31
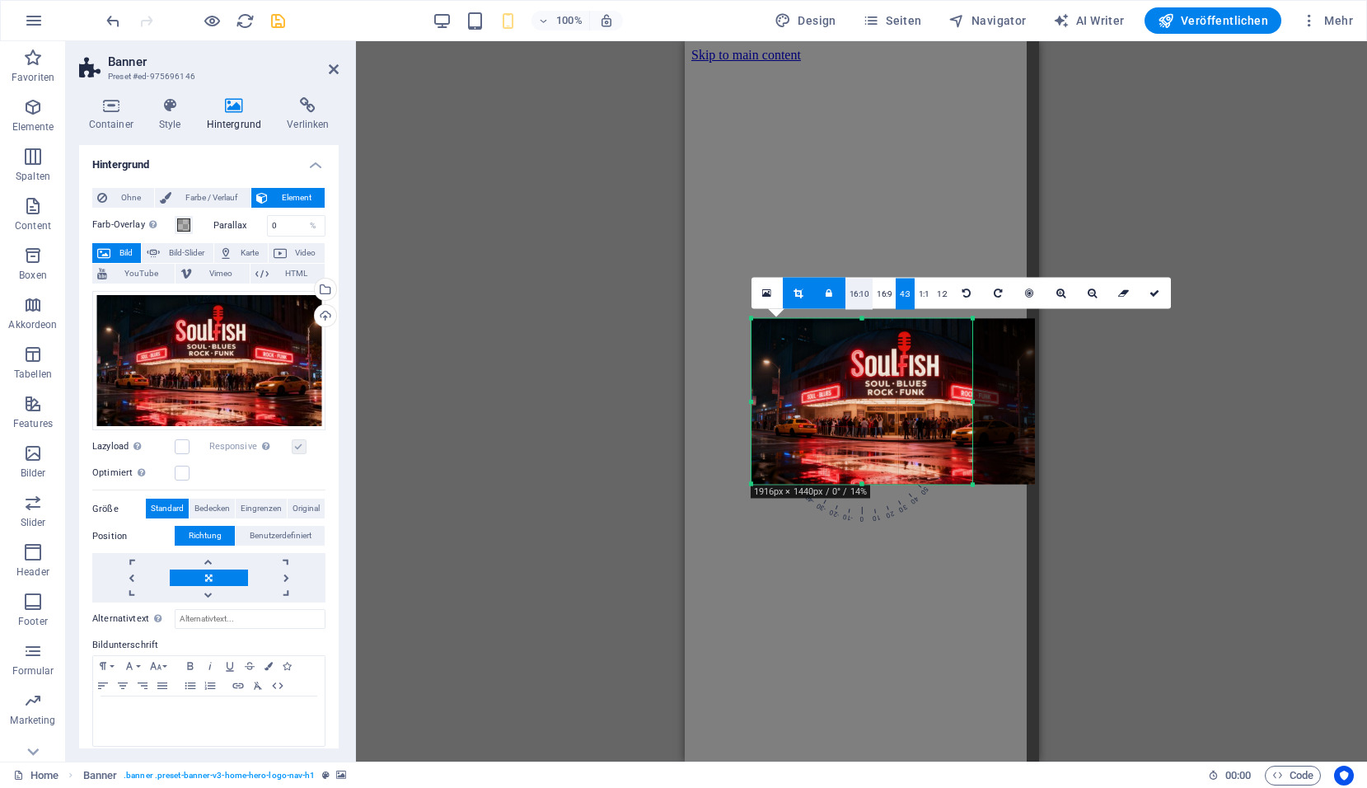
click at [854, 293] on link "16:10" at bounding box center [859, 294] width 28 height 31
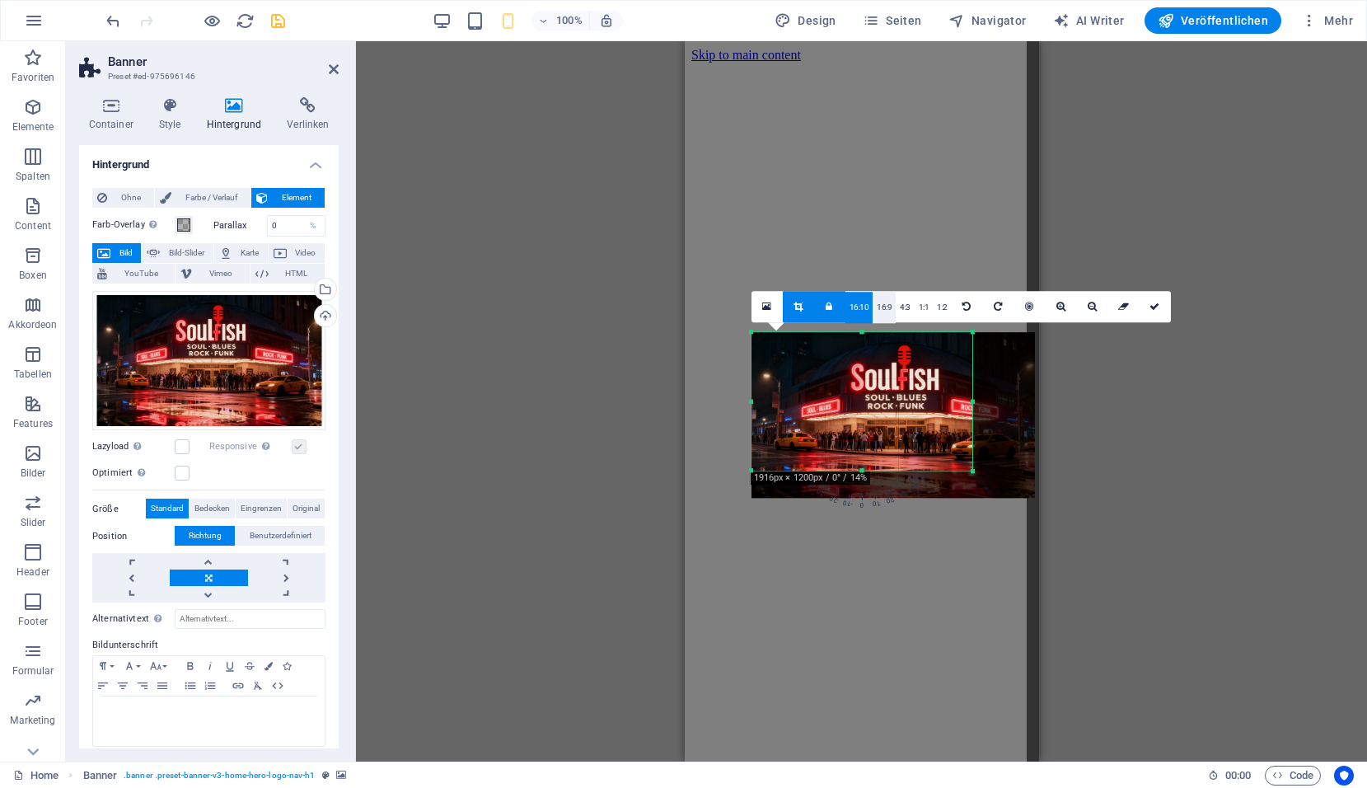
click at [879, 303] on link "16:9" at bounding box center [884, 307] width 23 height 31
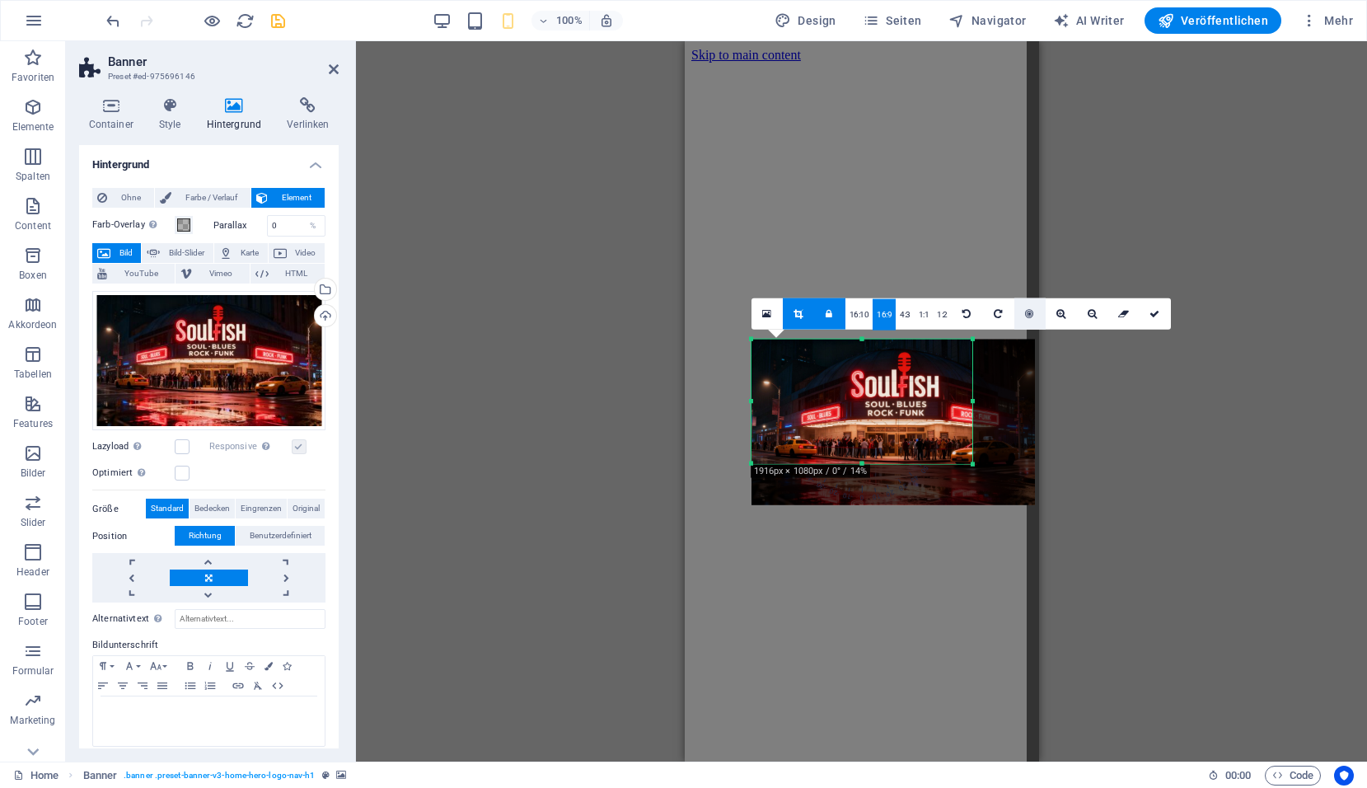
click at [1032, 319] on link at bounding box center [1029, 313] width 31 height 31
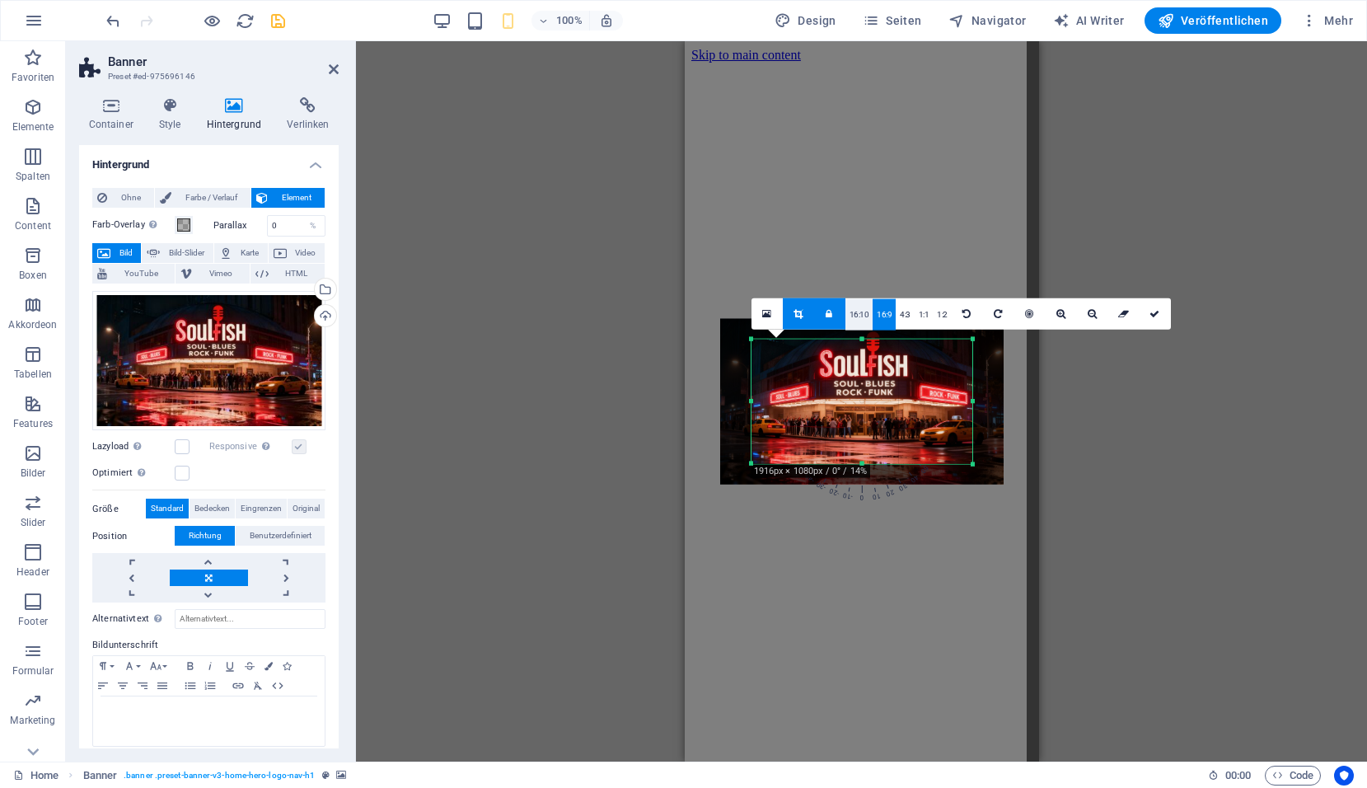
click at [867, 308] on link "16:10" at bounding box center [859, 314] width 28 height 31
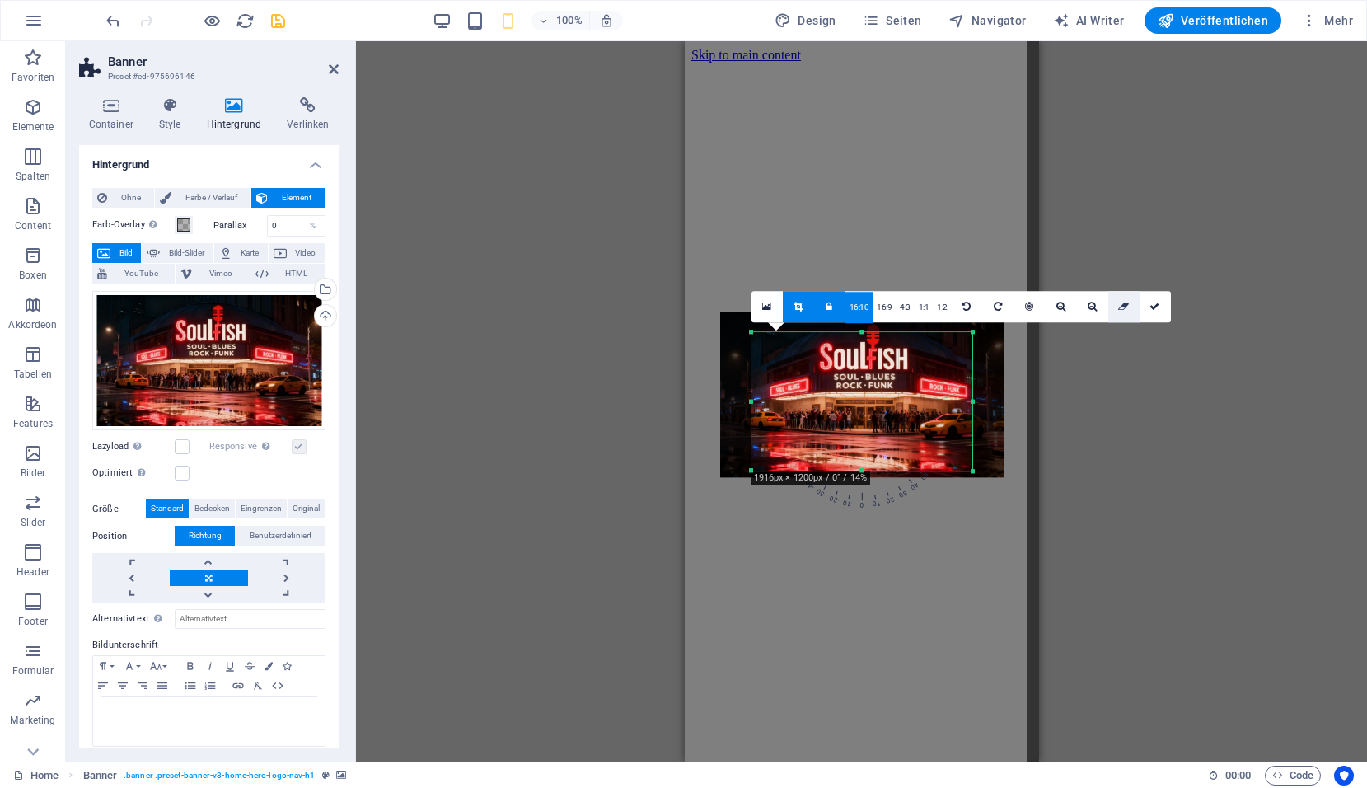
click at [1118, 305] on icon at bounding box center [1123, 307] width 11 height 10
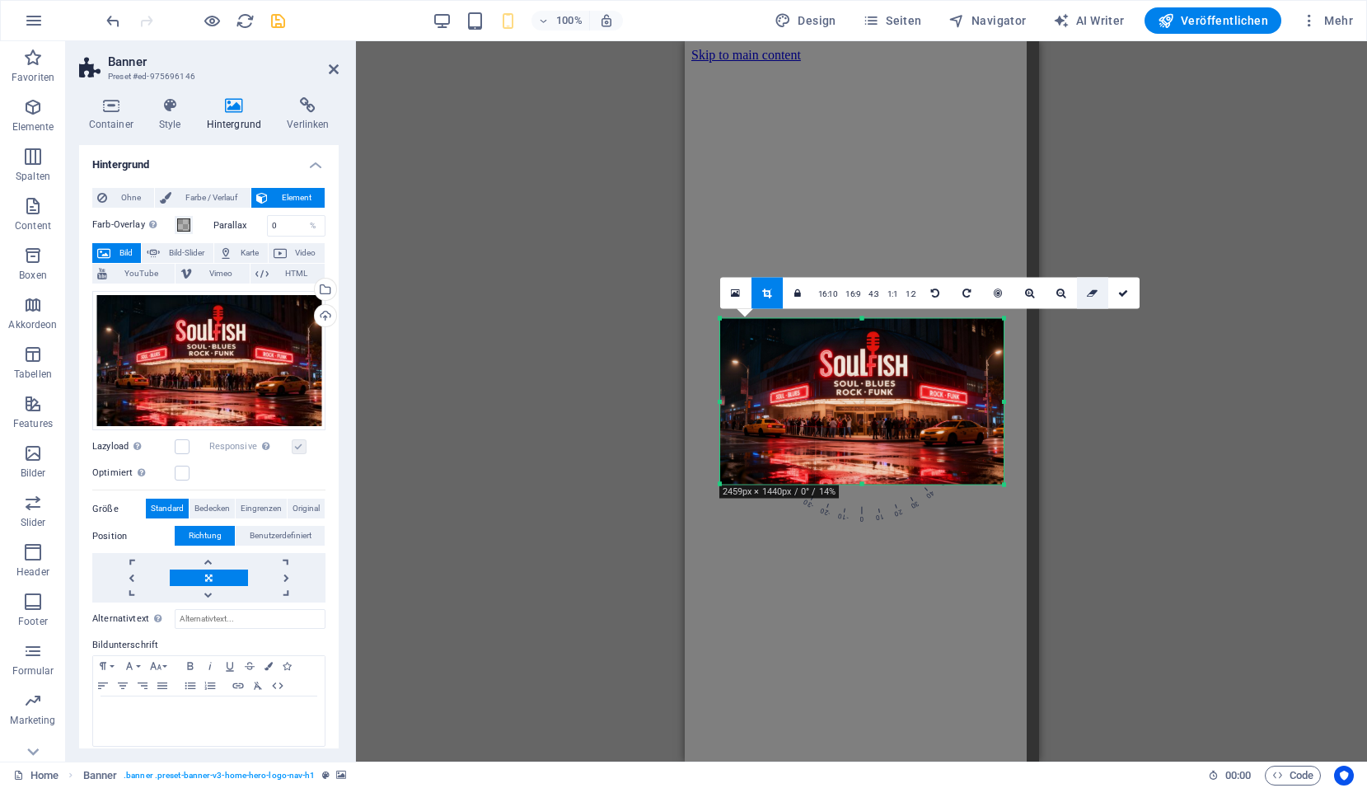
click at [1090, 302] on link at bounding box center [1092, 293] width 31 height 31
click at [1120, 294] on icon at bounding box center [1123, 293] width 10 height 10
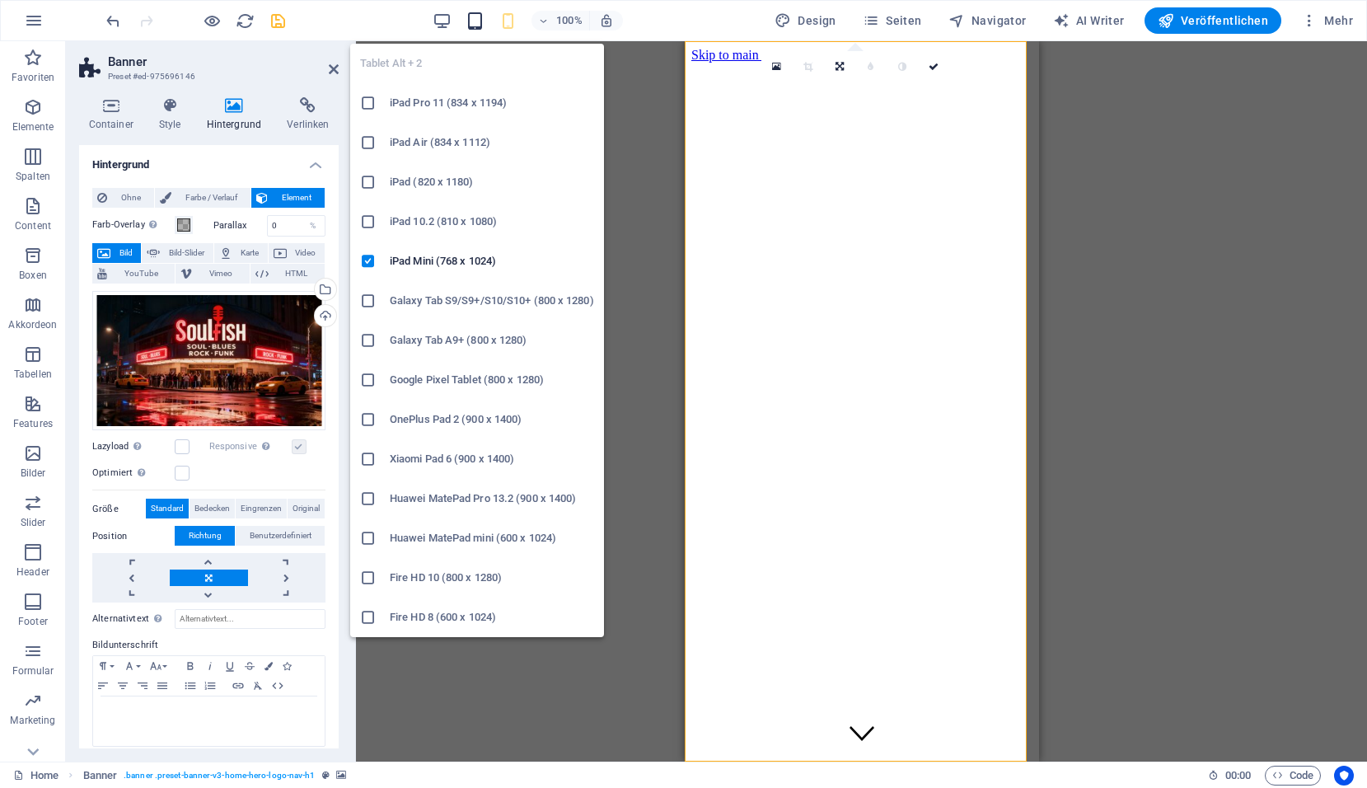
click at [481, 16] on icon "button" at bounding box center [475, 21] width 19 height 19
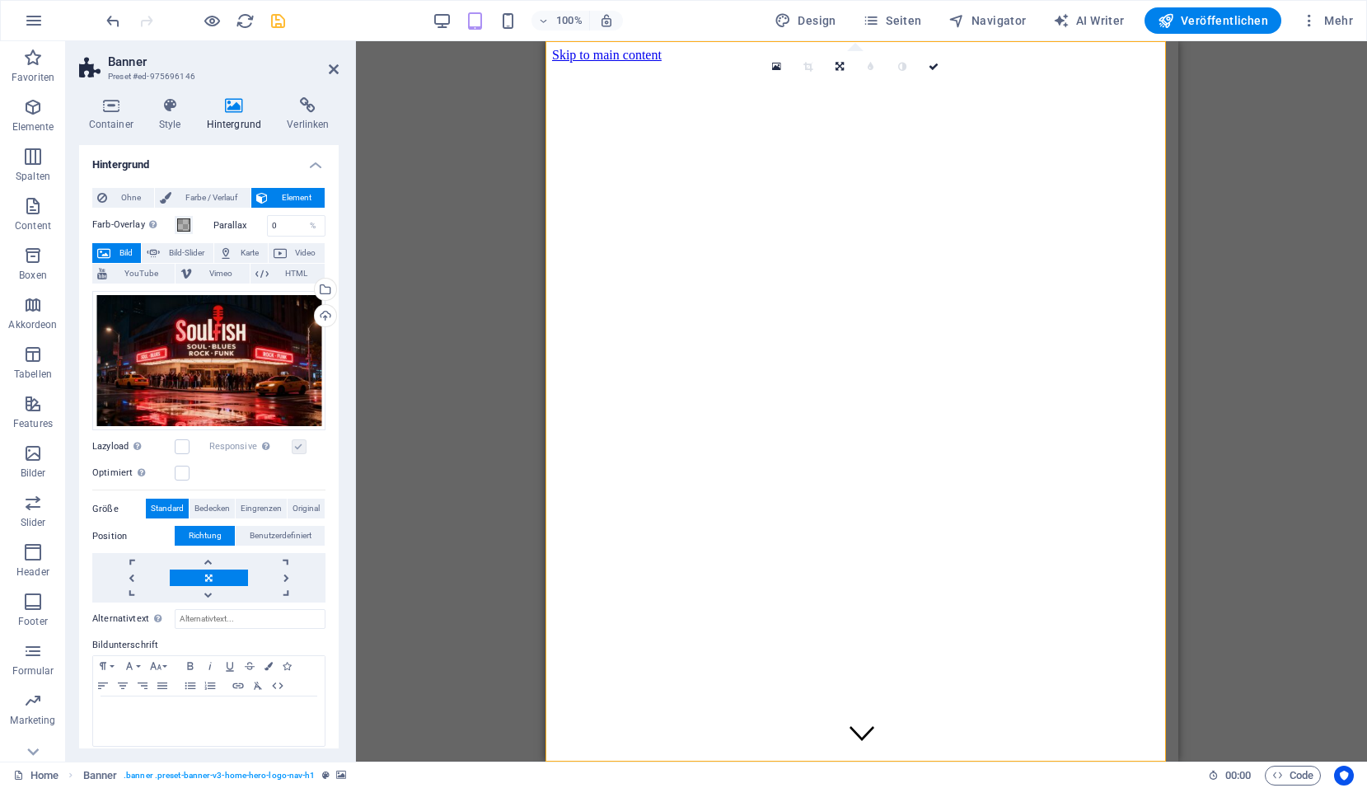
click at [433, 34] on div "100% Design Seiten Navigator AI Writer Veröffentlichen Mehr" at bounding box center [683, 21] width 1365 height 40
click at [446, 30] on div "100%" at bounding box center [528, 20] width 190 height 26
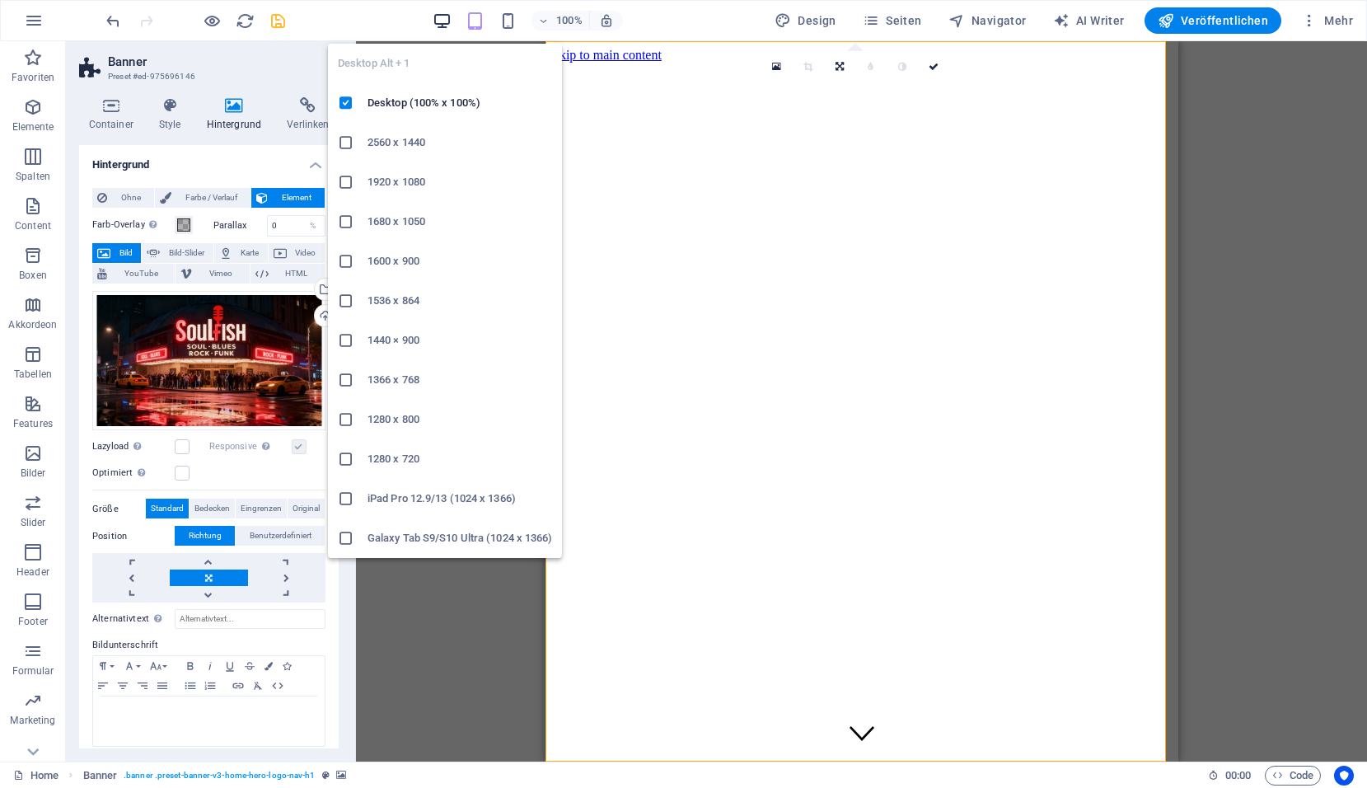
click at [449, 19] on icon "button" at bounding box center [442, 21] width 19 height 19
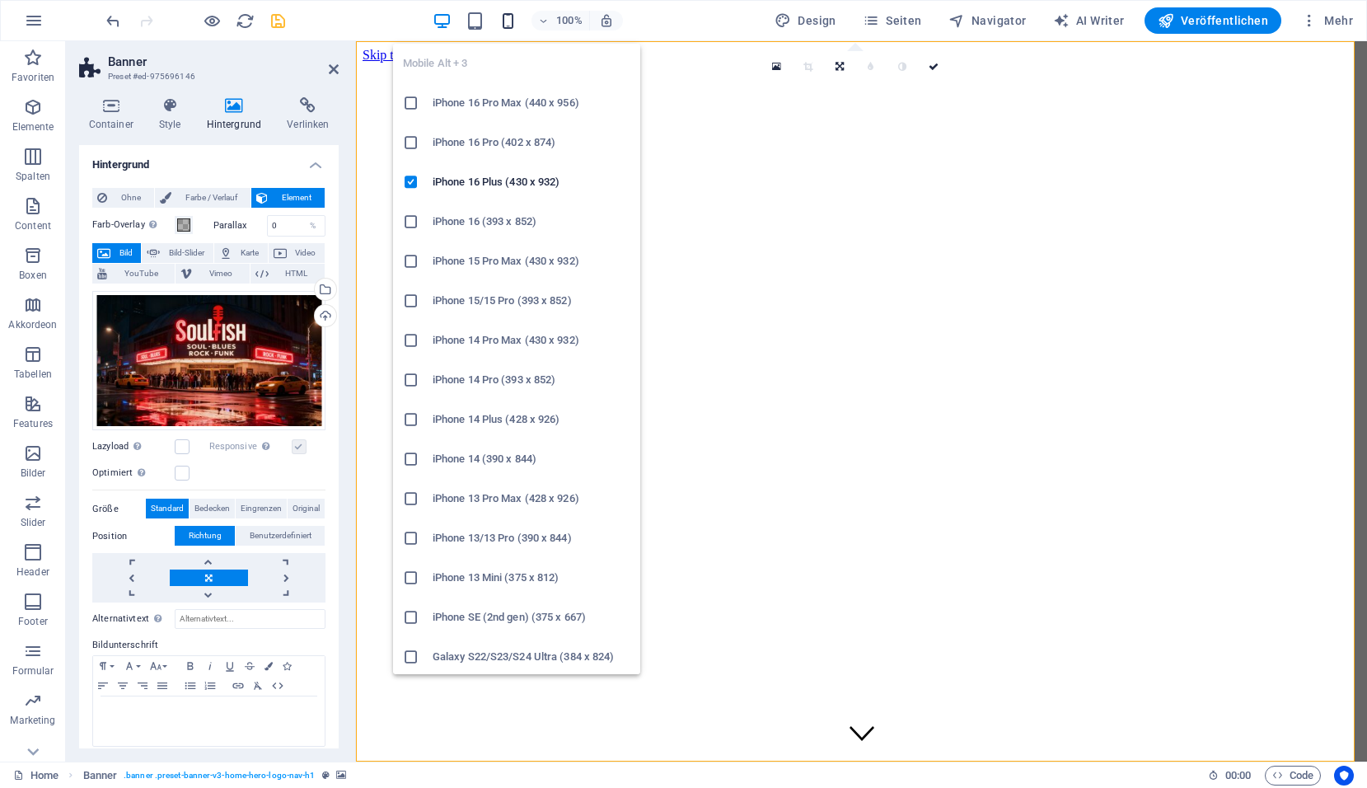
click at [517, 27] on icon "button" at bounding box center [508, 21] width 19 height 19
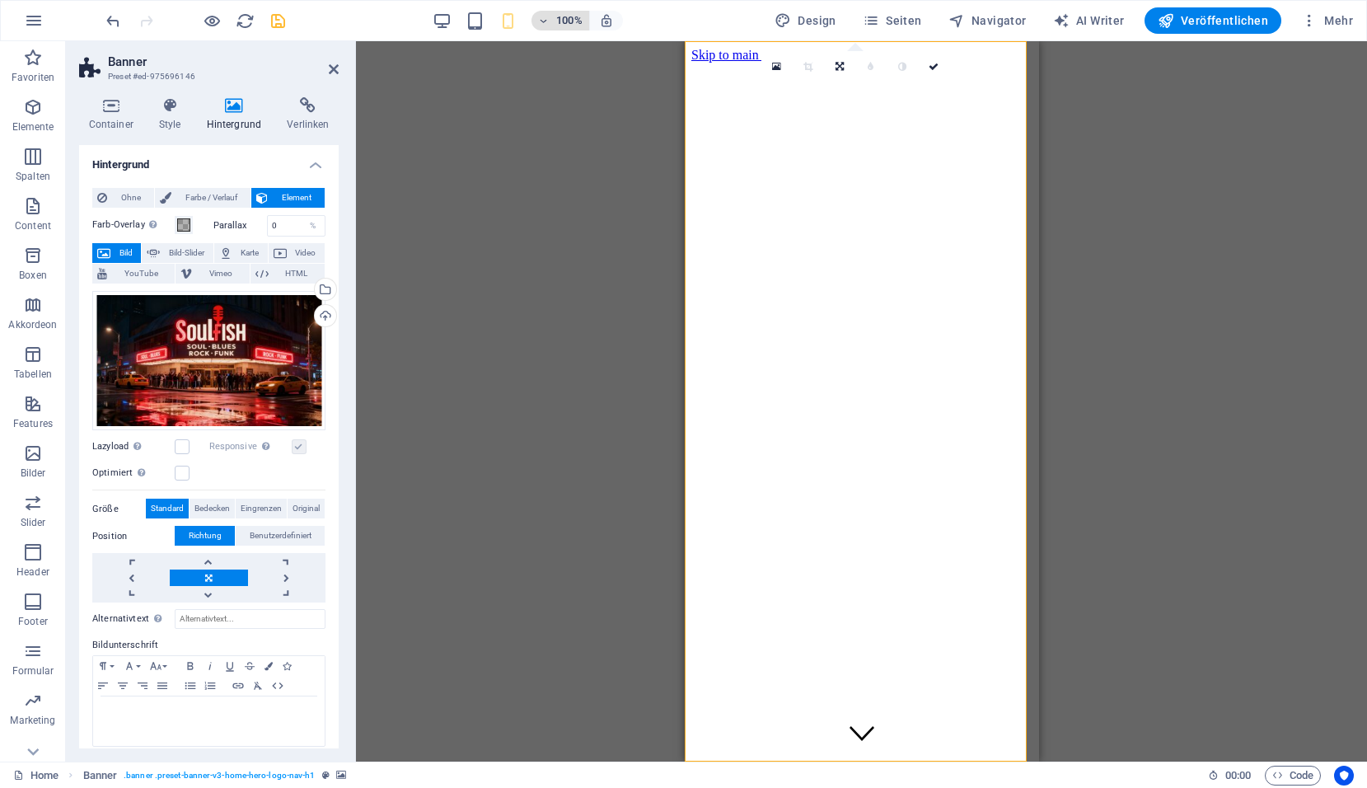
click at [550, 21] on icon "button" at bounding box center [544, 21] width 12 height 11
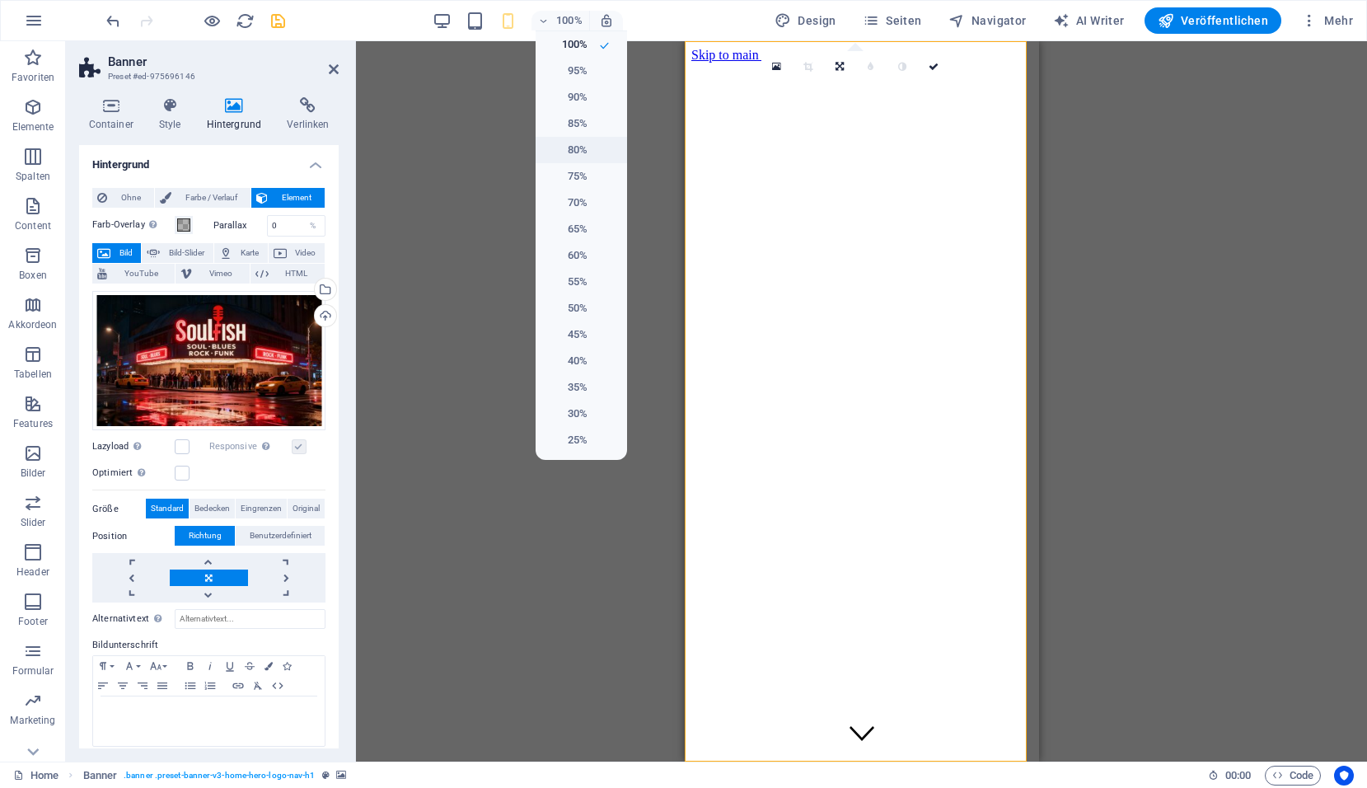
click at [578, 143] on h6 "80%" at bounding box center [566, 150] width 42 height 20
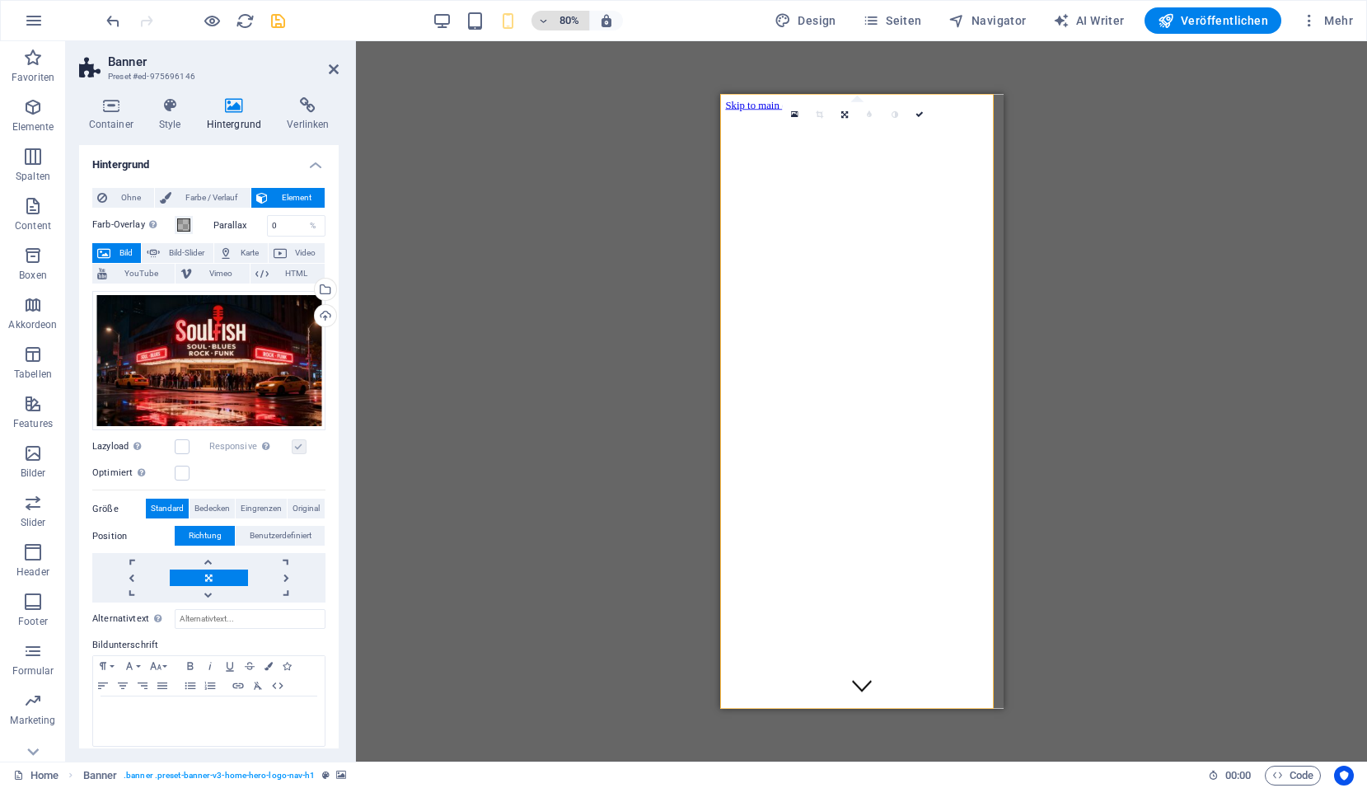
click at [554, 24] on span "80%" at bounding box center [560, 21] width 44 height 20
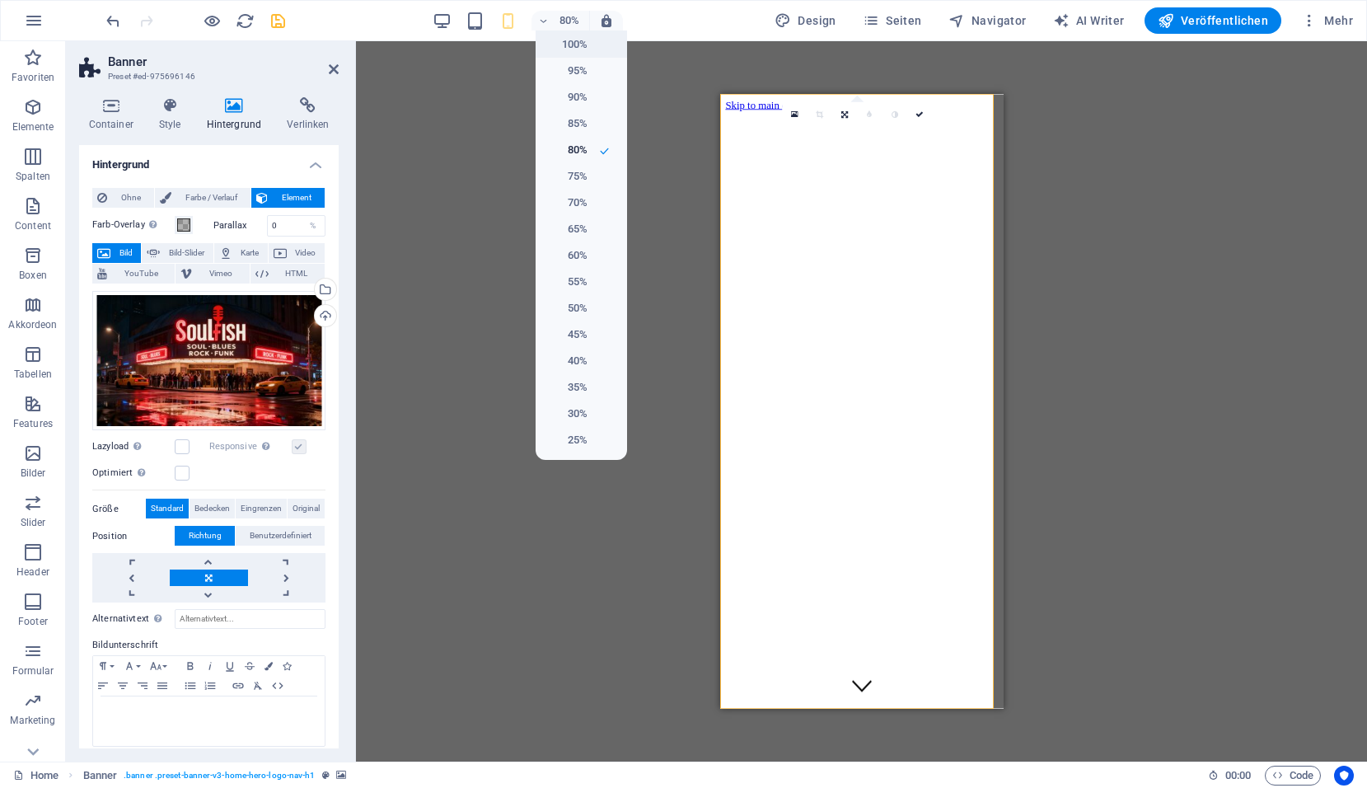
click at [554, 42] on h6 "100%" at bounding box center [566, 45] width 42 height 20
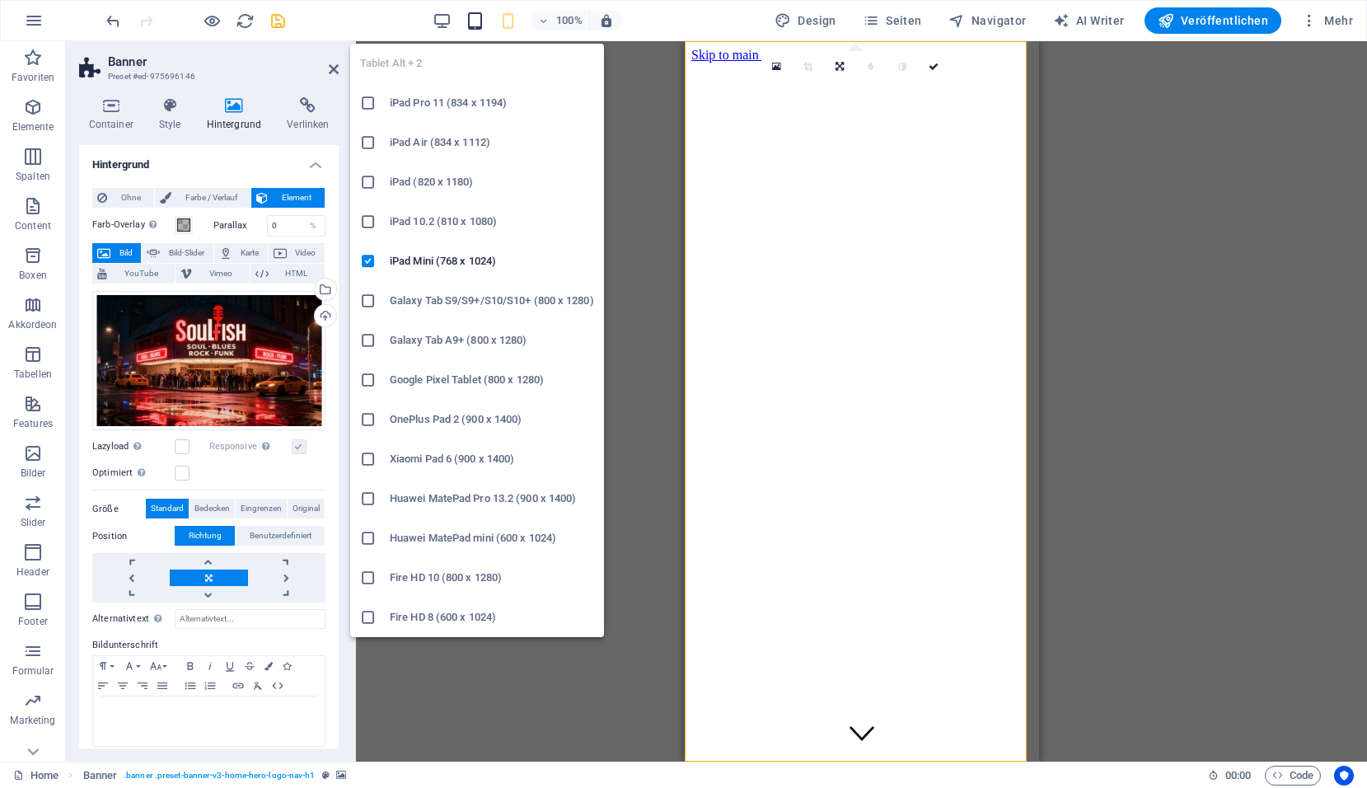
click at [485, 24] on icon "button" at bounding box center [475, 21] width 19 height 19
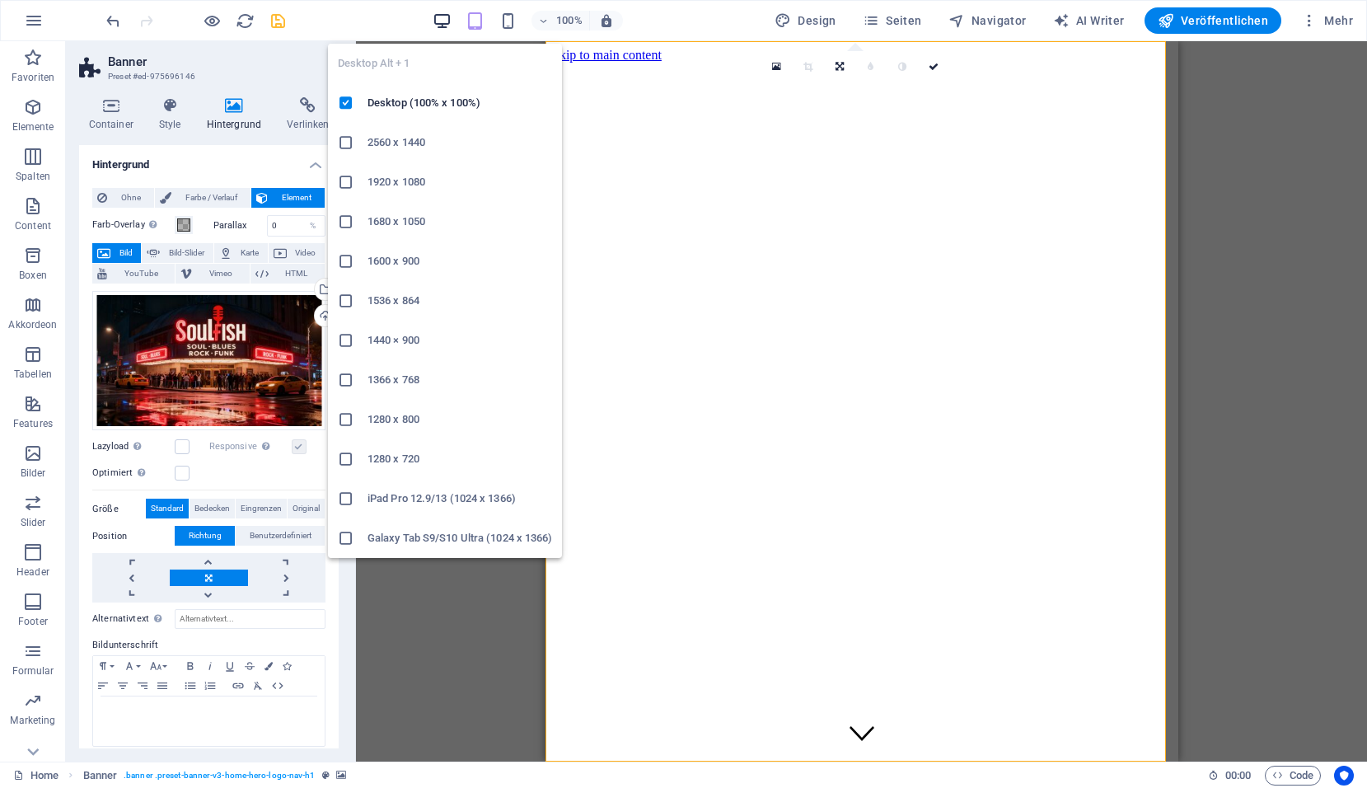
click at [439, 29] on icon "button" at bounding box center [442, 21] width 19 height 19
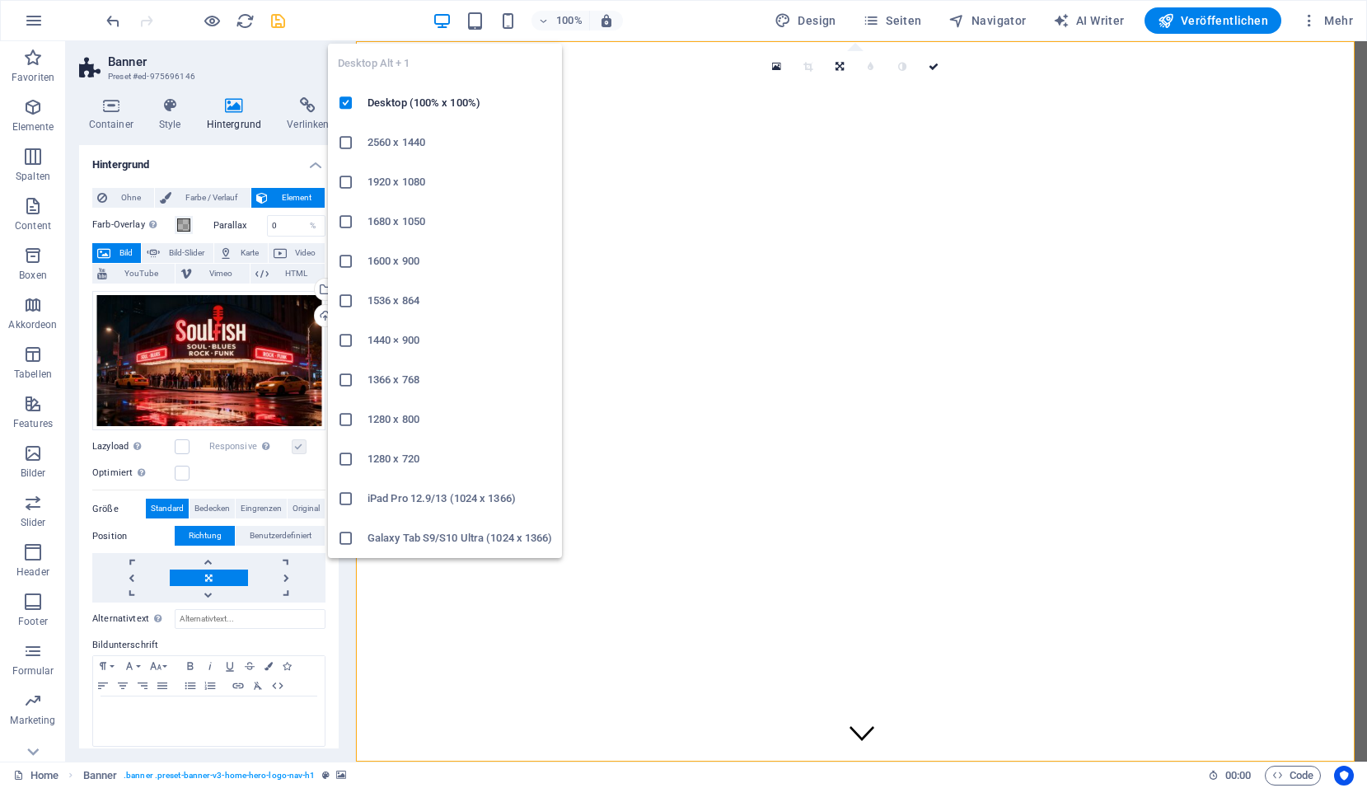
click at [350, 184] on icon at bounding box center [346, 182] width 16 height 16
click at [447, 23] on icon "button" at bounding box center [442, 21] width 19 height 19
drag, startPoint x: 375, startPoint y: 101, endPoint x: 19, endPoint y: 59, distance: 358.4
click at [375, 101] on h6 "Desktop (100% x 100%)" at bounding box center [460, 103] width 185 height 20
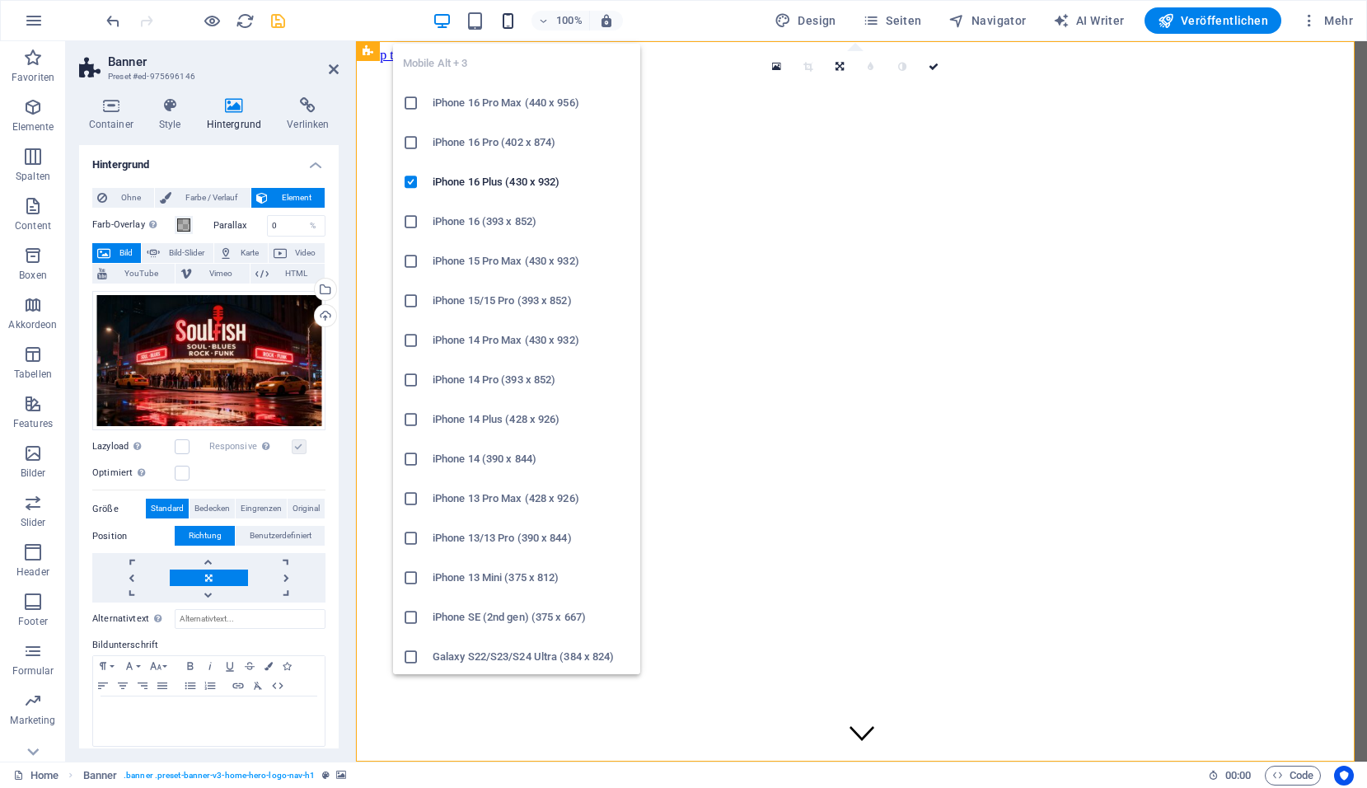
click at [517, 23] on icon "button" at bounding box center [508, 21] width 19 height 19
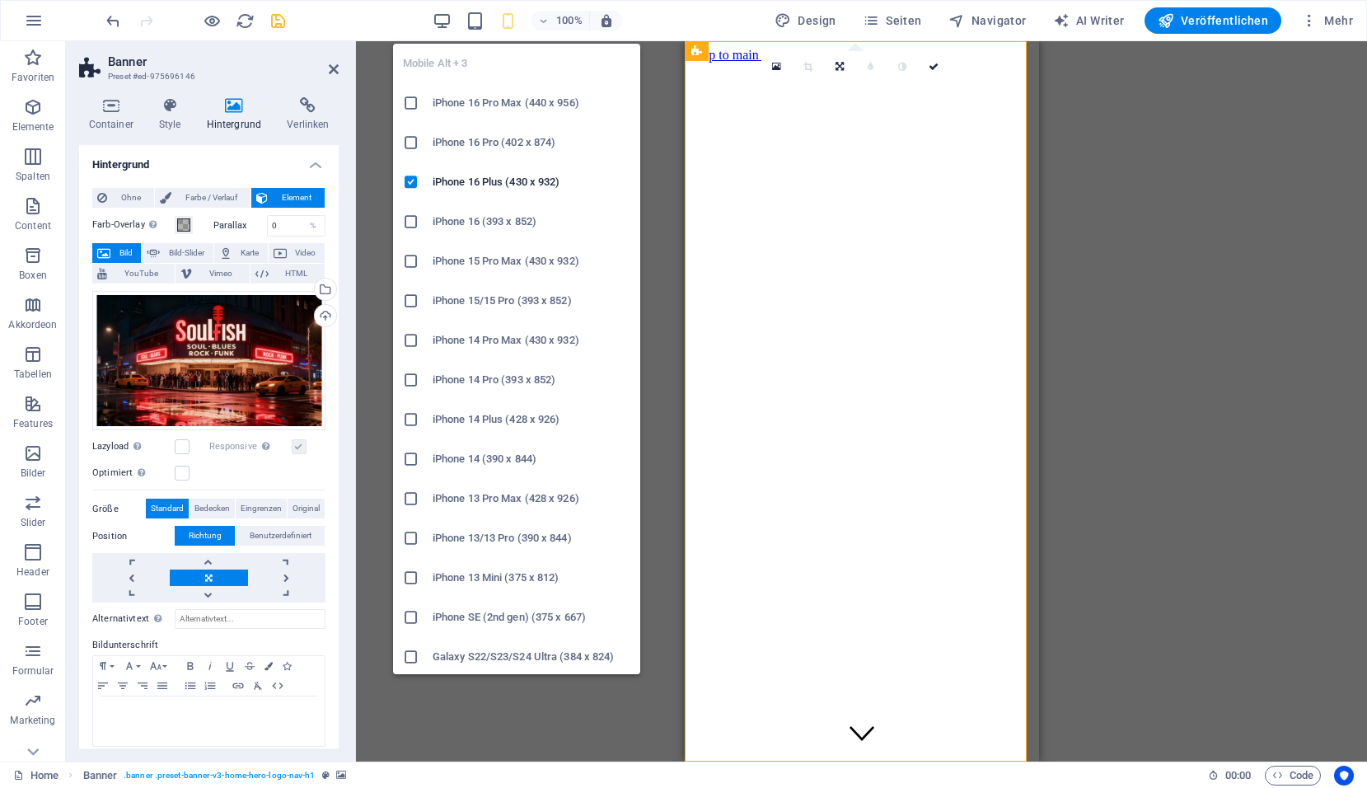
click at [517, 24] on icon "button" at bounding box center [508, 21] width 19 height 19
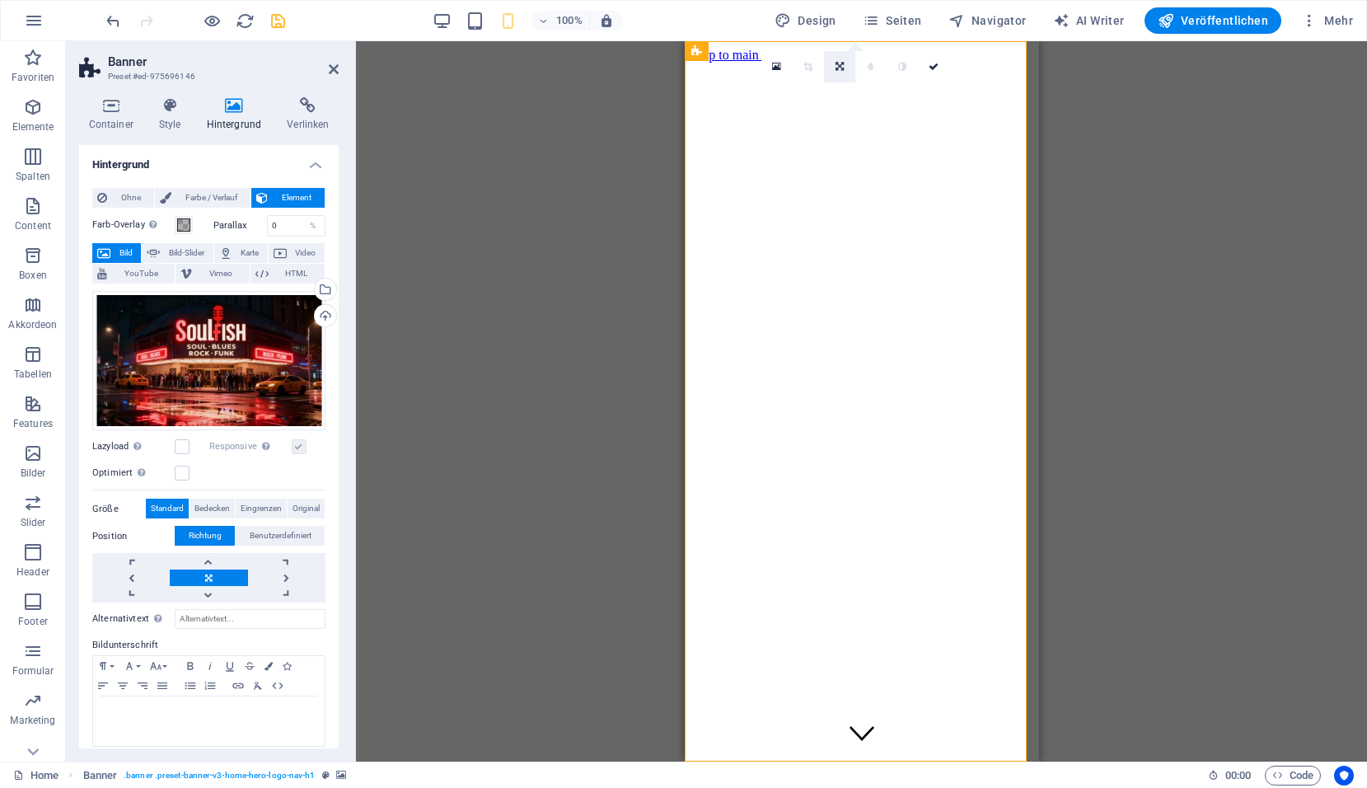
click at [843, 66] on icon at bounding box center [840, 67] width 8 height 10
click at [840, 82] on link at bounding box center [839, 92] width 31 height 31
click at [776, 69] on icon at bounding box center [776, 67] width 9 height 12
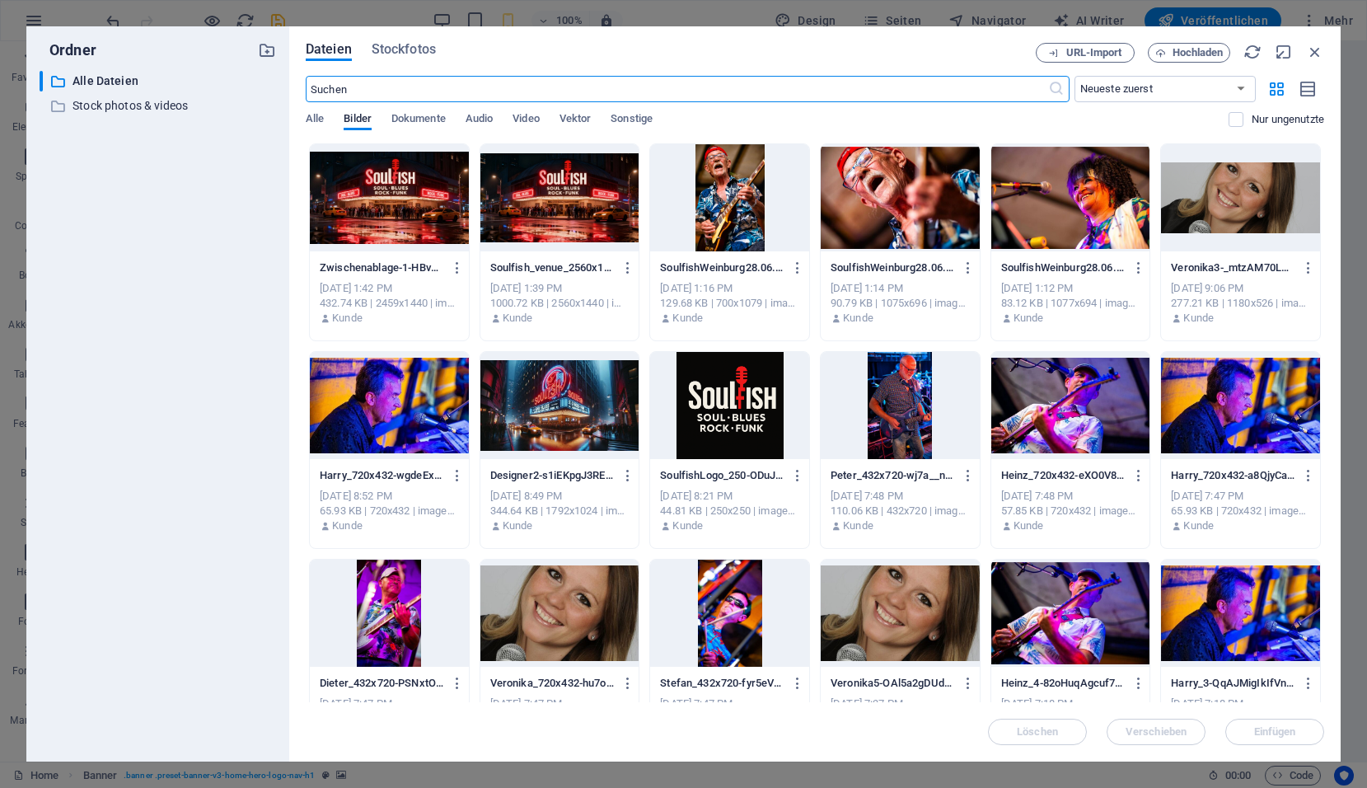
click at [547, 205] on div at bounding box center [559, 197] width 159 height 107
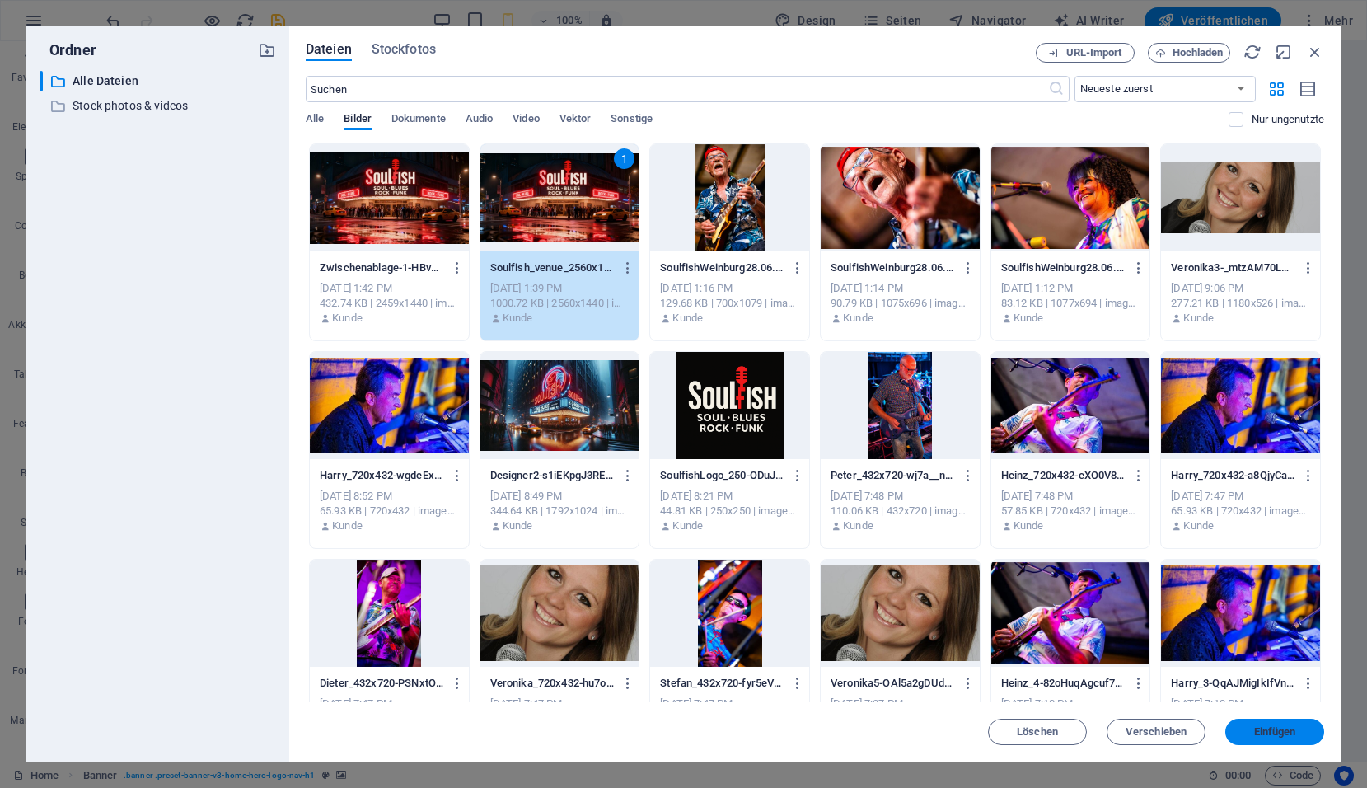
click at [1280, 735] on span "Einfügen" at bounding box center [1275, 732] width 42 height 10
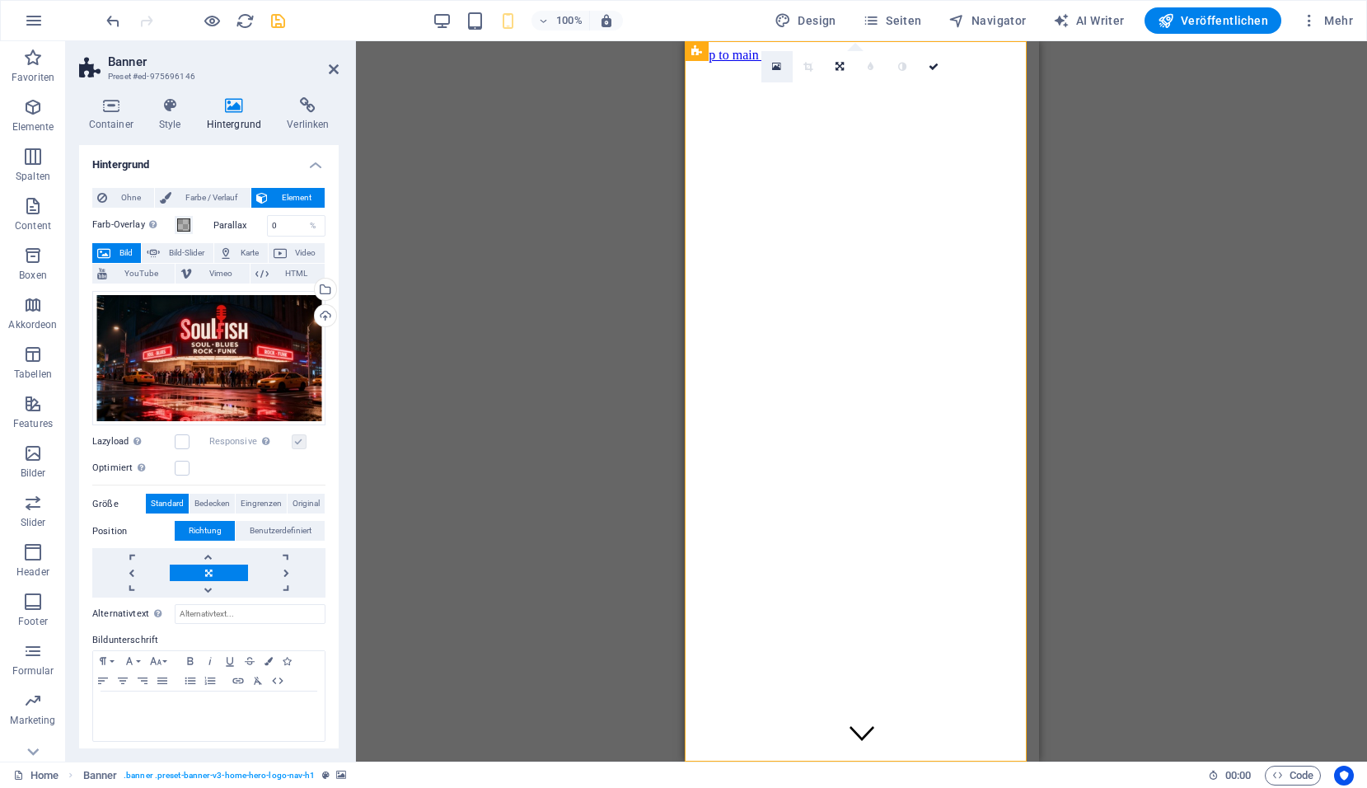
click at [784, 66] on link at bounding box center [776, 66] width 31 height 31
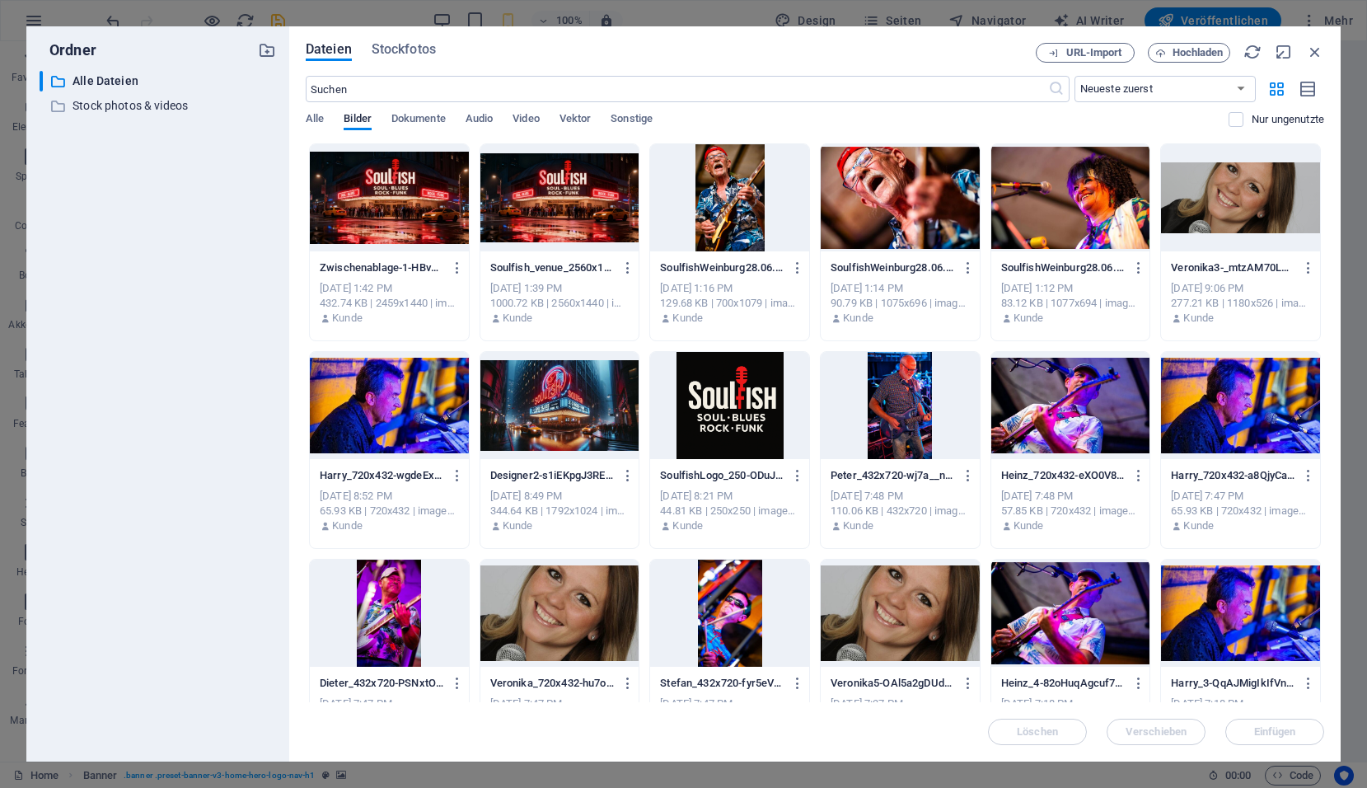
click at [374, 219] on div at bounding box center [389, 197] width 159 height 107
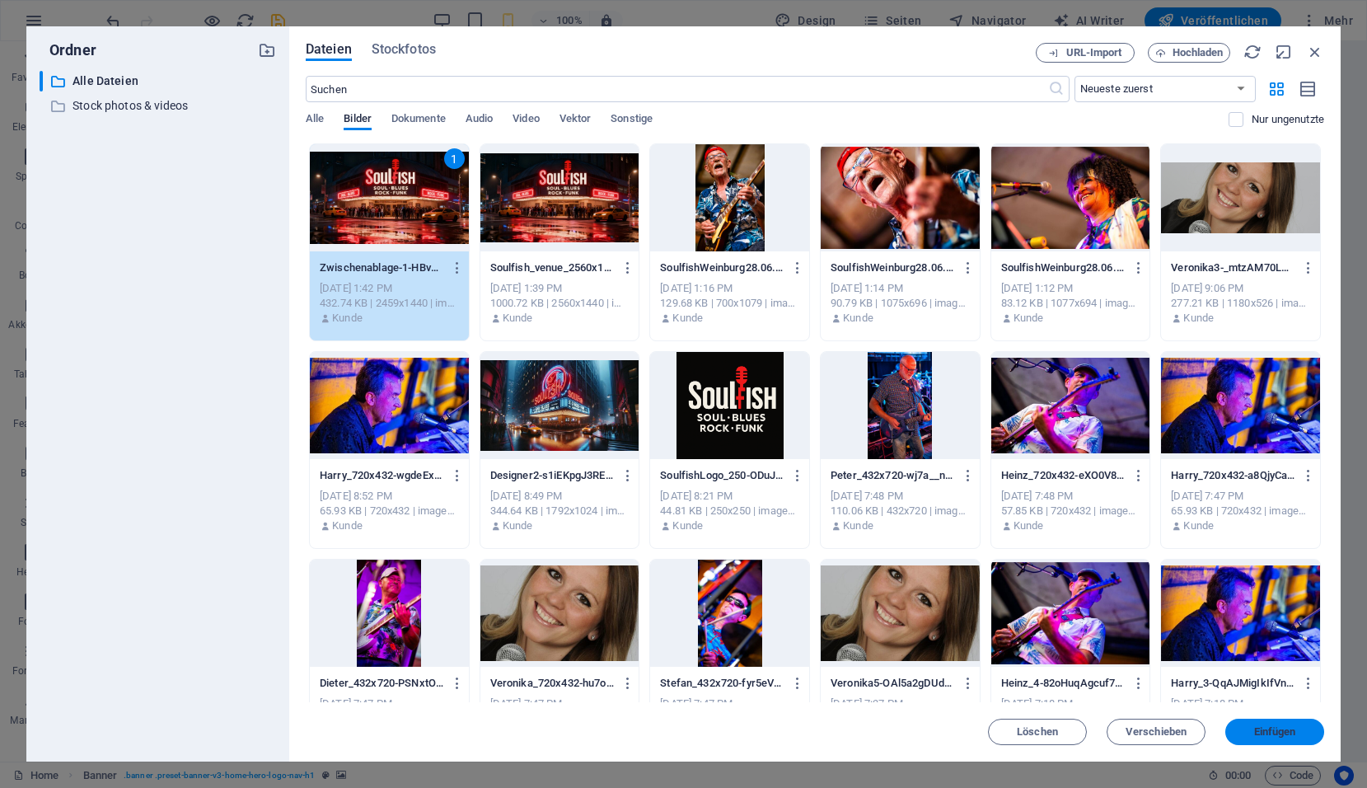
click at [1262, 727] on span "Einfügen" at bounding box center [1275, 732] width 42 height 10
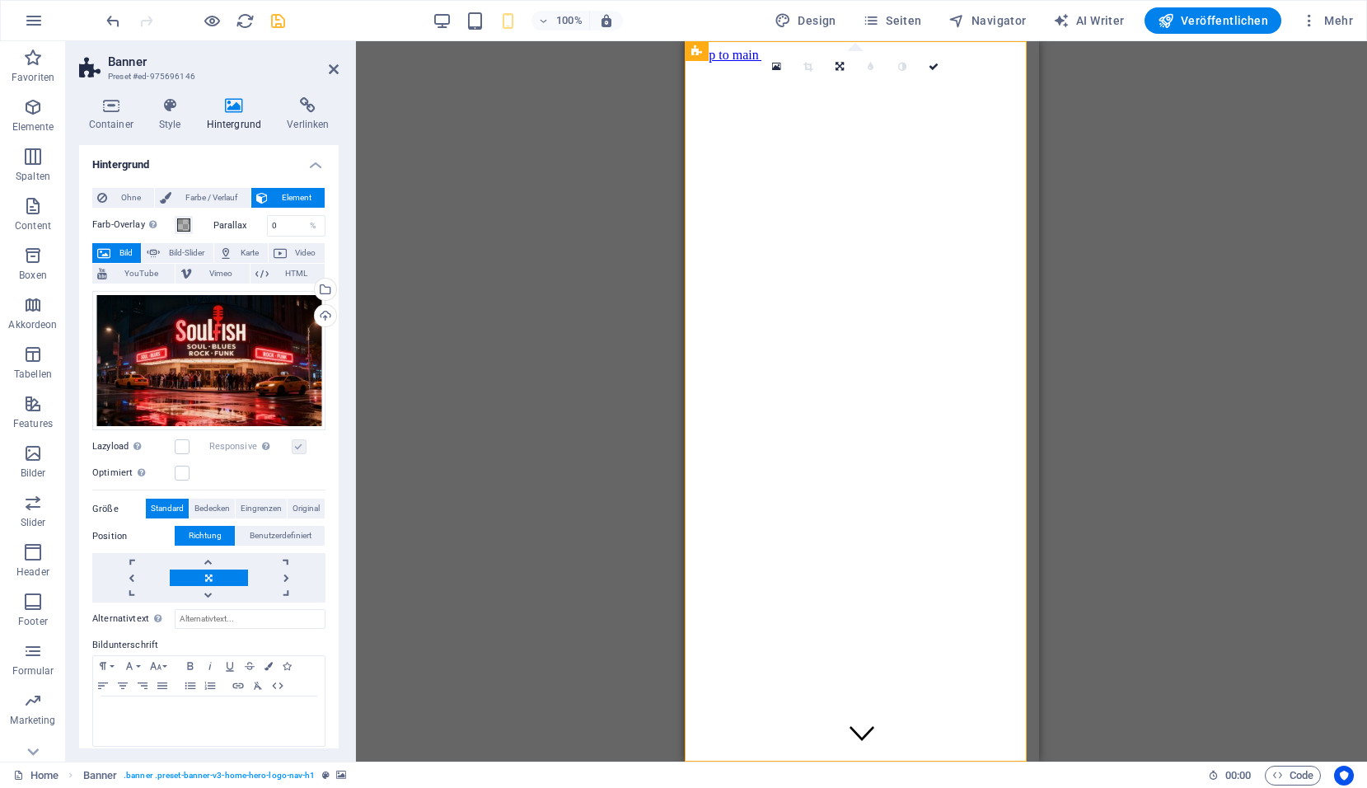
drag, startPoint x: -176, startPoint y: 511, endPoint x: 522, endPoint y: 622, distance: 705.9
click at [527, 630] on div "Banner Menüleiste Banner Container Ziehe hier rein, um den vorhandenen Inhalt z…" at bounding box center [861, 401] width 1011 height 720
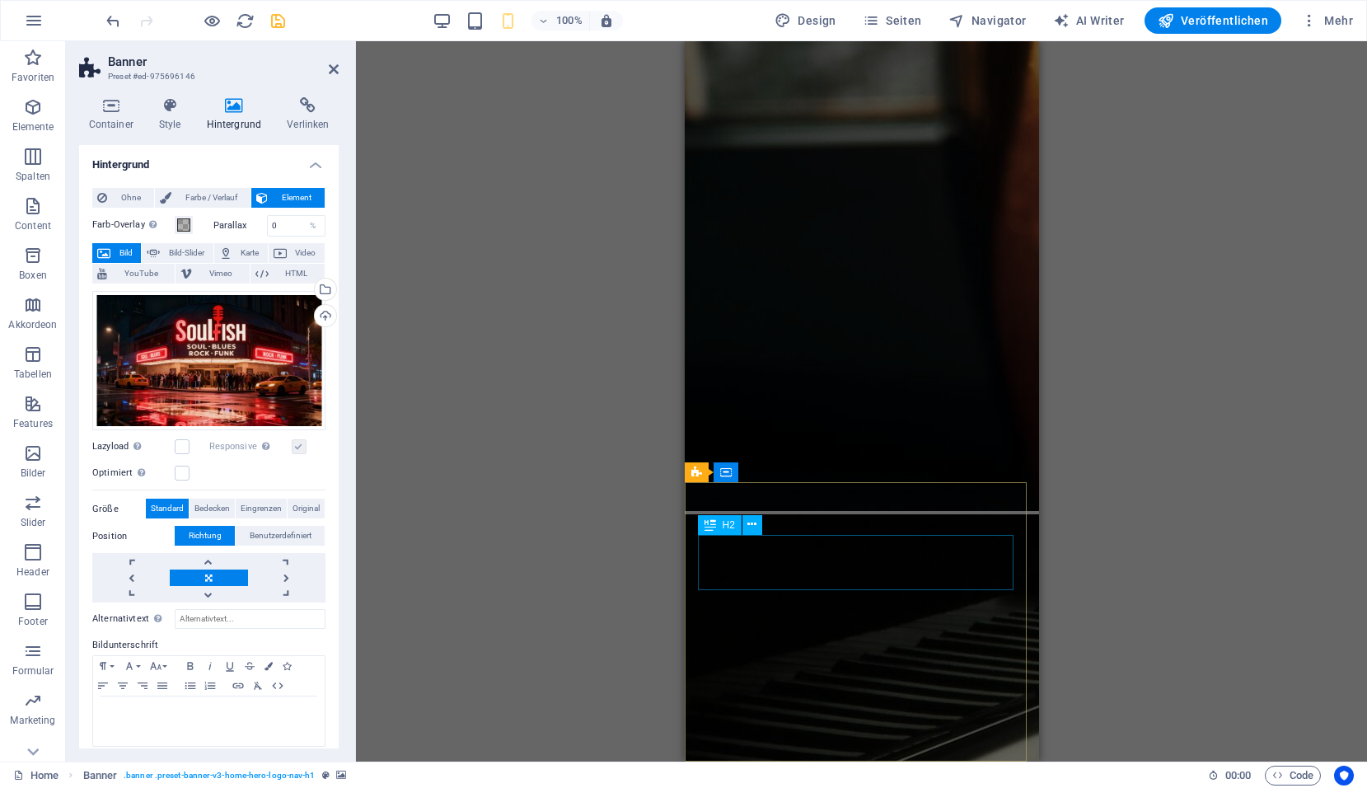
scroll to position [4894, 0]
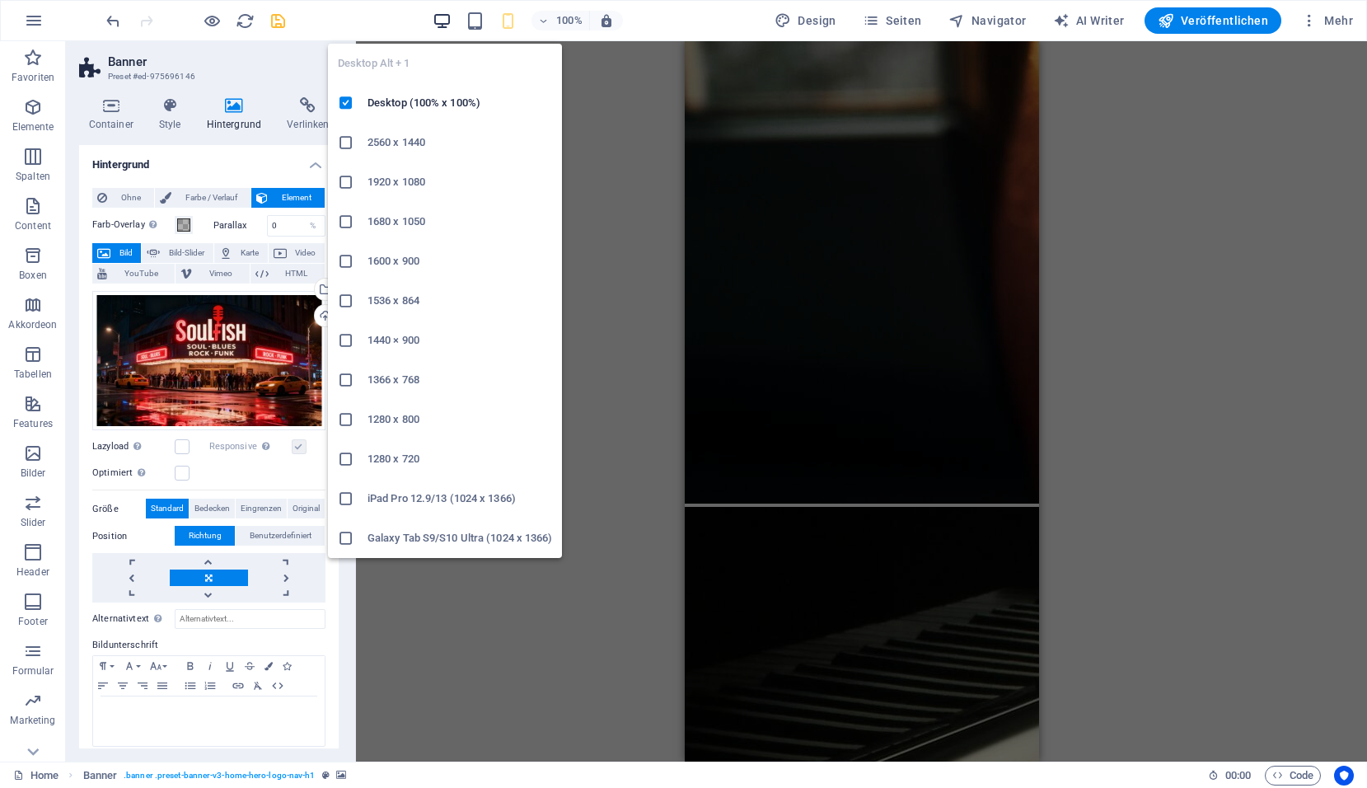
click at [452, 22] on icon "button" at bounding box center [442, 21] width 19 height 19
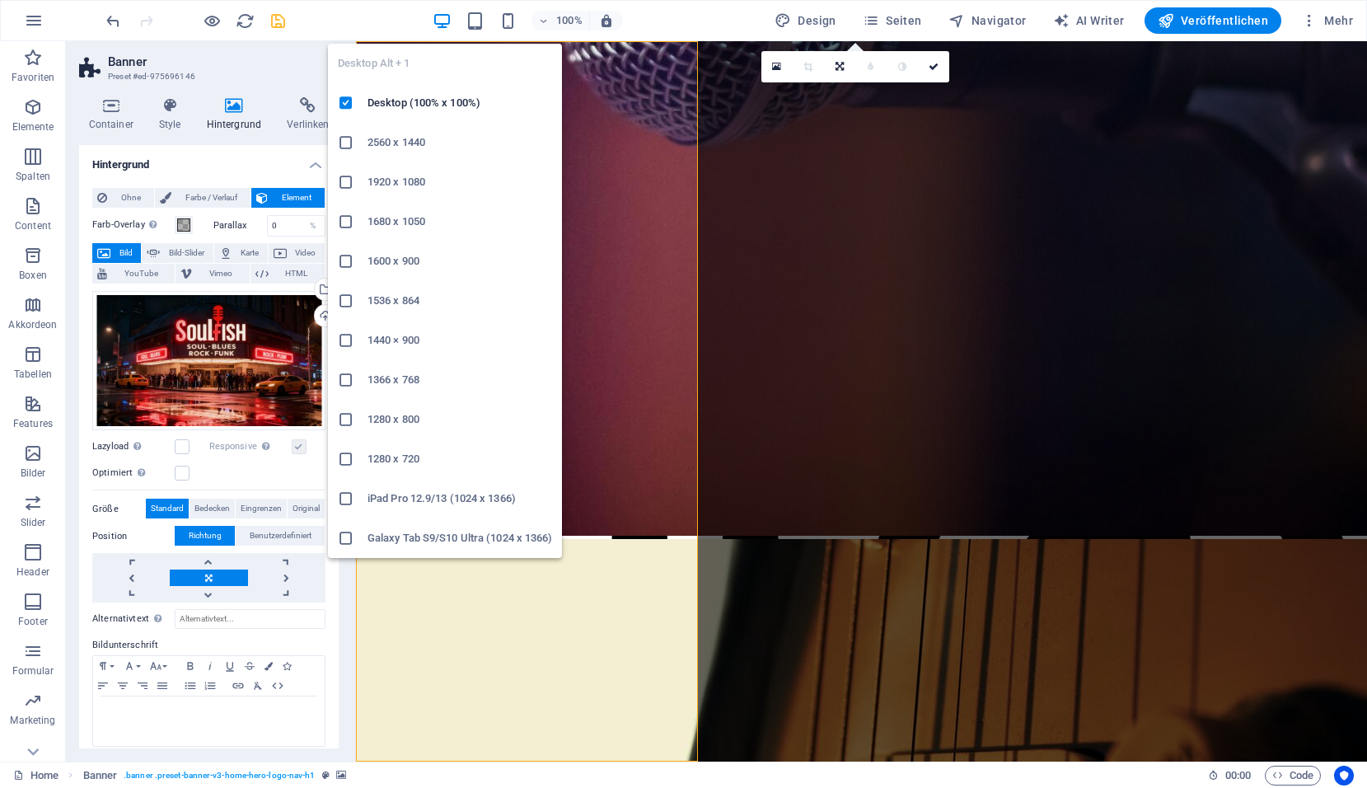
scroll to position [0, 0]
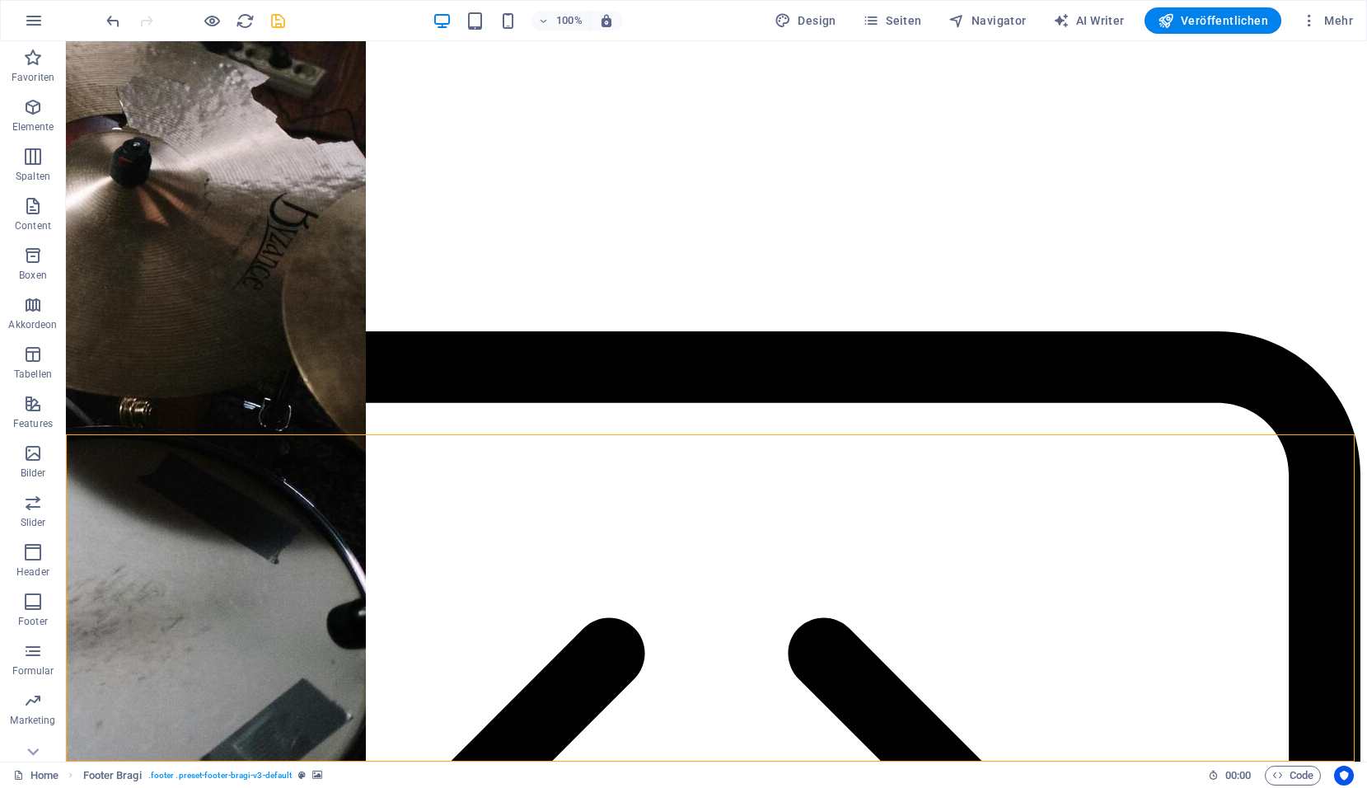
scroll to position [4140, 0]
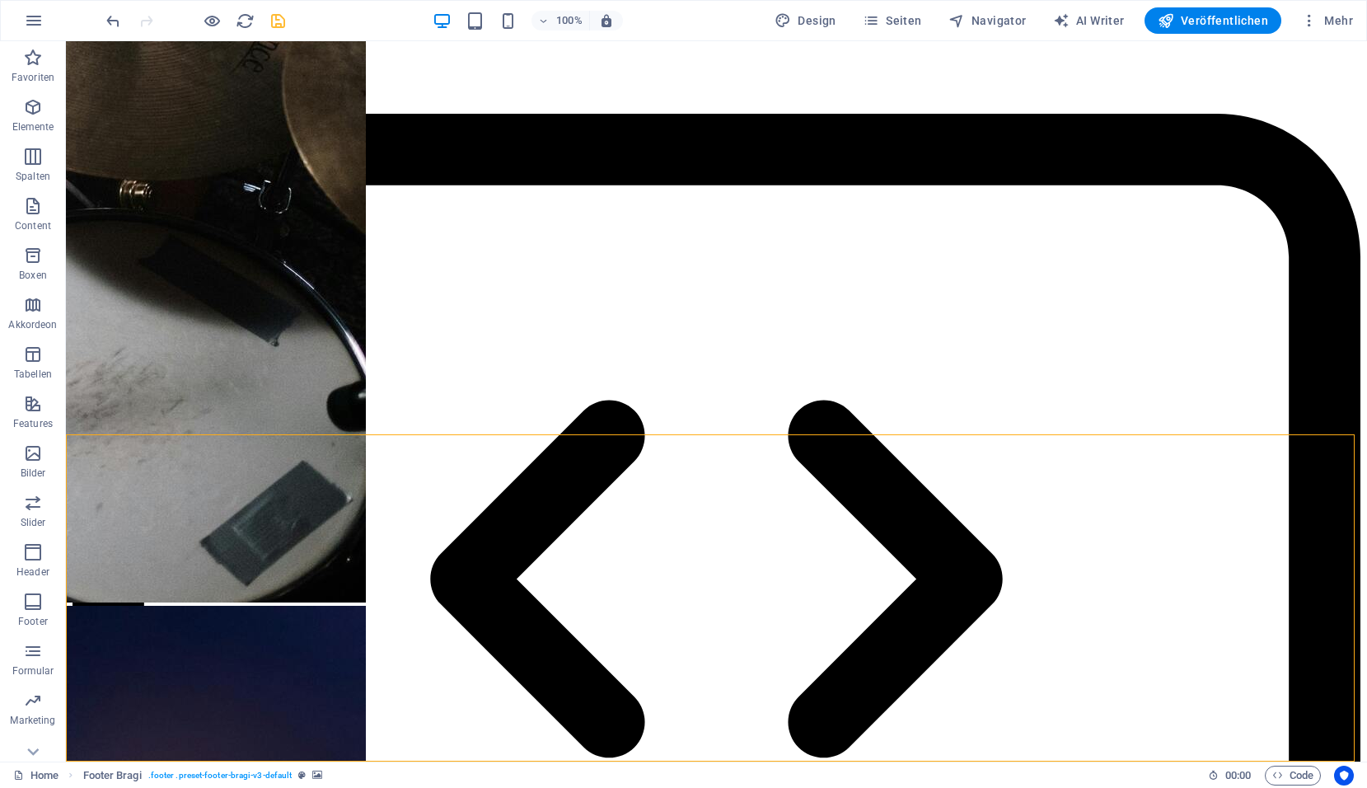
drag, startPoint x: 959, startPoint y: 532, endPoint x: 668, endPoint y: 532, distance: 290.9
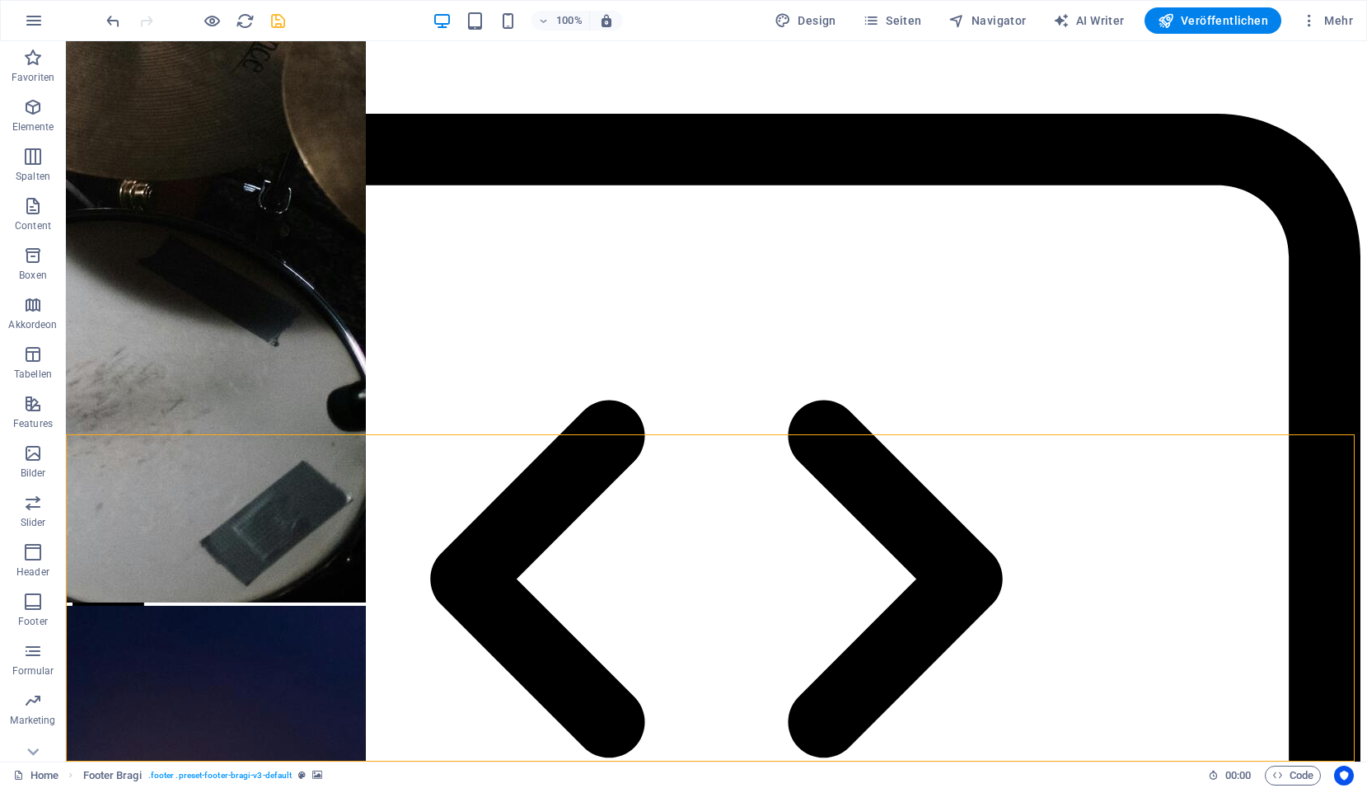
select select "footer"
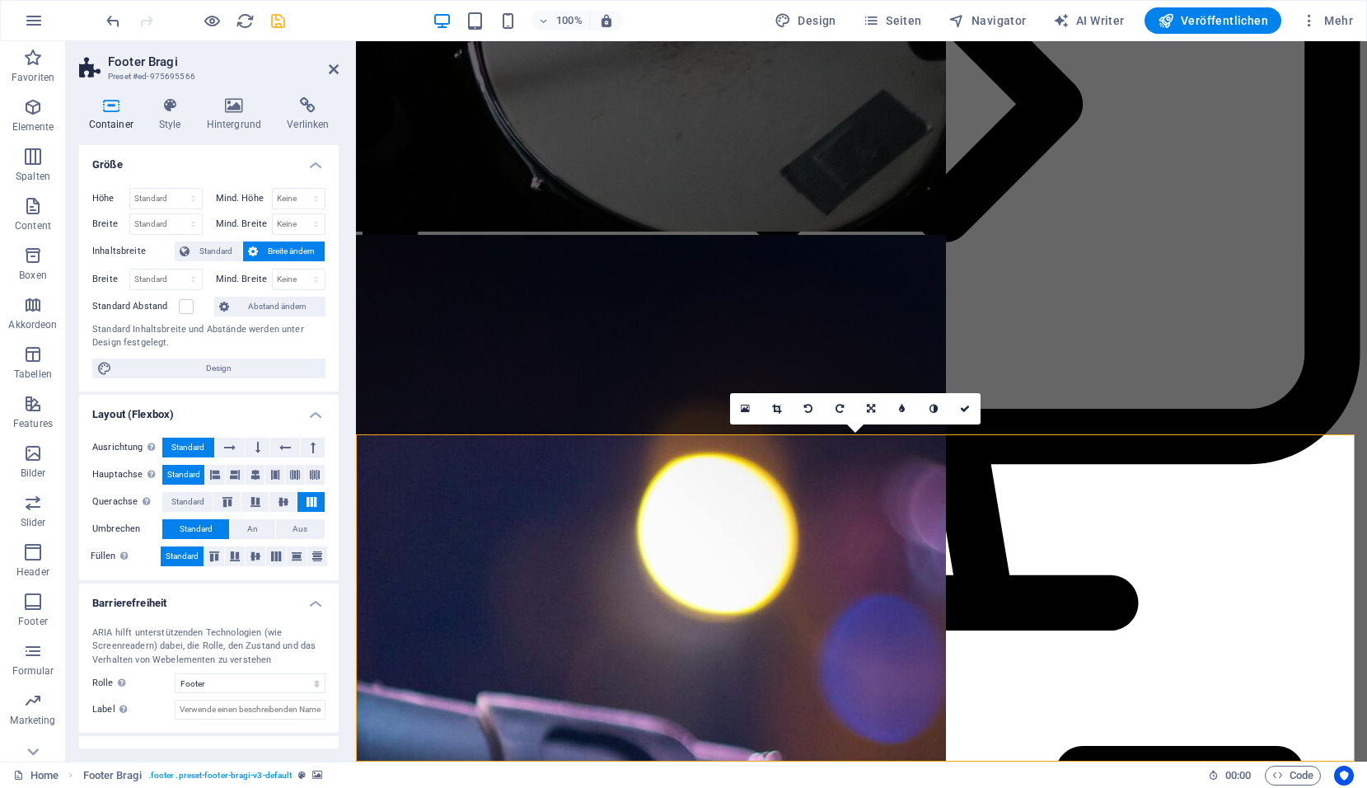
scroll to position [3922, 0]
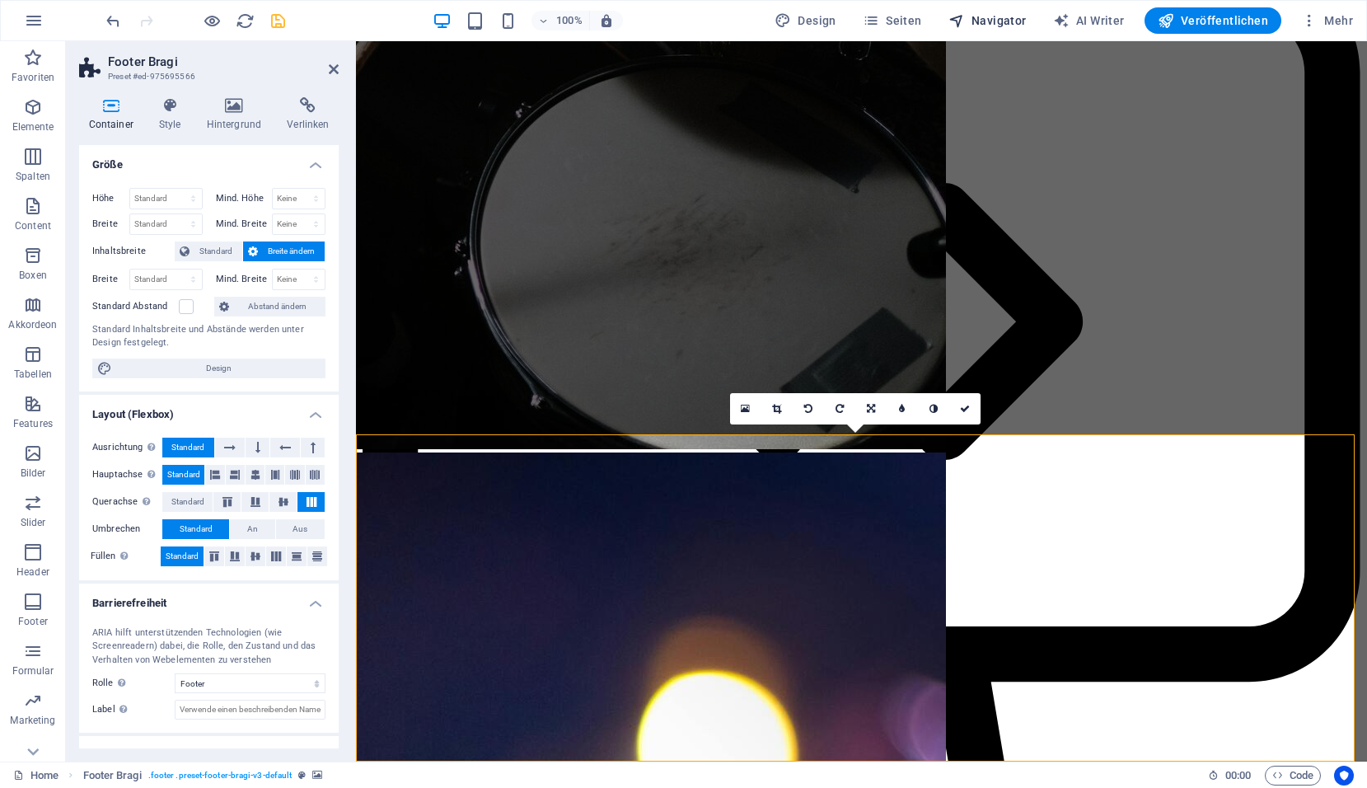
click at [976, 13] on span "Navigator" at bounding box center [987, 20] width 78 height 16
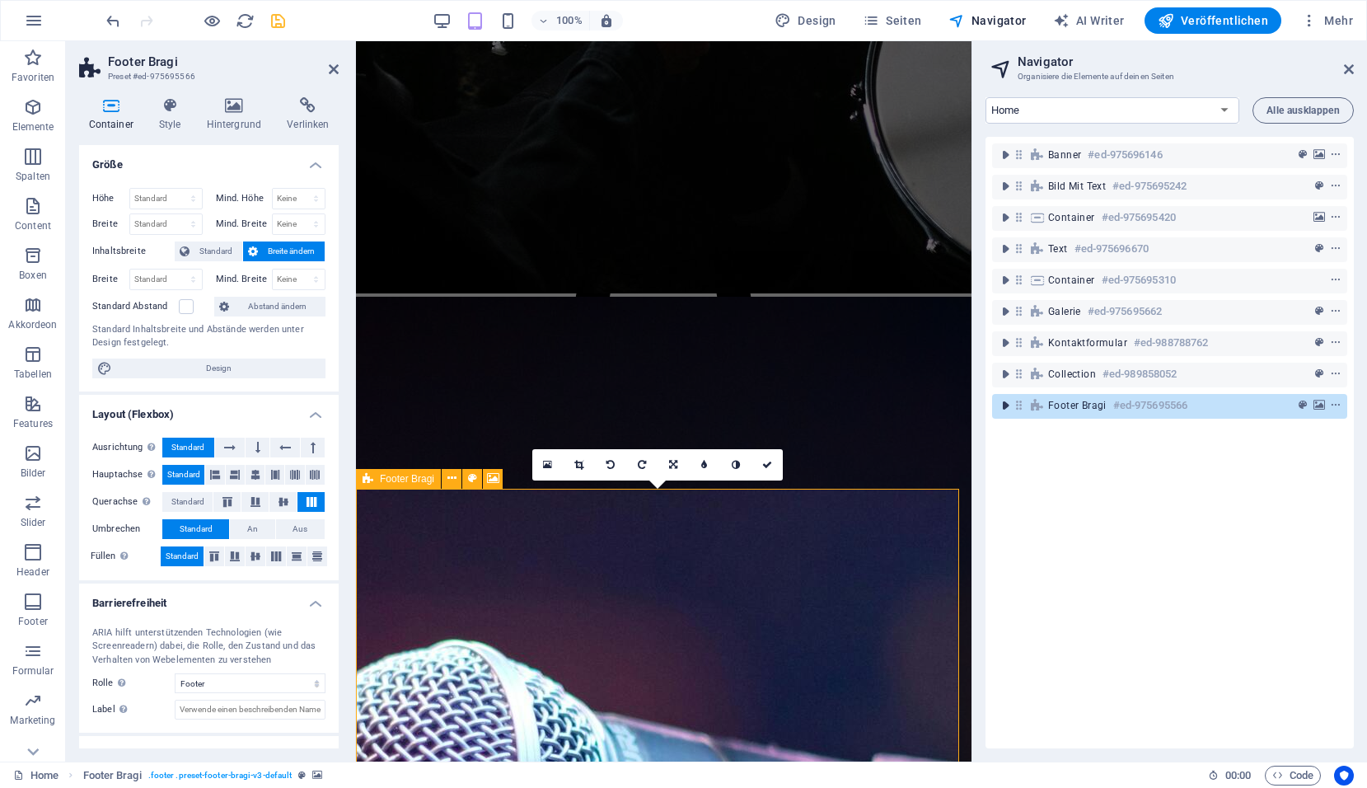
click at [1009, 404] on icon "toggle-expand" at bounding box center [1005, 405] width 16 height 16
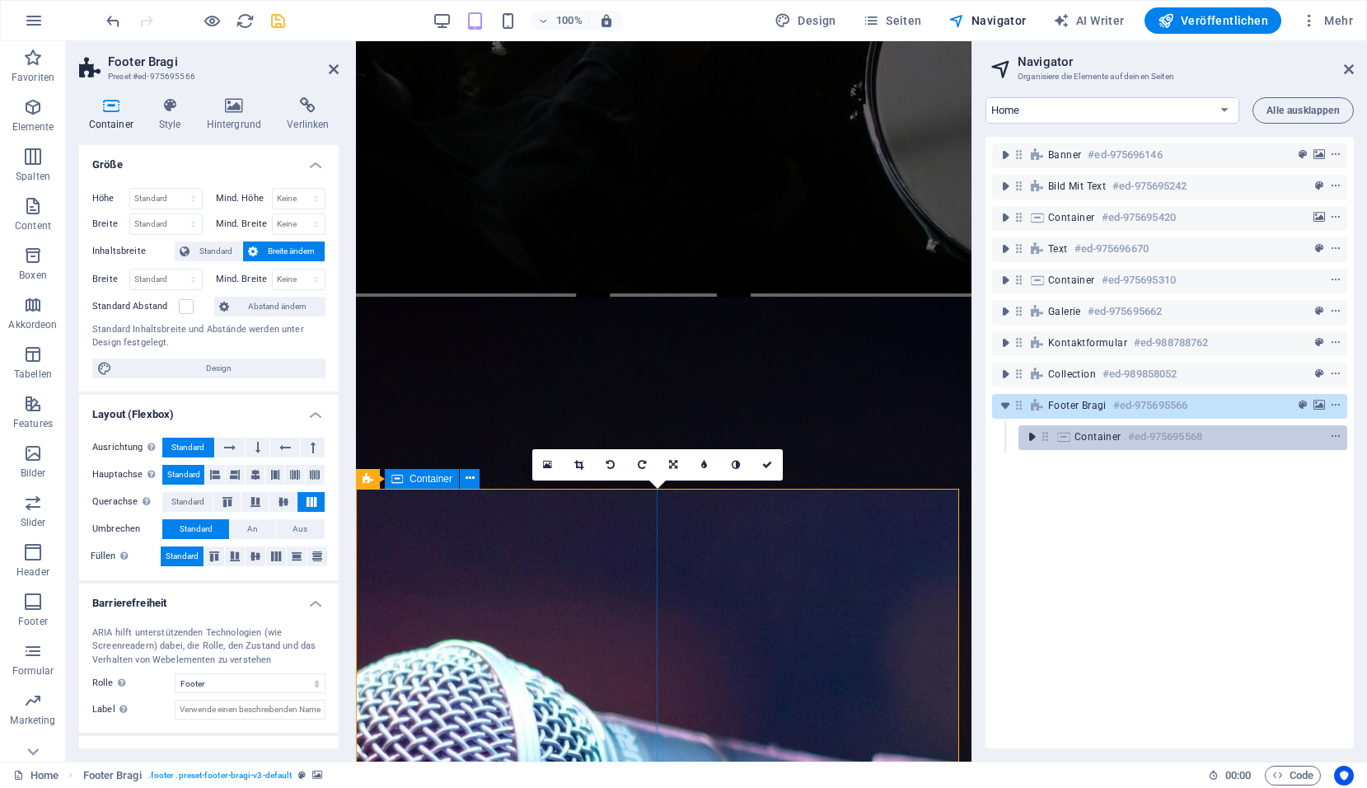
click at [1034, 434] on icon "toggle-expand" at bounding box center [1031, 436] width 16 height 16
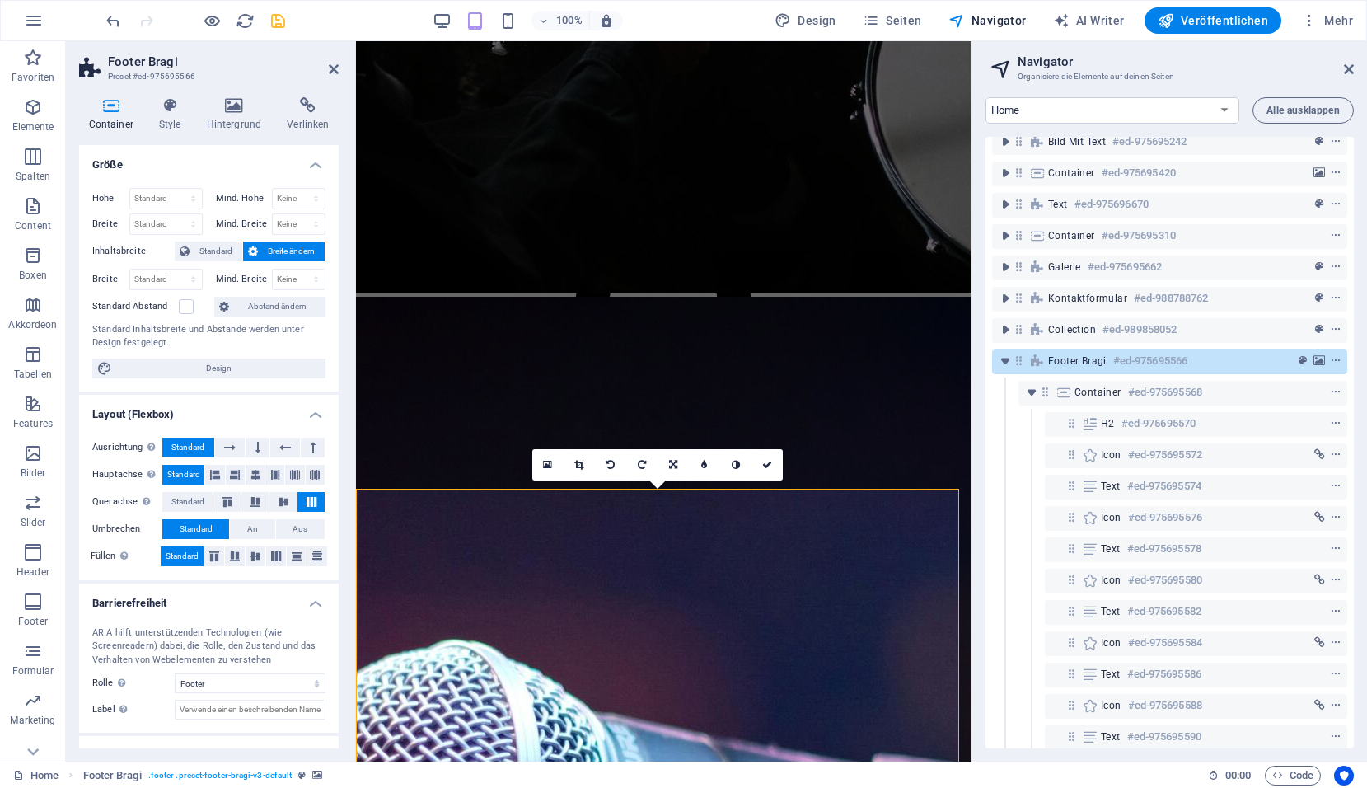
scroll to position [65, 0]
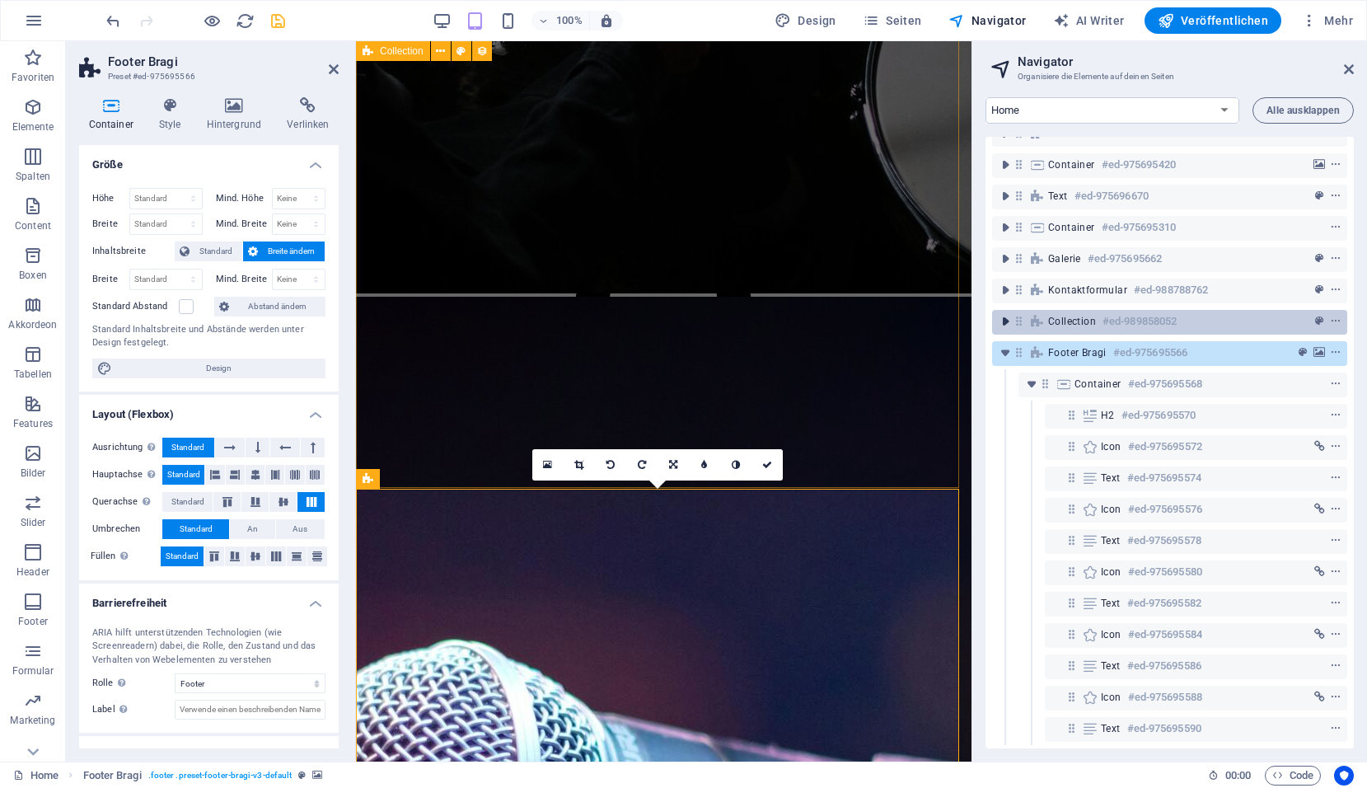
click at [1010, 313] on icon "toggle-expand" at bounding box center [1005, 321] width 16 height 16
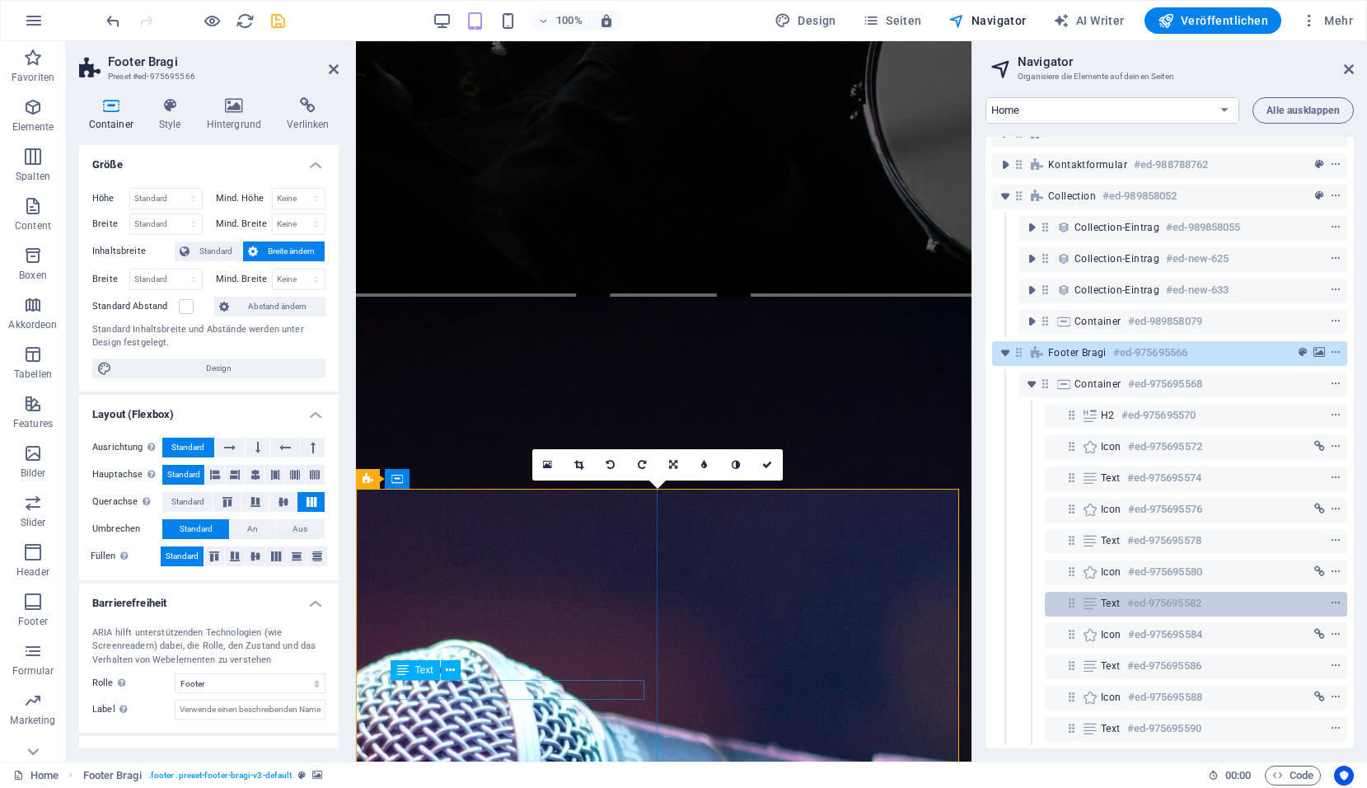
scroll to position [190, 0]
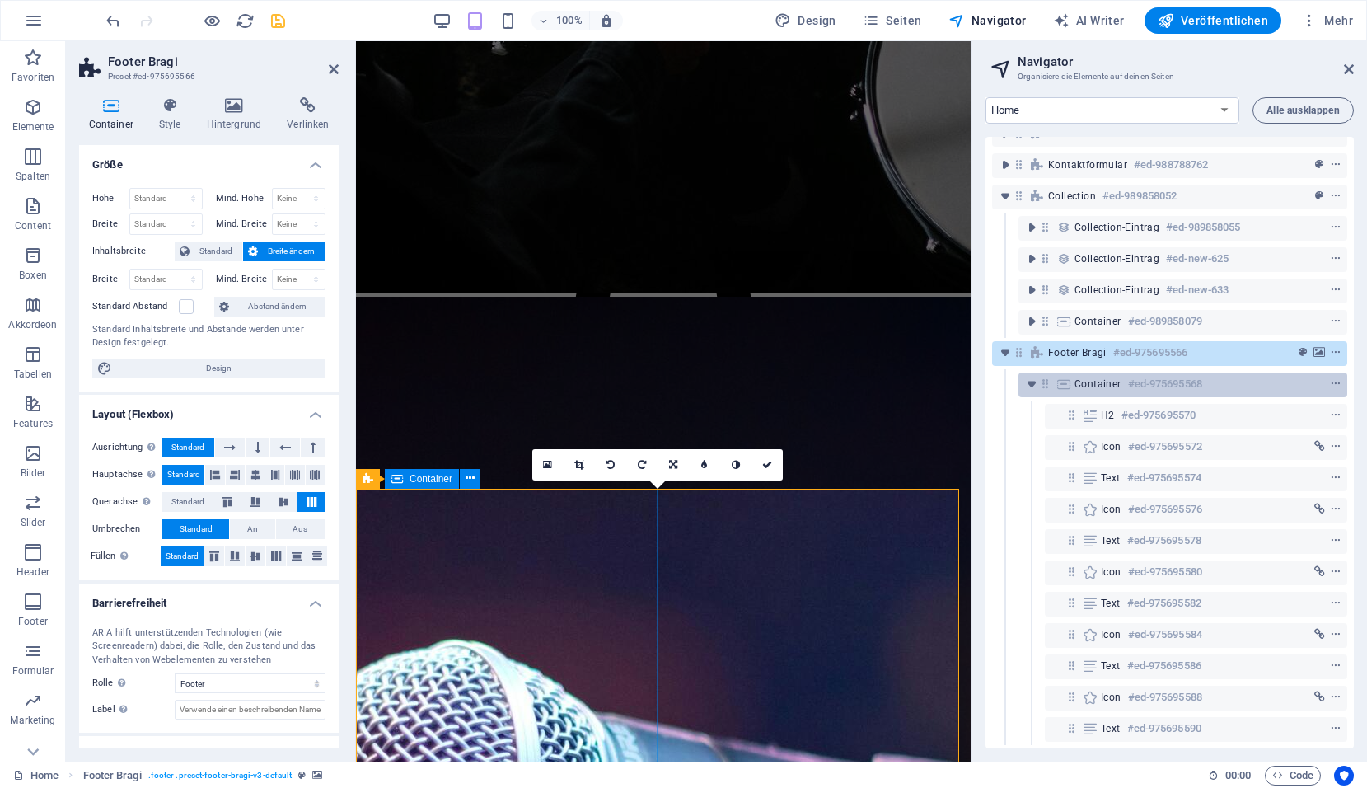
click at [1201, 374] on h6 "#ed-975695568" at bounding box center [1165, 384] width 74 height 20
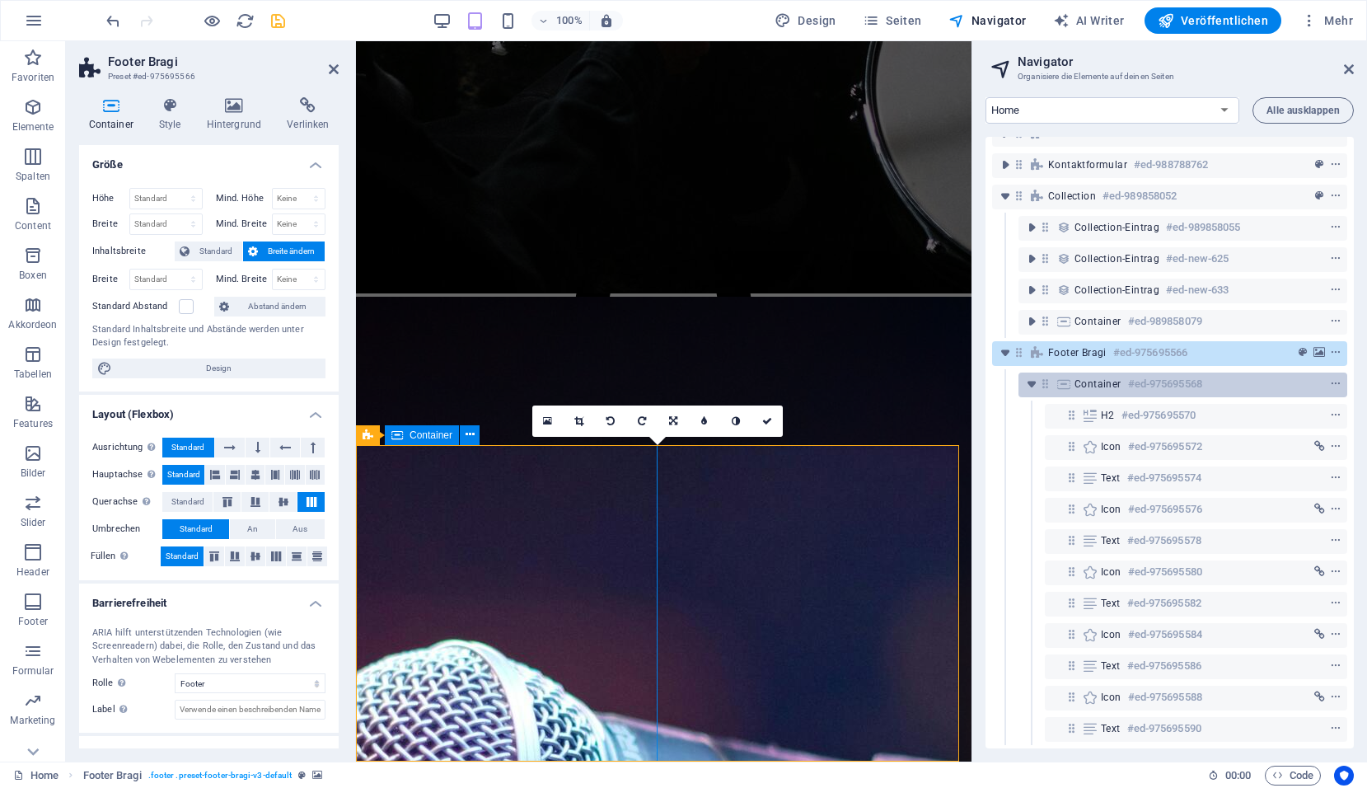
scroll to position [3814, 0]
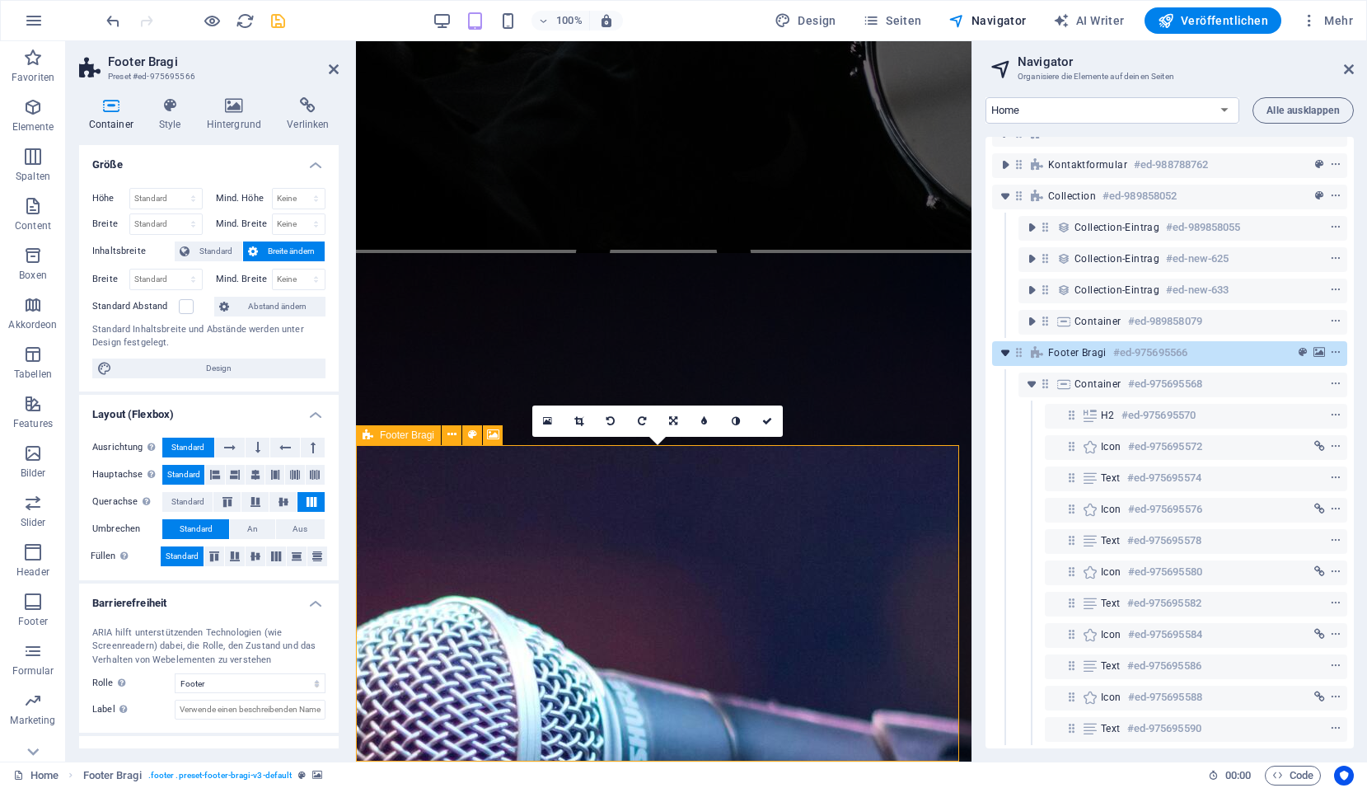
click at [1006, 344] on icon "toggle-expand" at bounding box center [1005, 352] width 16 height 16
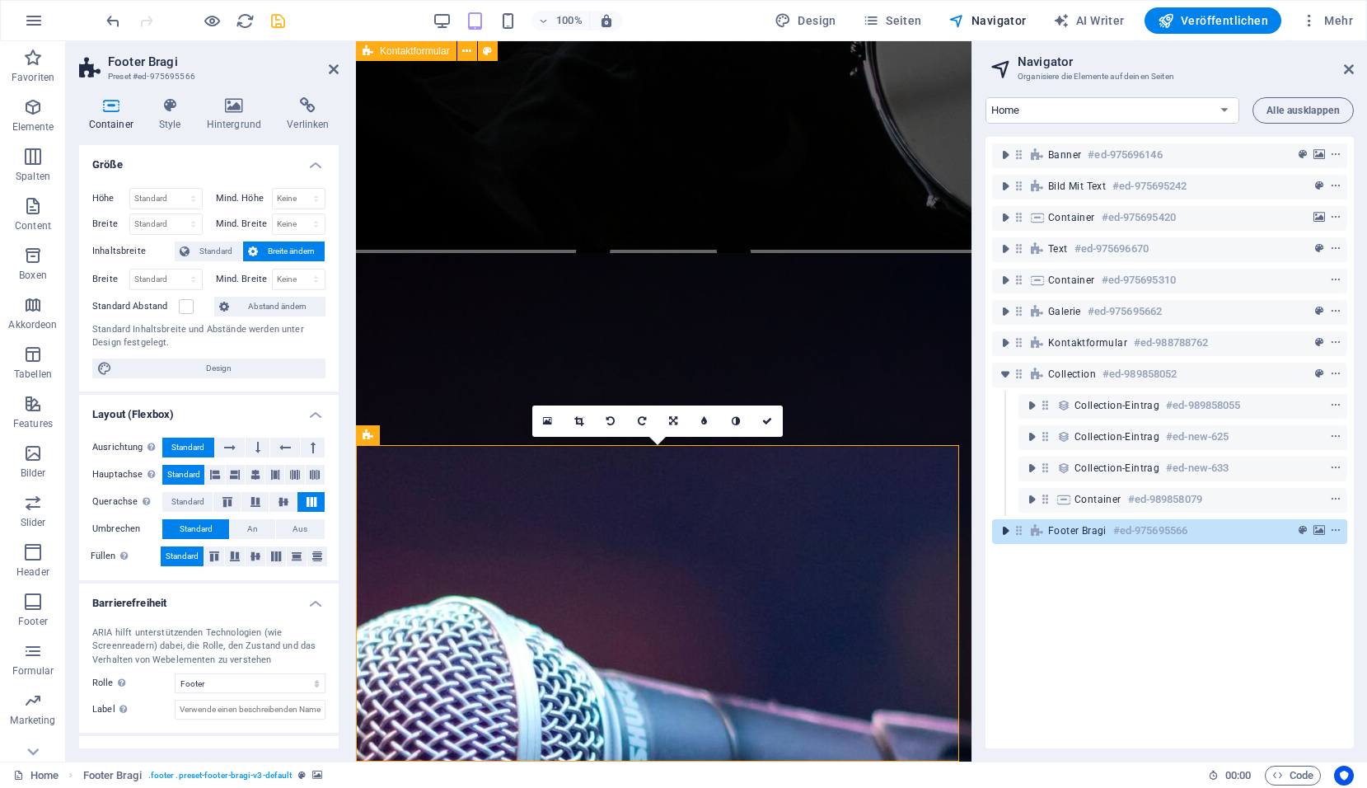
scroll to position [0, 0]
click at [1006, 336] on icon "toggle-expand" at bounding box center [1005, 343] width 16 height 16
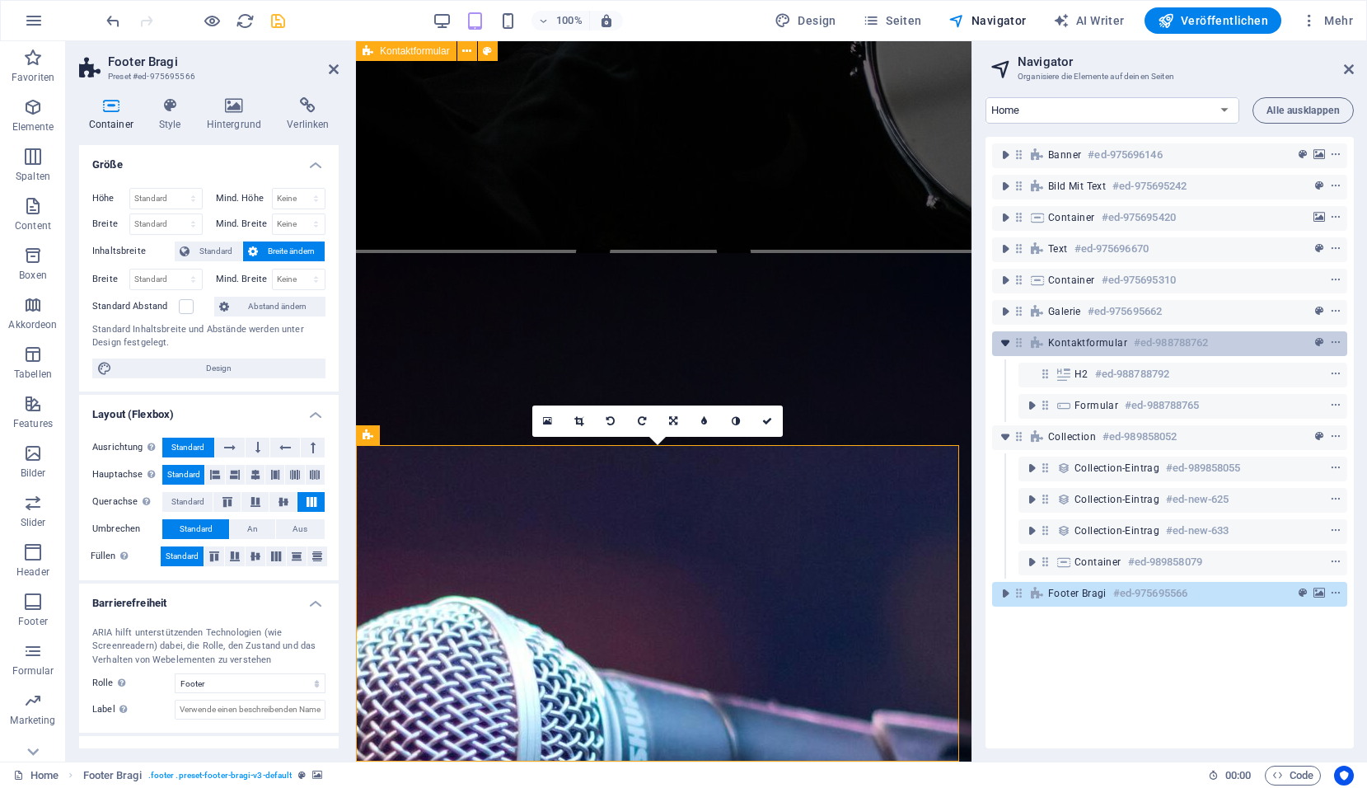
click at [1006, 336] on icon "toggle-expand" at bounding box center [1005, 343] width 16 height 16
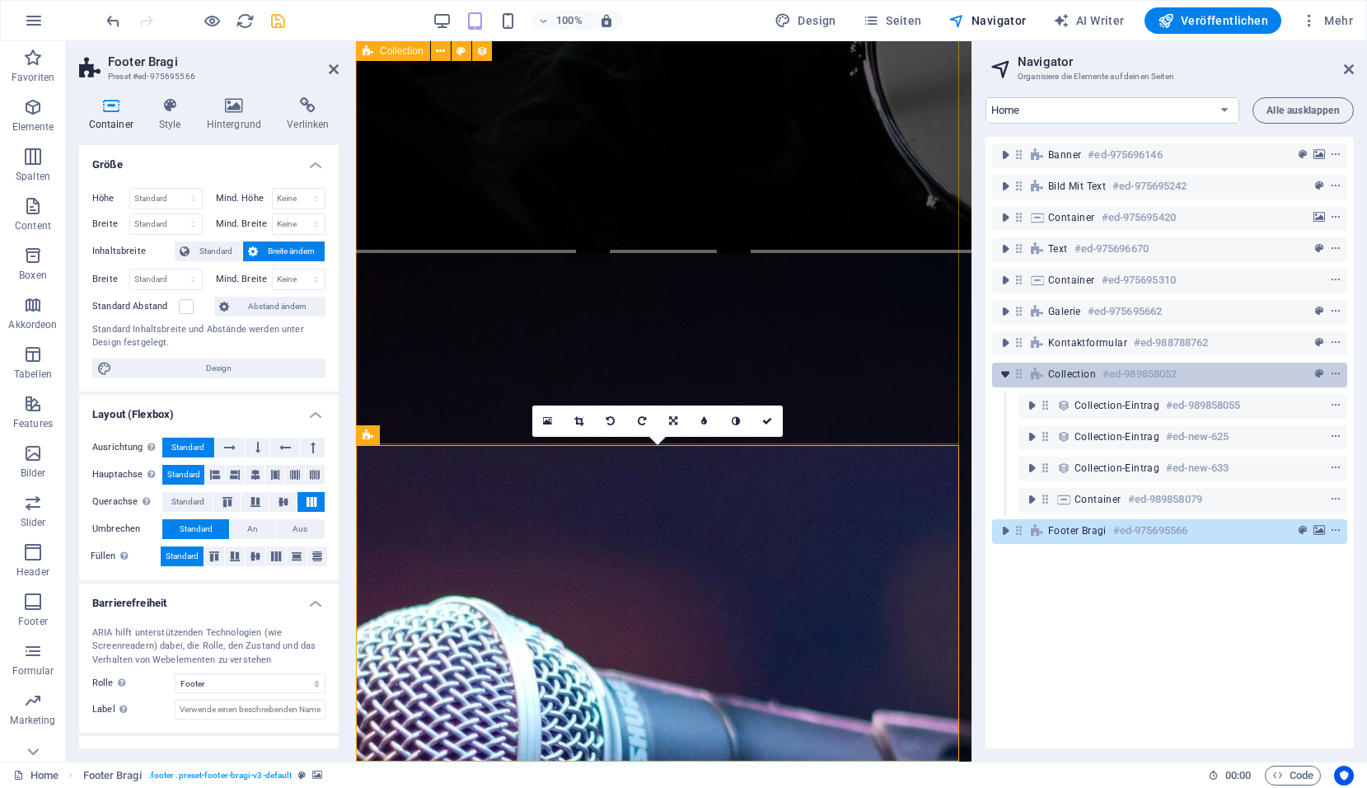
click at [997, 366] on icon "toggle-expand" at bounding box center [1005, 374] width 16 height 16
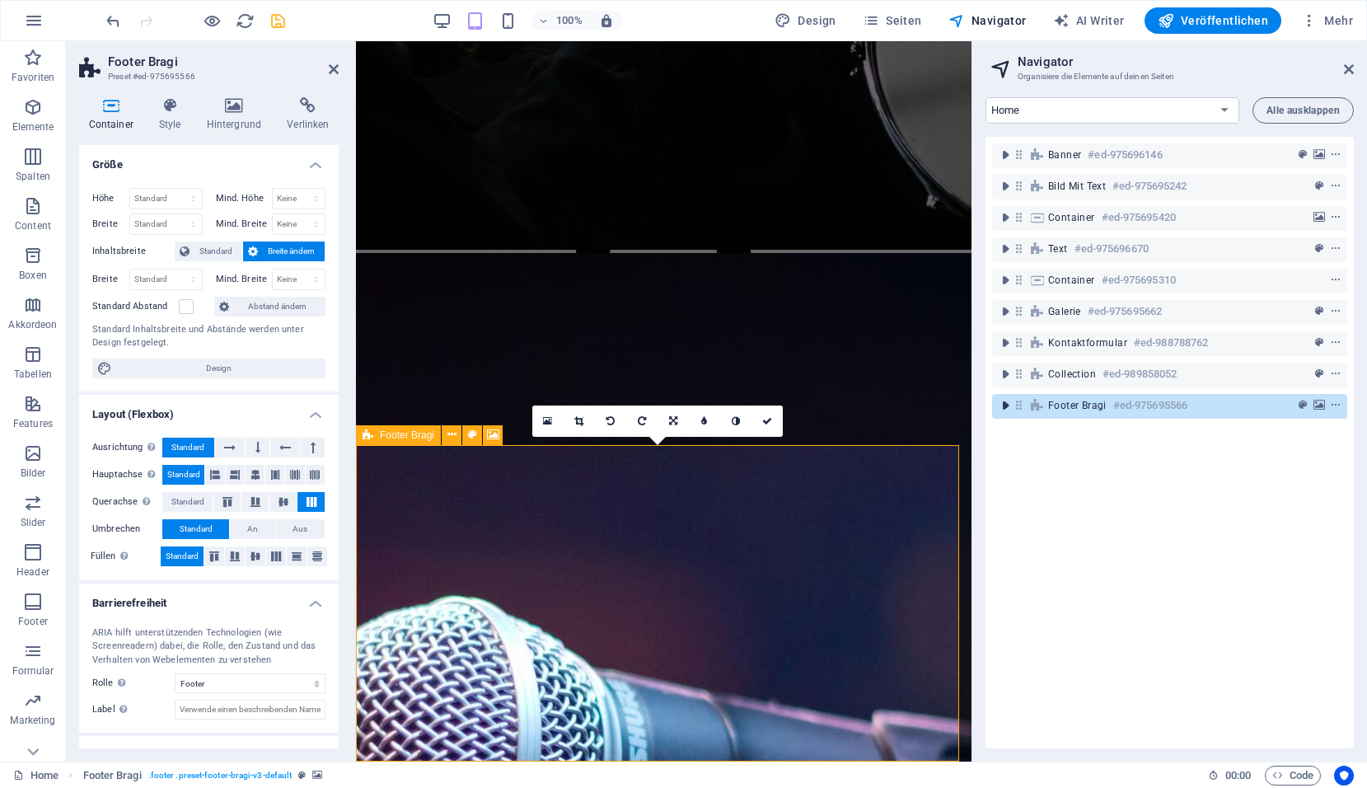
click at [1004, 411] on icon "toggle-expand" at bounding box center [1005, 405] width 16 height 16
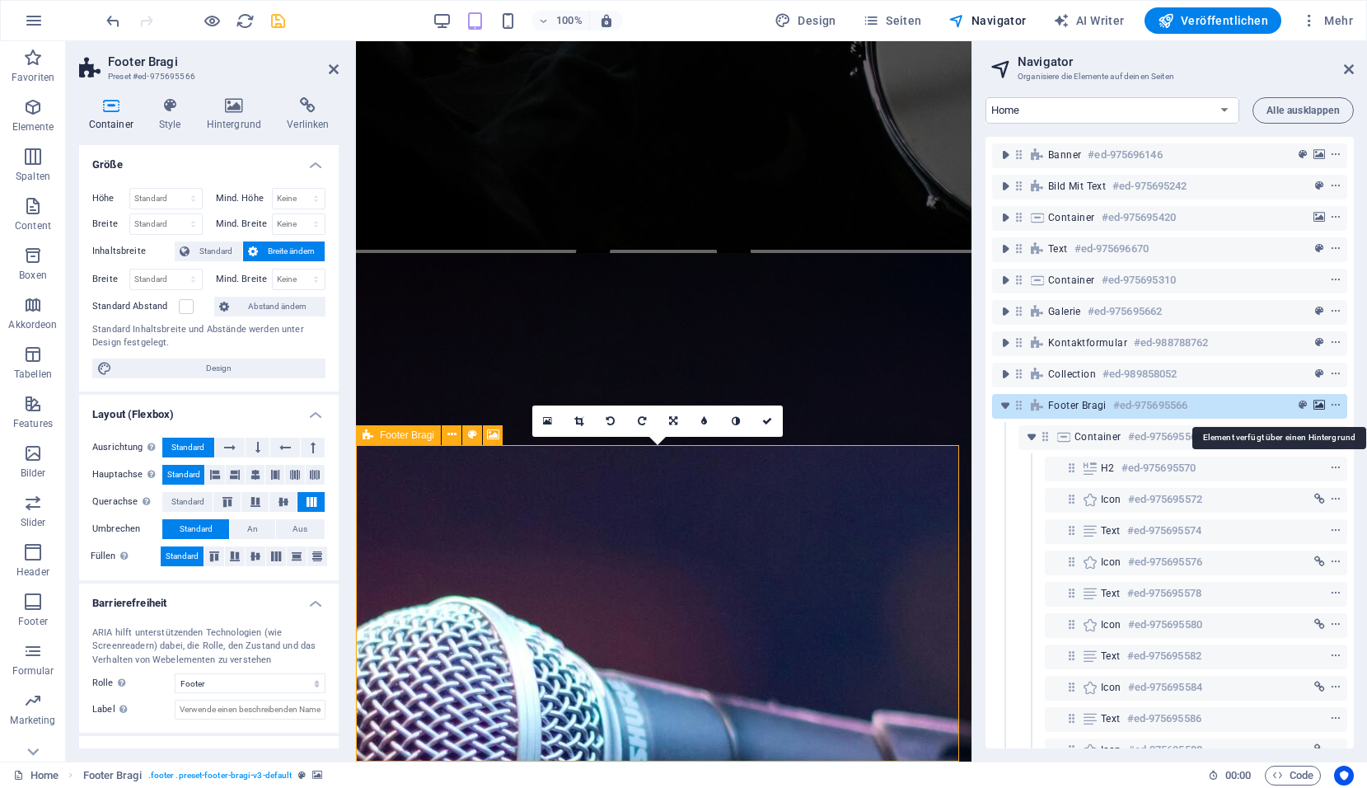
click at [1319, 405] on icon "background" at bounding box center [1319, 406] width 12 height 12
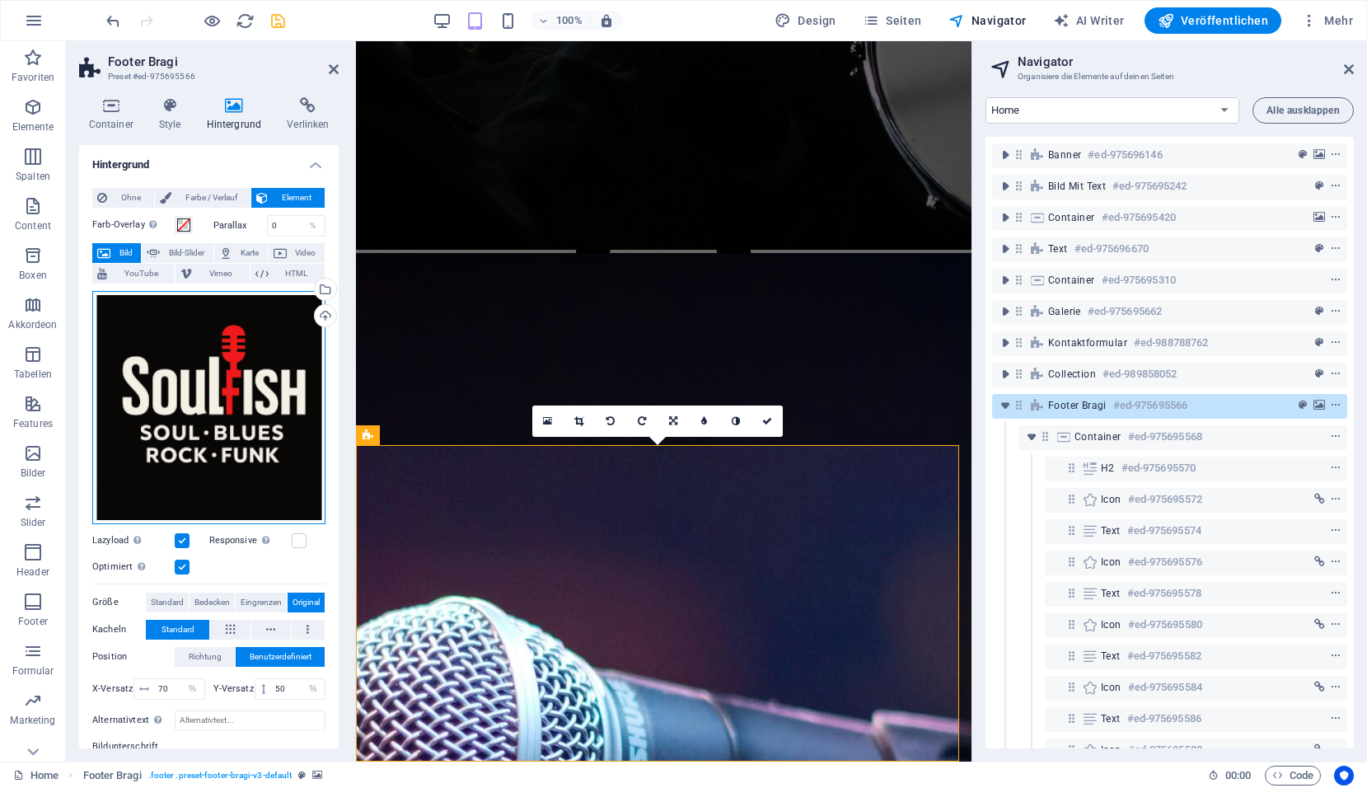
click at [302, 345] on div "Ziehe Dateien zum Hochladen hierher oder klicke hier, um aus Dateien oder koste…" at bounding box center [208, 407] width 233 height 233
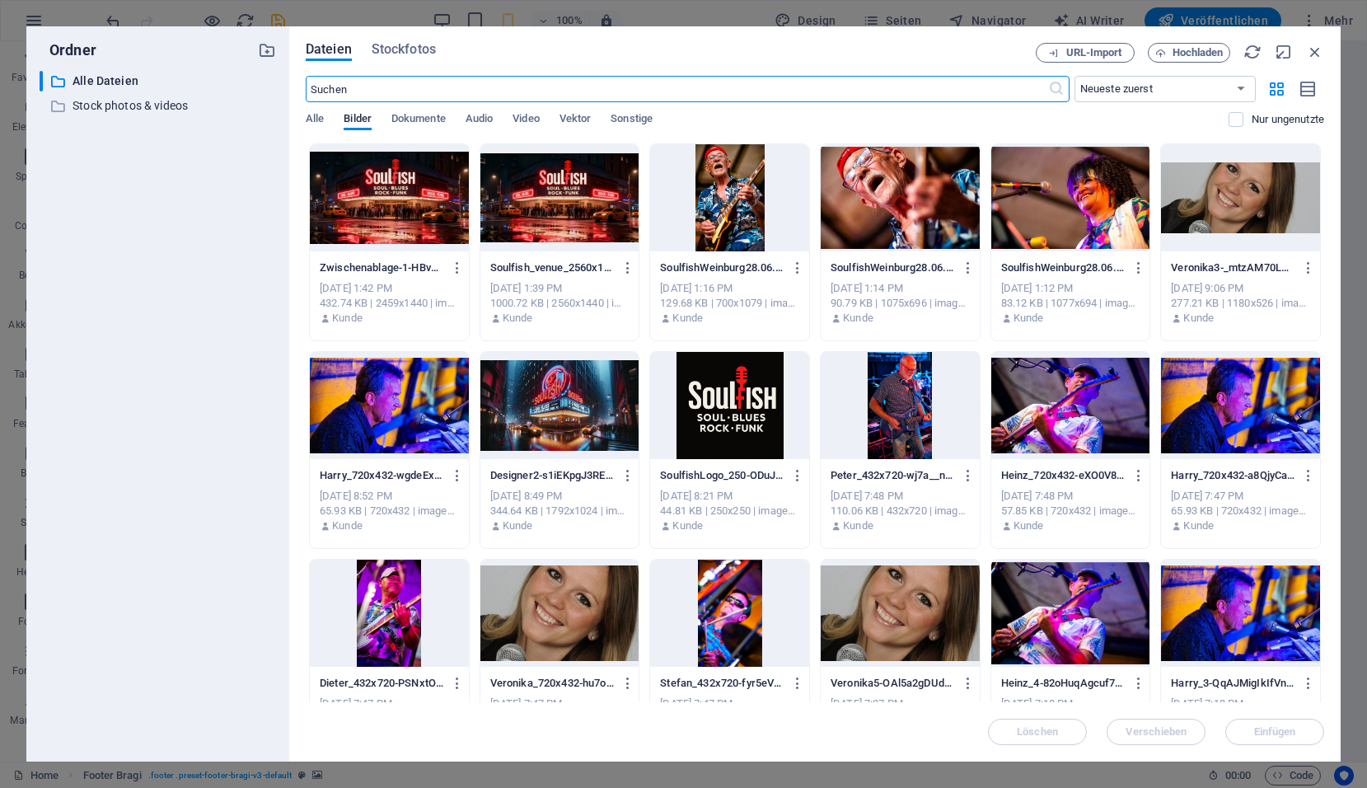
scroll to position [6092, 0]
click at [729, 390] on div at bounding box center [729, 405] width 159 height 107
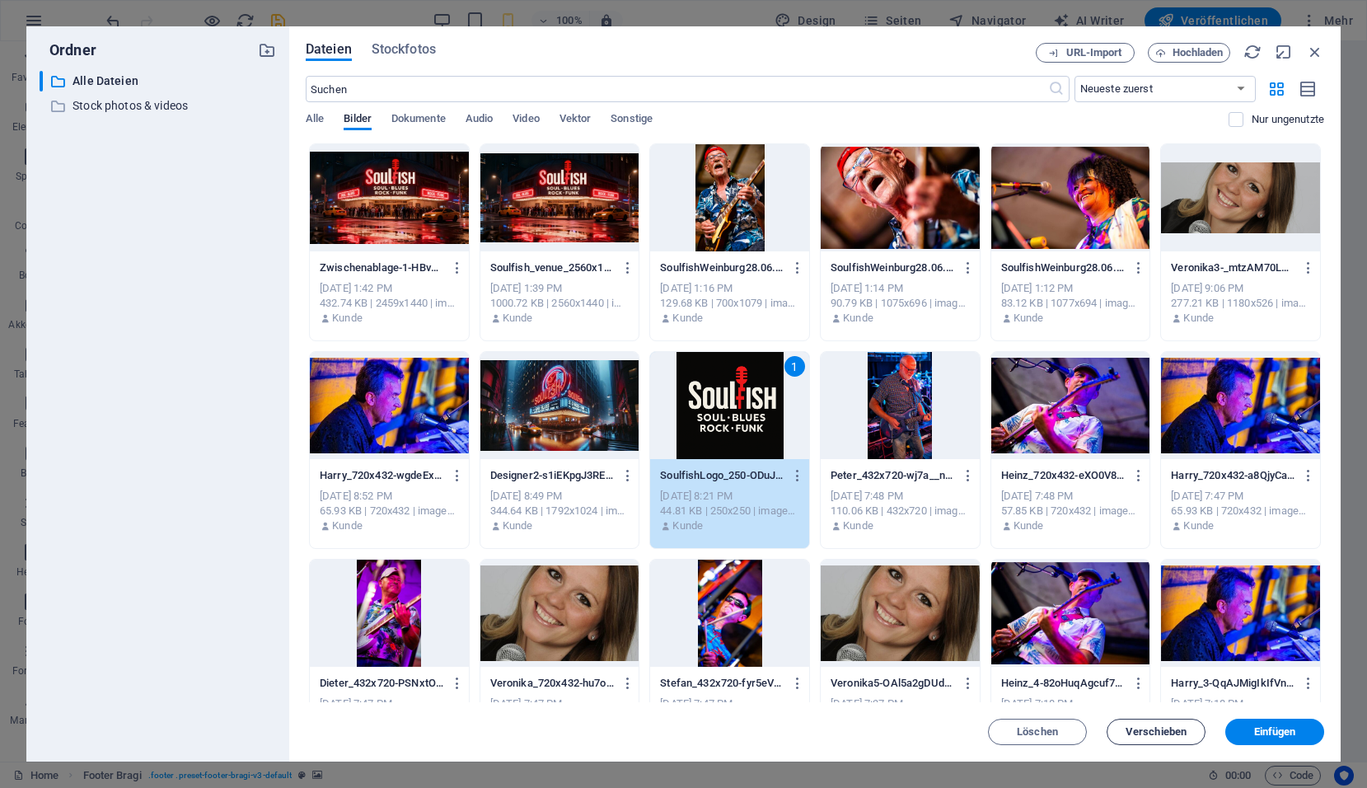
click at [1135, 723] on button "Verschieben" at bounding box center [1156, 732] width 99 height 26
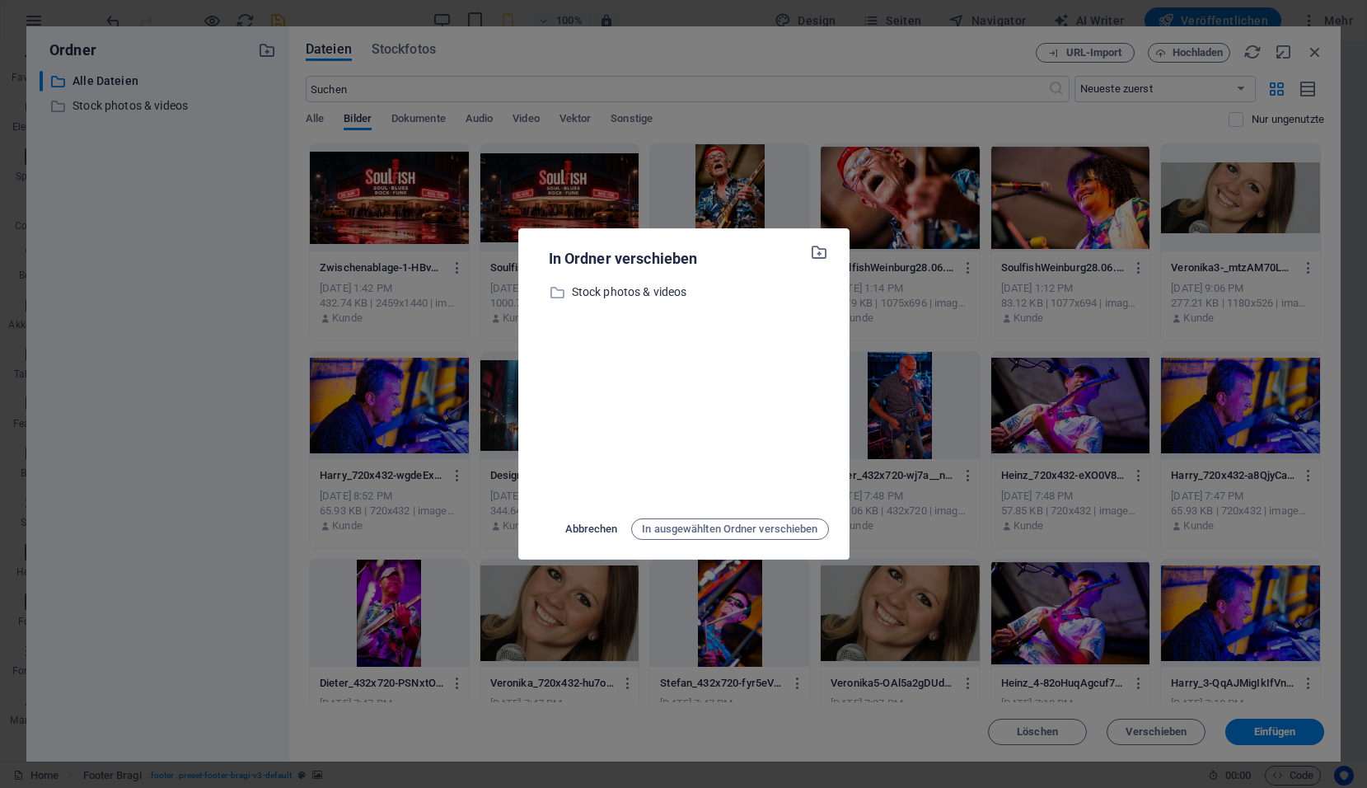
click at [588, 536] on span "Abbrechen" at bounding box center [591, 529] width 53 height 20
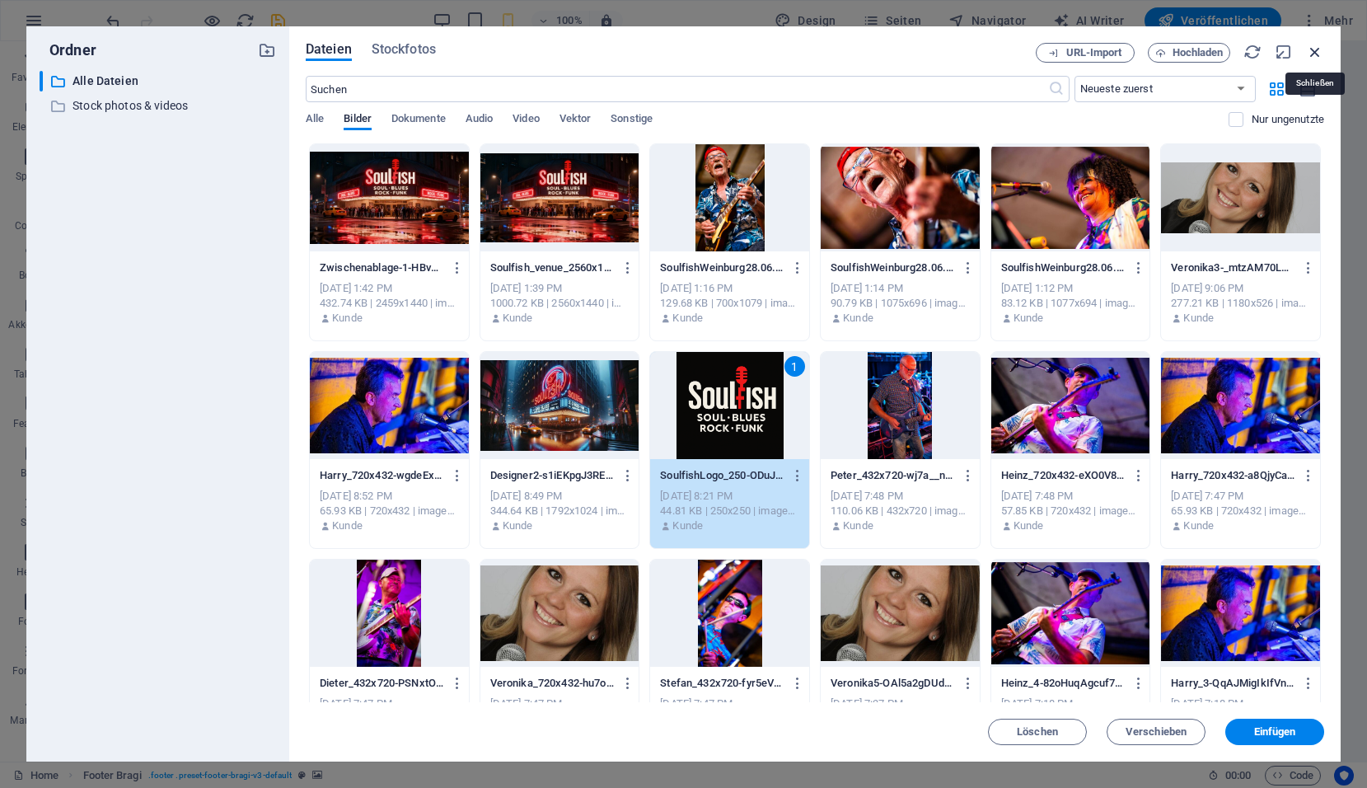
click at [1314, 46] on icon "button" at bounding box center [1315, 52] width 18 height 18
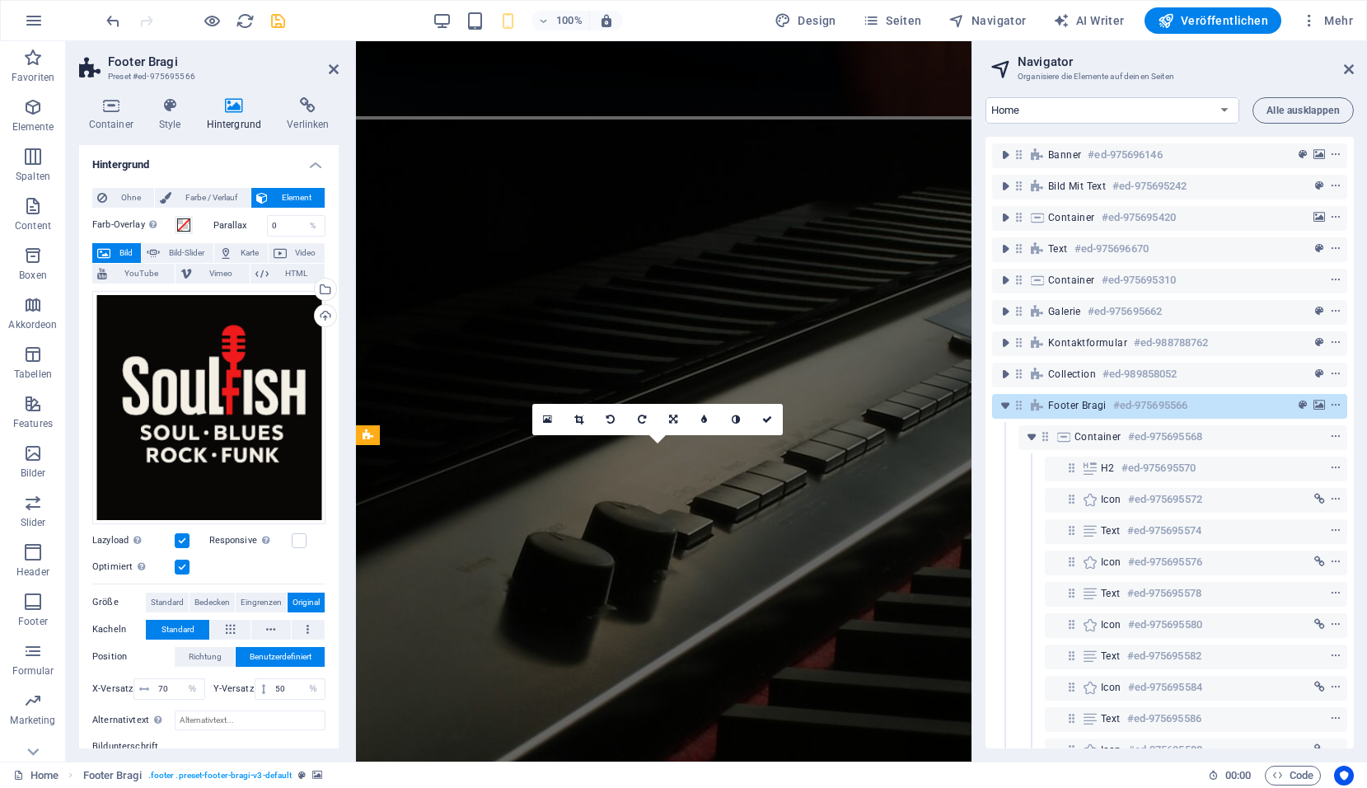
scroll to position [3813, 0]
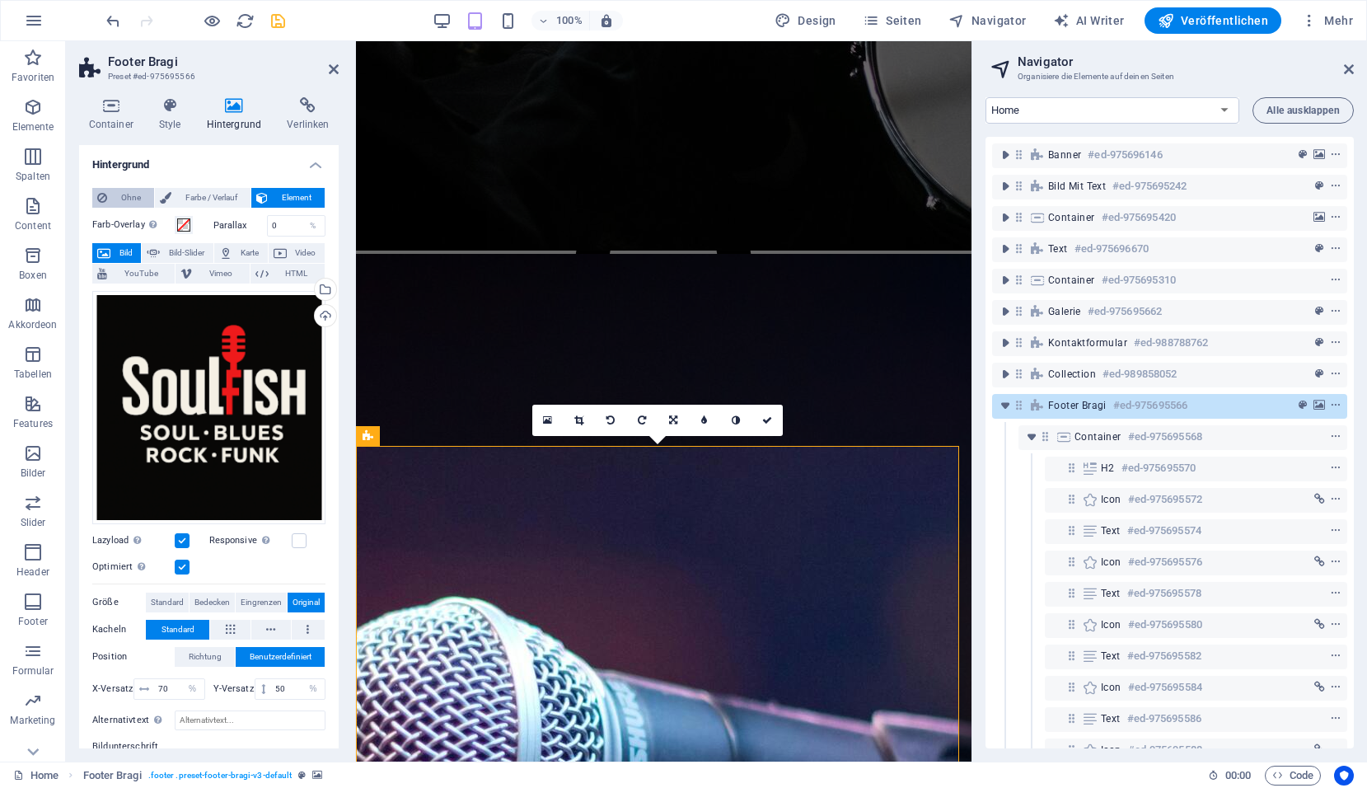
click at [124, 191] on span "Ohne" at bounding box center [130, 198] width 37 height 20
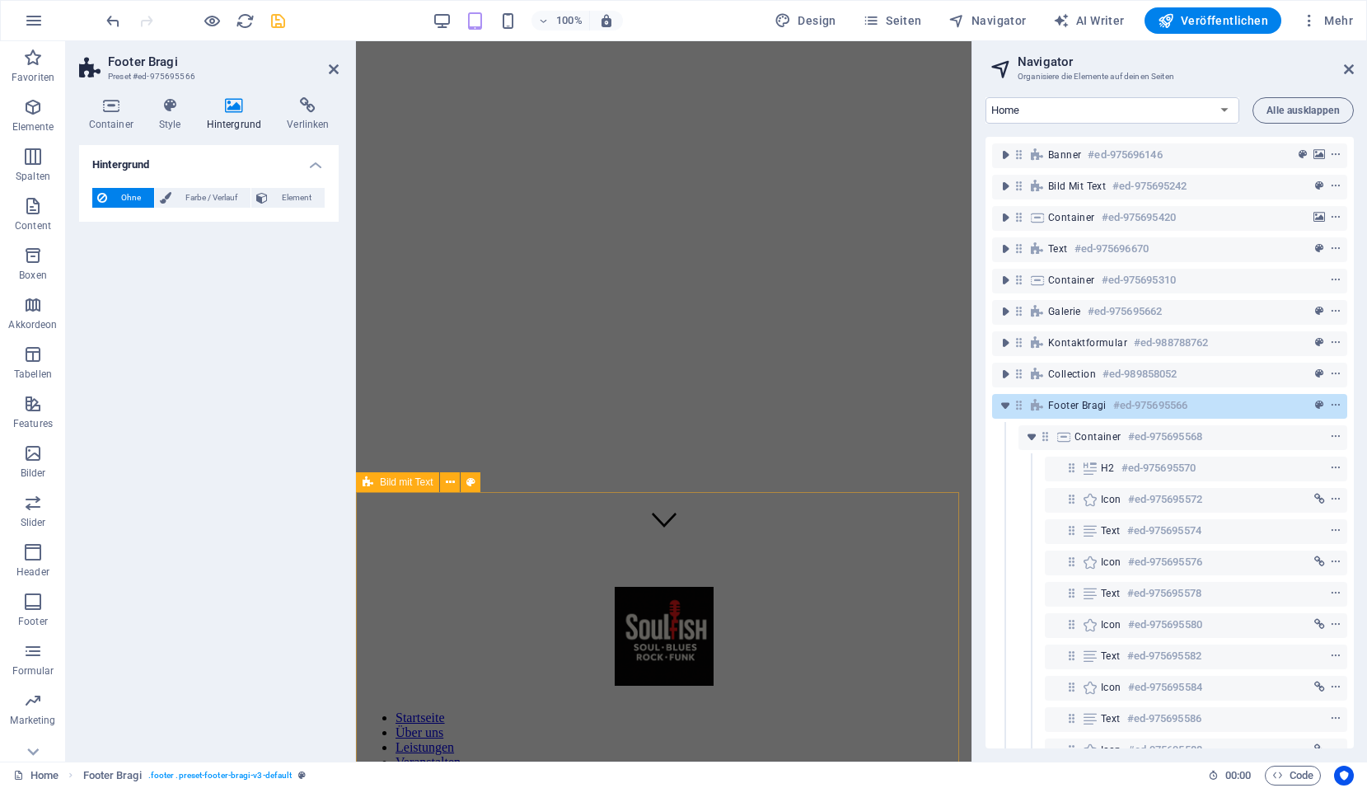
scroll to position [0, 0]
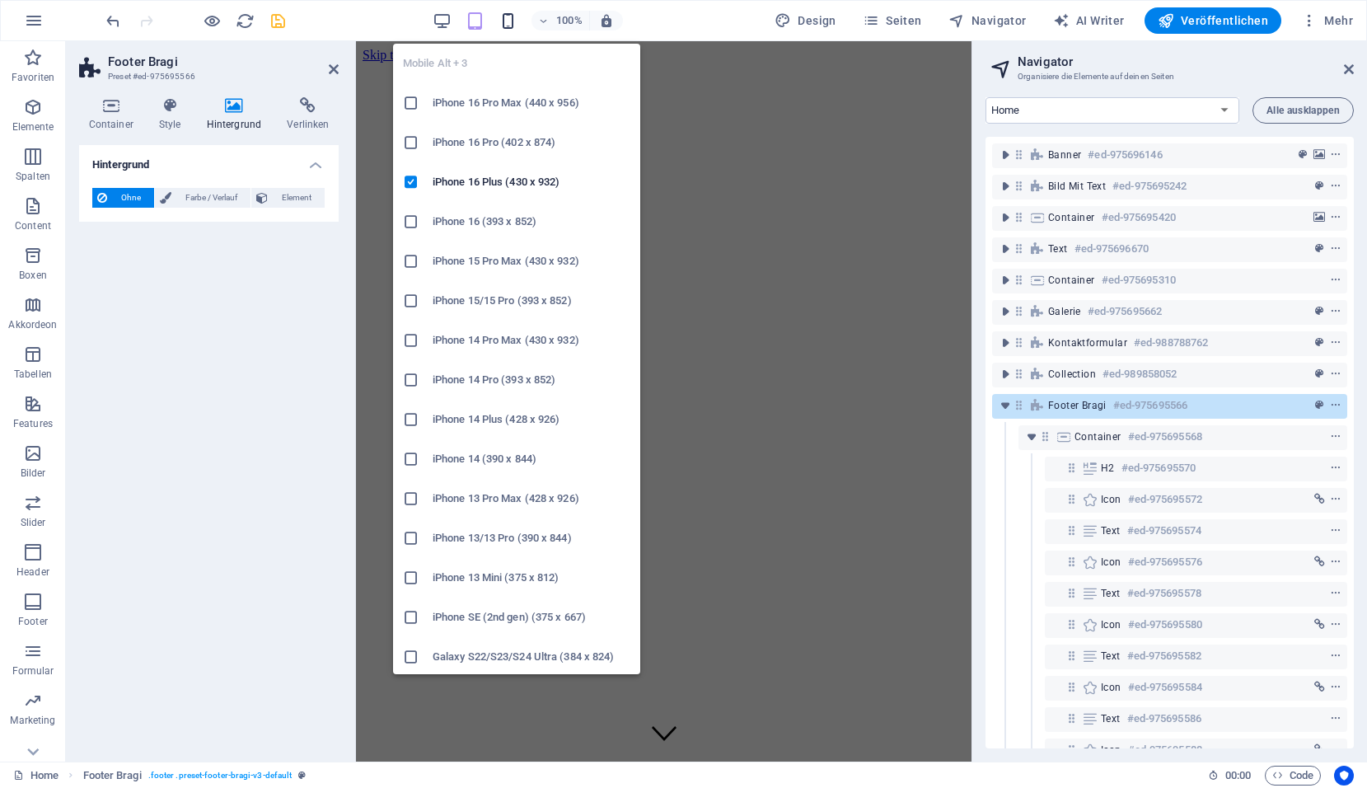
click at [514, 22] on icon "button" at bounding box center [508, 21] width 19 height 19
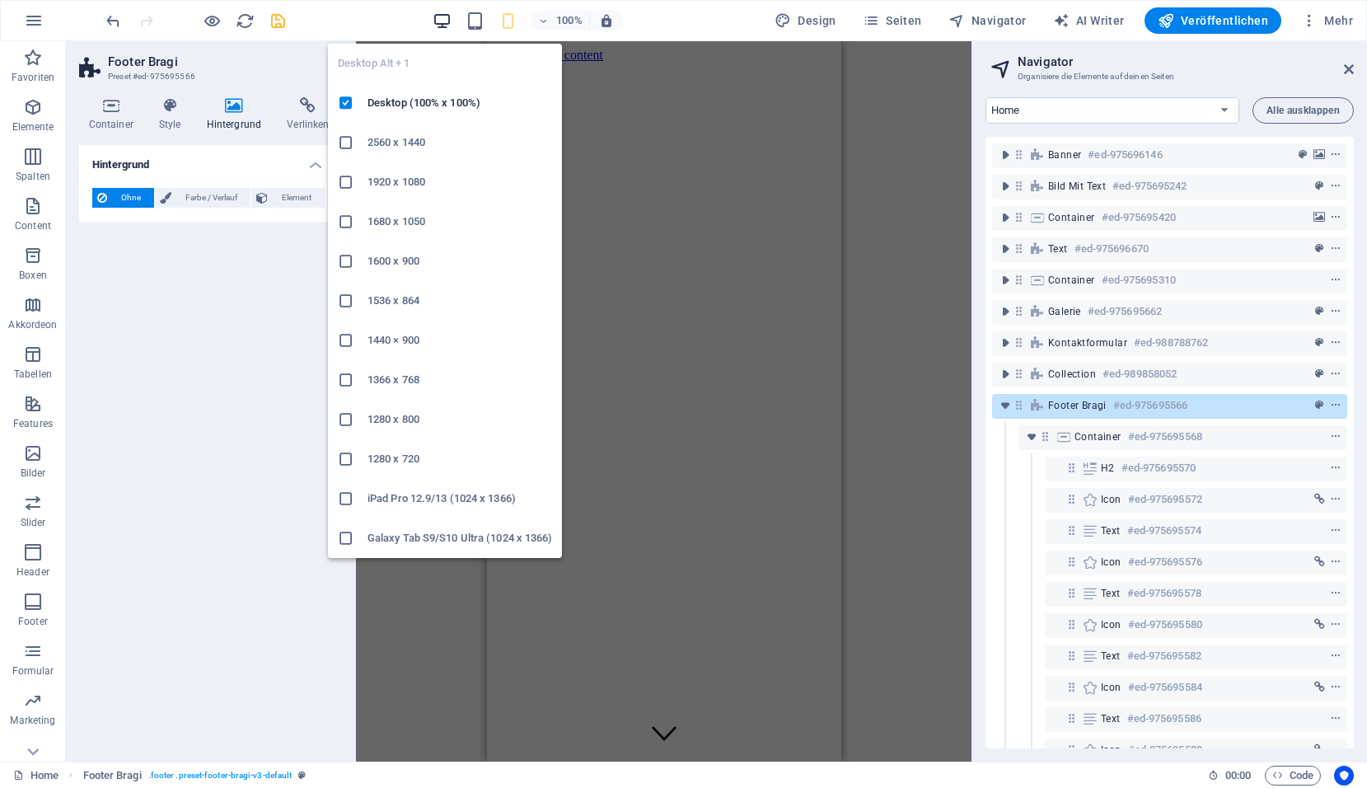
click at [449, 23] on icon "button" at bounding box center [442, 21] width 19 height 19
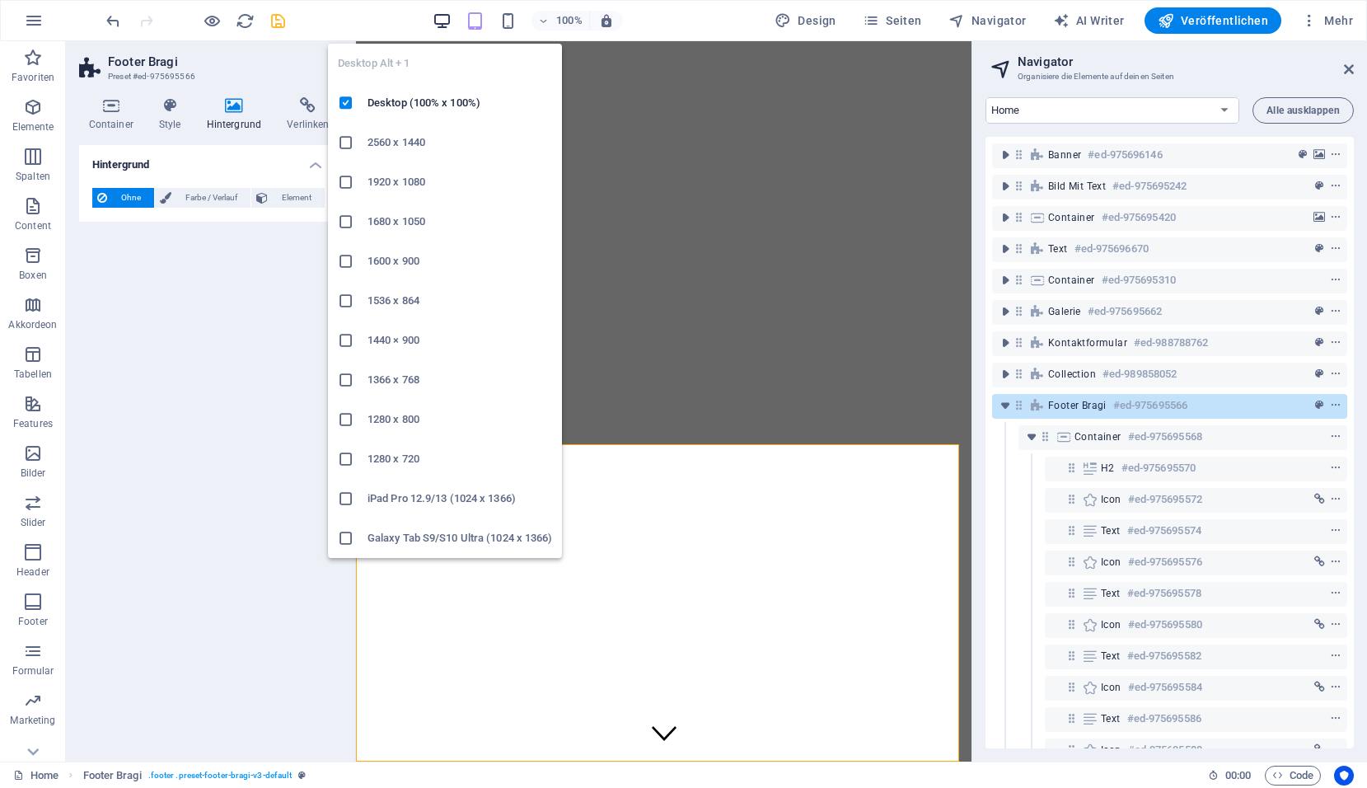
scroll to position [3814, 0]
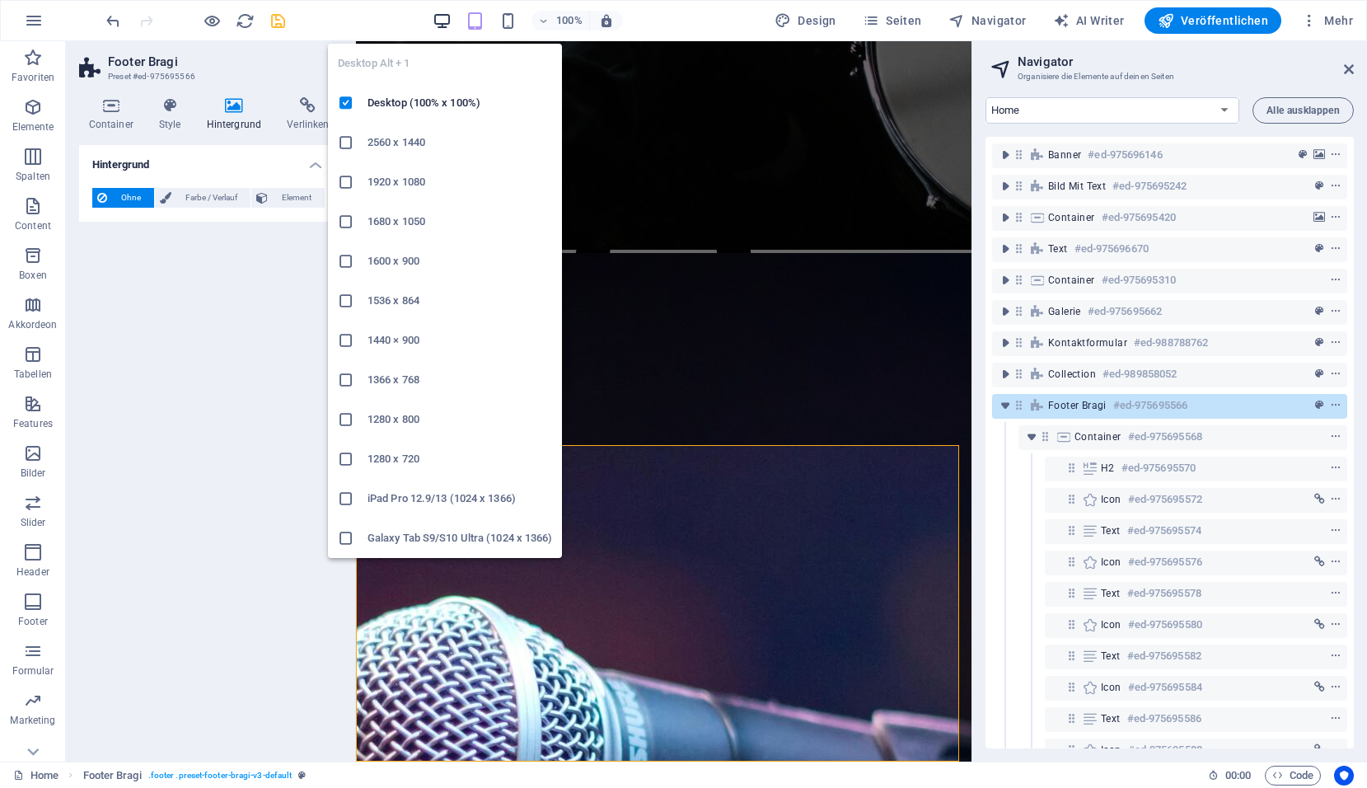
click at [449, 23] on icon "button" at bounding box center [442, 21] width 19 height 19
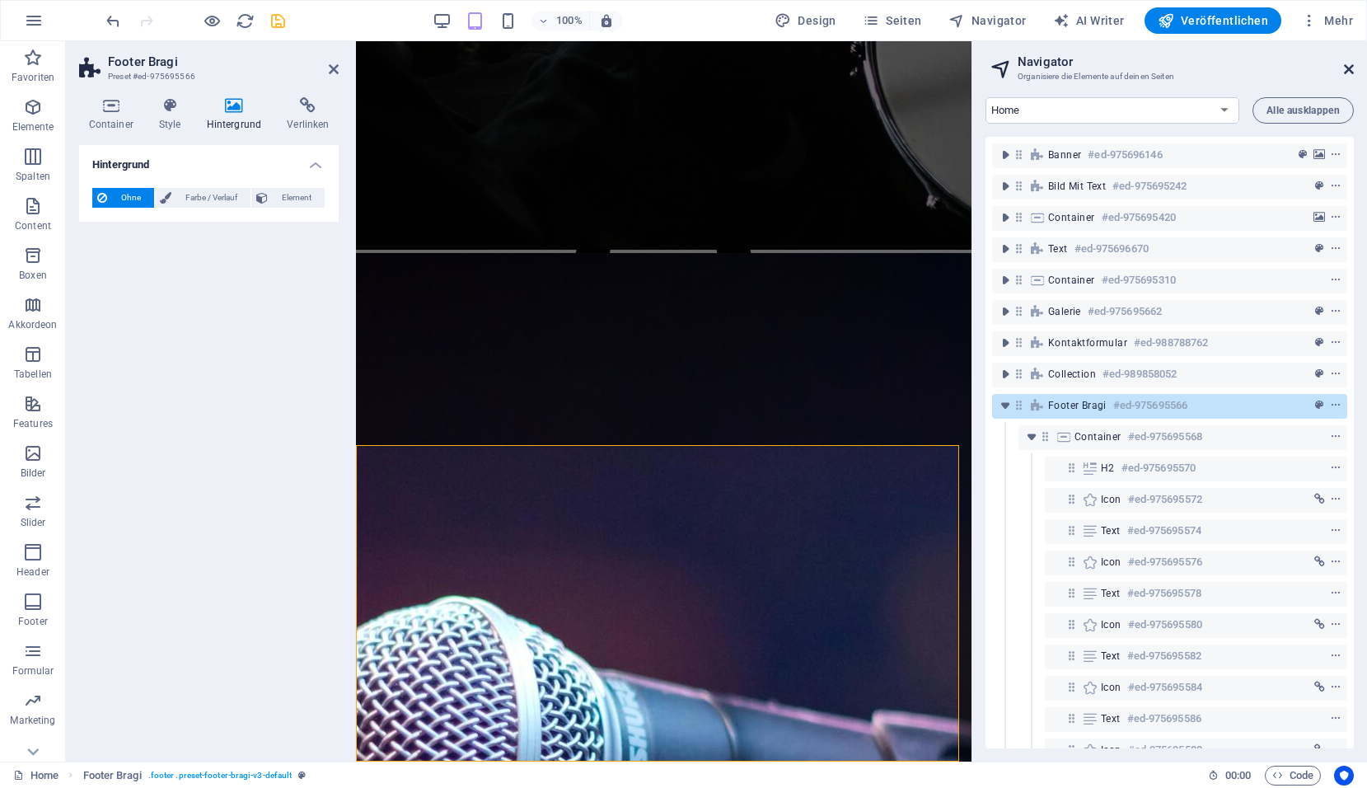
click at [1351, 68] on icon at bounding box center [1349, 69] width 10 height 13
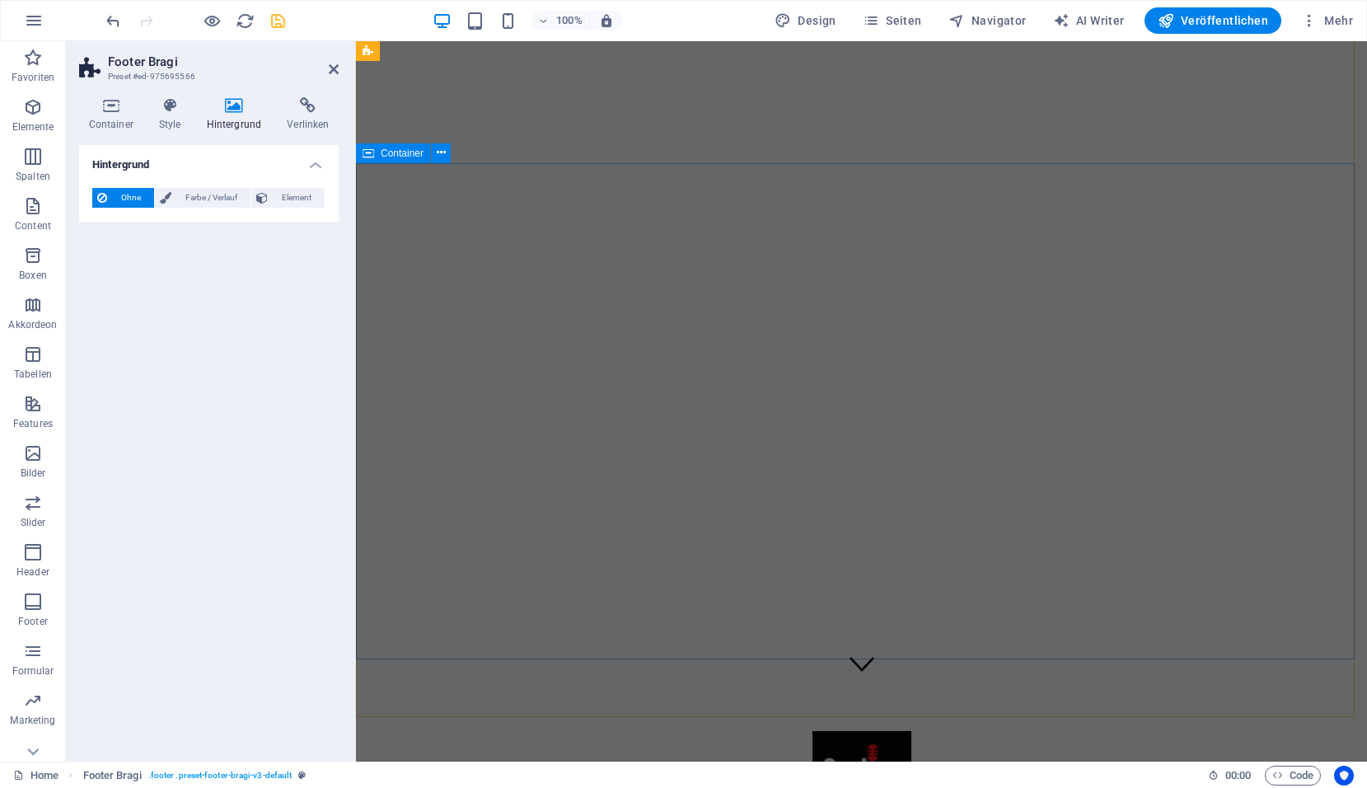
scroll to position [0, 0]
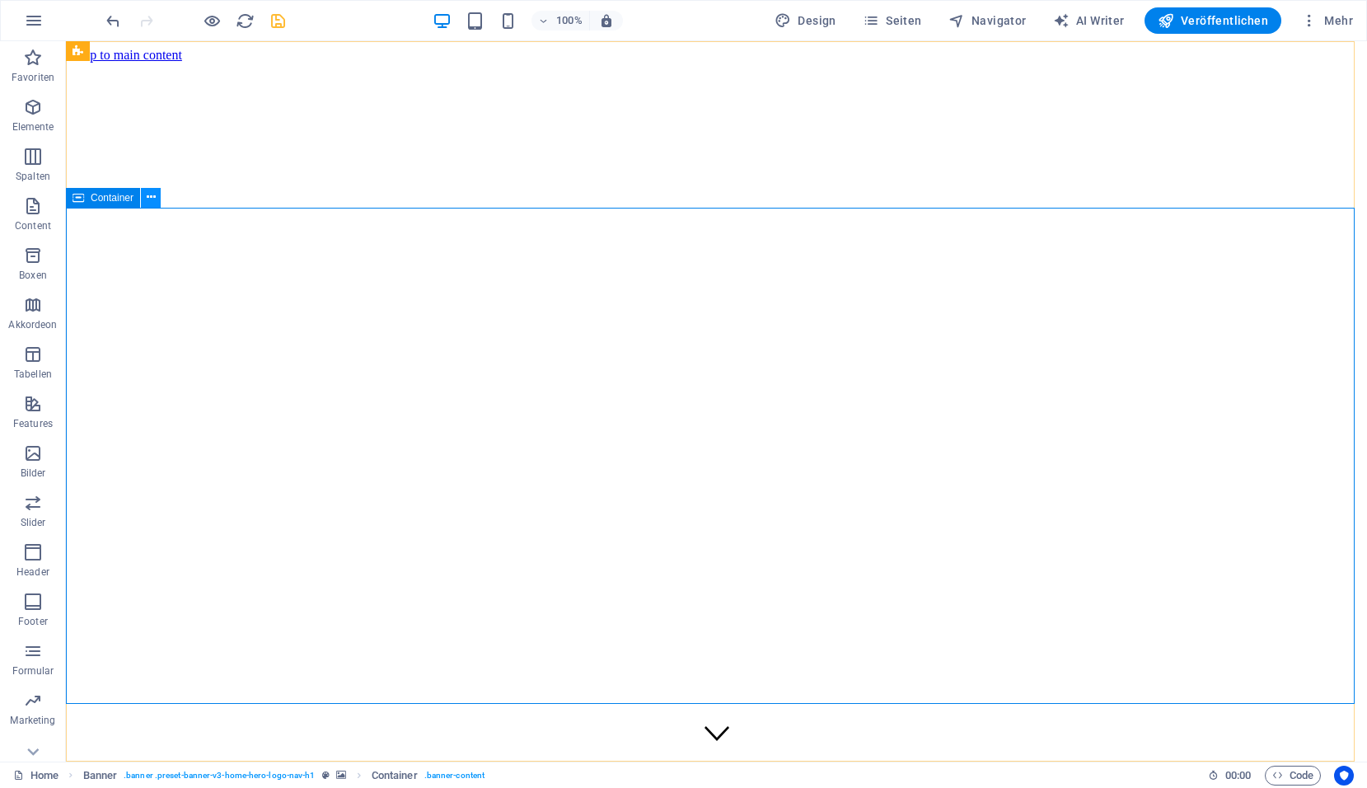
click at [154, 199] on icon at bounding box center [151, 197] width 9 height 17
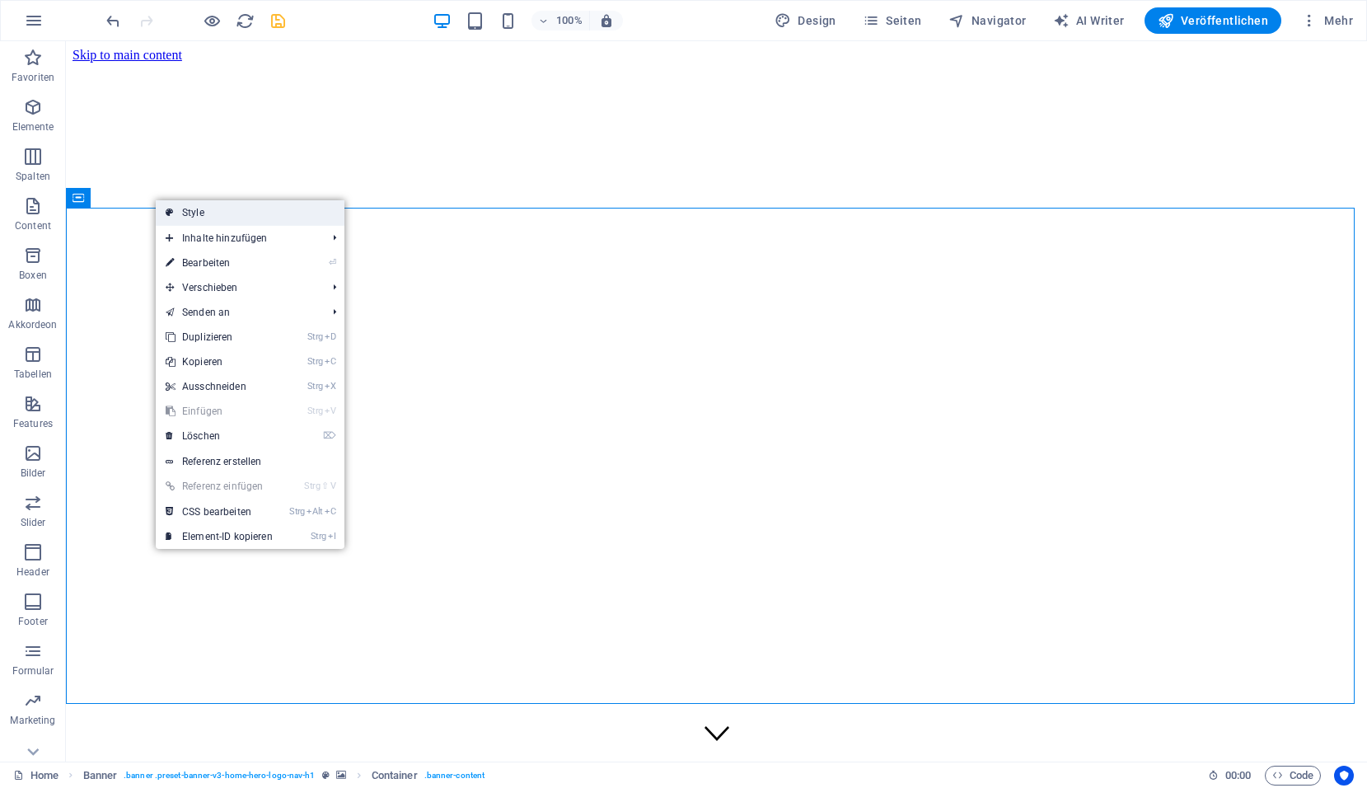
click at [181, 204] on link "Style" at bounding box center [250, 212] width 189 height 25
select select "preset-banner-v3-home-hero-logo-nav-h1"
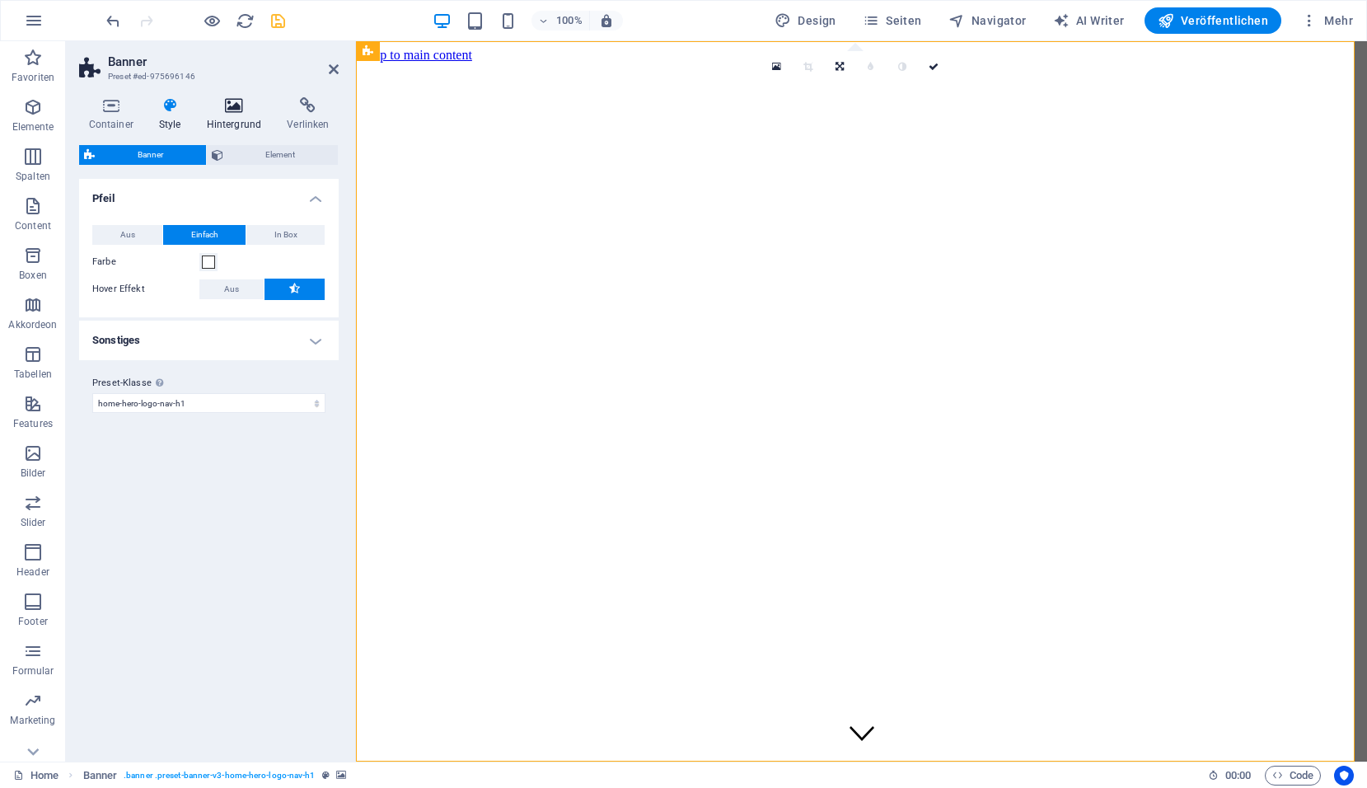
click at [235, 101] on icon at bounding box center [234, 105] width 74 height 16
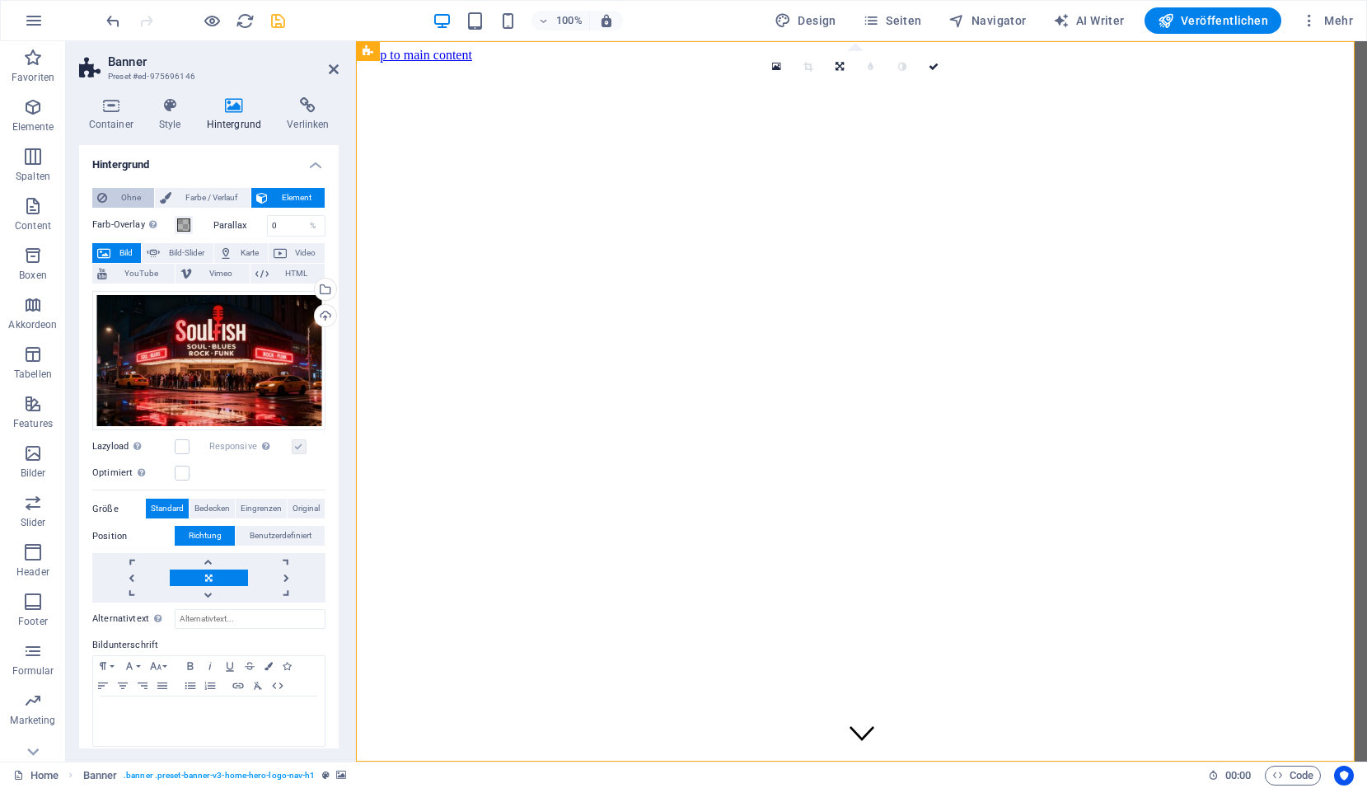
click at [126, 199] on span "Ohne" at bounding box center [130, 198] width 37 height 20
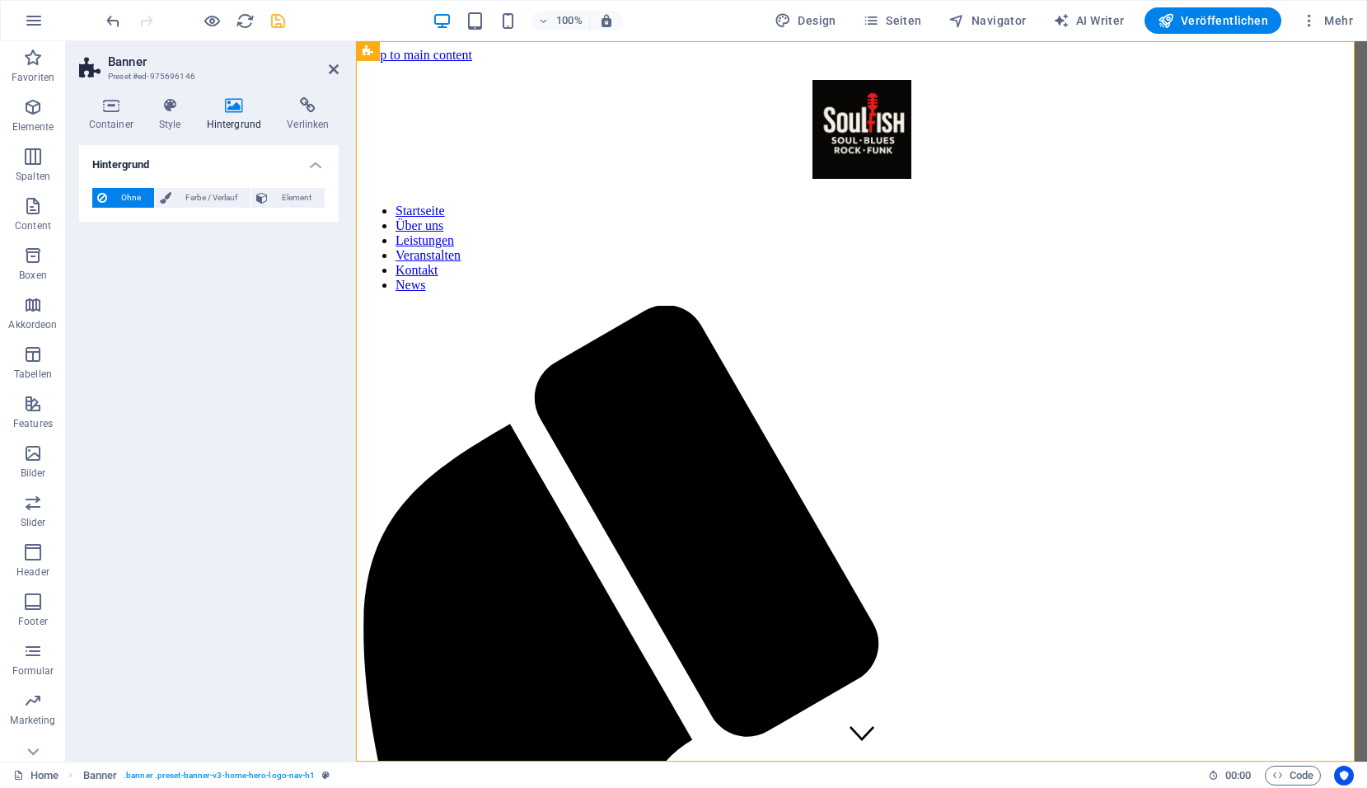
click at [126, 199] on span "Ohne" at bounding box center [130, 198] width 37 height 20
click at [296, 201] on span "Element" at bounding box center [296, 198] width 47 height 20
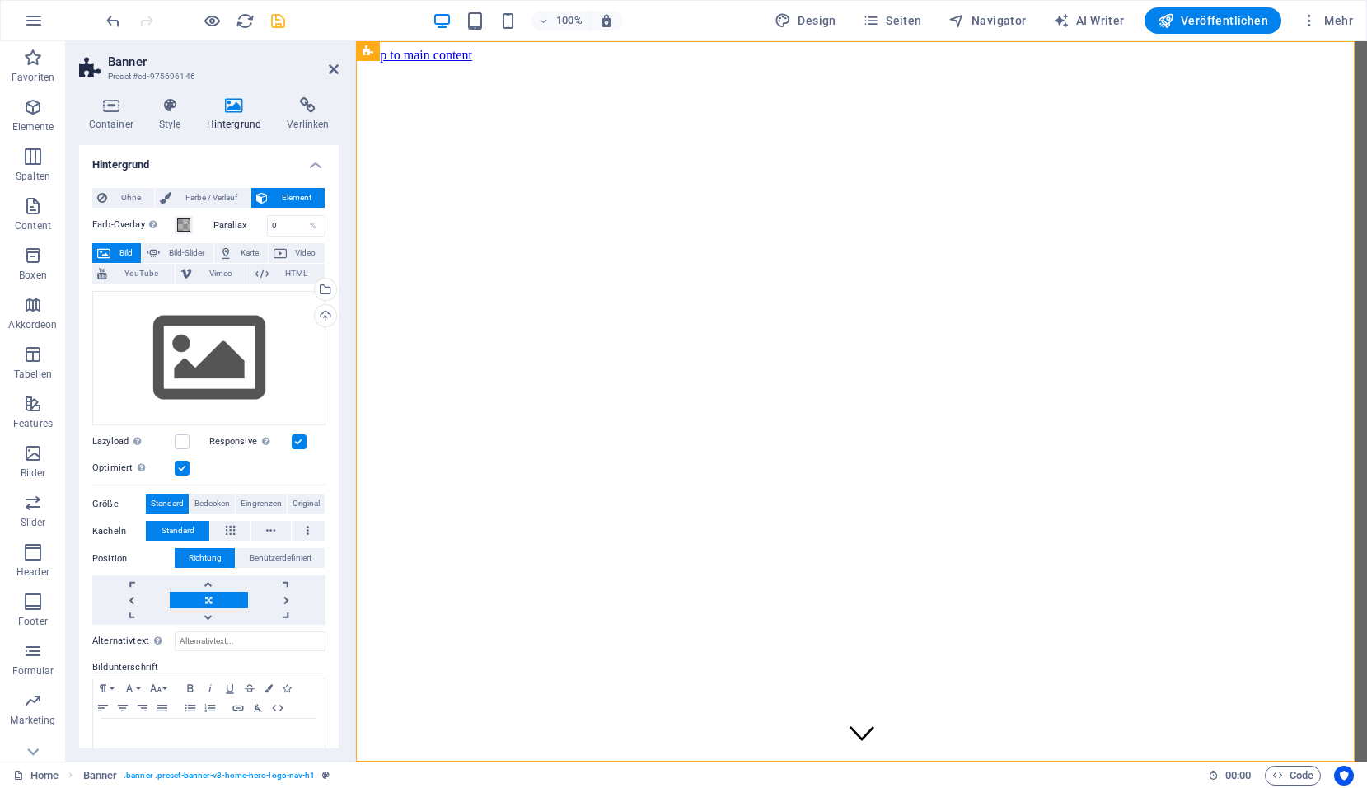
click at [121, 251] on span "Bild" at bounding box center [125, 253] width 21 height 20
click at [184, 253] on span "Bild-Slider" at bounding box center [186, 253] width 43 height 20
select select "ms"
select select "s"
select select "progressive"
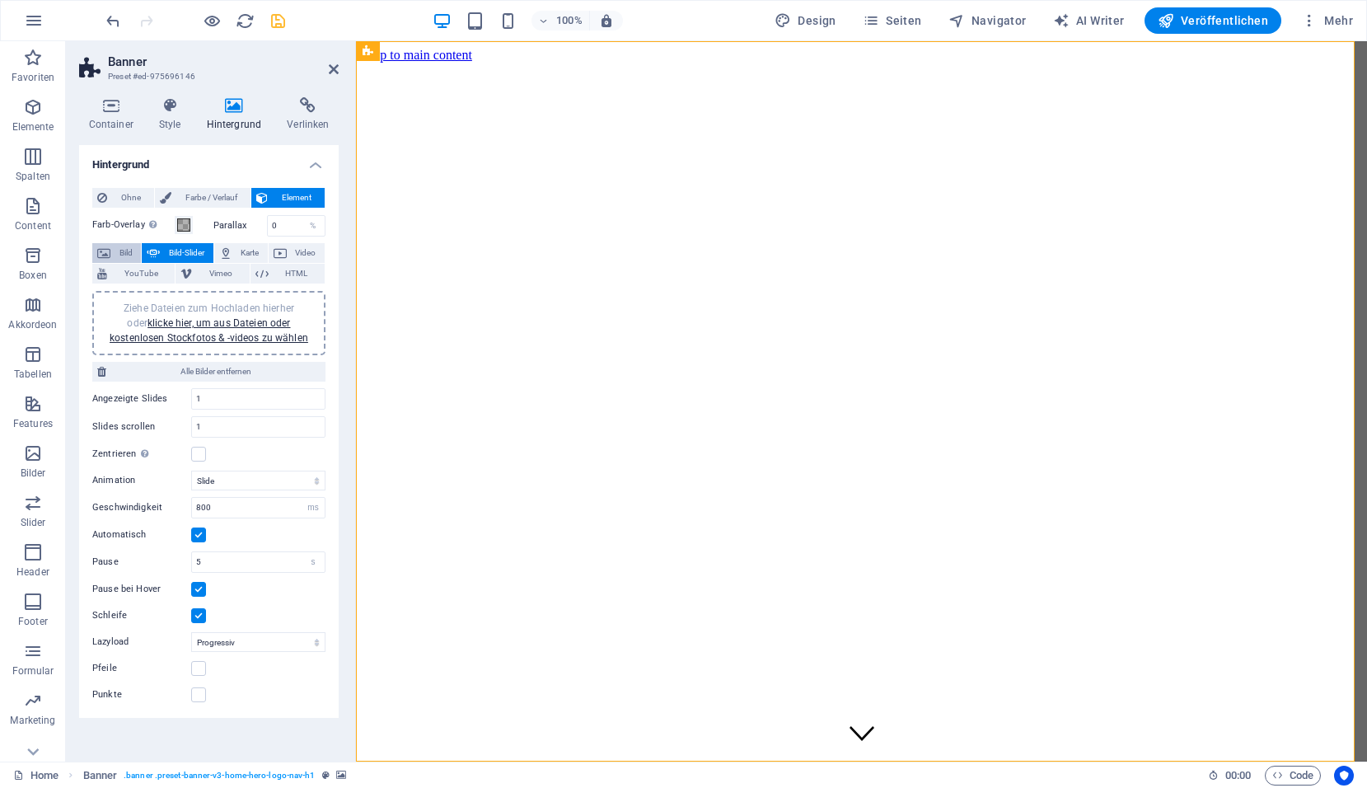
click at [127, 253] on span "Bild" at bounding box center [125, 253] width 21 height 20
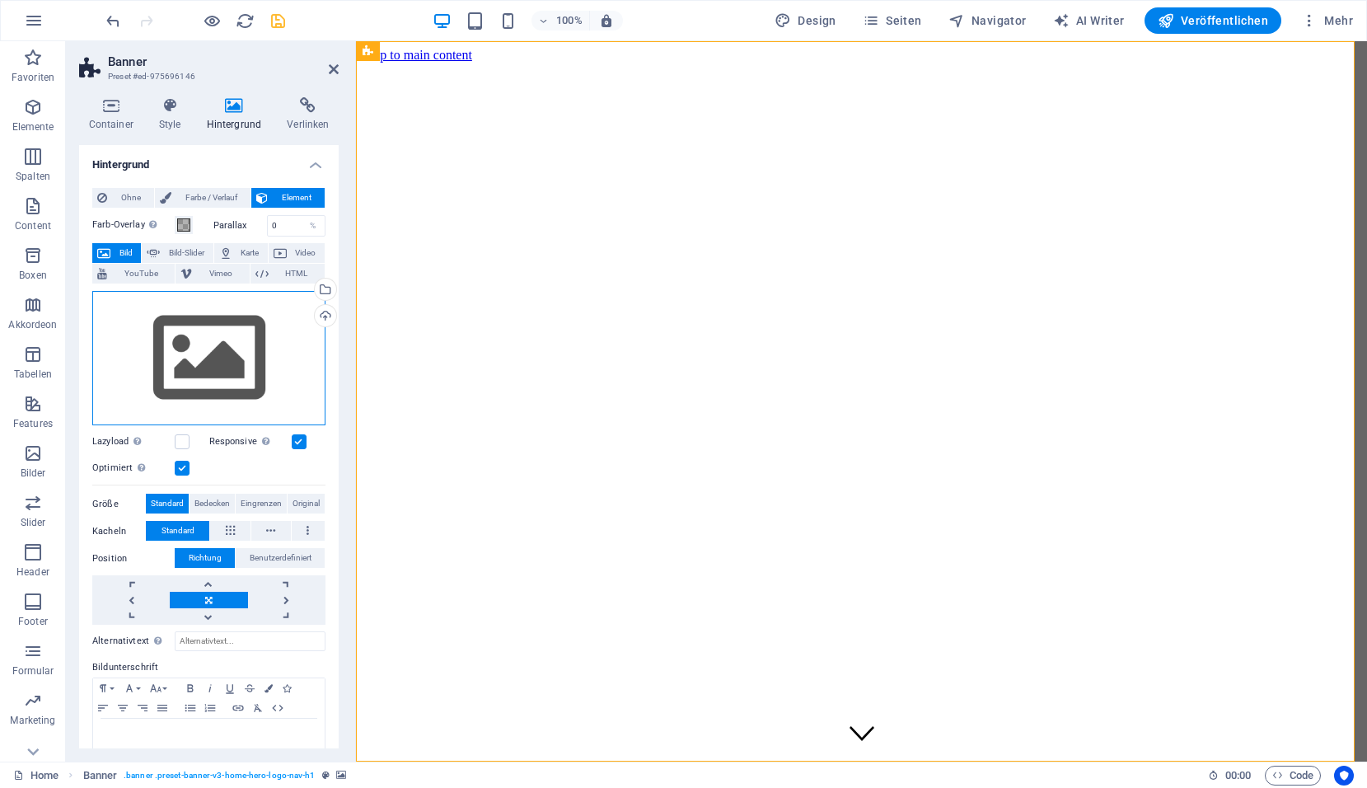
click at [241, 376] on div "Ziehe Dateien zum Hochladen hierher oder klicke hier, um aus Dateien oder koste…" at bounding box center [208, 358] width 233 height 135
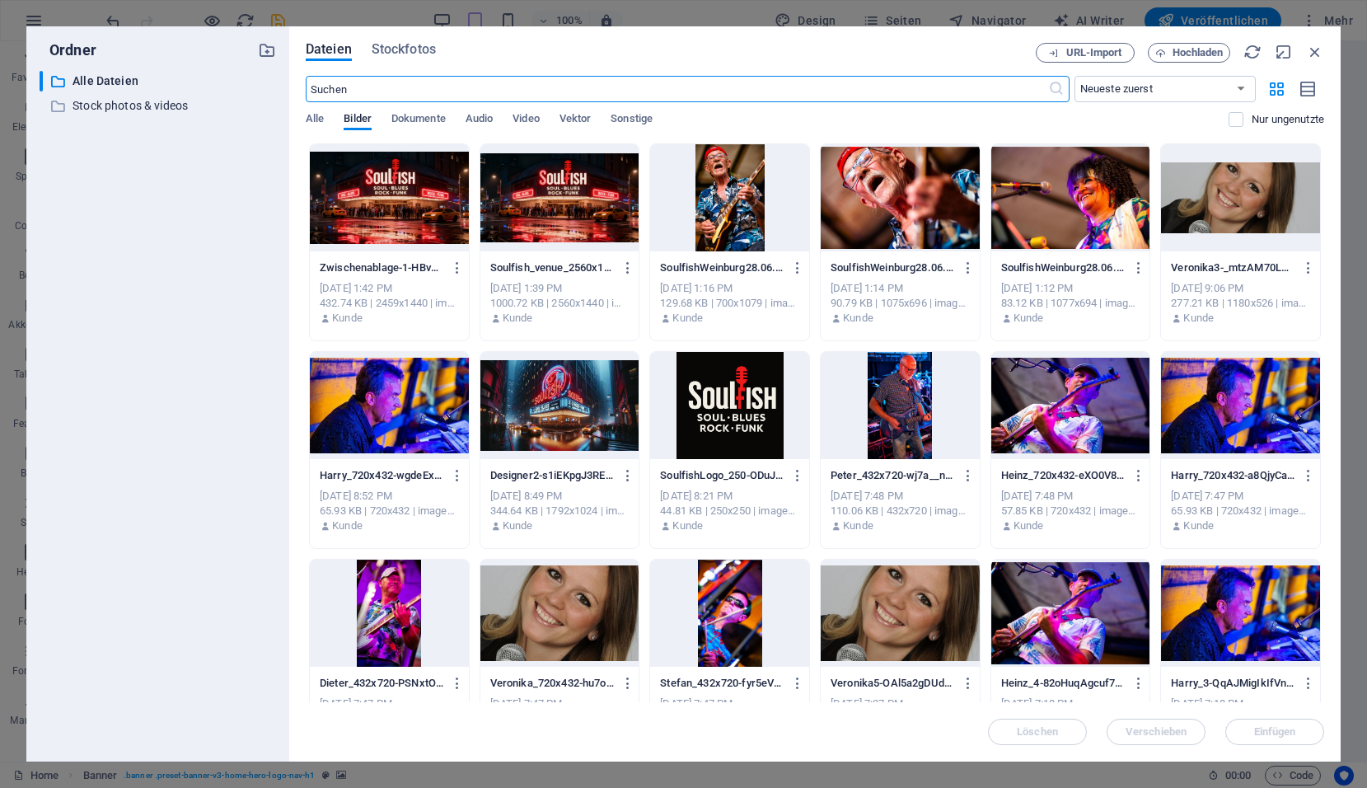
click at [410, 214] on div at bounding box center [389, 197] width 159 height 107
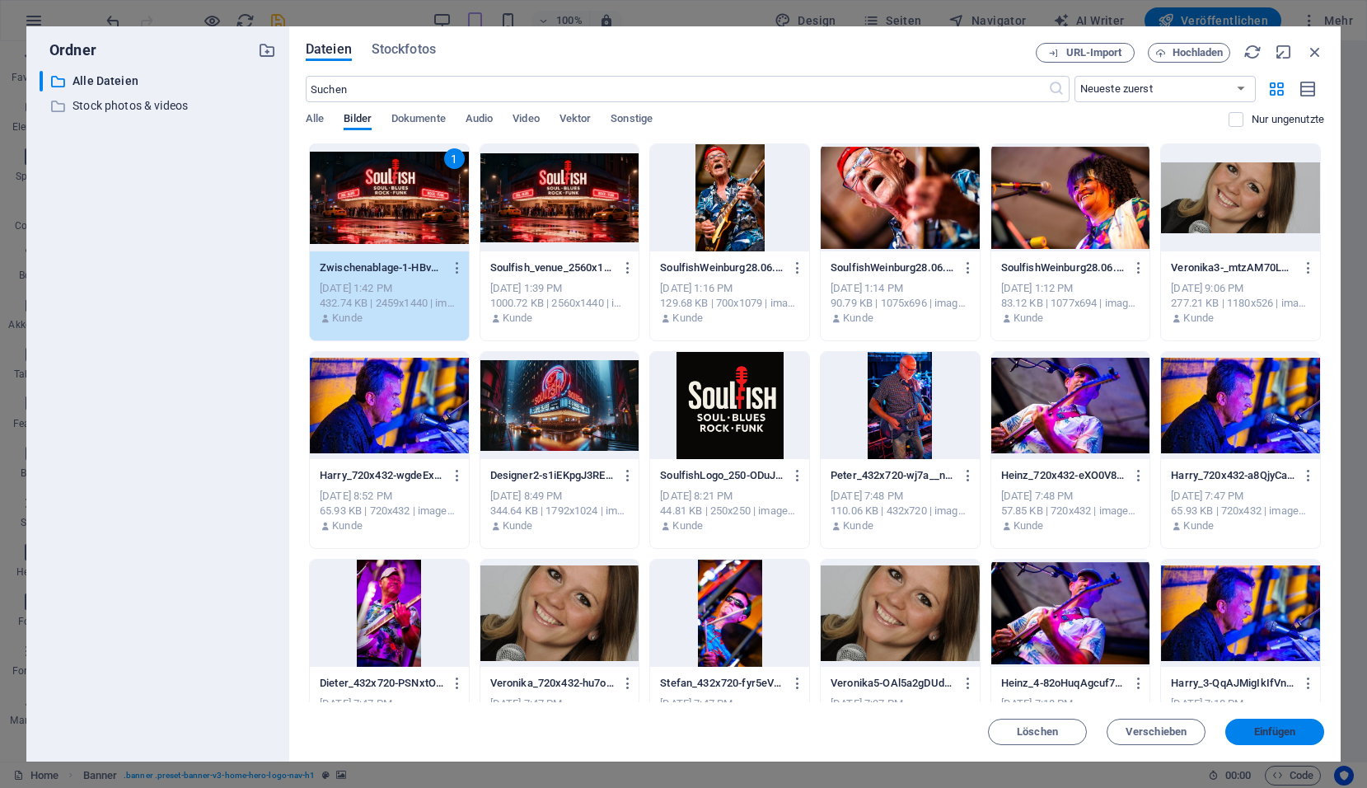
click at [1263, 737] on button "Einfügen" at bounding box center [1274, 732] width 99 height 26
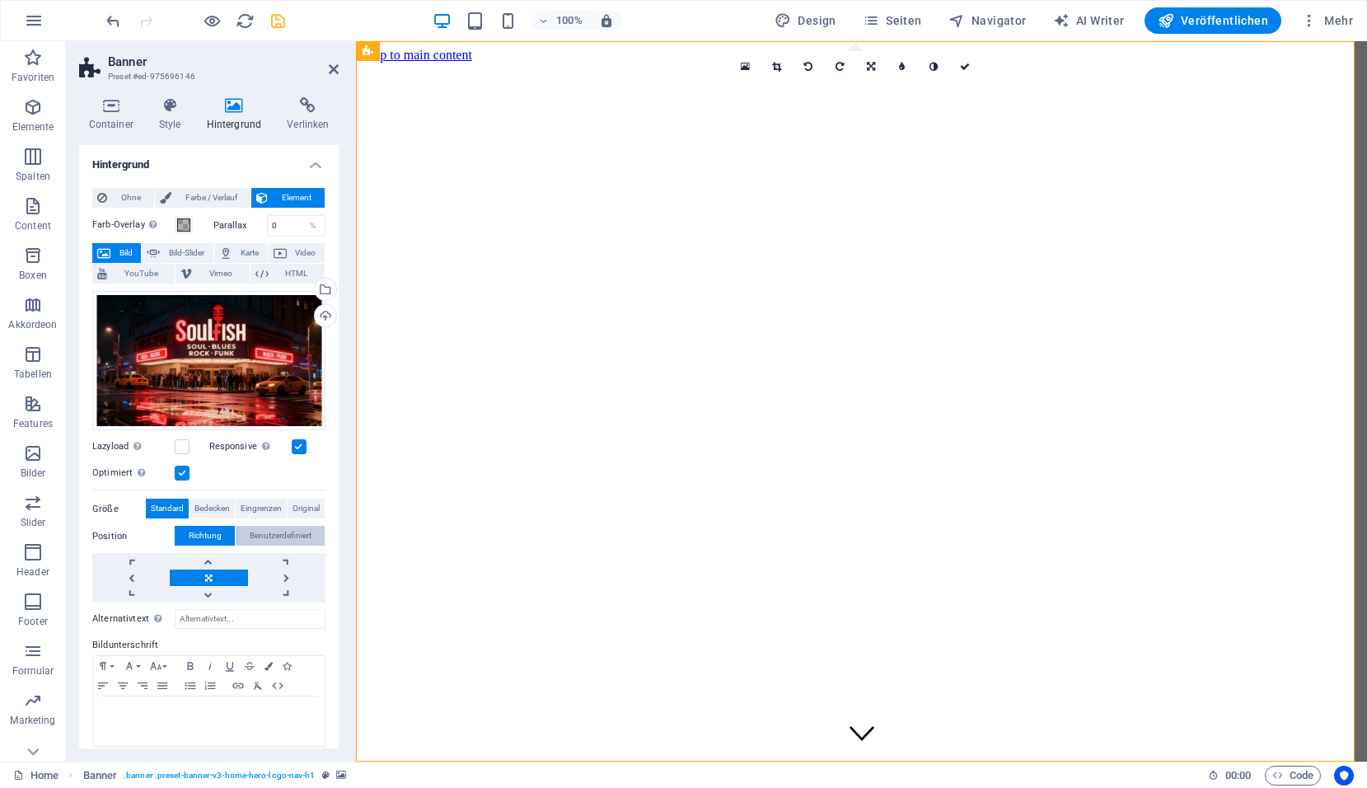
click at [284, 536] on span "Benutzerdefiniert" at bounding box center [281, 536] width 62 height 20
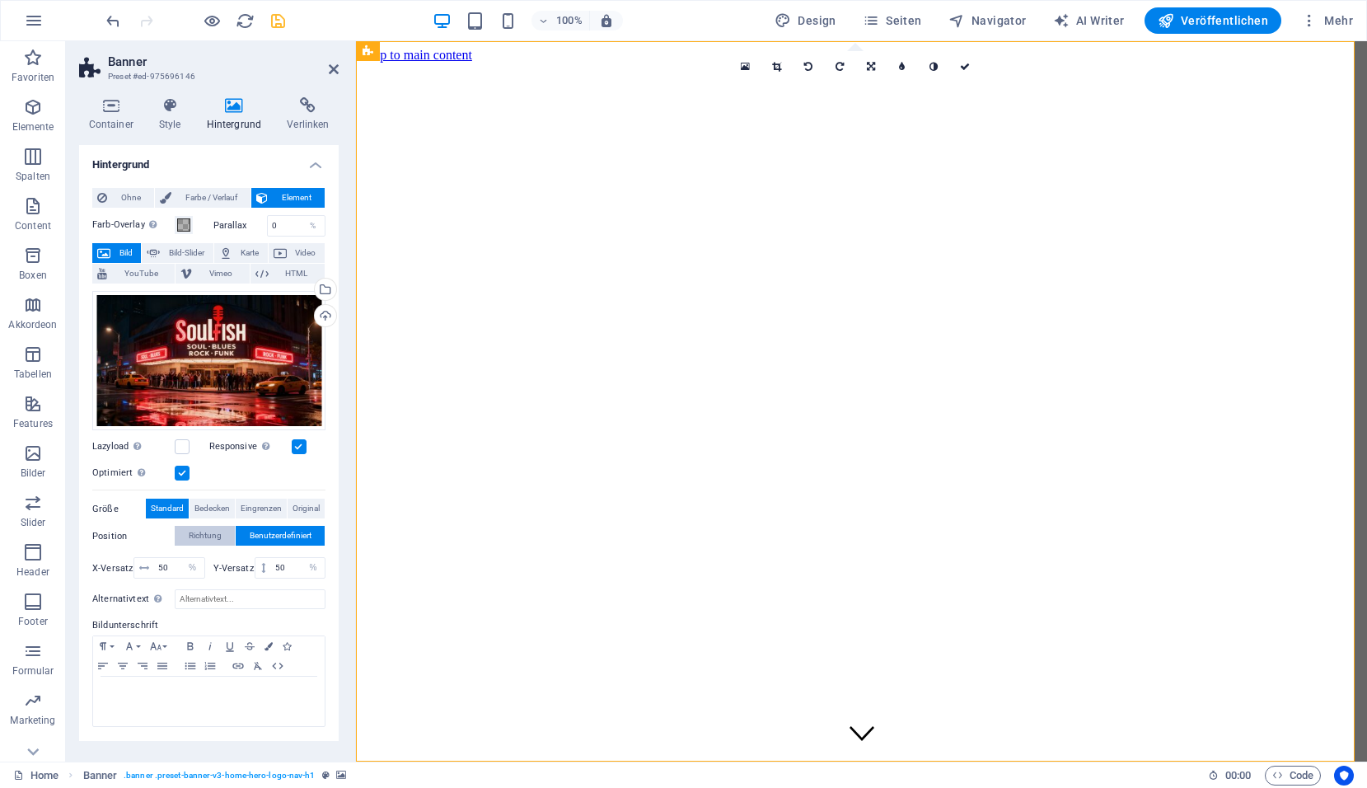
click at [222, 533] on button "Richtung" at bounding box center [205, 536] width 60 height 20
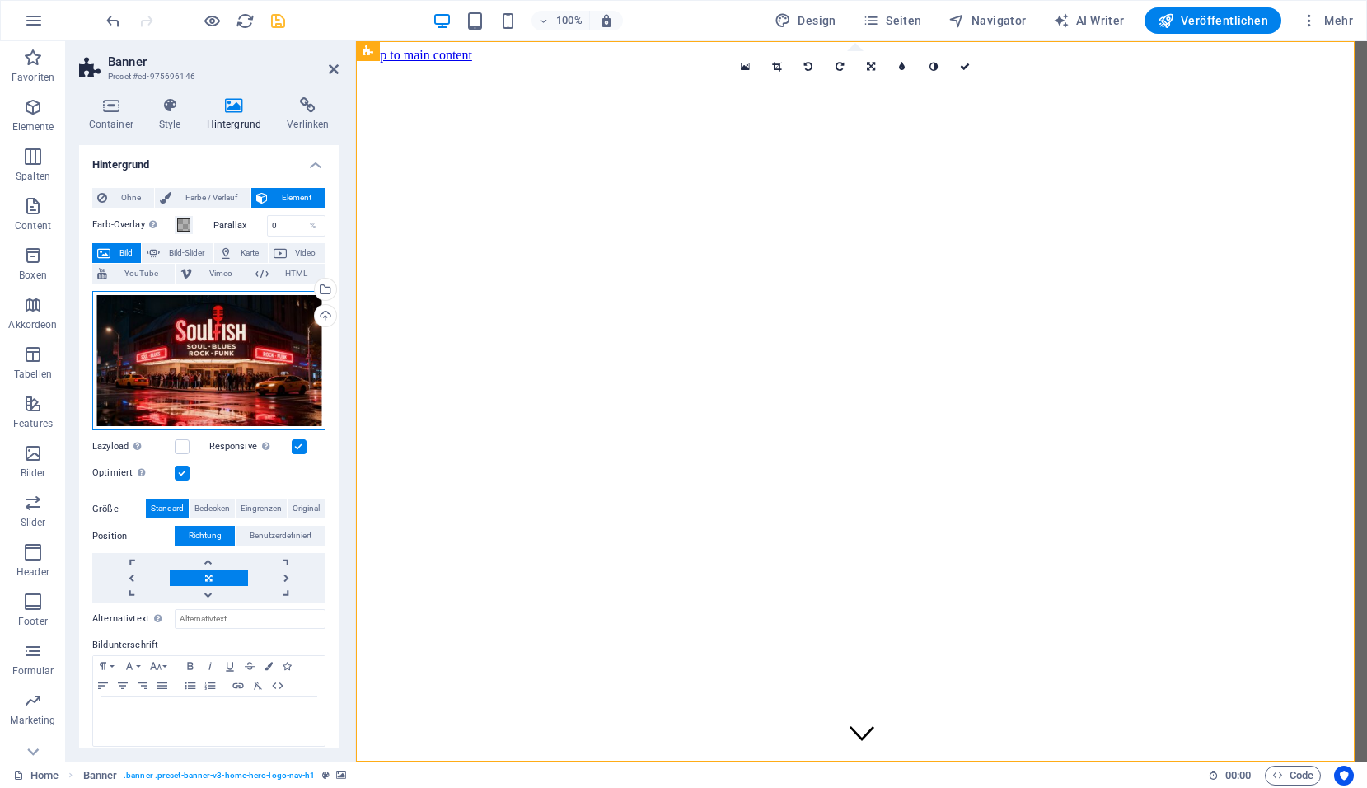
click at [214, 370] on div "Ziehe Dateien zum Hochladen hierher oder klicke hier, um aus Dateien oder koste…" at bounding box center [208, 361] width 233 height 140
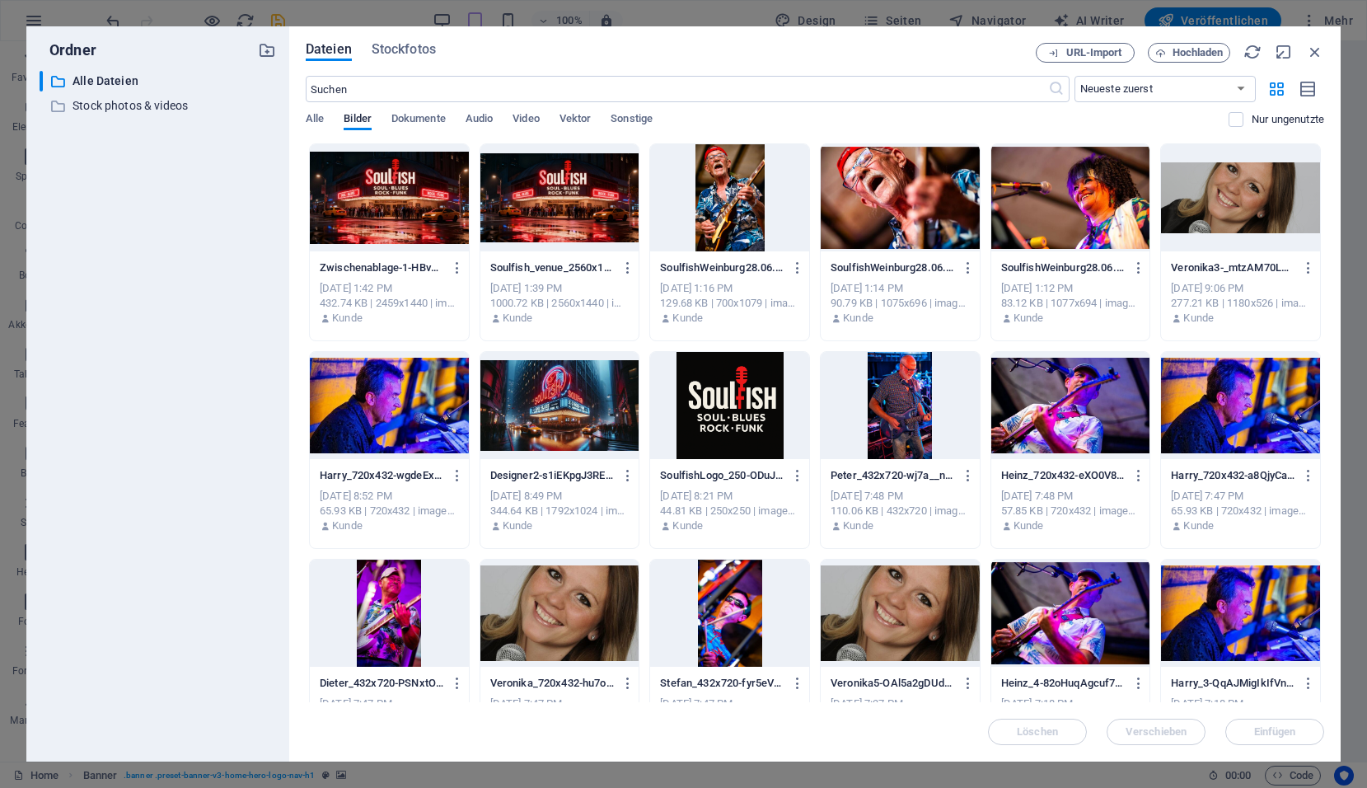
click at [557, 204] on div at bounding box center [559, 197] width 159 height 107
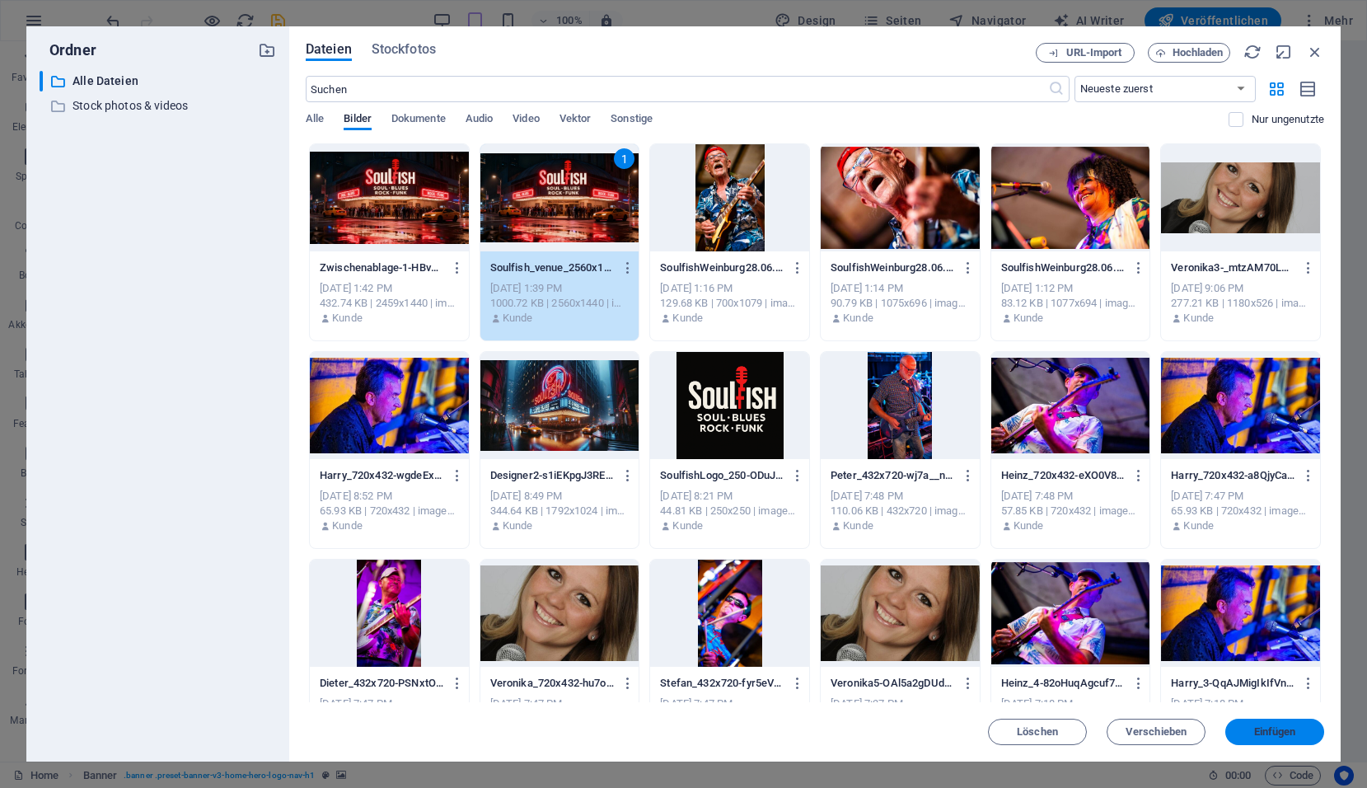
click at [1285, 737] on span "Einfügen" at bounding box center [1275, 732] width 42 height 10
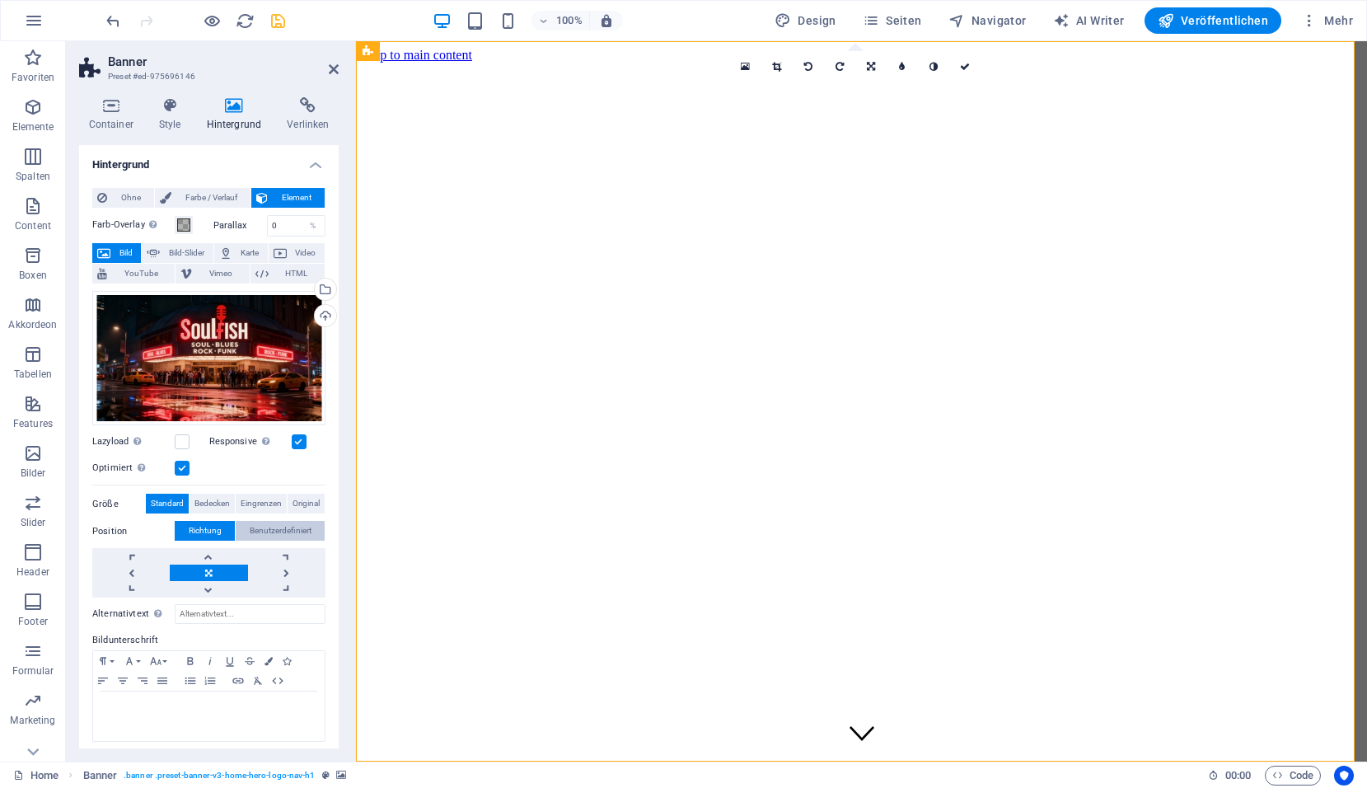
click at [265, 525] on span "Benutzerdefiniert" at bounding box center [281, 531] width 62 height 20
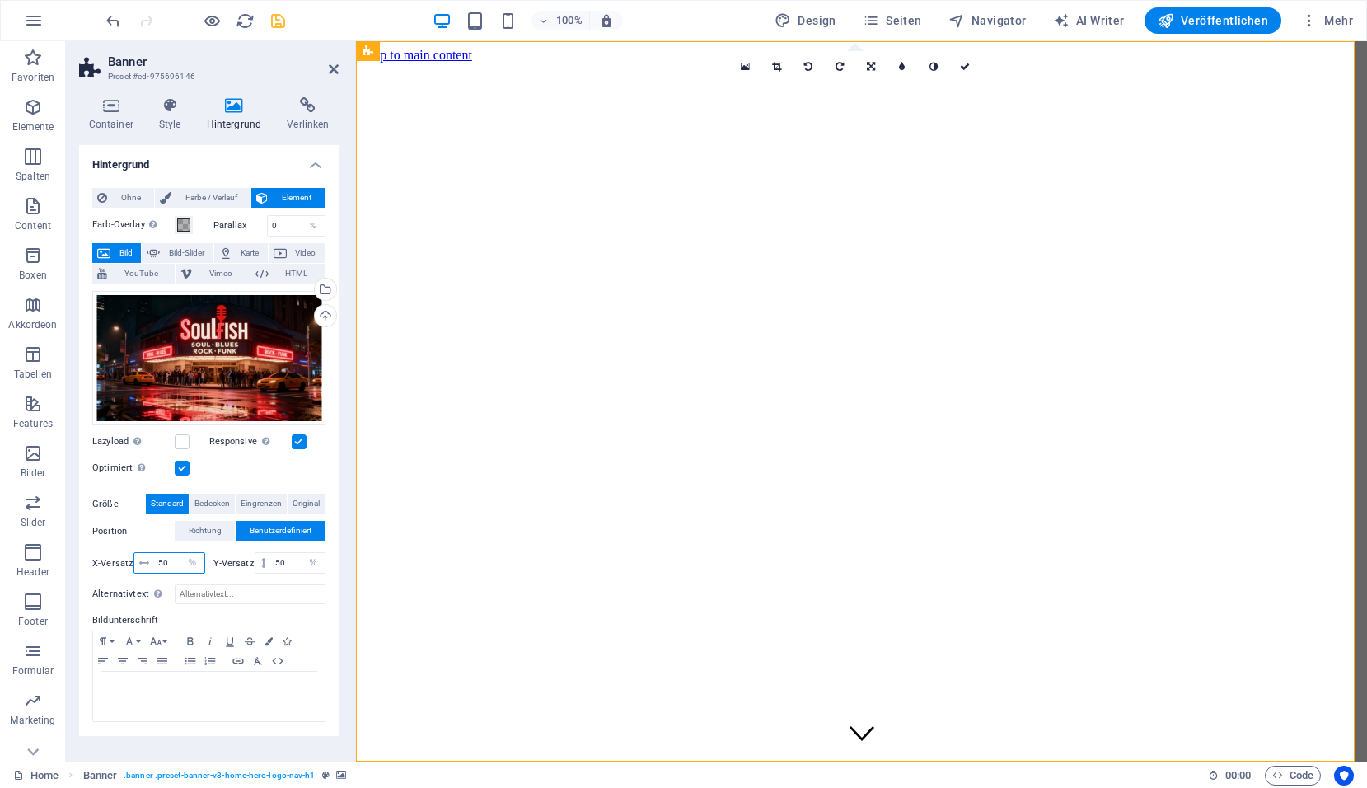
click at [171, 559] on input "50" at bounding box center [179, 563] width 50 height 20
type input "5"
click at [157, 562] on input "10" at bounding box center [179, 563] width 50 height 20
drag, startPoint x: 165, startPoint y: 563, endPoint x: 124, endPoint y: 561, distance: 41.2
click at [124, 561] on div "X-Versatz 10 px rem % vh vw" at bounding box center [148, 562] width 113 height 21
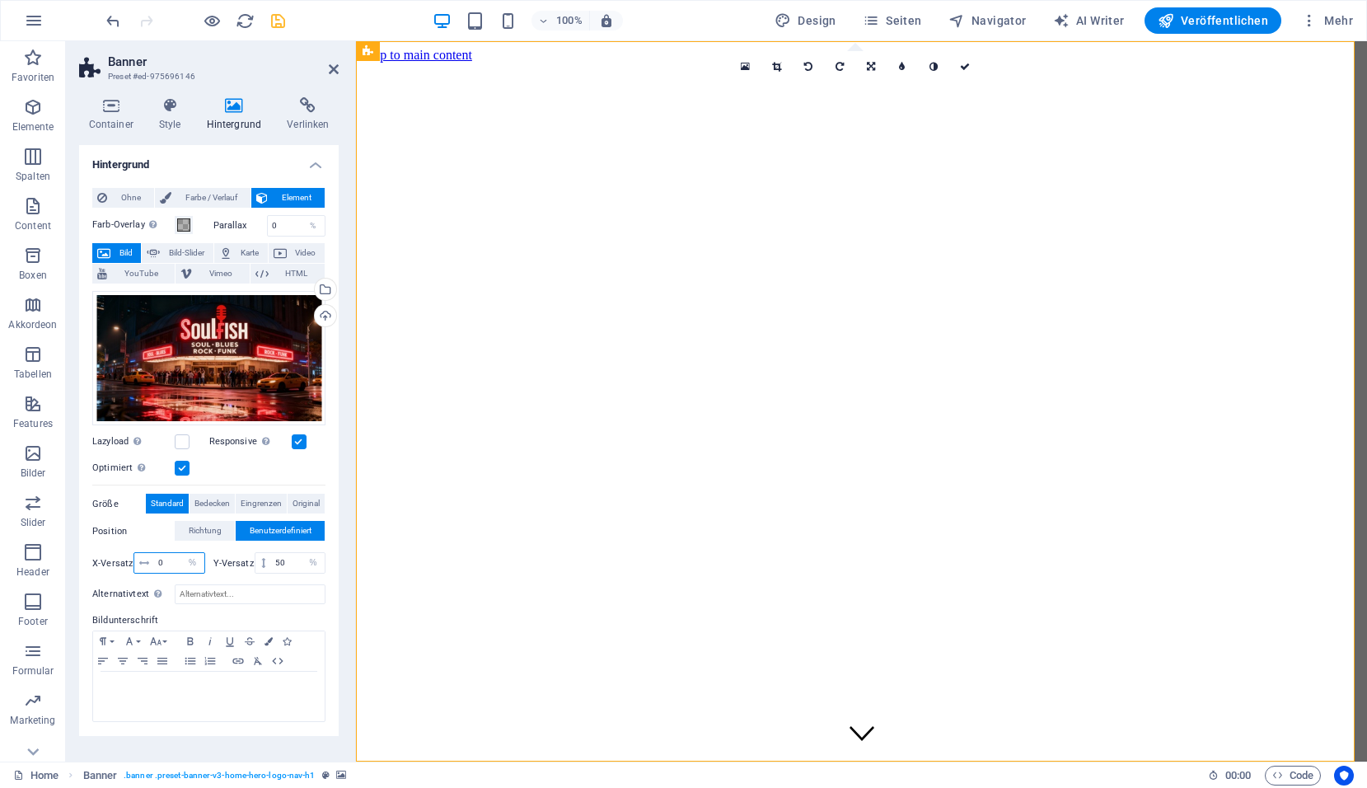
click at [172, 566] on input "0" at bounding box center [179, 563] width 50 height 20
drag, startPoint x: 172, startPoint y: 566, endPoint x: 121, endPoint y: 565, distance: 51.1
click at [121, 565] on div "X-Versatz 0 px rem % vh vw" at bounding box center [148, 562] width 113 height 21
click at [158, 561] on input "50" at bounding box center [179, 563] width 50 height 20
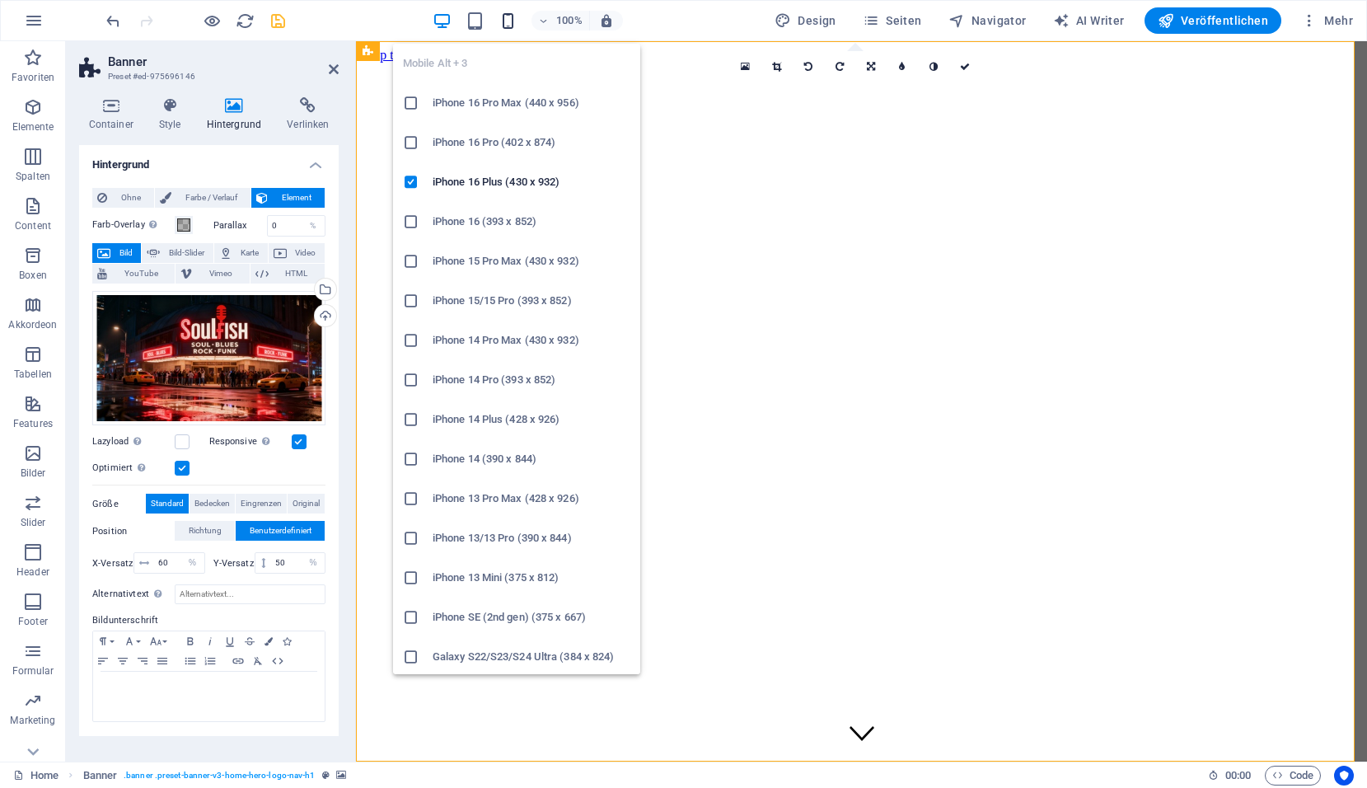
click at [506, 26] on icon "button" at bounding box center [508, 21] width 19 height 19
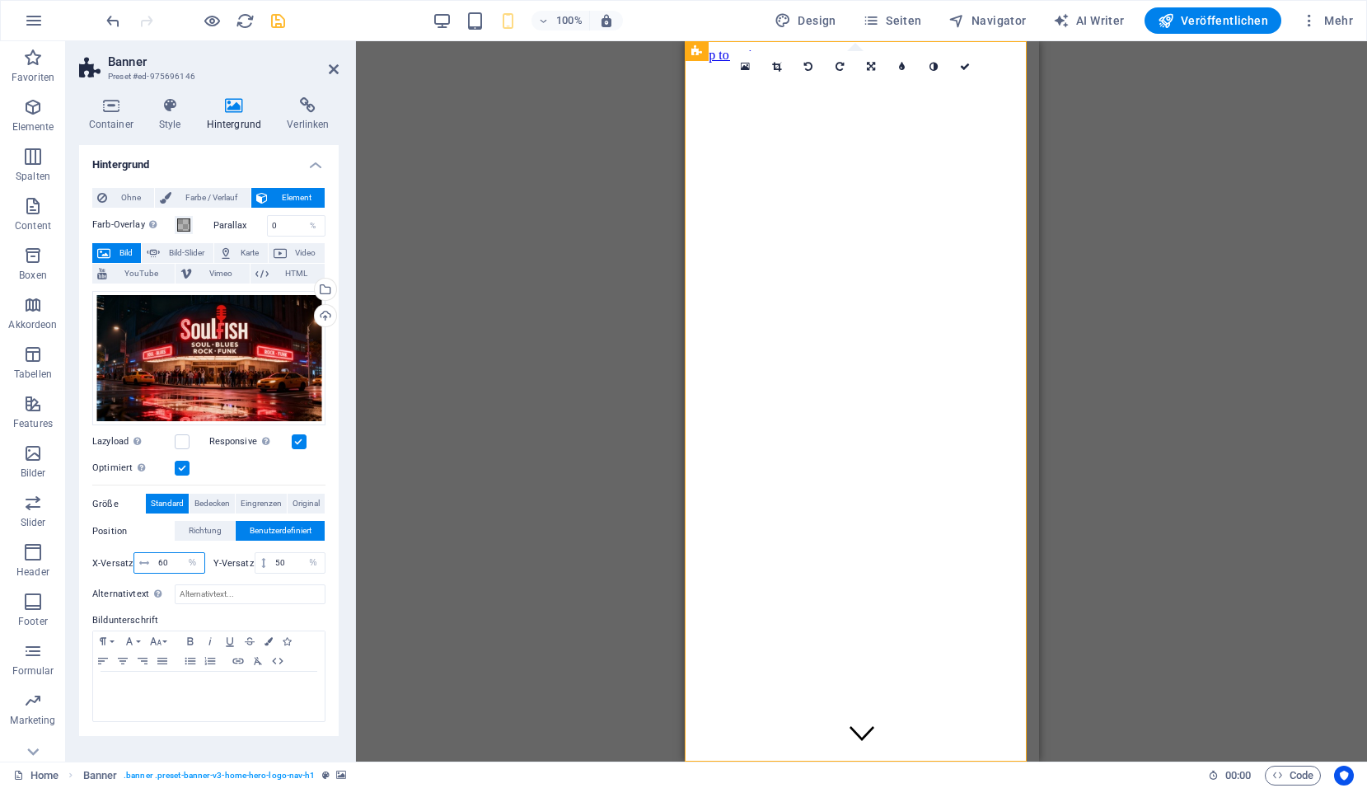
click at [165, 564] on input "60" at bounding box center [179, 563] width 50 height 20
click at [169, 565] on input "55" at bounding box center [179, 563] width 50 height 20
click at [172, 554] on input "56" at bounding box center [179, 563] width 50 height 20
click at [162, 545] on div "Position Richtung Benutzerdefiniert X-Versatz 54 px rem % vh vw Y-Versatz 50 px…" at bounding box center [208, 549] width 233 height 57
click at [169, 560] on input "54" at bounding box center [179, 563] width 50 height 20
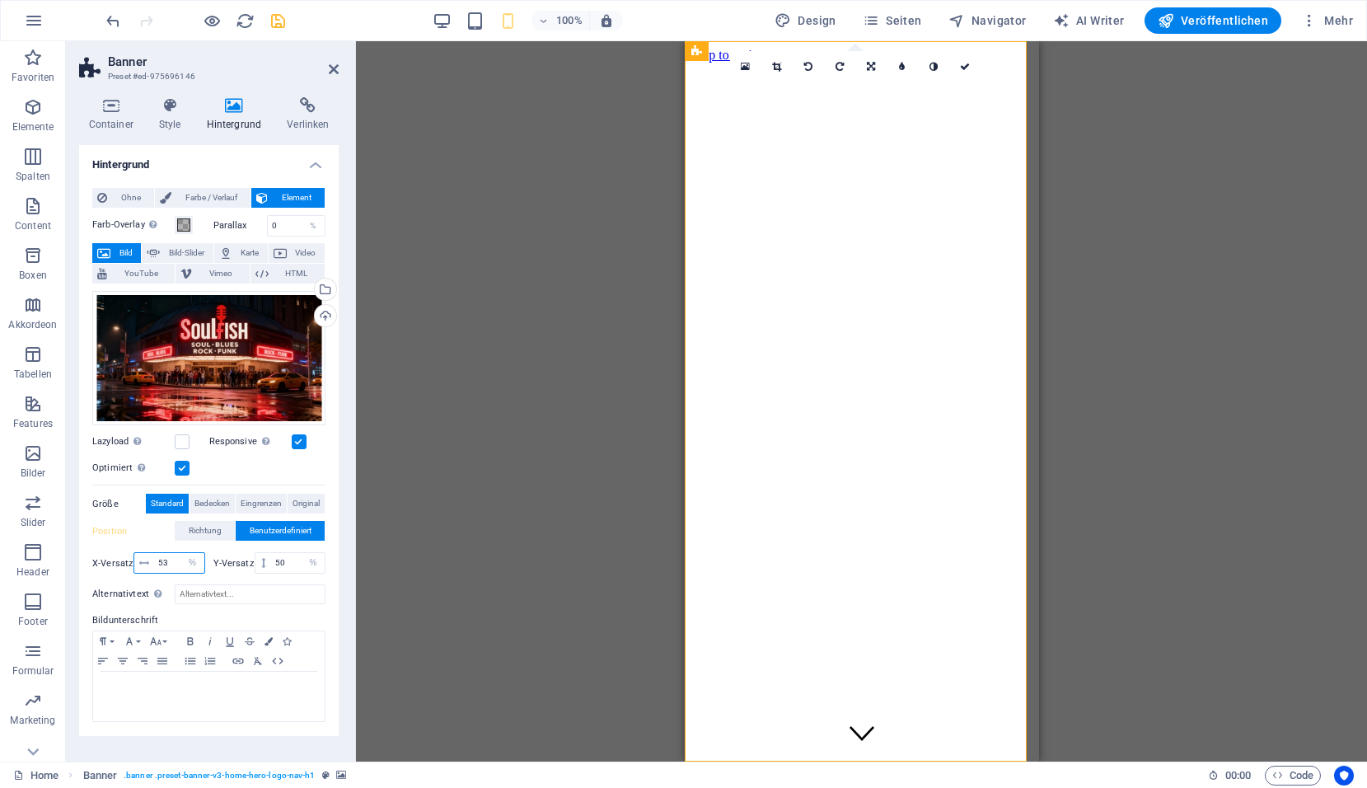
drag, startPoint x: 159, startPoint y: 564, endPoint x: 181, endPoint y: 552, distance: 25.5
click at [162, 563] on input "53" at bounding box center [179, 563] width 50 height 20
click at [171, 562] on input "53" at bounding box center [179, 563] width 50 height 20
click at [218, 498] on span "Bedecken" at bounding box center [211, 504] width 35 height 20
click at [258, 503] on span "Eingrenzen" at bounding box center [261, 504] width 41 height 20
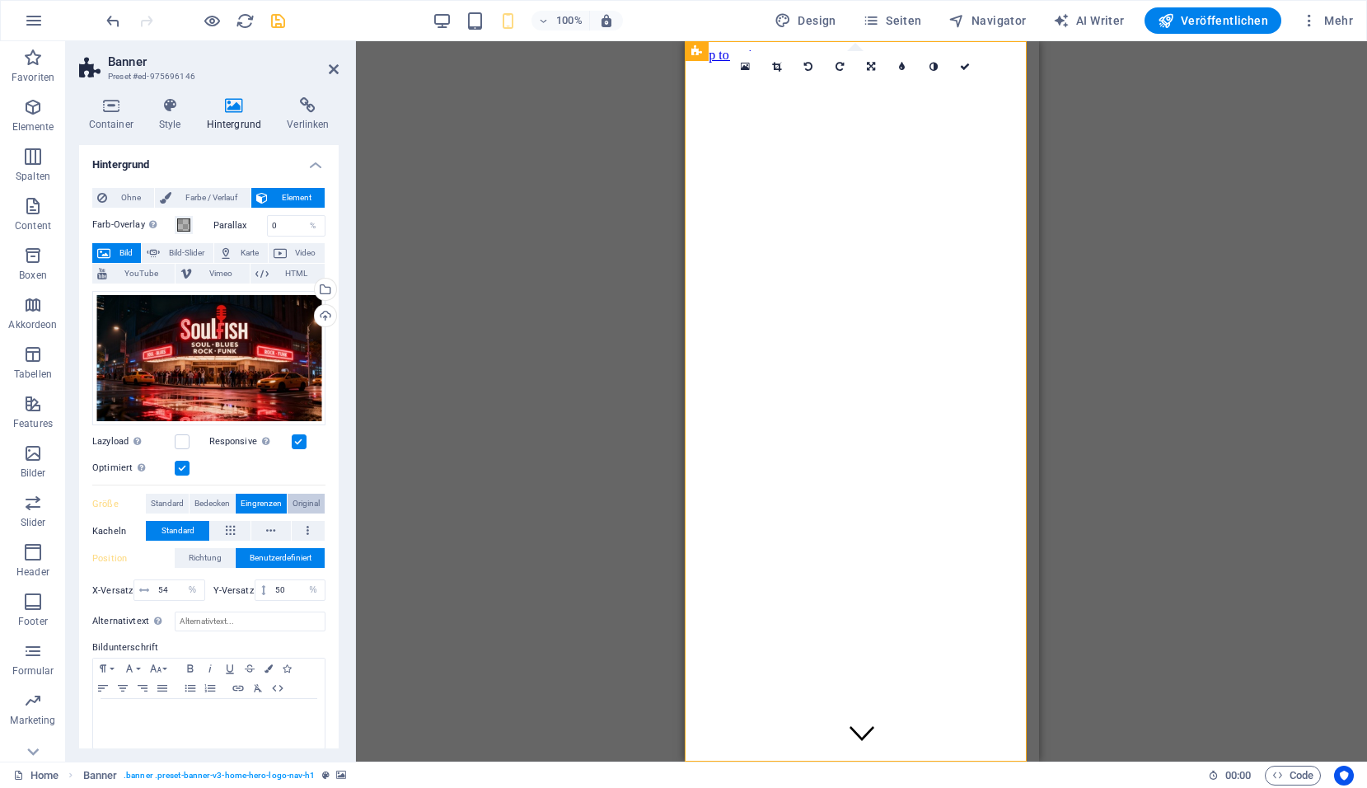
click at [322, 504] on button "Original" at bounding box center [306, 504] width 37 height 20
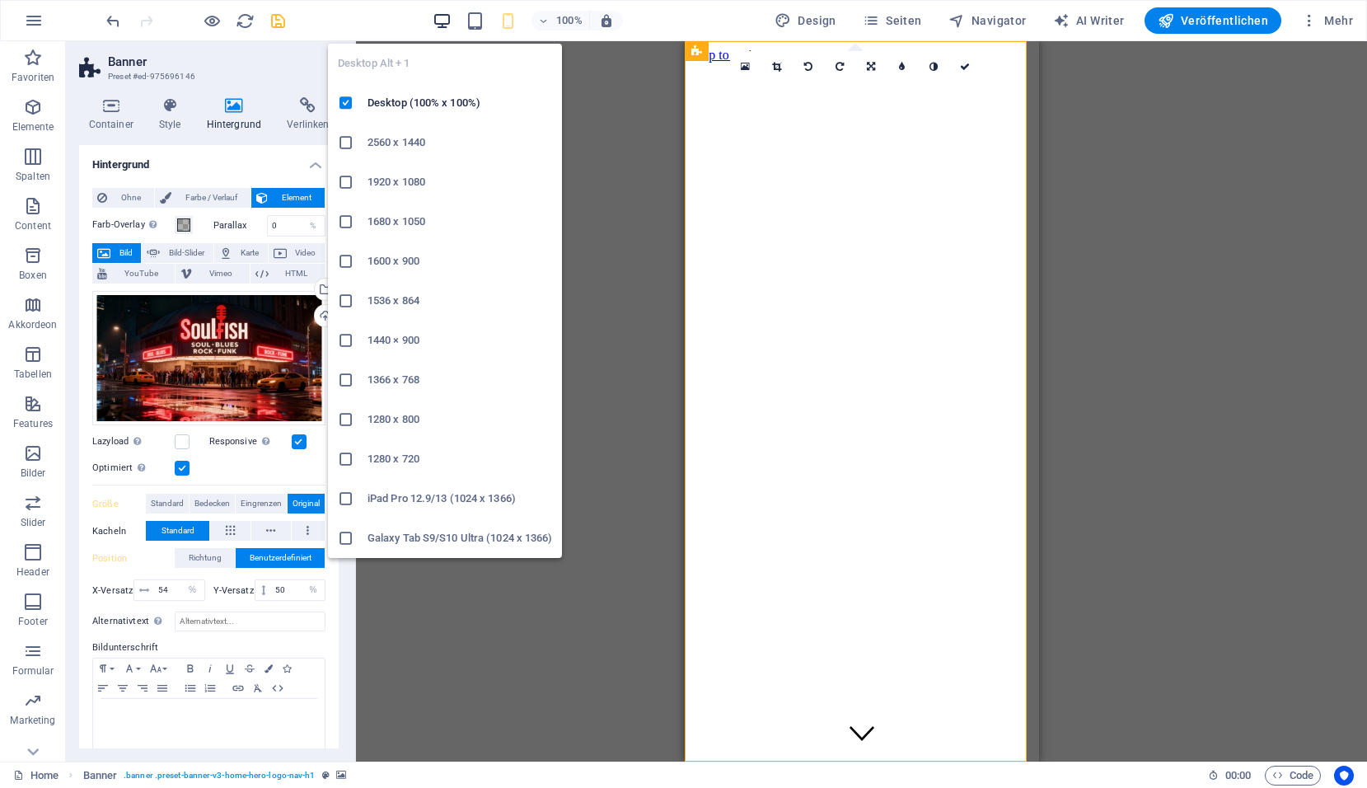
click at [438, 17] on icon "button" at bounding box center [442, 21] width 19 height 19
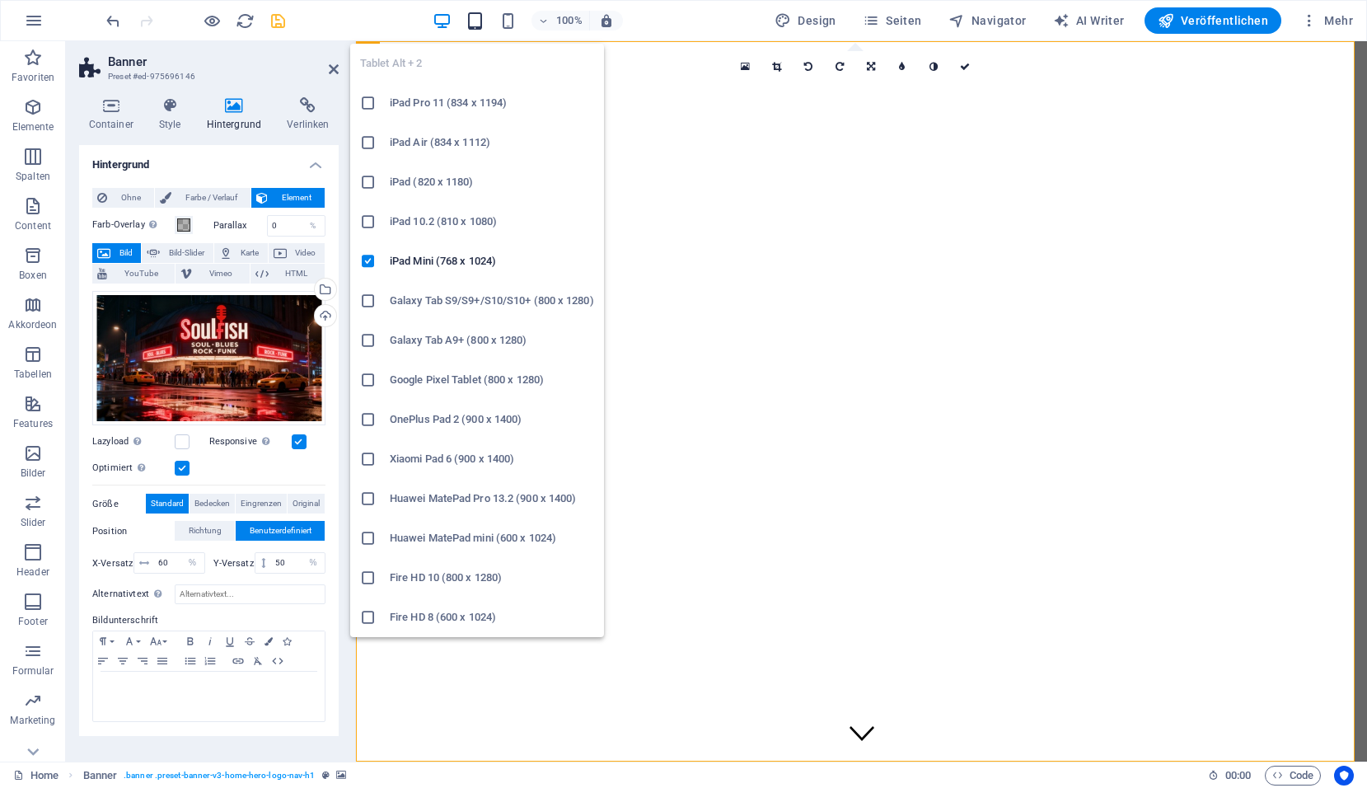
click at [482, 21] on icon "button" at bounding box center [475, 21] width 19 height 19
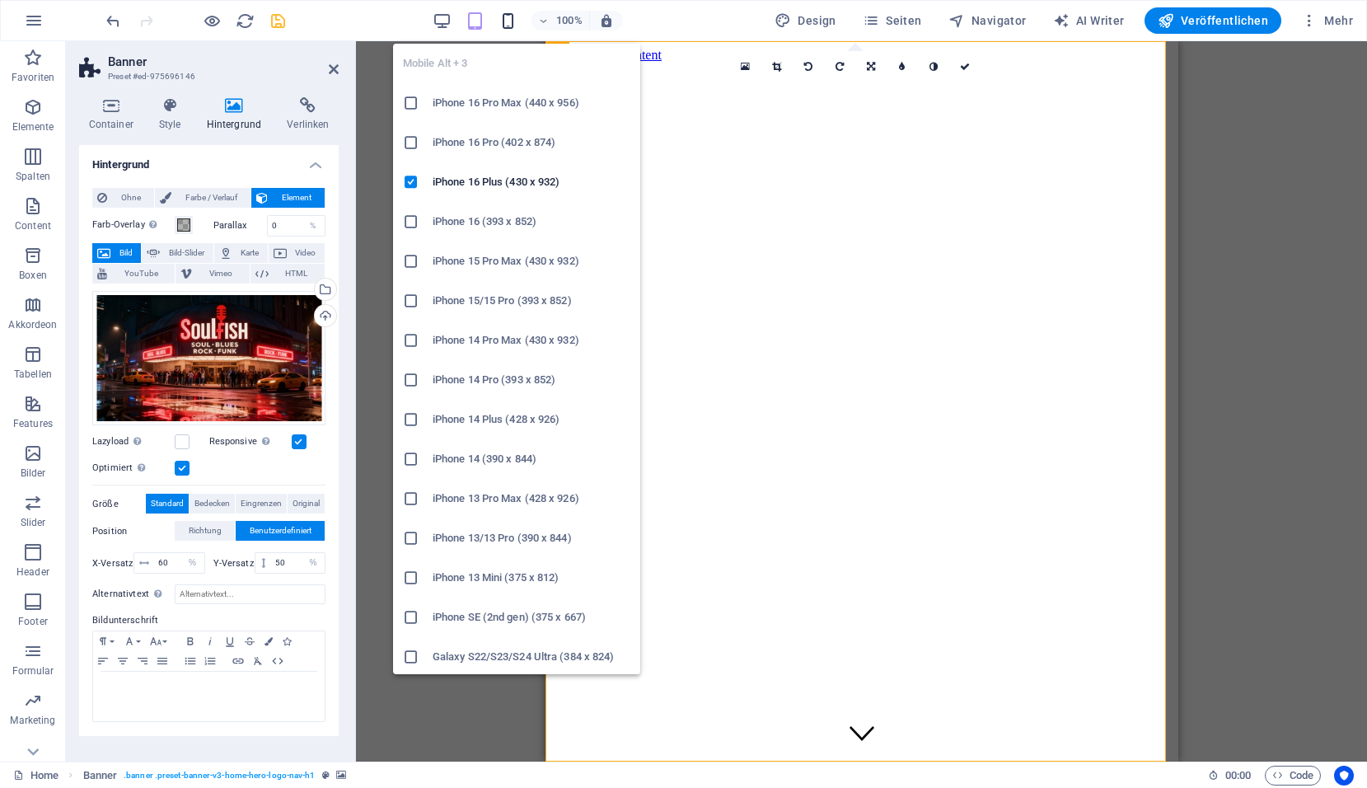
click at [513, 23] on icon "button" at bounding box center [508, 21] width 19 height 19
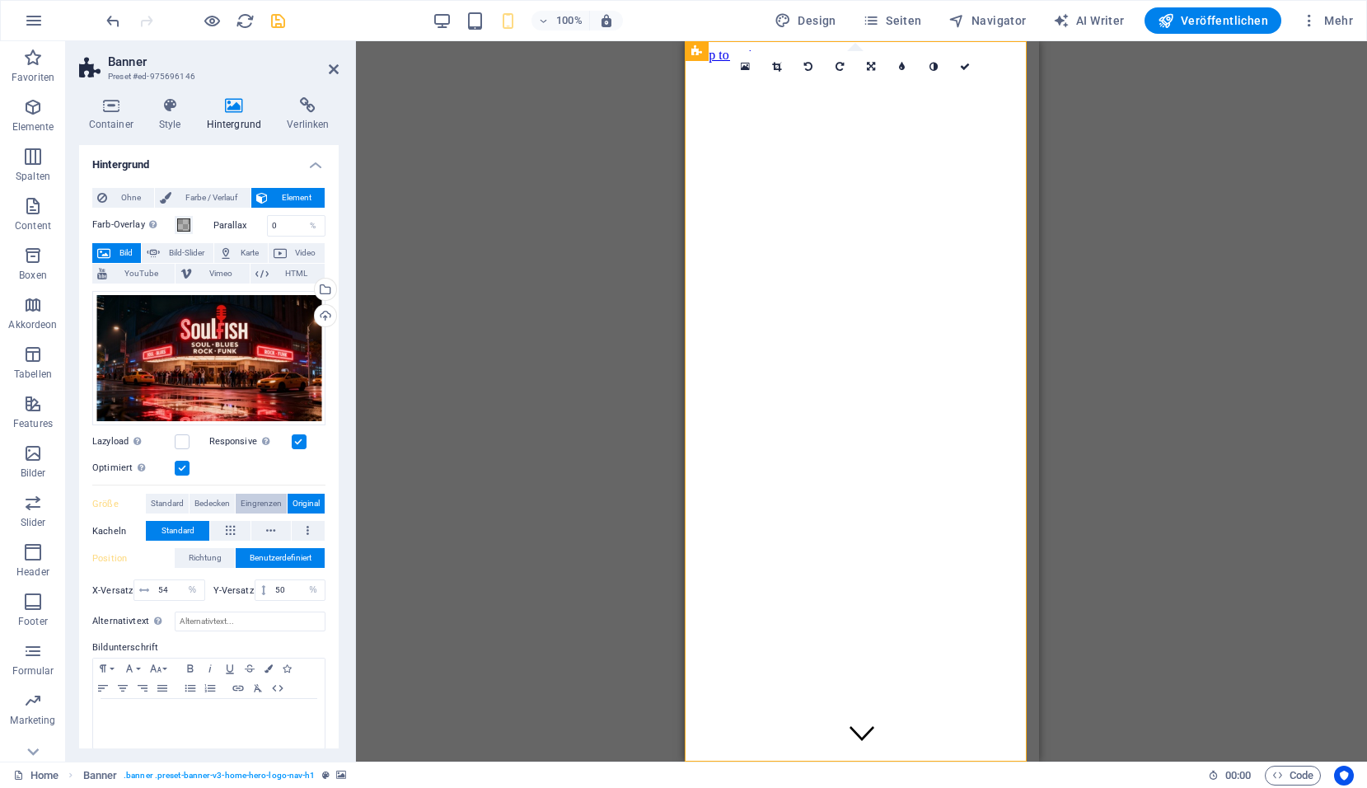
click at [272, 499] on span "Eingrenzen" at bounding box center [261, 504] width 41 height 20
click at [319, 497] on button "Original" at bounding box center [306, 504] width 37 height 20
click at [221, 508] on span "Bedecken" at bounding box center [211, 504] width 35 height 20
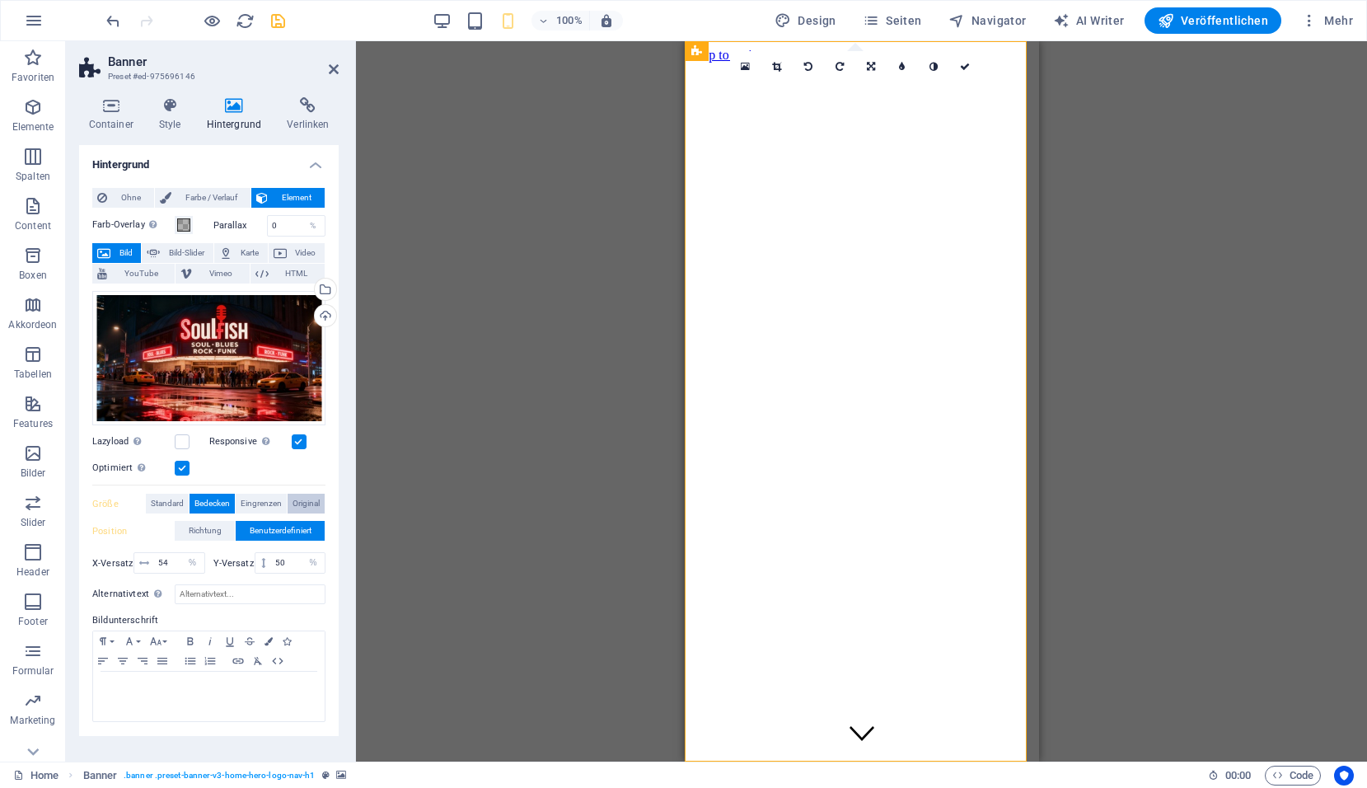
click at [305, 499] on span "Original" at bounding box center [306, 504] width 27 height 20
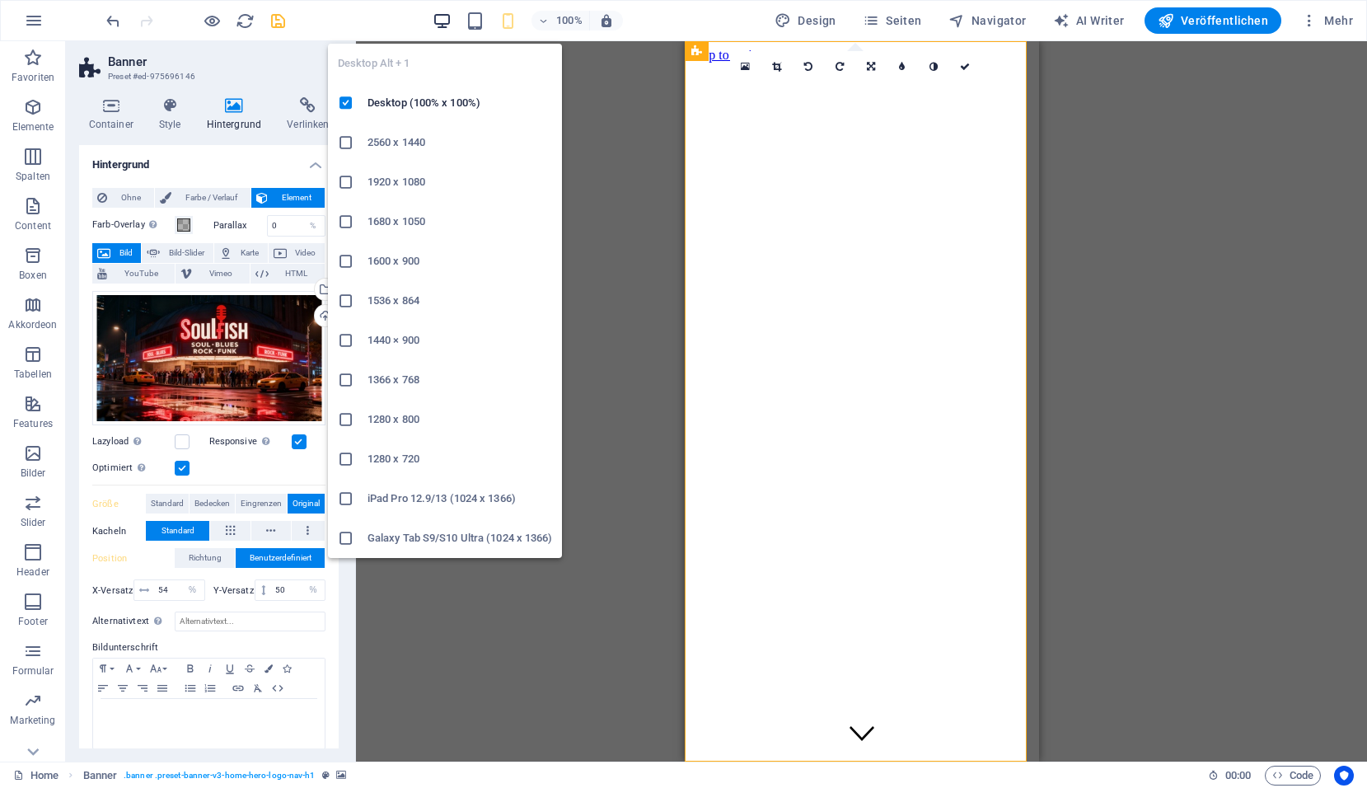
click at [452, 24] on icon "button" at bounding box center [442, 21] width 19 height 19
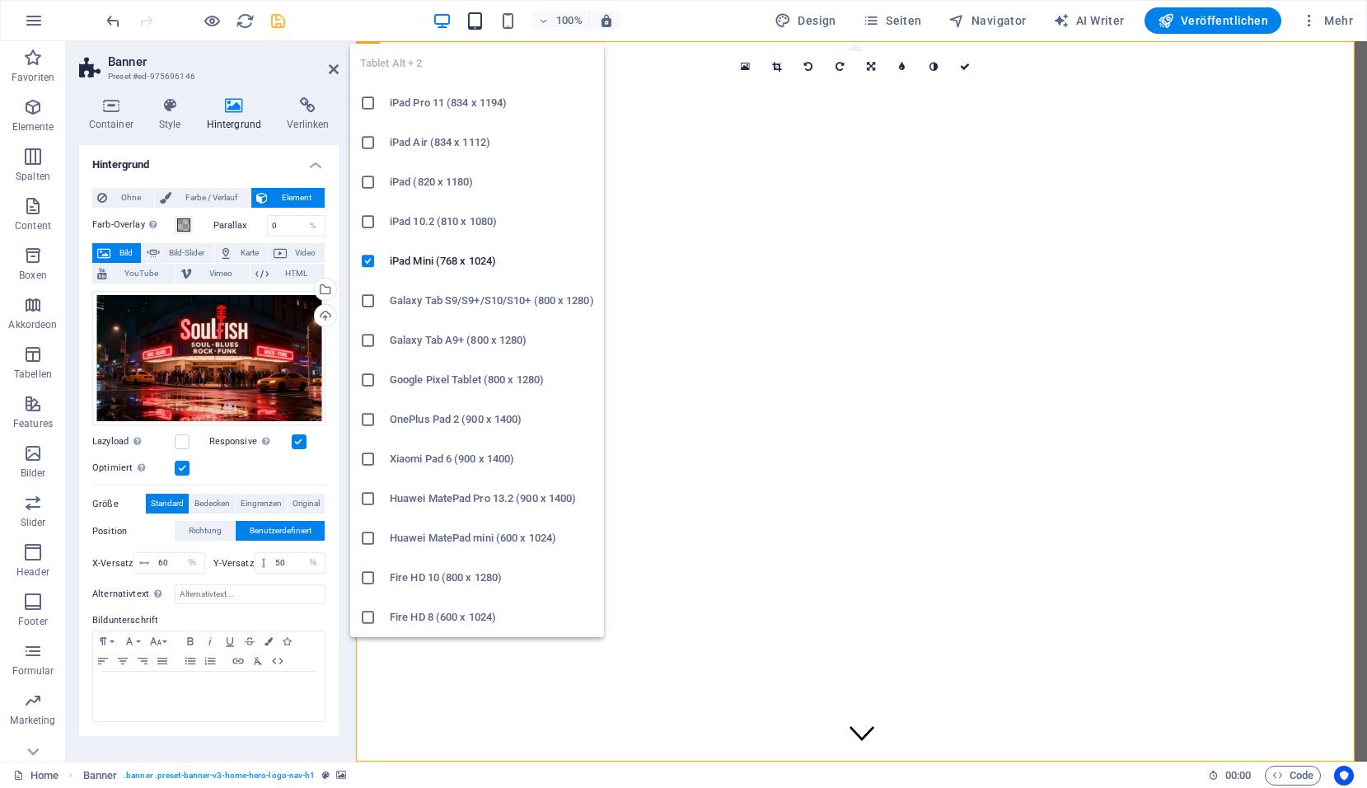
click at [475, 18] on icon "button" at bounding box center [475, 21] width 19 height 19
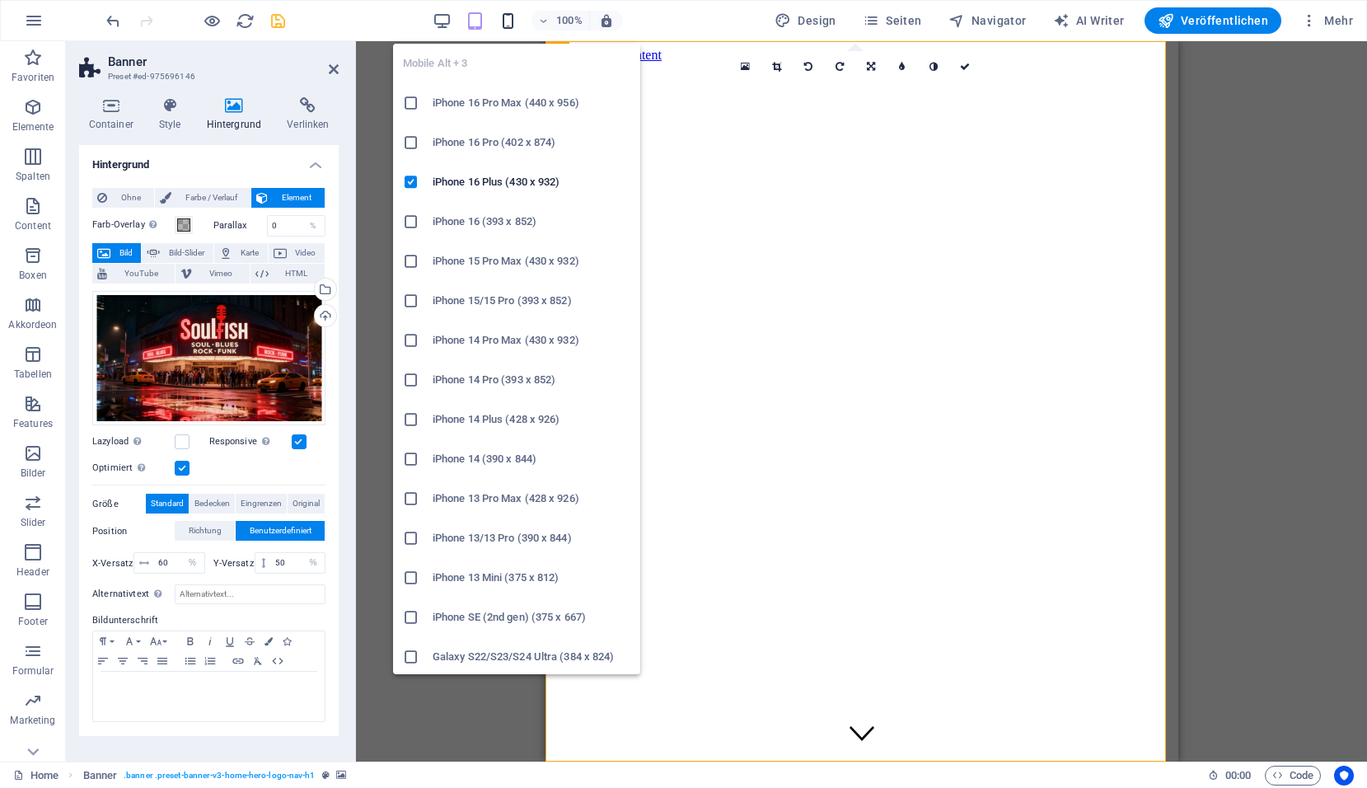
click at [510, 23] on icon "button" at bounding box center [508, 21] width 19 height 19
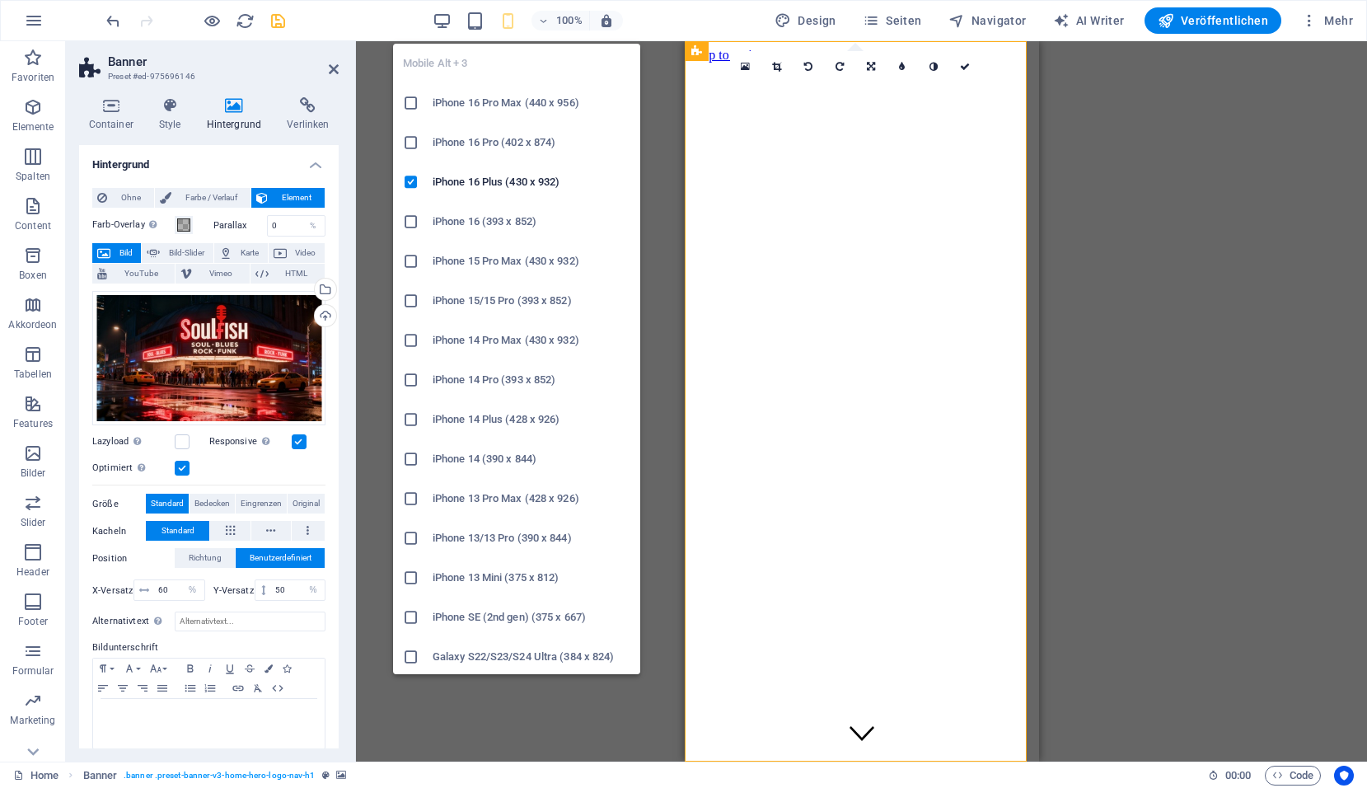
type input "54"
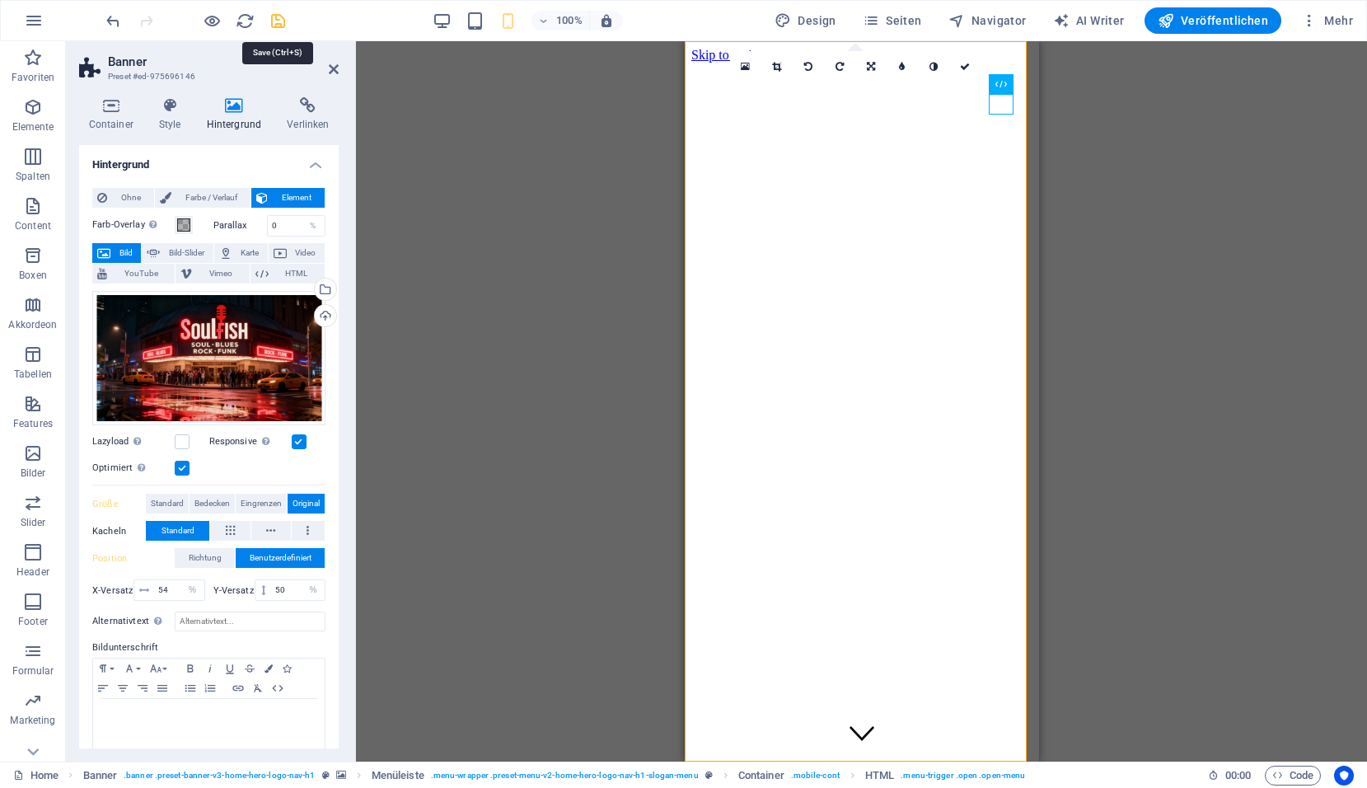
click at [279, 25] on icon "save" at bounding box center [278, 21] width 19 height 19
checkbox input "false"
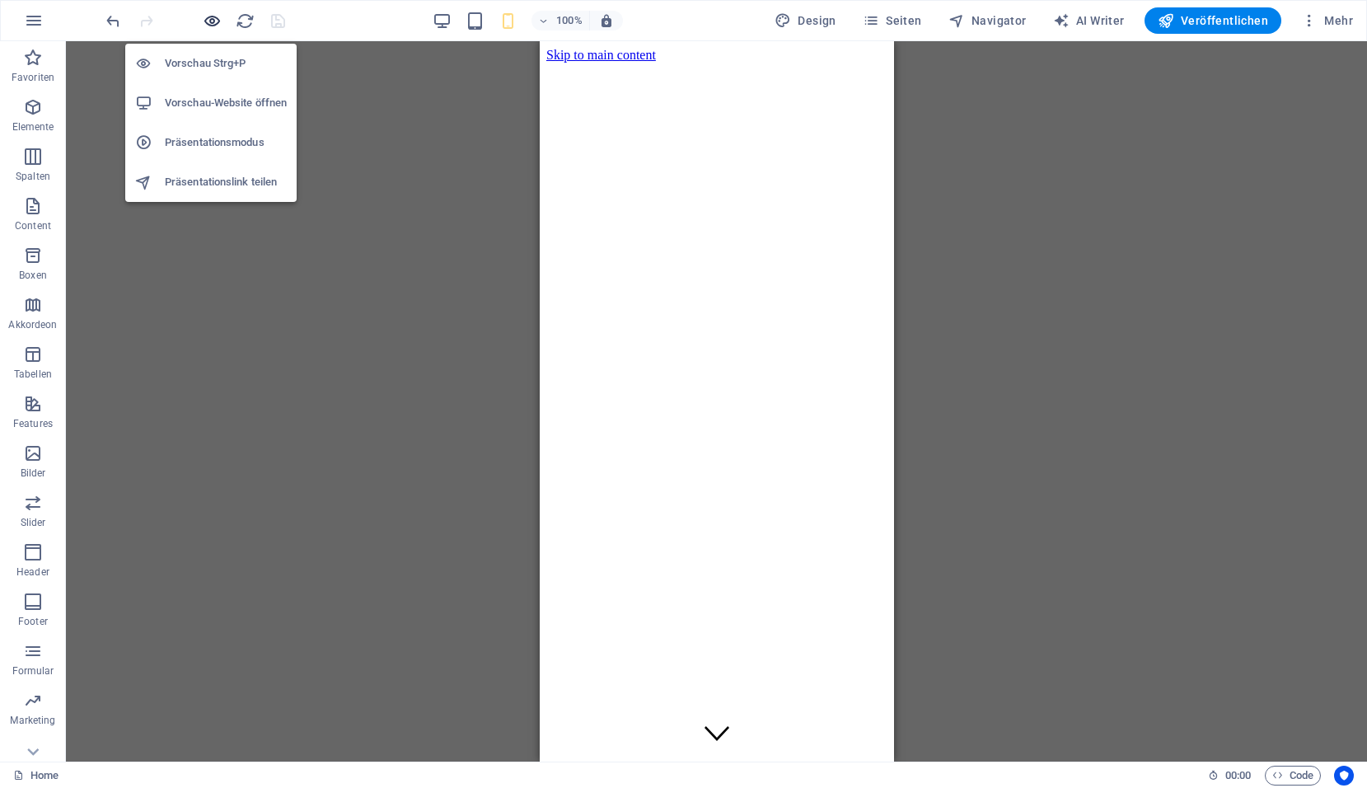
click at [210, 21] on icon "button" at bounding box center [212, 21] width 19 height 19
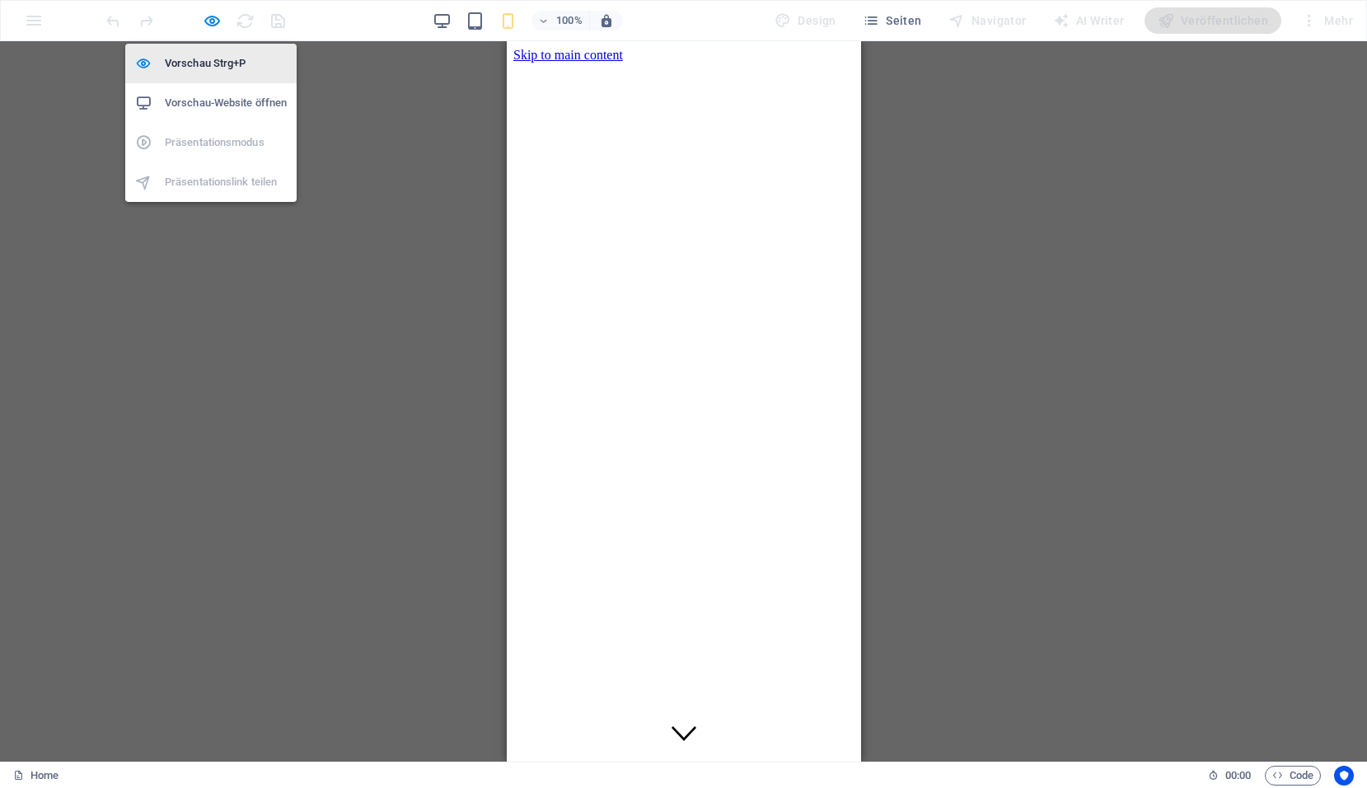
click at [211, 66] on h6 "Vorschau Strg+P" at bounding box center [226, 64] width 122 height 20
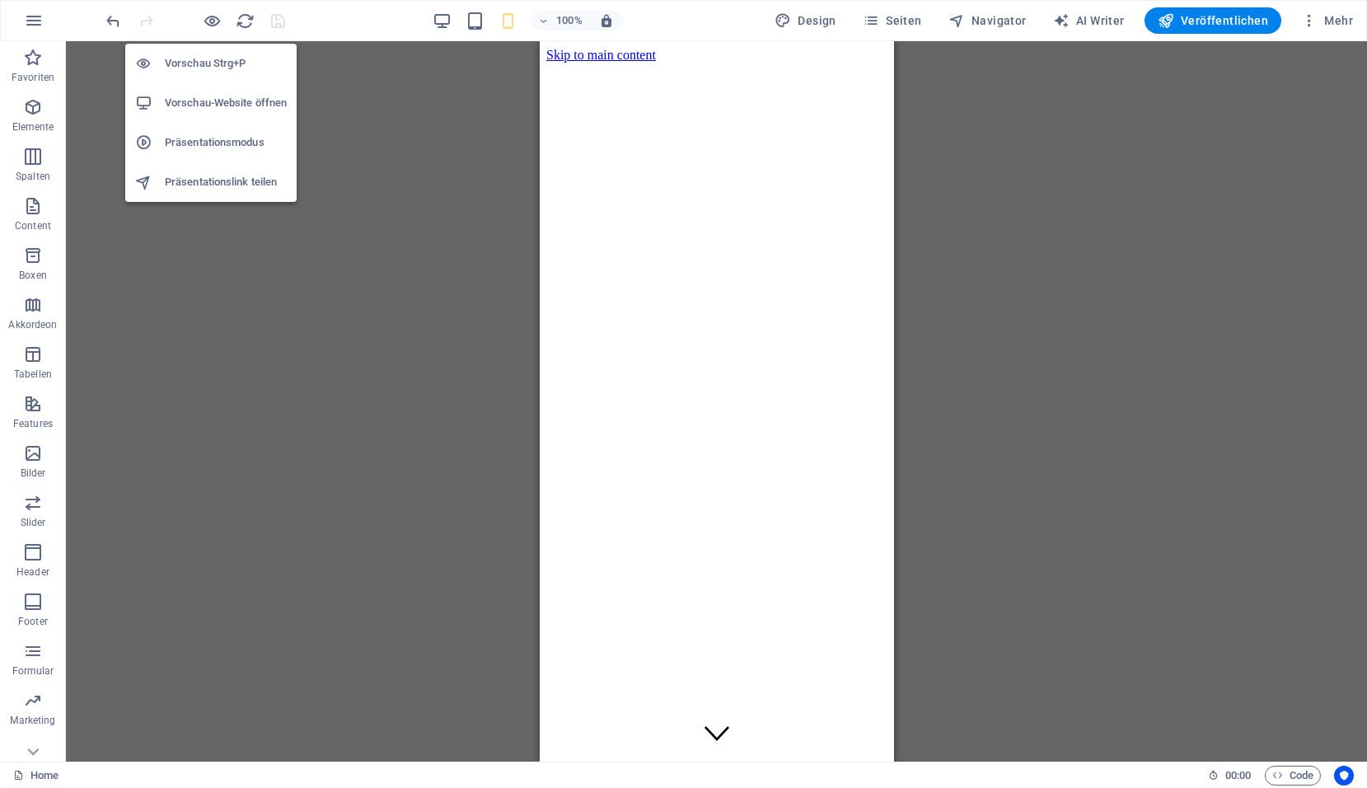
click at [196, 148] on h6 "Präsentationsmodus" at bounding box center [226, 143] width 122 height 20
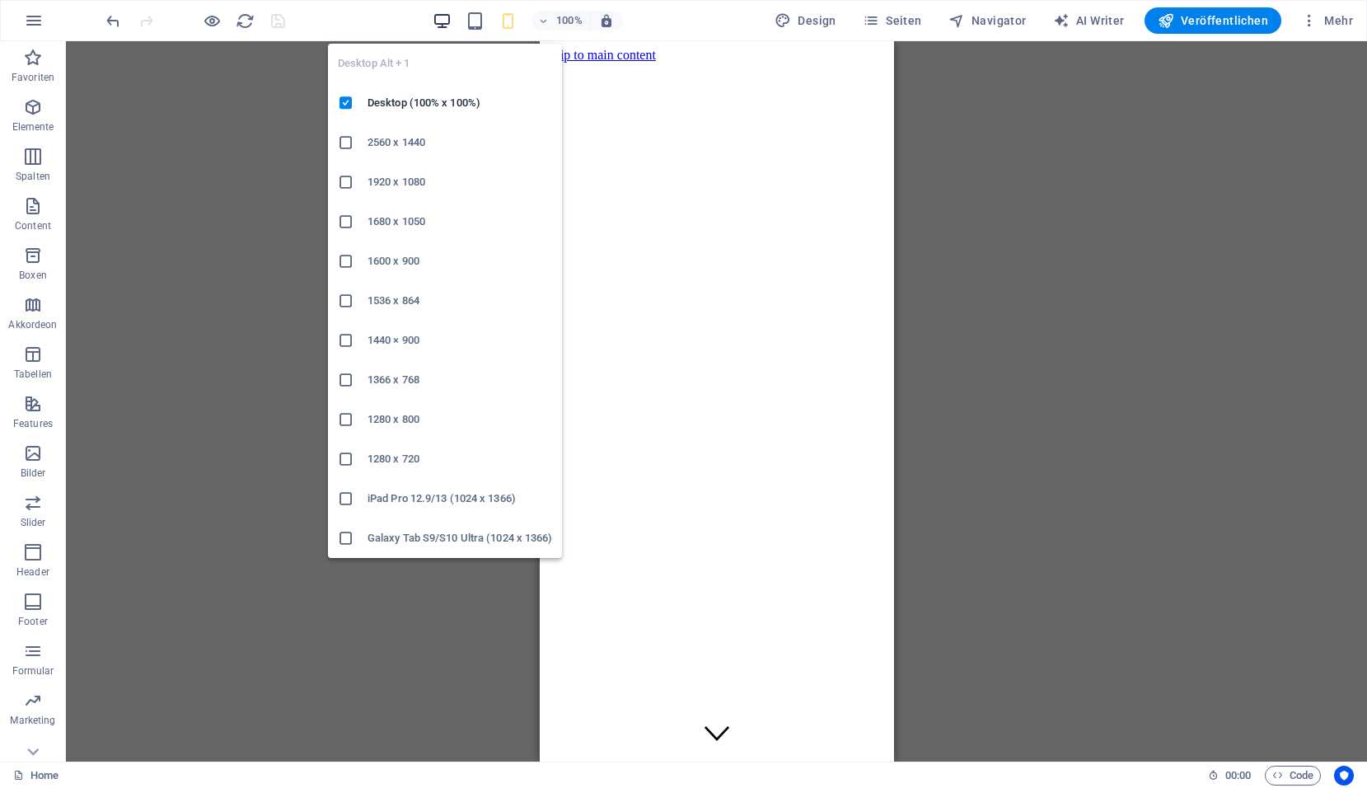
click at [447, 19] on icon "button" at bounding box center [442, 21] width 19 height 19
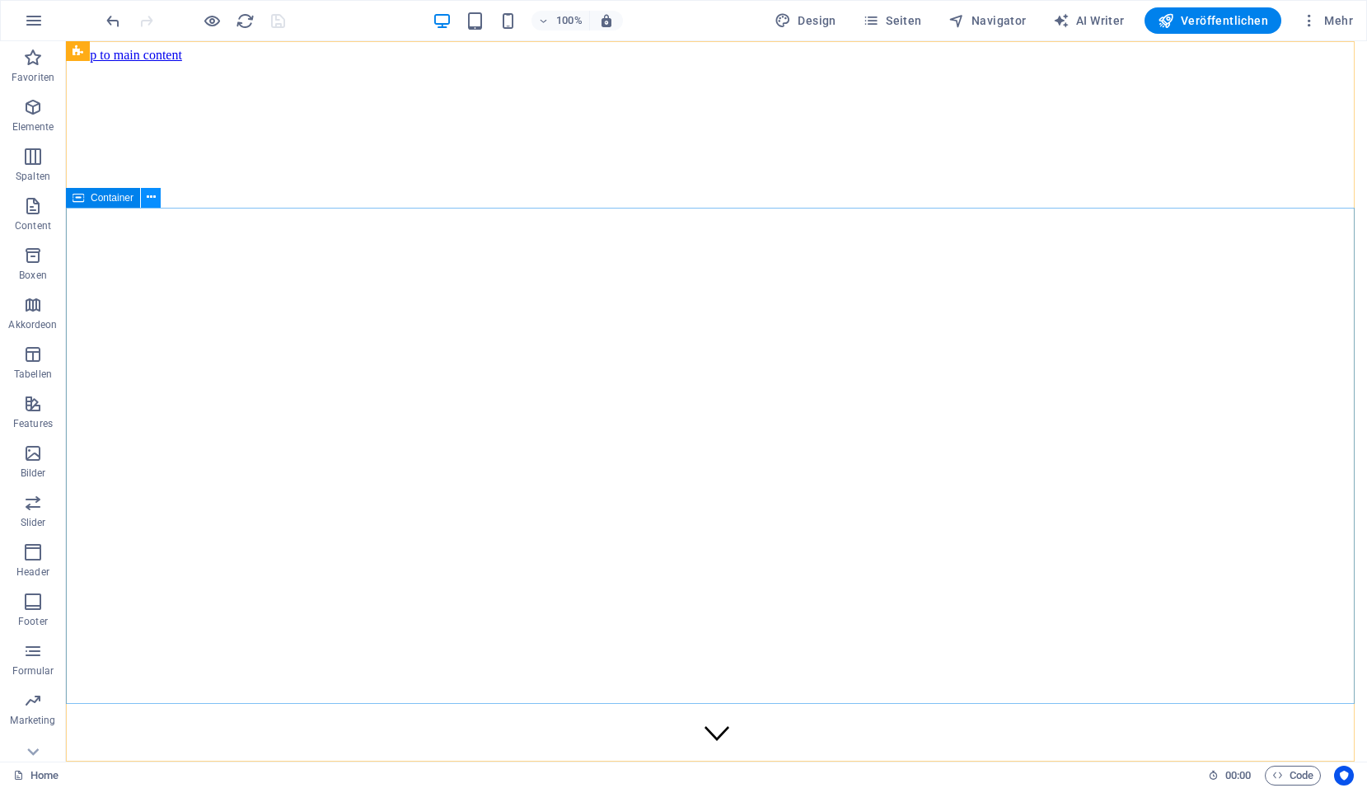
click at [149, 198] on icon at bounding box center [151, 197] width 9 height 17
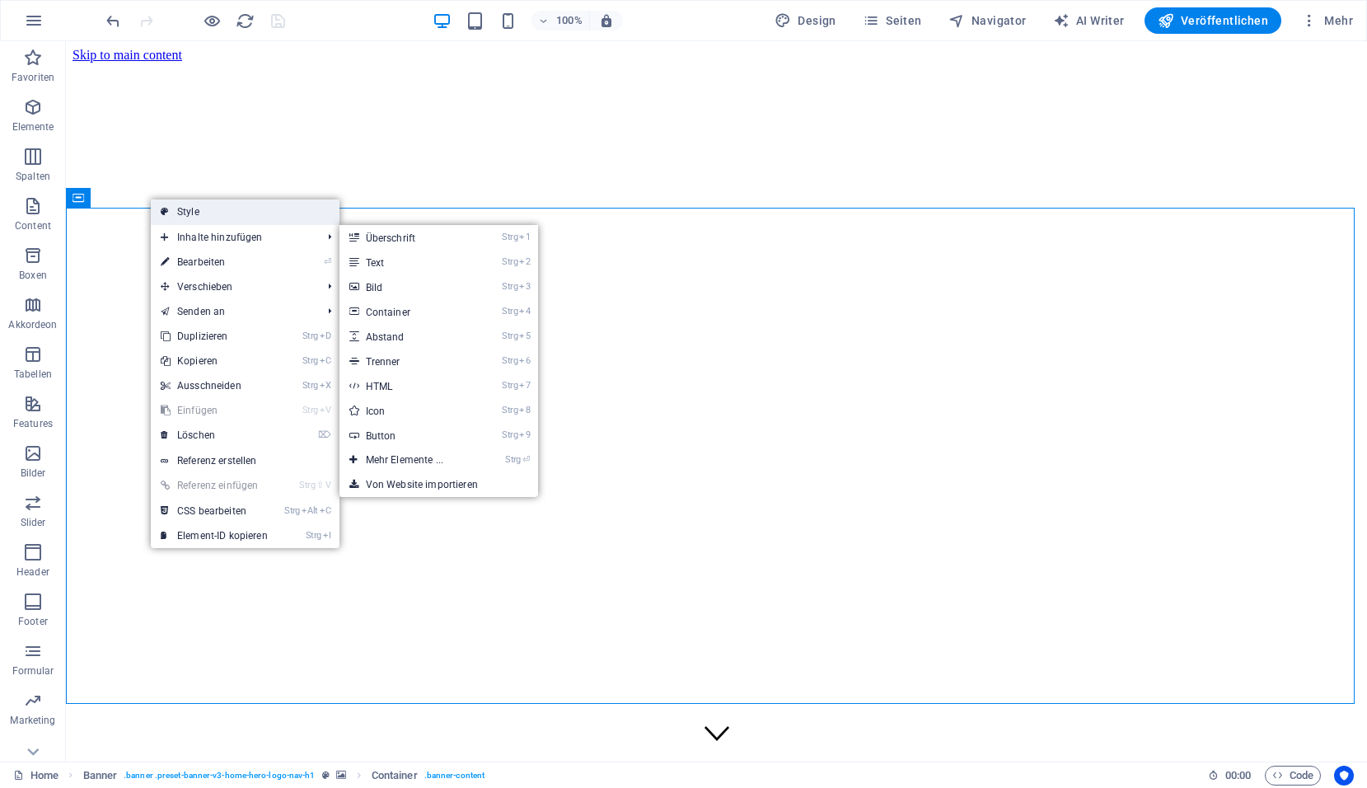
click at [220, 213] on link "Style" at bounding box center [245, 211] width 189 height 25
select select "preset-banner-v3-home-hero-logo-nav-h1"
select select "%"
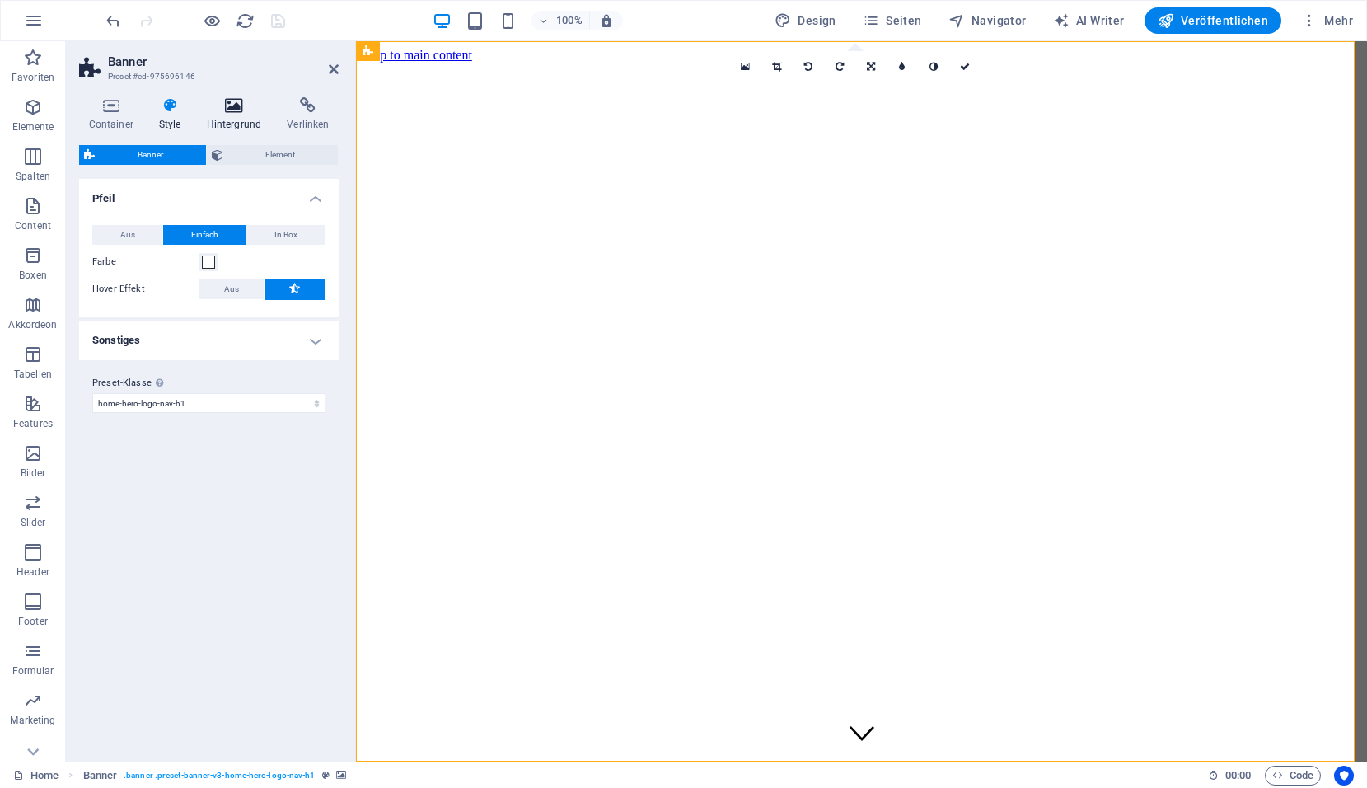
click at [250, 116] on h4 "Hintergrund" at bounding box center [237, 114] width 81 height 35
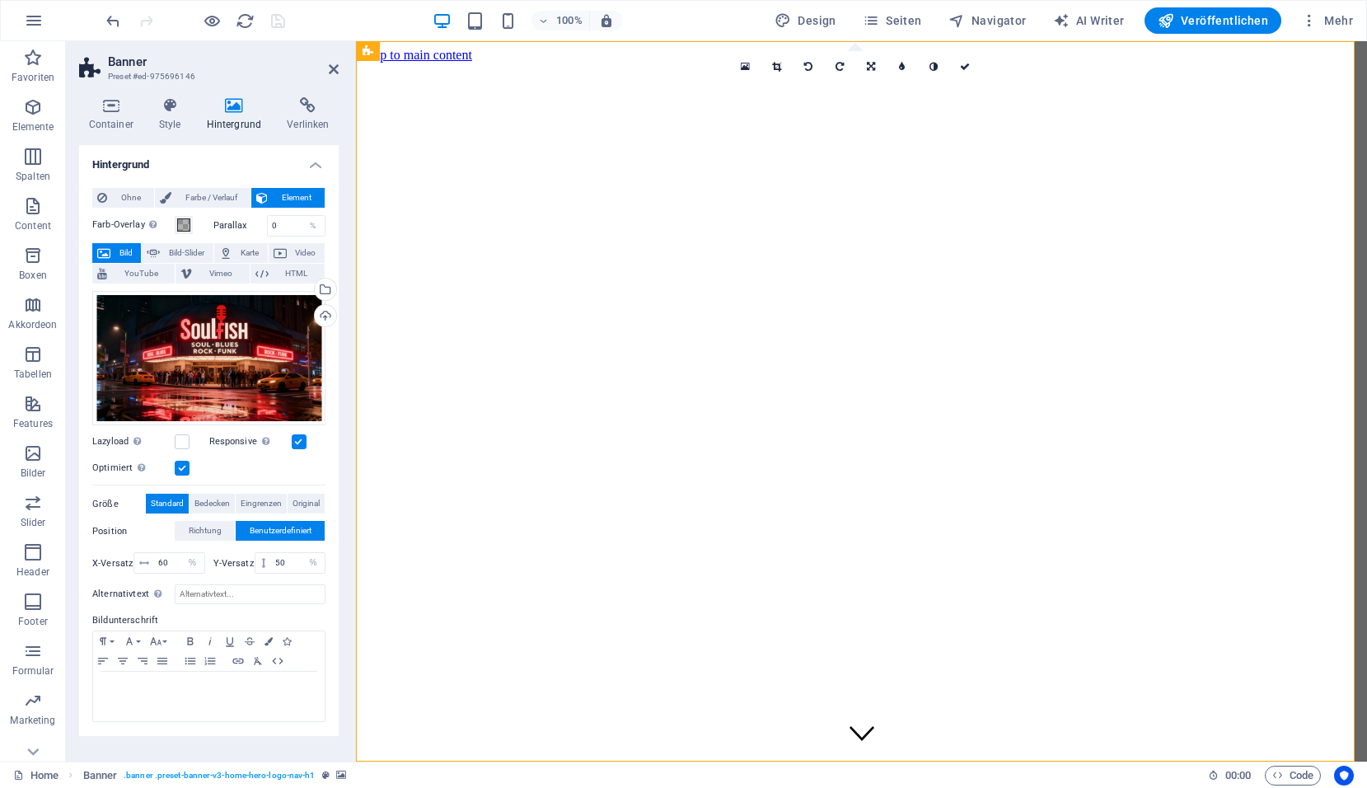
click at [184, 467] on label at bounding box center [182, 468] width 15 height 15
click at [0, 0] on input "Optimiert Bilder werden komprimiert für eine bessere Ladegeschwindigkeit der We…" at bounding box center [0, 0] width 0 height 0
click at [185, 467] on label at bounding box center [182, 468] width 15 height 15
click at [0, 0] on input "Optimiert Bilder werden komprimiert für eine bessere Ladegeschwindigkeit der We…" at bounding box center [0, 0] width 0 height 0
click at [185, 467] on label at bounding box center [182, 468] width 15 height 15
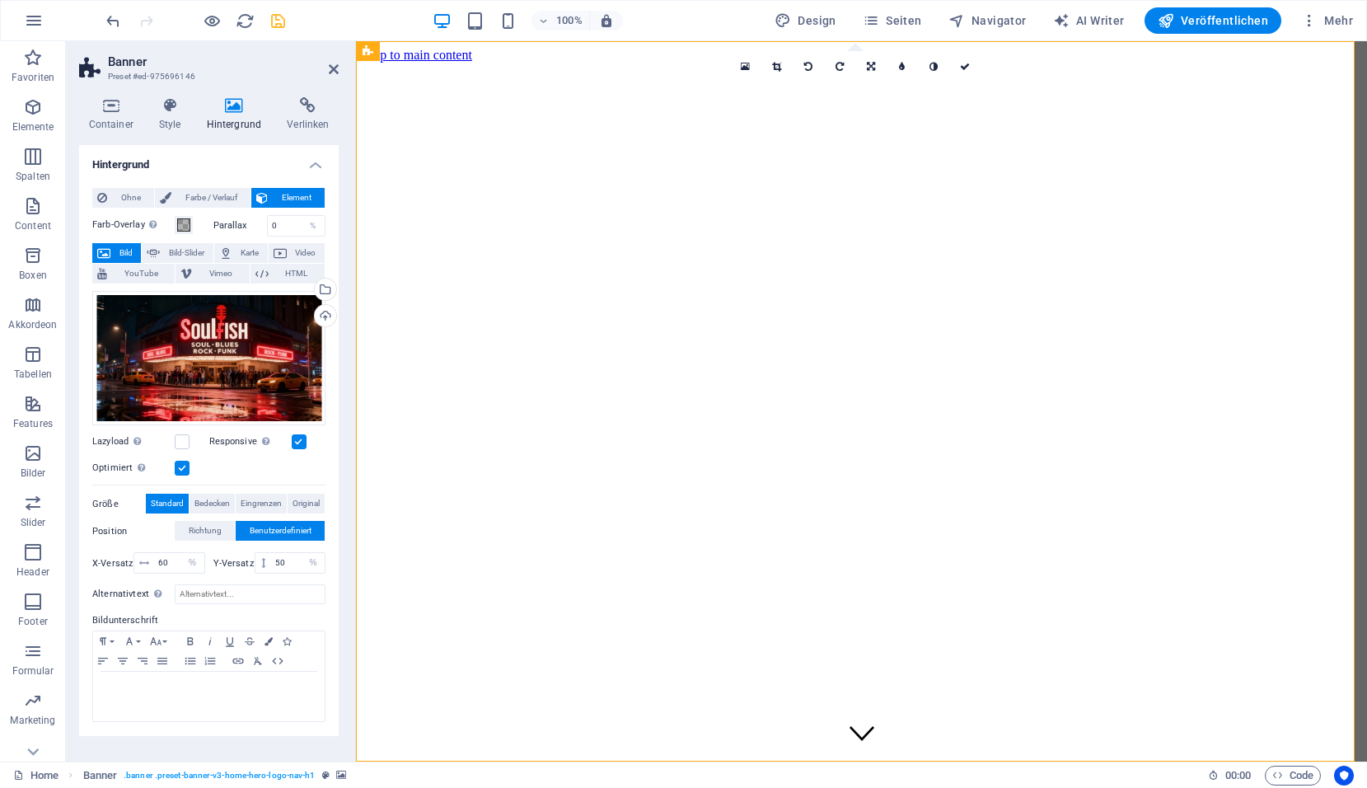
click at [0, 0] on input "Optimiert Bilder werden komprimiert für eine bessere Ladegeschwindigkeit der We…" at bounding box center [0, 0] width 0 height 0
click at [302, 442] on label at bounding box center [299, 441] width 15 height 15
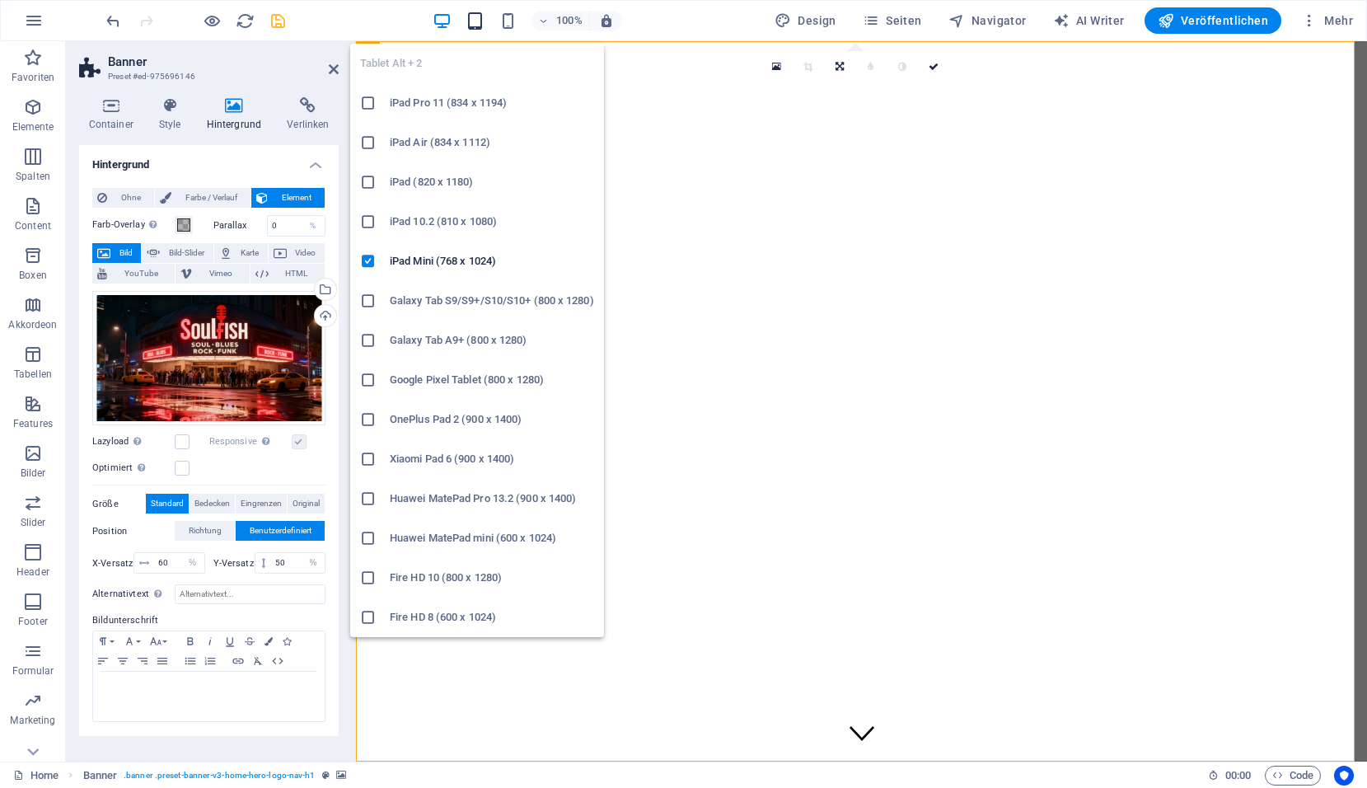
click at [485, 20] on icon "button" at bounding box center [475, 21] width 19 height 19
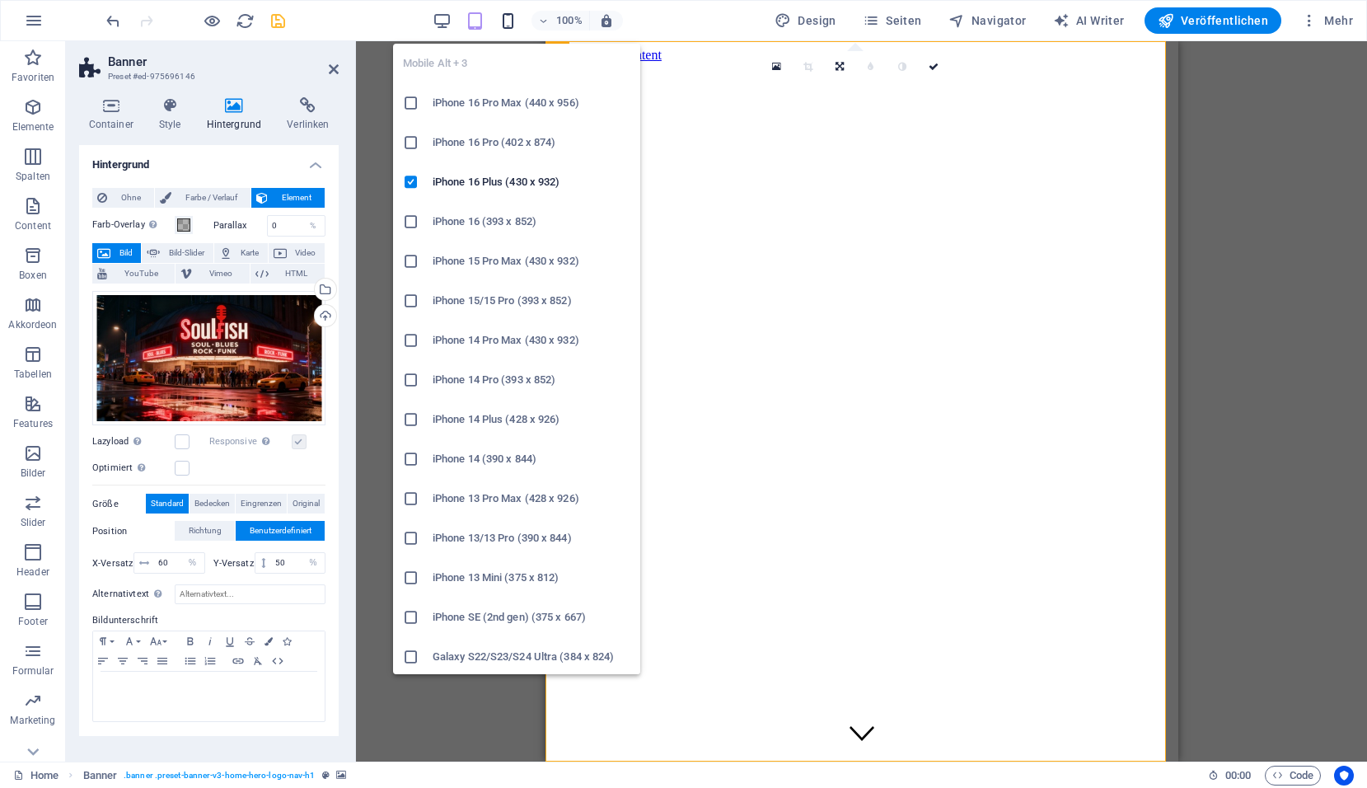
click at [513, 20] on icon "button" at bounding box center [508, 21] width 19 height 19
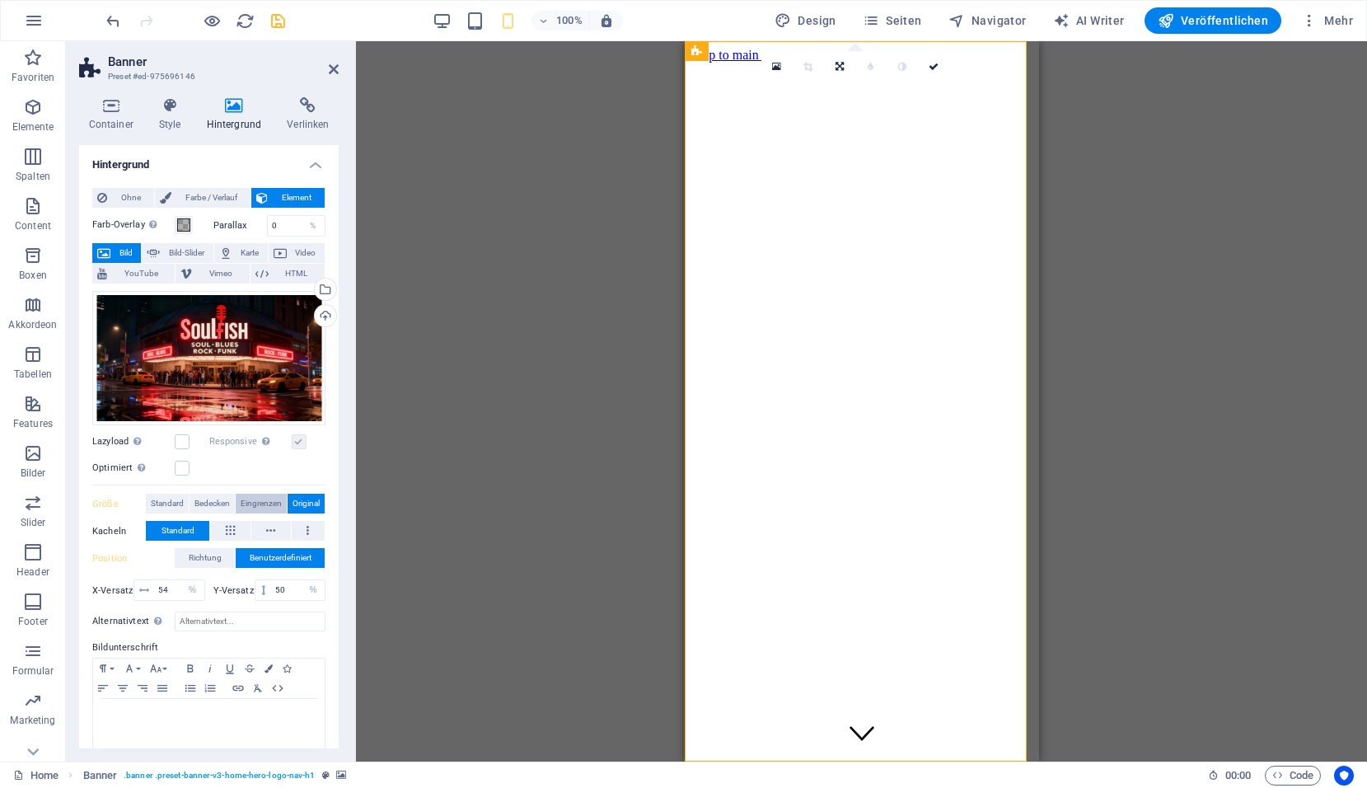
click at [269, 507] on span "Eingrenzen" at bounding box center [261, 504] width 41 height 20
click at [202, 503] on span "Bedecken" at bounding box center [211, 504] width 35 height 20
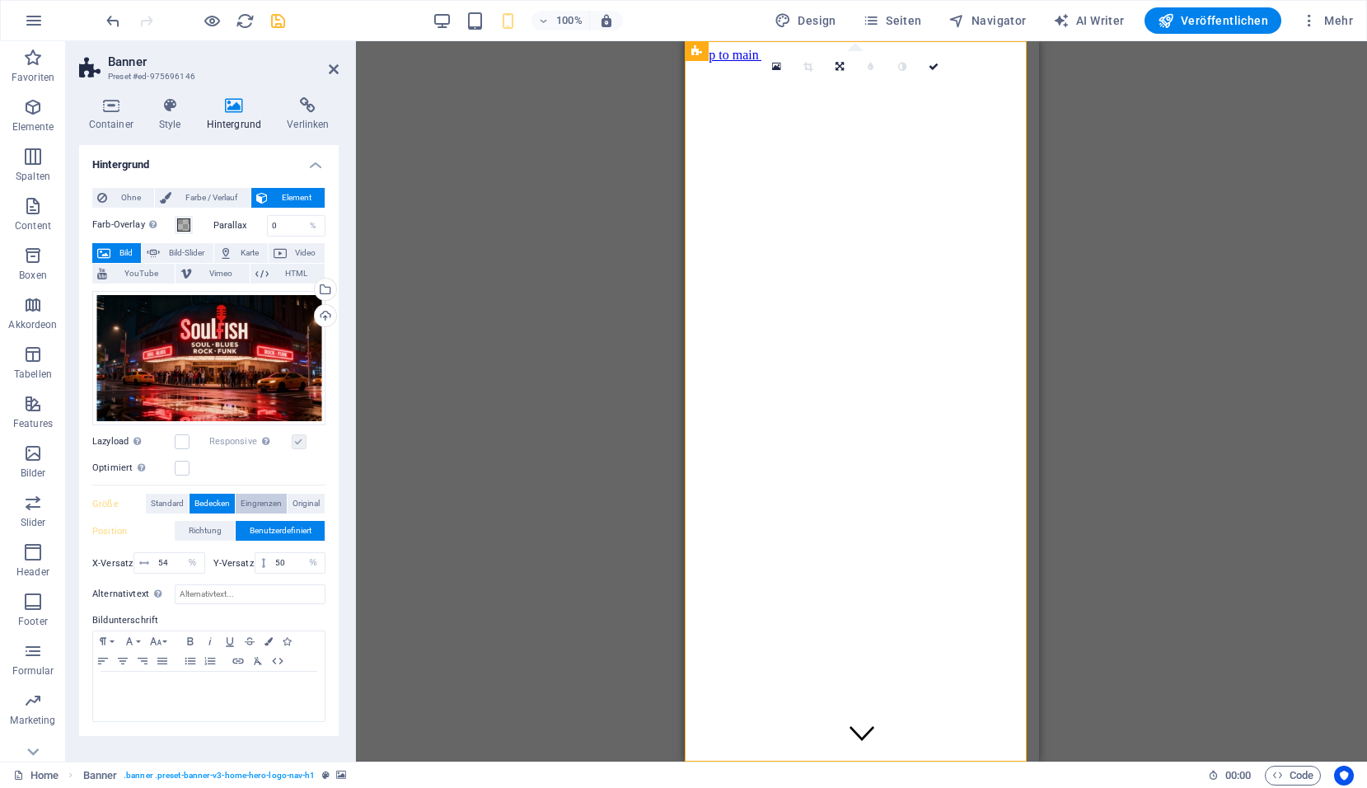
click at [258, 506] on span "Eingrenzen" at bounding box center [261, 504] width 41 height 20
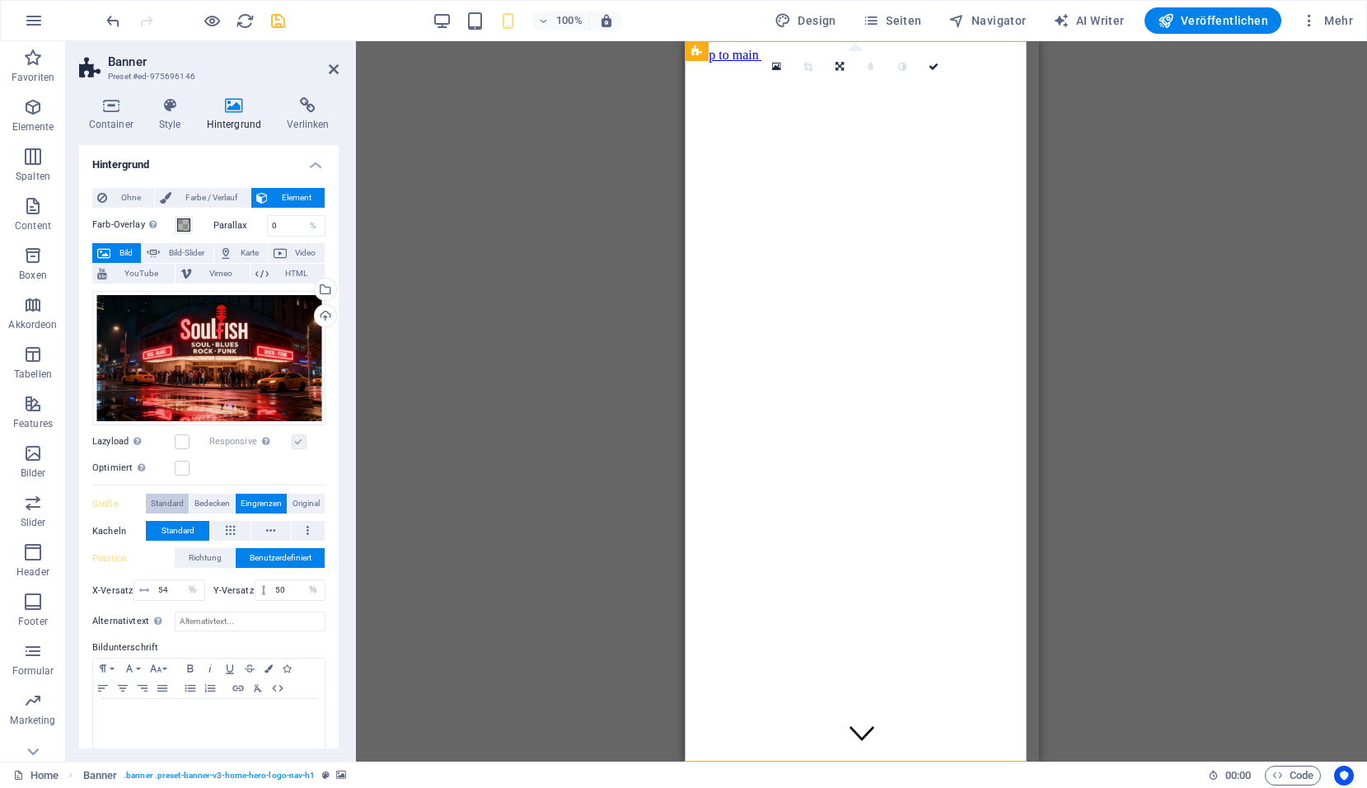
click at [179, 505] on span "Standard" at bounding box center [167, 504] width 33 height 20
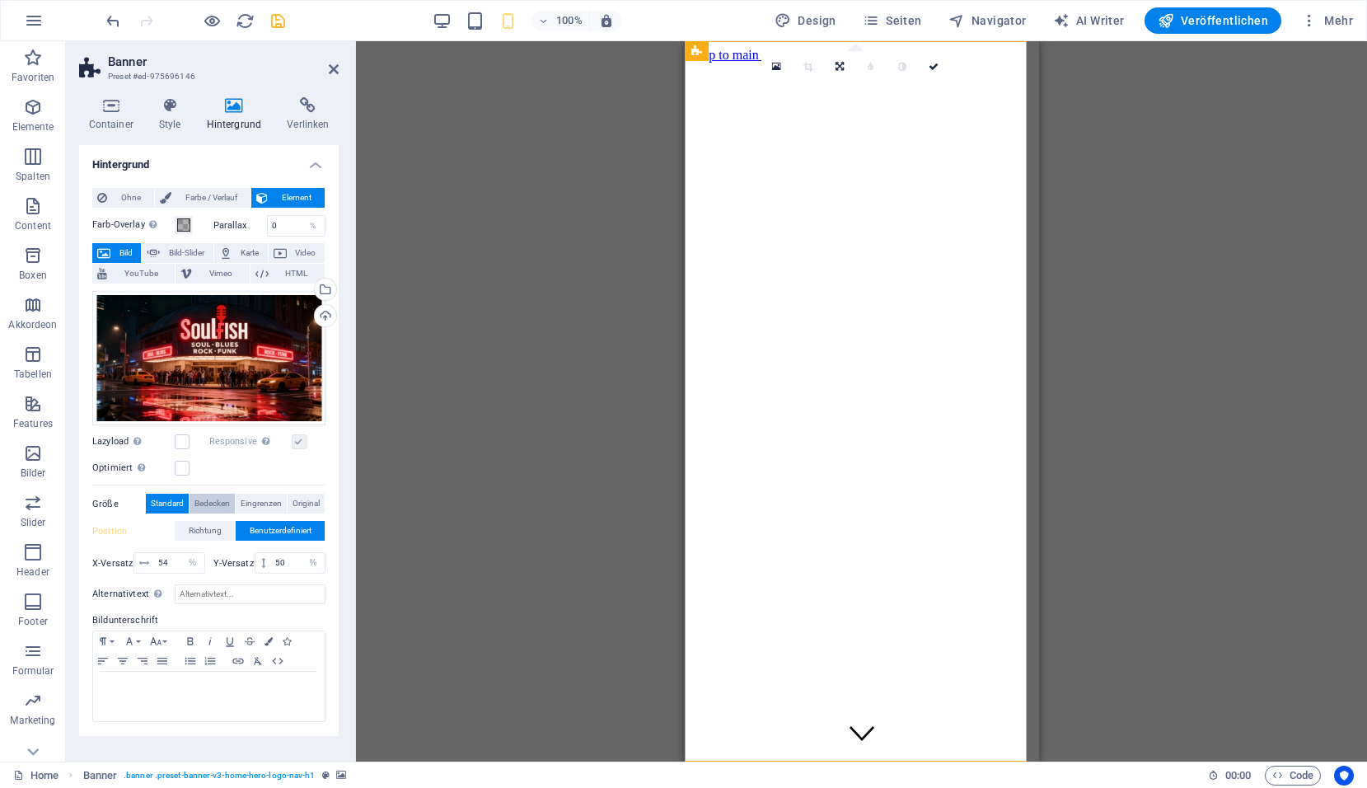
click at [219, 505] on span "Bedecken" at bounding box center [211, 504] width 35 height 20
click at [260, 504] on span "Eingrenzen" at bounding box center [261, 504] width 41 height 20
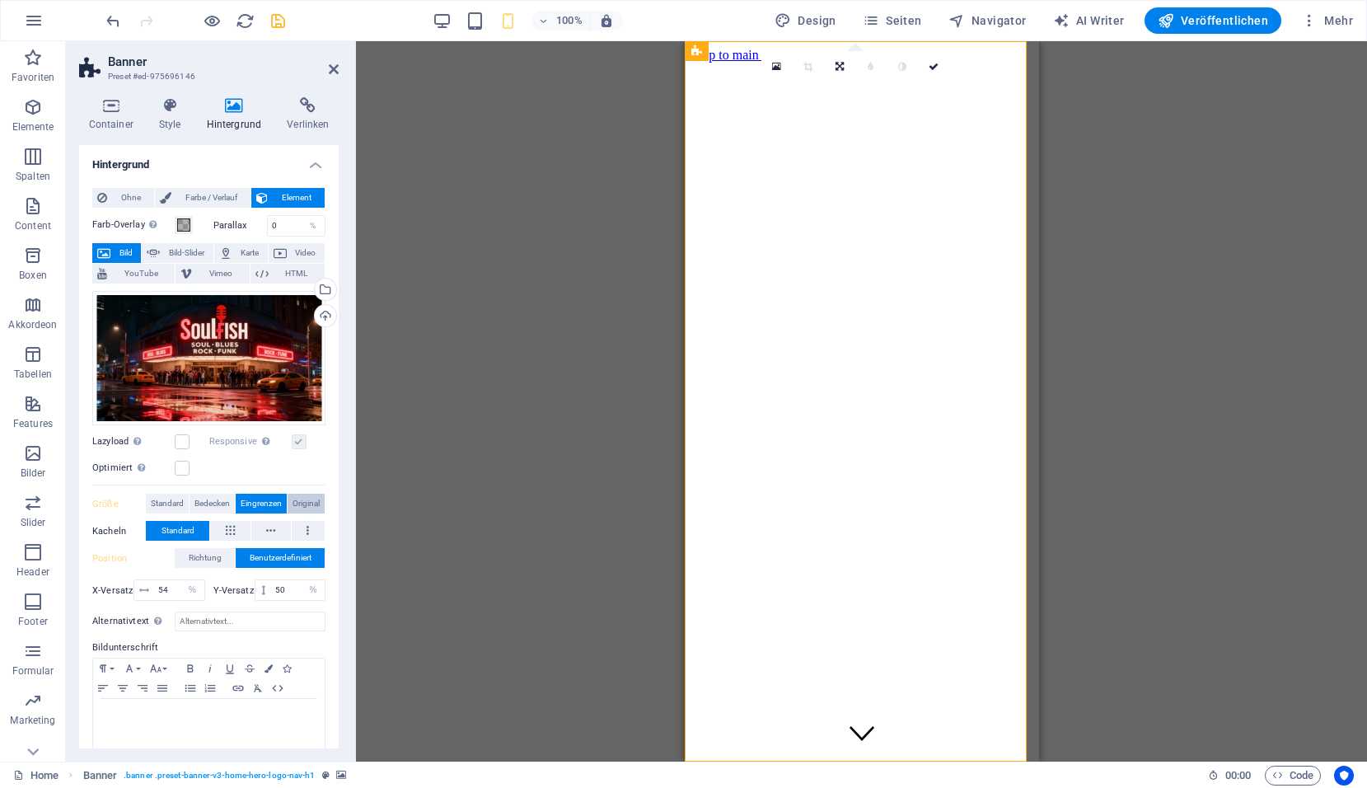
click at [297, 503] on span "Original" at bounding box center [306, 504] width 27 height 20
click at [260, 531] on button at bounding box center [271, 531] width 40 height 20
click at [311, 531] on button at bounding box center [308, 531] width 33 height 20
click at [266, 533] on icon at bounding box center [270, 531] width 9 height 20
click at [240, 533] on button at bounding box center [230, 531] width 40 height 20
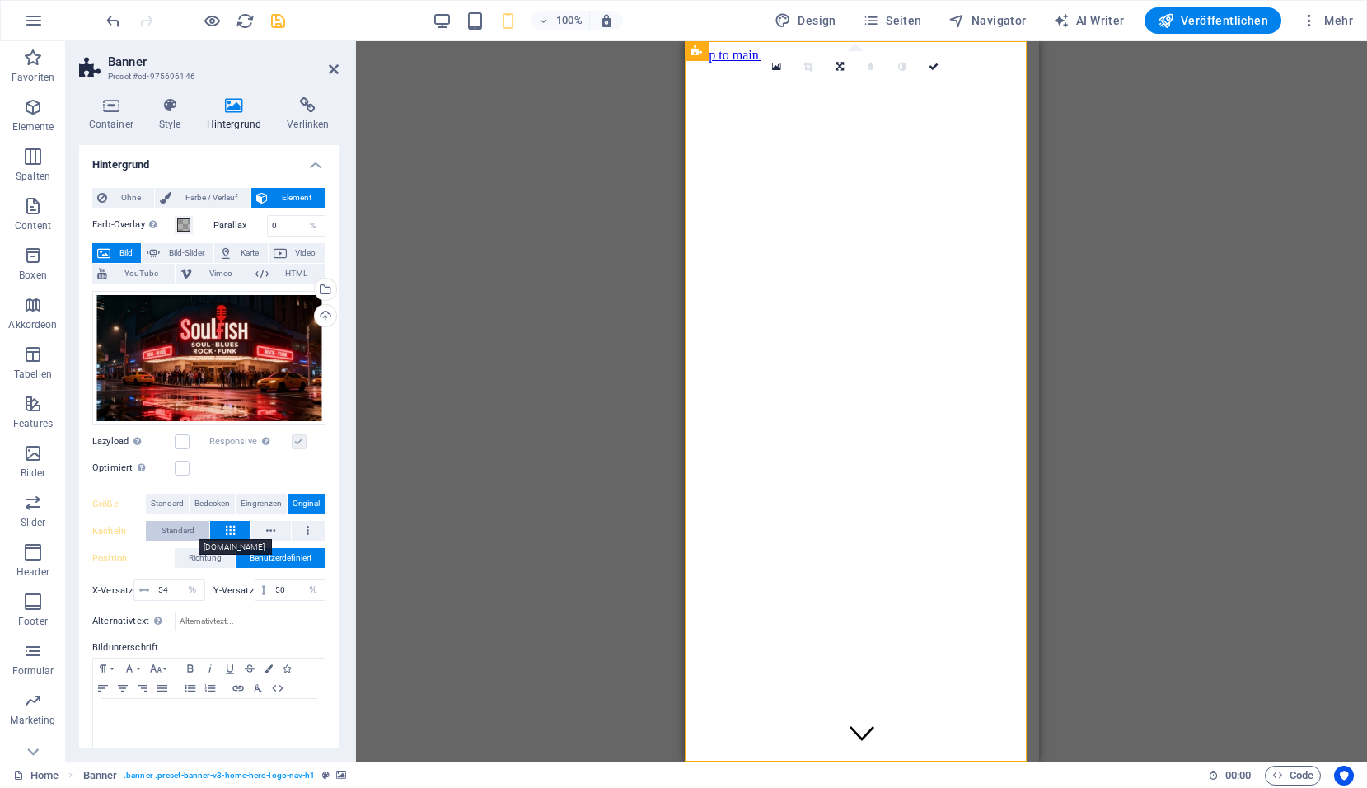
click at [194, 533] on span "Standard" at bounding box center [178, 531] width 33 height 20
click at [266, 501] on span "Eingrenzen" at bounding box center [261, 504] width 41 height 20
click at [208, 499] on span "Bedecken" at bounding box center [211, 504] width 35 height 20
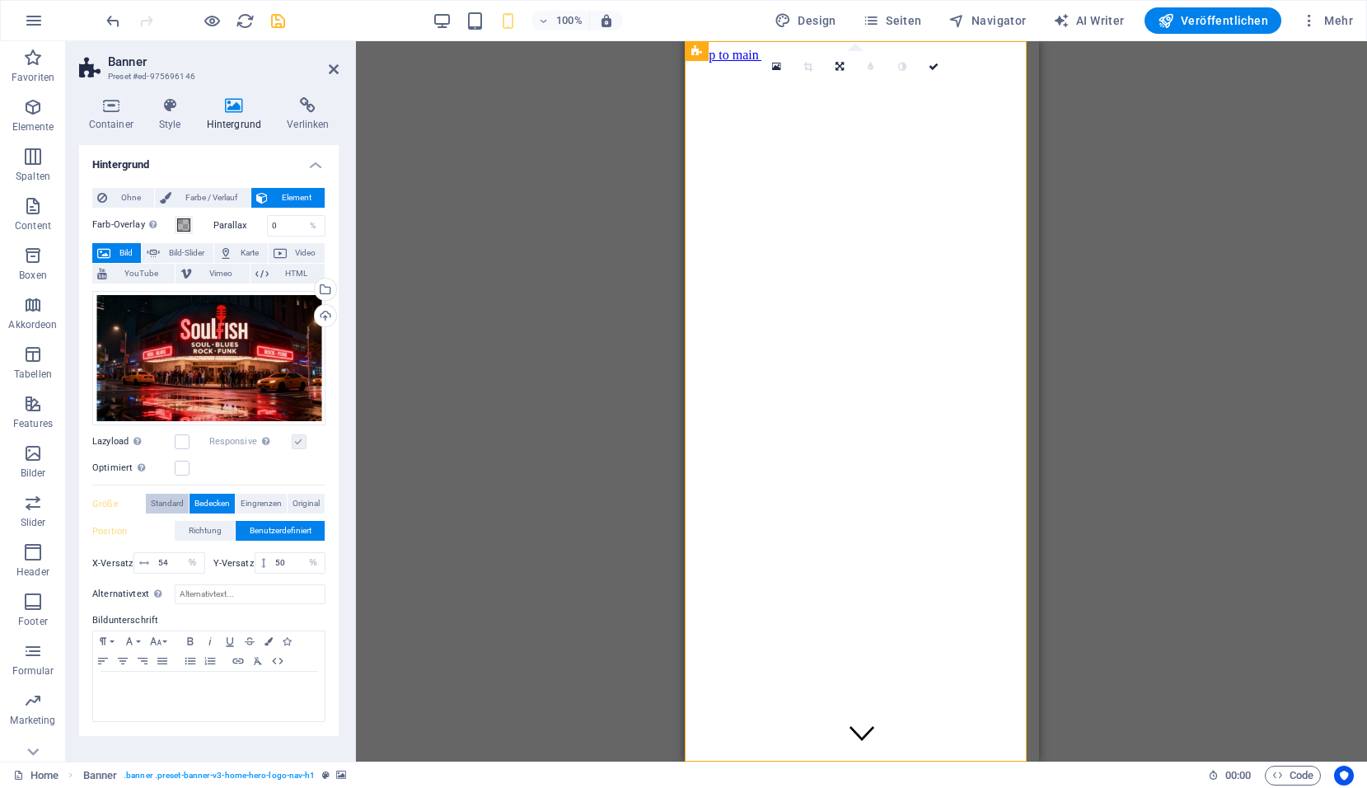
click at [174, 500] on span "Standard" at bounding box center [167, 504] width 33 height 20
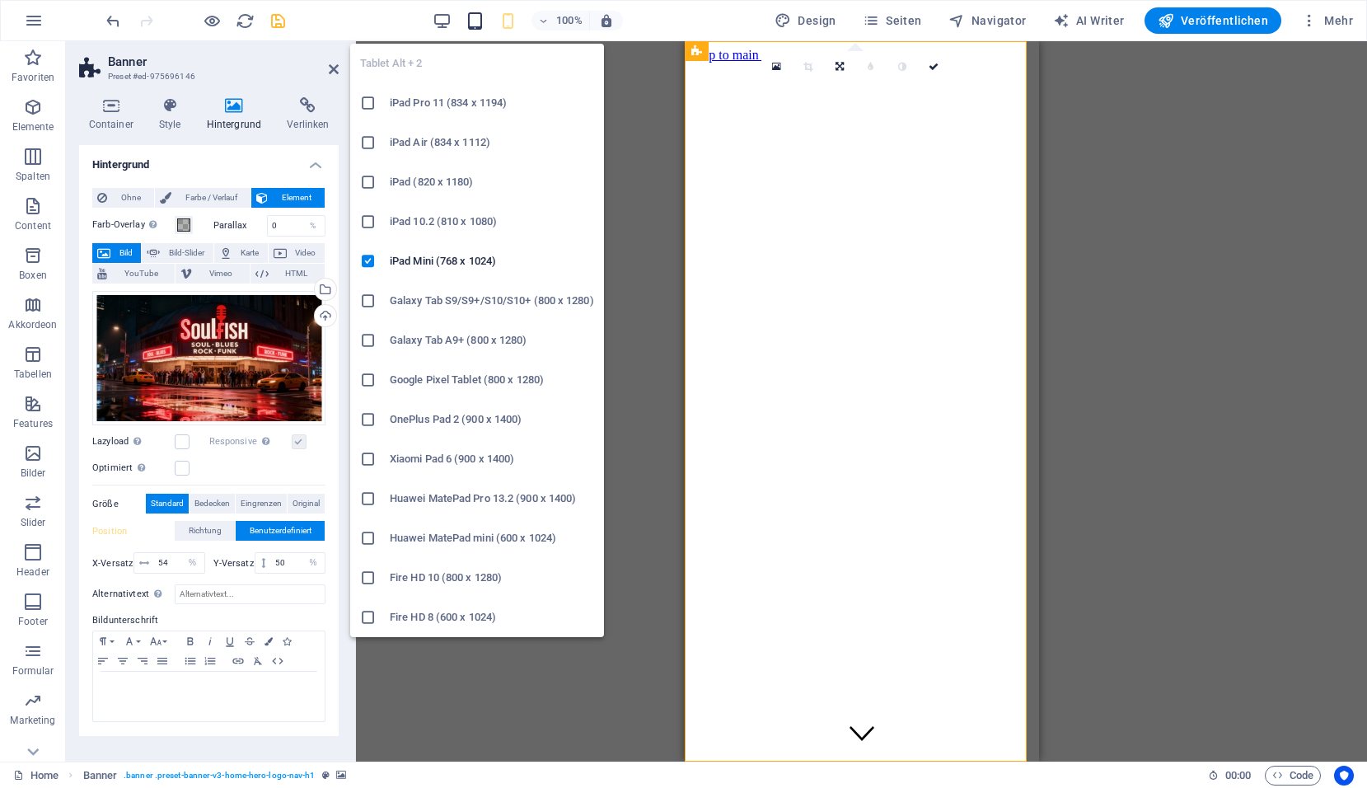
click at [482, 15] on icon "button" at bounding box center [475, 21] width 19 height 19
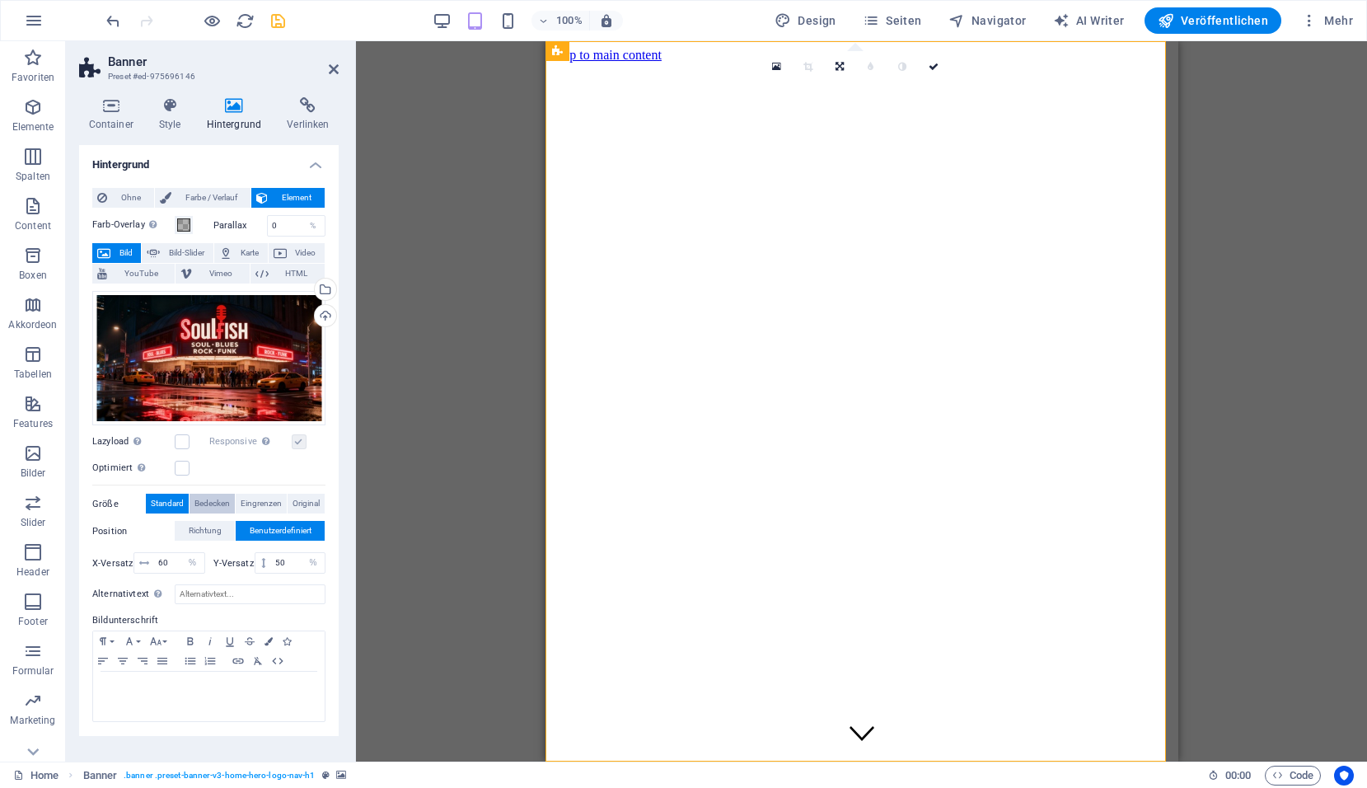
click at [192, 498] on button "Bedecken" at bounding box center [212, 504] width 45 height 20
click at [252, 498] on span "Eingrenzen" at bounding box center [261, 504] width 41 height 20
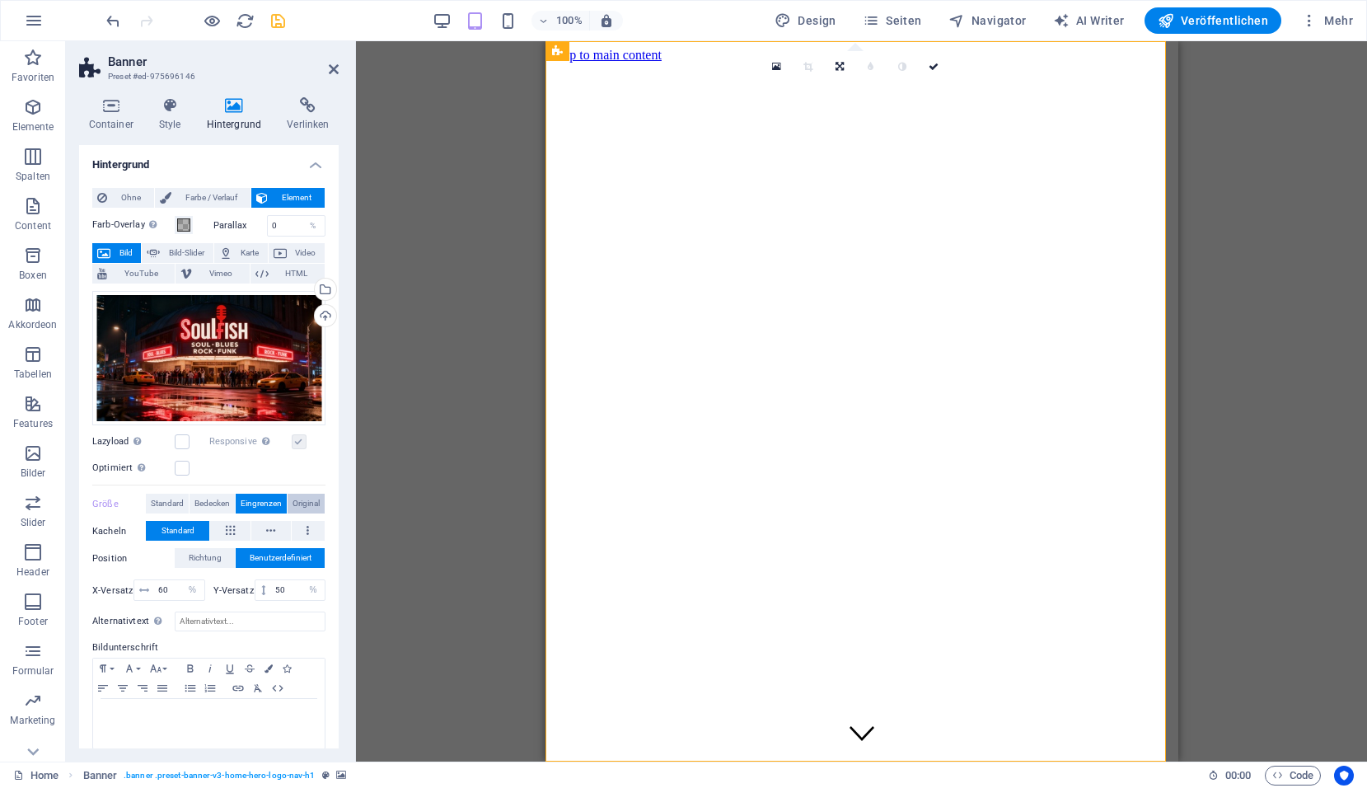
click at [303, 500] on span "Original" at bounding box center [306, 504] width 27 height 20
click at [168, 502] on span "Standard" at bounding box center [167, 504] width 33 height 20
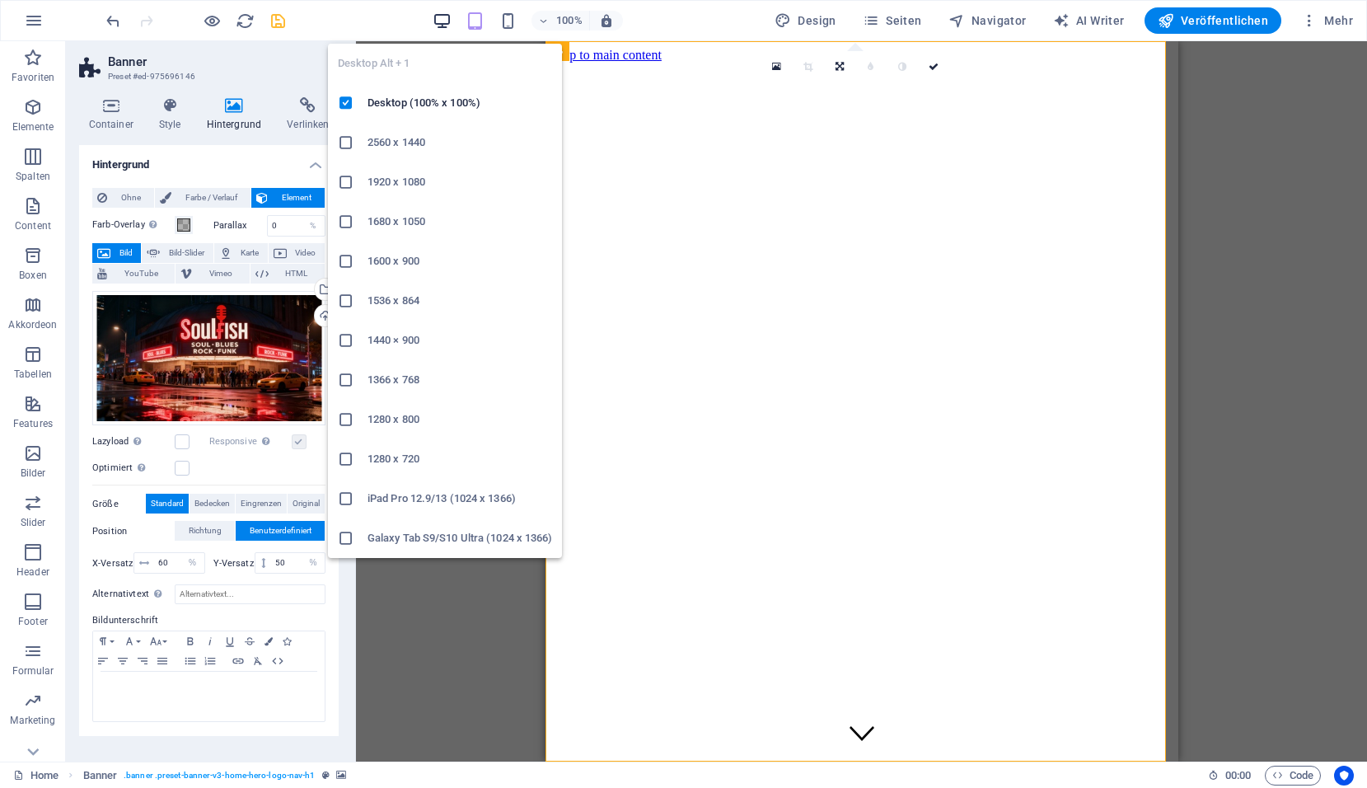
click at [443, 19] on icon "button" at bounding box center [442, 21] width 19 height 19
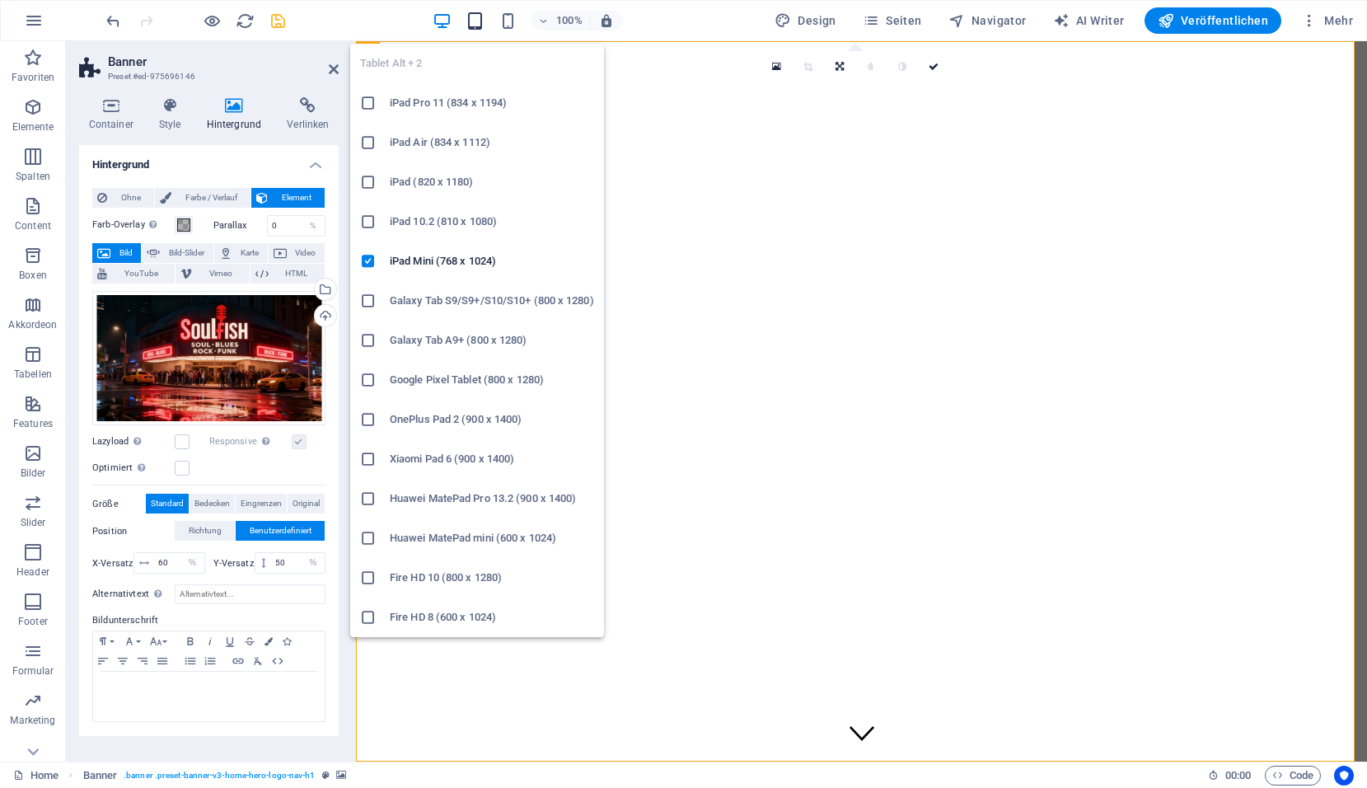
click at [485, 26] on icon "button" at bounding box center [475, 21] width 19 height 19
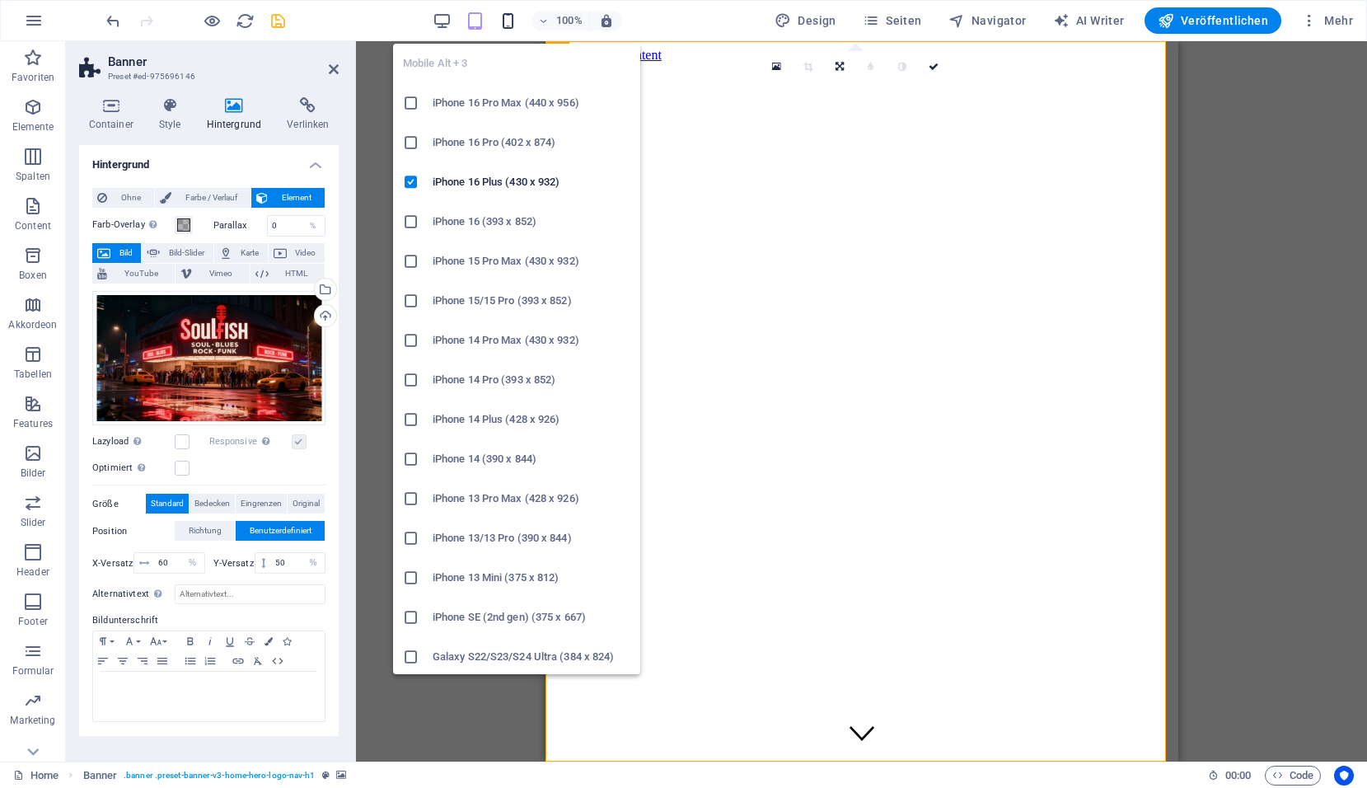
click at [508, 22] on icon "button" at bounding box center [508, 21] width 19 height 19
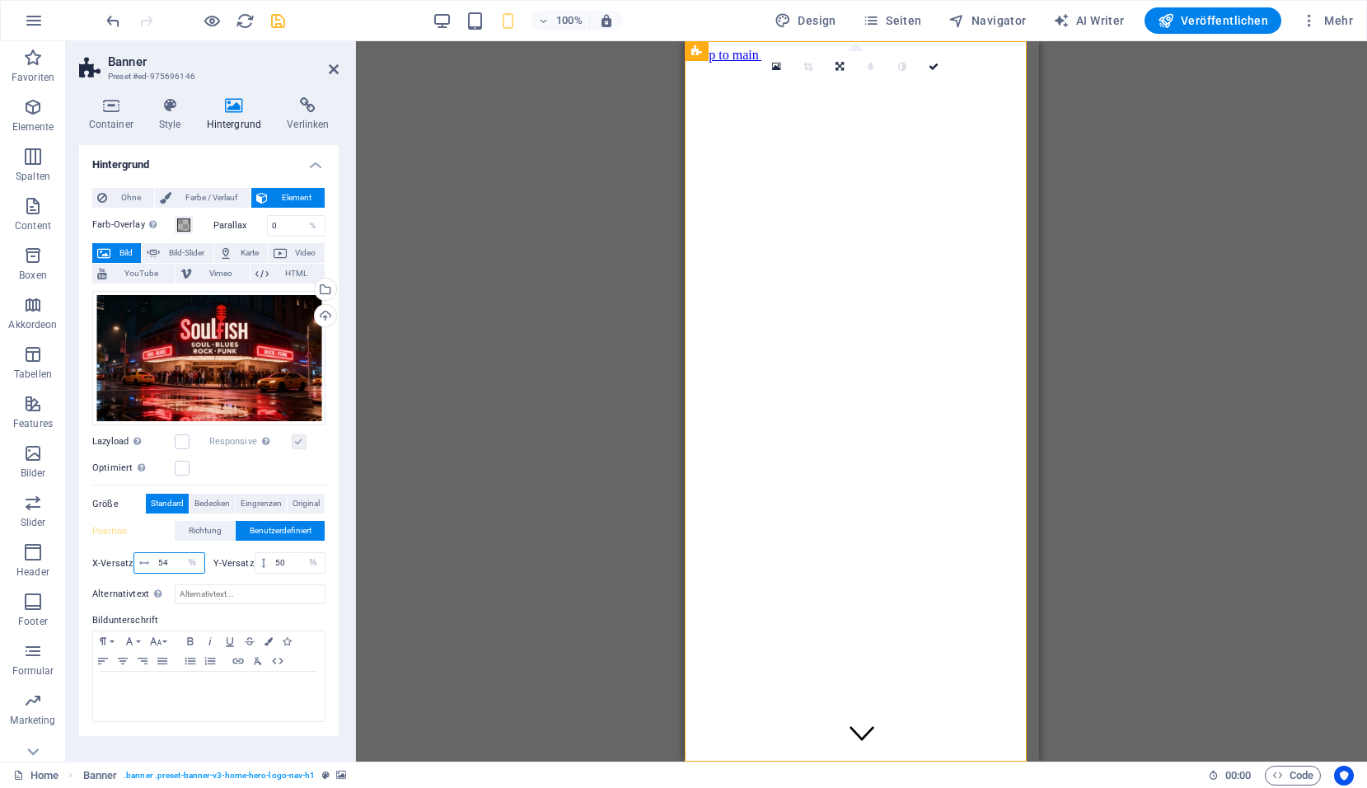
click at [177, 563] on input "54" at bounding box center [179, 563] width 50 height 20
click at [255, 502] on span "Eingrenzen" at bounding box center [261, 504] width 41 height 20
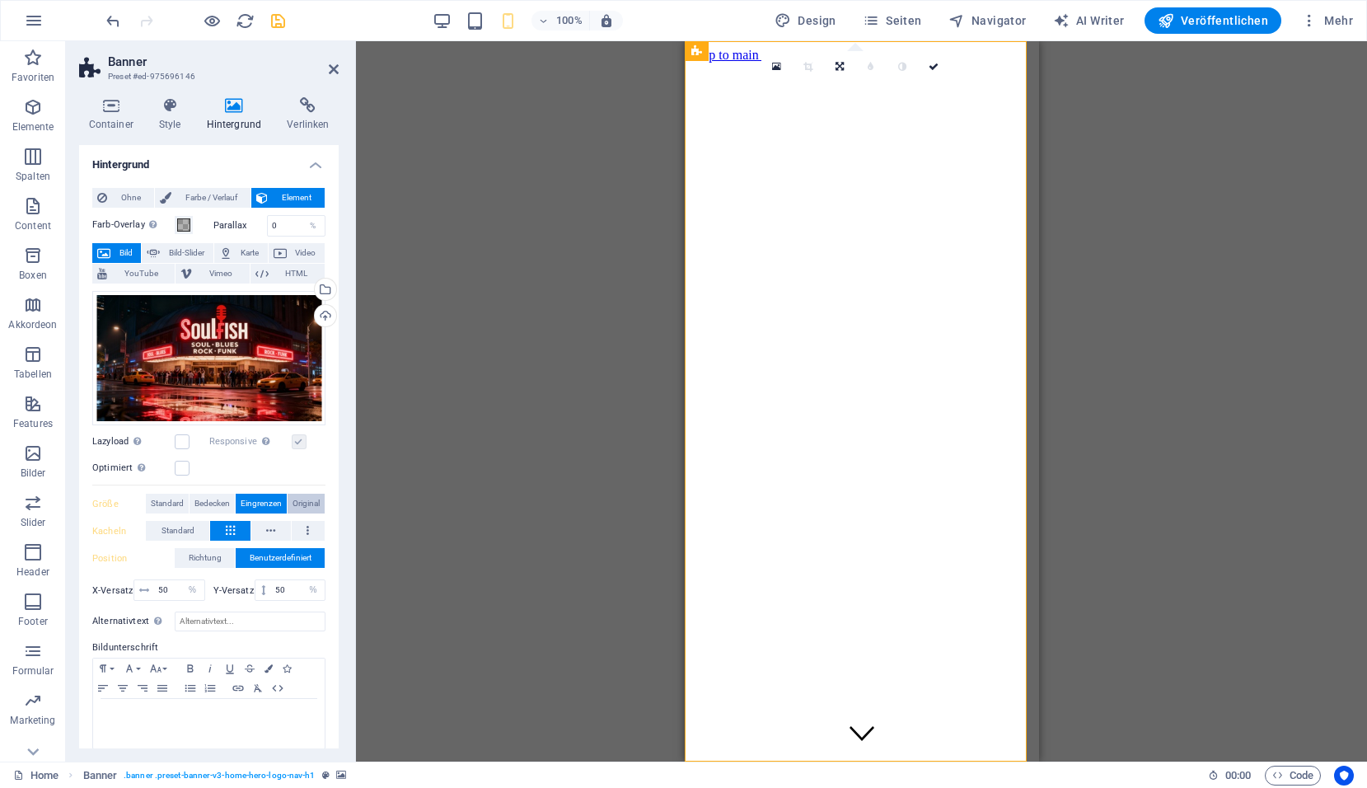
click at [307, 494] on span "Original" at bounding box center [306, 504] width 27 height 20
click at [212, 507] on span "Bedecken" at bounding box center [211, 504] width 35 height 20
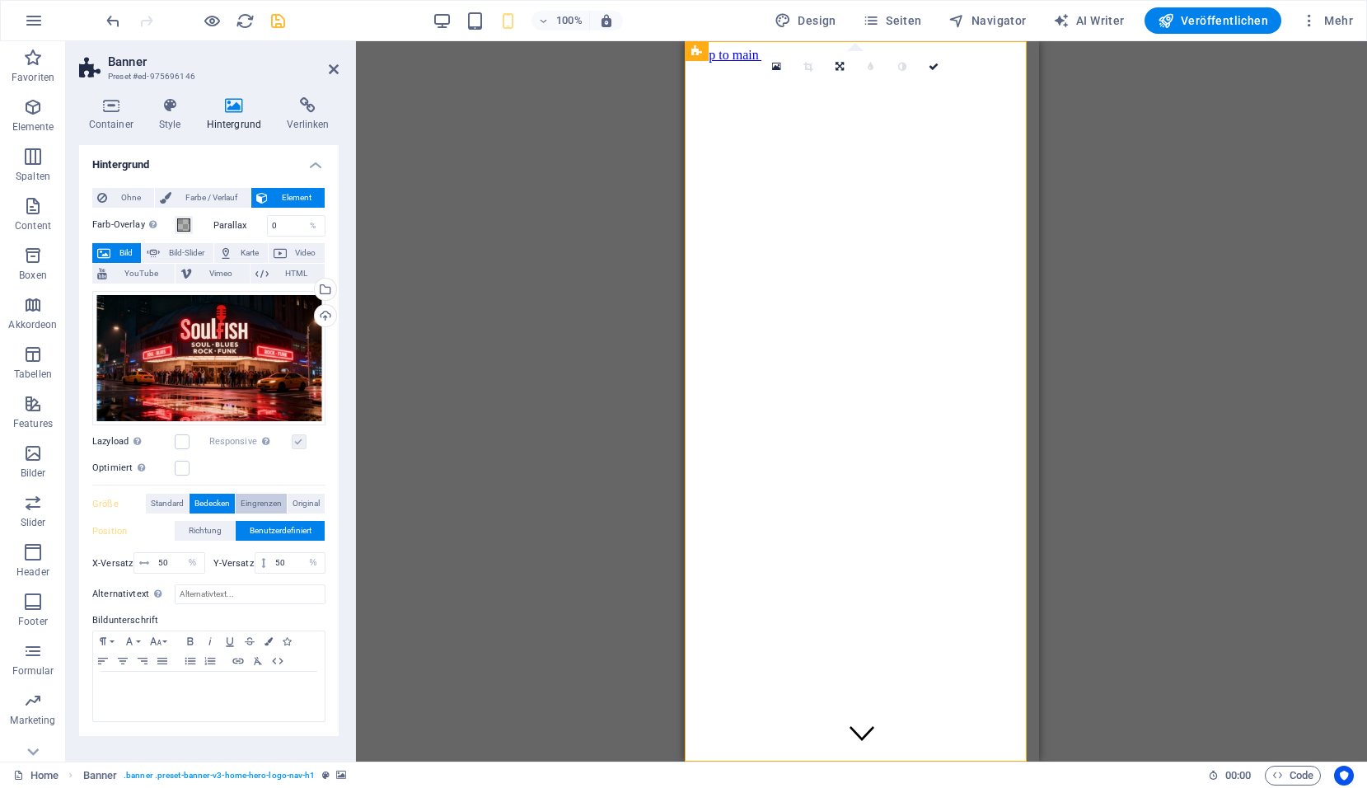
click at [257, 504] on span "Eingrenzen" at bounding box center [261, 504] width 41 height 20
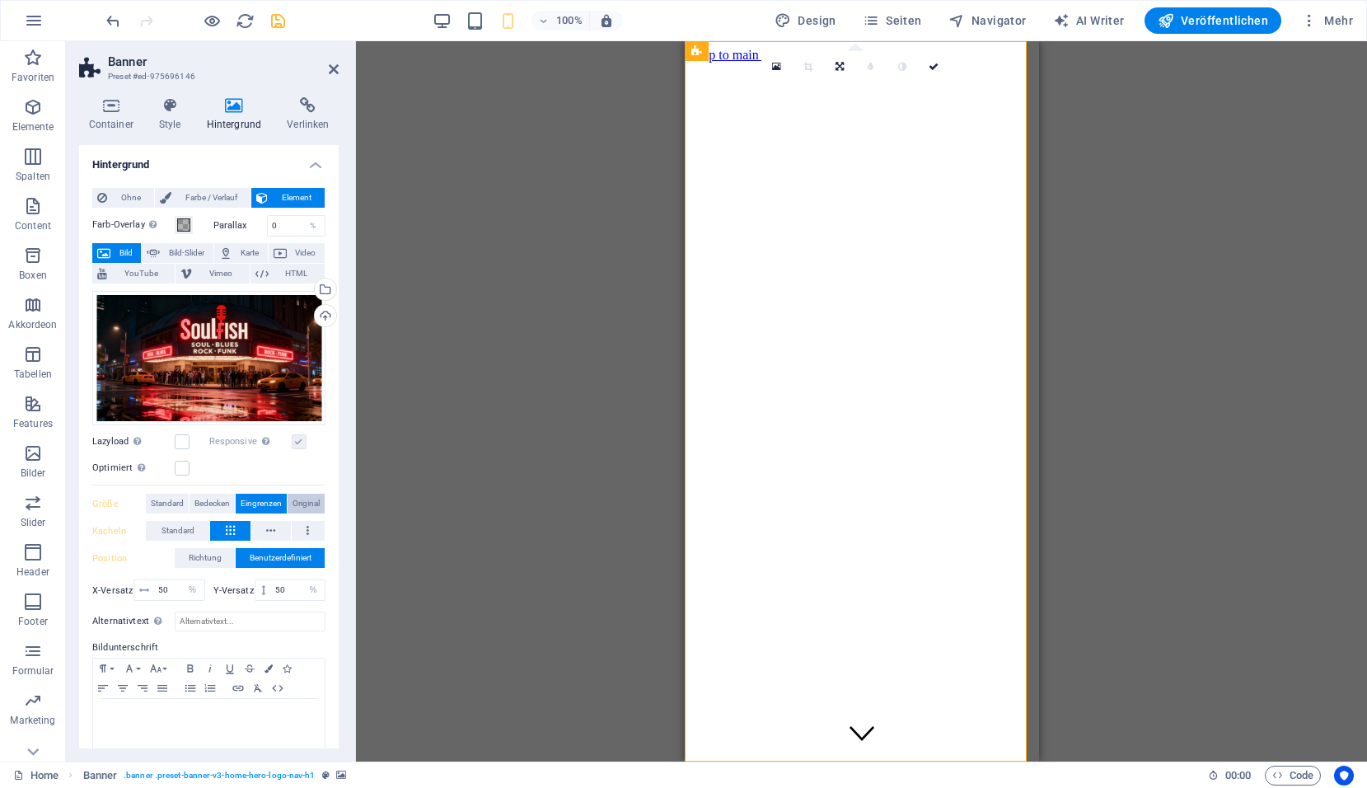
click at [306, 499] on span "Original" at bounding box center [306, 504] width 27 height 20
click at [163, 508] on span "Standard" at bounding box center [167, 504] width 33 height 20
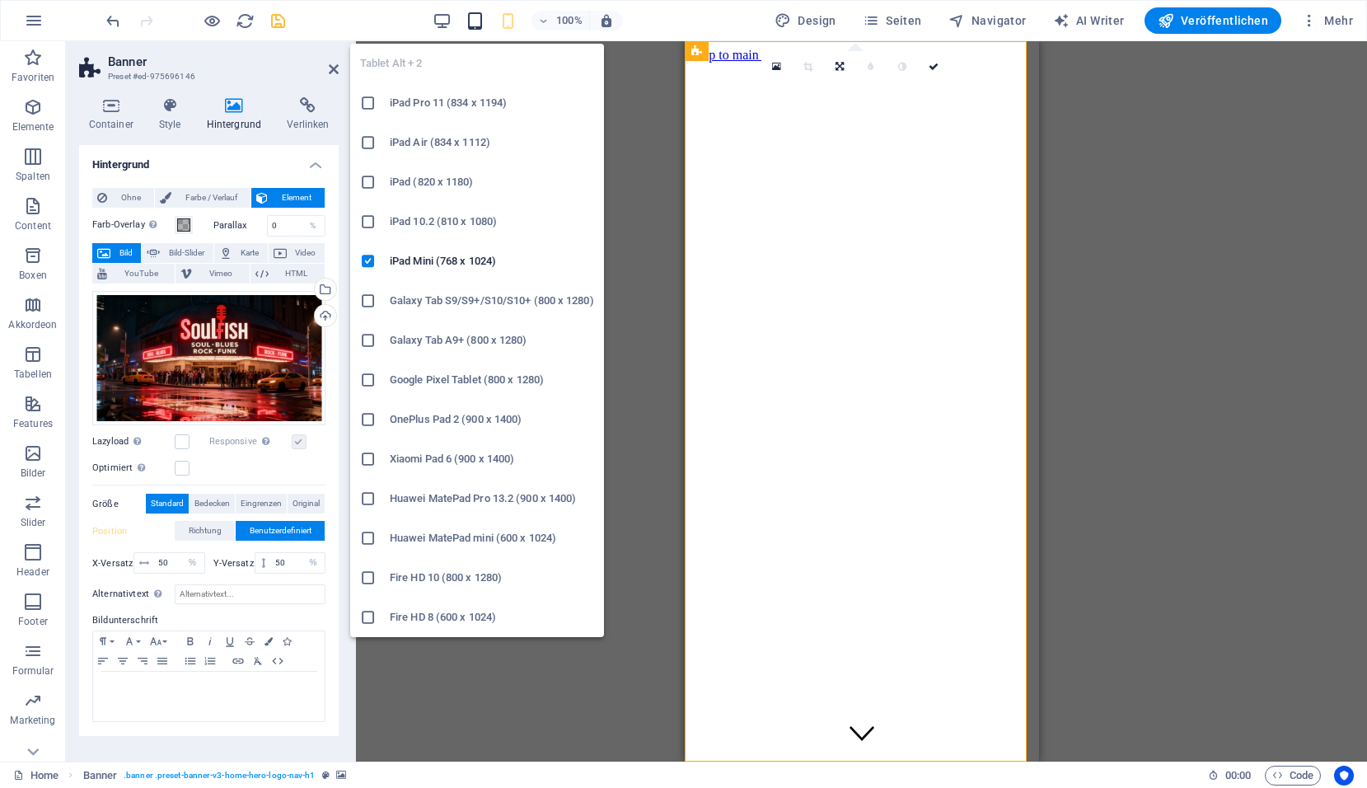
click at [478, 27] on icon "button" at bounding box center [475, 21] width 19 height 19
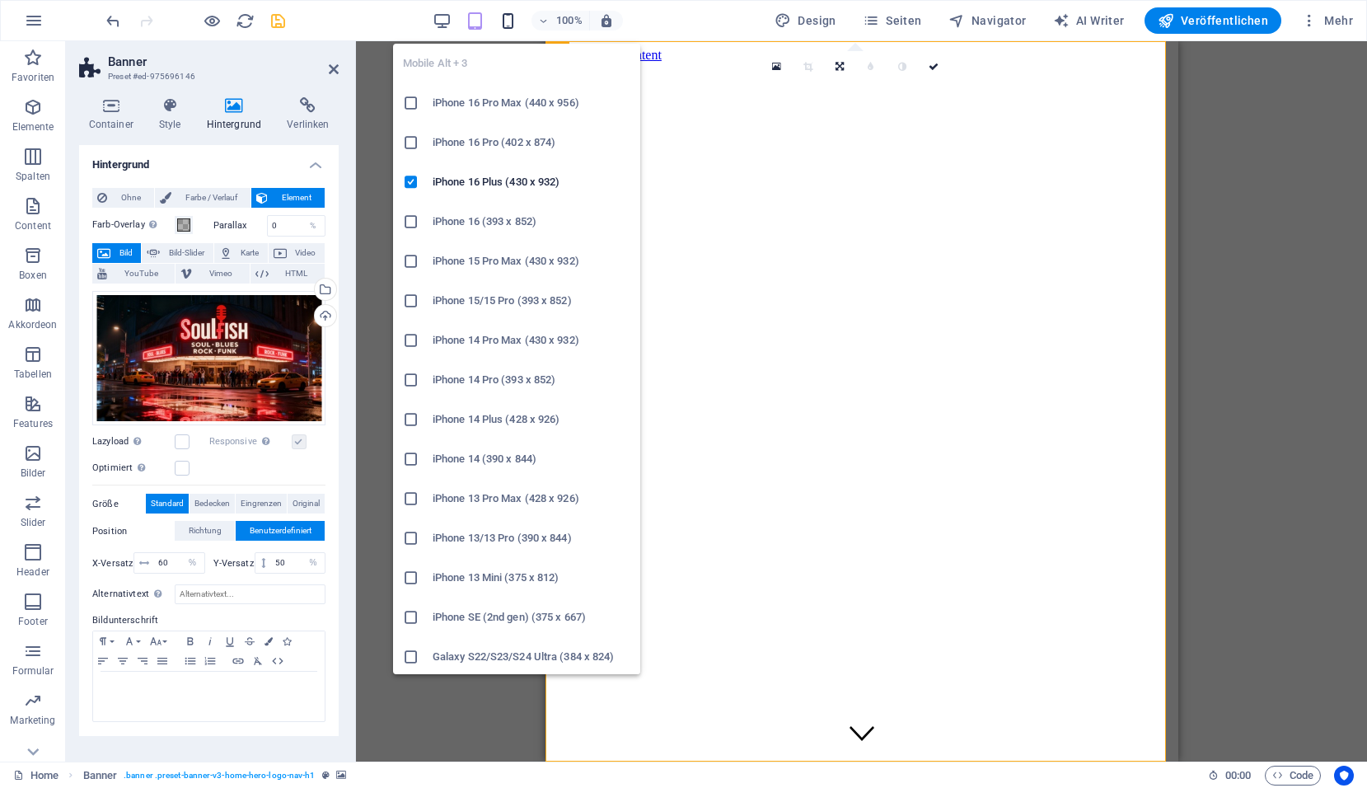
click at [508, 21] on icon "button" at bounding box center [508, 21] width 19 height 19
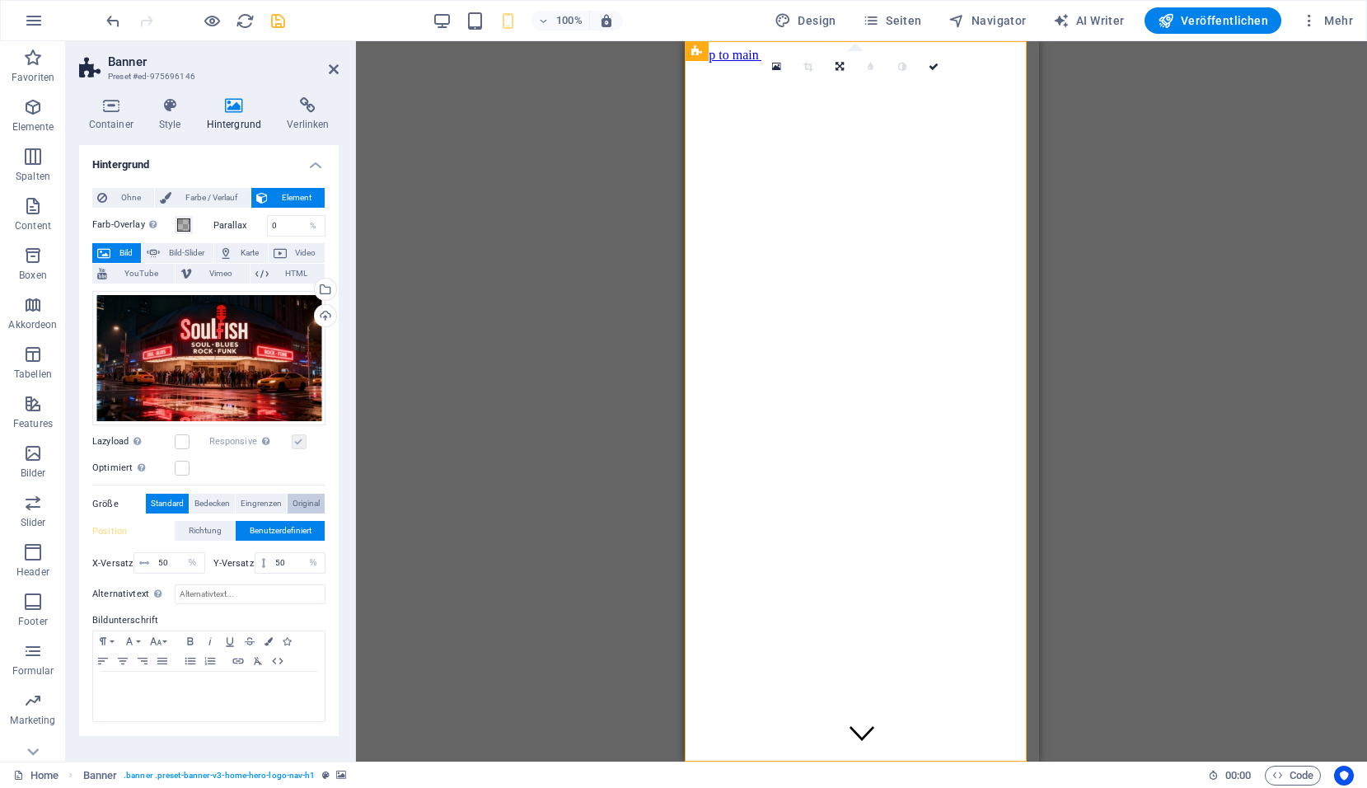
click at [315, 503] on span "Original" at bounding box center [306, 504] width 27 height 20
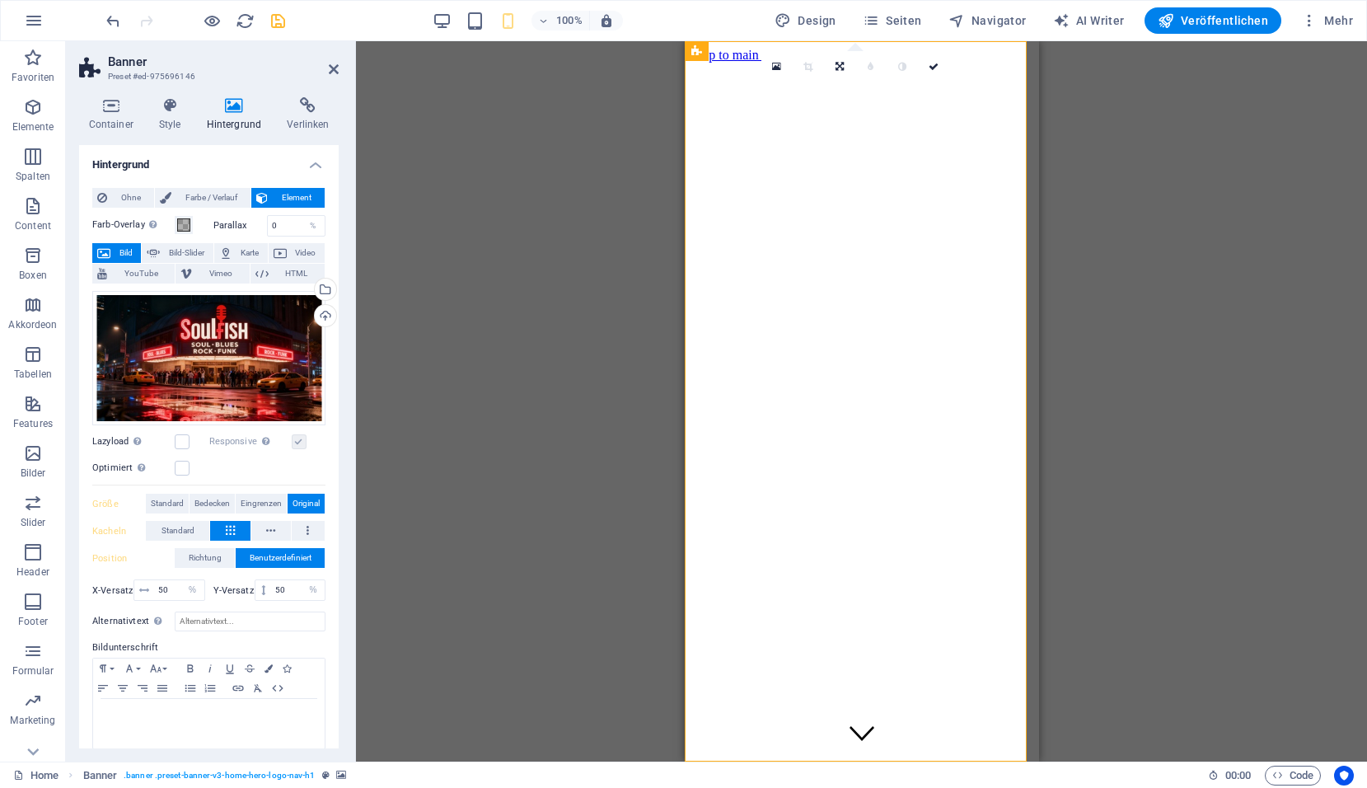
click at [315, 503] on span "Original" at bounding box center [306, 504] width 27 height 20
click at [269, 508] on span "Eingrenzen" at bounding box center [261, 504] width 41 height 20
click at [172, 531] on span "Standard" at bounding box center [178, 531] width 33 height 20
click at [183, 526] on span "Standard" at bounding box center [178, 531] width 33 height 20
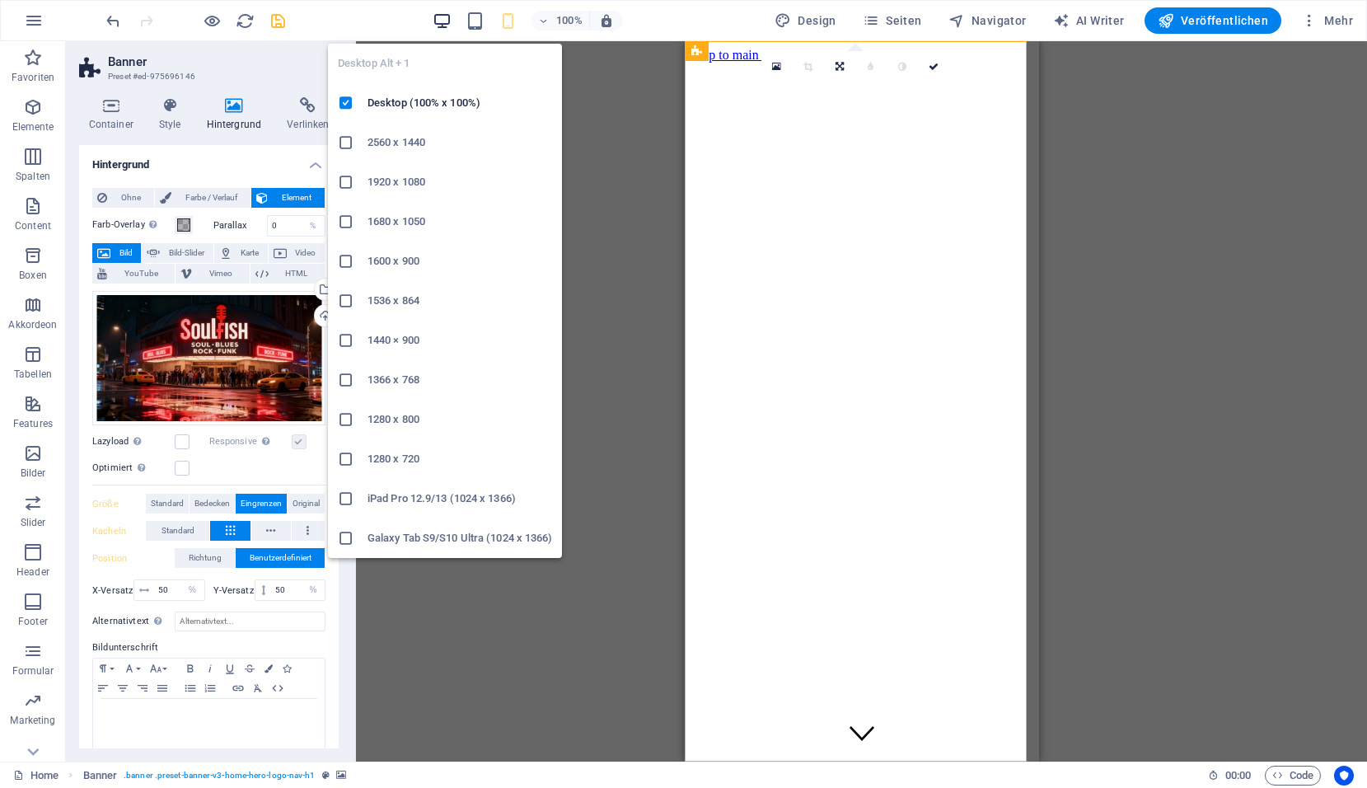
click at [451, 20] on icon "button" at bounding box center [442, 21] width 19 height 19
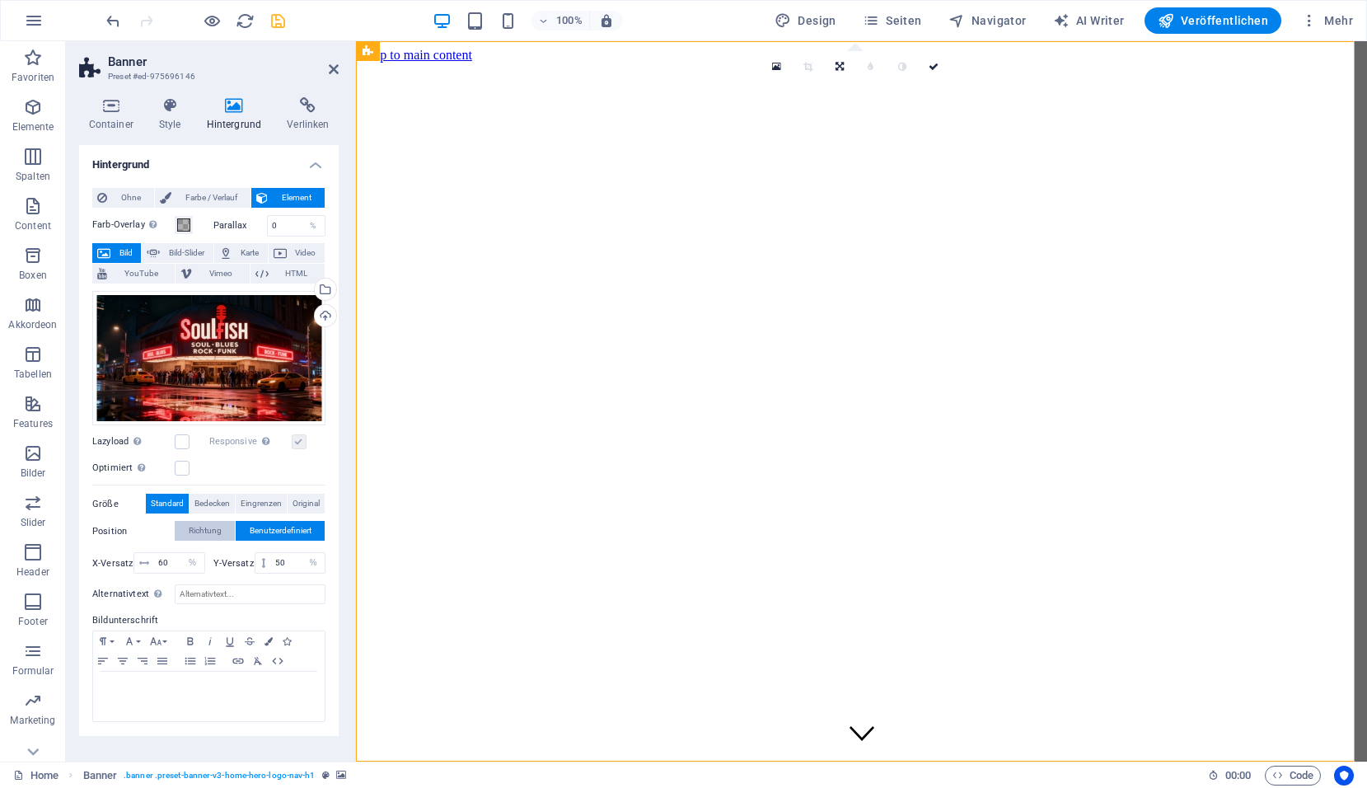
click at [206, 530] on span "Richtung" at bounding box center [205, 531] width 33 height 20
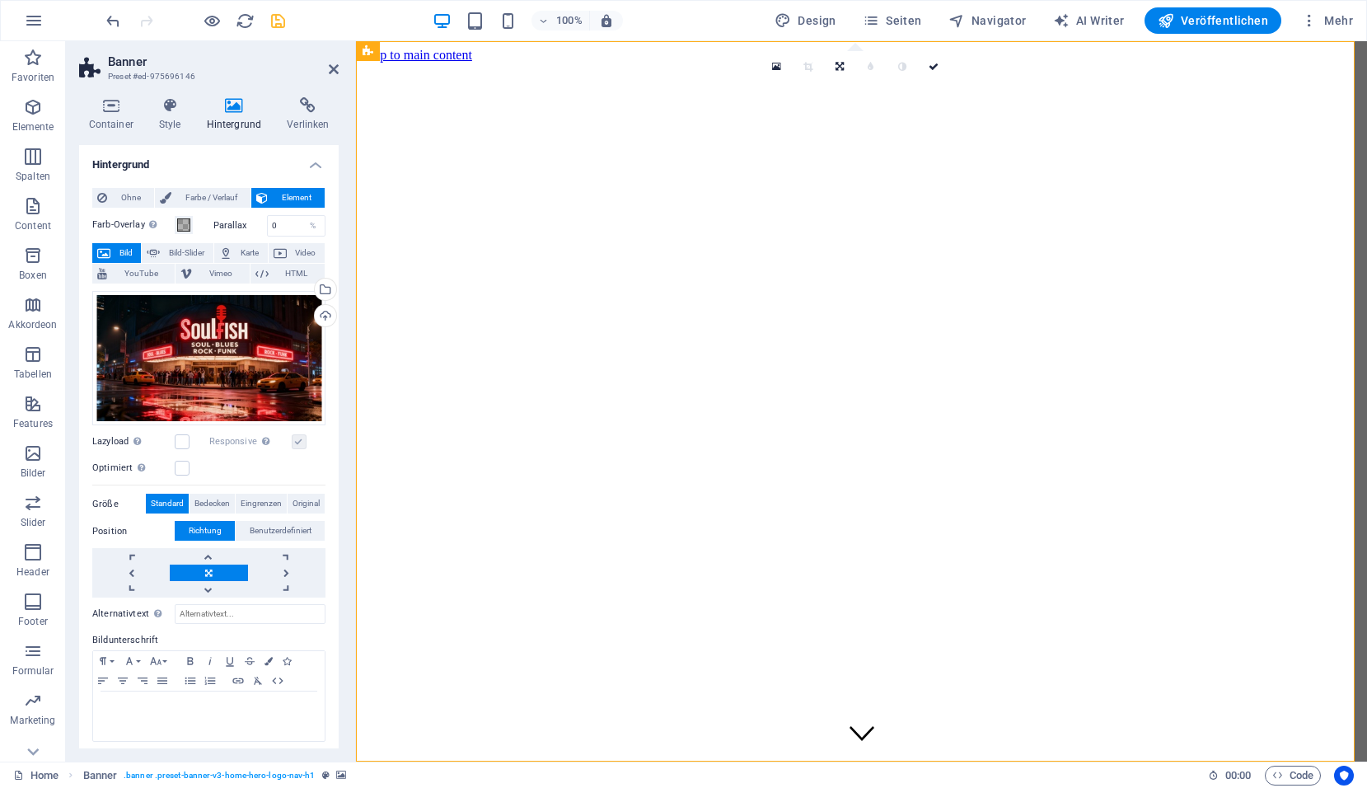
click at [206, 530] on span "Richtung" at bounding box center [205, 531] width 33 height 20
click at [267, 531] on span "Benutzerdefiniert" at bounding box center [281, 531] width 62 height 20
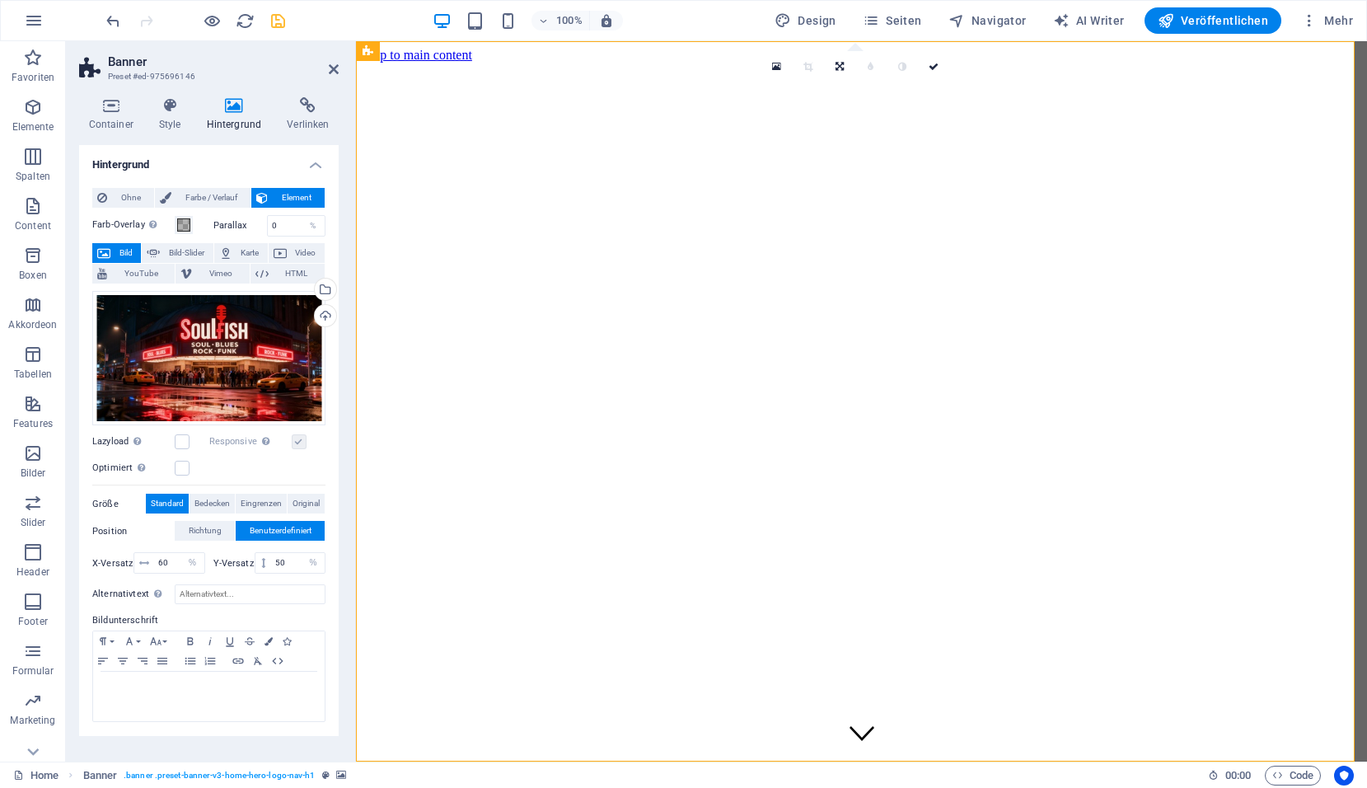
click at [174, 506] on span "Standard" at bounding box center [167, 504] width 33 height 20
click at [295, 504] on span "Original" at bounding box center [306, 504] width 27 height 20
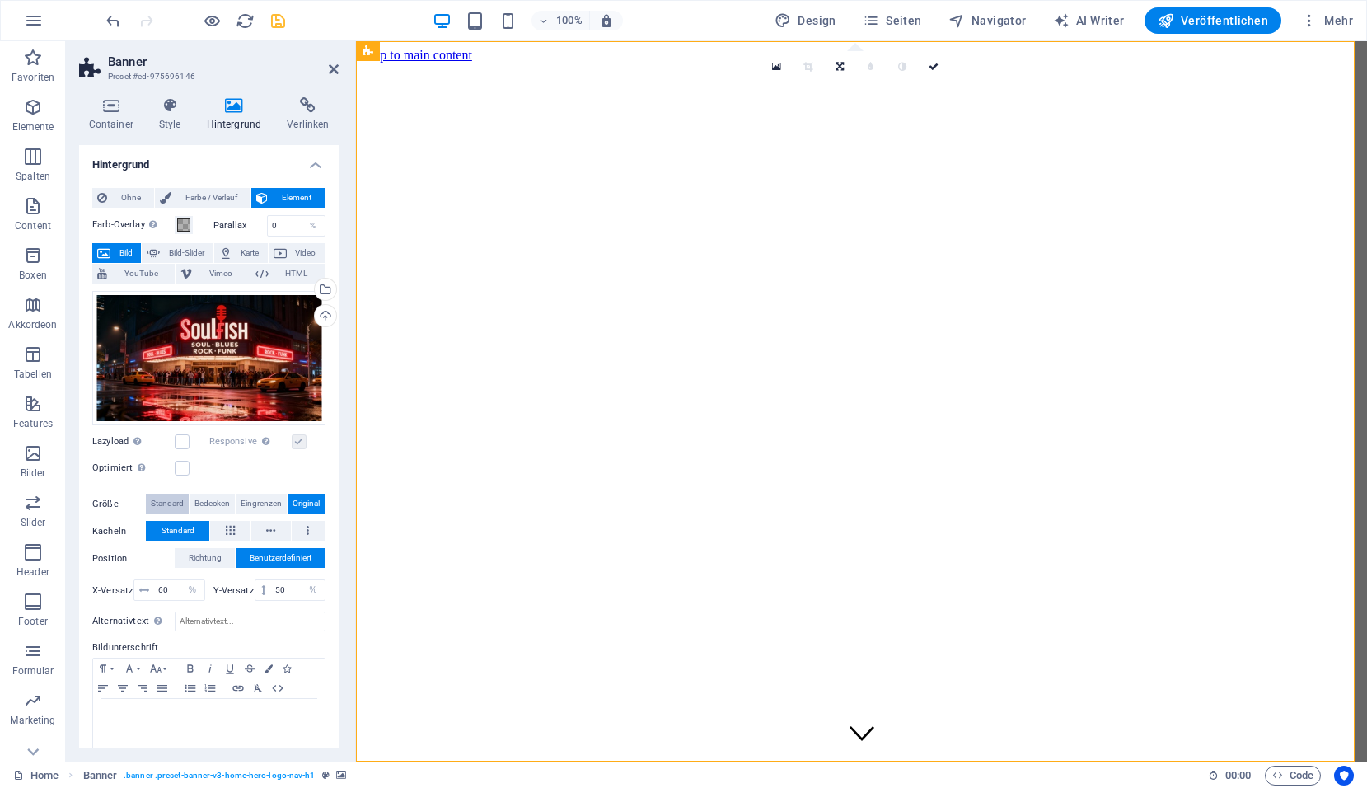
click at [159, 502] on span "Standard" at bounding box center [167, 504] width 33 height 20
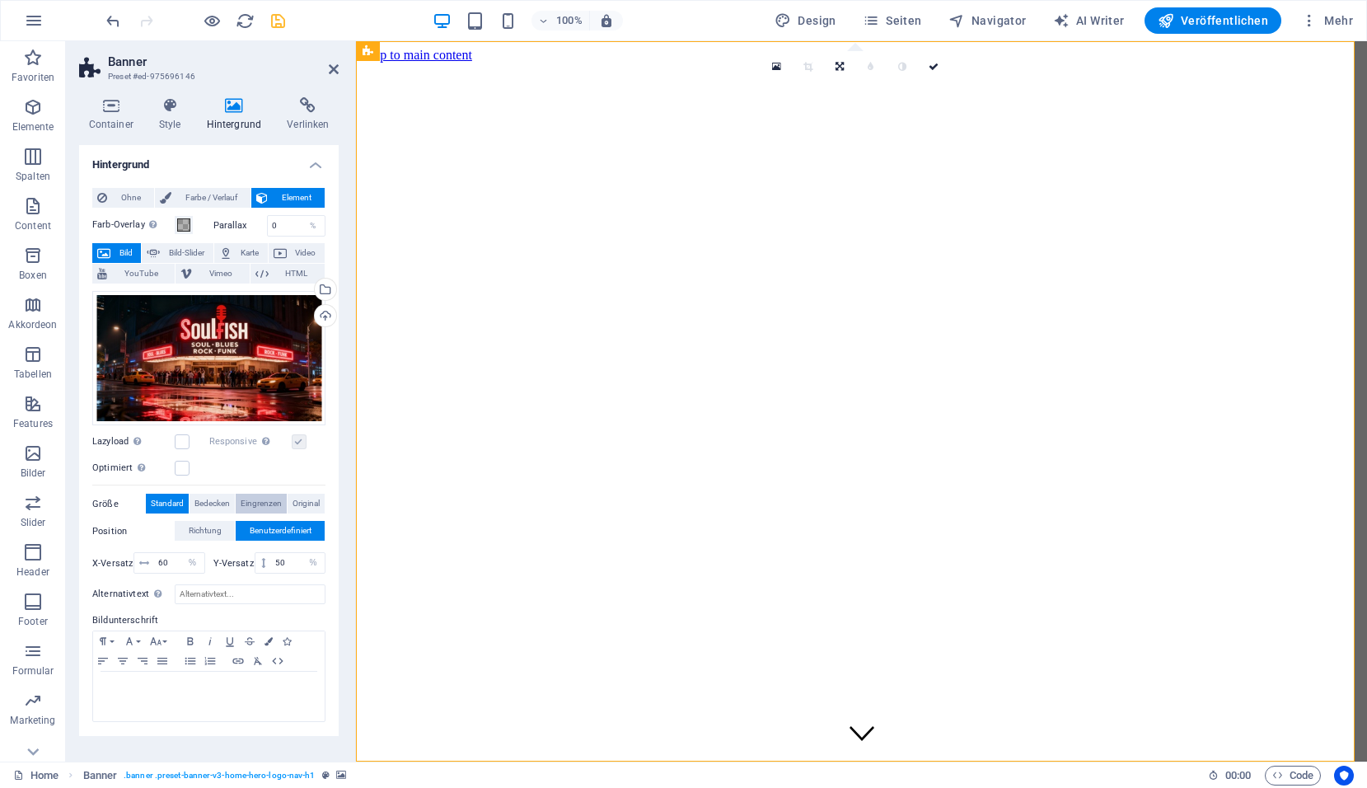
click at [263, 502] on span "Eingrenzen" at bounding box center [261, 504] width 41 height 20
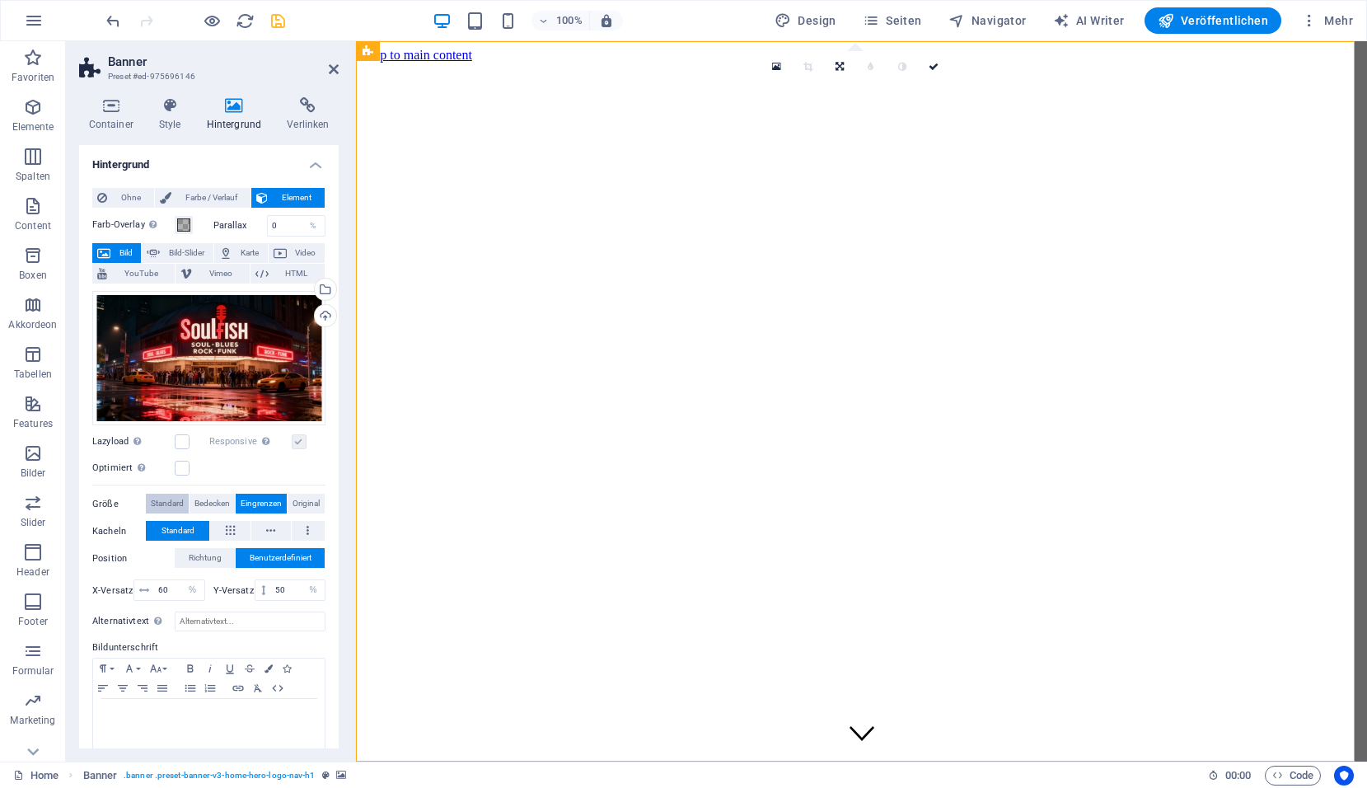
click at [171, 505] on span "Standard" at bounding box center [167, 504] width 33 height 20
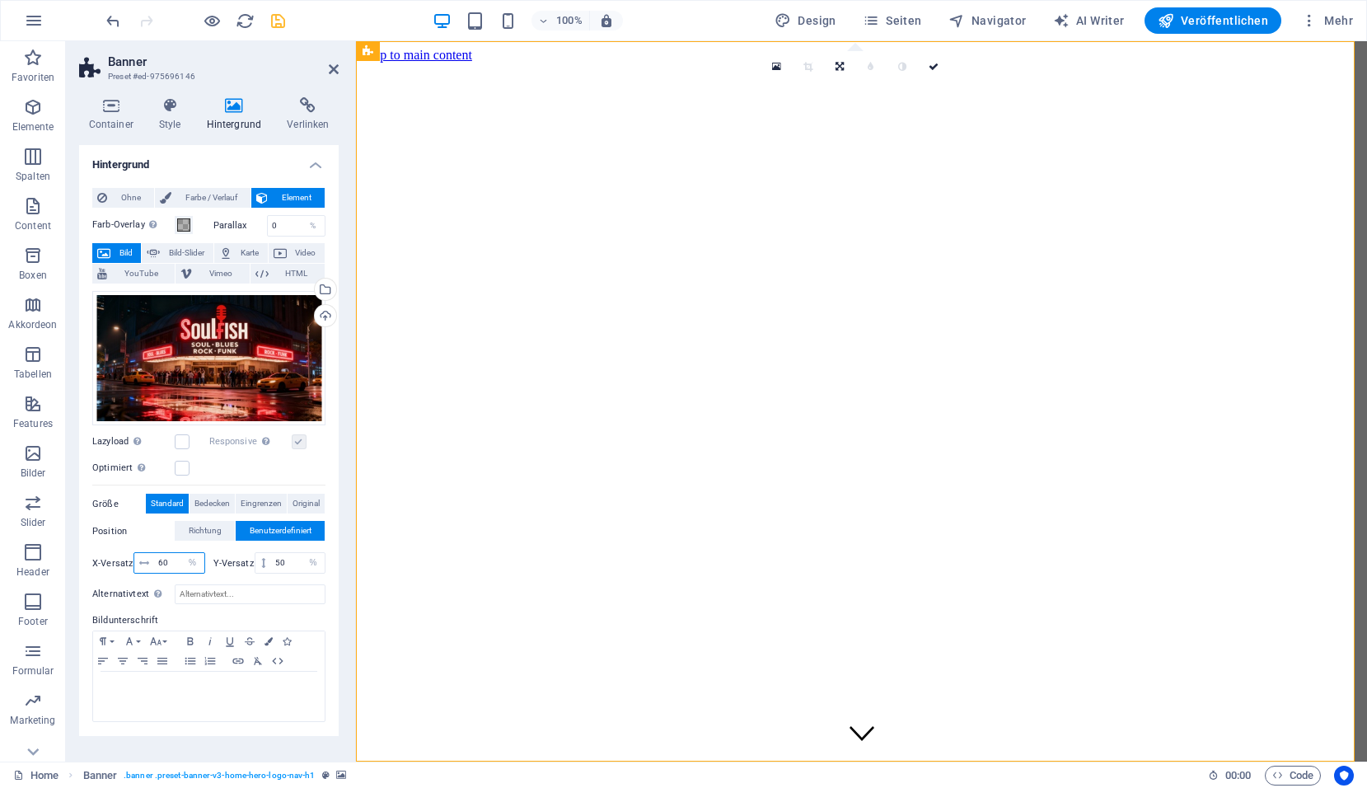
click at [176, 564] on input "60" at bounding box center [179, 563] width 50 height 20
type input "6"
click at [304, 503] on span "Original" at bounding box center [306, 504] width 27 height 20
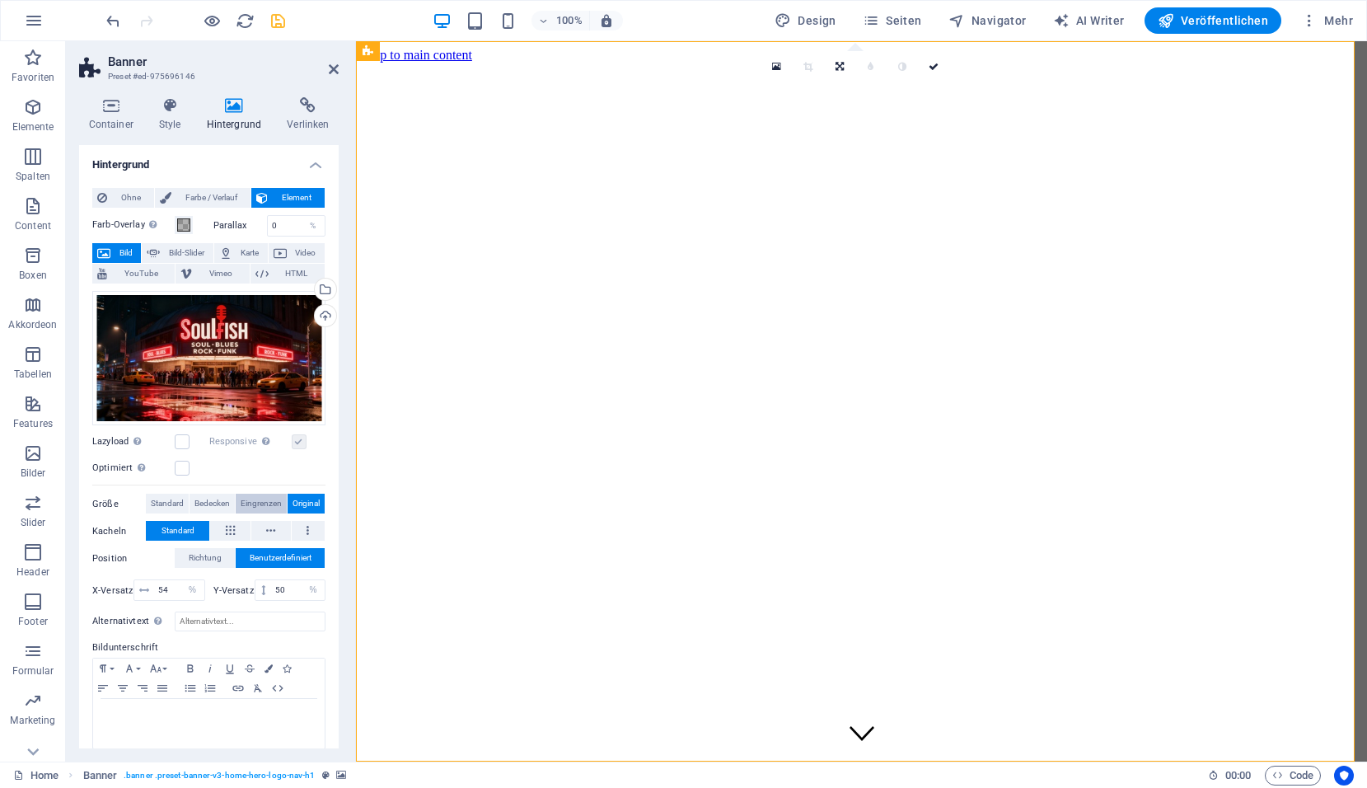
click at [254, 502] on span "Eingrenzen" at bounding box center [261, 504] width 41 height 20
click at [211, 500] on span "Bedecken" at bounding box center [211, 504] width 35 height 20
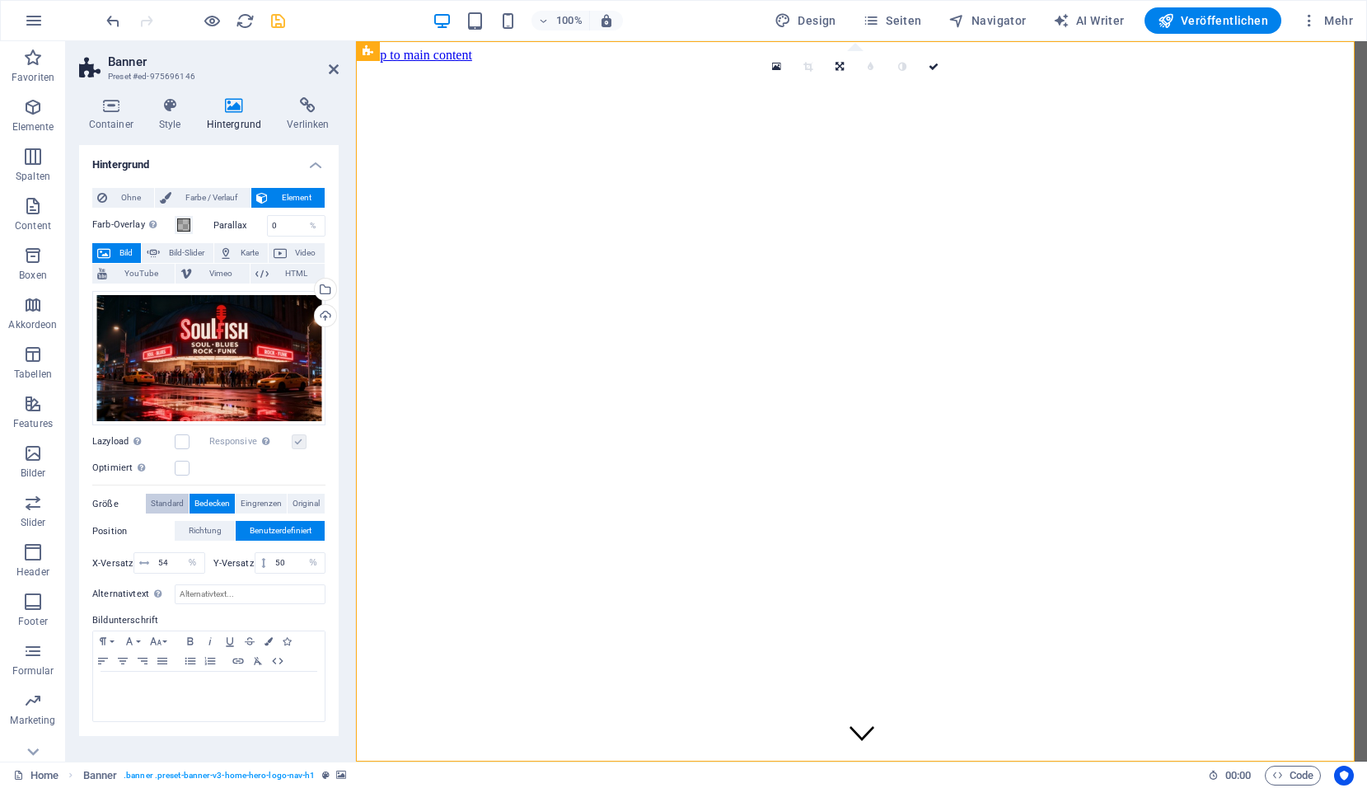
click at [167, 503] on span "Standard" at bounding box center [167, 504] width 33 height 20
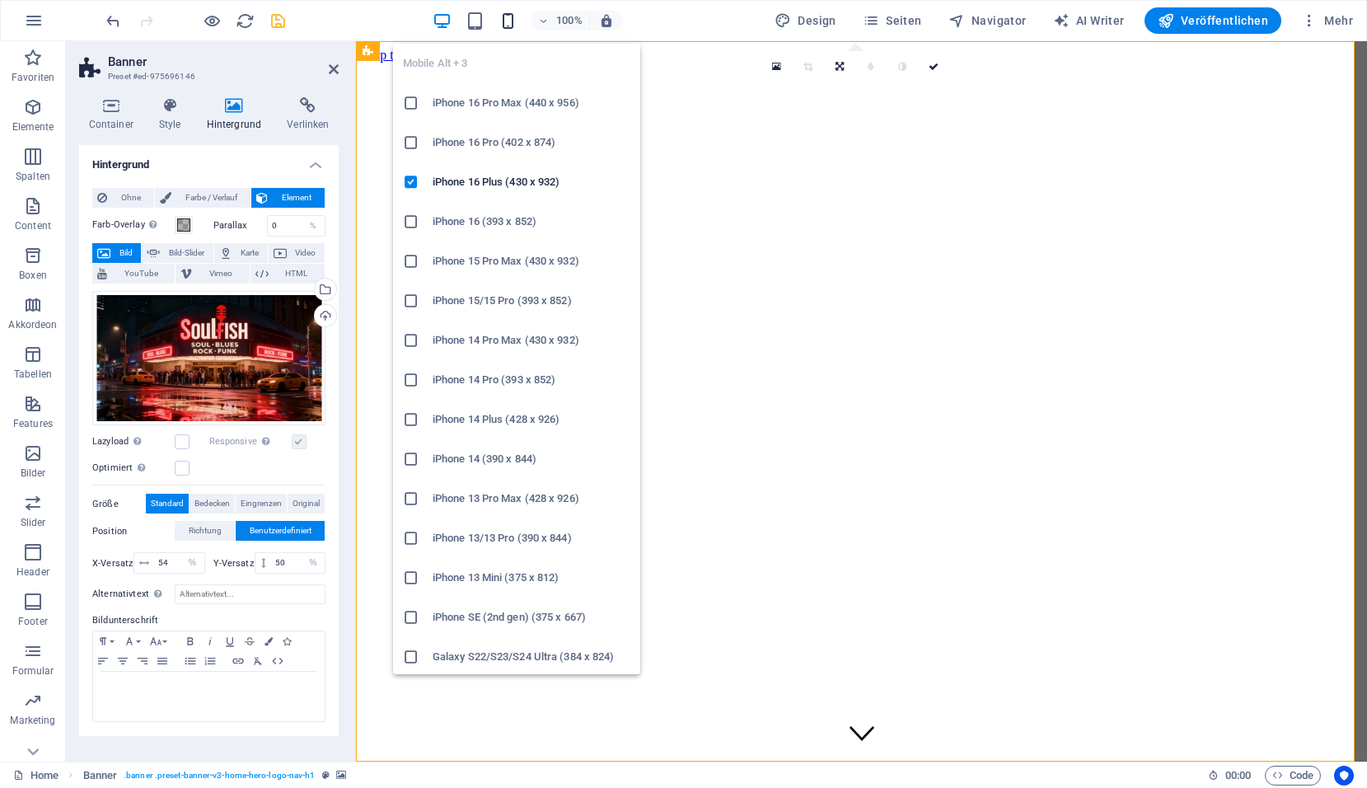
click at [513, 26] on icon "button" at bounding box center [508, 21] width 19 height 19
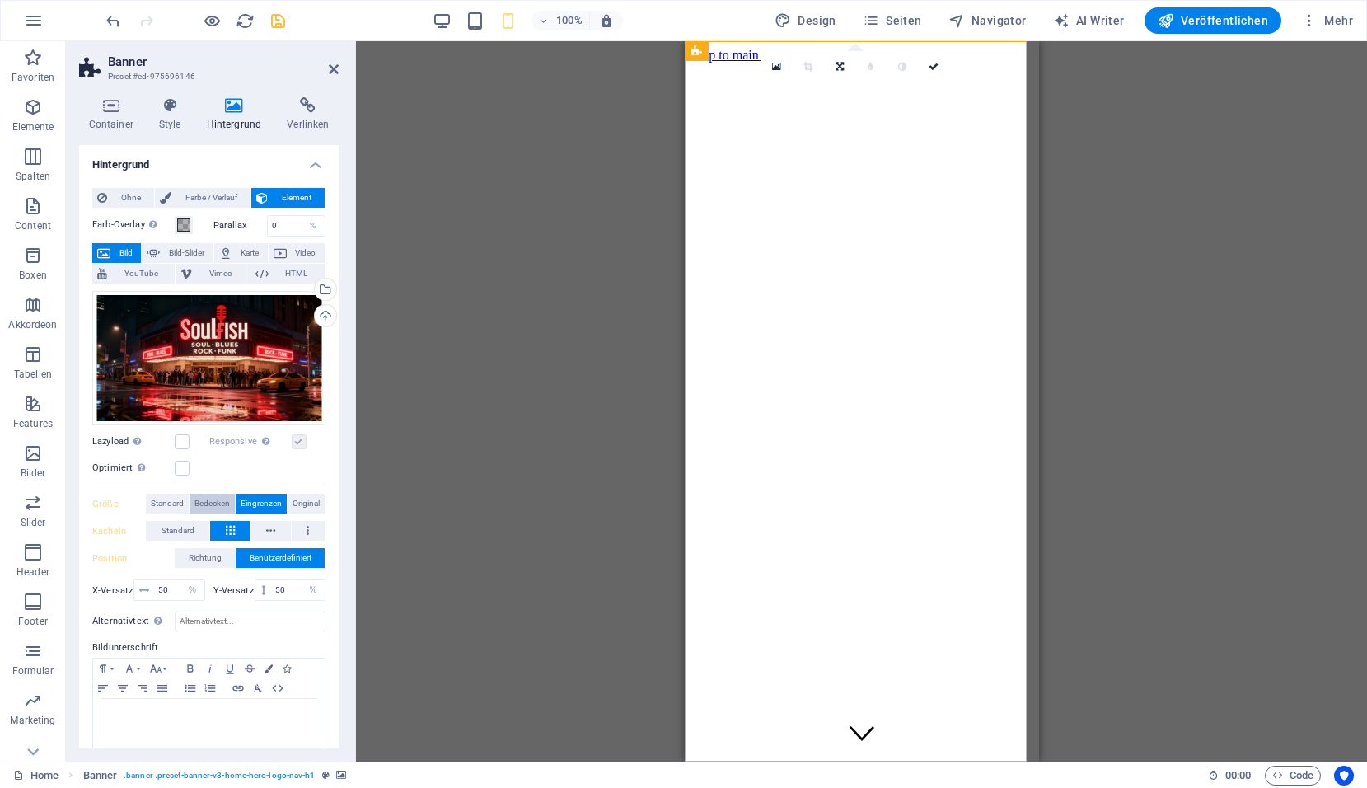
click at [217, 499] on span "Bedecken" at bounding box center [211, 504] width 35 height 20
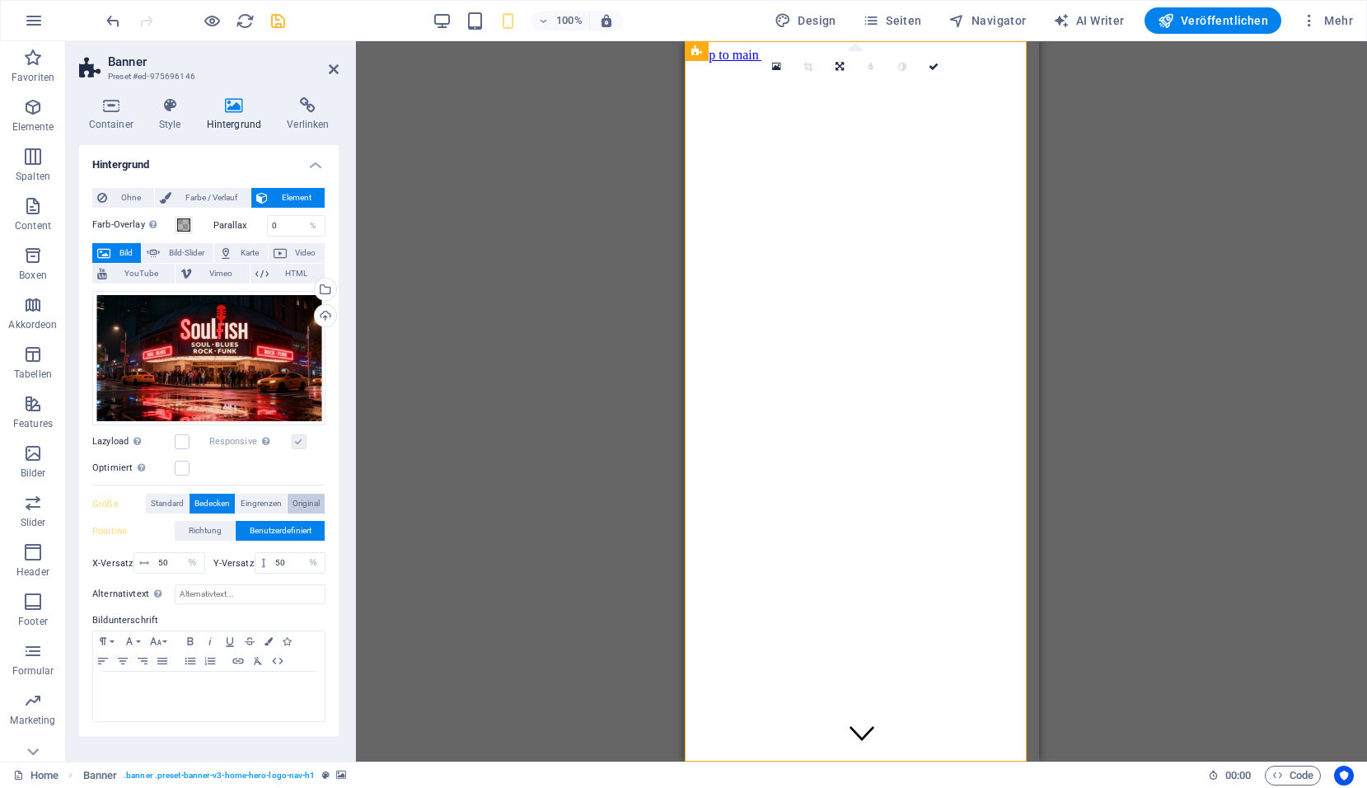
click at [307, 498] on span "Original" at bounding box center [306, 504] width 27 height 20
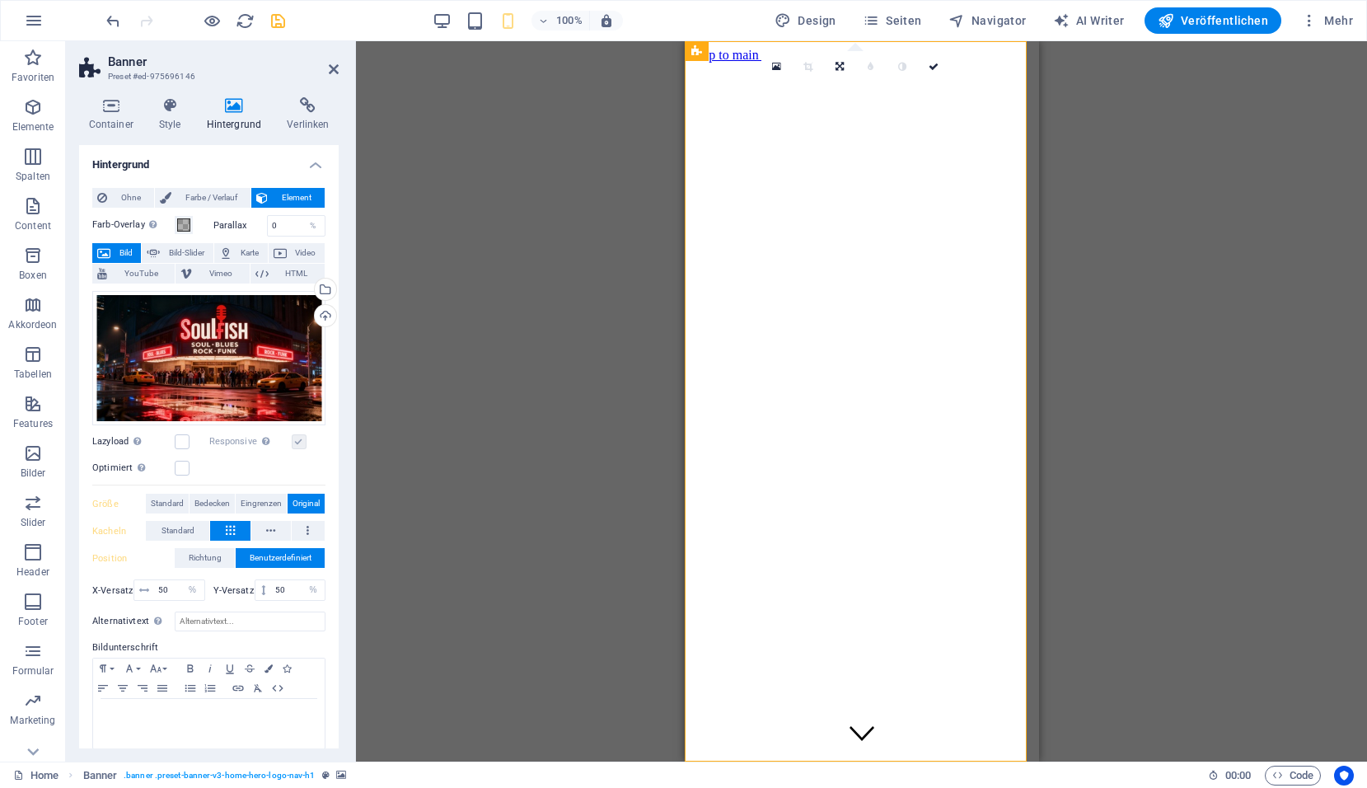
click at [308, 499] on span "Original" at bounding box center [306, 504] width 27 height 20
click at [179, 531] on span "Standard" at bounding box center [178, 531] width 33 height 20
click at [181, 527] on span "Standard" at bounding box center [178, 531] width 33 height 20
click at [215, 562] on span "Richtung" at bounding box center [205, 558] width 33 height 20
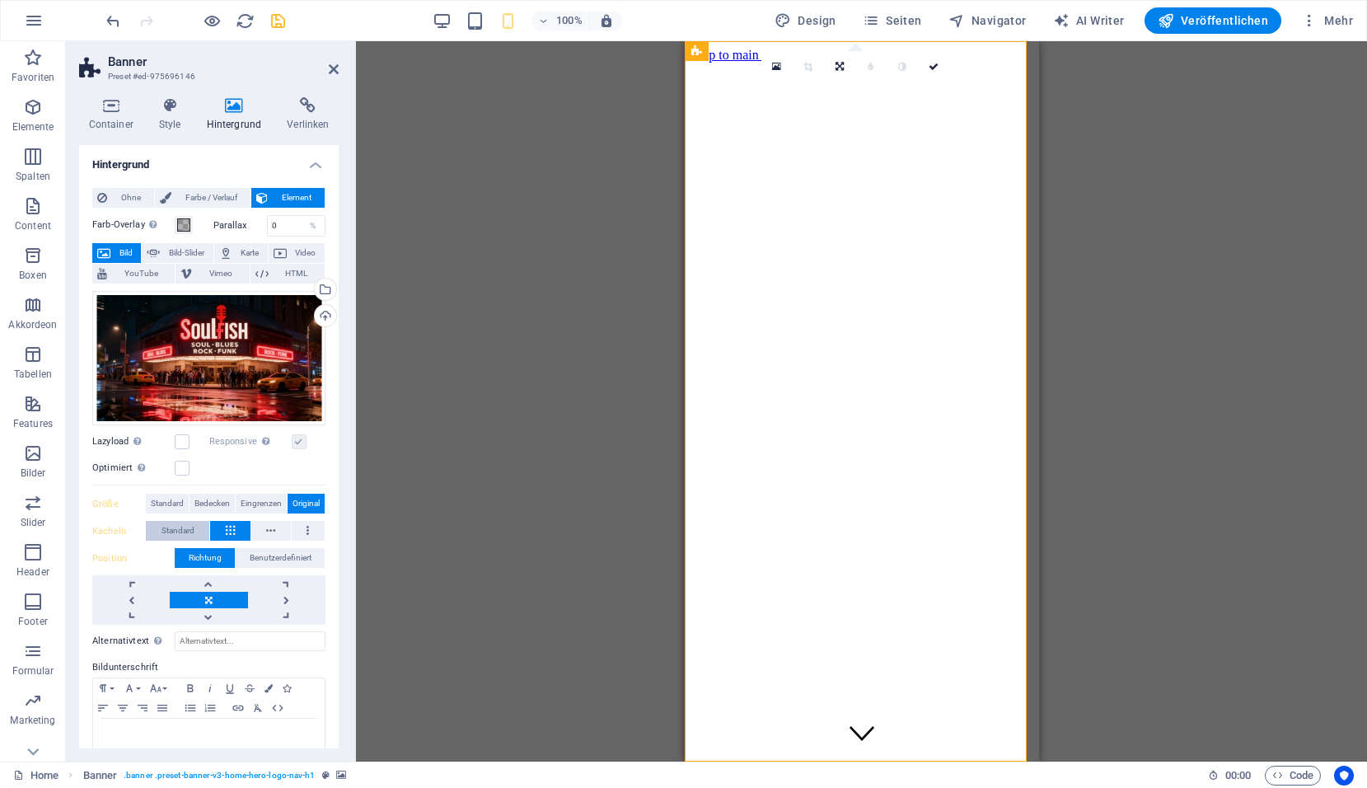
click at [183, 533] on span "Standard" at bounding box center [178, 531] width 33 height 20
click at [172, 495] on span "Standard" at bounding box center [167, 504] width 33 height 20
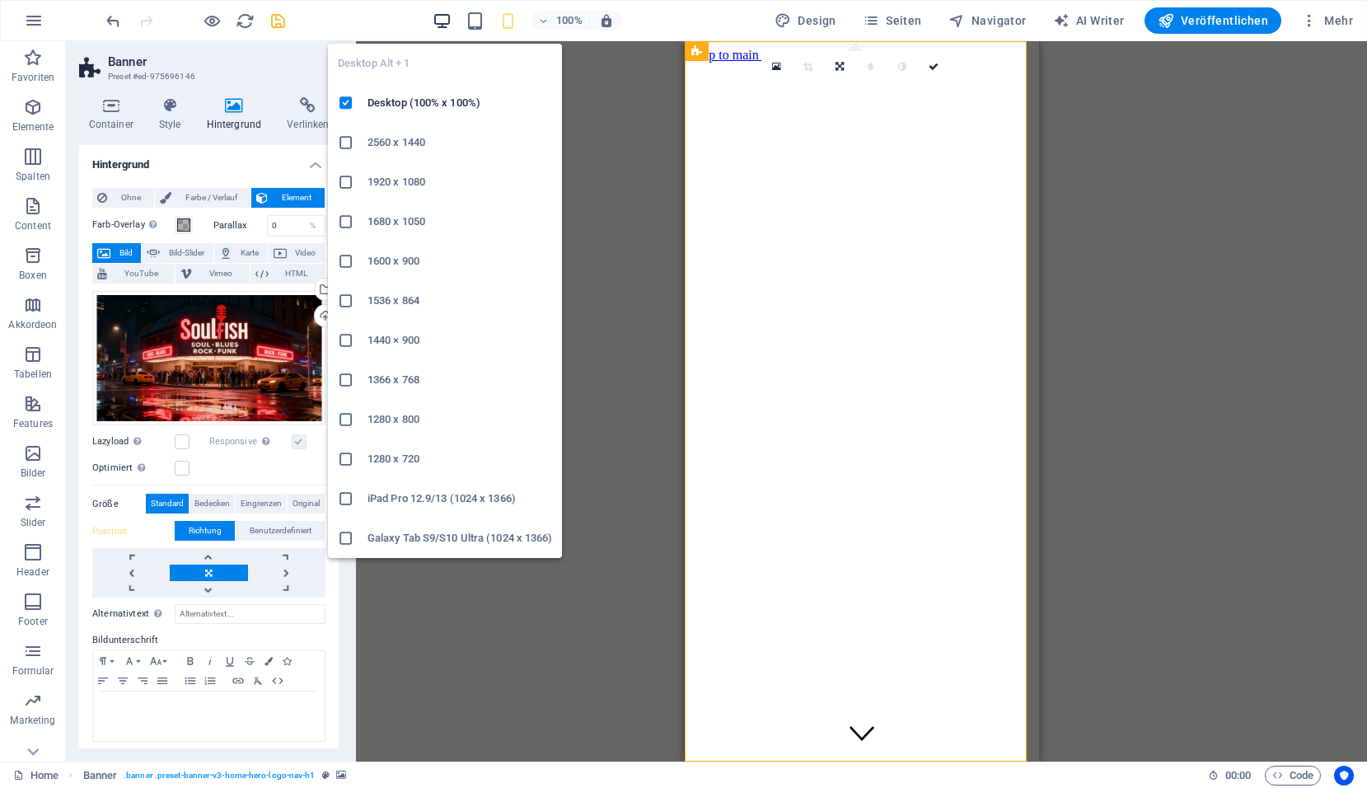
click at [447, 26] on icon "button" at bounding box center [442, 21] width 19 height 19
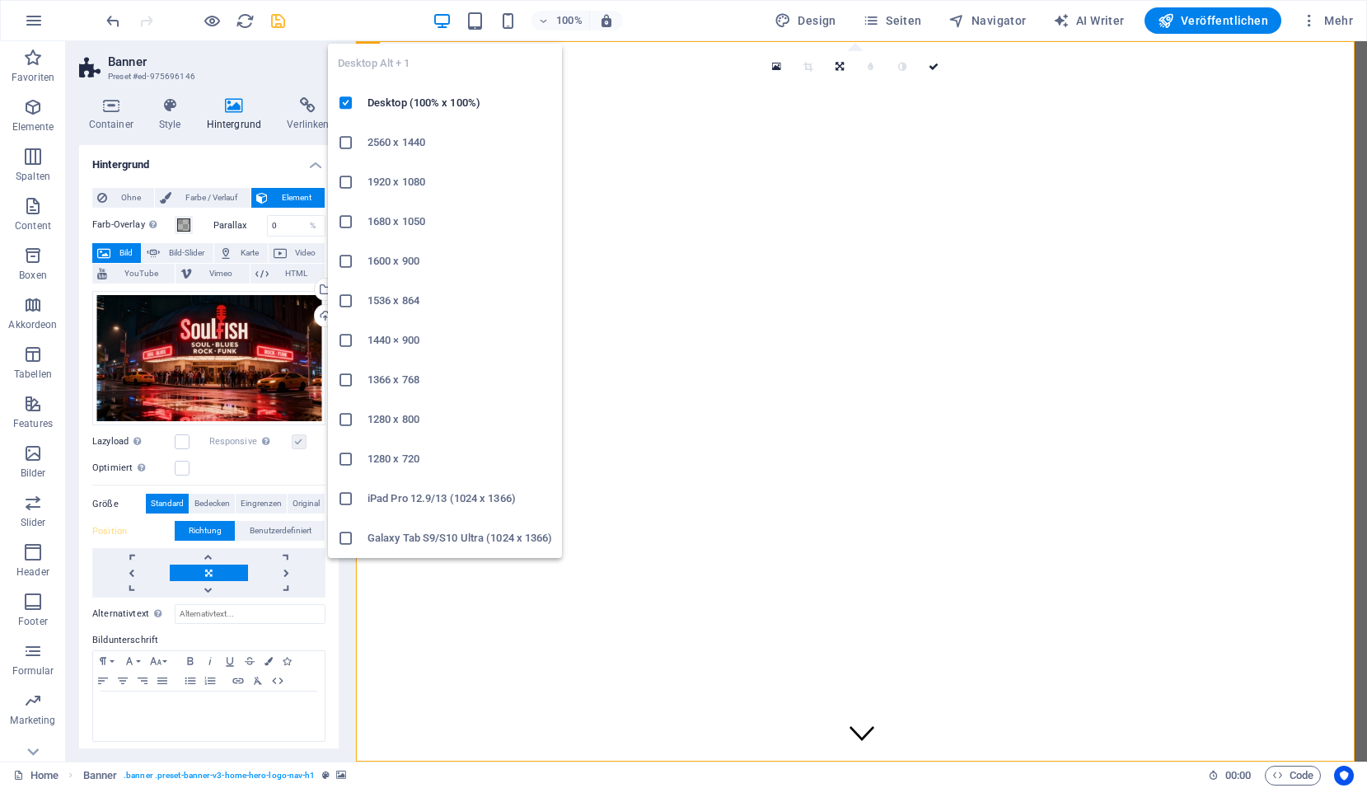
type input "54"
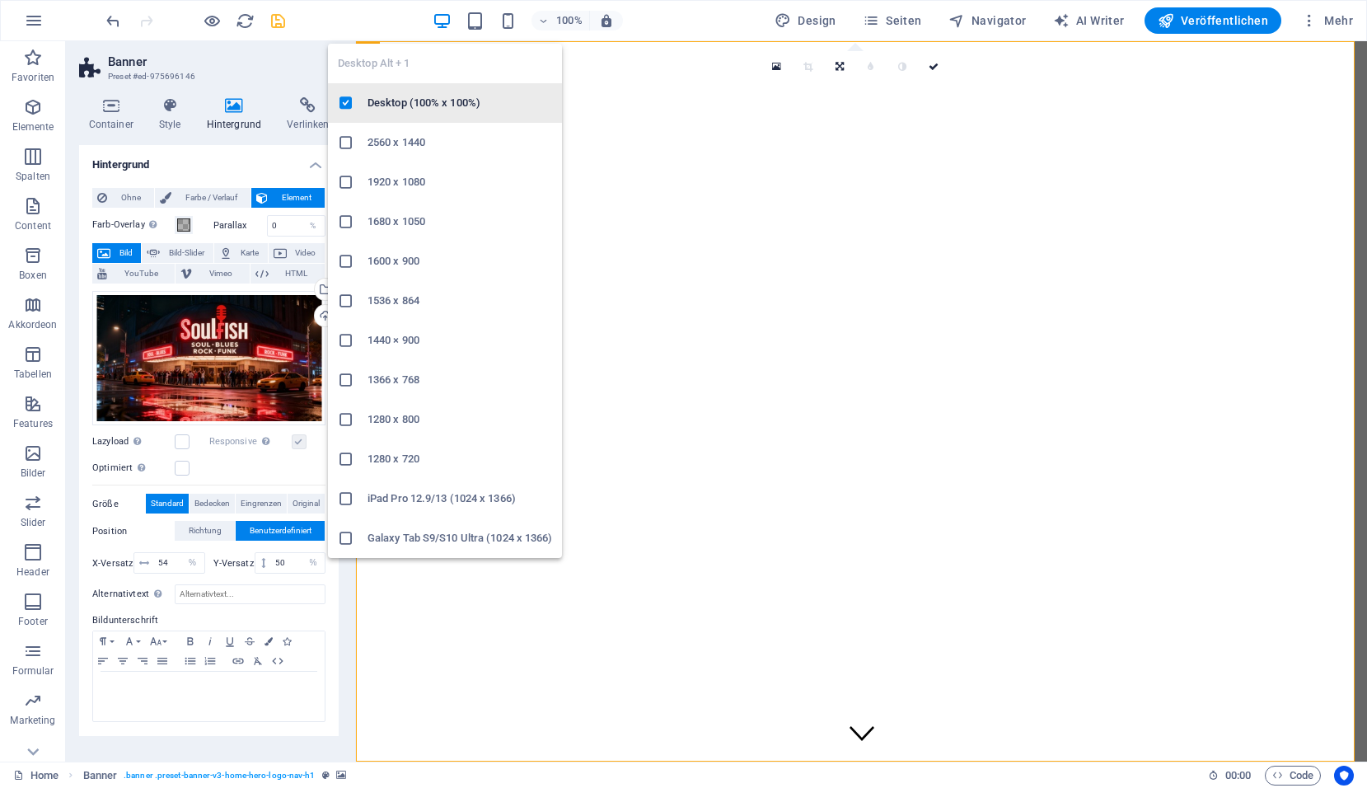
drag, startPoint x: 396, startPoint y: 107, endPoint x: 40, endPoint y: 71, distance: 357.8
click at [396, 111] on h6 "Desktop (100% x 100%)" at bounding box center [460, 103] width 185 height 20
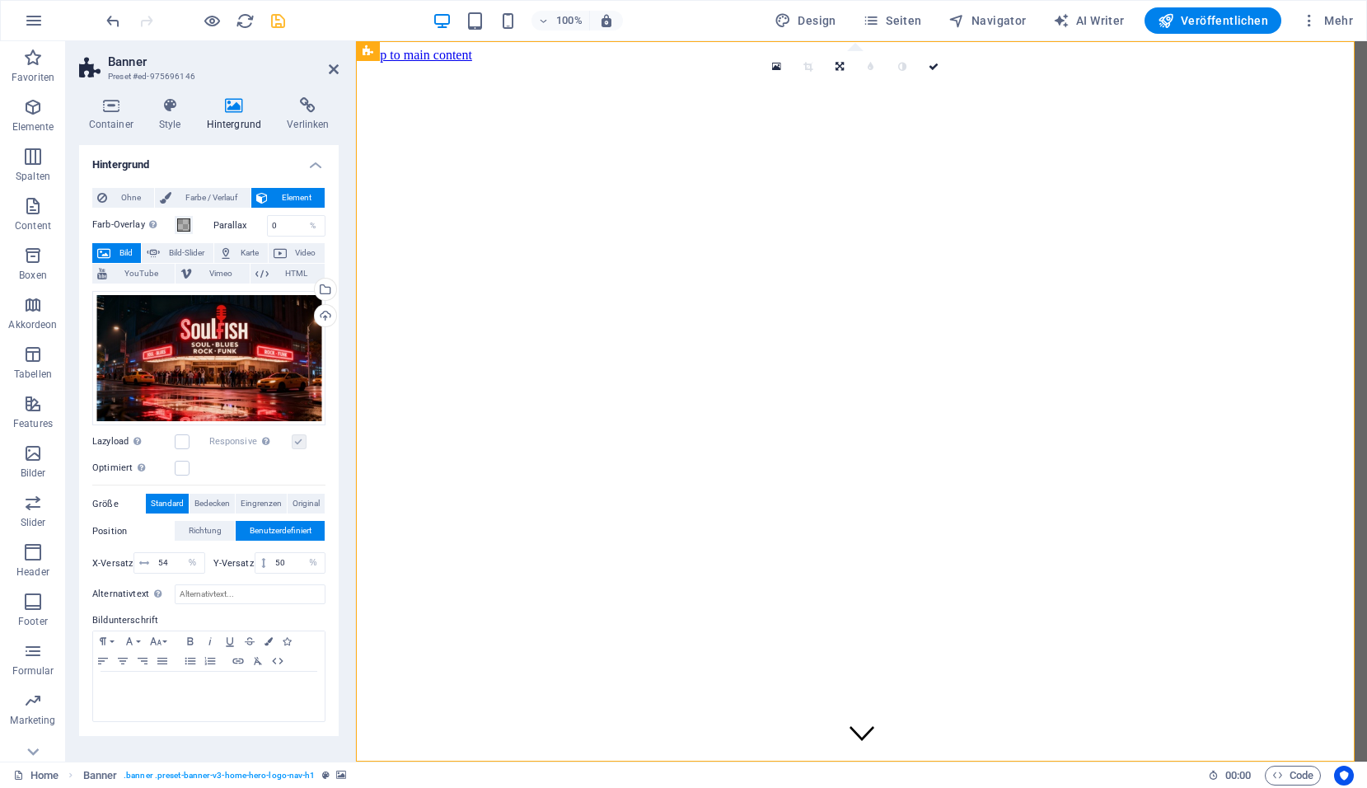
click at [261, 521] on span "Benutzerdefiniert" at bounding box center [281, 531] width 62 height 20
click at [280, 17] on icon "save" at bounding box center [278, 21] width 19 height 19
checkbox input "false"
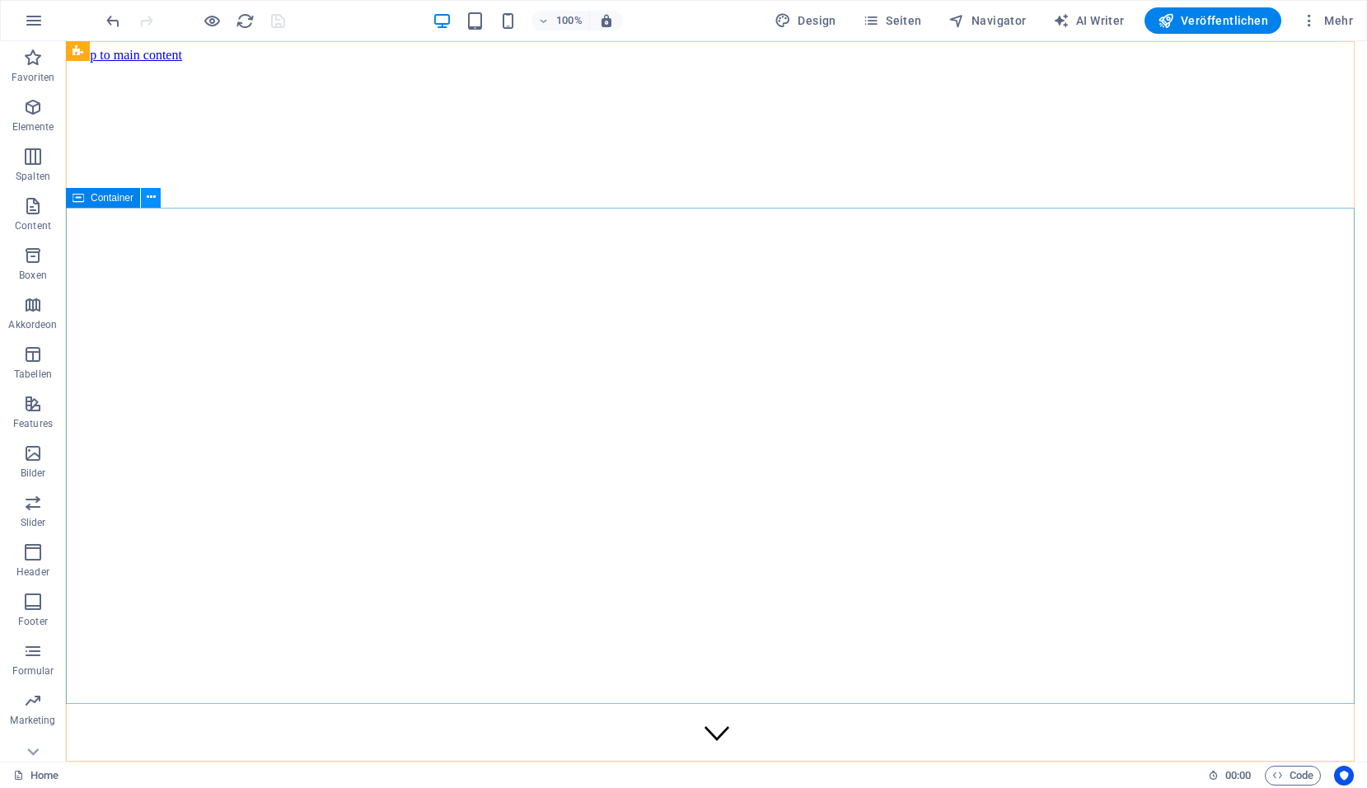
click at [148, 201] on icon at bounding box center [151, 197] width 9 height 17
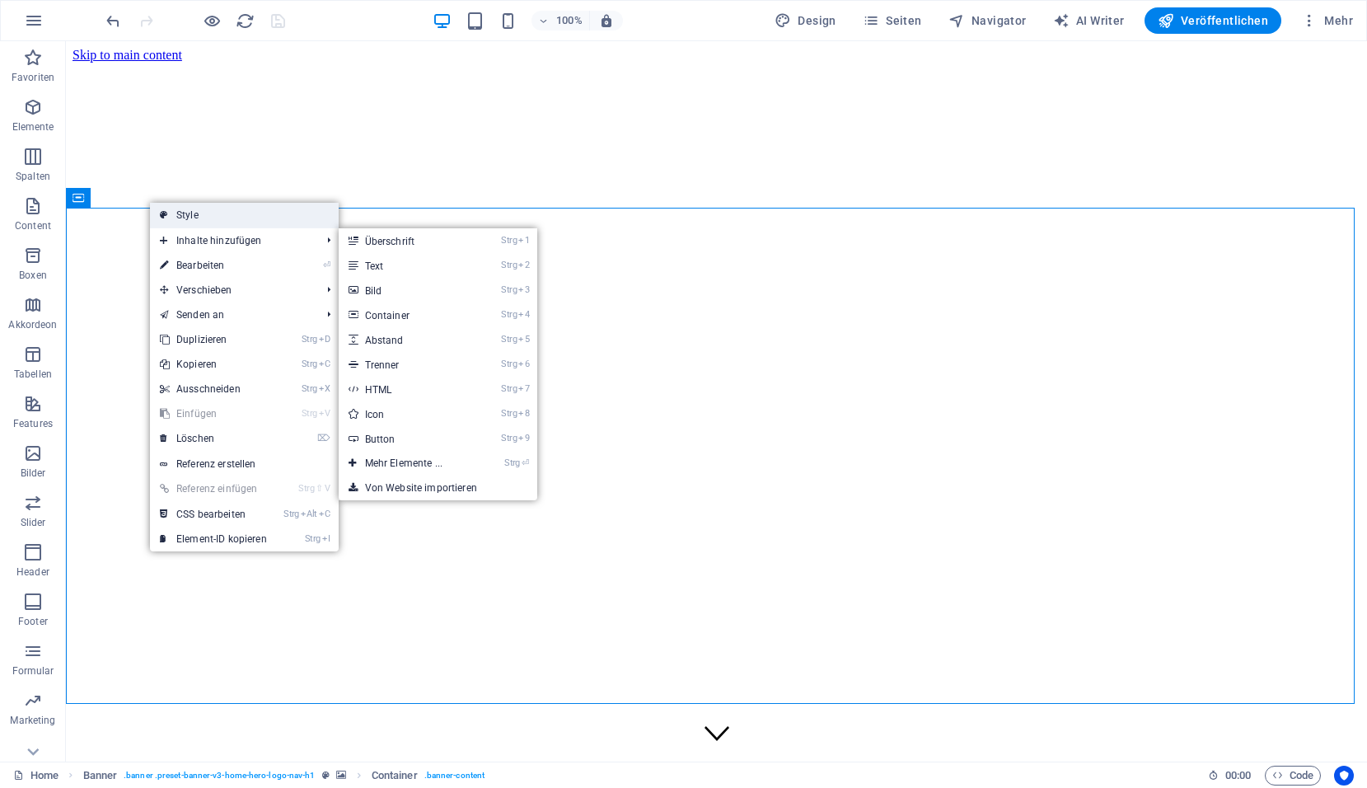
click at [189, 217] on link "Style" at bounding box center [244, 215] width 189 height 25
select select "preset-banner-v3-home-hero-logo-nav-h1"
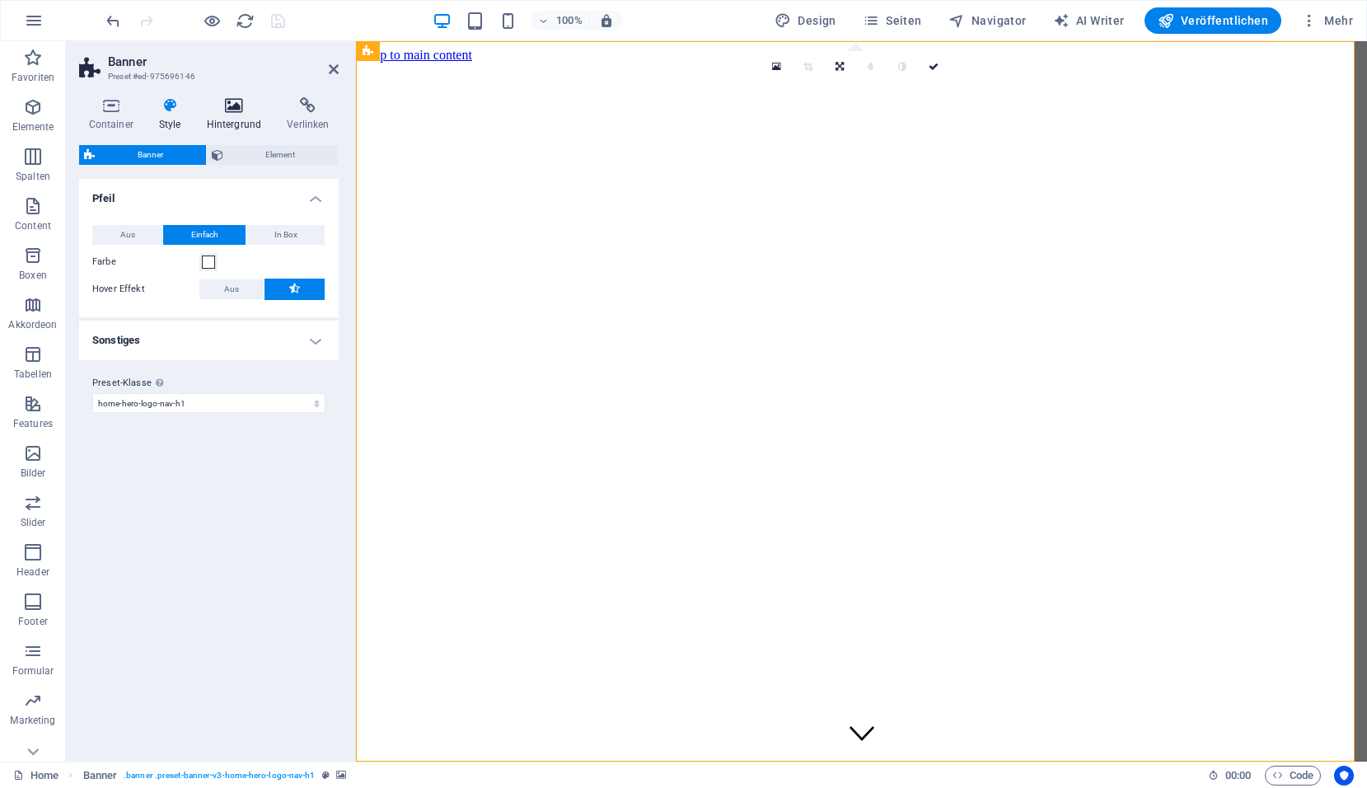
click at [237, 105] on icon at bounding box center [234, 105] width 74 height 16
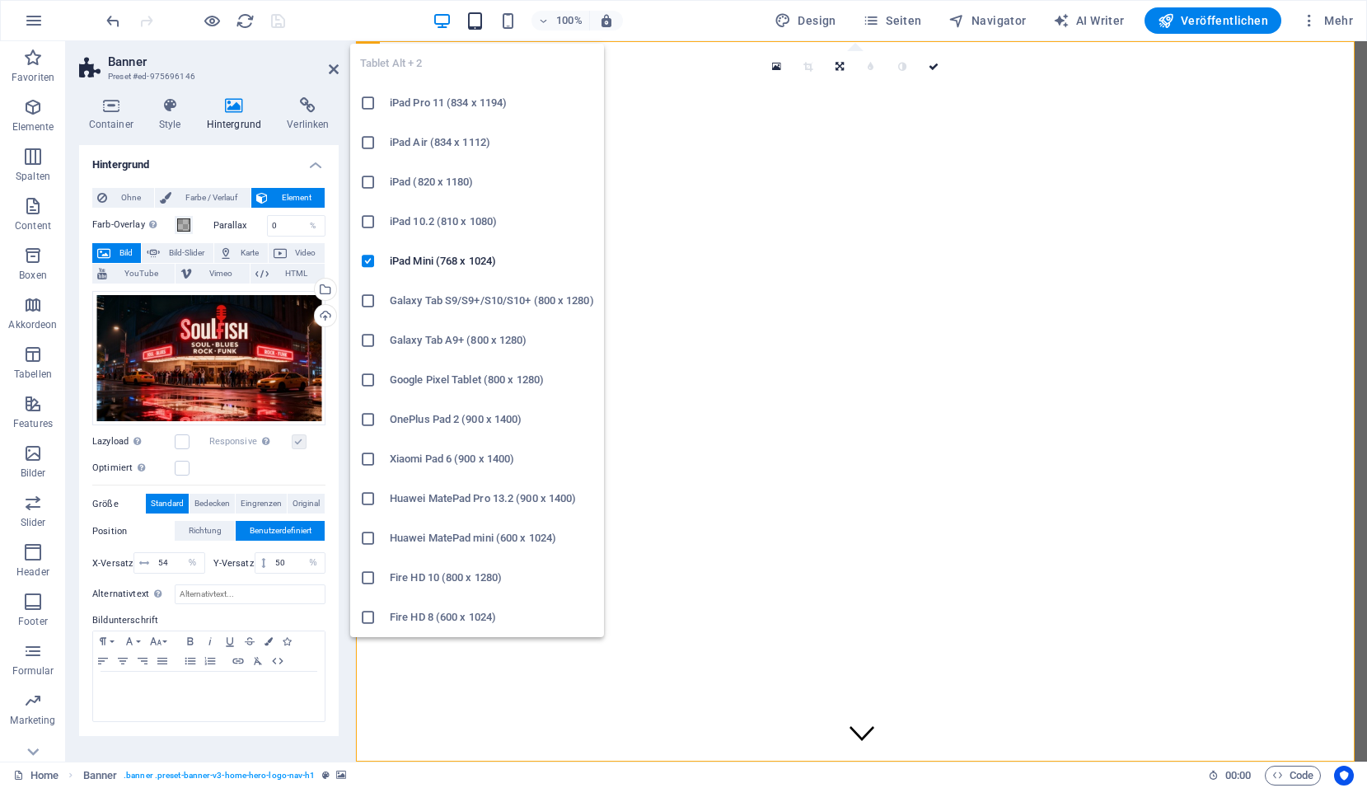
click at [480, 17] on icon "button" at bounding box center [475, 21] width 19 height 19
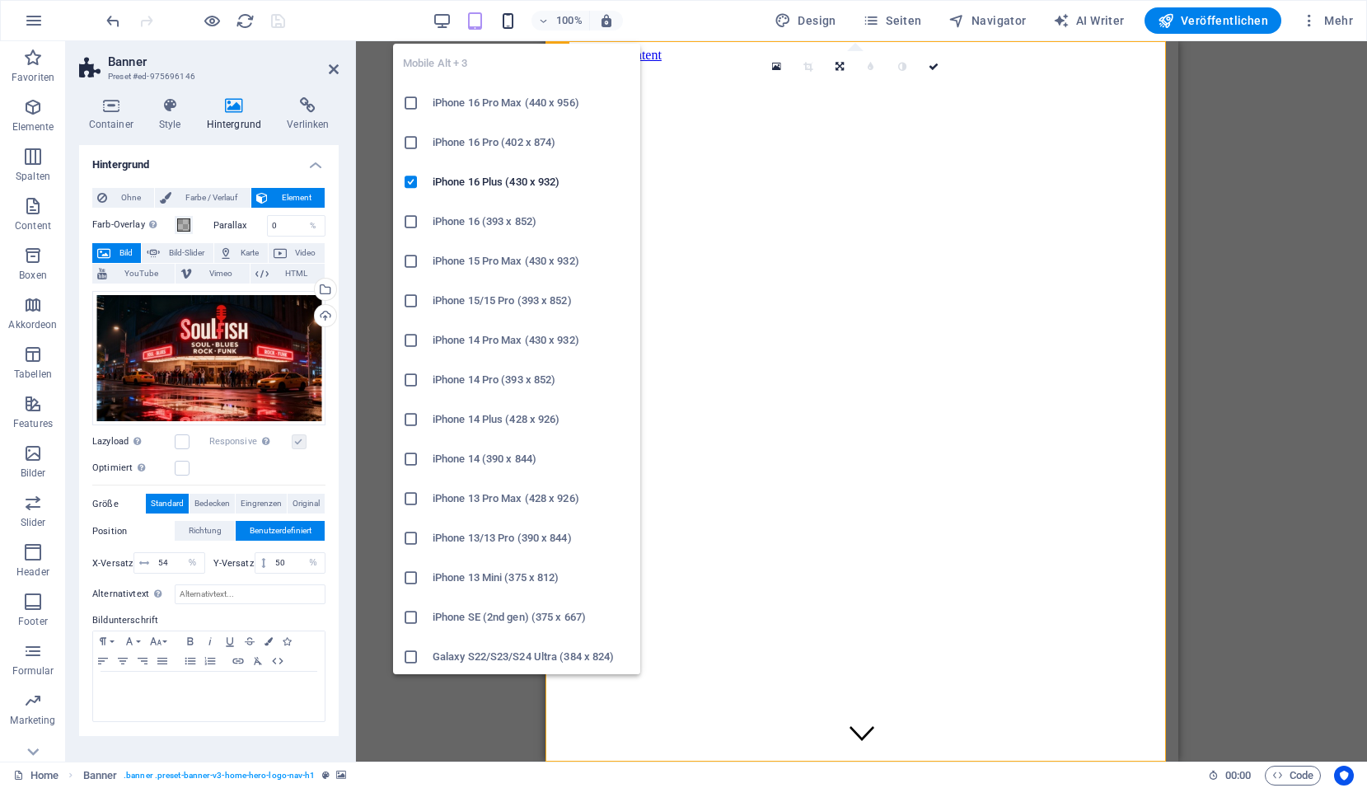
click at [513, 21] on icon "button" at bounding box center [508, 21] width 19 height 19
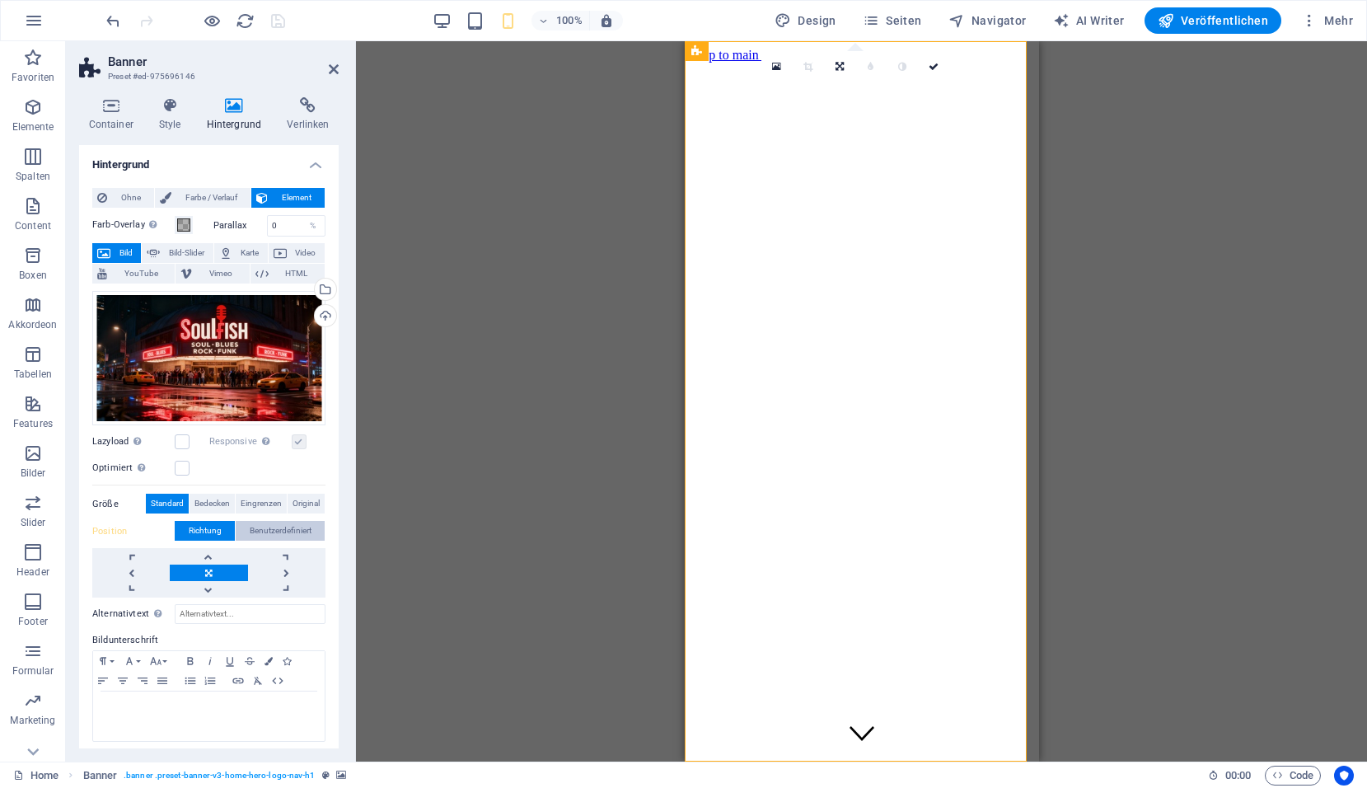
click at [272, 524] on span "Benutzerdefiniert" at bounding box center [281, 531] width 62 height 20
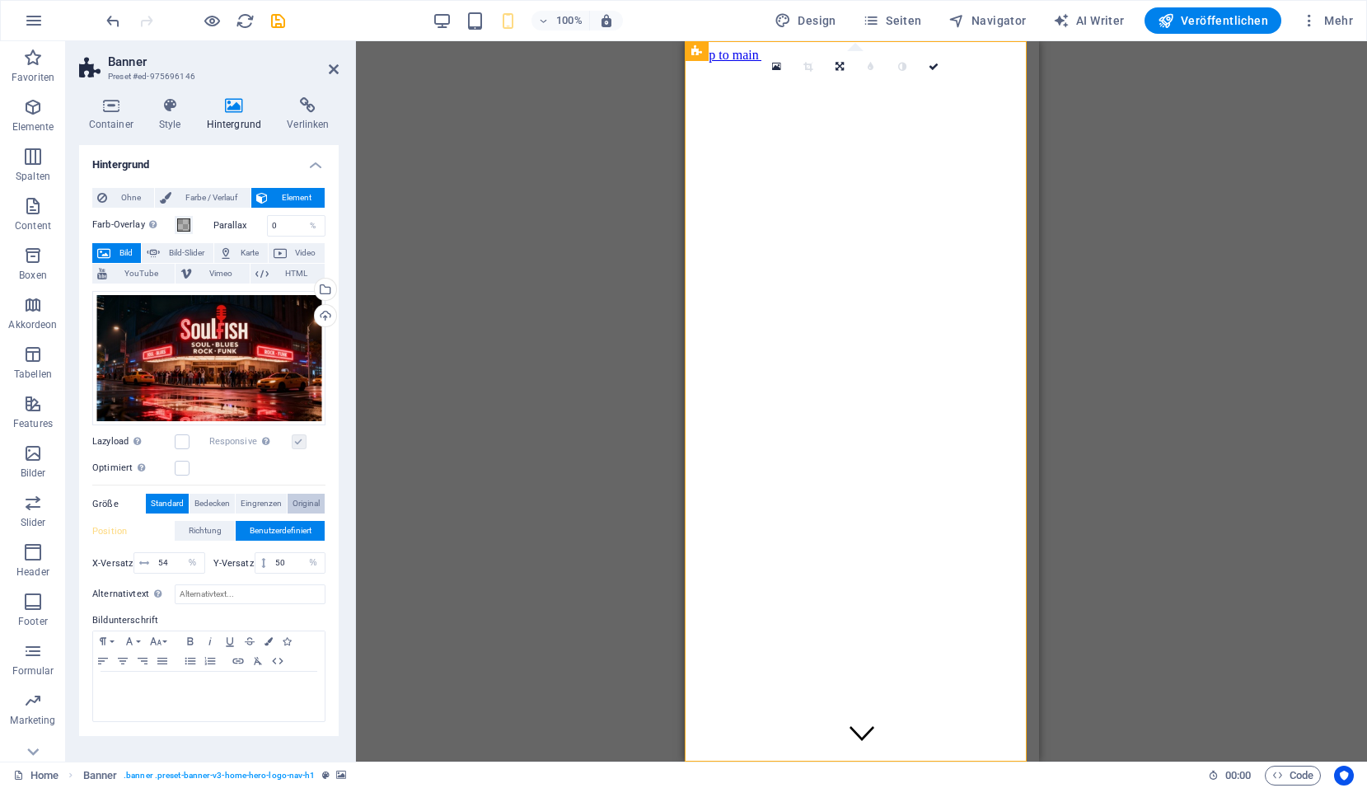
click at [302, 507] on span "Original" at bounding box center [306, 504] width 27 height 20
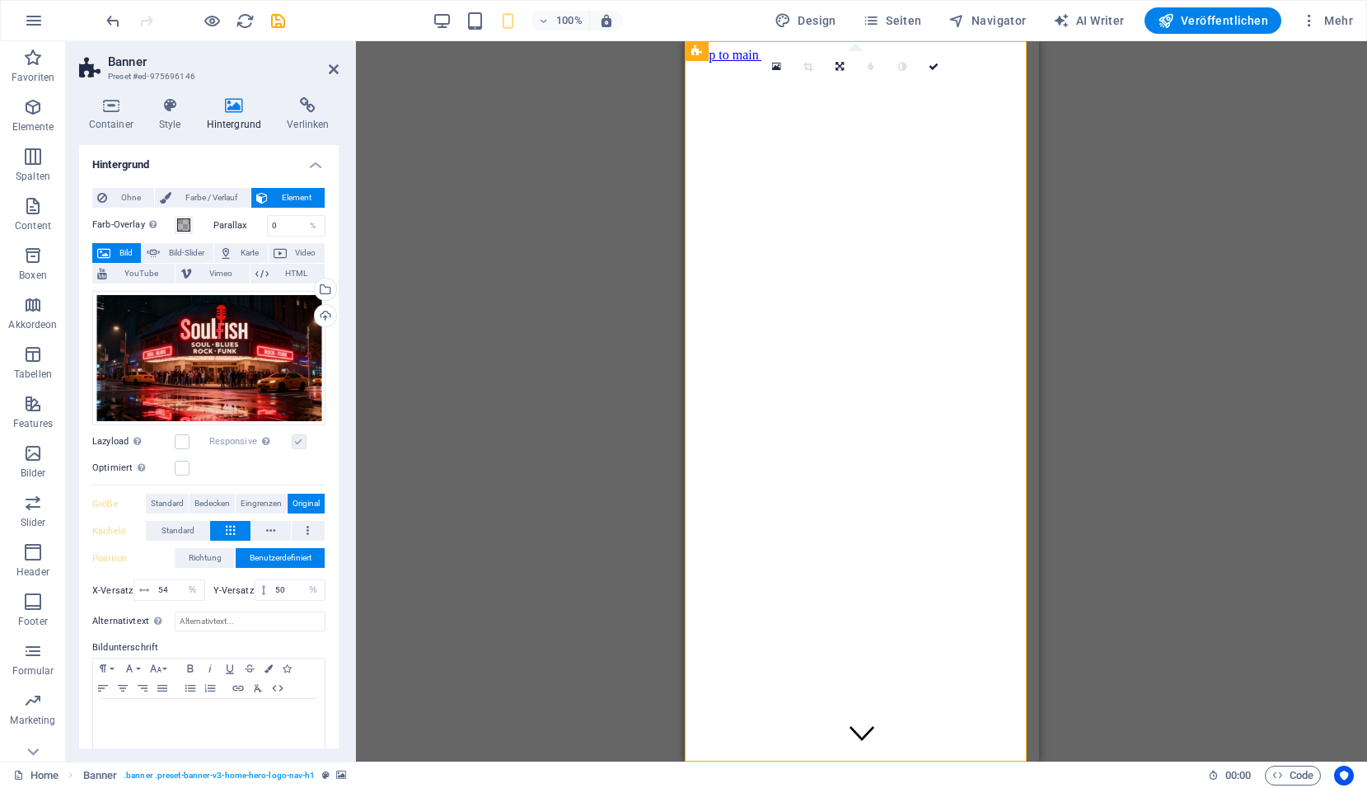
click at [302, 506] on span "Original" at bounding box center [306, 504] width 27 height 20
click at [187, 528] on span "Standard" at bounding box center [178, 531] width 33 height 20
click at [191, 552] on span "Richtung" at bounding box center [205, 558] width 33 height 20
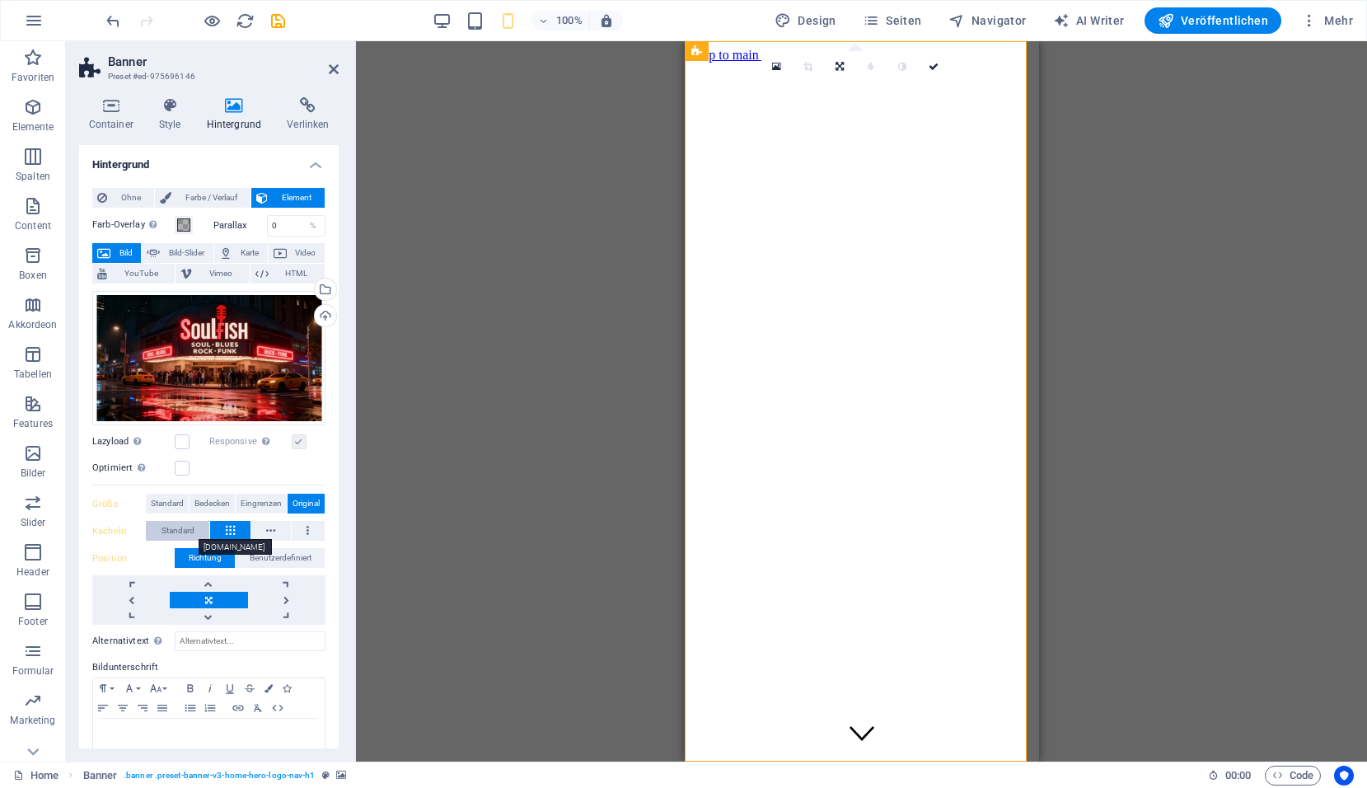
click at [185, 532] on span "Standard" at bounding box center [178, 531] width 33 height 20
click at [164, 505] on span "Standard" at bounding box center [167, 504] width 33 height 20
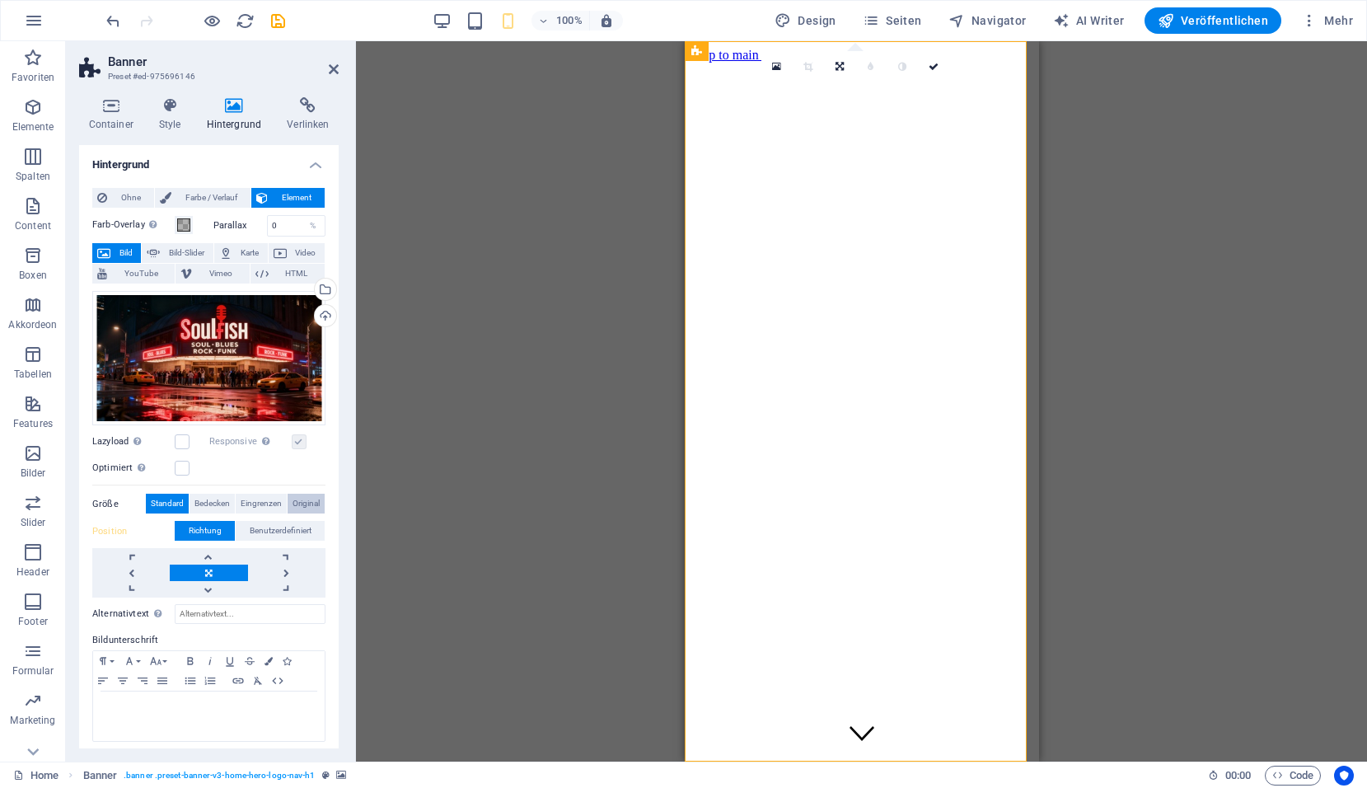
click at [297, 500] on span "Original" at bounding box center [306, 504] width 27 height 20
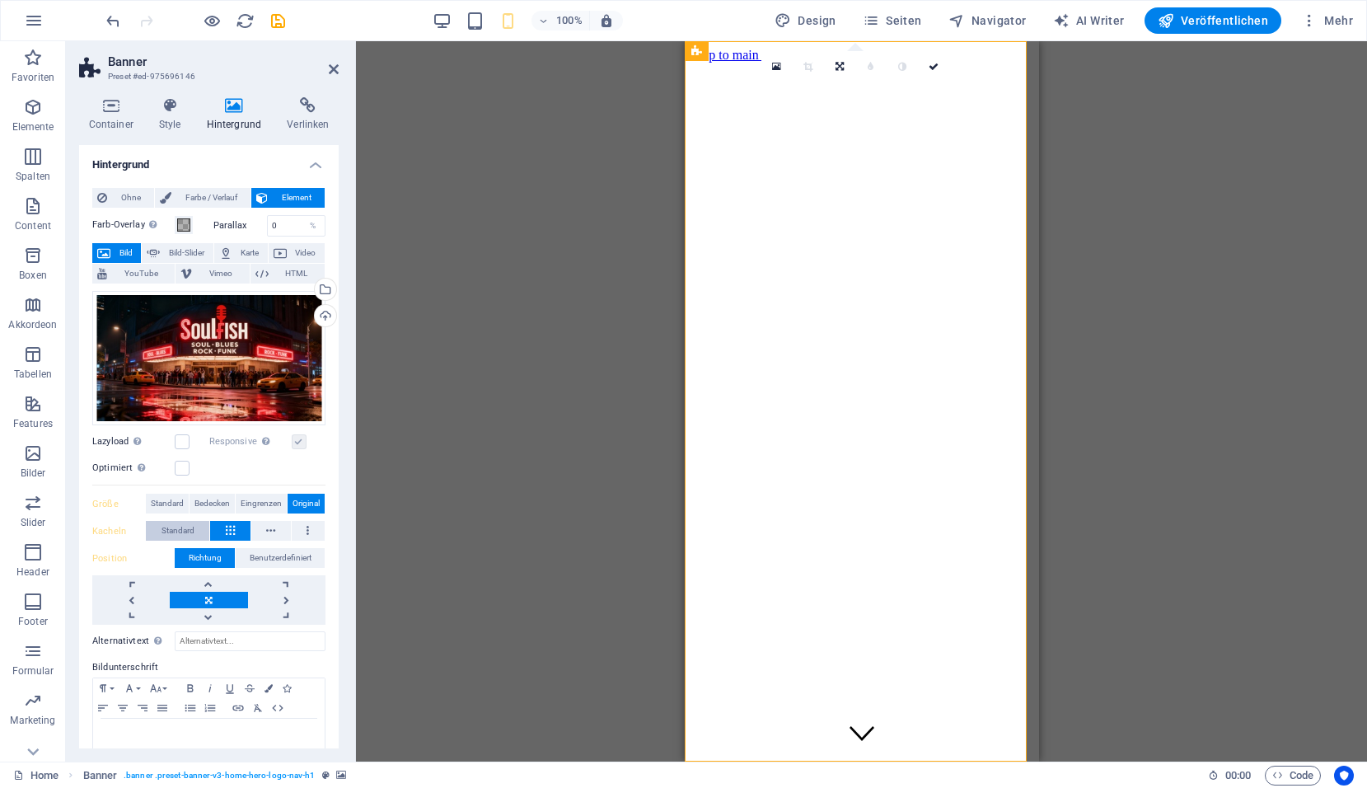
click at [179, 531] on span "Standard" at bounding box center [178, 531] width 33 height 20
click at [266, 521] on icon at bounding box center [270, 531] width 9 height 20
click at [309, 524] on button at bounding box center [308, 531] width 33 height 20
click at [194, 531] on button "Standard" at bounding box center [177, 531] width 63 height 20
click at [257, 506] on span "Eingrenzen" at bounding box center [261, 504] width 41 height 20
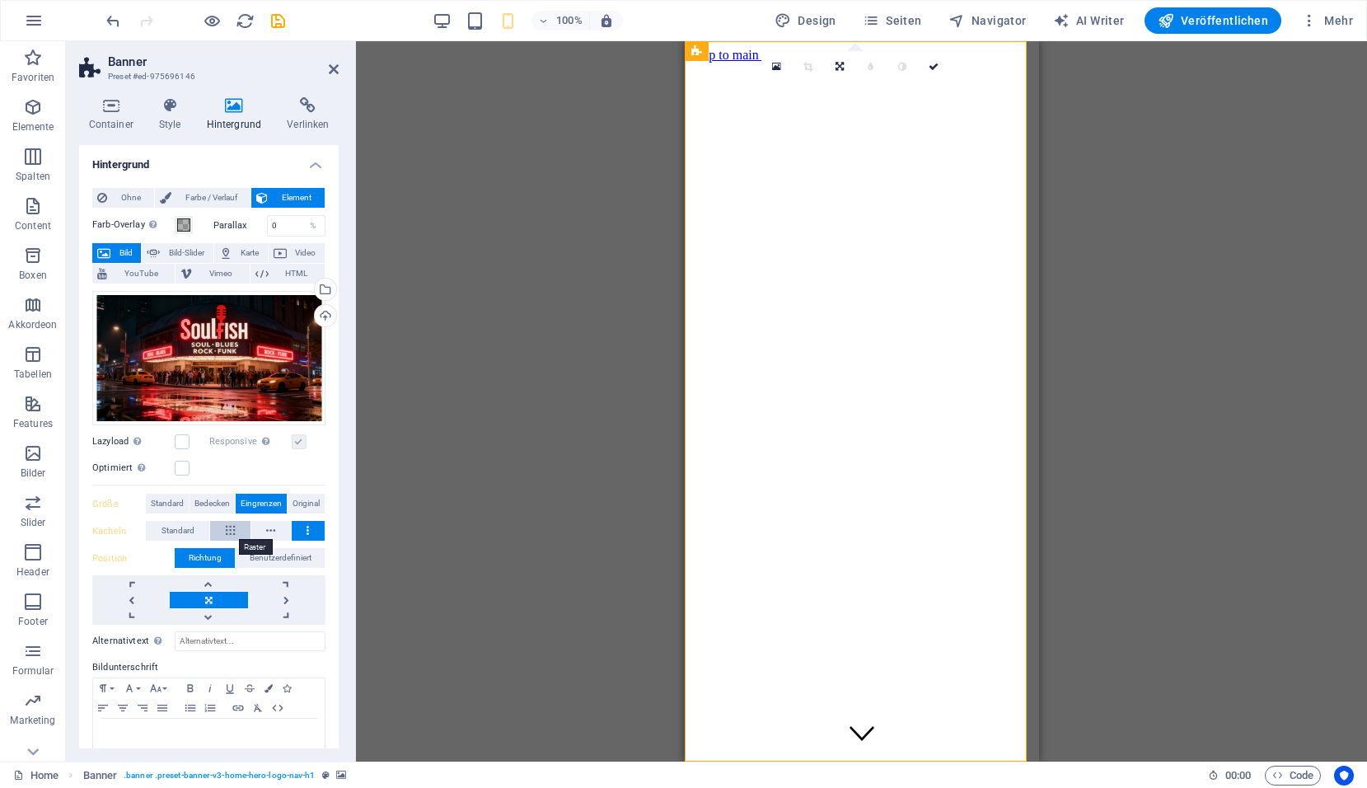
click at [227, 527] on icon at bounding box center [230, 531] width 9 height 20
click at [176, 531] on span "Standard" at bounding box center [178, 531] width 33 height 20
click at [302, 527] on button at bounding box center [308, 531] width 33 height 20
click at [260, 530] on button at bounding box center [271, 531] width 40 height 20
click at [262, 555] on span "Benutzerdefiniert" at bounding box center [281, 558] width 62 height 20
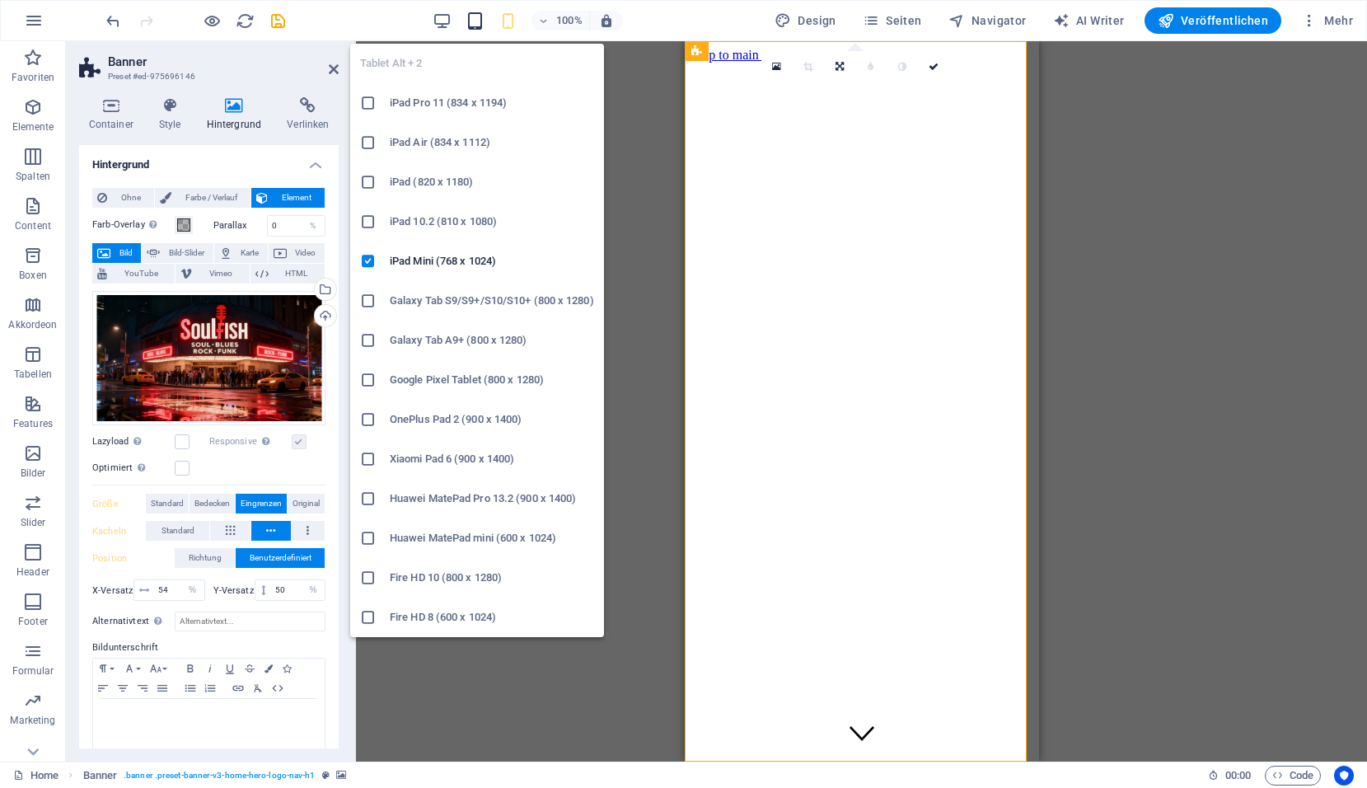
click at [485, 26] on icon "button" at bounding box center [475, 21] width 19 height 19
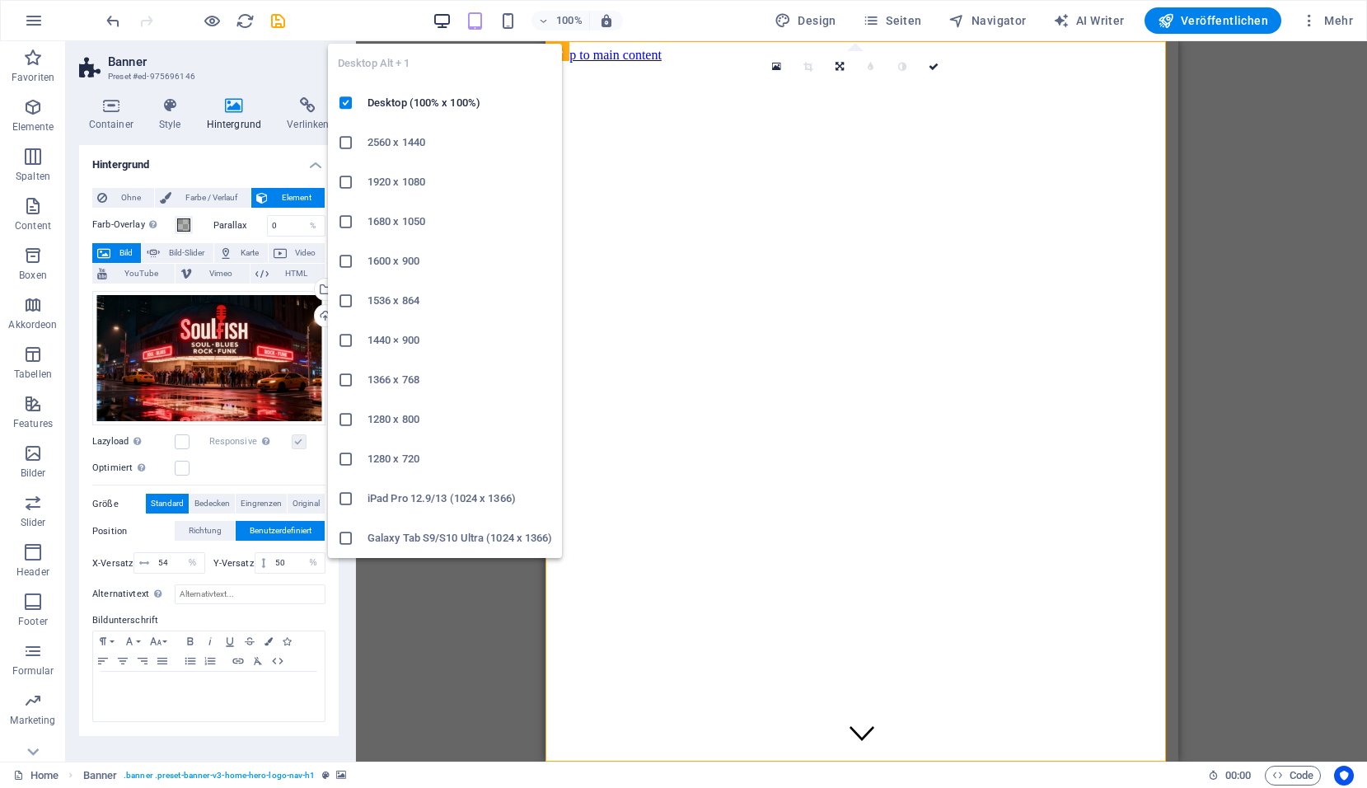
click at [443, 22] on icon "button" at bounding box center [442, 21] width 19 height 19
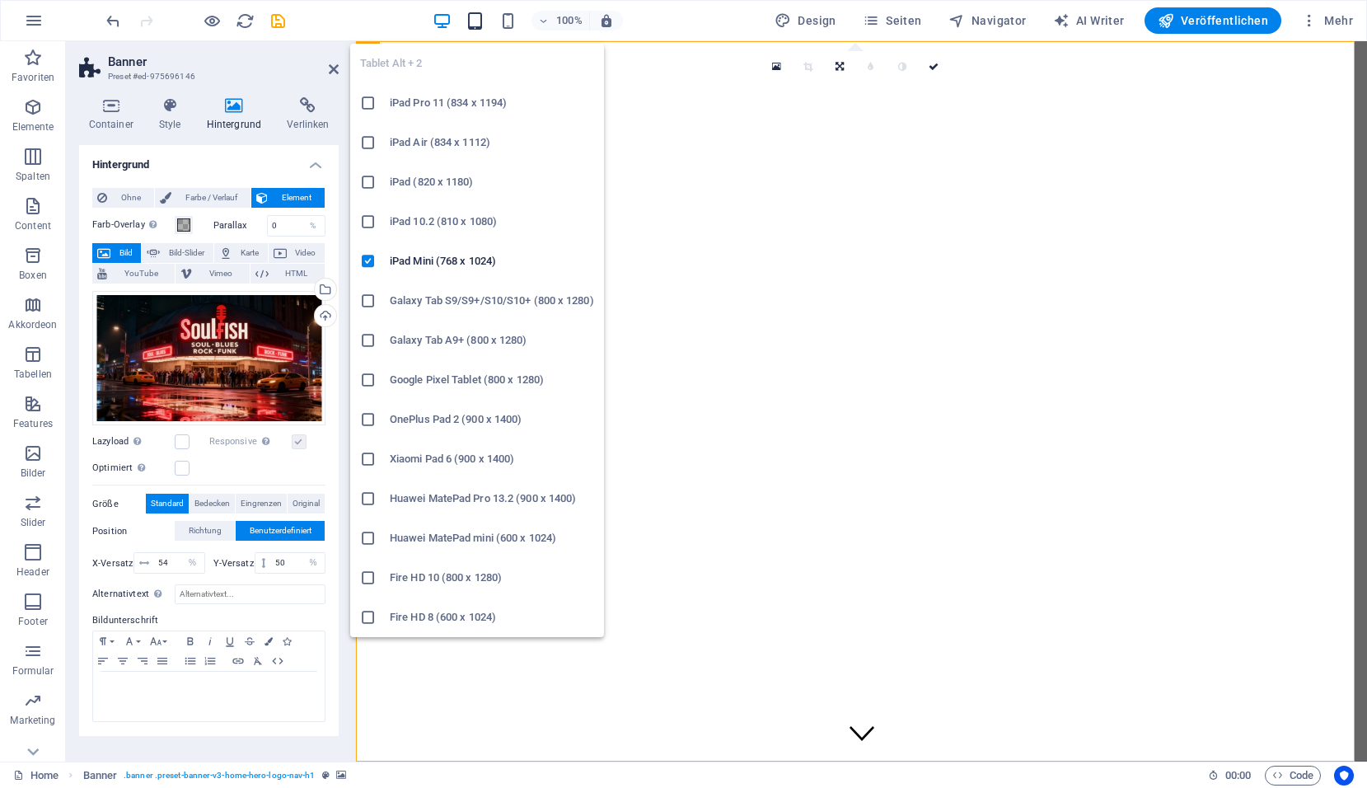
click at [475, 24] on icon "button" at bounding box center [475, 21] width 19 height 19
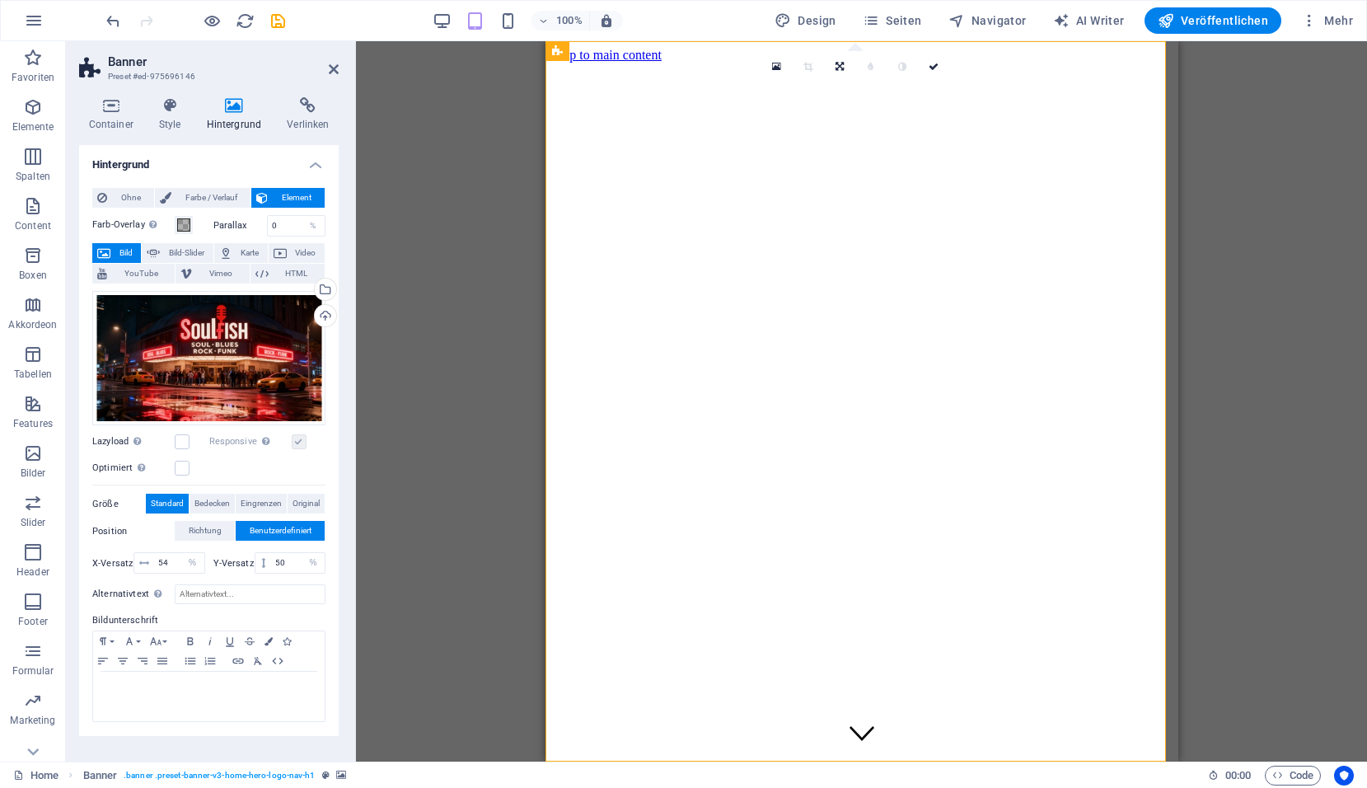
click at [501, 21] on div "100%" at bounding box center [528, 20] width 190 height 26
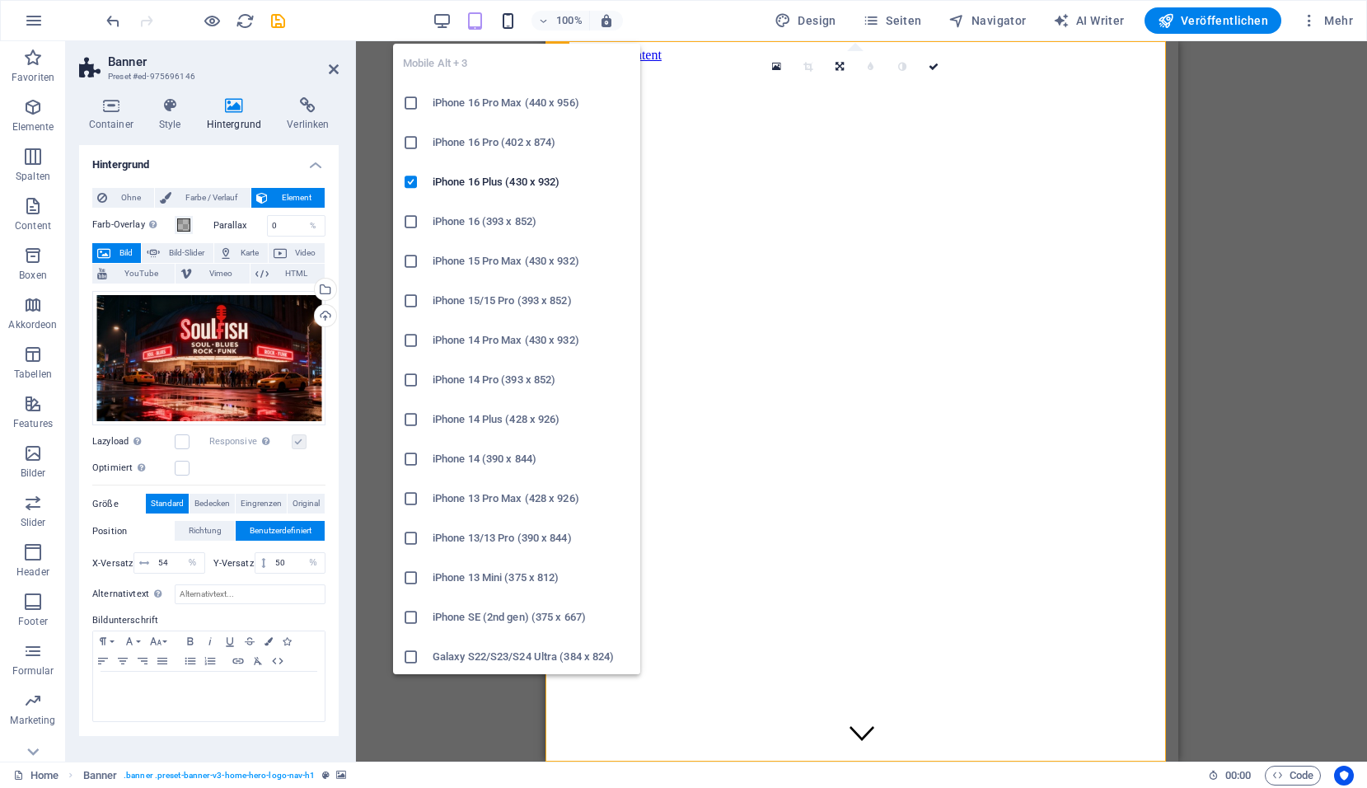
click at [509, 23] on icon "button" at bounding box center [508, 21] width 19 height 19
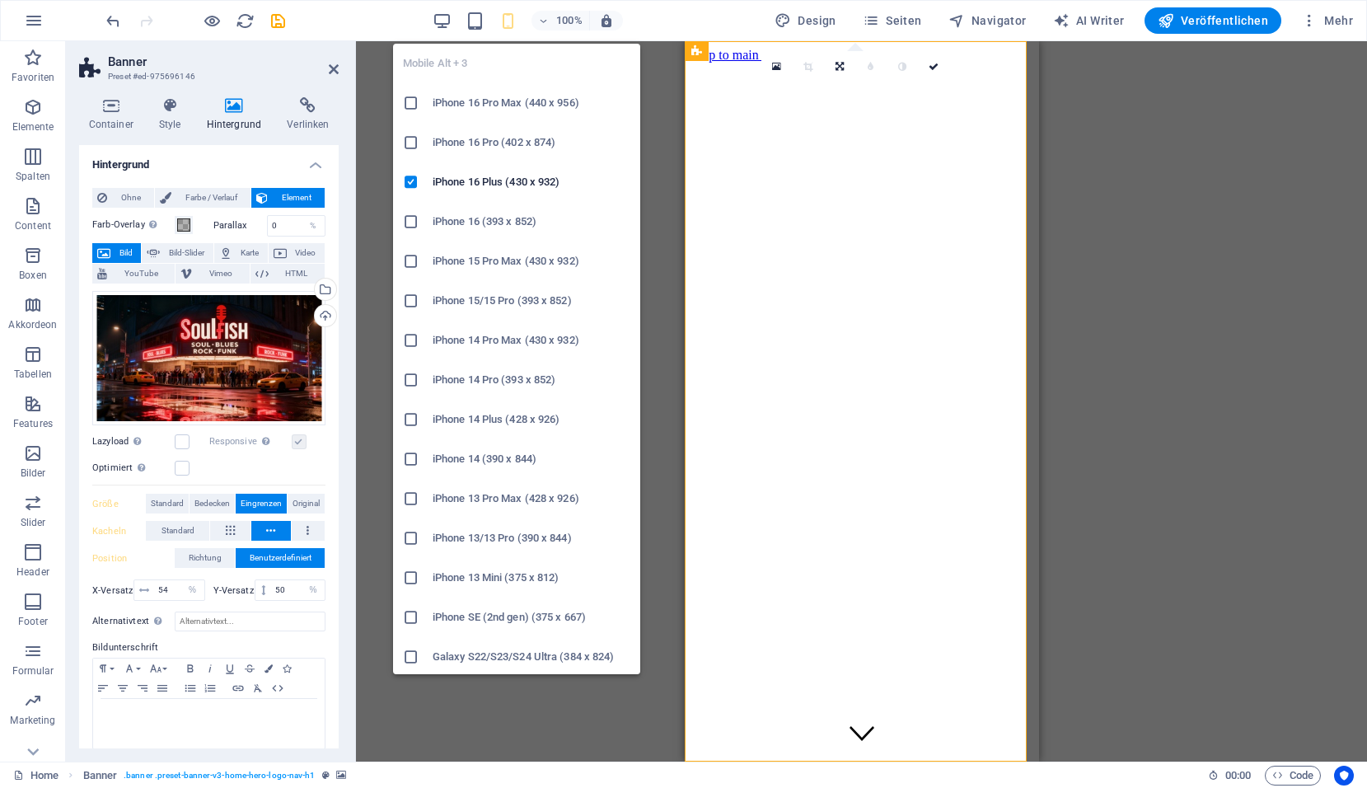
click at [413, 653] on icon at bounding box center [411, 656] width 16 height 16
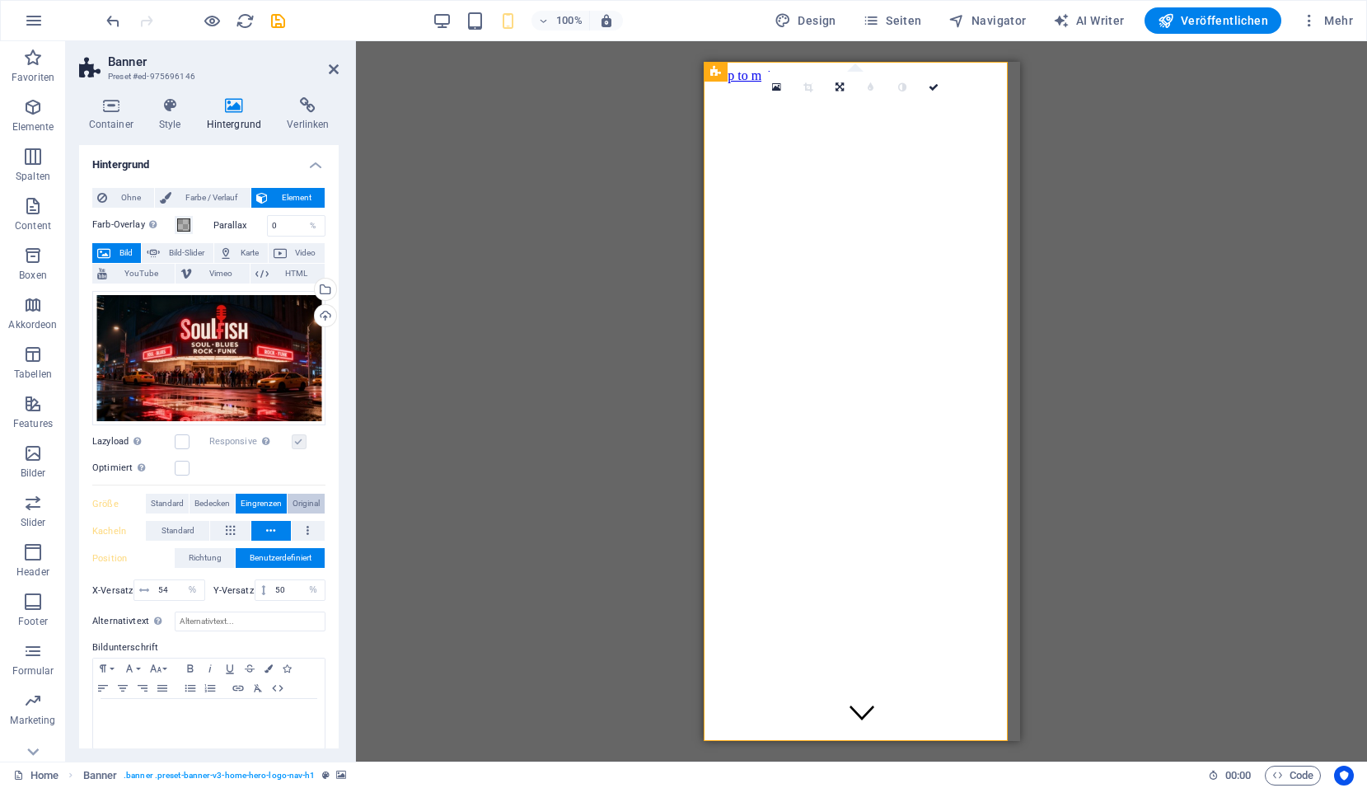
click at [303, 499] on span "Original" at bounding box center [306, 504] width 27 height 20
click at [255, 499] on span "Eingrenzen" at bounding box center [261, 504] width 41 height 20
click at [221, 501] on span "Bedecken" at bounding box center [211, 504] width 35 height 20
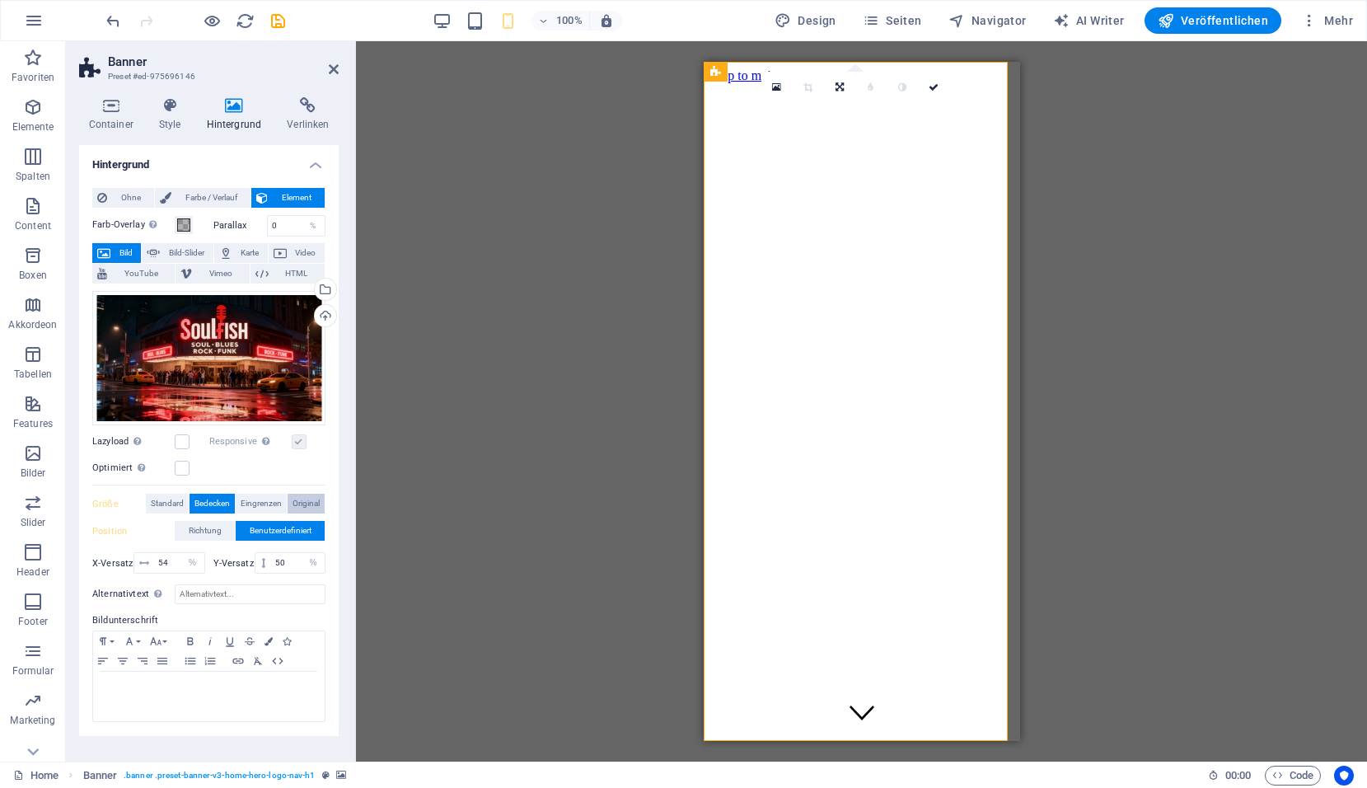
click at [300, 502] on span "Original" at bounding box center [306, 504] width 27 height 20
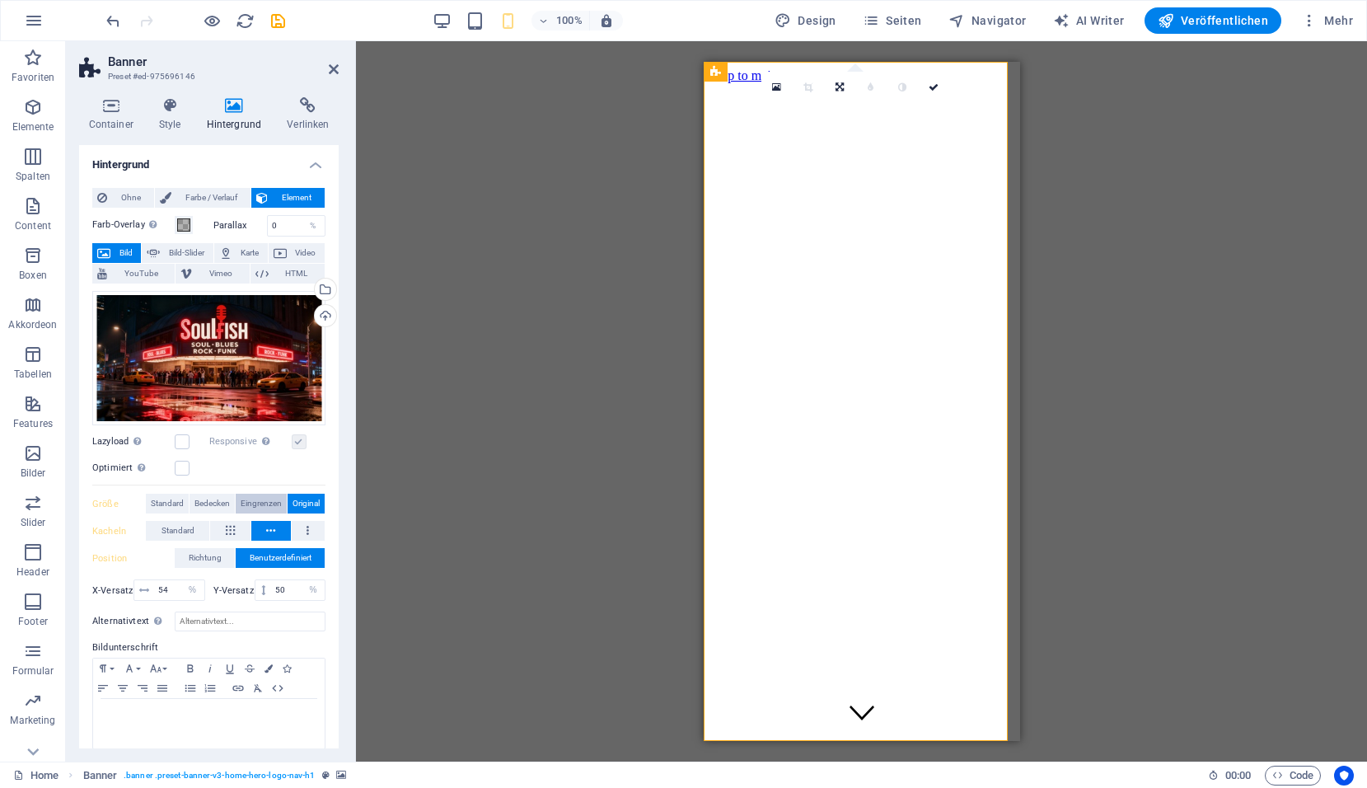
click at [276, 499] on span "Eingrenzen" at bounding box center [261, 504] width 41 height 20
click at [277, 24] on icon "save" at bounding box center [278, 21] width 19 height 19
checkbox input "false"
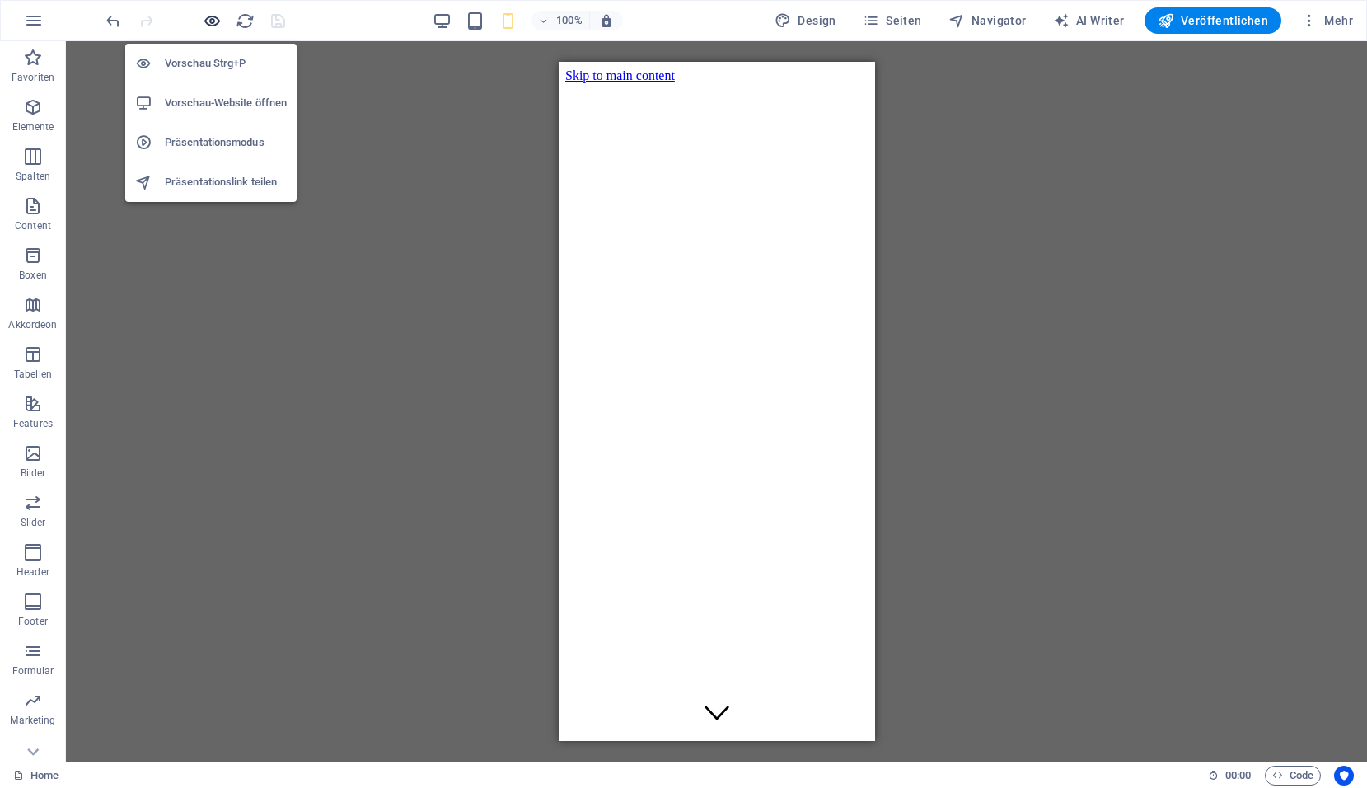
click at [214, 25] on icon "button" at bounding box center [212, 21] width 19 height 19
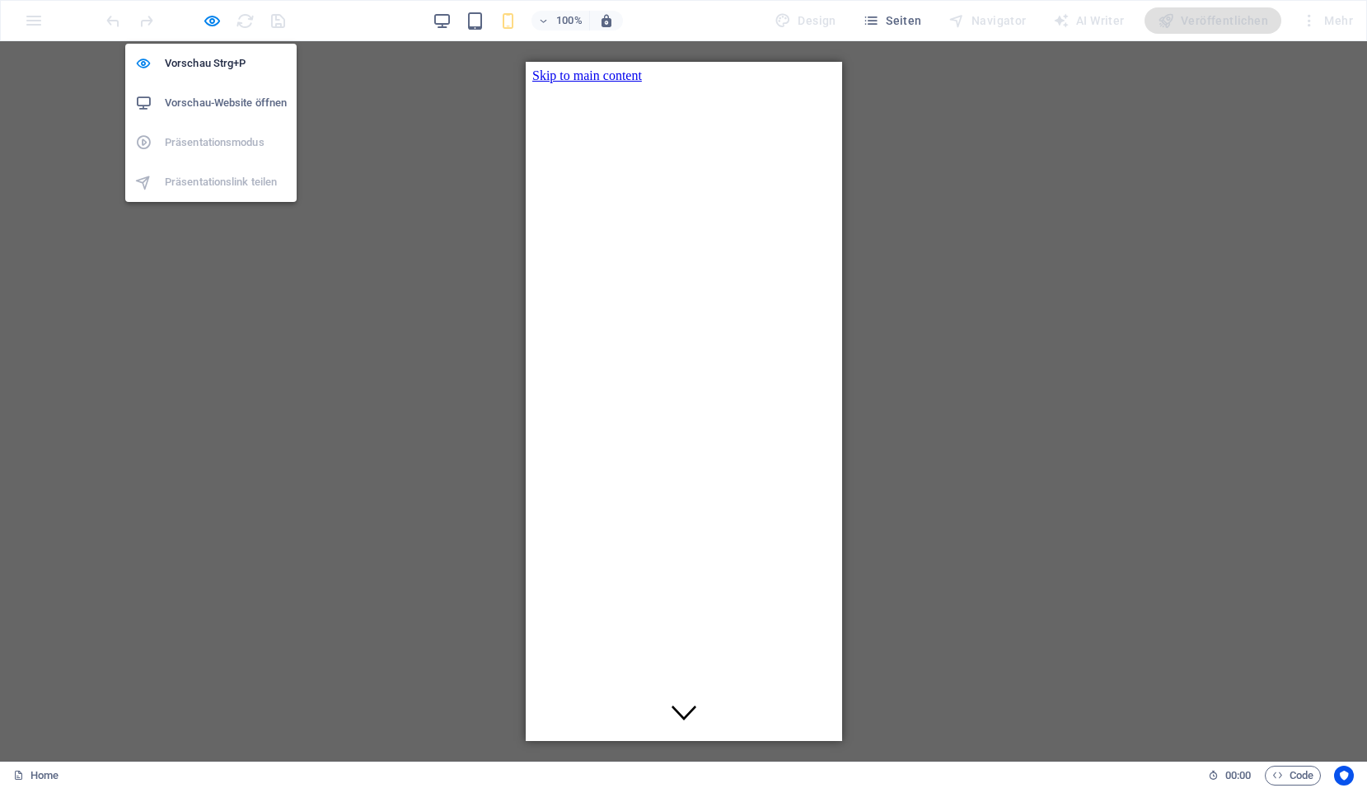
click at [221, 95] on h6 "Vorschau-Website öffnen" at bounding box center [226, 103] width 122 height 20
click at [213, 28] on icon "button" at bounding box center [212, 21] width 19 height 19
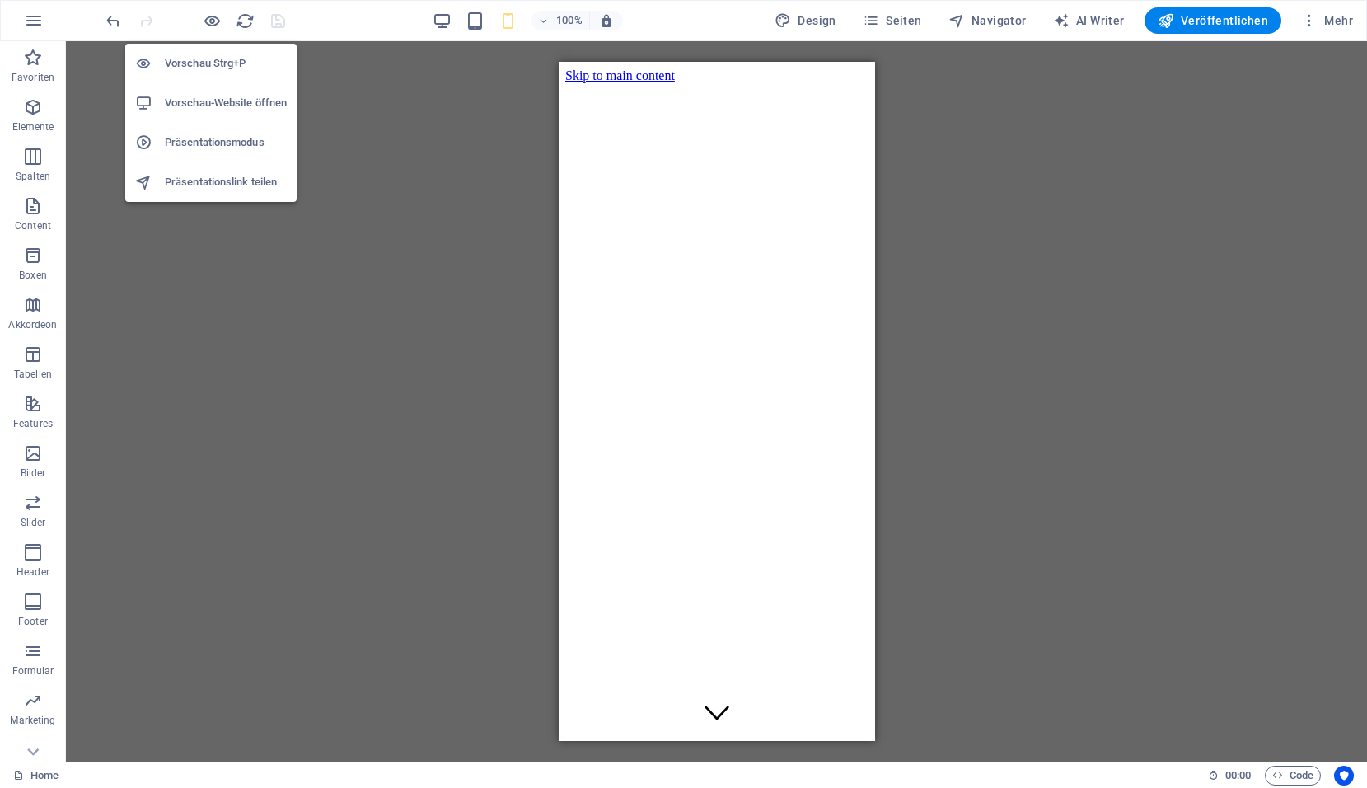
click at [224, 142] on h6 "Präsentationsmodus" at bounding box center [226, 143] width 122 height 20
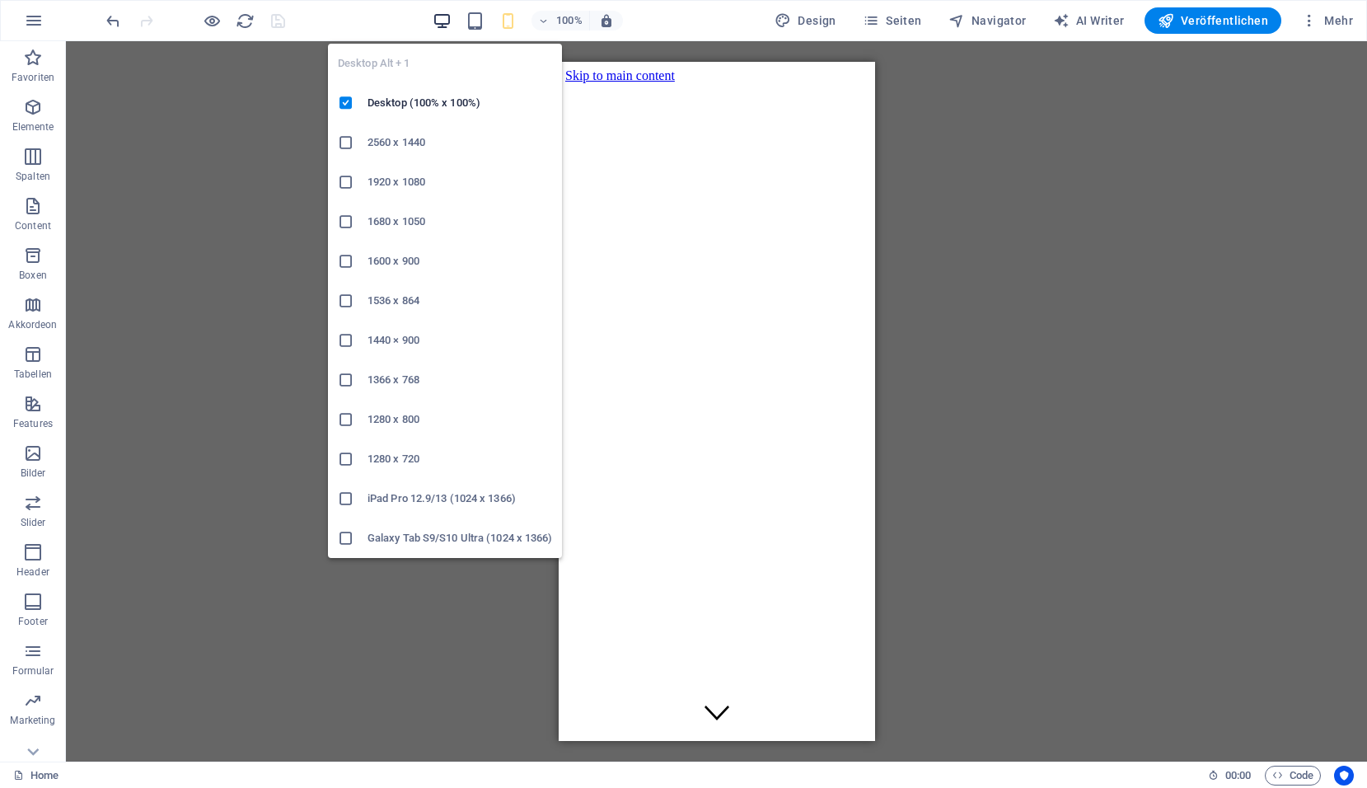
click at [439, 29] on icon "button" at bounding box center [442, 21] width 19 height 19
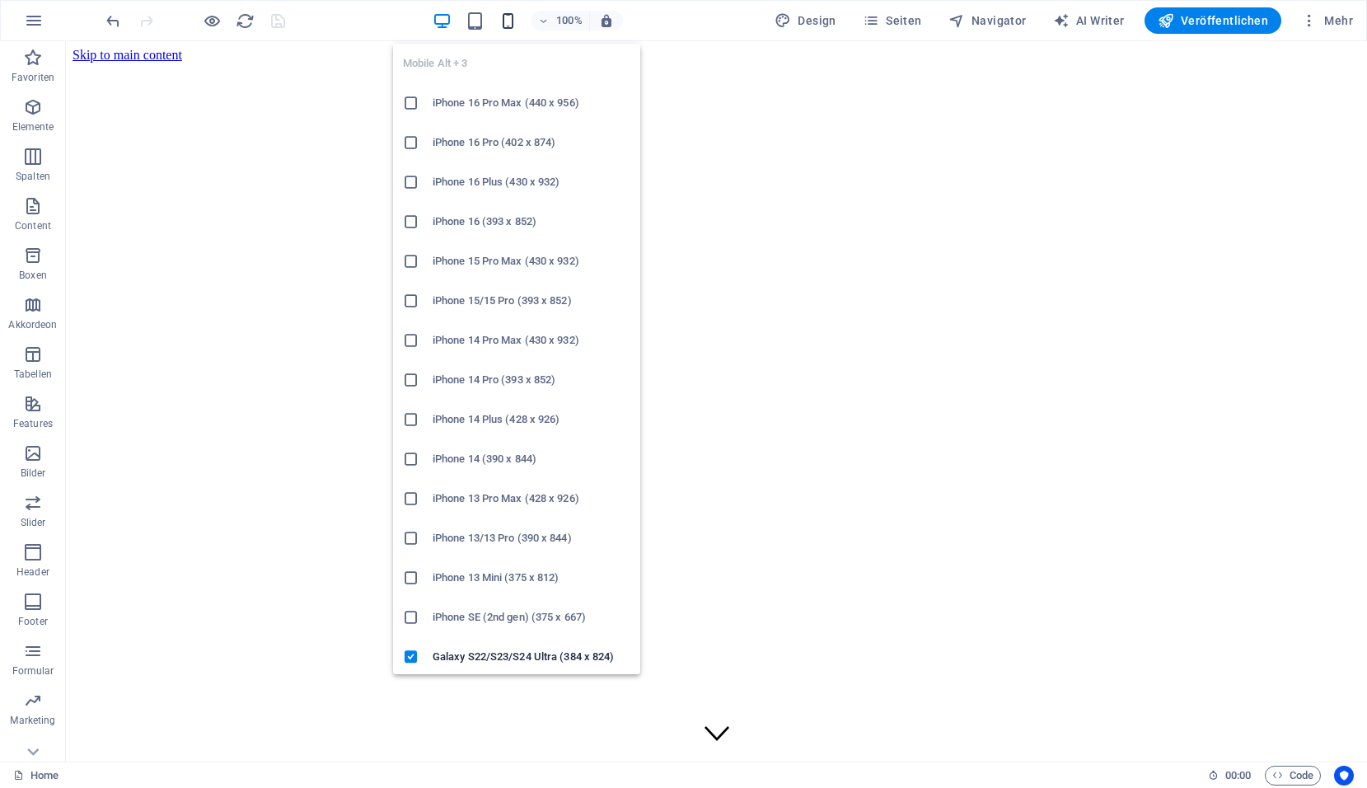
click at [505, 26] on icon "button" at bounding box center [508, 21] width 19 height 19
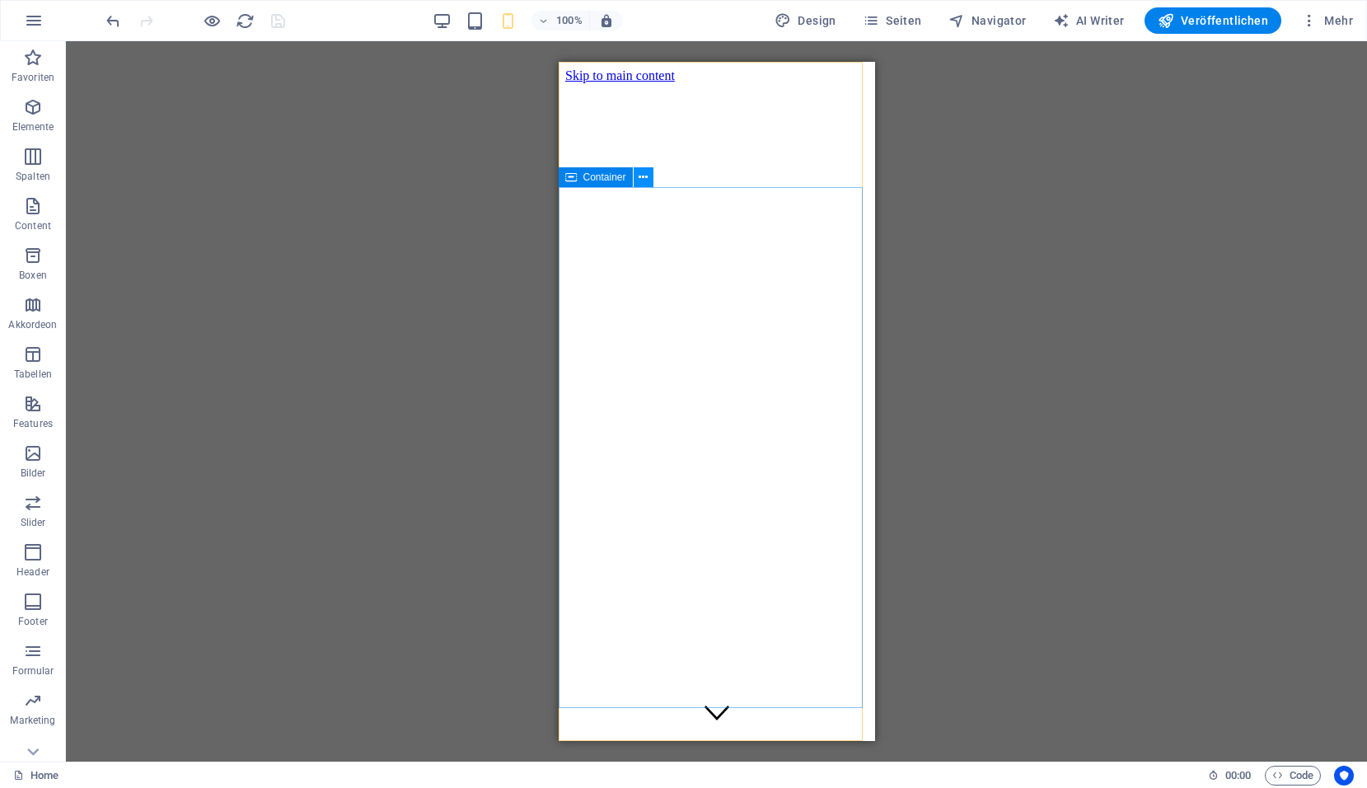
click at [639, 176] on button at bounding box center [644, 177] width 20 height 20
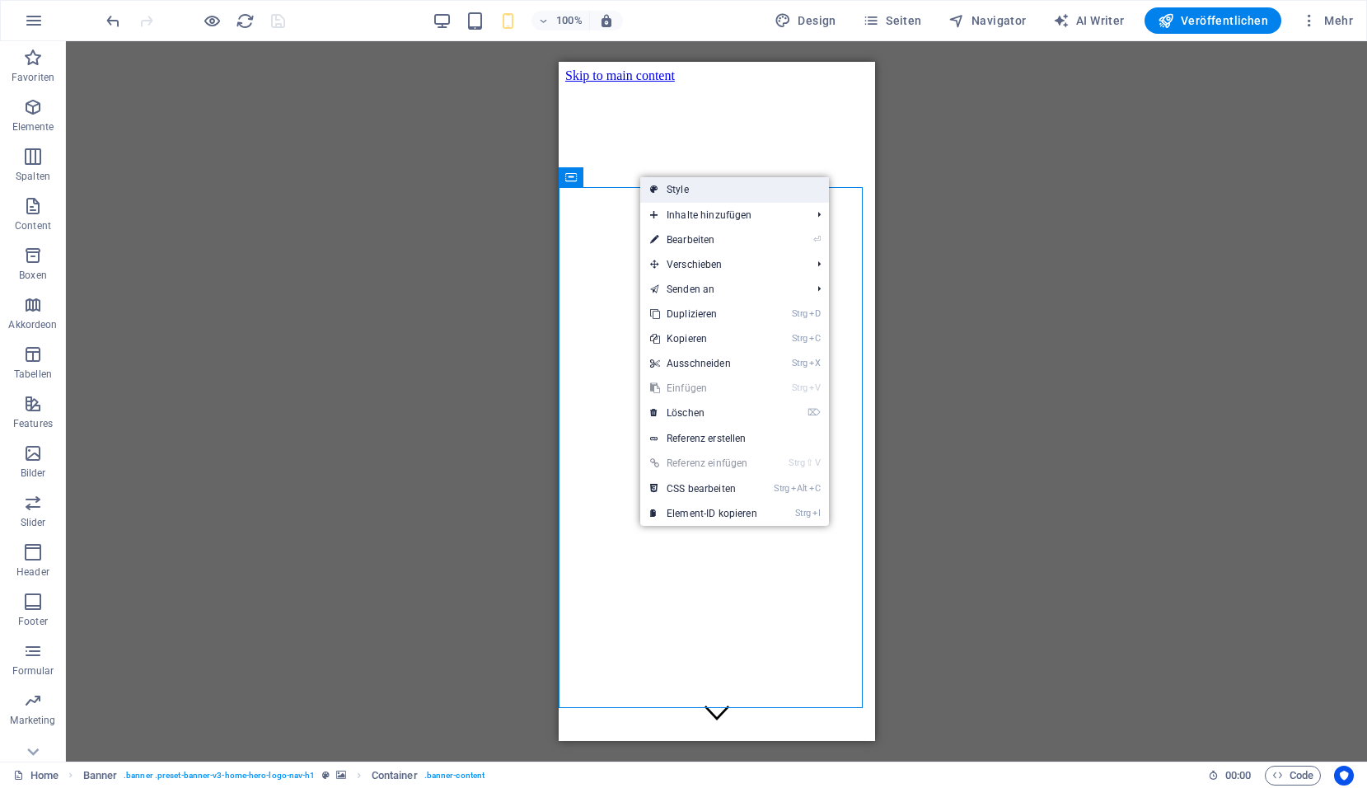
click at [677, 194] on link "Style" at bounding box center [734, 189] width 189 height 25
select select "preset-banner-v3-home-hero-logo-nav-h1"
select select "%"
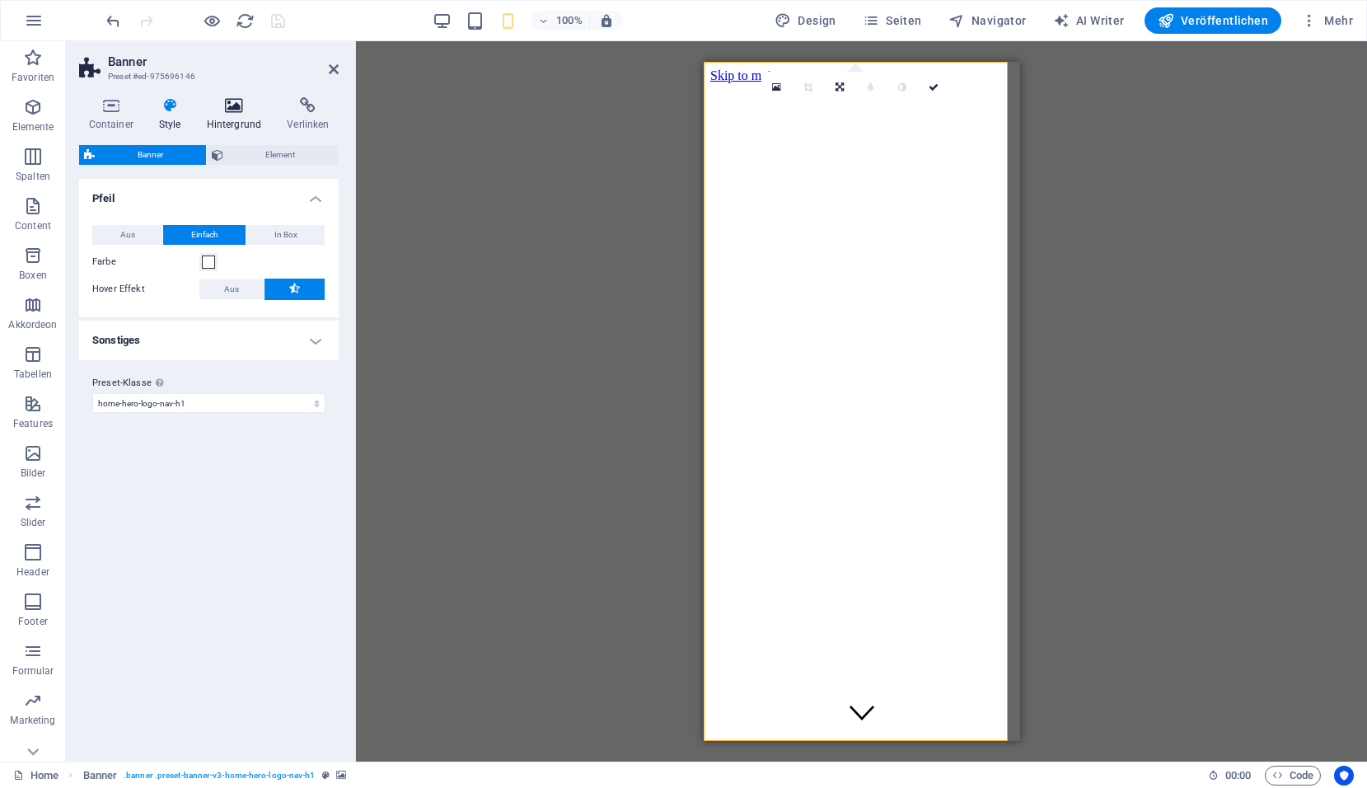
click at [229, 109] on icon at bounding box center [234, 105] width 74 height 16
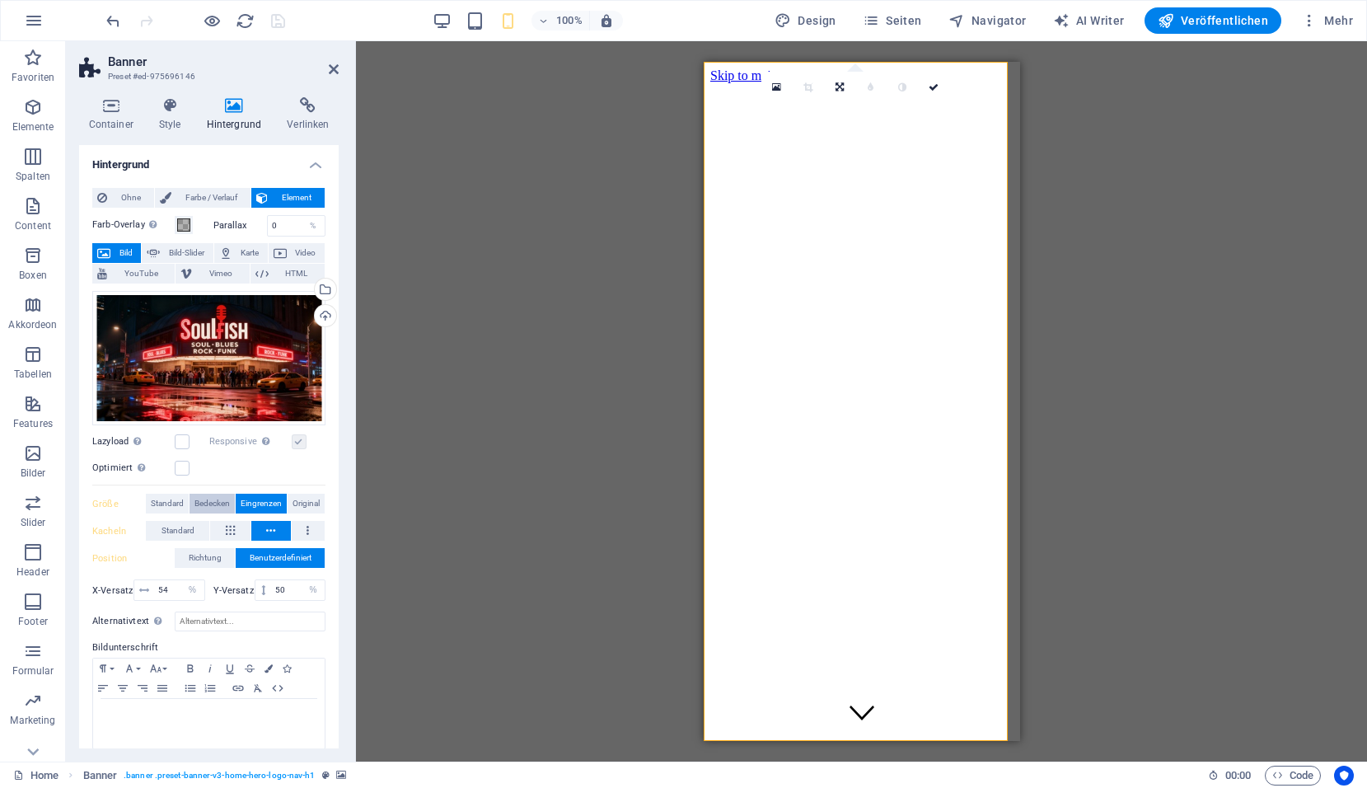
click at [220, 499] on span "Bedecken" at bounding box center [211, 504] width 35 height 20
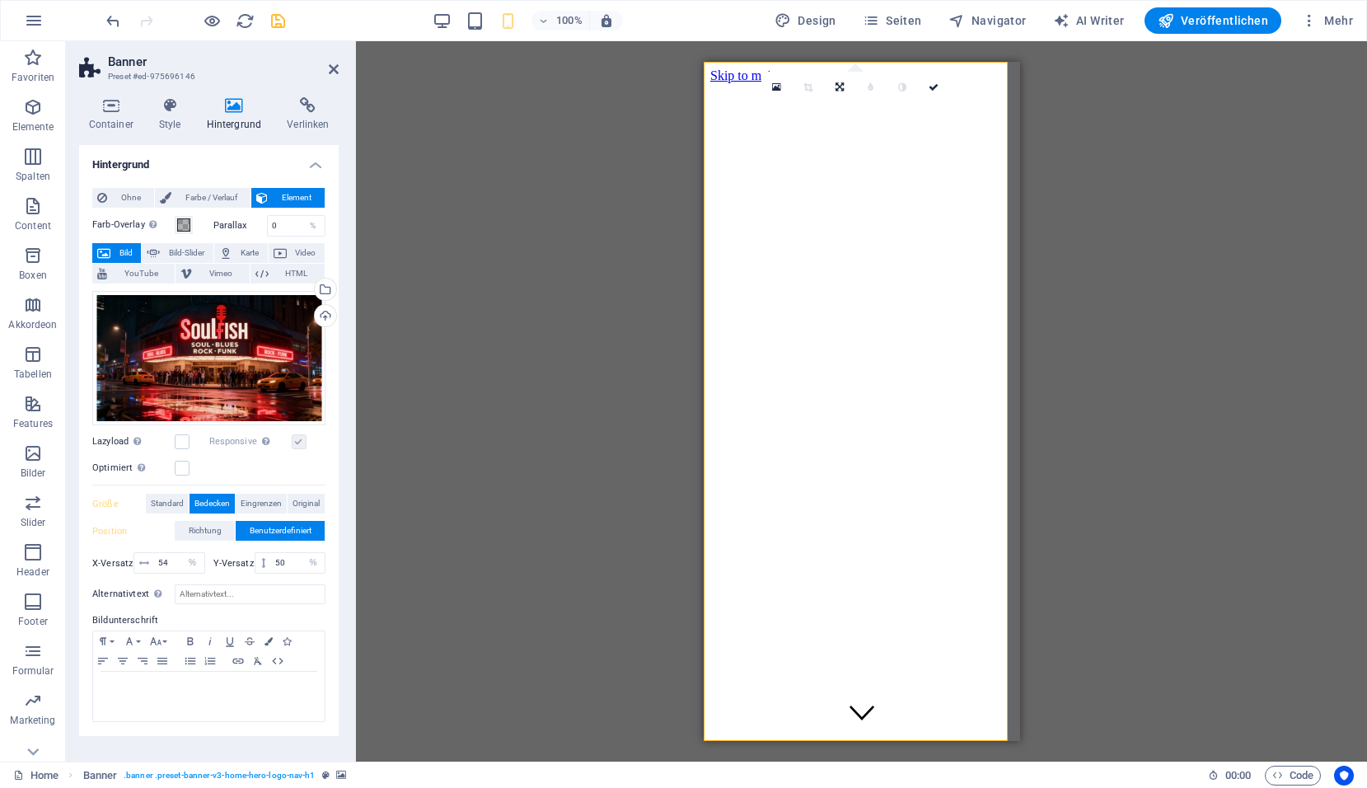
click at [798, 92] on link at bounding box center [808, 87] width 31 height 31
click at [178, 466] on label at bounding box center [182, 468] width 15 height 15
click at [0, 0] on input "Optimiert Bilder werden komprimiert für eine bessere Ladegeschwindigkeit der We…" at bounding box center [0, 0] width 0 height 0
click at [780, 88] on icon at bounding box center [776, 87] width 9 height 10
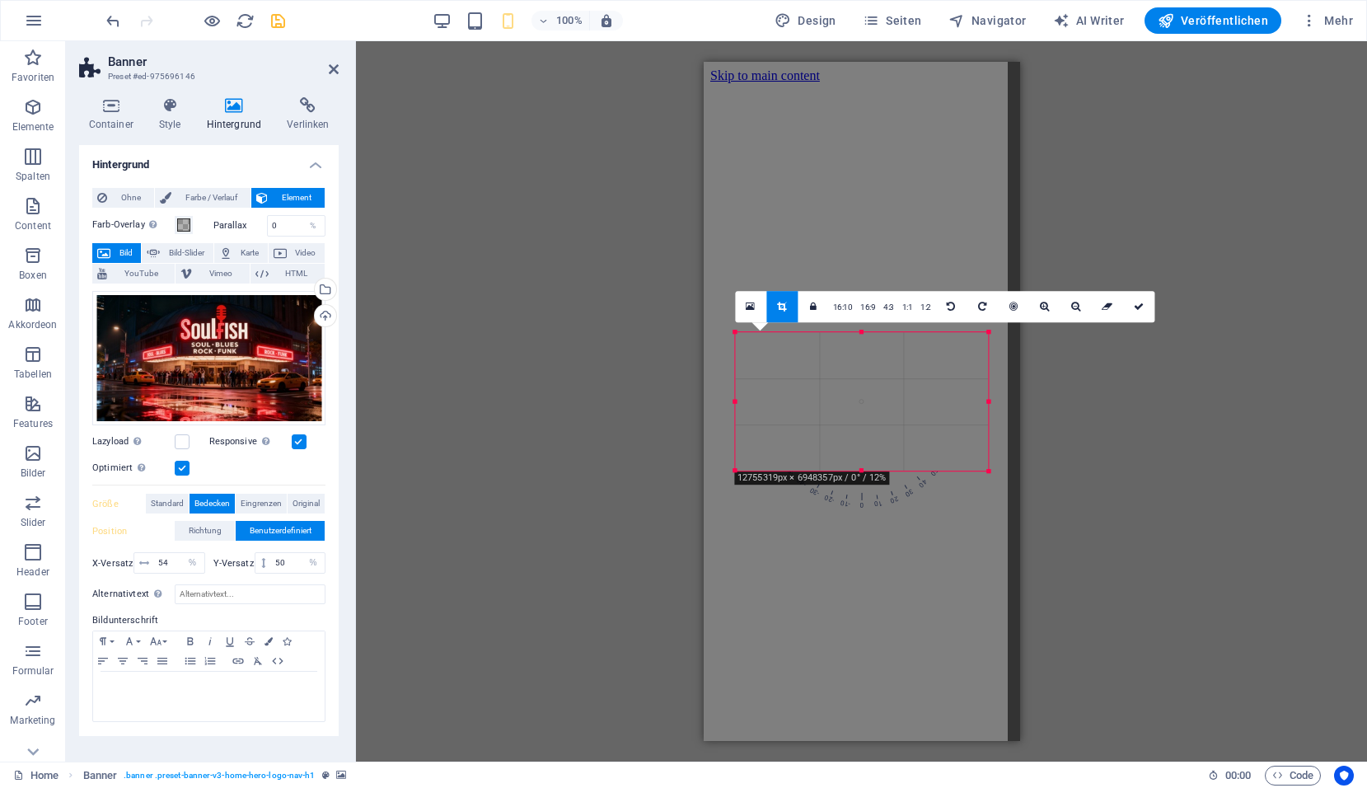
drag, startPoint x: 733, startPoint y: 402, endPoint x: 593, endPoint y: 441, distance: 145.3
click at [593, 441] on div "Banner Menüleiste Banner Container Ziehe hier rein, um den vorhandenen Inhalt z…" at bounding box center [861, 401] width 1011 height 720
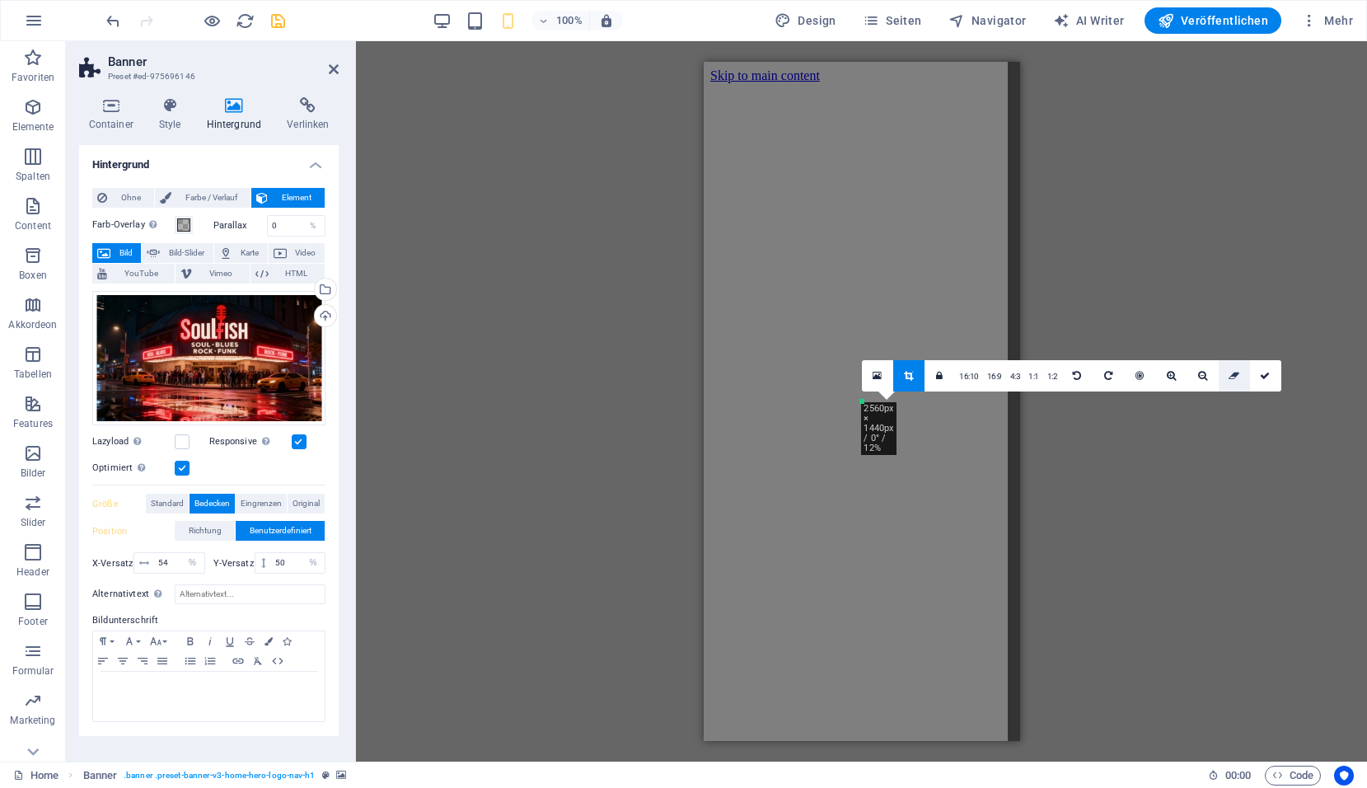
click at [1233, 371] on icon at bounding box center [1234, 376] width 11 height 10
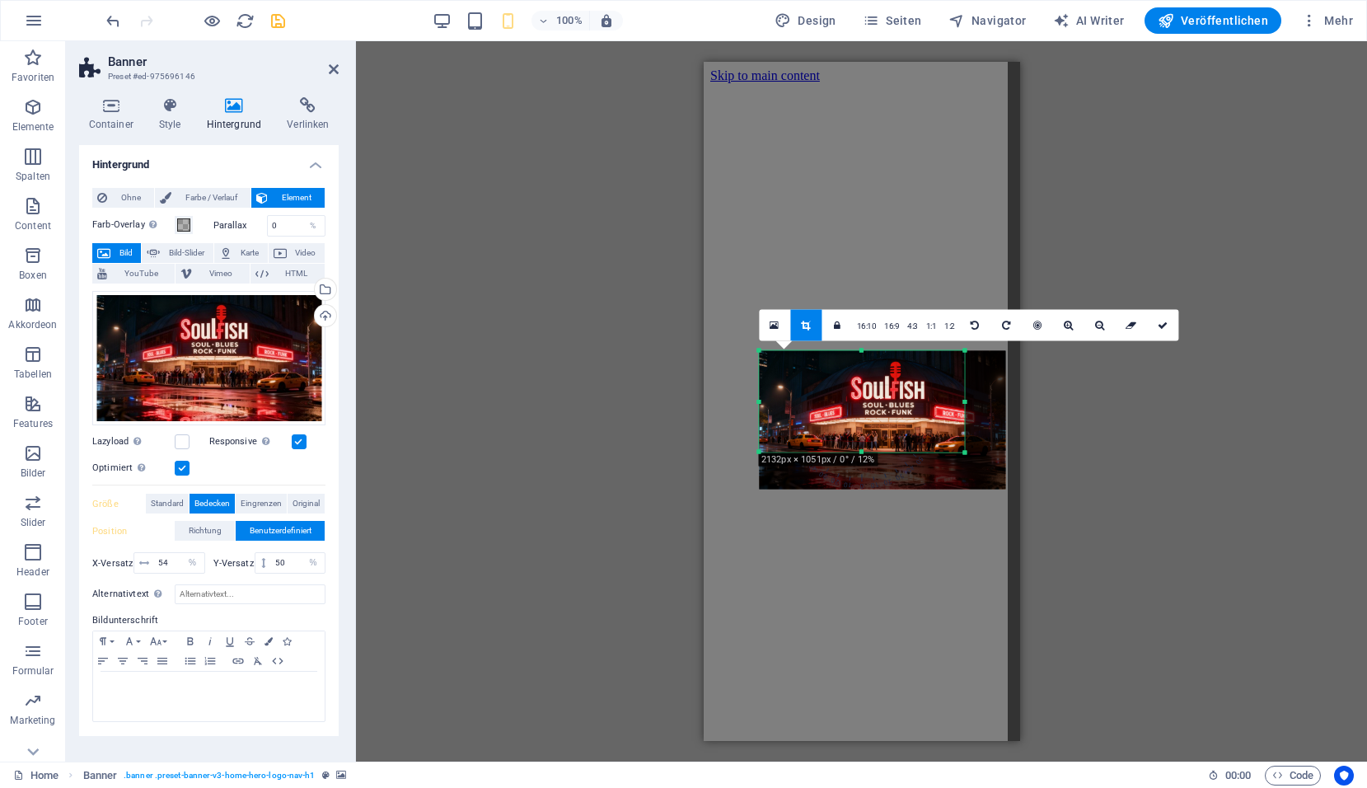
drag, startPoint x: 986, startPoint y: 466, endPoint x: 939, endPoint y: 430, distance: 58.2
click at [939, 430] on div "180 170 160 150 140 130 120 110 100 90 80 70 60 50 40 30 20 10 0 -10 -20 -30 -4…" at bounding box center [861, 401] width 205 height 101
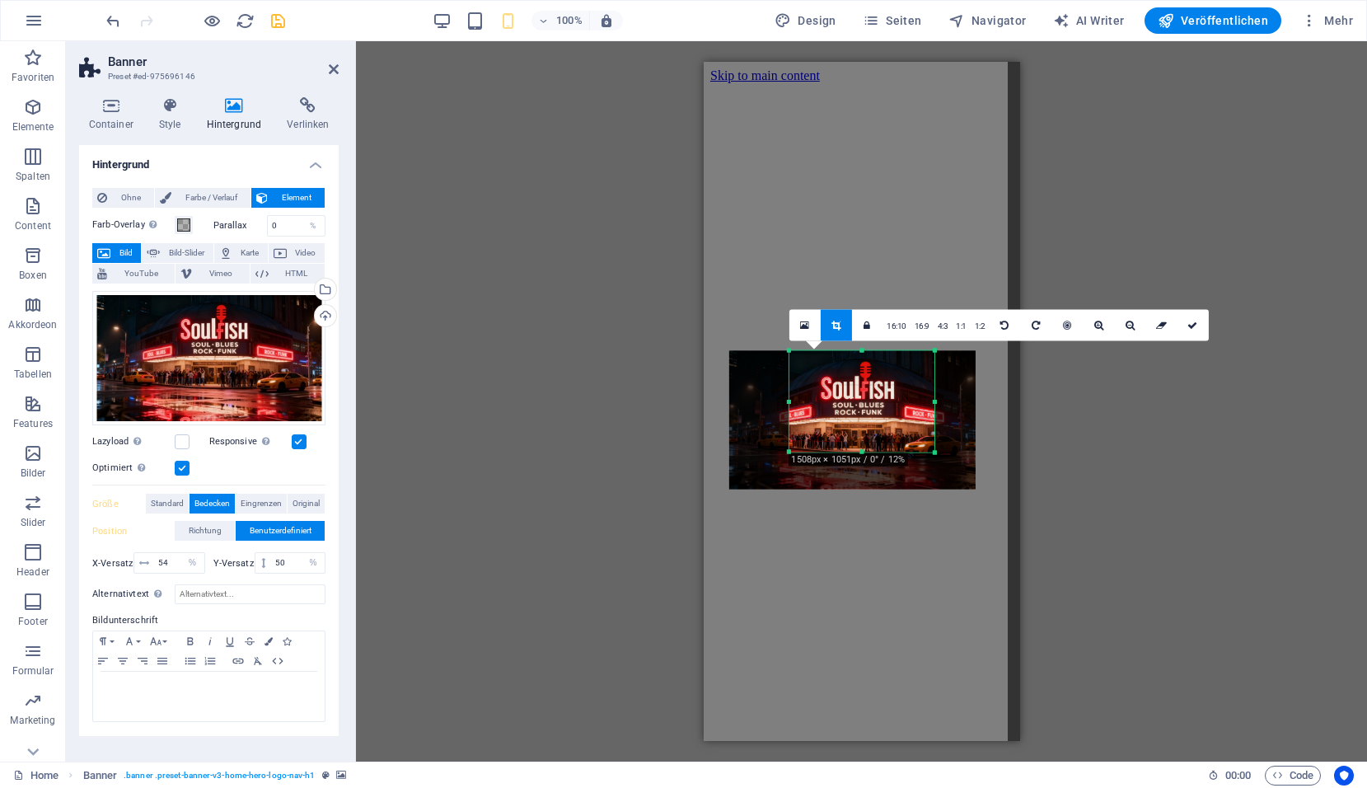
drag, startPoint x: 756, startPoint y: 401, endPoint x: 816, endPoint y: 398, distance: 59.4
click at [816, 398] on div "180 170 160 150 140 130 120 110 100 90 80 70 60 50 40 30 20 10 0 -10 -20 -30 -4…" at bounding box center [861, 401] width 145 height 101
click at [1188, 325] on icon at bounding box center [1192, 326] width 10 height 10
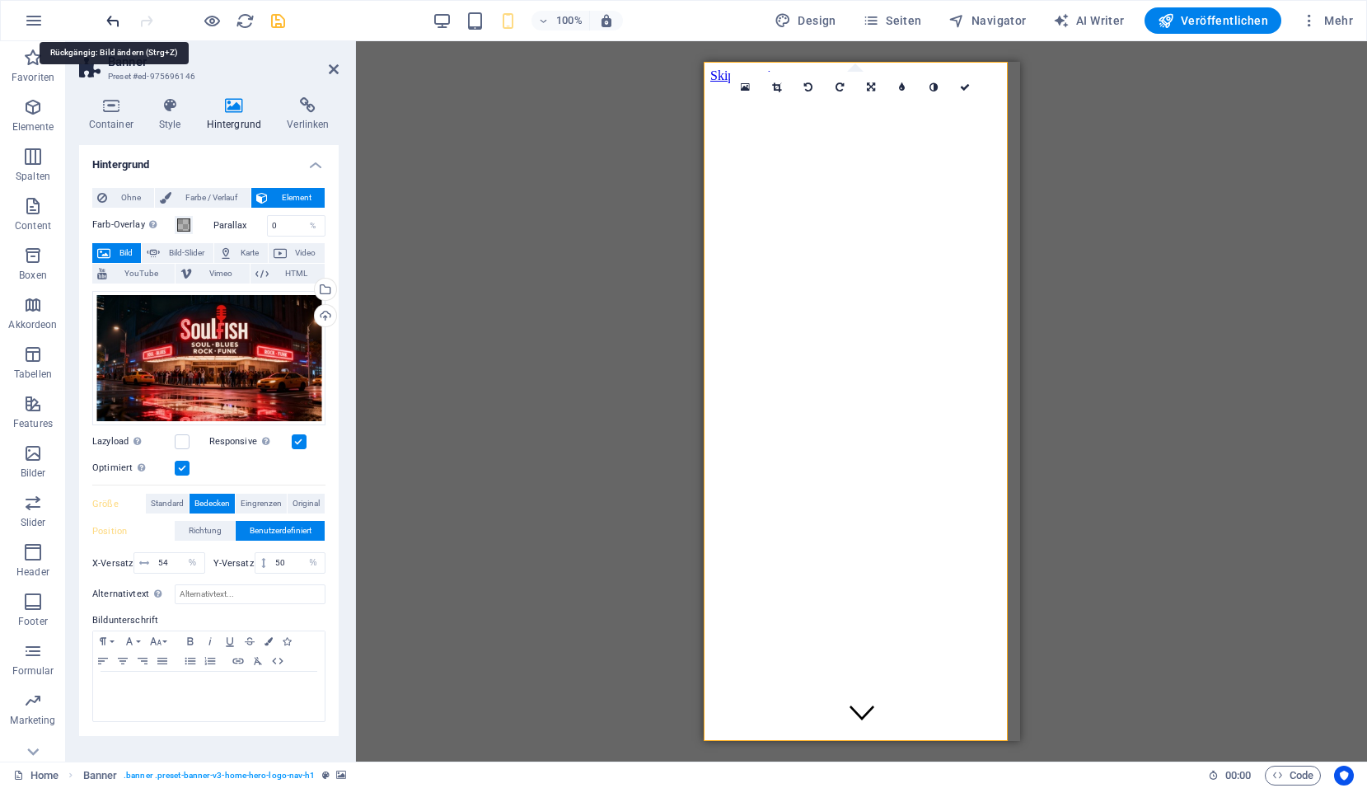
click at [115, 12] on icon "undo" at bounding box center [113, 21] width 19 height 19
click at [104, 33] on div at bounding box center [195, 20] width 185 height 26
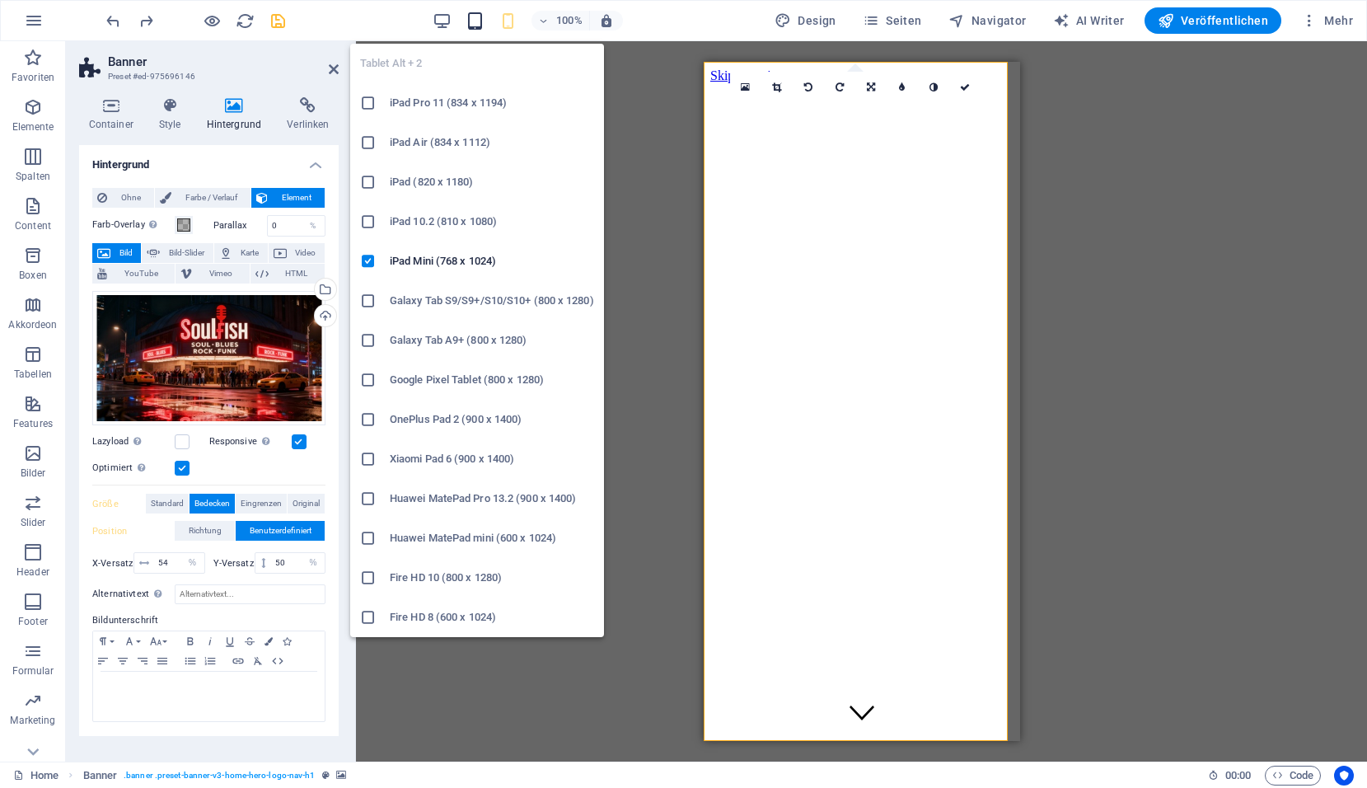
click at [485, 26] on icon "button" at bounding box center [475, 21] width 19 height 19
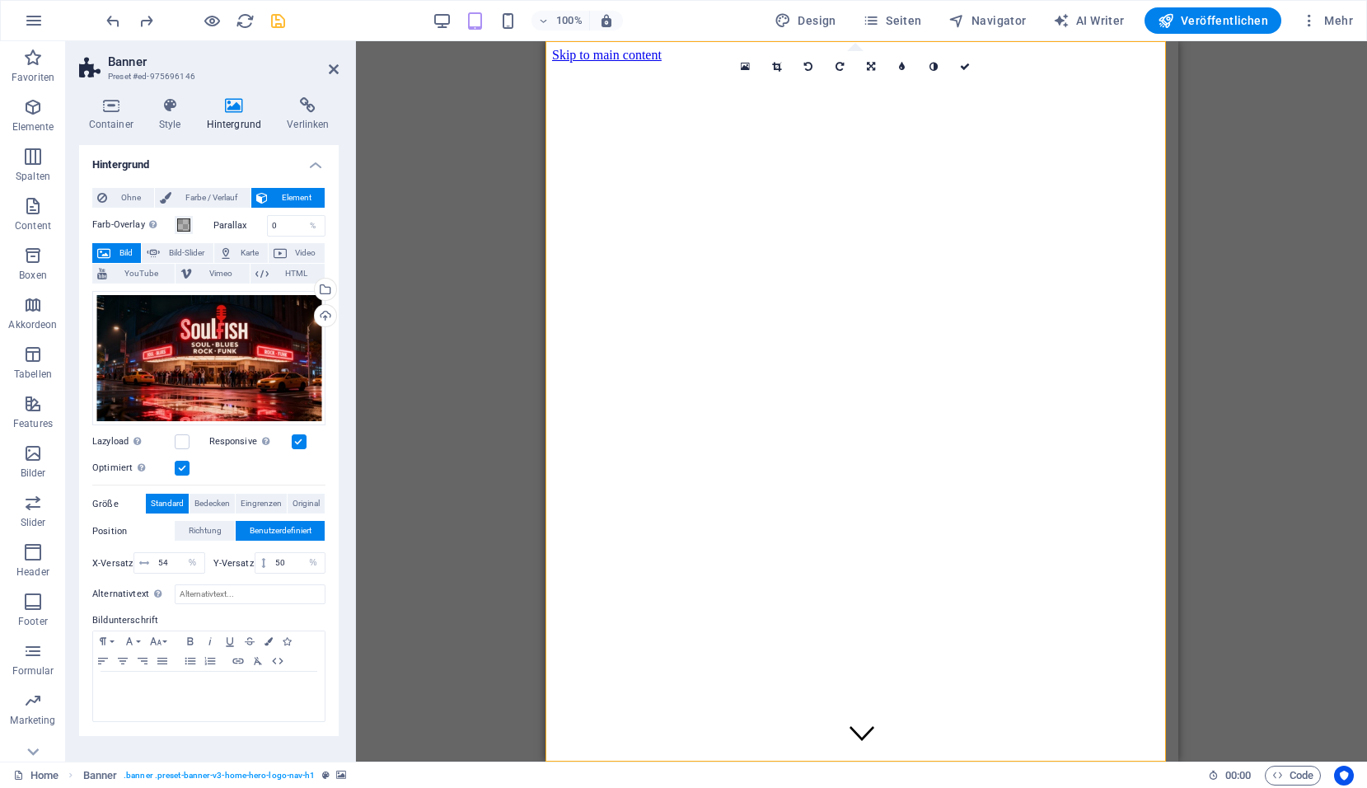
click at [500, 21] on div "100%" at bounding box center [528, 20] width 190 height 26
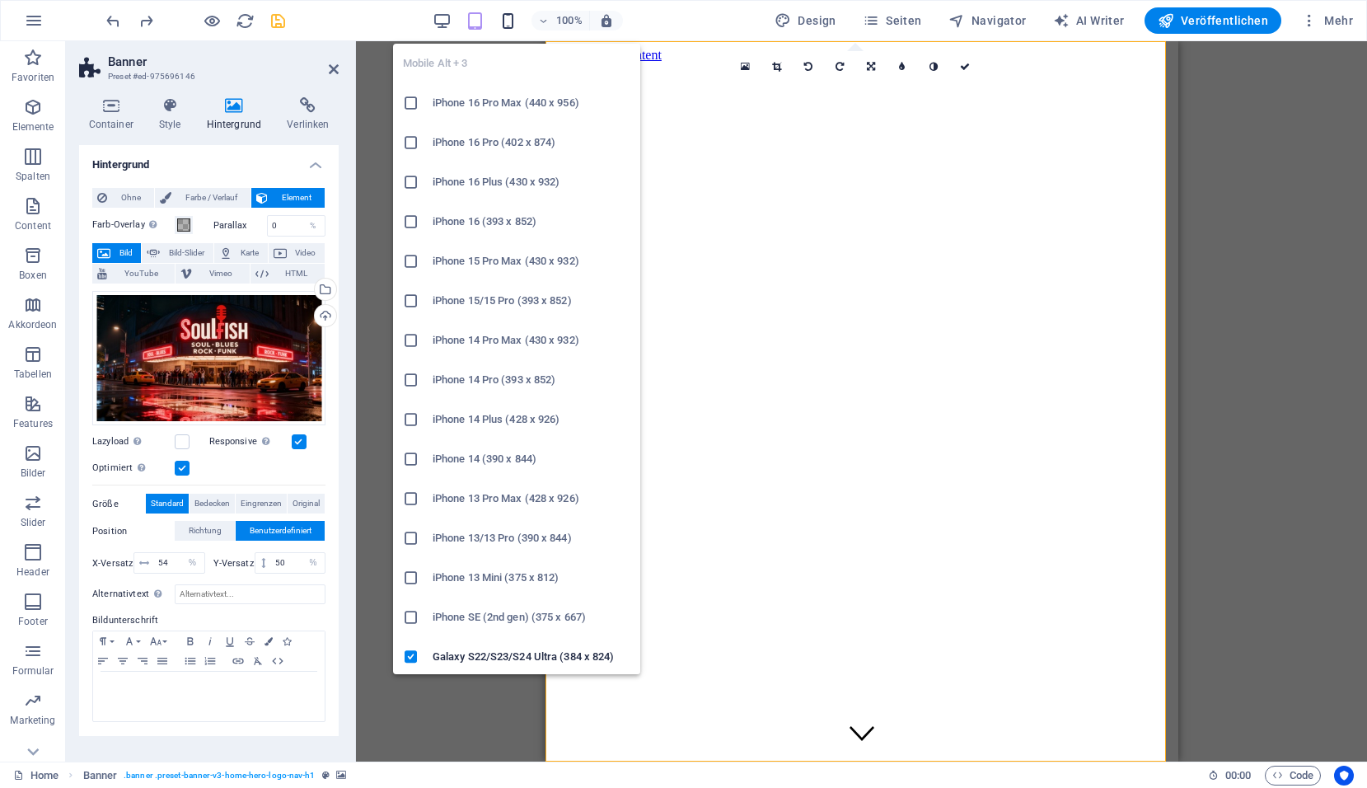
click at [516, 18] on icon "button" at bounding box center [508, 21] width 19 height 19
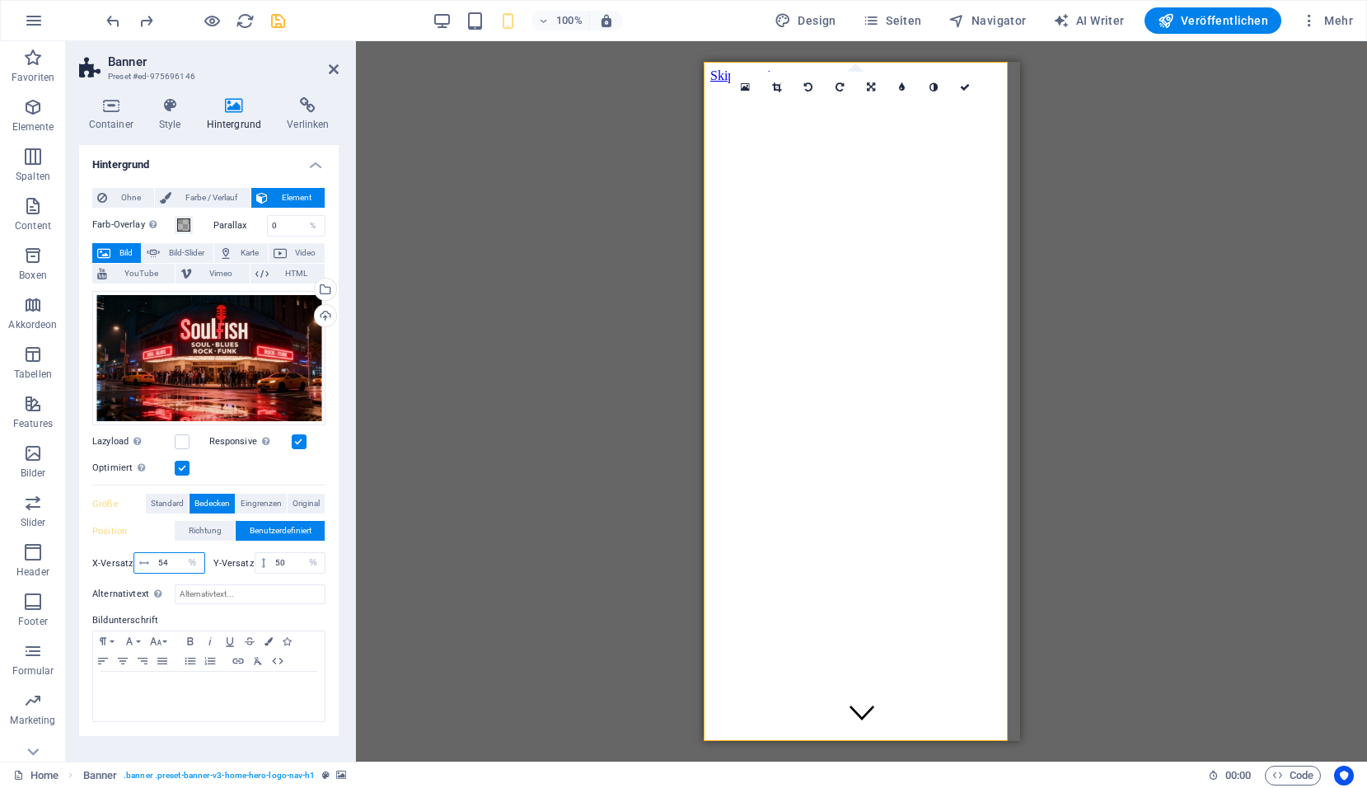
click at [167, 568] on input "54" at bounding box center [179, 563] width 50 height 20
type input "53"
click at [279, 26] on icon "save" at bounding box center [278, 21] width 19 height 19
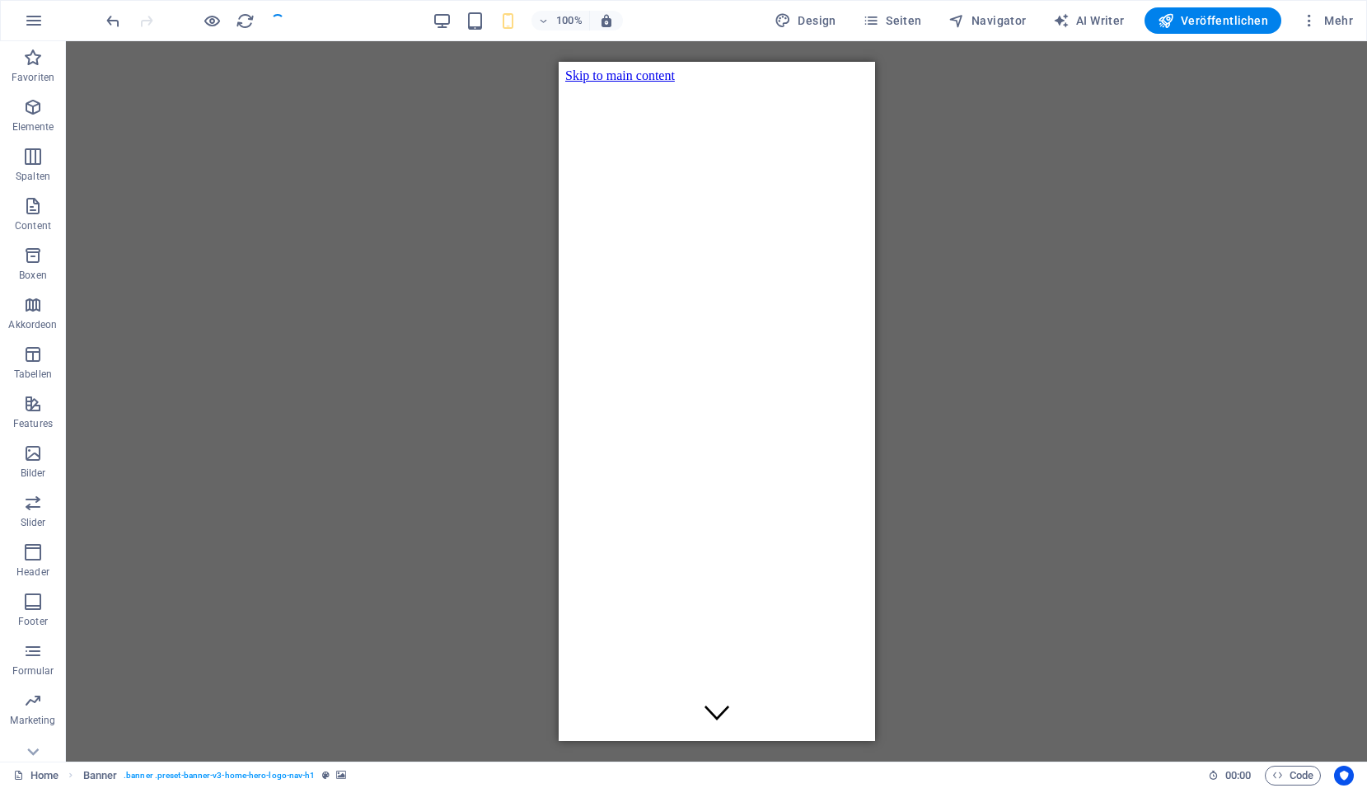
checkbox input "false"
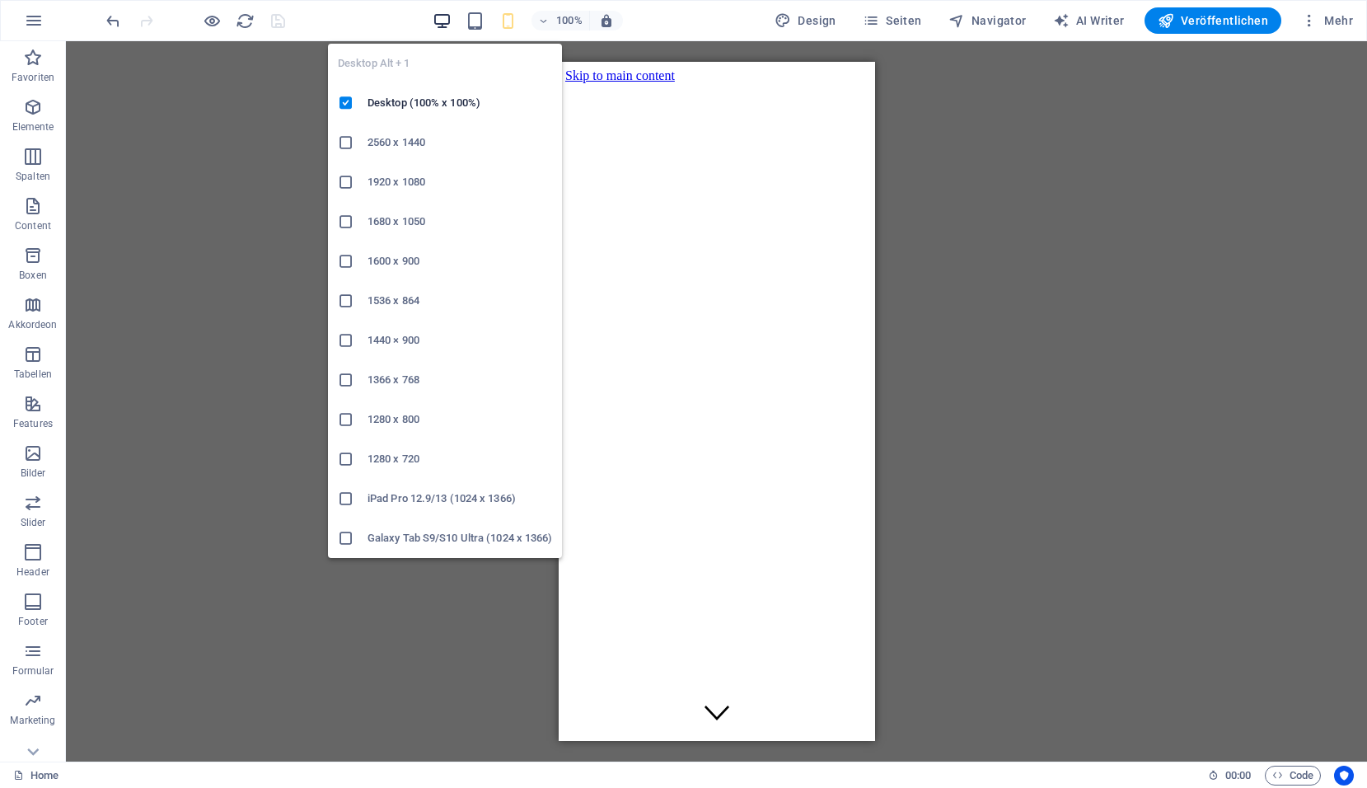
click at [441, 24] on icon "button" at bounding box center [442, 21] width 19 height 19
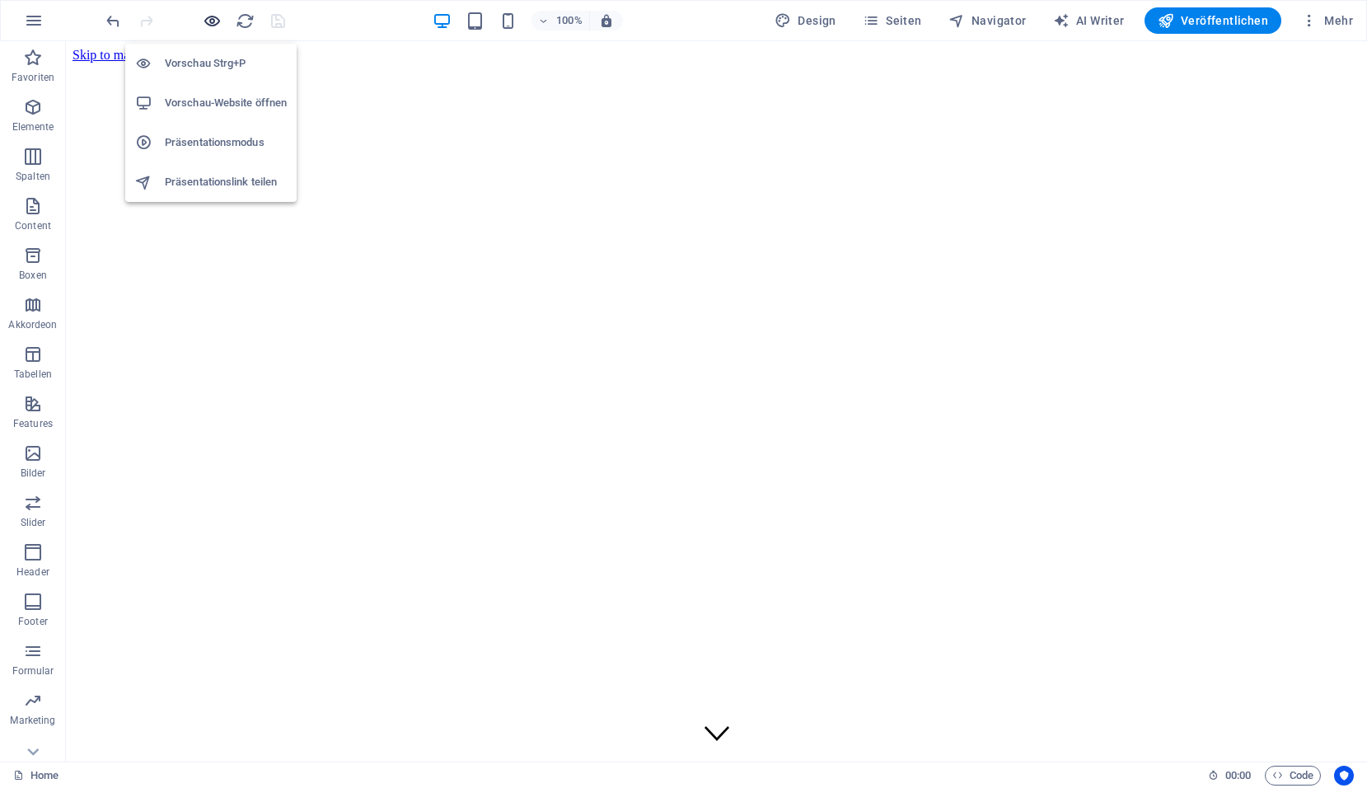
click at [209, 25] on icon "button" at bounding box center [212, 21] width 19 height 19
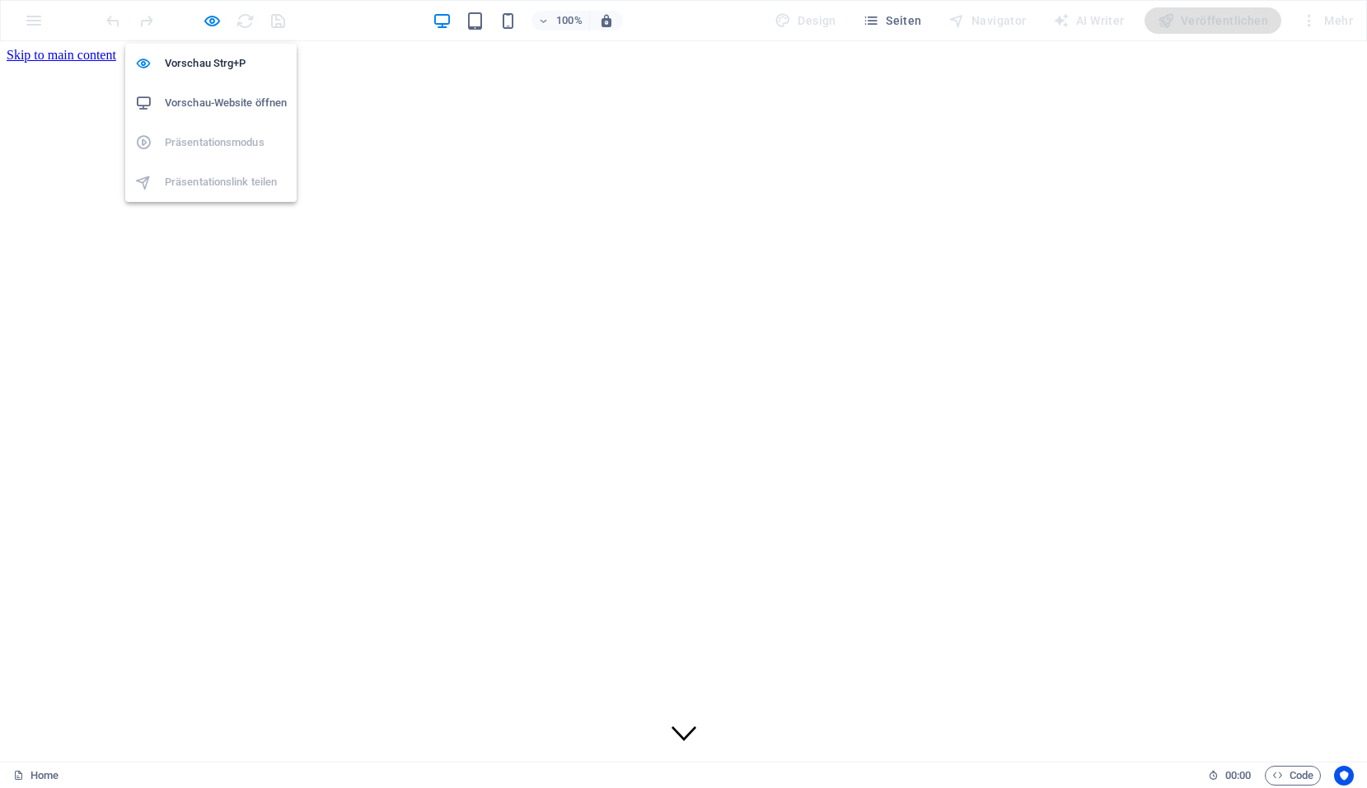
click at [222, 94] on h6 "Vorschau-Website öffnen" at bounding box center [226, 103] width 122 height 20
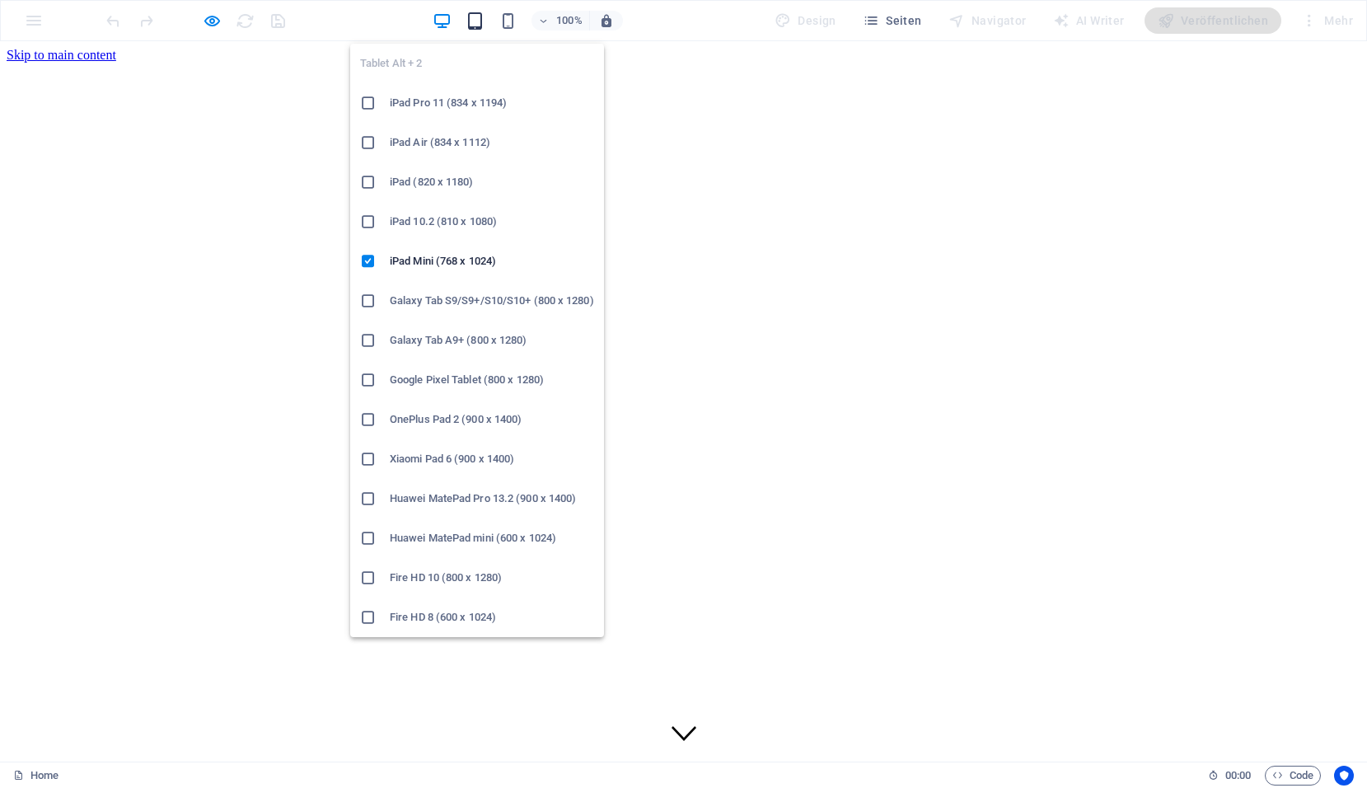
click at [479, 24] on icon "button" at bounding box center [475, 21] width 19 height 19
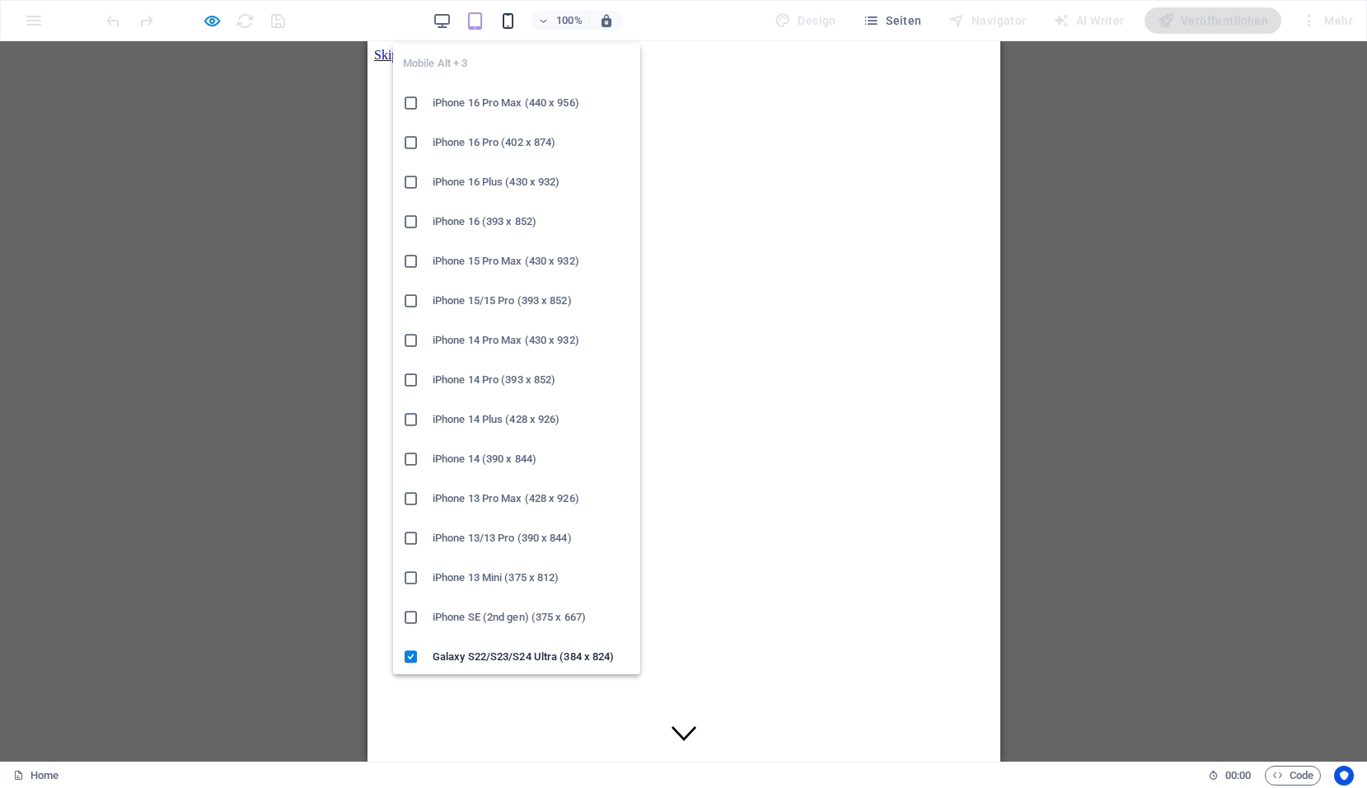
click at [514, 16] on icon "button" at bounding box center [508, 21] width 19 height 19
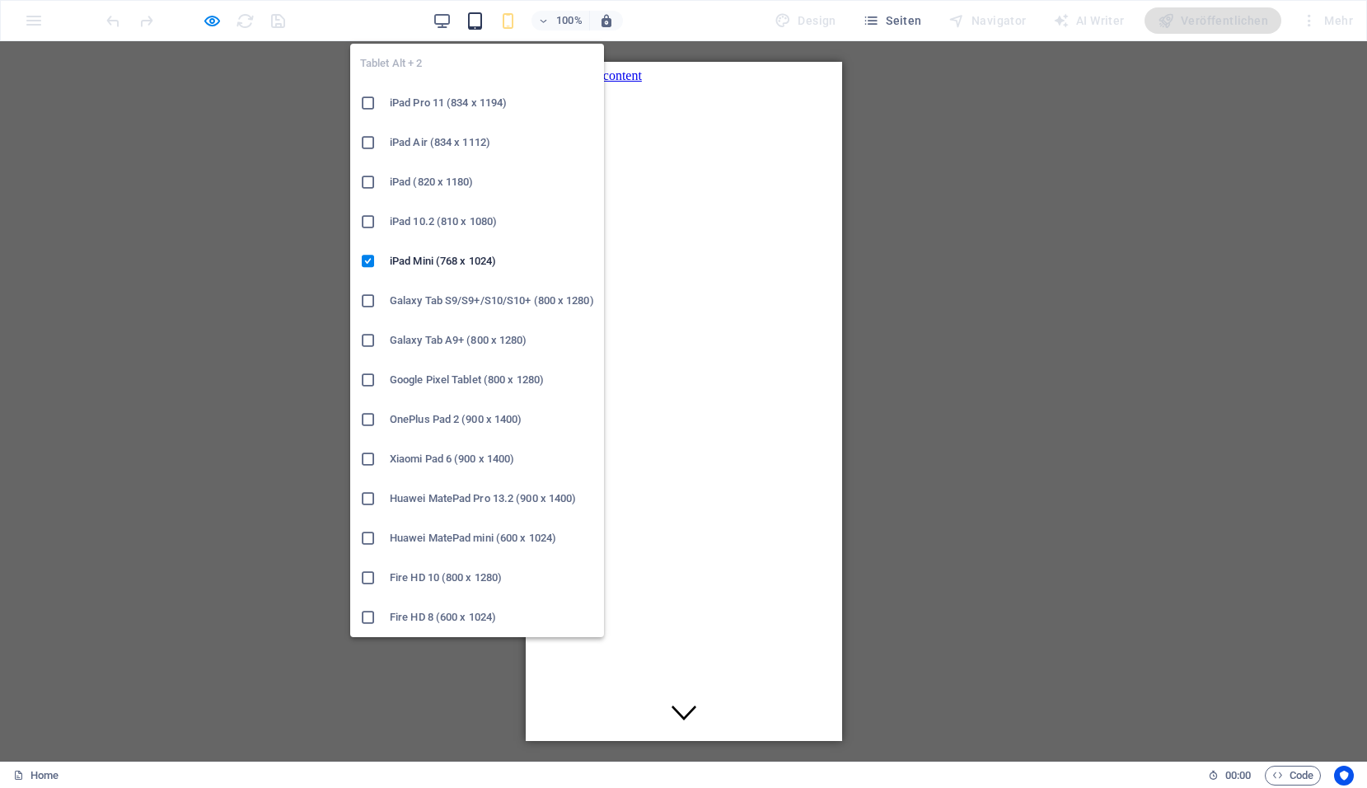
click at [482, 26] on icon "button" at bounding box center [475, 21] width 19 height 19
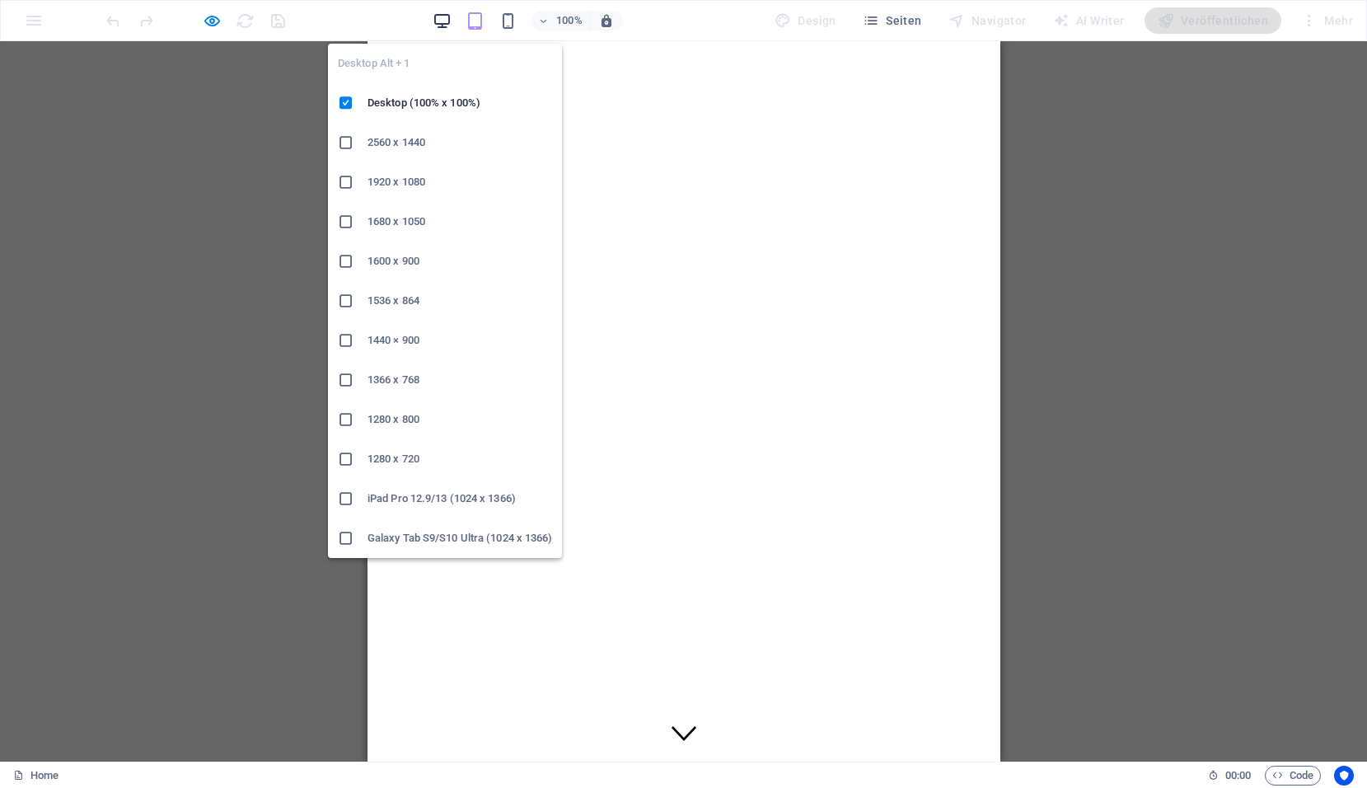
click at [442, 25] on icon "button" at bounding box center [442, 21] width 19 height 19
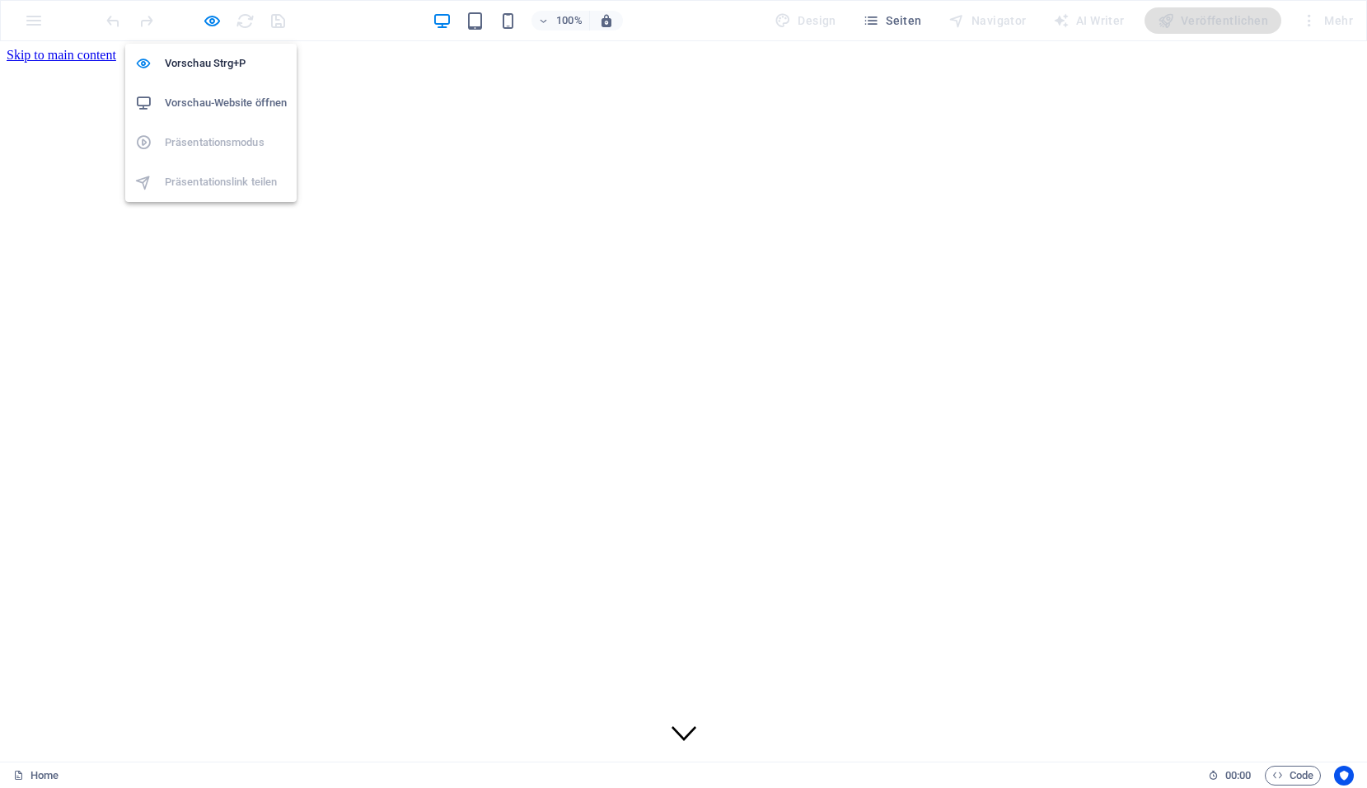
click at [206, 99] on h6 "Vorschau-Website öffnen" at bounding box center [226, 103] width 122 height 20
click at [210, 21] on icon "button" at bounding box center [212, 21] width 19 height 19
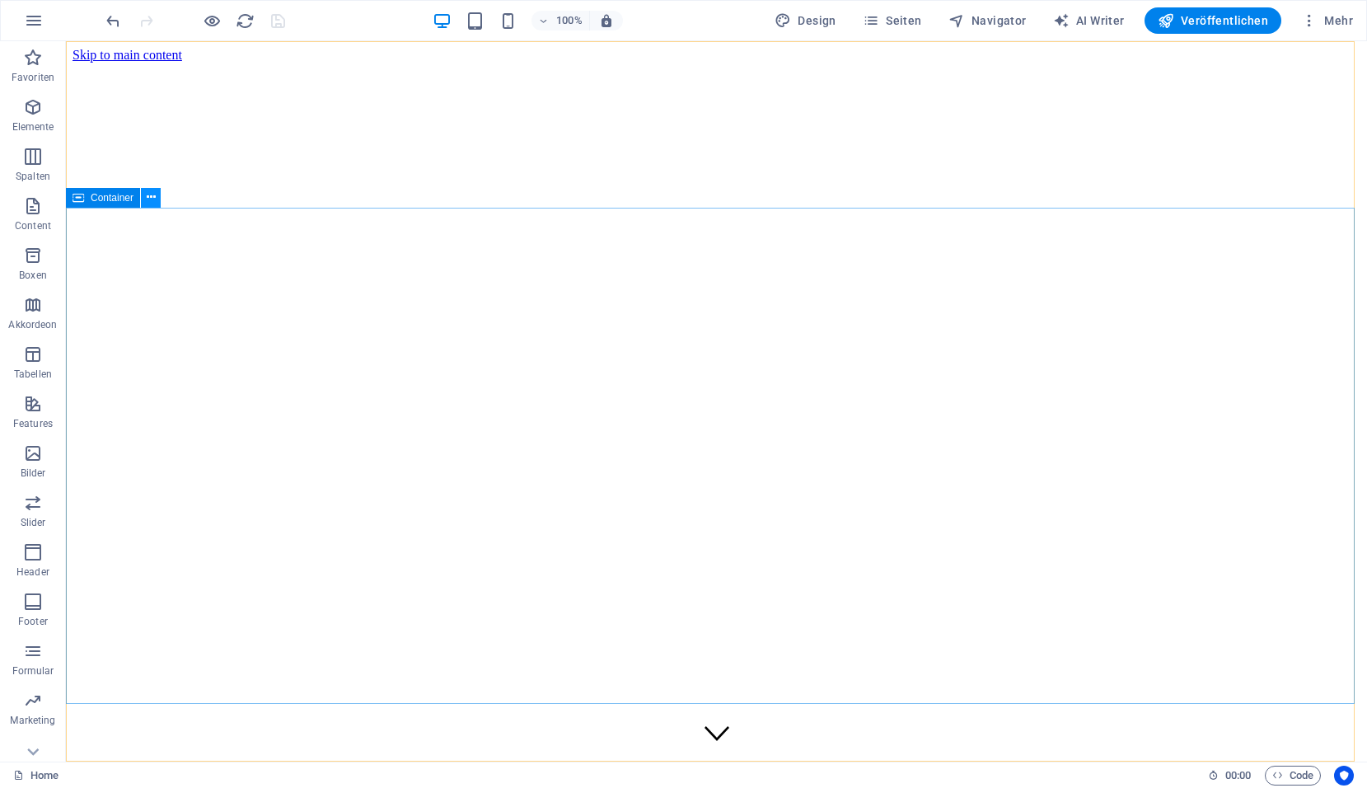
click at [150, 198] on icon at bounding box center [151, 197] width 9 height 17
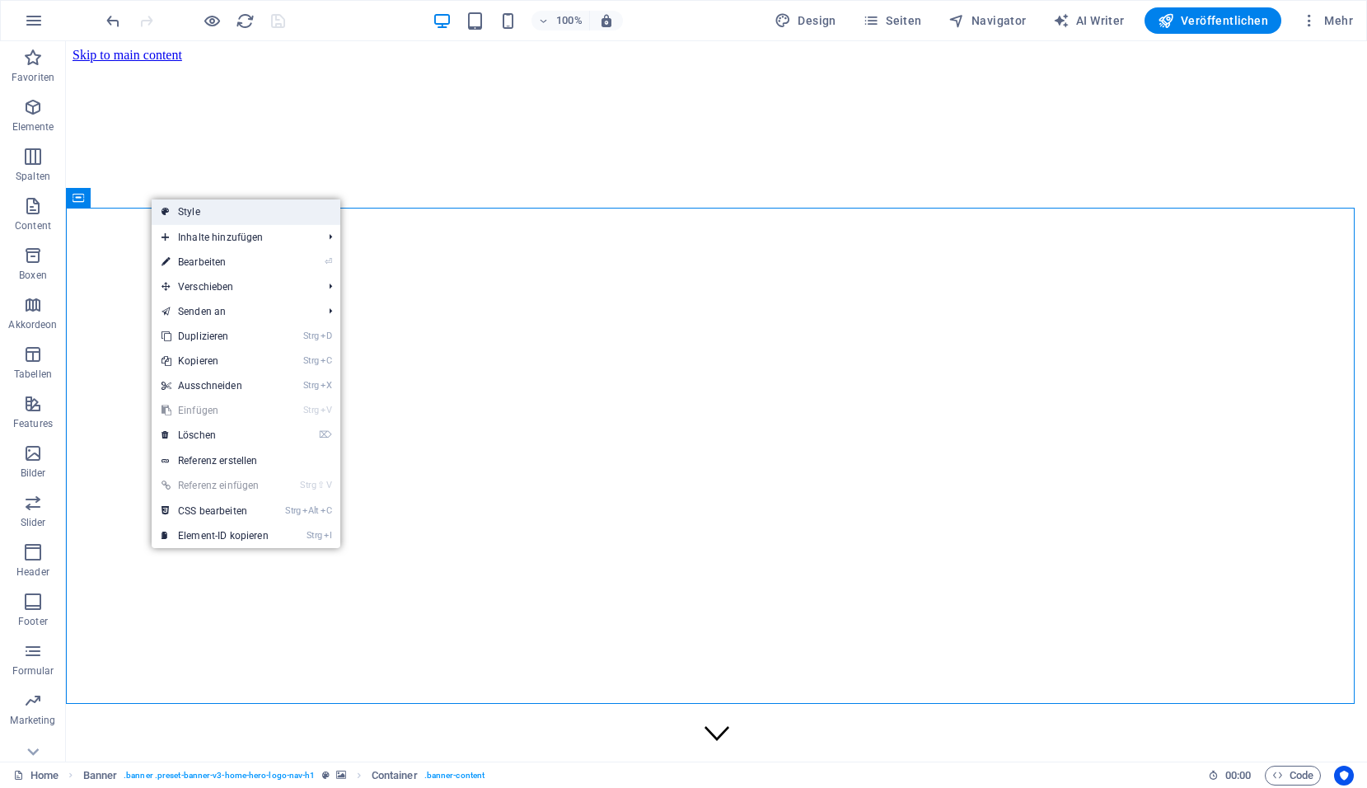
click at [207, 209] on link "Style" at bounding box center [246, 211] width 189 height 25
select select "preset-banner-v3-home-hero-logo-nav-h1"
select select "%"
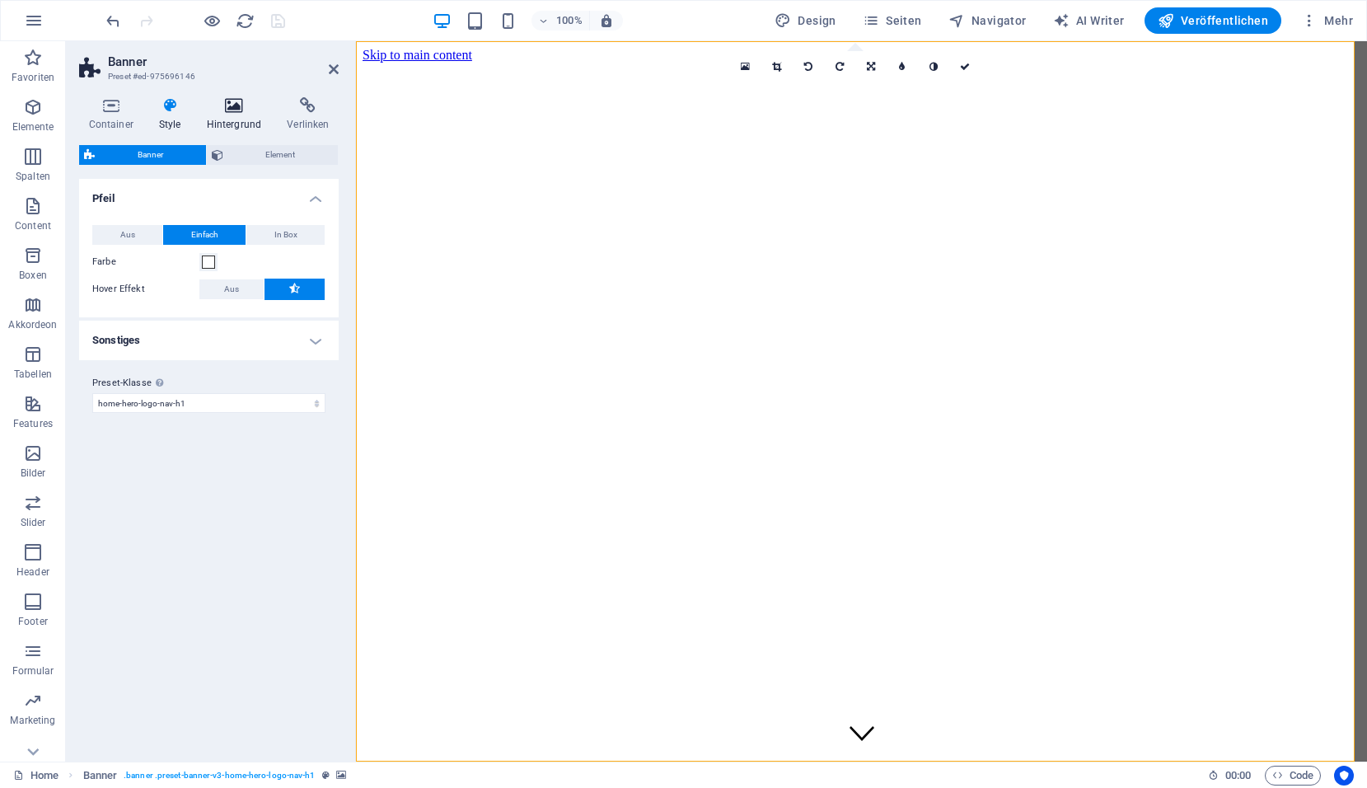
click at [230, 111] on icon at bounding box center [234, 105] width 74 height 16
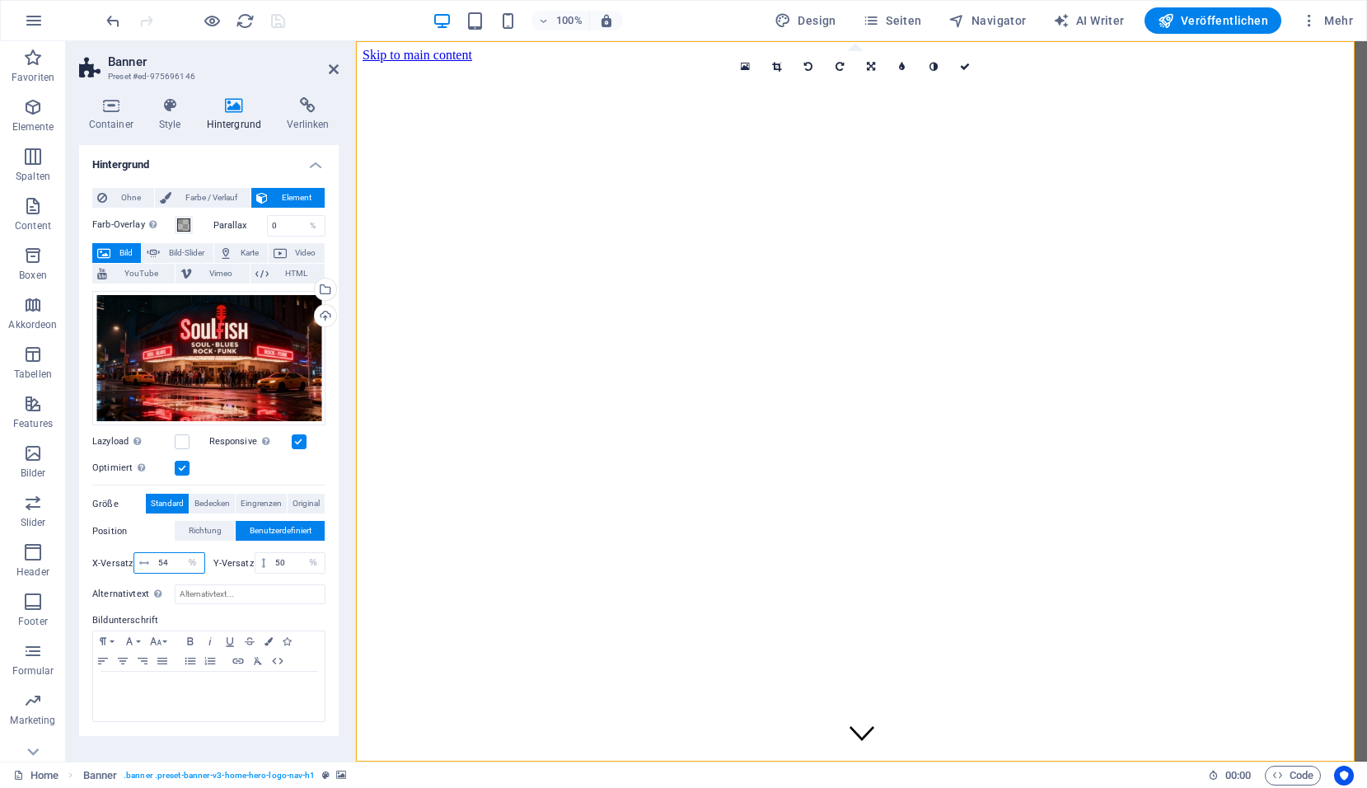
click at [168, 558] on input "54" at bounding box center [179, 563] width 50 height 20
type input "53"
click at [278, 16] on icon "save" at bounding box center [278, 21] width 19 height 19
checkbox input "false"
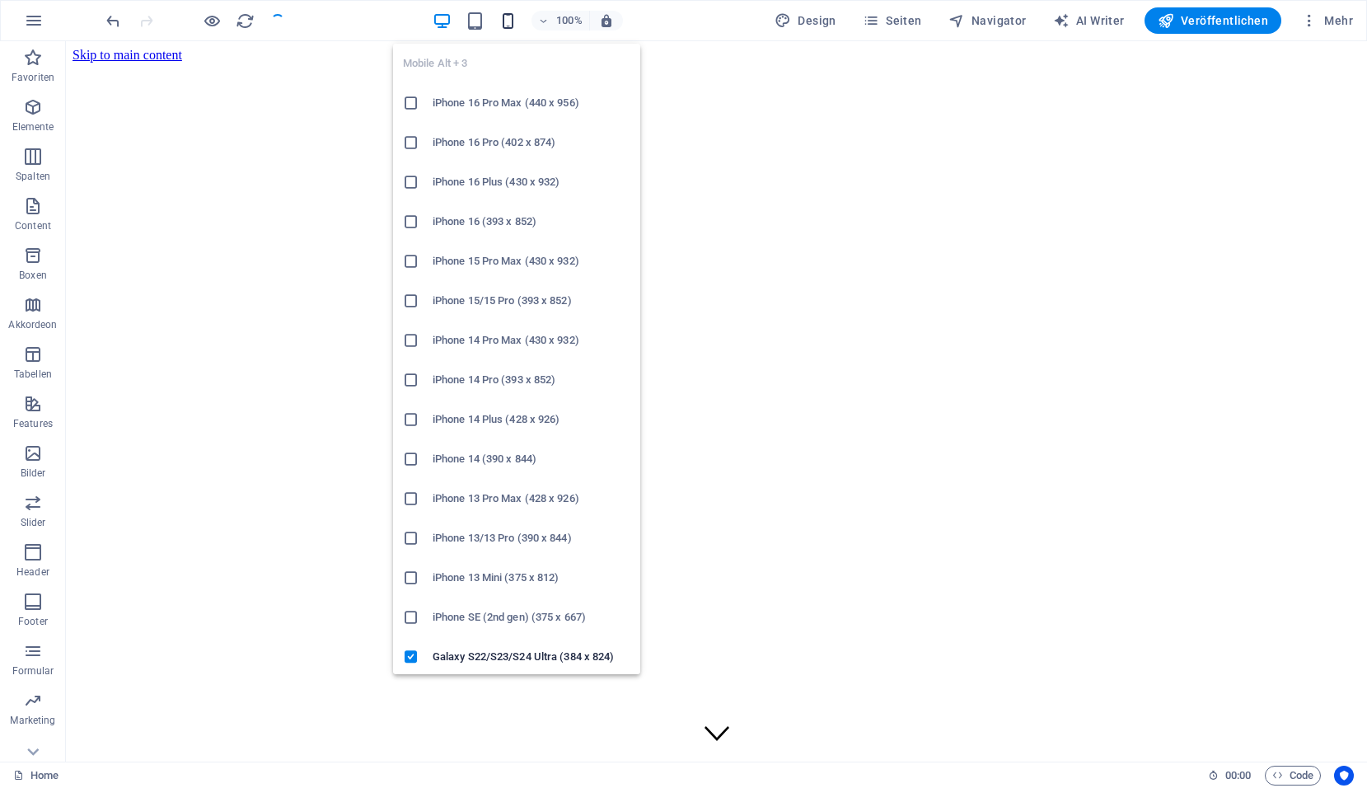
click at [515, 22] on icon "button" at bounding box center [508, 21] width 19 height 19
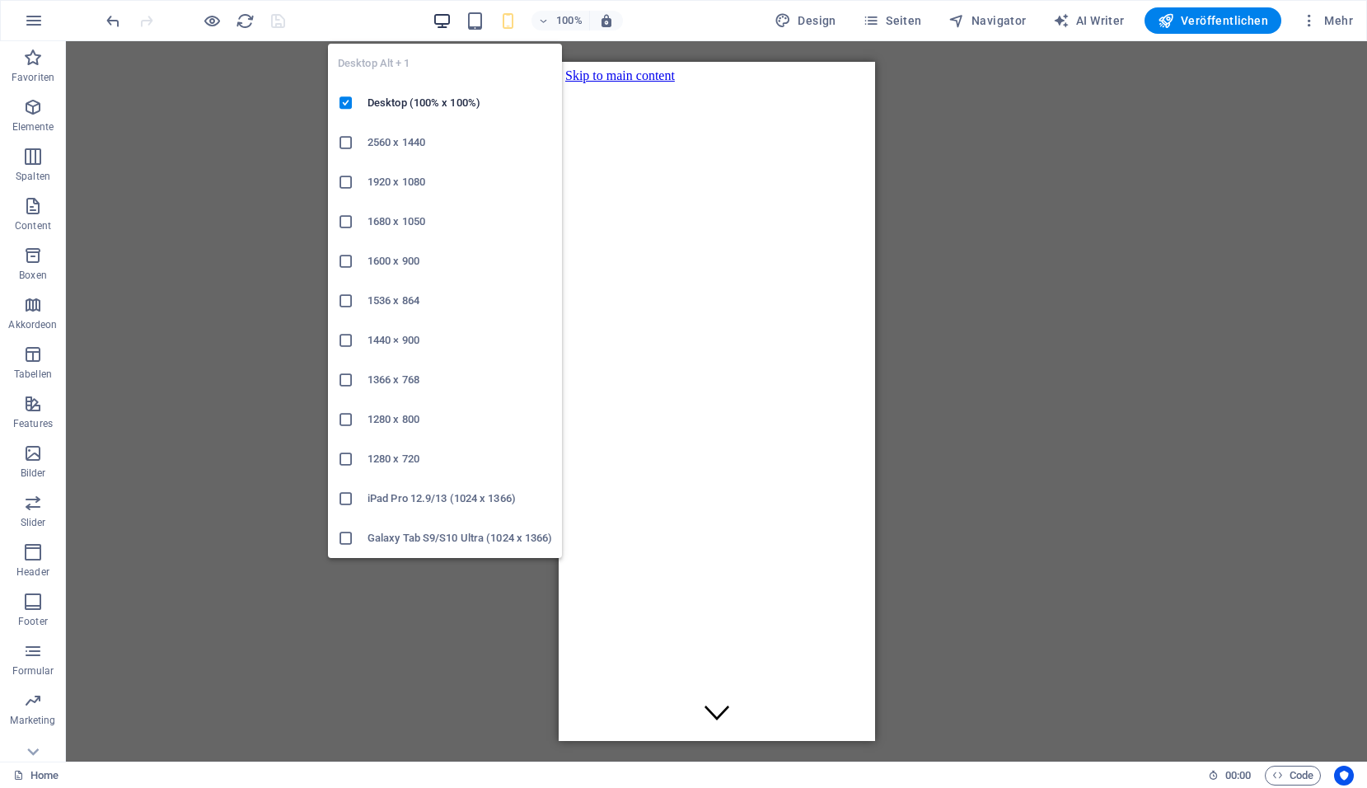
click at [450, 25] on icon "button" at bounding box center [442, 21] width 19 height 19
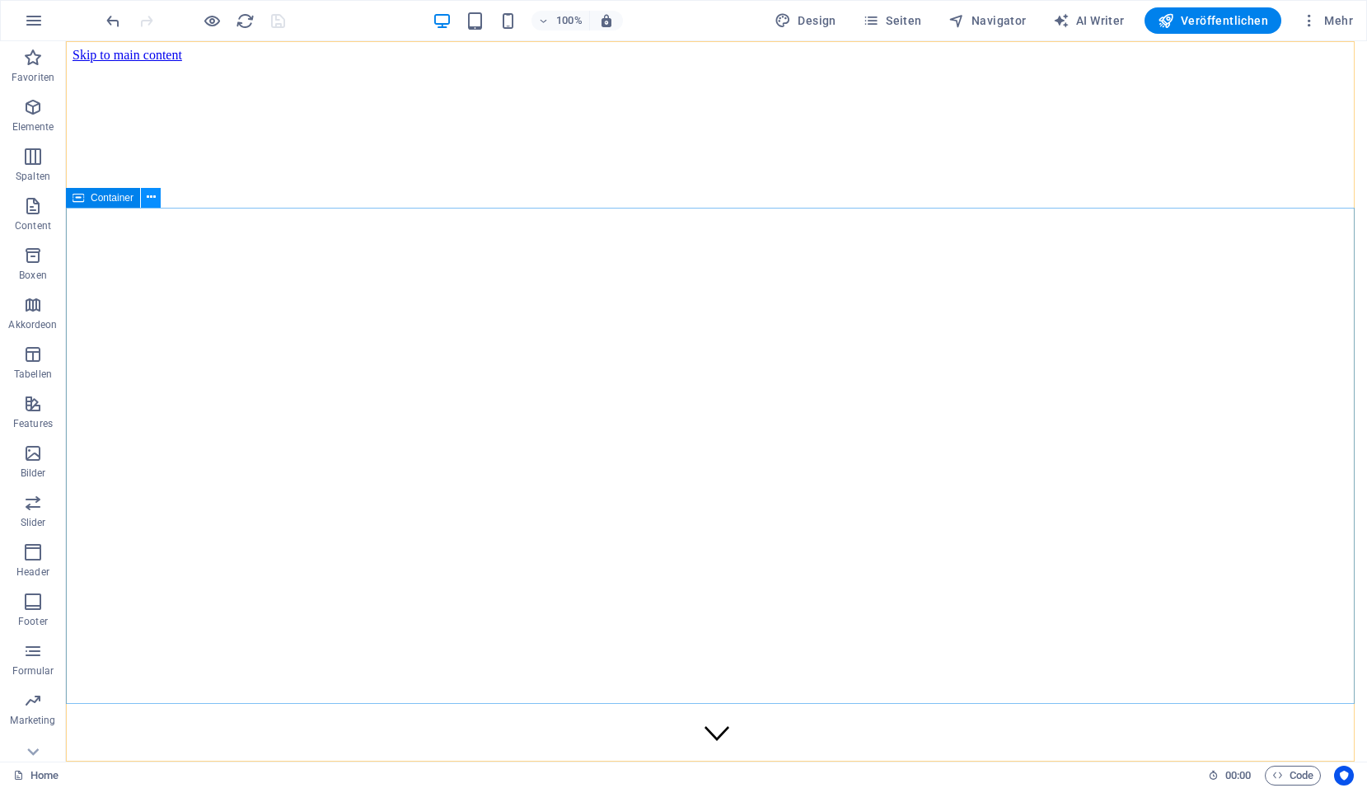
click at [157, 199] on button at bounding box center [151, 198] width 20 height 20
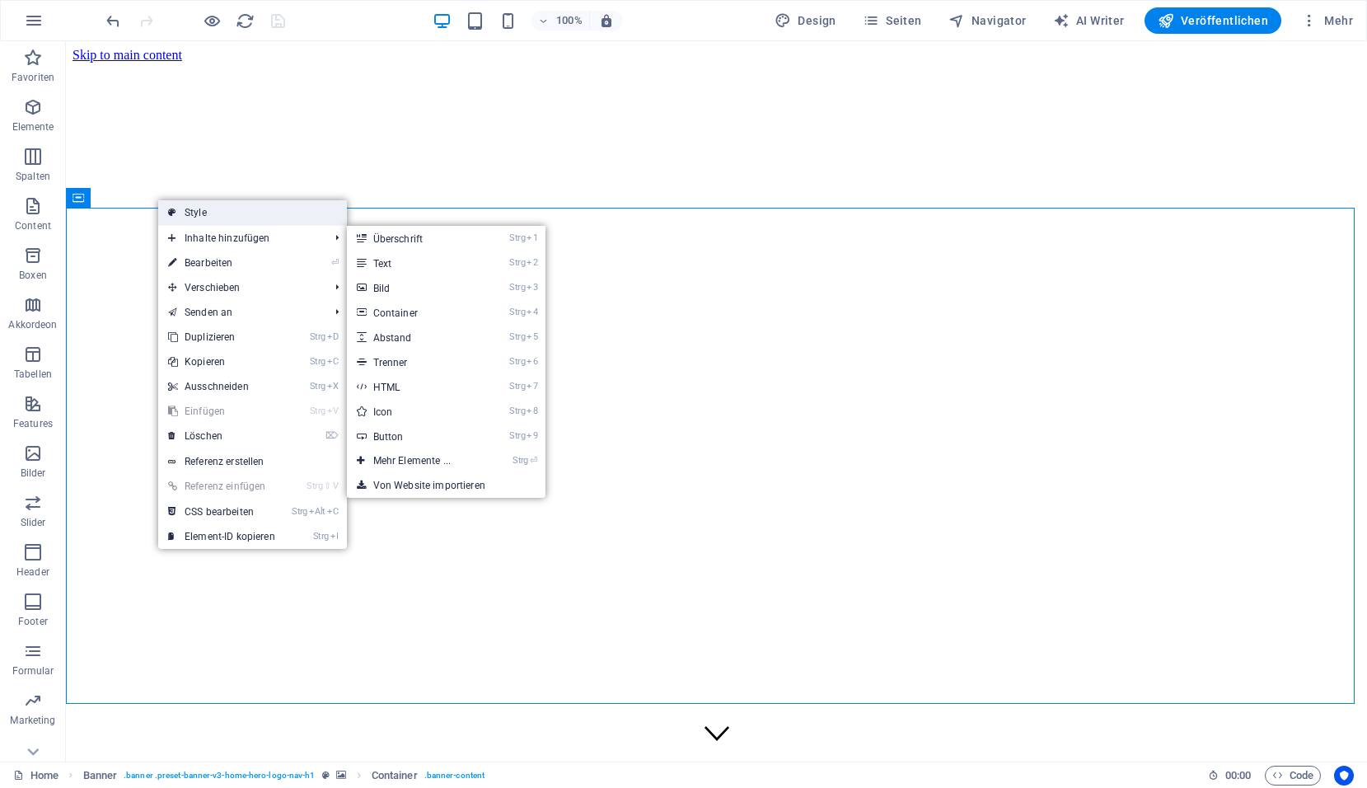
click at [206, 217] on link "Style" at bounding box center [252, 212] width 189 height 25
select select "preset-banner-v3-home-hero-logo-nav-h1"
select select "%"
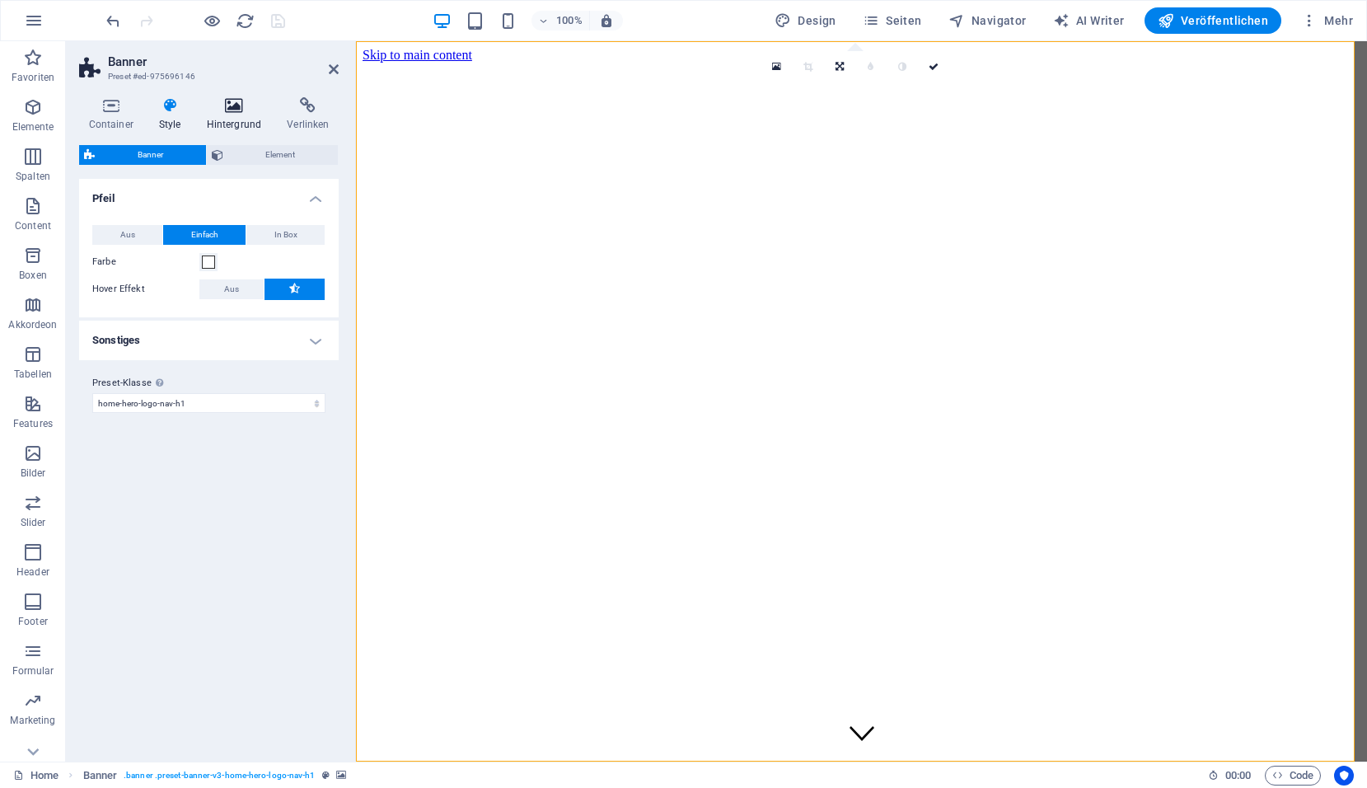
click at [236, 116] on h4 "Hintergrund" at bounding box center [237, 114] width 81 height 35
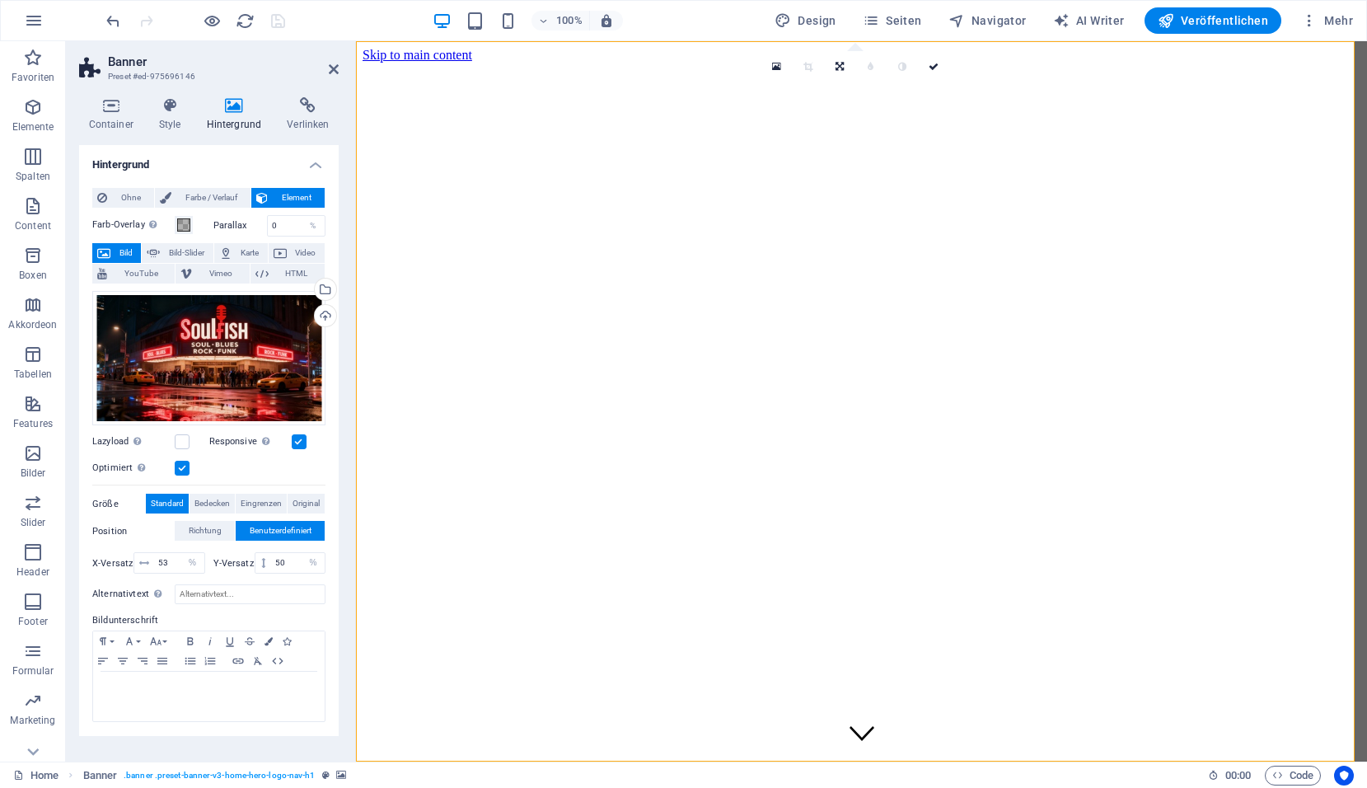
click at [478, 30] on div "100%" at bounding box center [528, 20] width 190 height 26
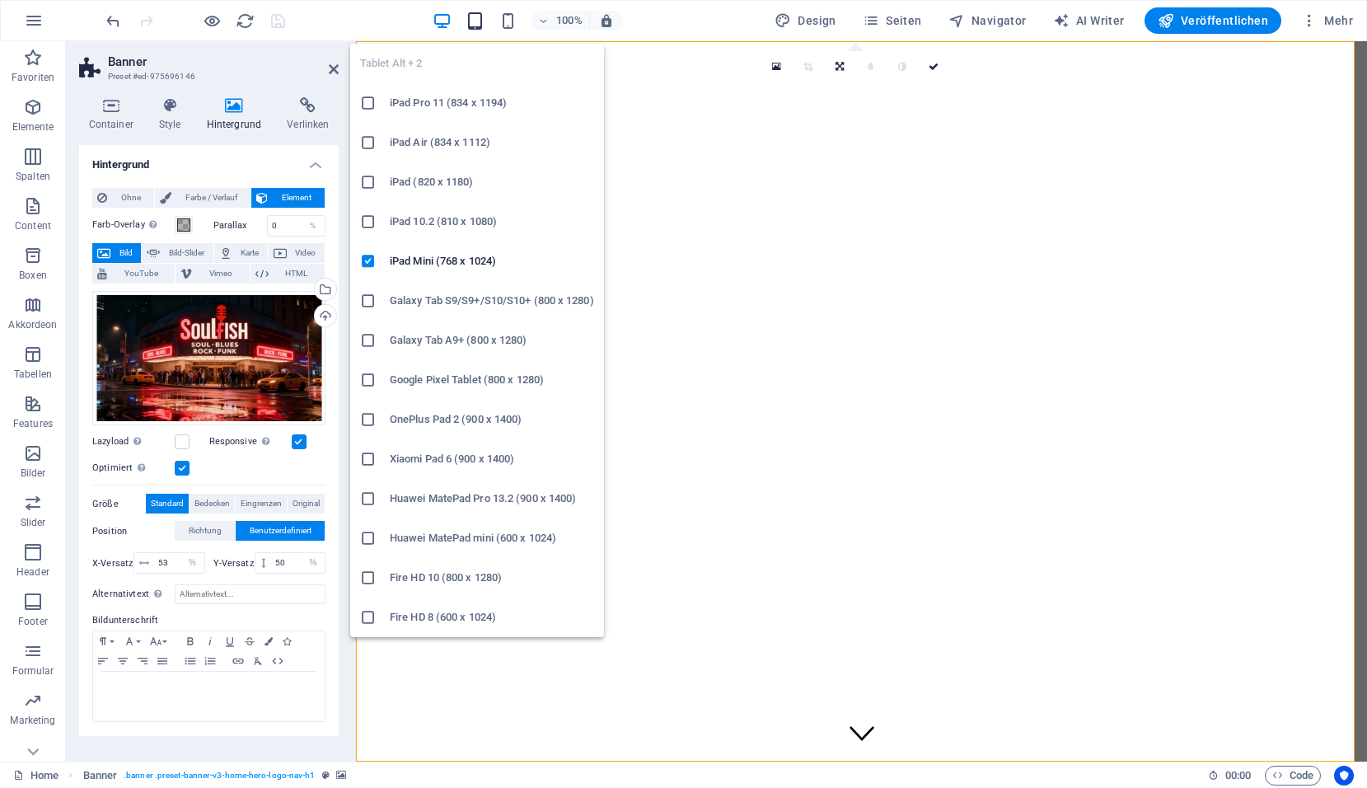
click at [483, 17] on icon "button" at bounding box center [475, 21] width 19 height 19
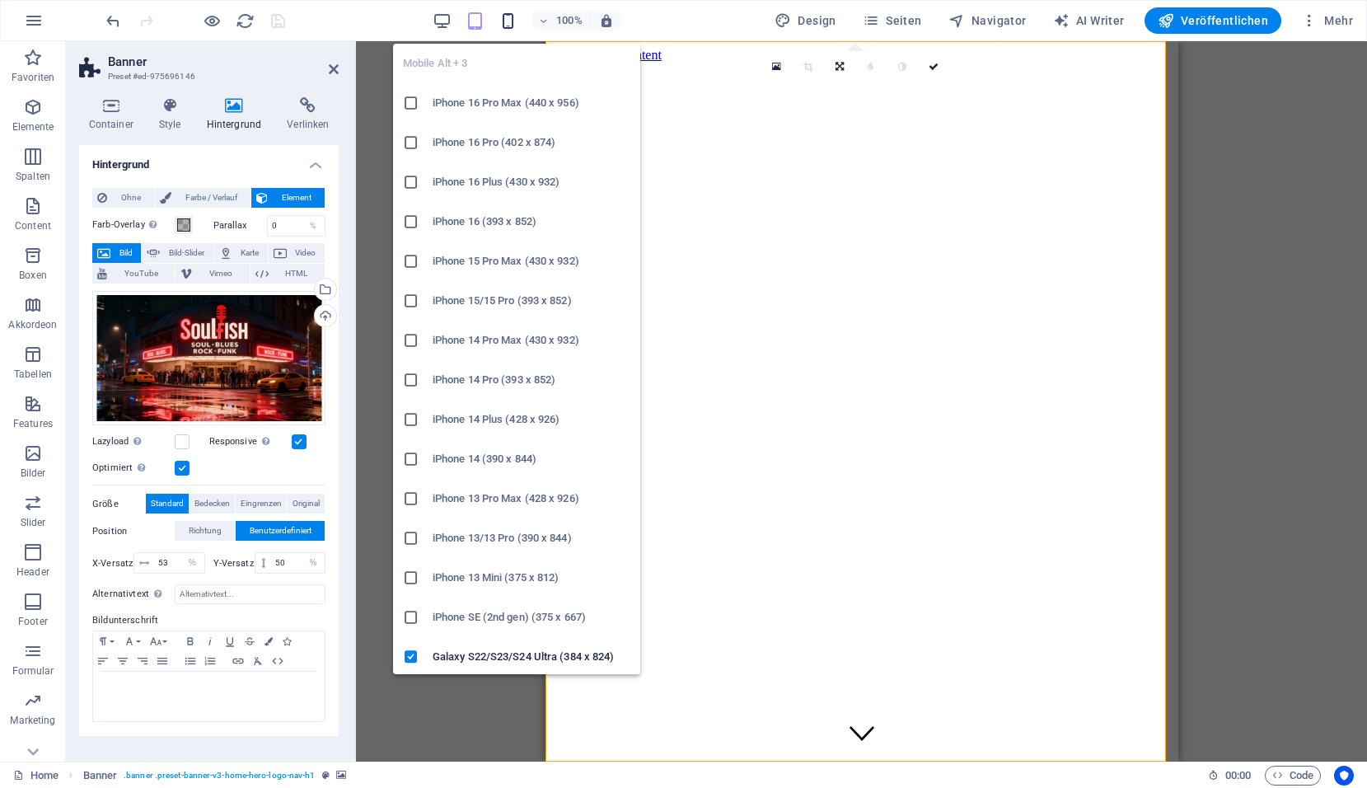
click at [509, 19] on icon "button" at bounding box center [508, 21] width 19 height 19
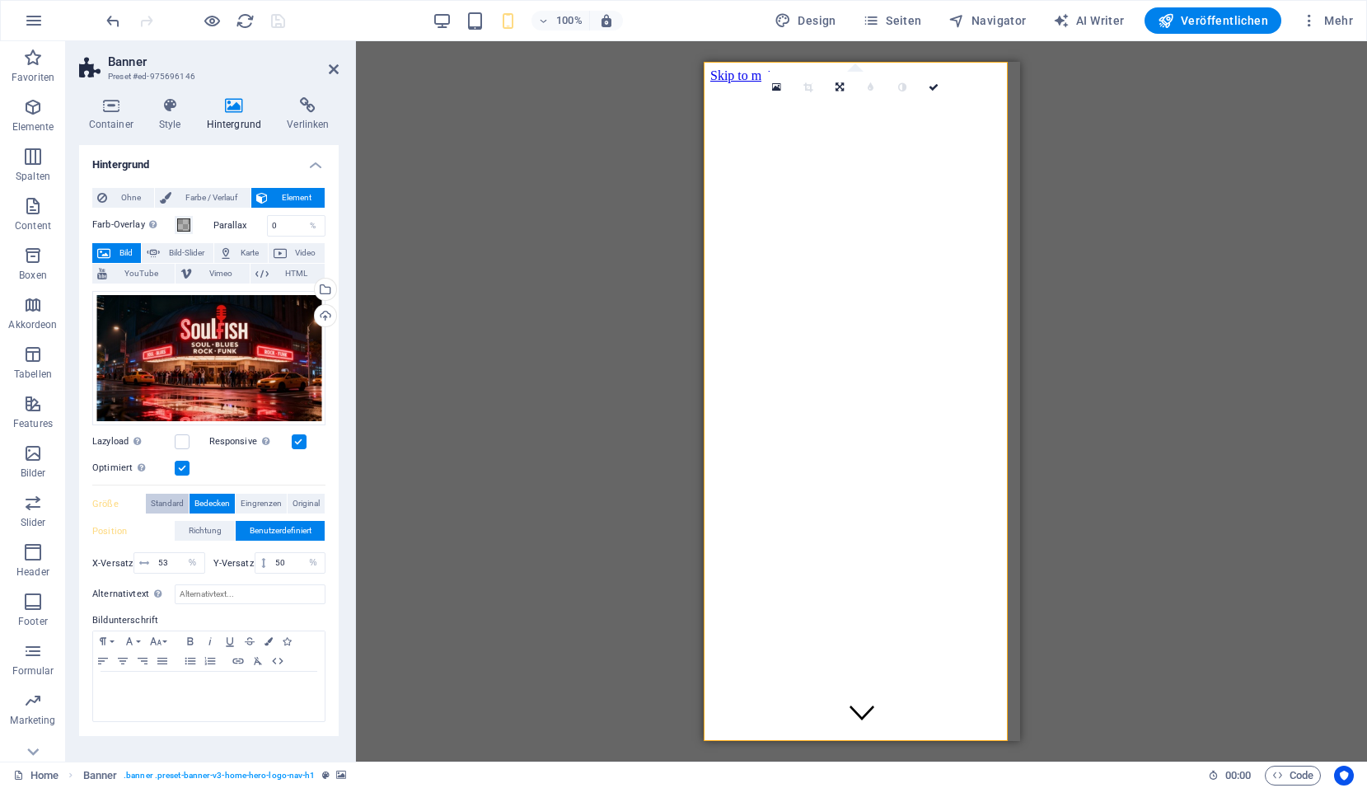
click at [169, 506] on span "Standard" at bounding box center [167, 504] width 33 height 20
click at [298, 508] on span "Original" at bounding box center [306, 504] width 27 height 20
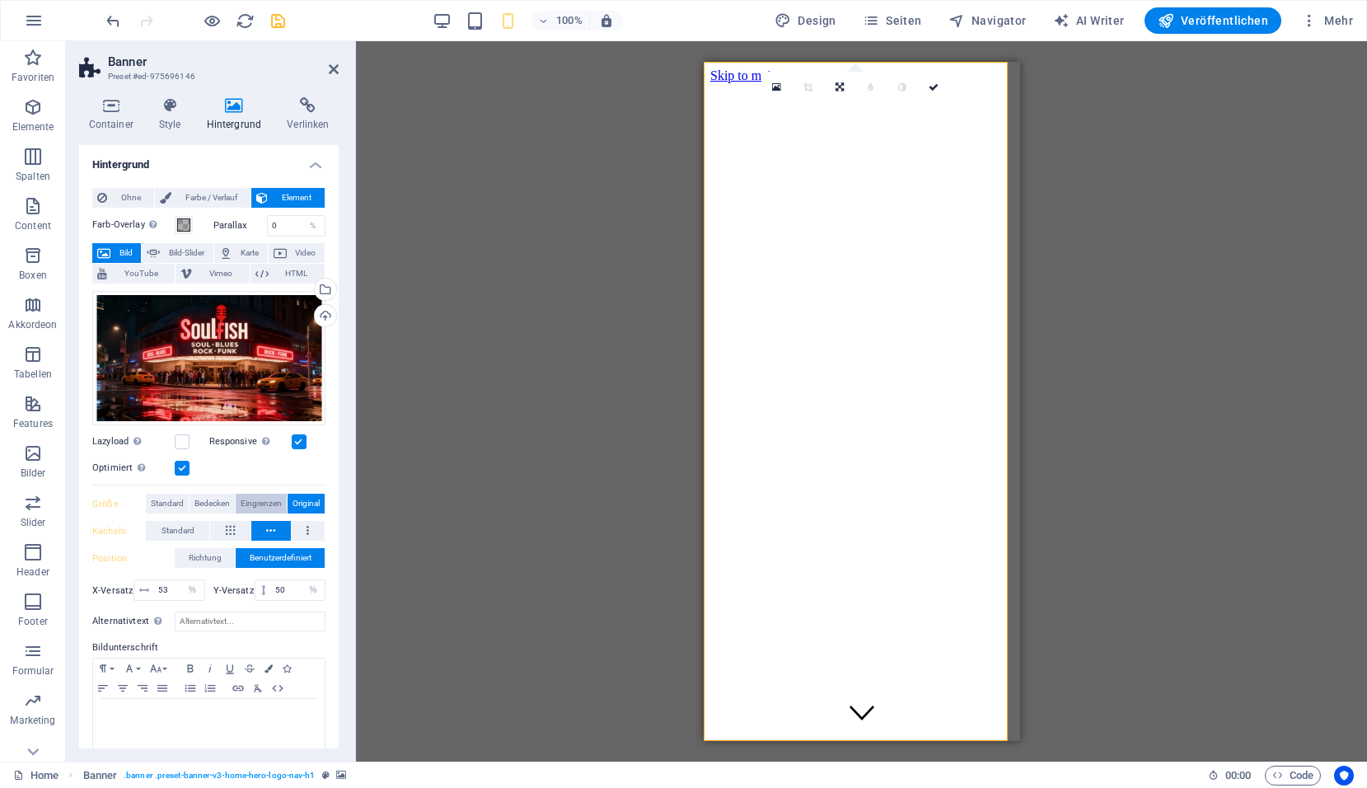
click at [260, 504] on span "Eingrenzen" at bounding box center [261, 504] width 41 height 20
click at [279, 24] on icon "save" at bounding box center [278, 21] width 19 height 19
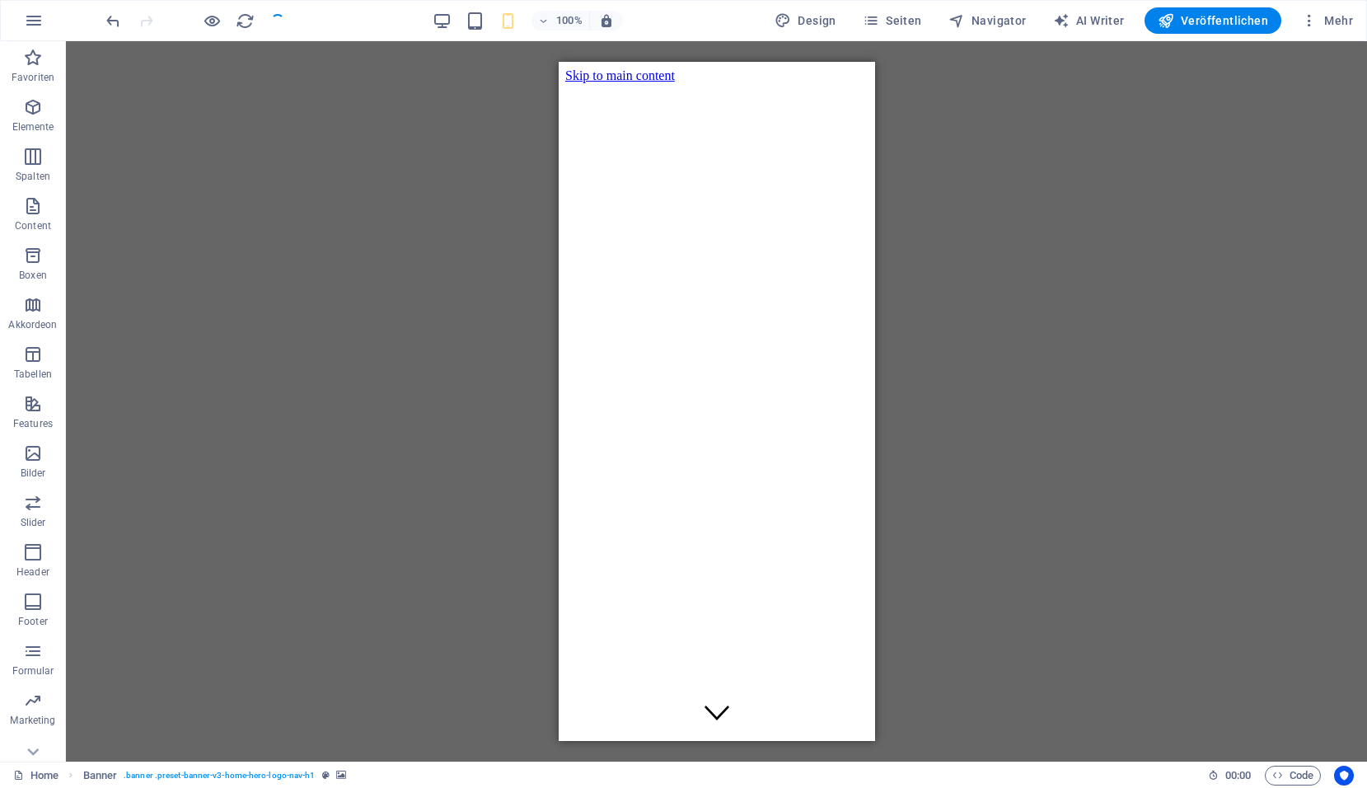
checkbox input "false"
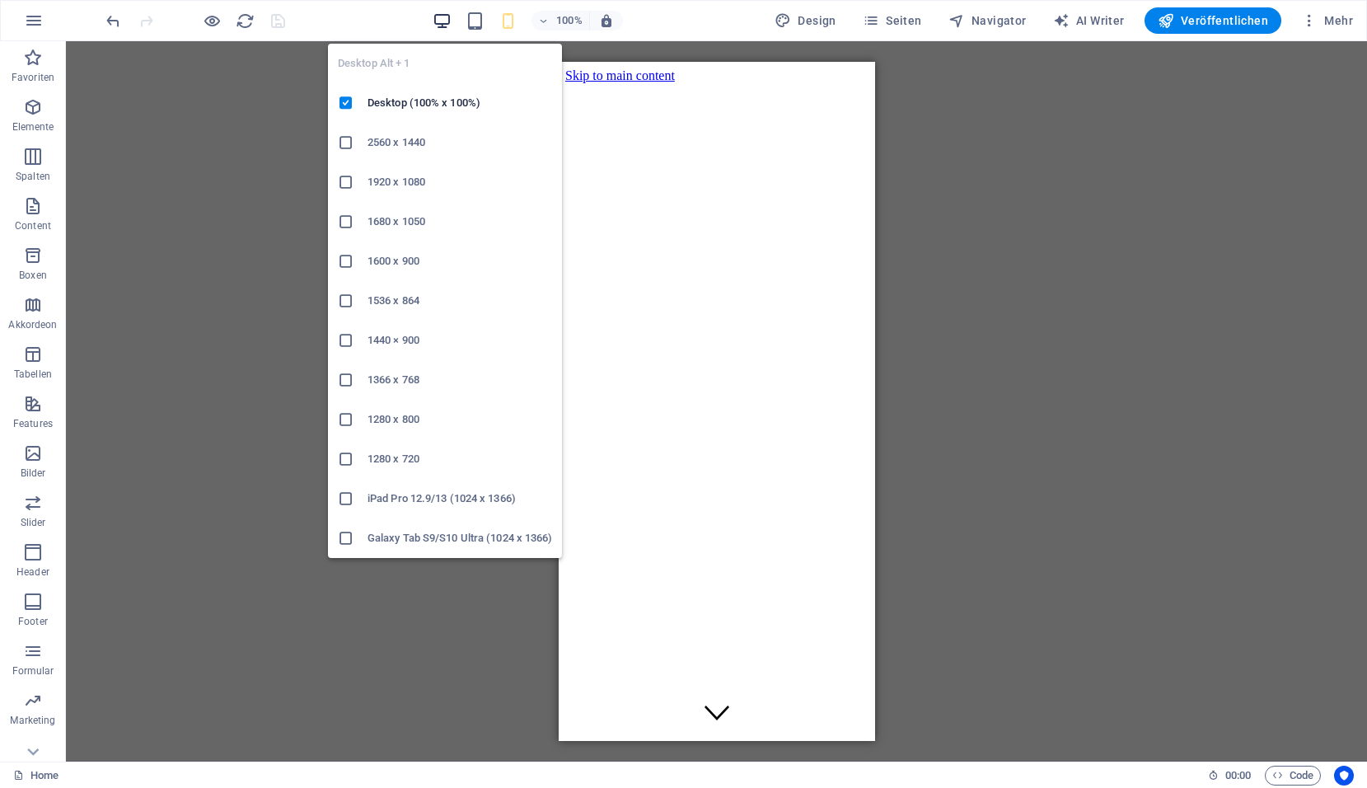
click at [452, 21] on icon "button" at bounding box center [442, 21] width 19 height 19
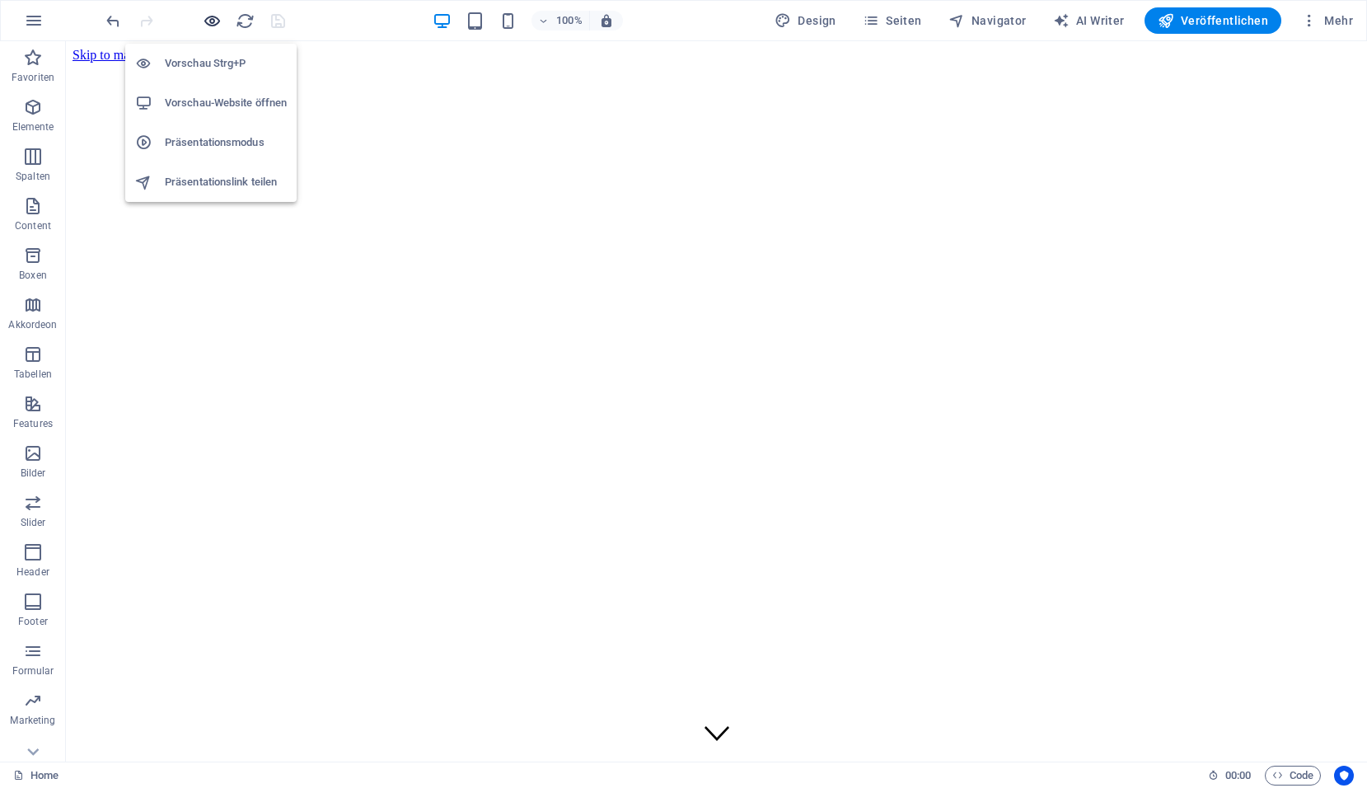
click at [215, 19] on icon "button" at bounding box center [212, 21] width 19 height 19
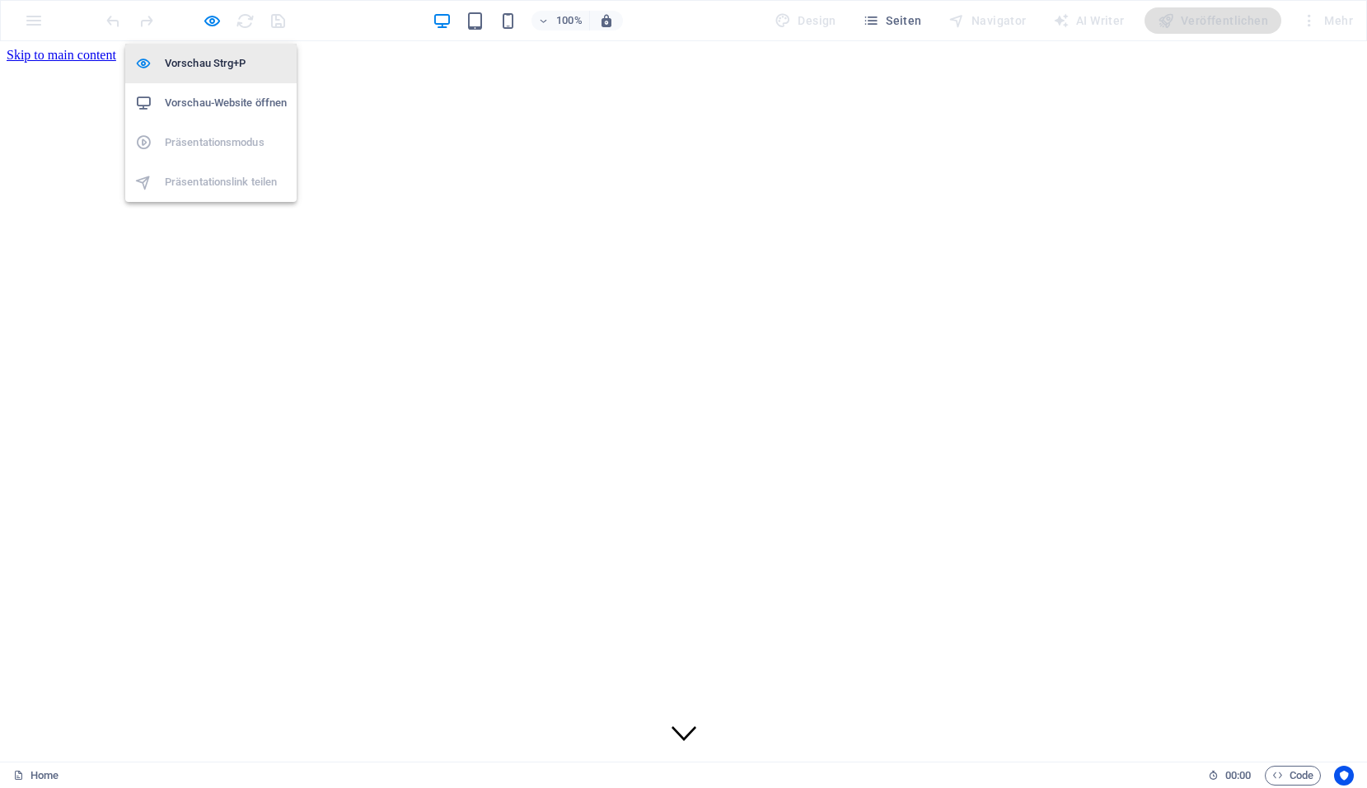
click at [204, 63] on h6 "Vorschau Strg+P" at bounding box center [226, 64] width 122 height 20
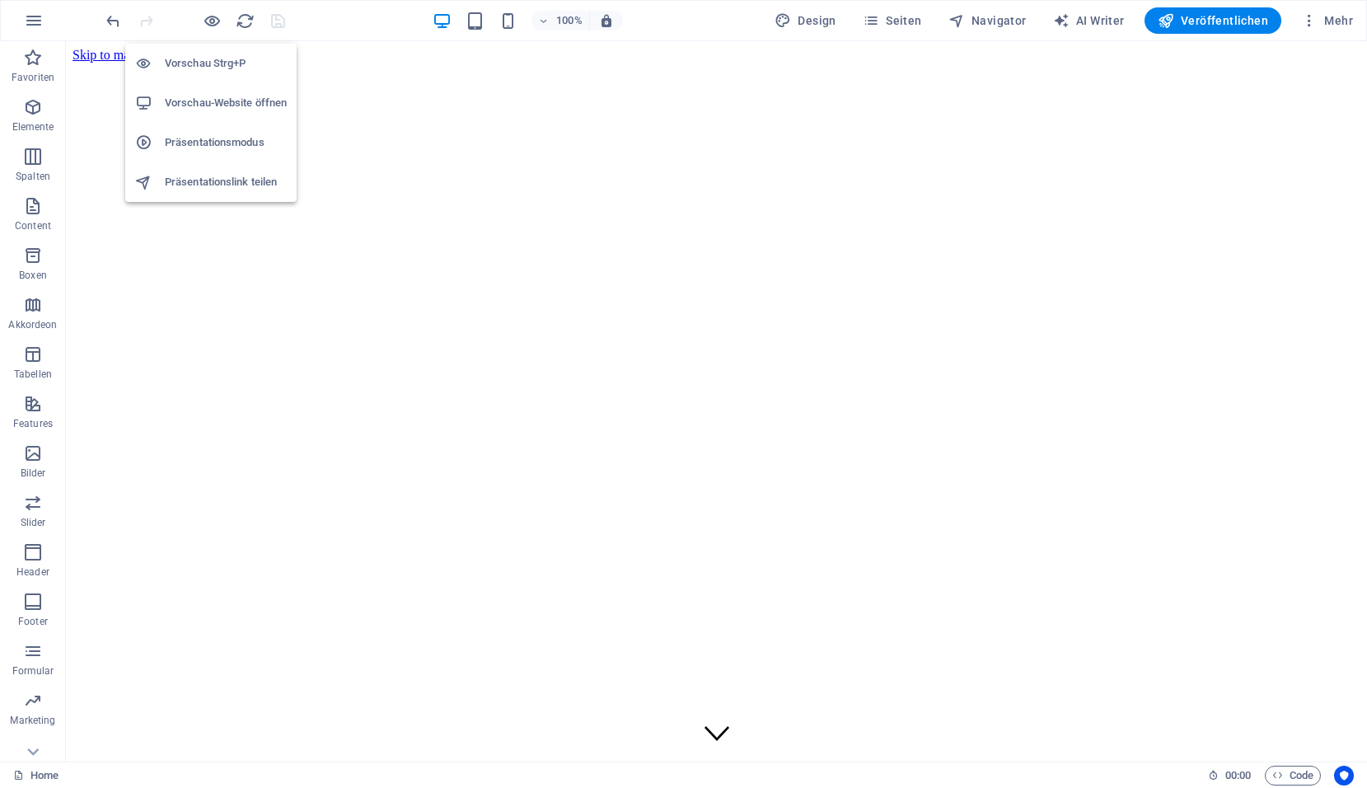
click at [180, 136] on h6 "Präsentationsmodus" at bounding box center [226, 143] width 122 height 20
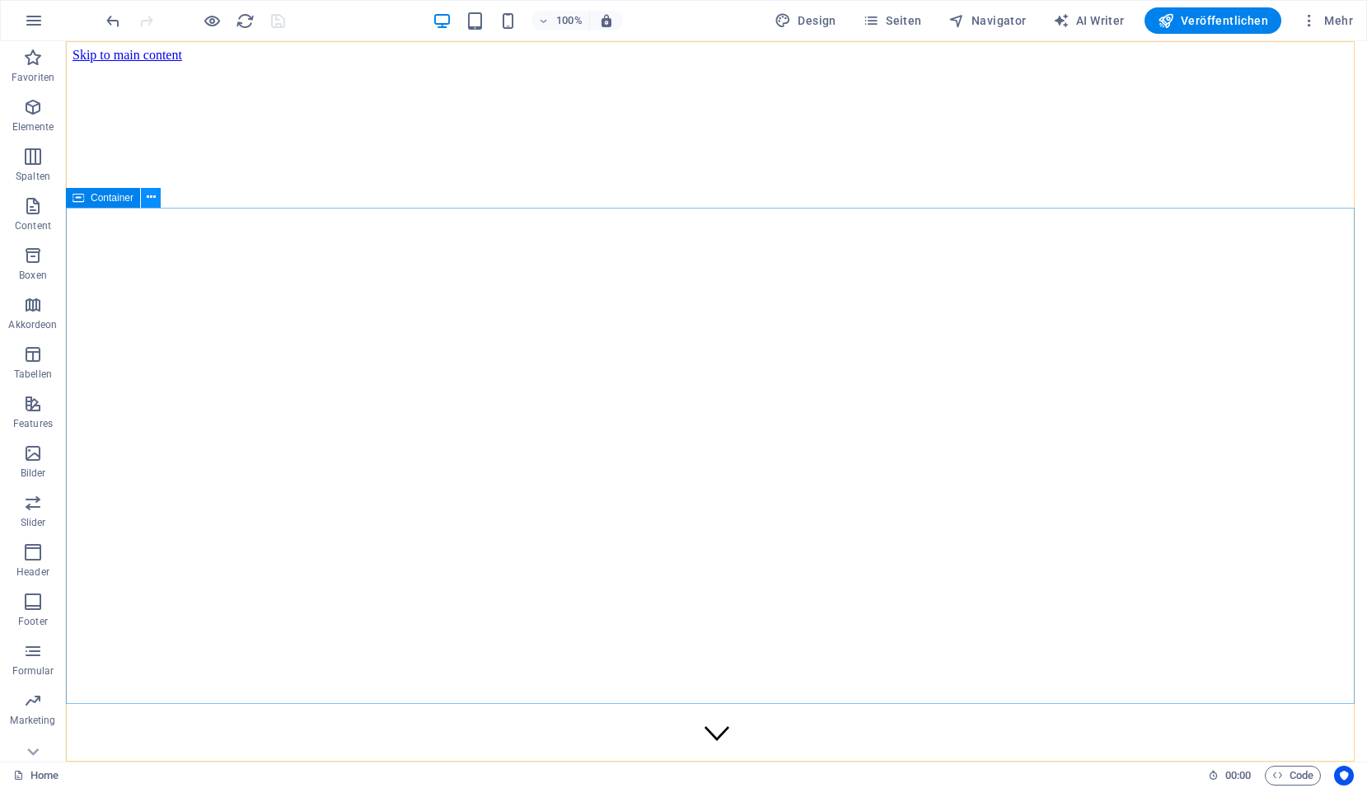
click at [152, 195] on icon at bounding box center [151, 197] width 9 height 17
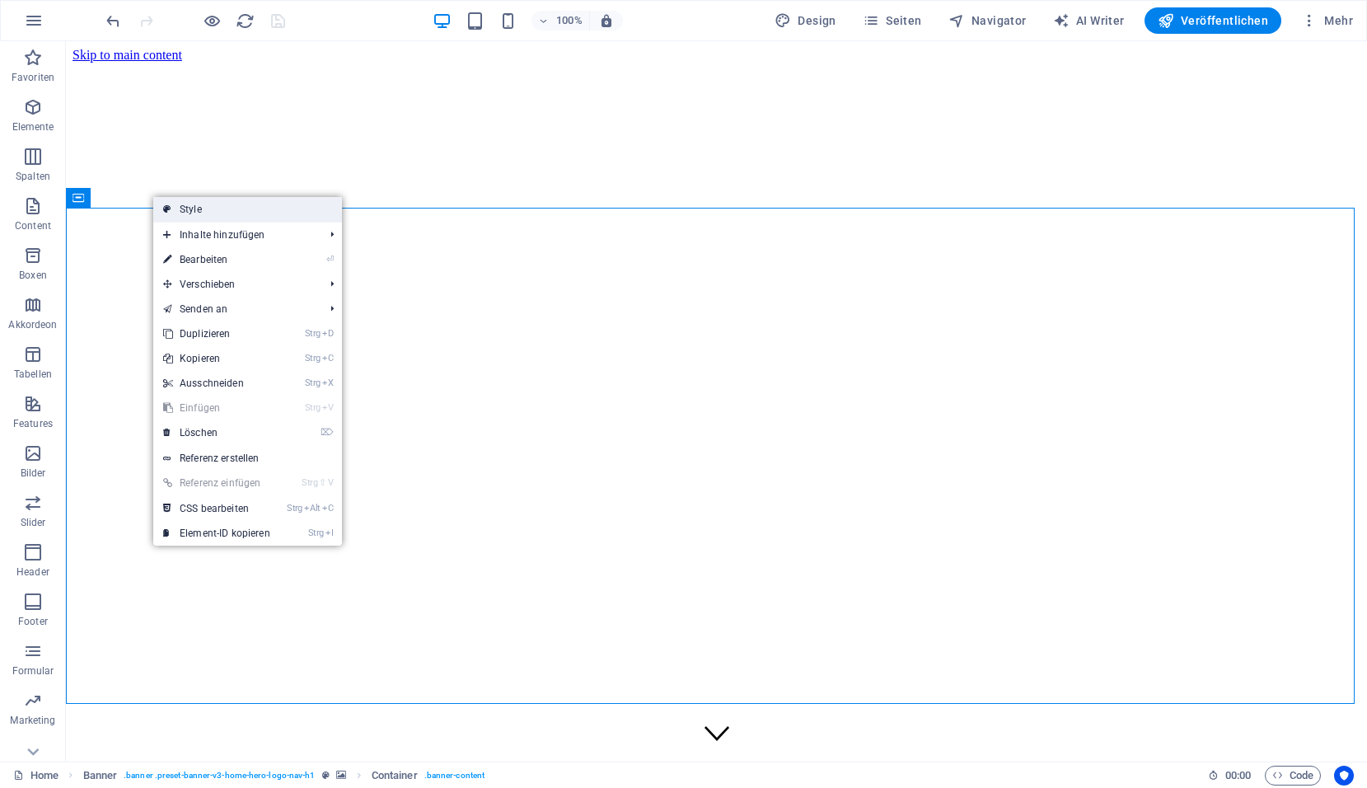
click at [222, 215] on link "Style" at bounding box center [247, 209] width 189 height 25
select select "preset-banner-v3-home-hero-logo-nav-h1"
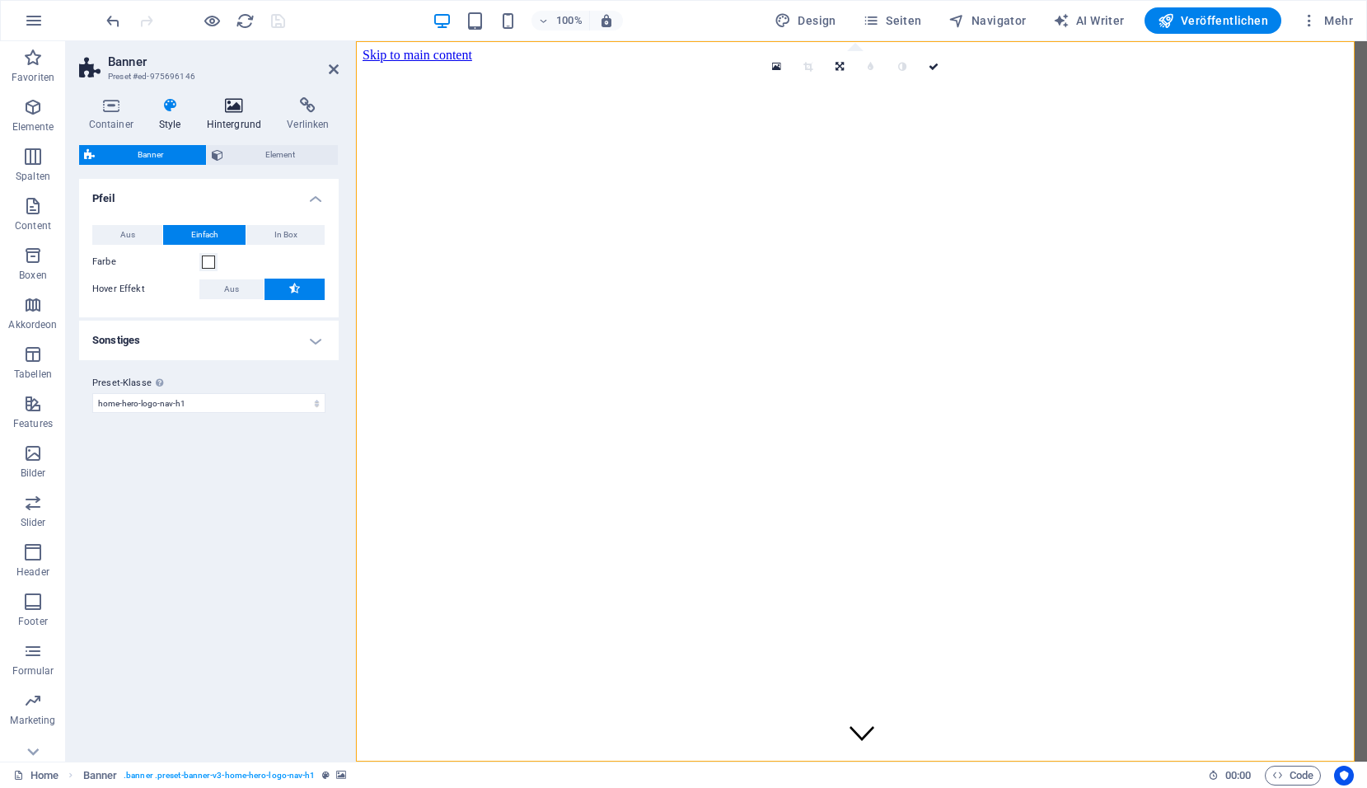
click at [237, 118] on h4 "Hintergrund" at bounding box center [237, 114] width 81 height 35
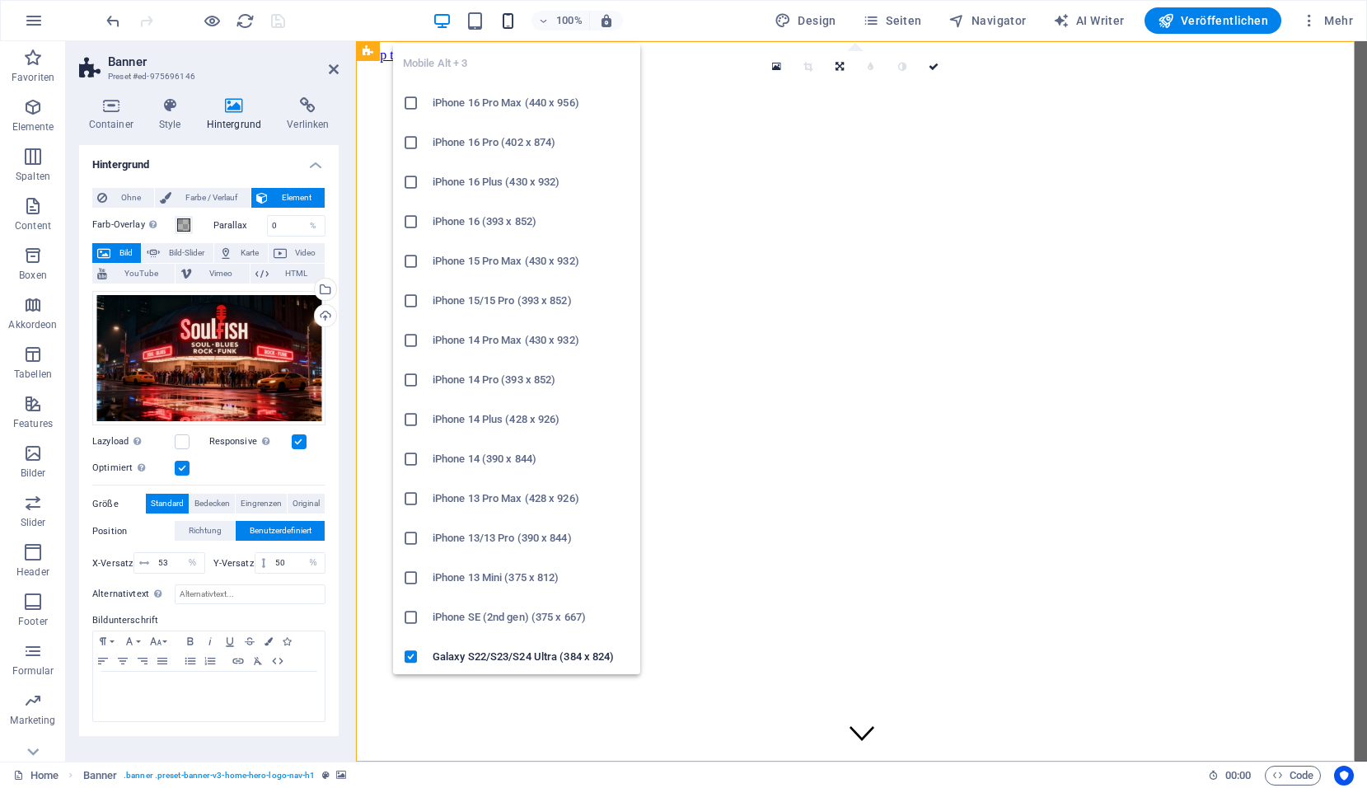
click at [513, 27] on icon "button" at bounding box center [508, 21] width 19 height 19
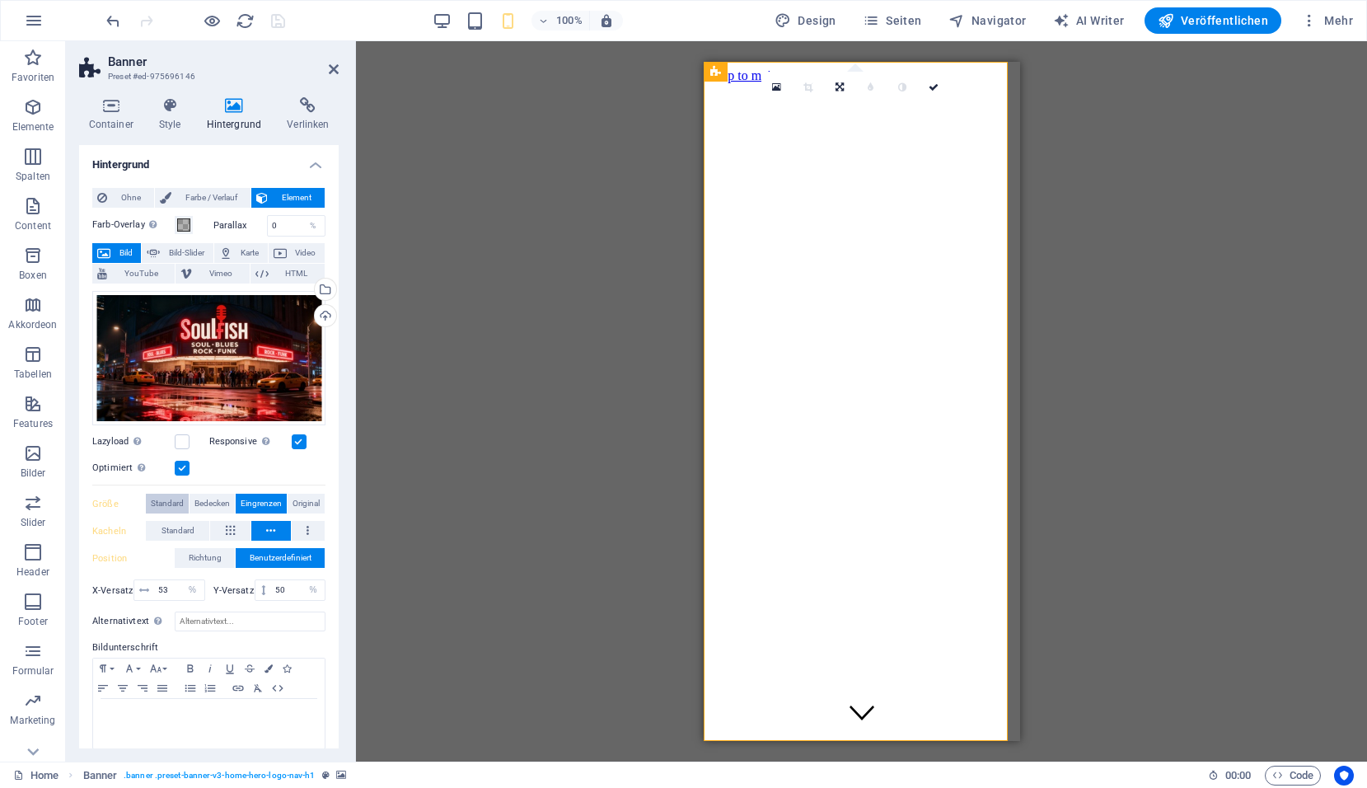
click at [168, 502] on span "Standard" at bounding box center [167, 504] width 33 height 20
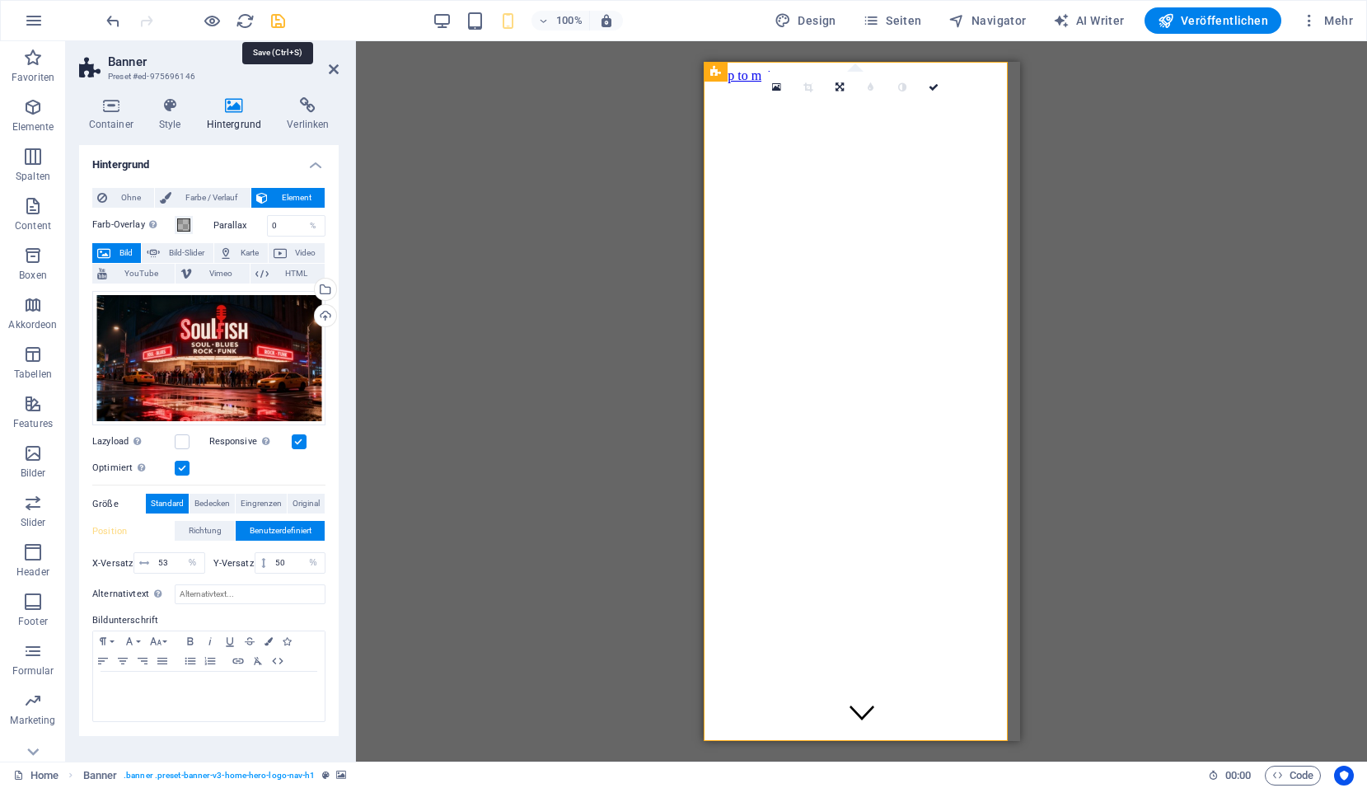
click at [286, 21] on icon "save" at bounding box center [278, 21] width 19 height 19
checkbox input "false"
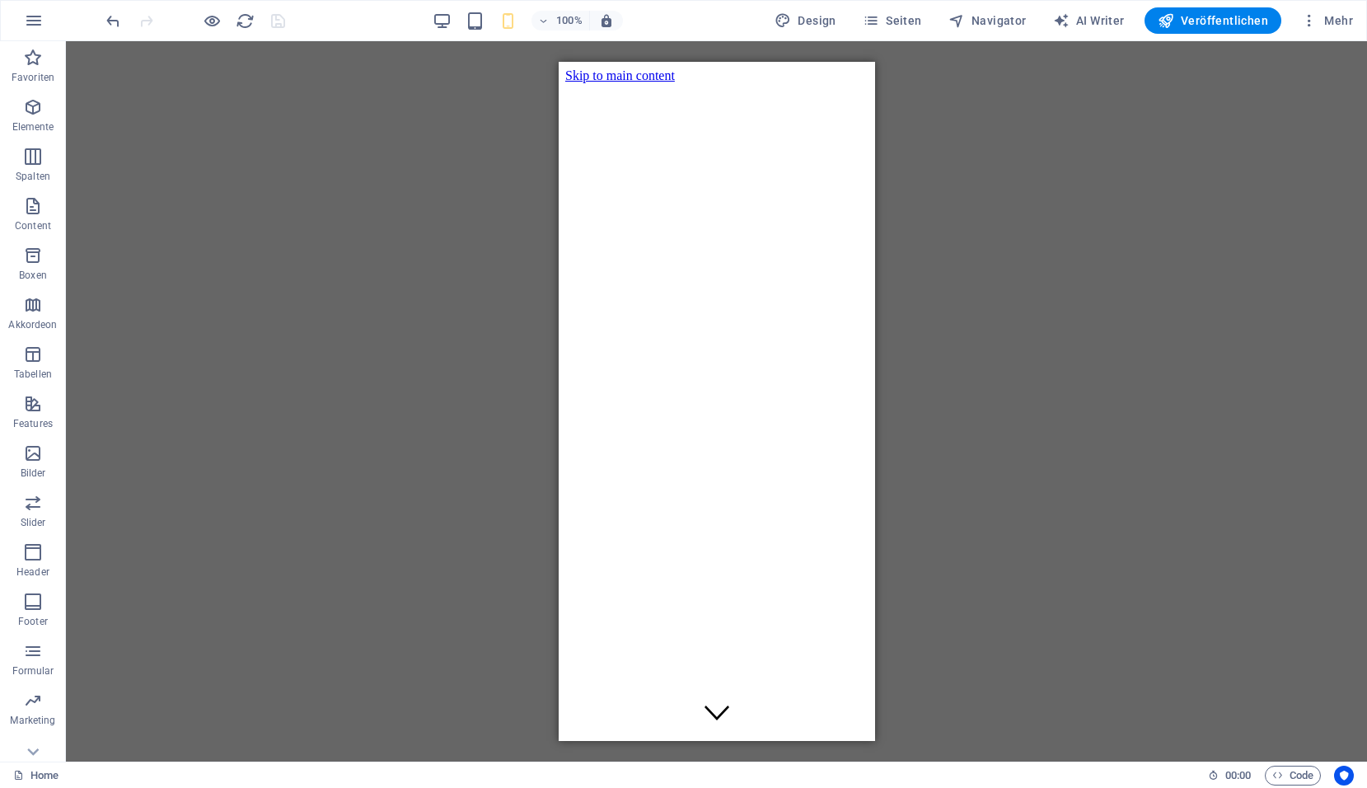
drag, startPoint x: 869, startPoint y: 674, endPoint x: 1441, endPoint y: 129, distance: 789.7
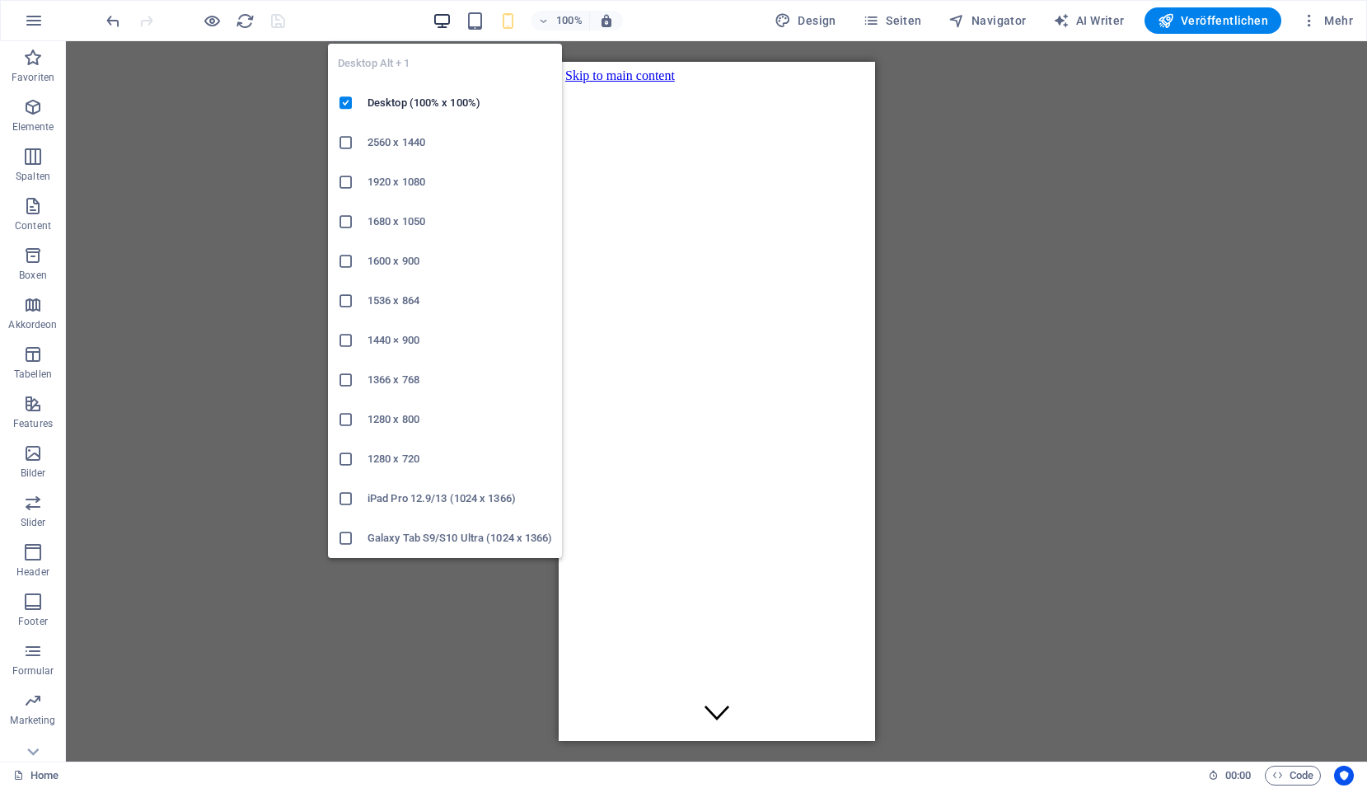
click at [444, 21] on icon "button" at bounding box center [442, 21] width 19 height 19
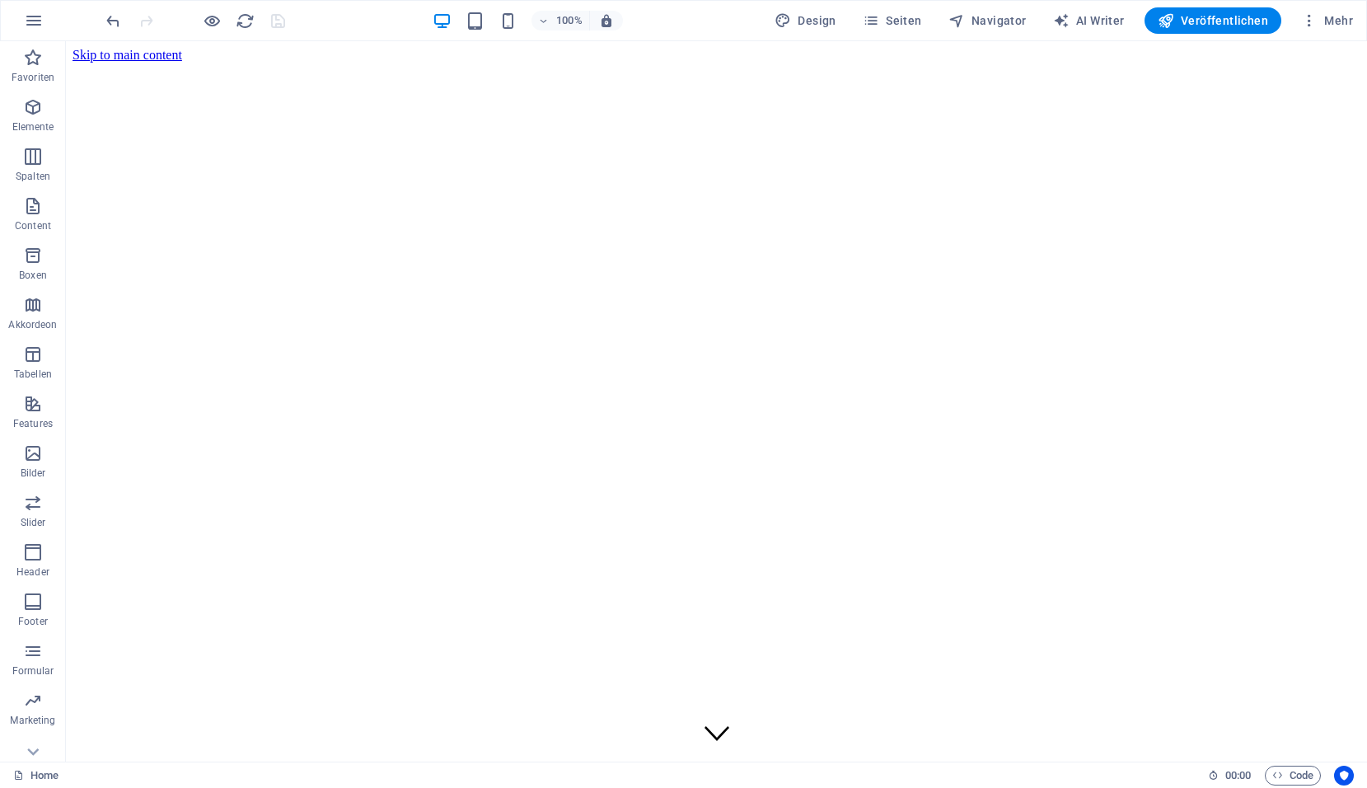
click at [285, 19] on div at bounding box center [195, 20] width 185 height 26
